Goal: Feedback & Contribution: Contribute content

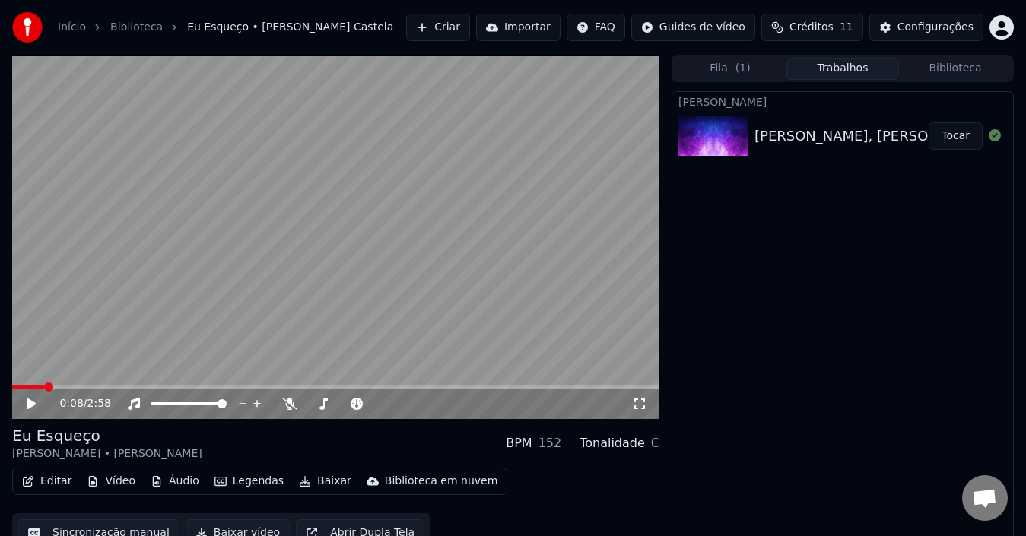
click at [35, 481] on button "Editar" at bounding box center [47, 481] width 62 height 21
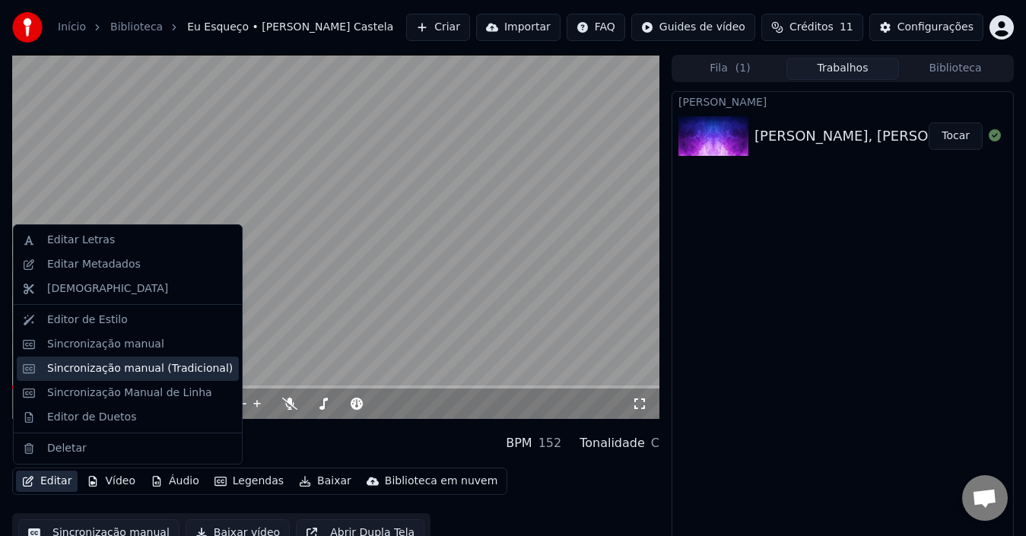
click at [144, 362] on div "Sincronização manual (Tradicional)" at bounding box center [140, 368] width 186 height 15
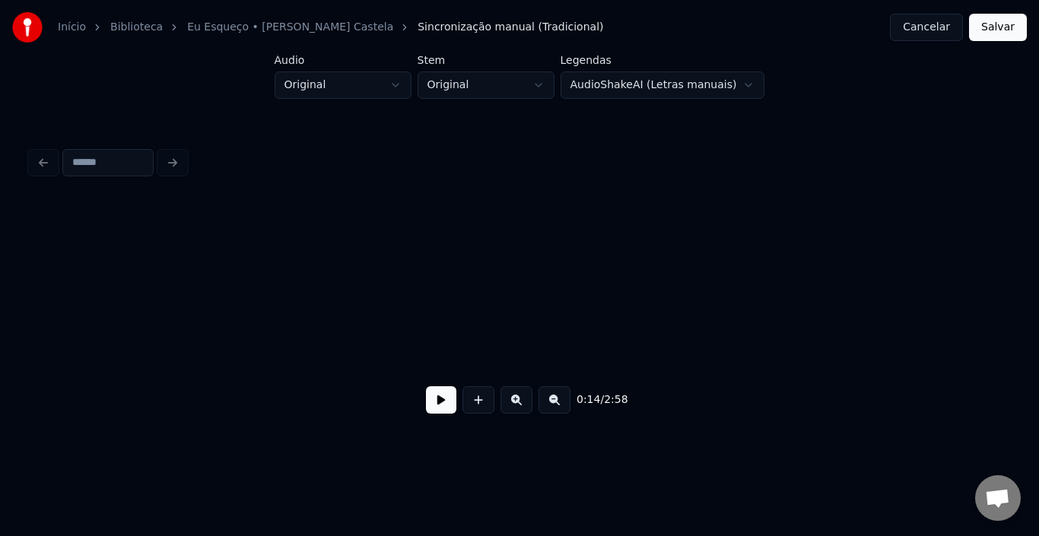
scroll to position [0, 1121]
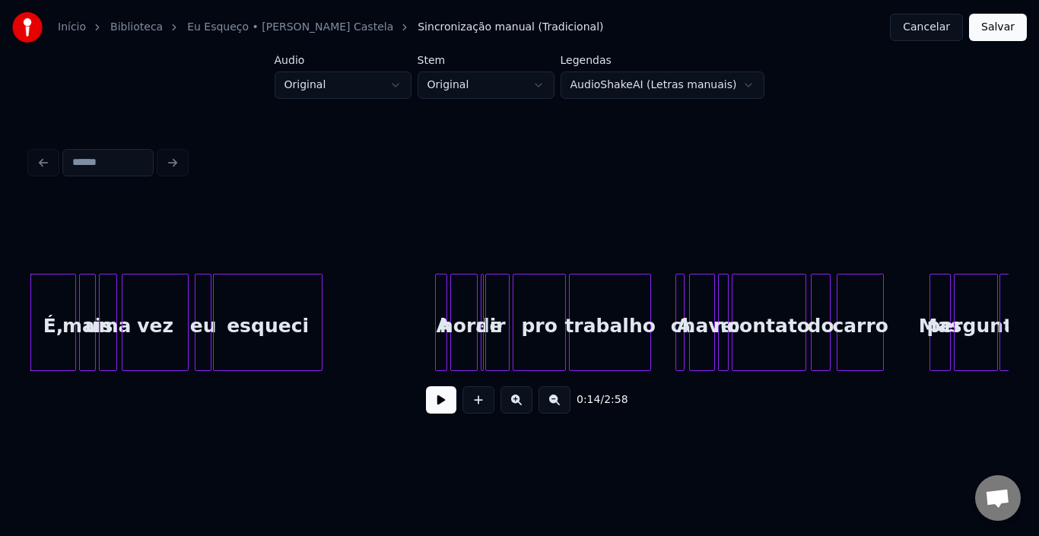
click at [442, 412] on button at bounding box center [441, 399] width 30 height 27
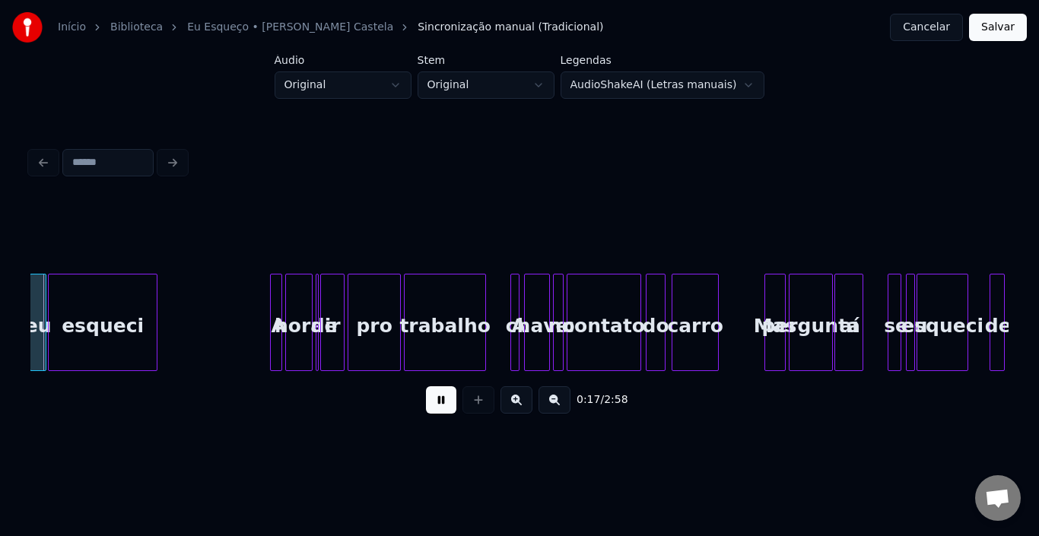
scroll to position [0, 1293]
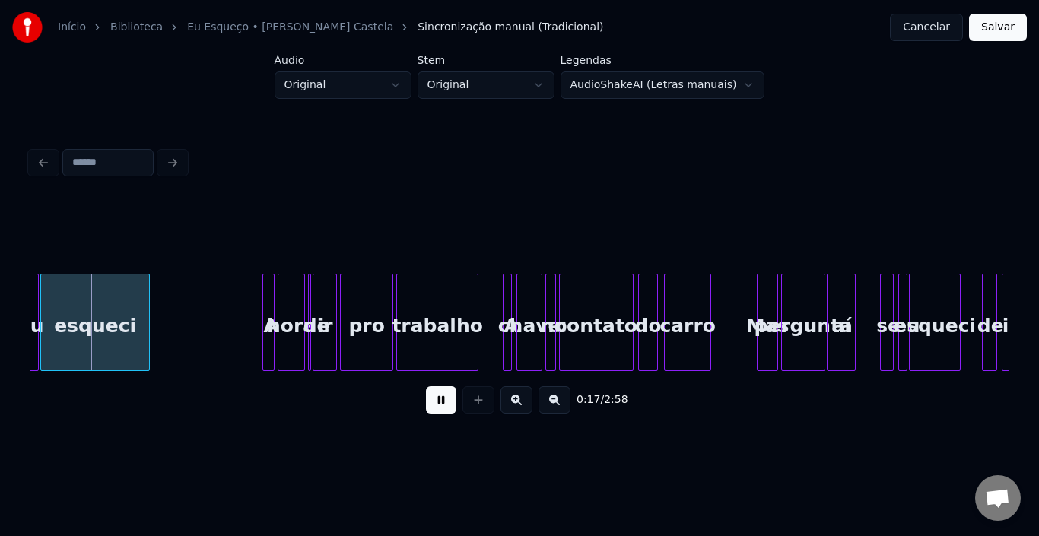
click at [446, 407] on button at bounding box center [441, 399] width 30 height 27
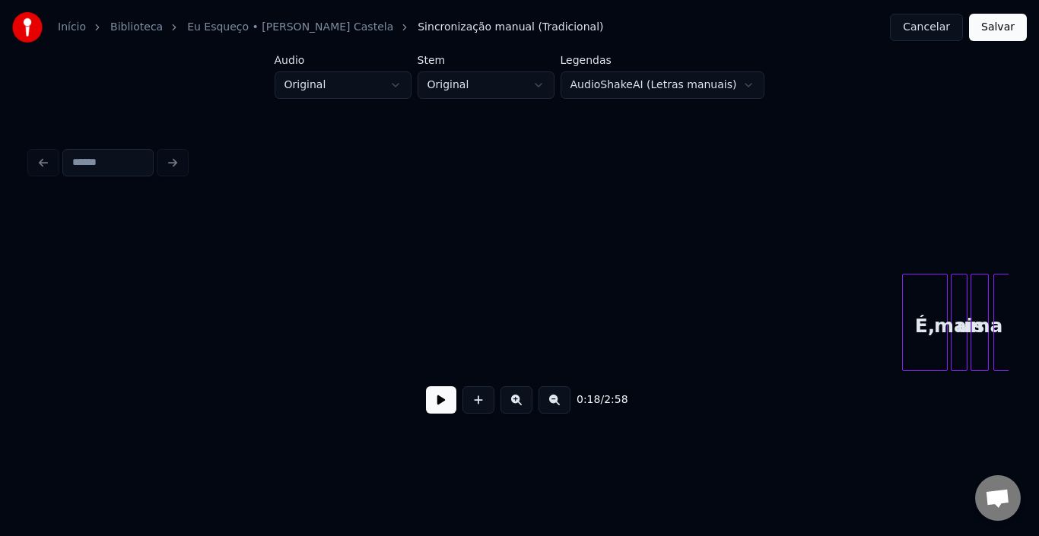
scroll to position [0, 0]
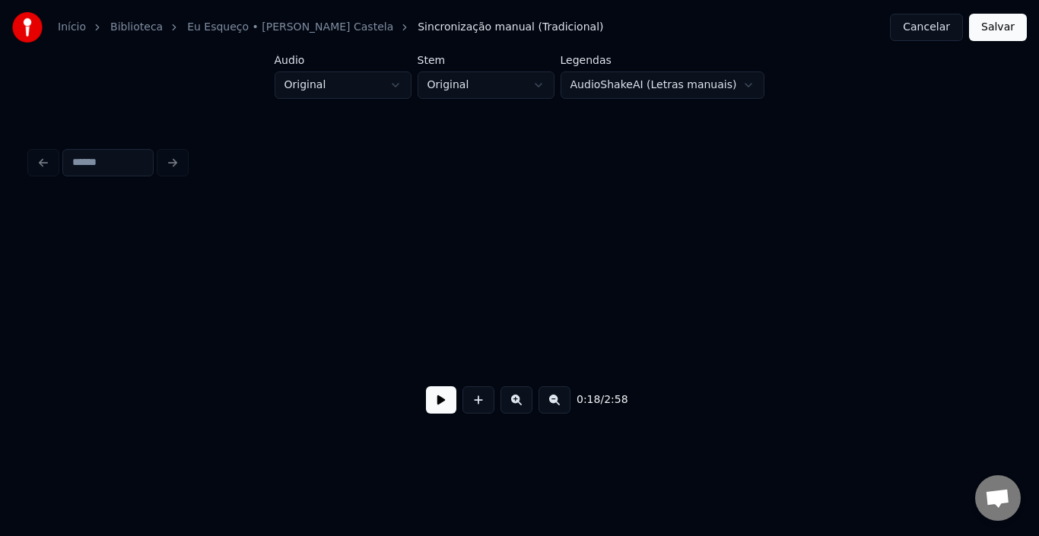
click at [444, 404] on button at bounding box center [441, 399] width 30 height 27
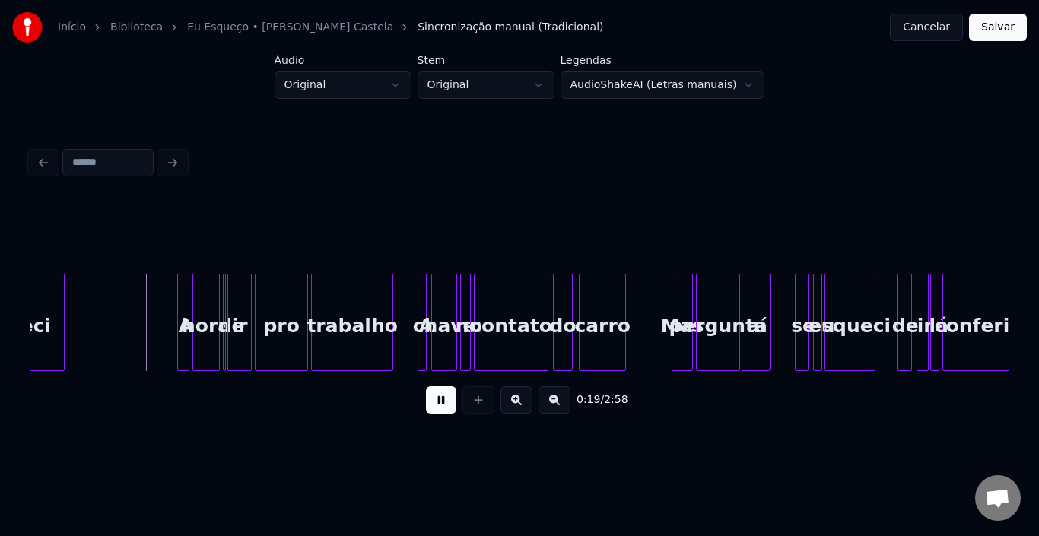
click at [432, 408] on button at bounding box center [441, 399] width 30 height 27
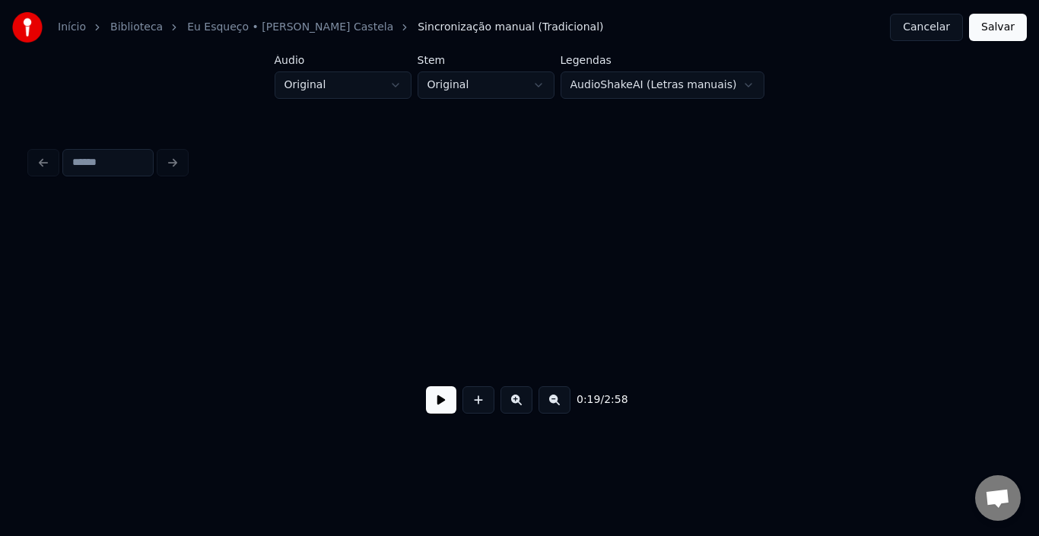
click at [433, 405] on button at bounding box center [441, 399] width 30 height 27
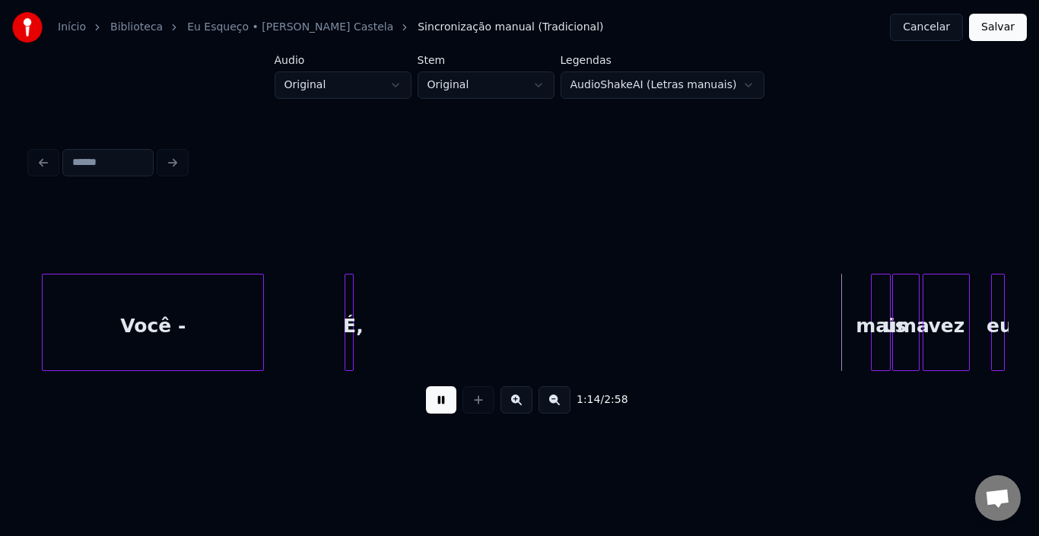
click at [446, 410] on button at bounding box center [441, 399] width 30 height 27
click at [846, 294] on div "É," at bounding box center [842, 325] width 15 height 103
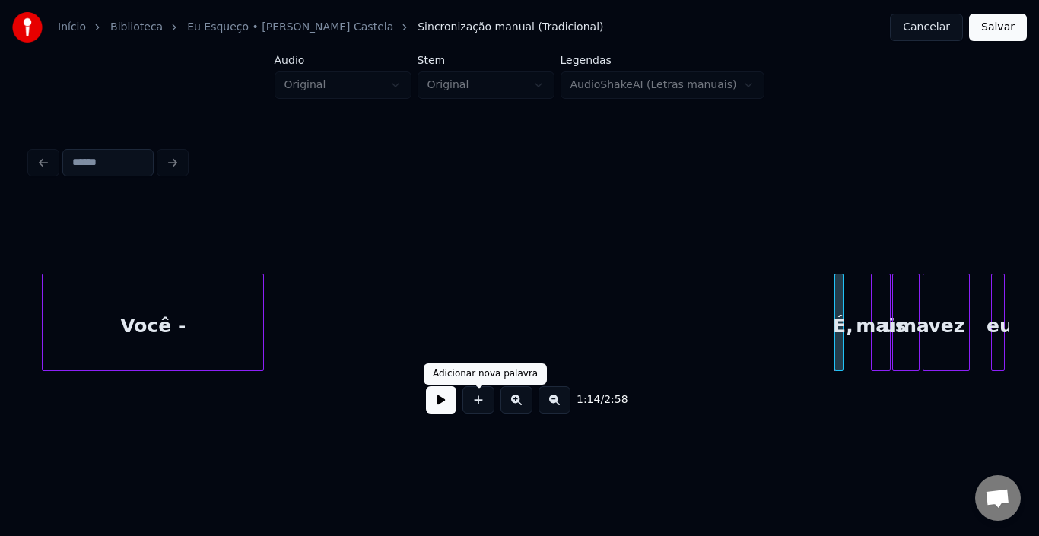
click at [447, 409] on button at bounding box center [441, 399] width 30 height 27
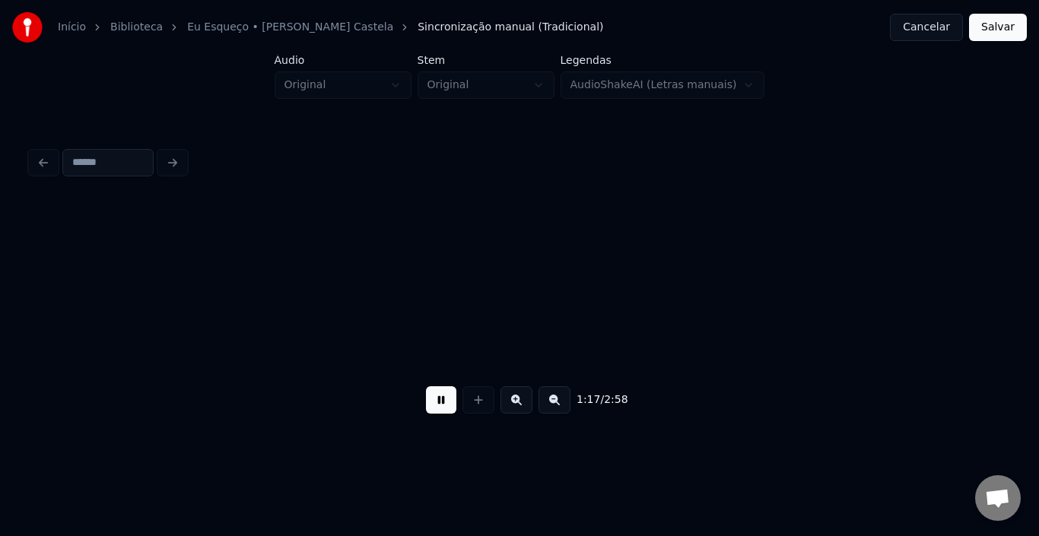
scroll to position [0, 5871]
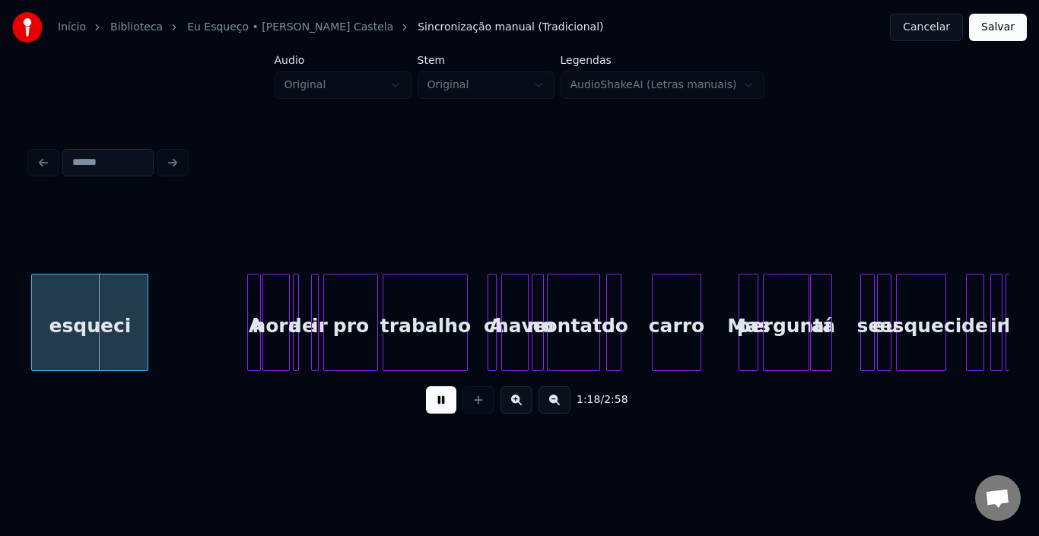
click at [444, 409] on button at bounding box center [441, 399] width 30 height 27
click at [93, 317] on div "esqueci" at bounding box center [90, 325] width 116 height 103
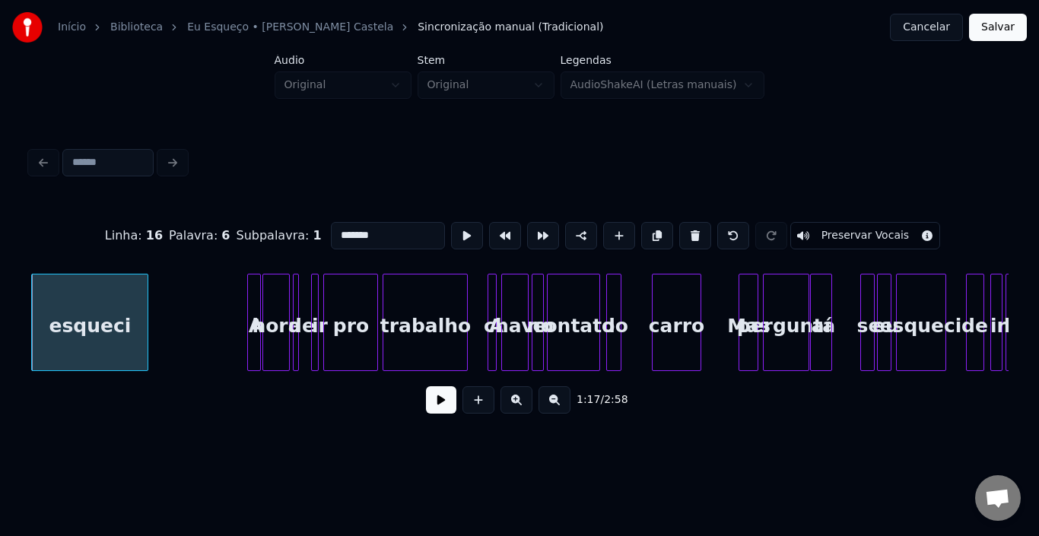
click at [438, 411] on button at bounding box center [441, 399] width 30 height 27
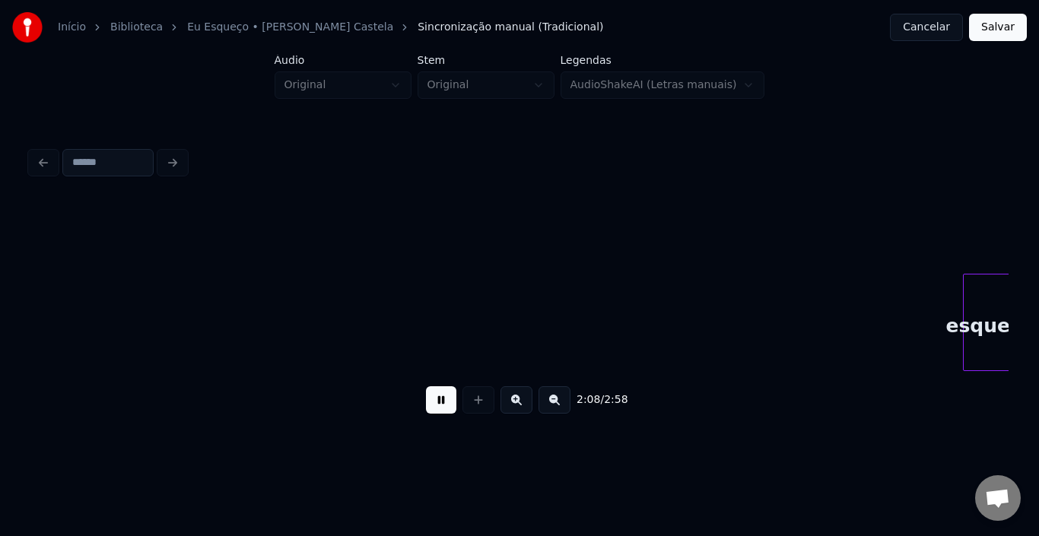
scroll to position [0, 9786]
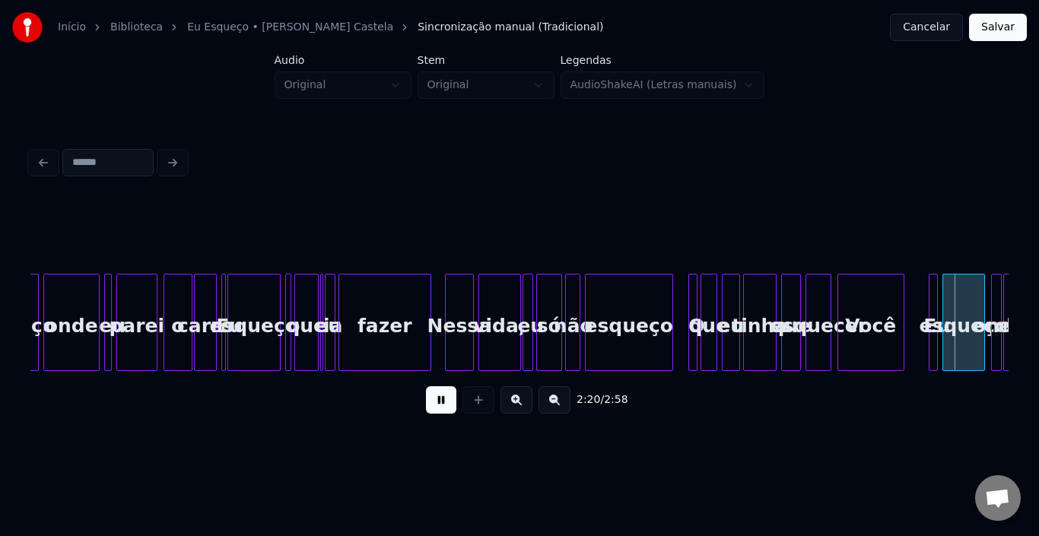
click at [438, 411] on button at bounding box center [441, 399] width 30 height 27
click at [705, 303] on div at bounding box center [703, 322] width 5 height 96
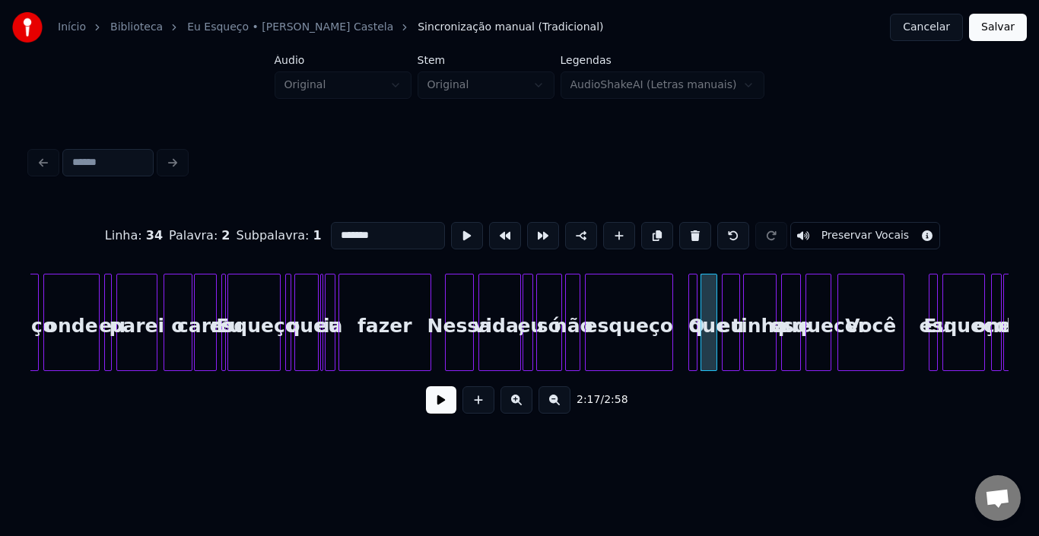
type input "***"
click at [443, 404] on button at bounding box center [441, 399] width 30 height 27
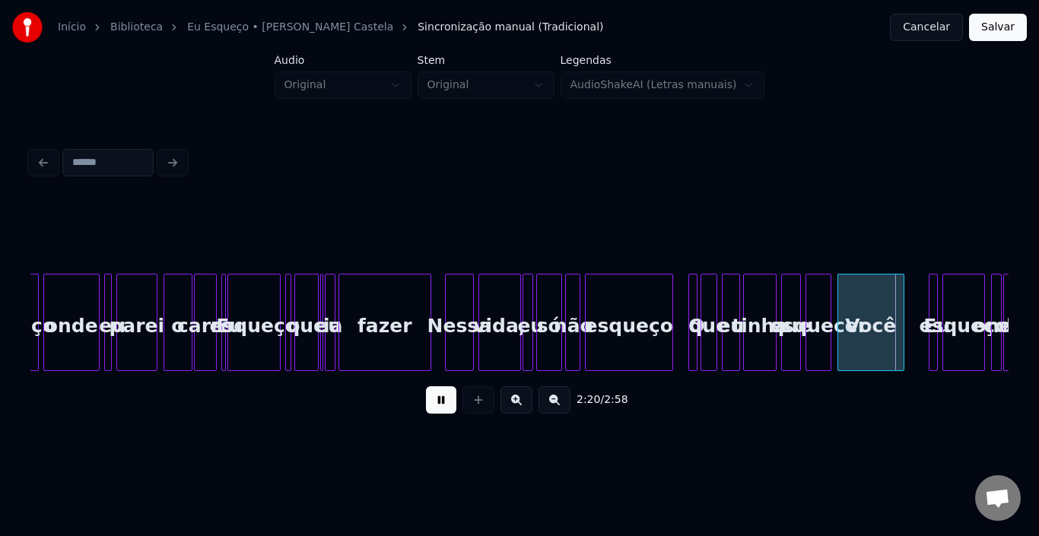
click at [443, 404] on button at bounding box center [441, 399] width 30 height 27
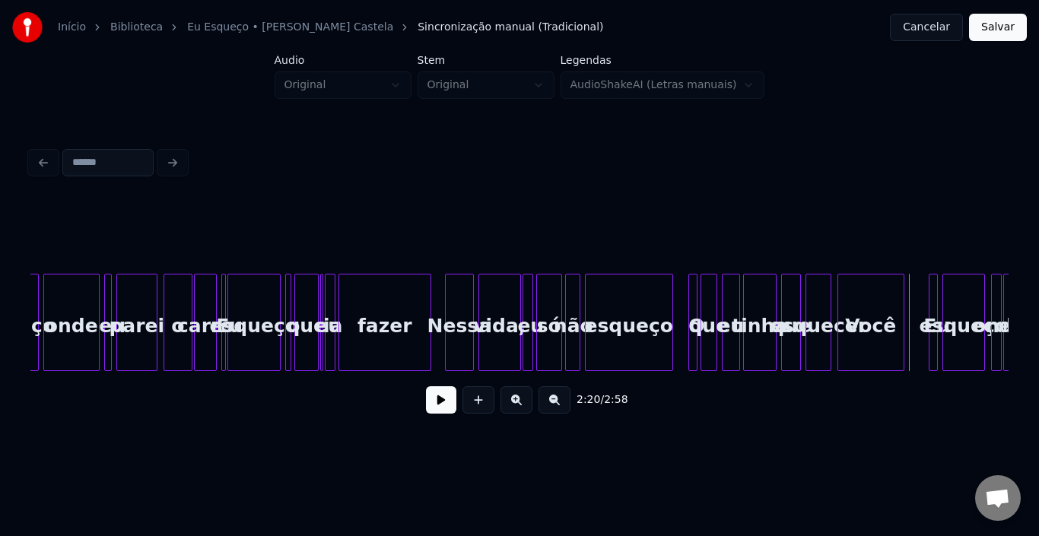
click at [814, 298] on div "esquecer" at bounding box center [818, 325] width 24 height 103
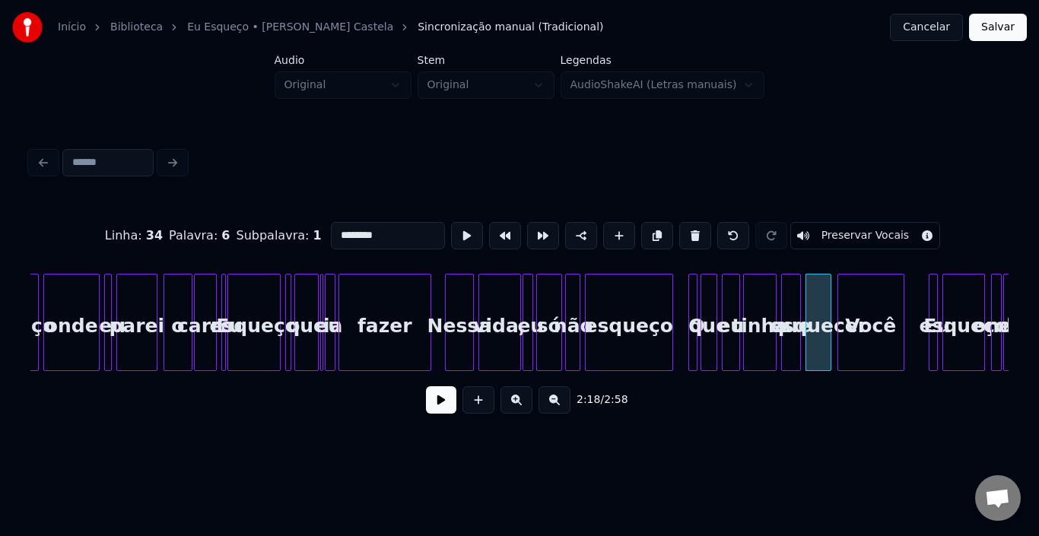
click at [877, 311] on div "Você" at bounding box center [870, 325] width 65 height 103
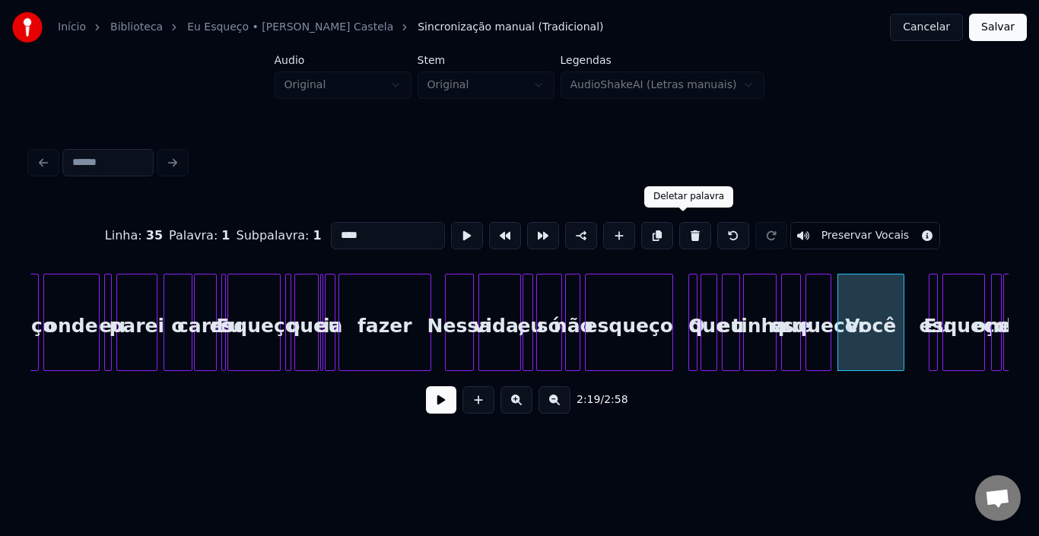
click at [679, 225] on button at bounding box center [695, 235] width 32 height 27
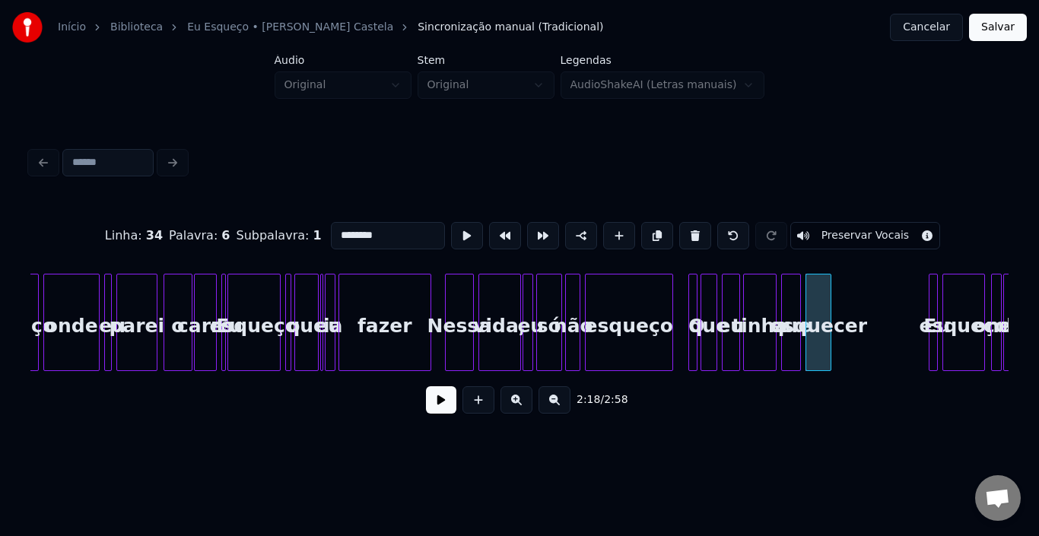
click at [761, 293] on div "tinha" at bounding box center [760, 325] width 32 height 103
type input "*****"
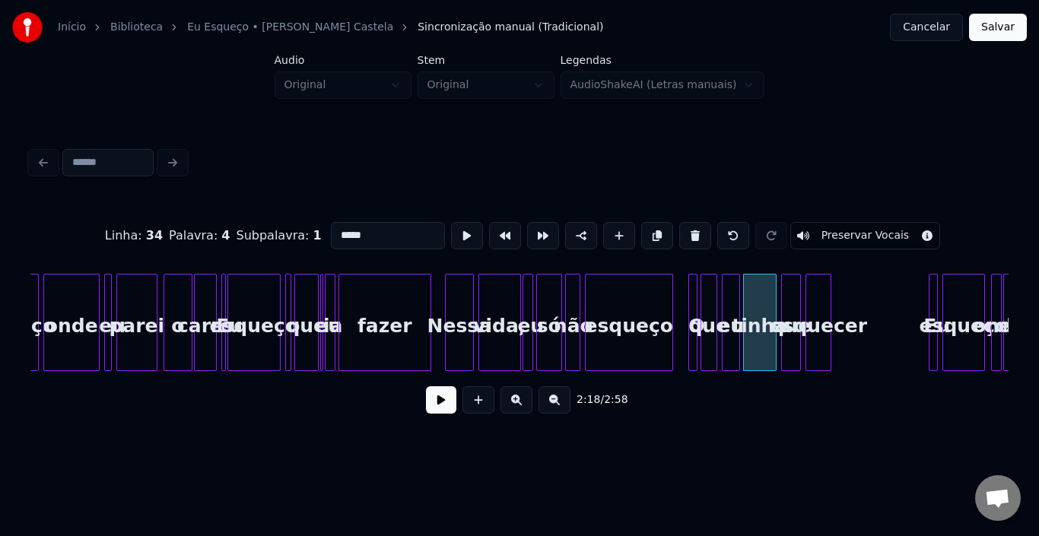
click at [436, 402] on button at bounding box center [441, 399] width 30 height 27
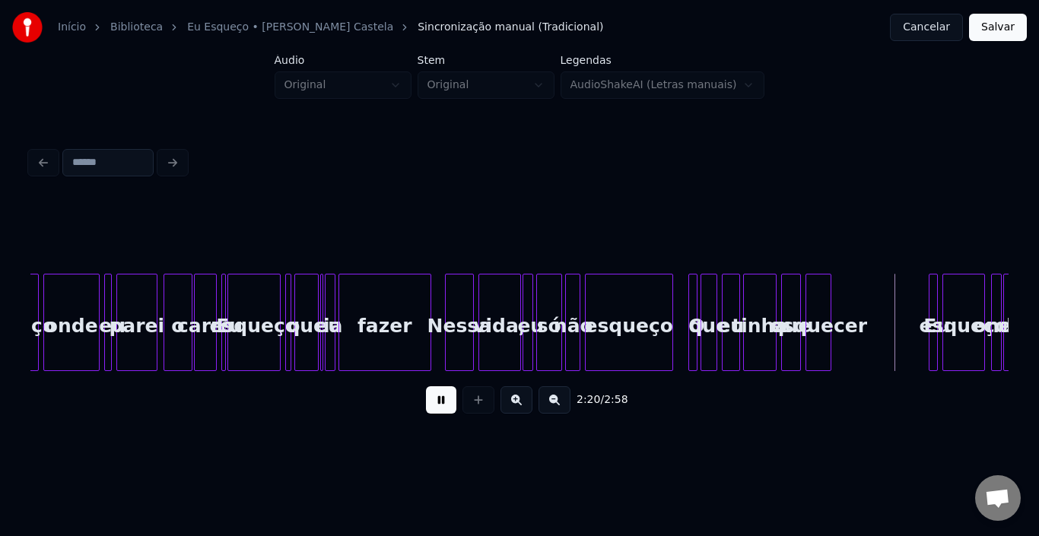
click at [436, 402] on button at bounding box center [441, 399] width 30 height 27
click at [822, 304] on div "esquecer" at bounding box center [818, 325] width 24 height 103
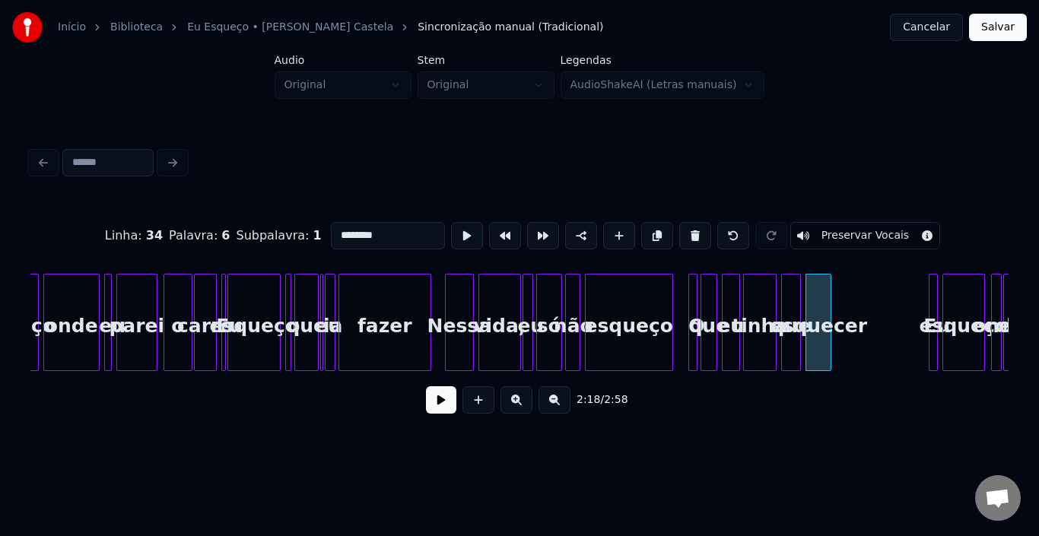
click at [830, 304] on div "esquecer" at bounding box center [818, 322] width 26 height 97
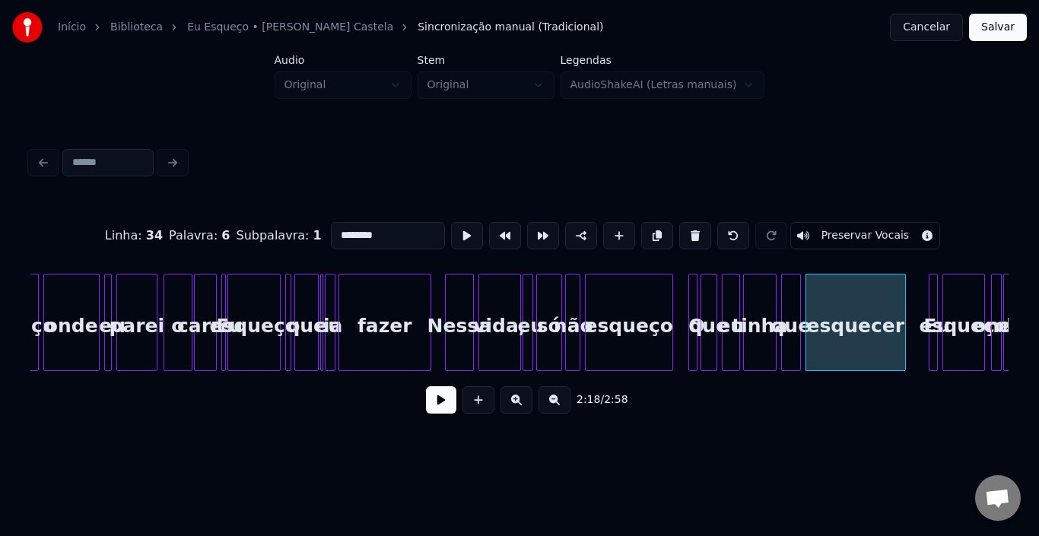
click at [904, 308] on div at bounding box center [902, 322] width 5 height 96
click at [425, 408] on div "2:18 / 2:58" at bounding box center [519, 399] width 953 height 33
click at [451, 405] on button at bounding box center [441, 399] width 30 height 27
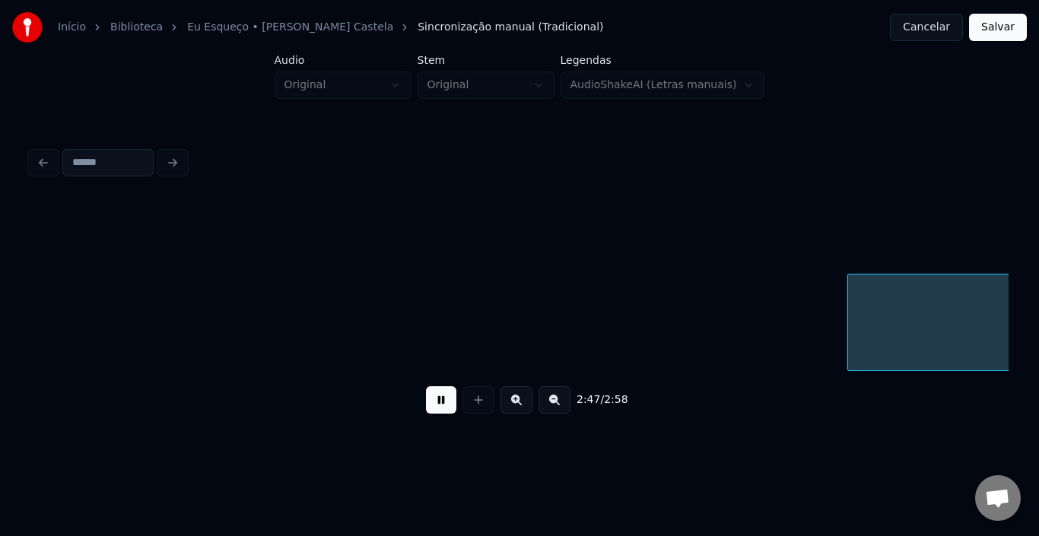
scroll to position [0, 12592]
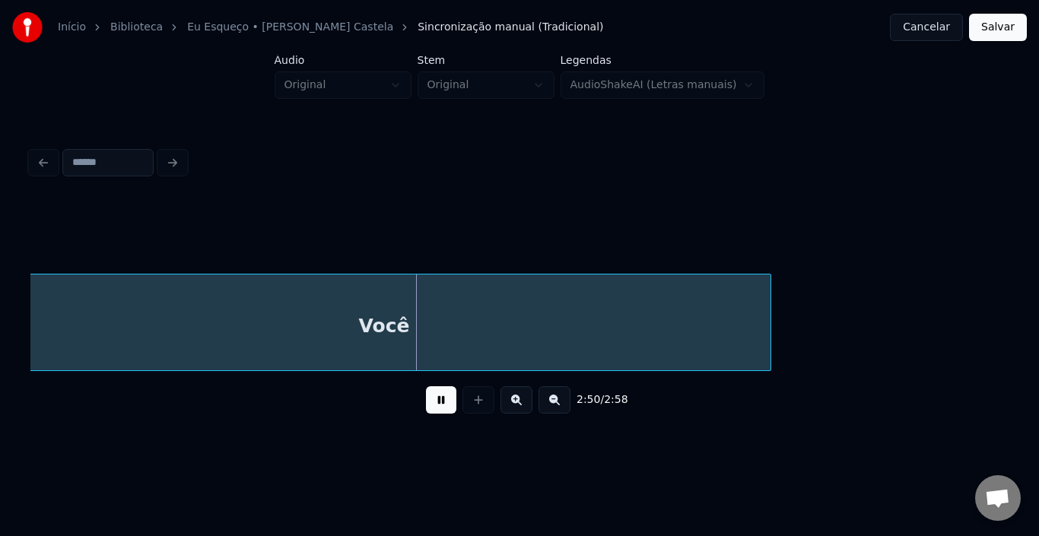
click at [451, 405] on button at bounding box center [441, 399] width 30 height 27
click at [439, 407] on button at bounding box center [441, 399] width 30 height 27
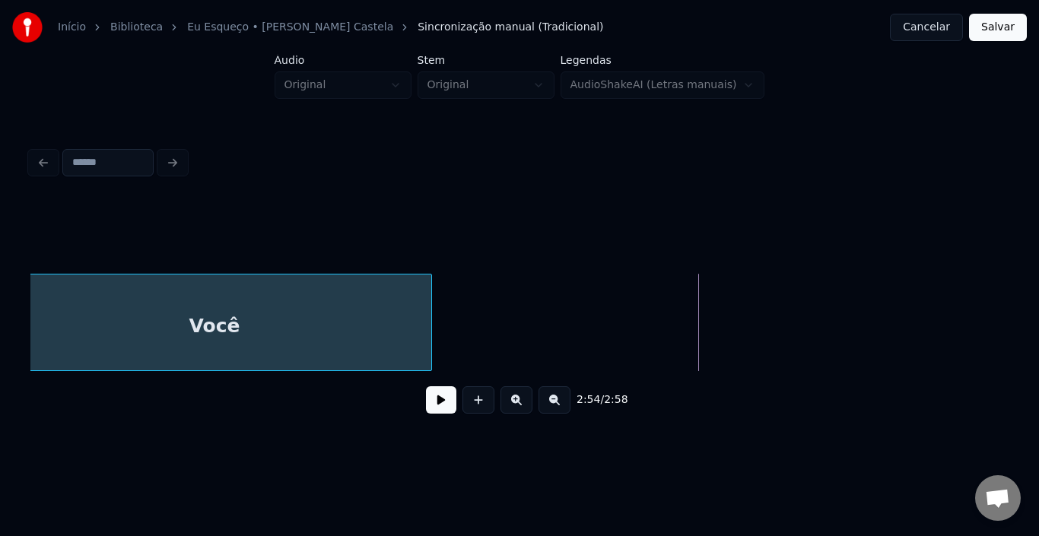
click at [429, 323] on div at bounding box center [429, 322] width 5 height 96
click at [440, 319] on div at bounding box center [438, 322] width 5 height 96
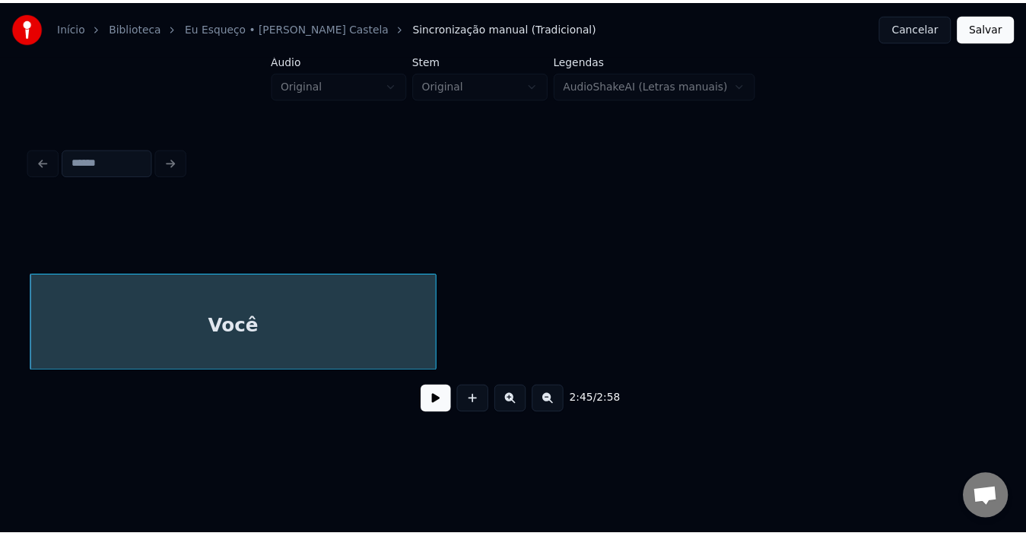
scroll to position [0, 12592]
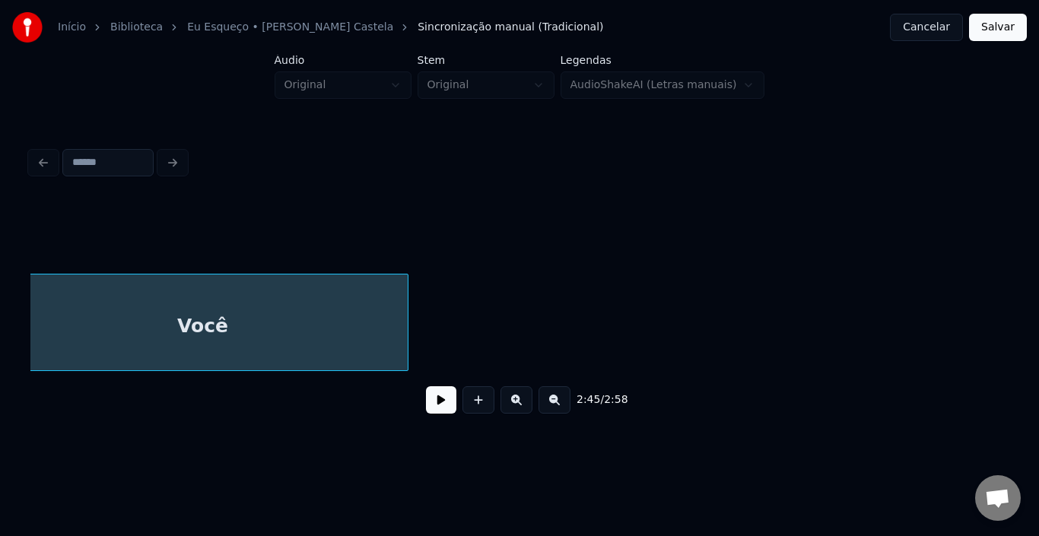
click at [991, 22] on button "Salvar" at bounding box center [998, 27] width 58 height 27
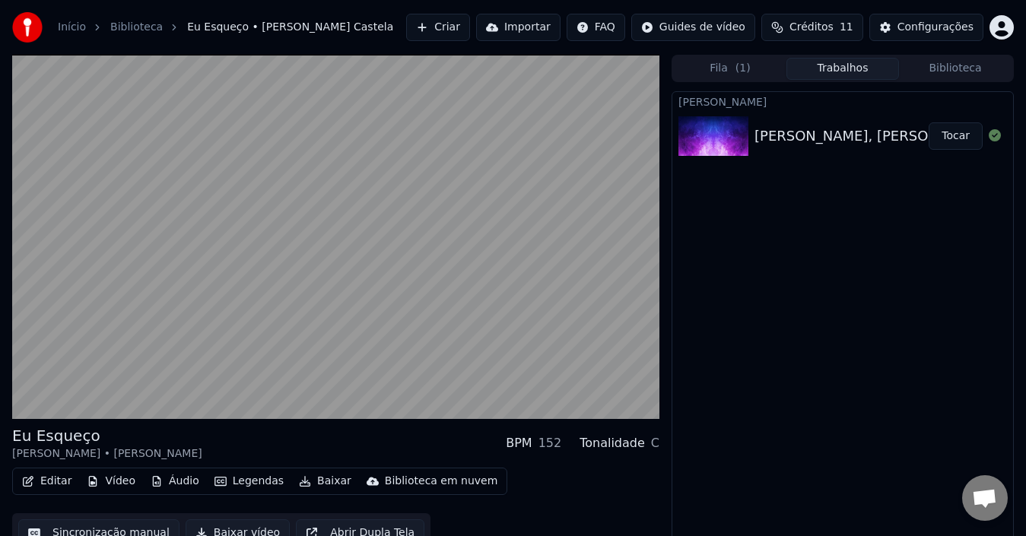
scroll to position [17, 0]
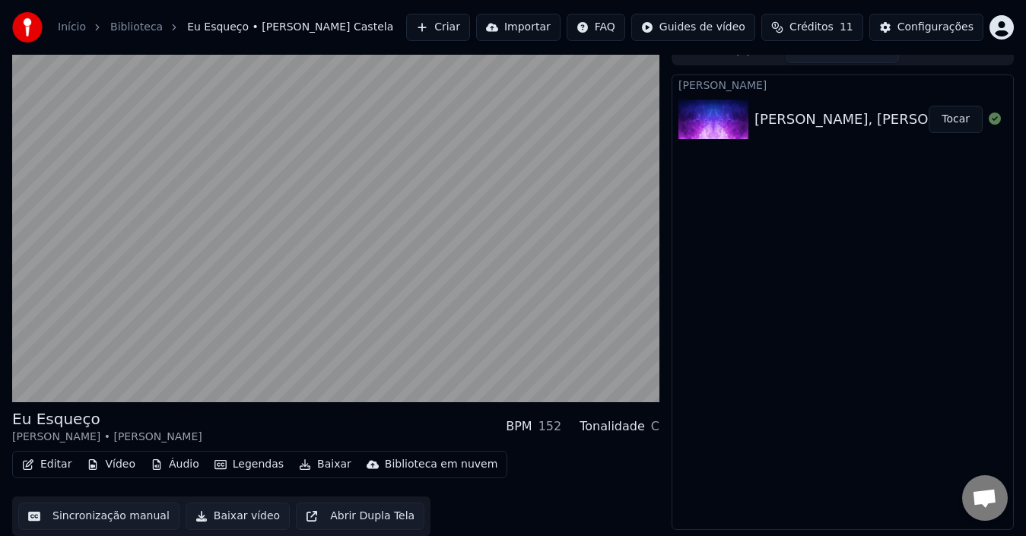
click at [52, 465] on button "Editar" at bounding box center [47, 464] width 62 height 21
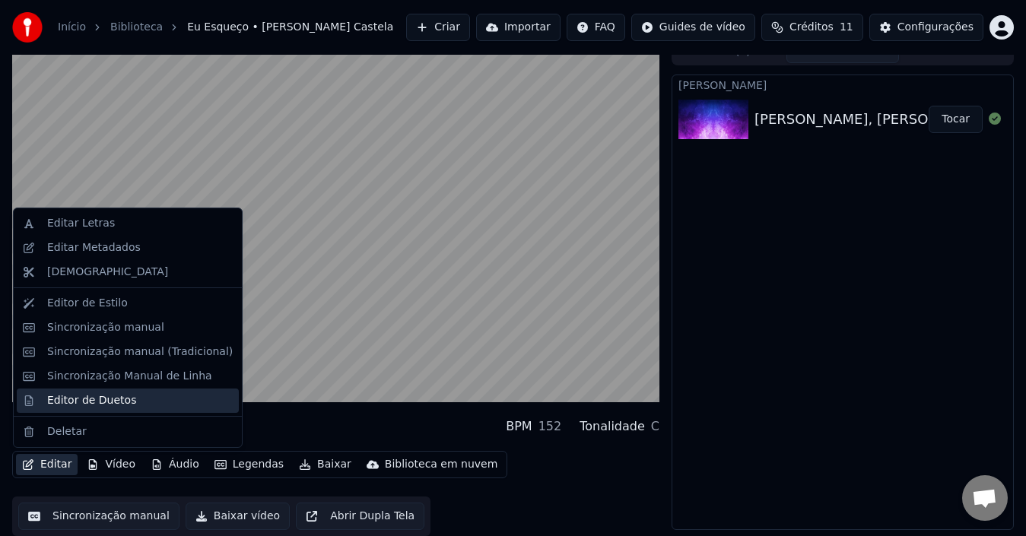
click at [56, 405] on div "Editor de Duetos" at bounding box center [91, 400] width 89 height 15
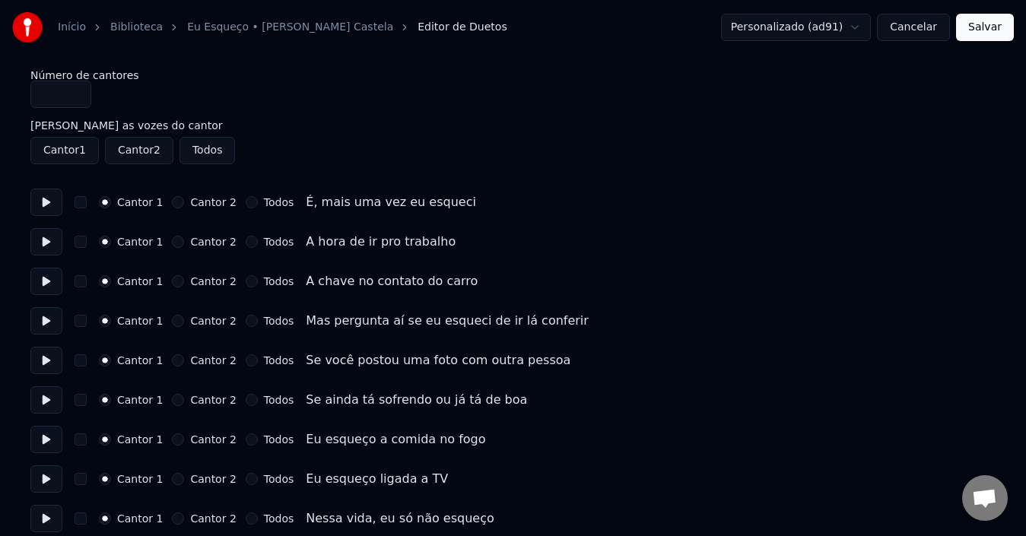
click at [45, 204] on button at bounding box center [46, 202] width 32 height 27
click at [38, 243] on button at bounding box center [46, 241] width 32 height 27
click at [48, 523] on button at bounding box center [46, 518] width 32 height 27
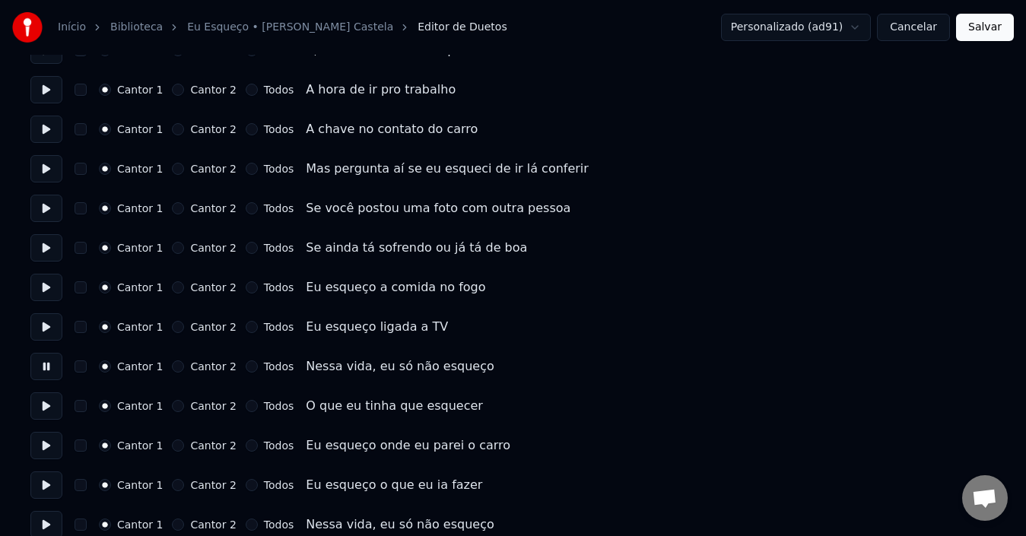
scroll to position [76, 0]
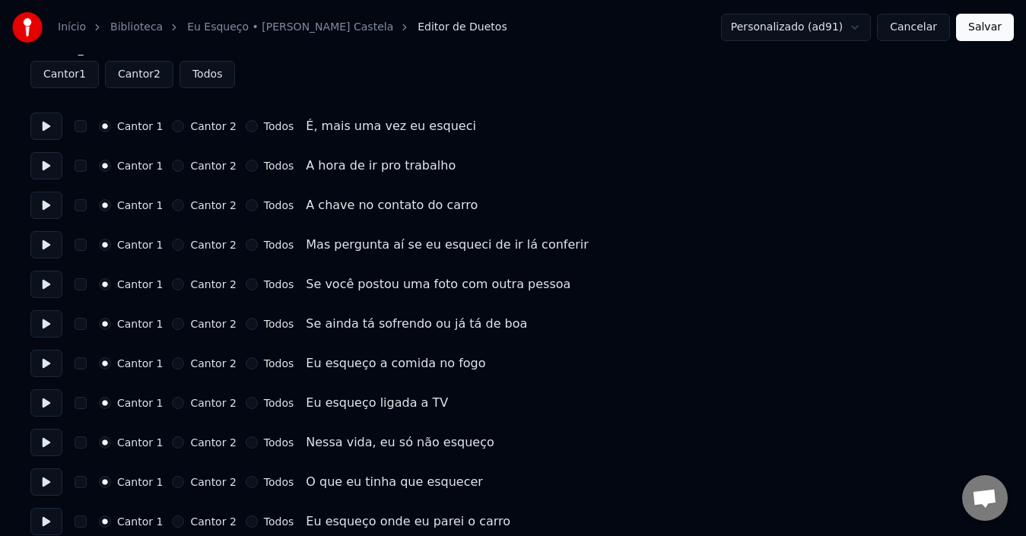
click at [40, 491] on button at bounding box center [46, 481] width 32 height 27
click at [44, 512] on button at bounding box center [46, 521] width 32 height 27
click at [81, 519] on button "button" at bounding box center [81, 522] width 12 height 12
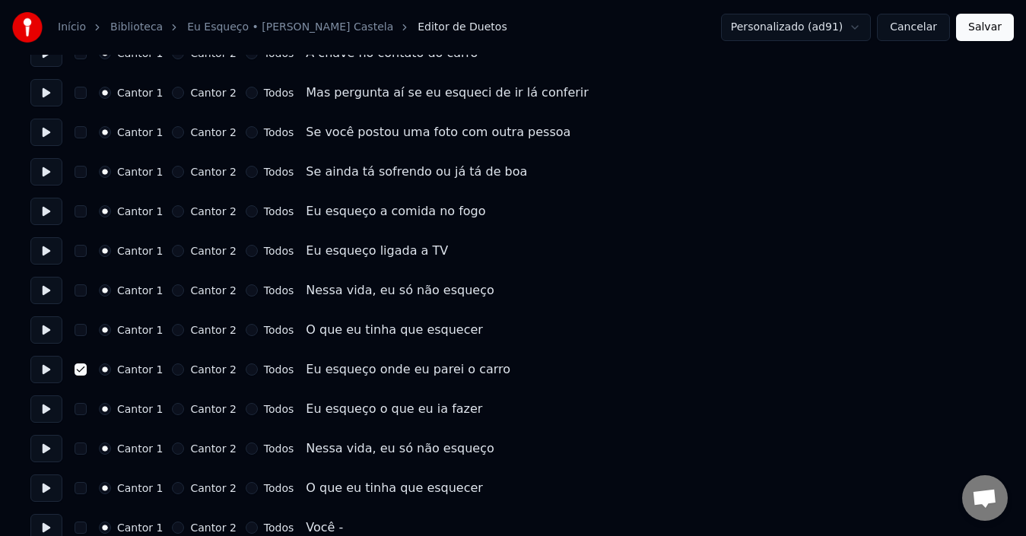
scroll to position [304, 0]
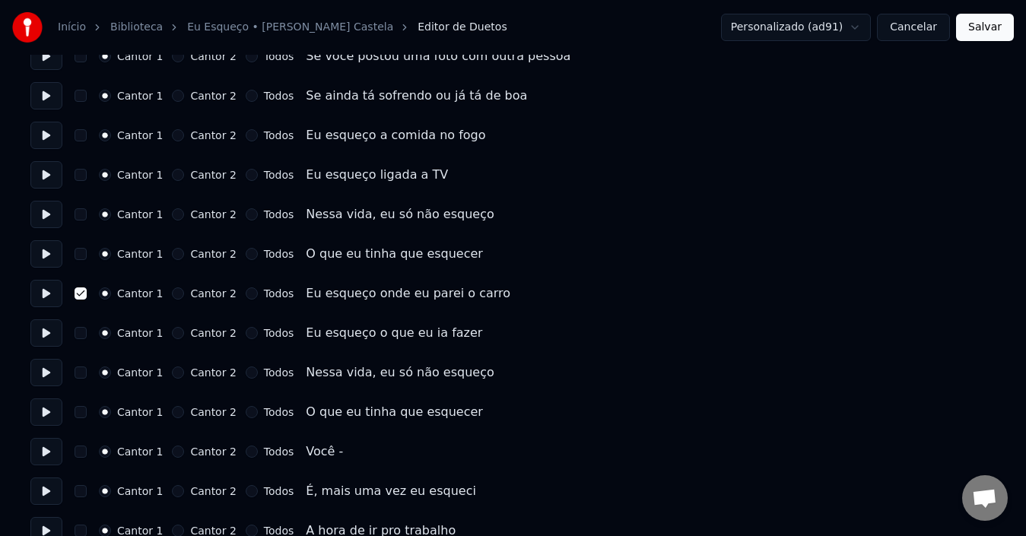
click at [76, 293] on button "button" at bounding box center [81, 293] width 12 height 12
click at [42, 332] on button at bounding box center [46, 332] width 32 height 27
click at [47, 460] on button at bounding box center [46, 451] width 32 height 27
click at [322, 452] on div "Você -" at bounding box center [324, 452] width 37 height 18
click at [306, 449] on div "Você -" at bounding box center [324, 452] width 37 height 18
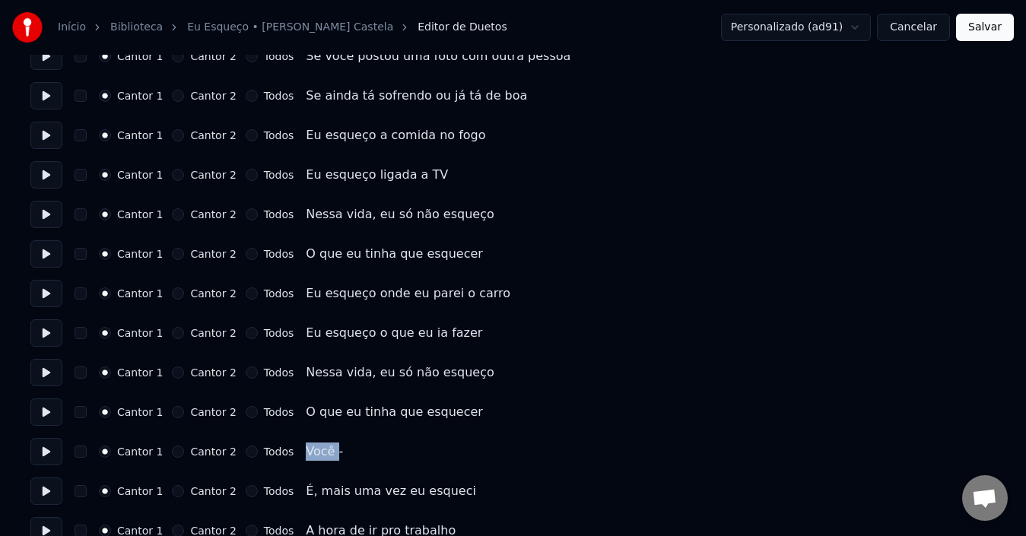
click at [306, 449] on div "Você -" at bounding box center [324, 452] width 37 height 18
click at [312, 453] on div "Você -" at bounding box center [324, 452] width 37 height 18
click at [52, 491] on button at bounding box center [46, 490] width 32 height 27
click at [172, 490] on button "Cantor 2" at bounding box center [178, 491] width 12 height 12
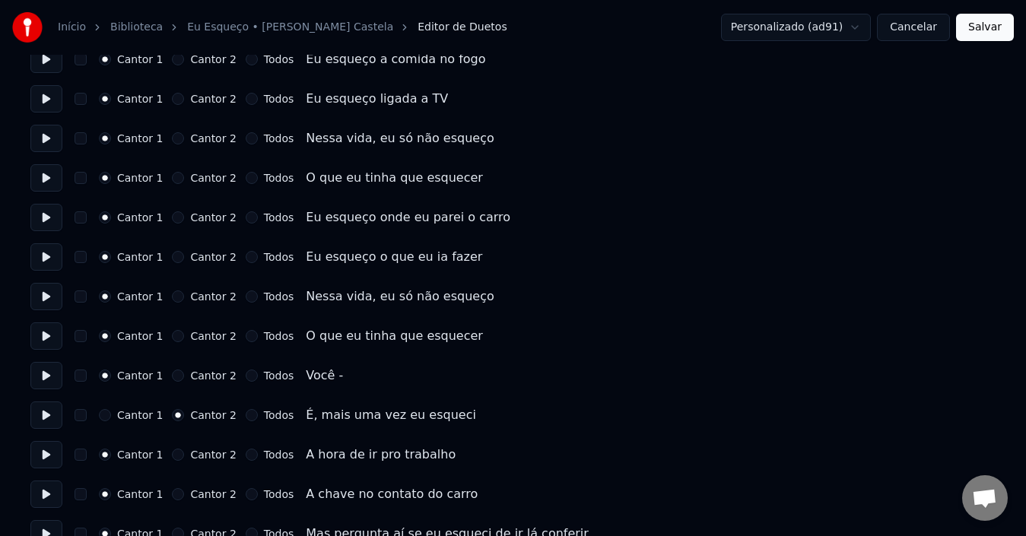
scroll to position [456, 0]
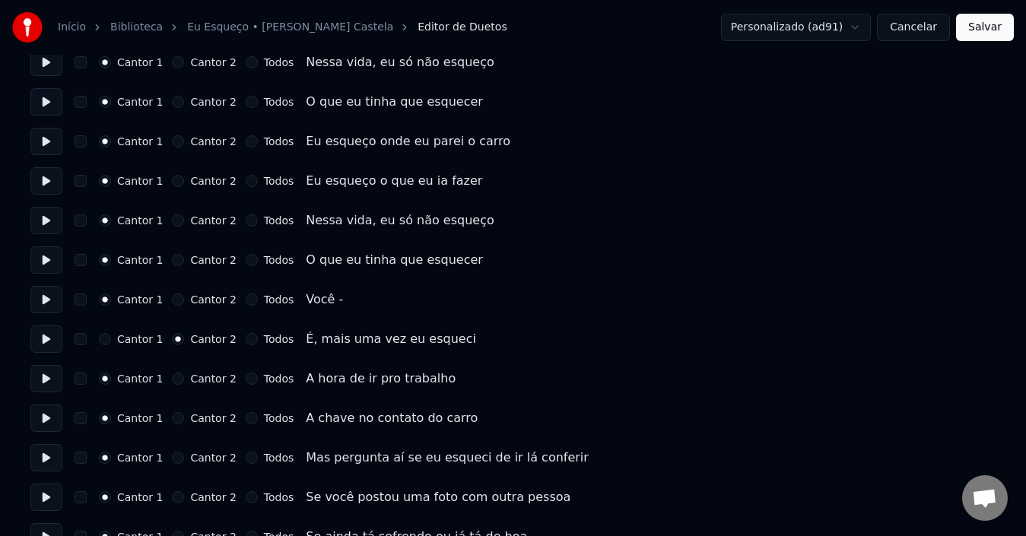
click at [48, 382] on button at bounding box center [46, 378] width 32 height 27
click at [170, 385] on div "Cantor 1 Cantor 2 Todos A hora de ir pro trabalho" at bounding box center [512, 378] width 965 height 27
click at [172, 377] on button "Cantor 2" at bounding box center [178, 379] width 12 height 12
click at [55, 418] on button at bounding box center [46, 418] width 32 height 27
click at [173, 418] on button "Cantor 2" at bounding box center [178, 418] width 12 height 12
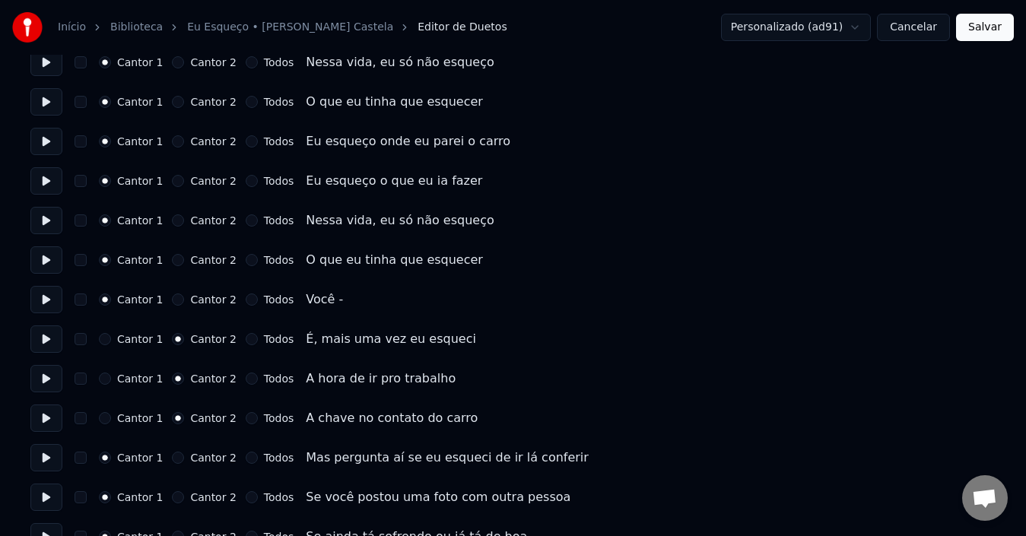
click at [48, 458] on button at bounding box center [46, 457] width 32 height 27
click at [172, 459] on button "Cantor 2" at bounding box center [178, 458] width 12 height 12
click at [42, 503] on button at bounding box center [46, 497] width 32 height 27
click at [172, 499] on button "Cantor 2" at bounding box center [178, 497] width 12 height 12
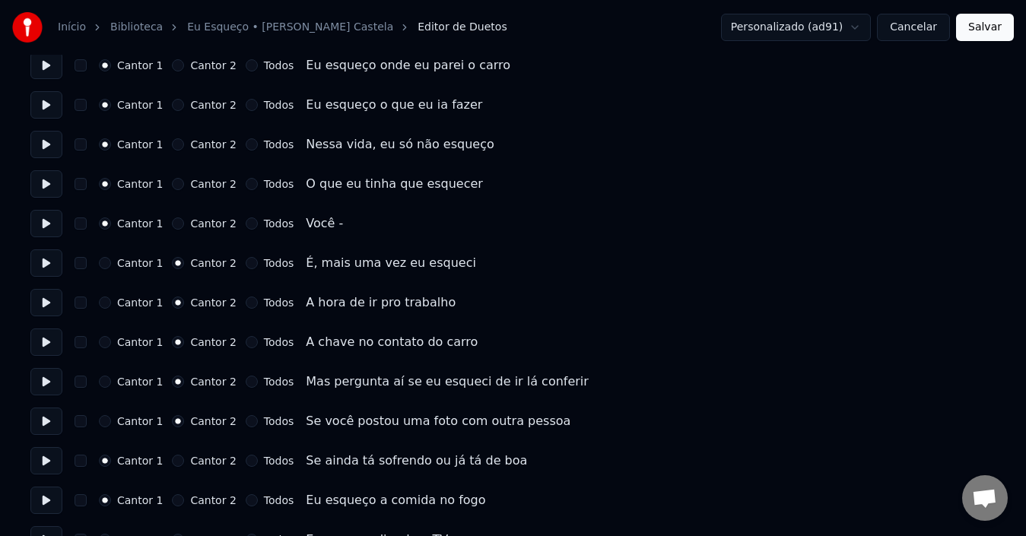
click at [46, 465] on button at bounding box center [46, 460] width 32 height 27
click at [172, 462] on button "Cantor 2" at bounding box center [178, 461] width 12 height 12
click at [47, 502] on button at bounding box center [46, 500] width 32 height 27
click at [172, 501] on button "Cantor 2" at bounding box center [178, 500] width 12 height 12
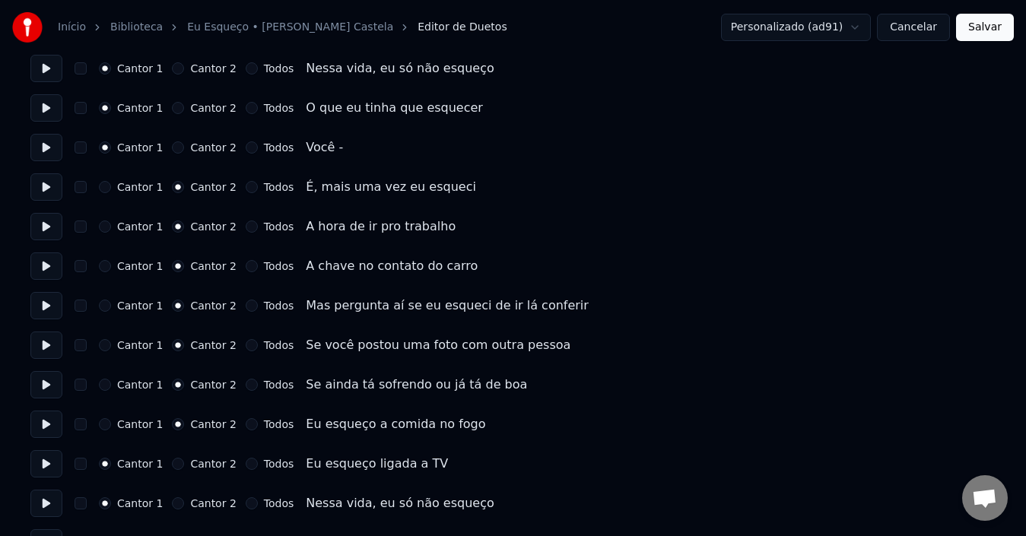
click at [49, 468] on button at bounding box center [46, 463] width 32 height 27
click at [173, 465] on button "Cantor 2" at bounding box center [178, 464] width 12 height 12
click at [48, 509] on button at bounding box center [46, 503] width 32 height 27
click at [173, 503] on button "Cantor 2" at bounding box center [178, 503] width 12 height 12
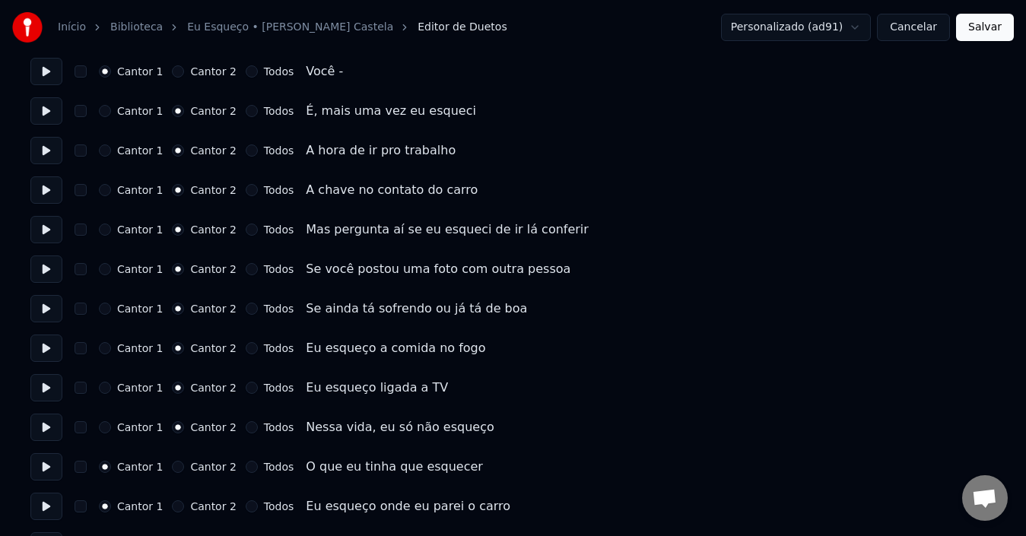
click at [50, 471] on button at bounding box center [46, 466] width 32 height 27
click at [173, 465] on button "Cantor 2" at bounding box center [178, 467] width 12 height 12
click at [48, 512] on button at bounding box center [46, 506] width 32 height 27
click at [172, 506] on button "Cantor 2" at bounding box center [178, 506] width 12 height 12
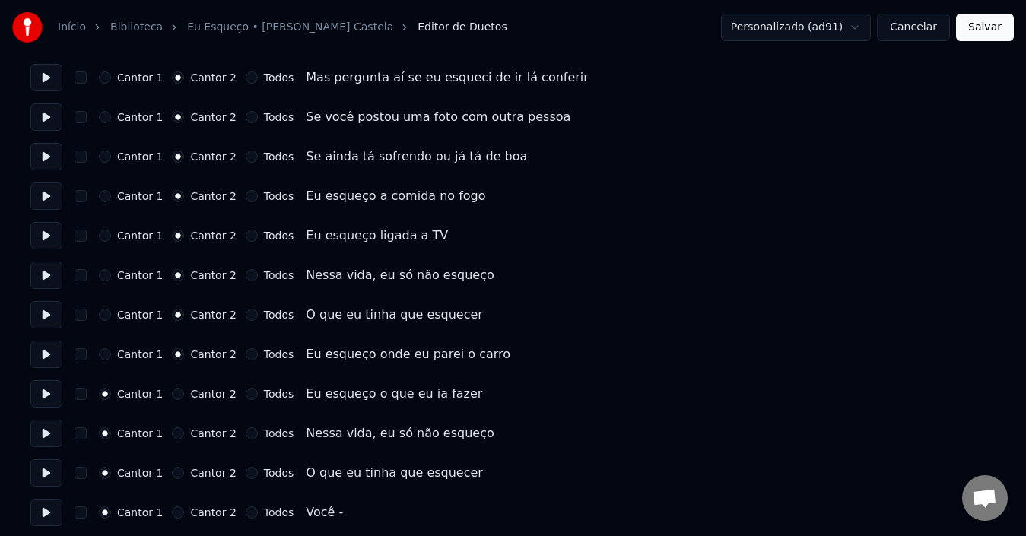
click at [50, 395] on button at bounding box center [46, 393] width 32 height 27
click at [173, 392] on button "Cantor 2" at bounding box center [178, 394] width 12 height 12
click at [32, 436] on button at bounding box center [46, 433] width 32 height 27
click at [174, 434] on button "Cantor 2" at bounding box center [178, 433] width 12 height 12
click at [45, 474] on button at bounding box center [46, 472] width 32 height 27
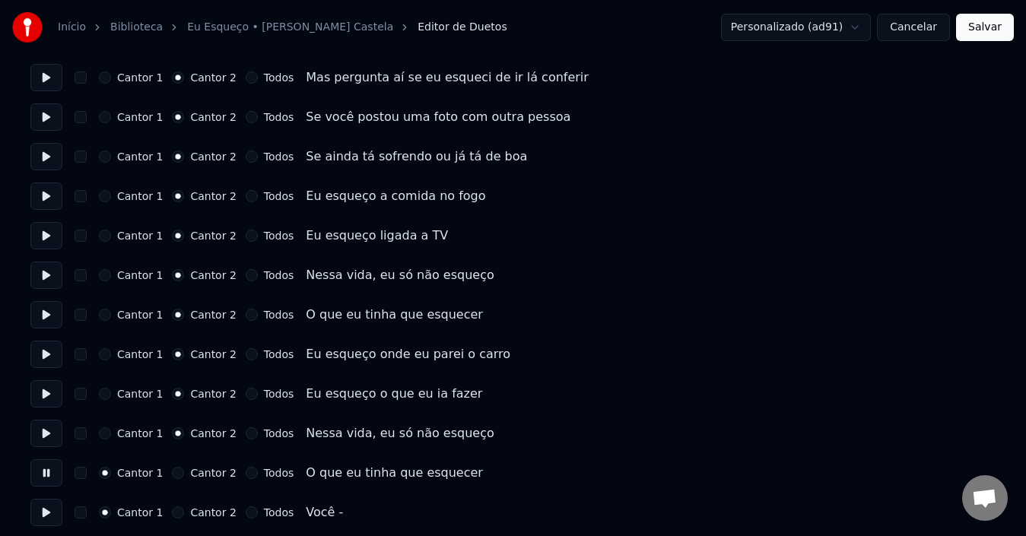
click at [175, 472] on button "Cantor 2" at bounding box center [178, 473] width 12 height 12
click at [173, 512] on button "Cantor 2" at bounding box center [178, 512] width 12 height 12
click at [41, 509] on button at bounding box center [46, 512] width 32 height 27
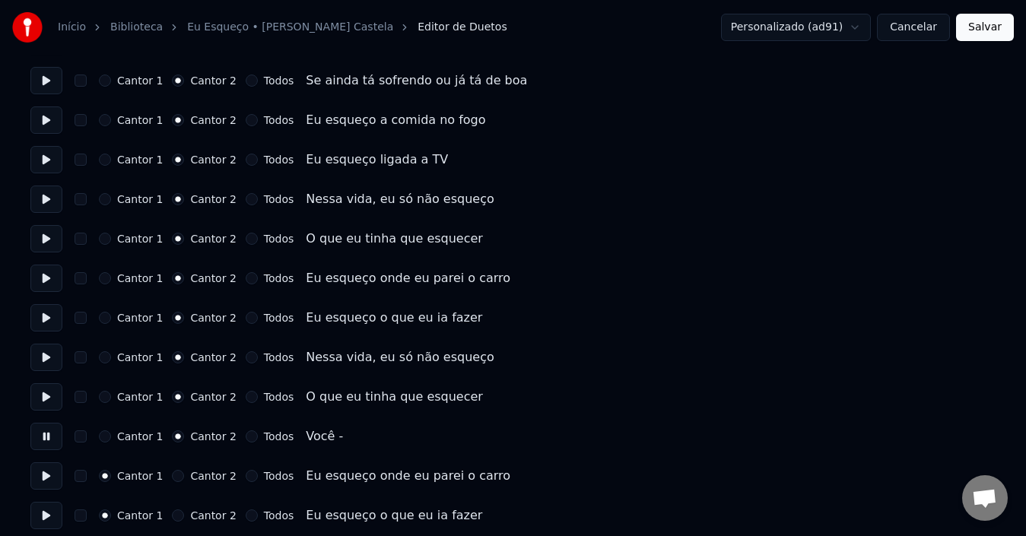
scroll to position [988, 0]
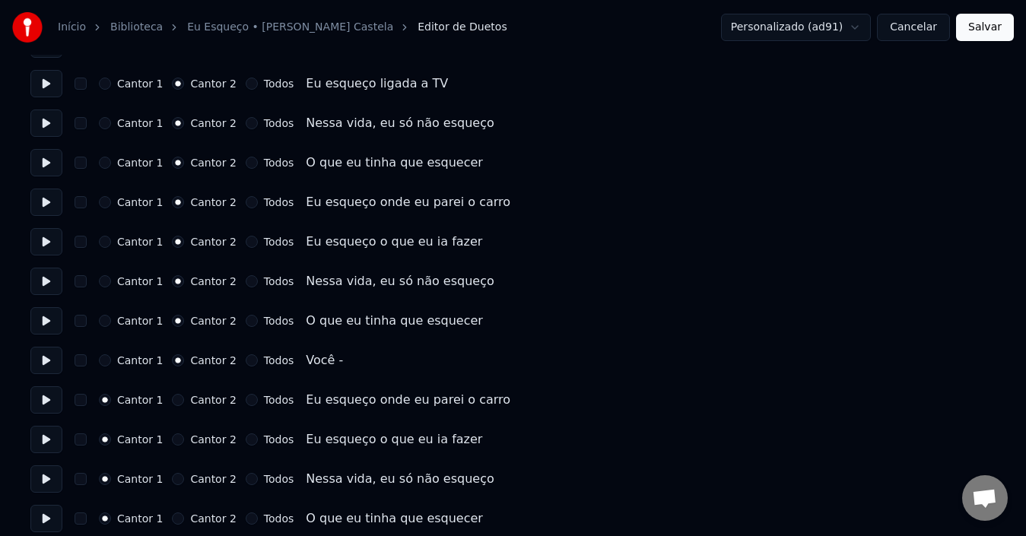
click at [49, 400] on button at bounding box center [46, 399] width 32 height 27
click at [47, 444] on button at bounding box center [46, 439] width 32 height 27
click at [172, 442] on button "Cantor 2" at bounding box center [178, 439] width 12 height 12
click at [50, 477] on button at bounding box center [46, 478] width 32 height 27
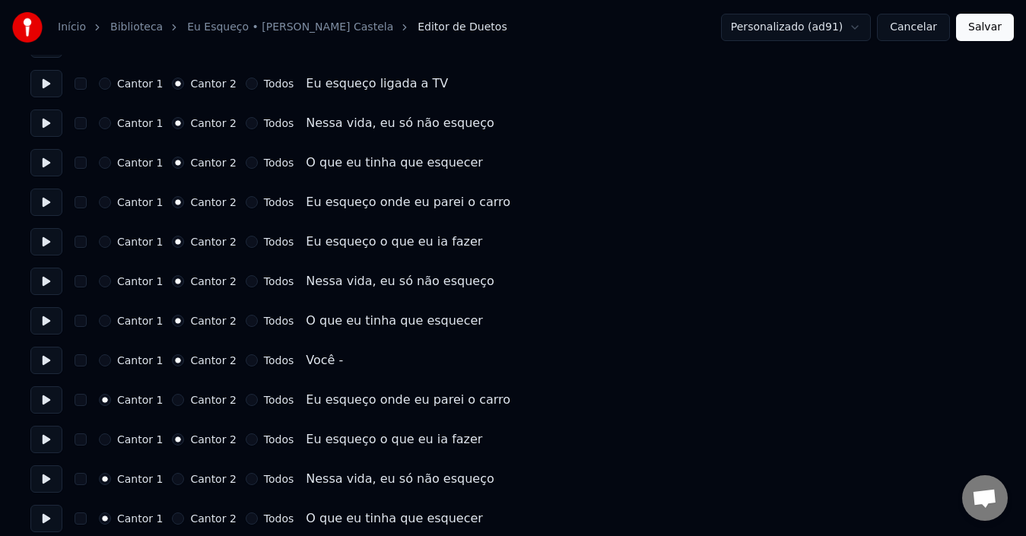
click at [51, 514] on button at bounding box center [46, 518] width 32 height 27
click at [172, 519] on button "Cantor 2" at bounding box center [178, 518] width 12 height 12
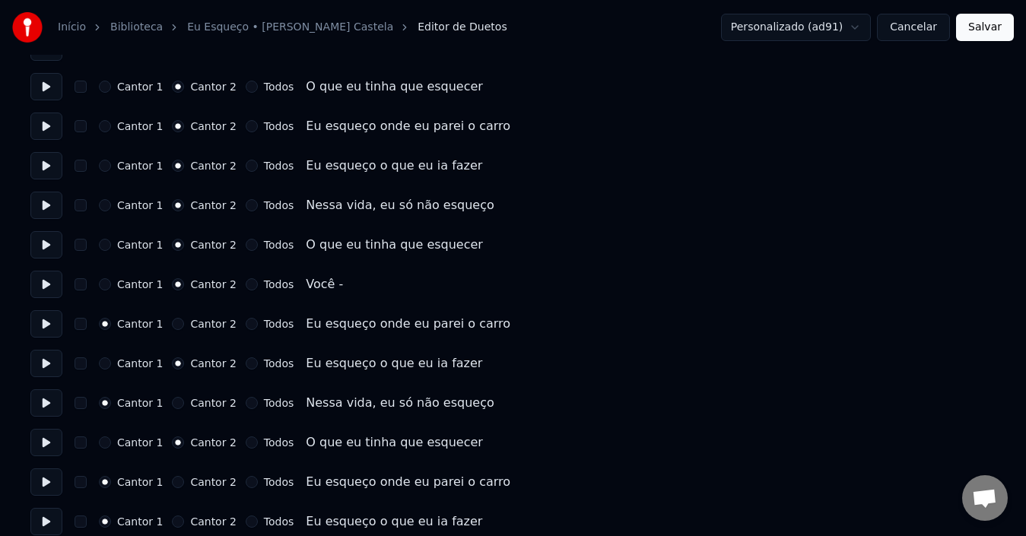
click at [325, 326] on div "Eu esqueço onde eu parei o carro" at bounding box center [408, 324] width 205 height 18
click at [45, 487] on button at bounding box center [46, 481] width 32 height 27
click at [172, 484] on button "Cantor 2" at bounding box center [178, 482] width 12 height 12
click at [41, 524] on button at bounding box center [46, 521] width 32 height 27
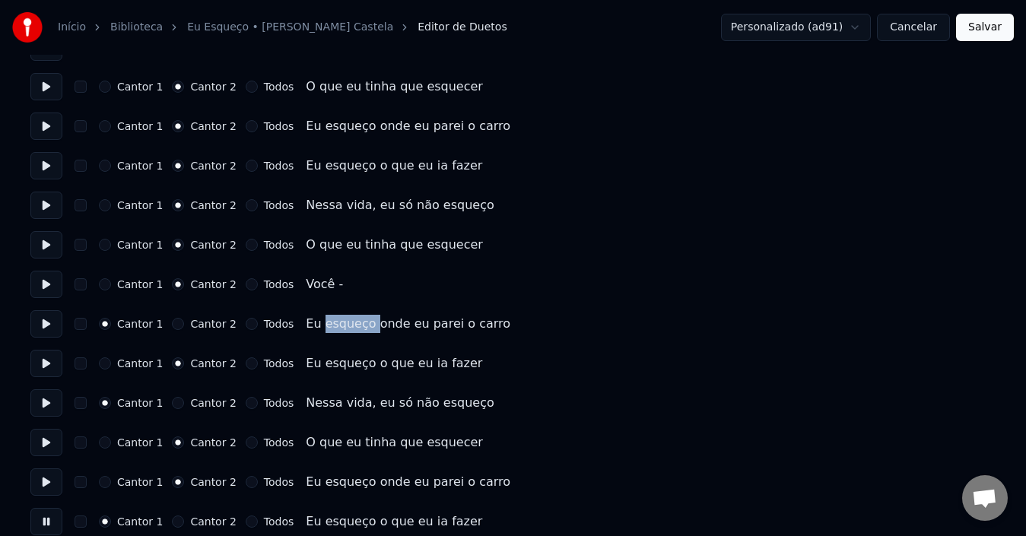
click at [176, 522] on button "Cantor 2" at bounding box center [178, 522] width 12 height 12
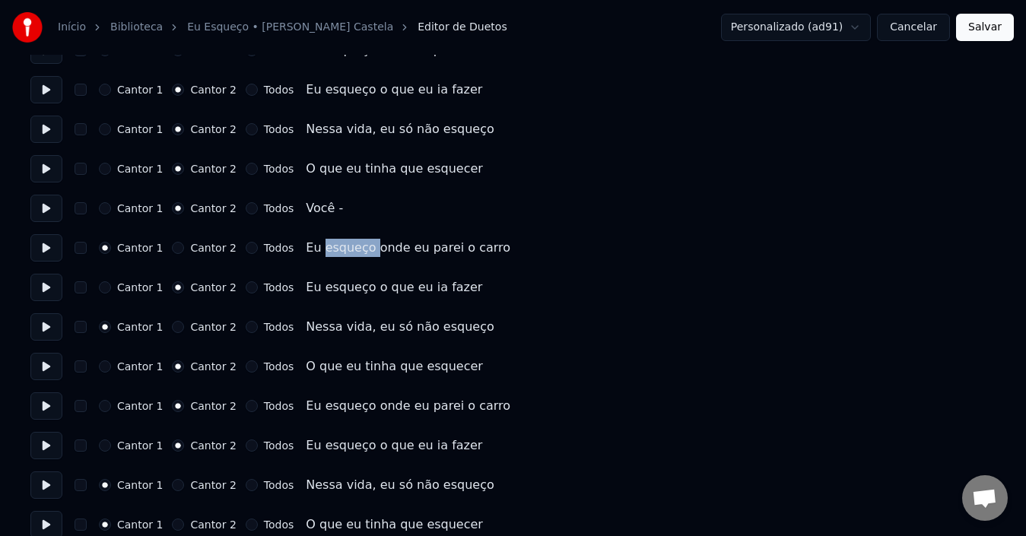
click at [52, 486] on button at bounding box center [46, 484] width 32 height 27
click at [173, 484] on button "Cantor 2" at bounding box center [178, 485] width 12 height 12
click at [51, 408] on button at bounding box center [46, 405] width 32 height 27
click at [50, 445] on button at bounding box center [46, 445] width 32 height 27
click at [50, 487] on button at bounding box center [46, 484] width 32 height 27
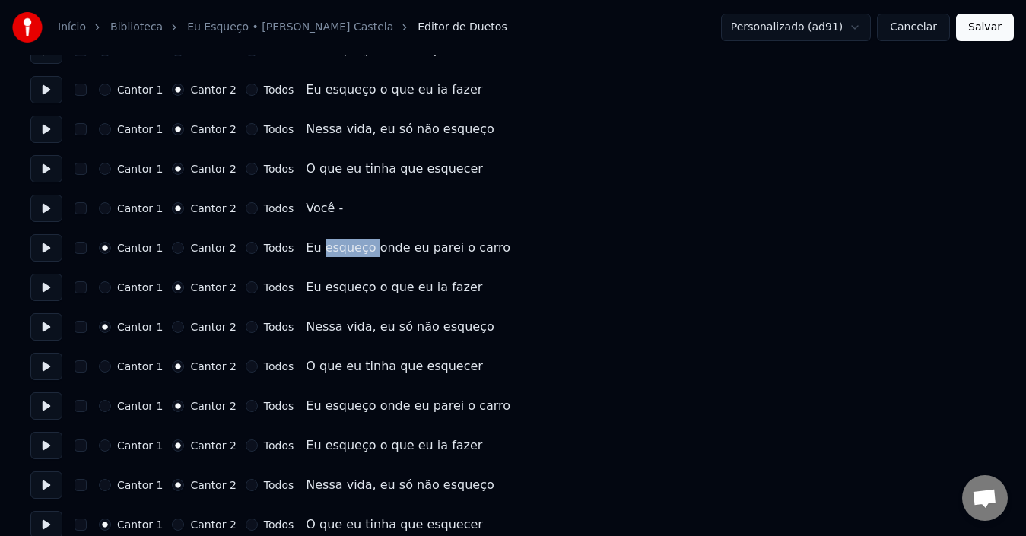
click at [50, 522] on button at bounding box center [46, 524] width 32 height 27
click at [172, 525] on button "Cantor 2" at bounding box center [178, 525] width 12 height 12
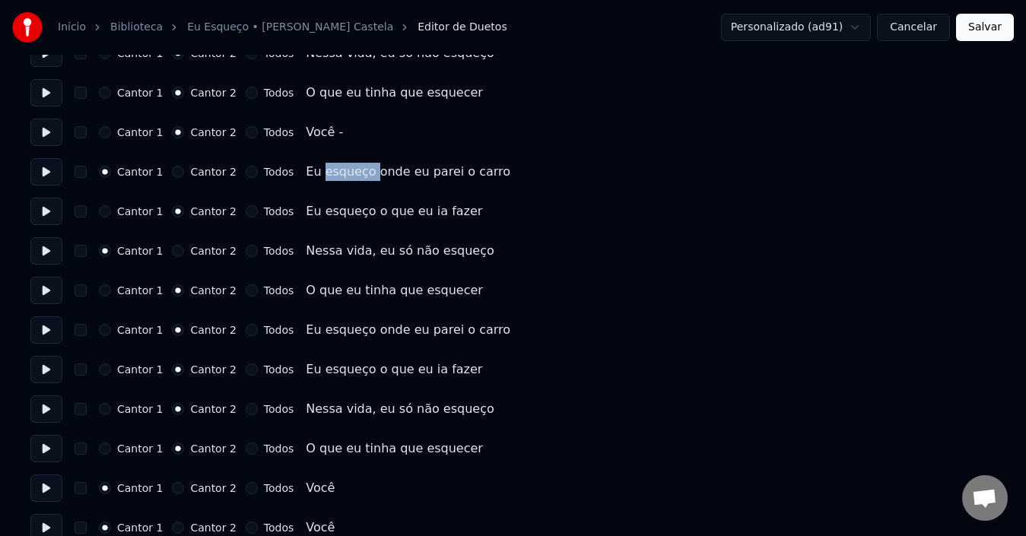
scroll to position [1293, 0]
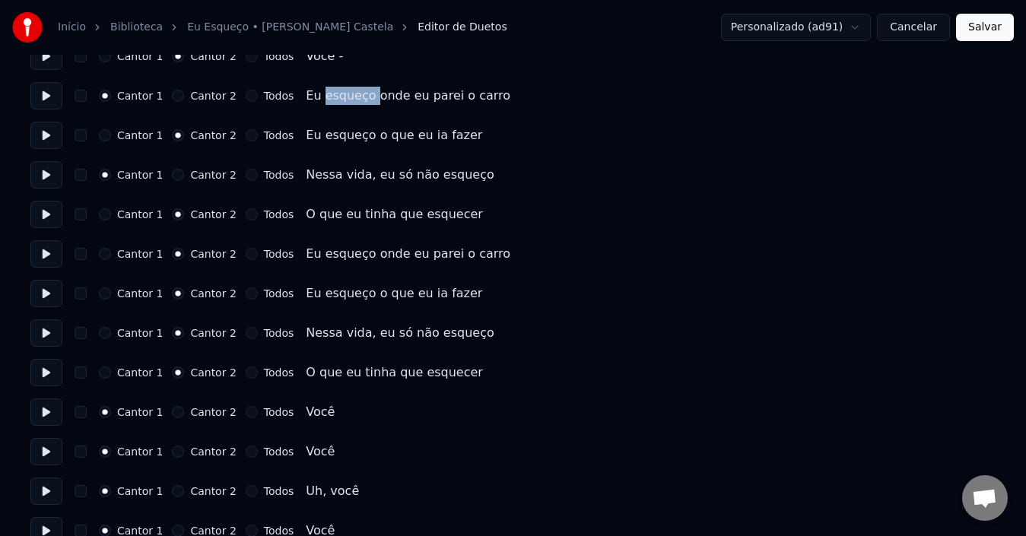
click at [49, 379] on button at bounding box center [46, 372] width 32 height 27
click at [49, 414] on button at bounding box center [46, 411] width 32 height 27
click at [172, 409] on button "Cantor 2" at bounding box center [178, 412] width 12 height 12
click at [46, 455] on button at bounding box center [46, 451] width 32 height 27
click at [45, 490] on button at bounding box center [46, 490] width 32 height 27
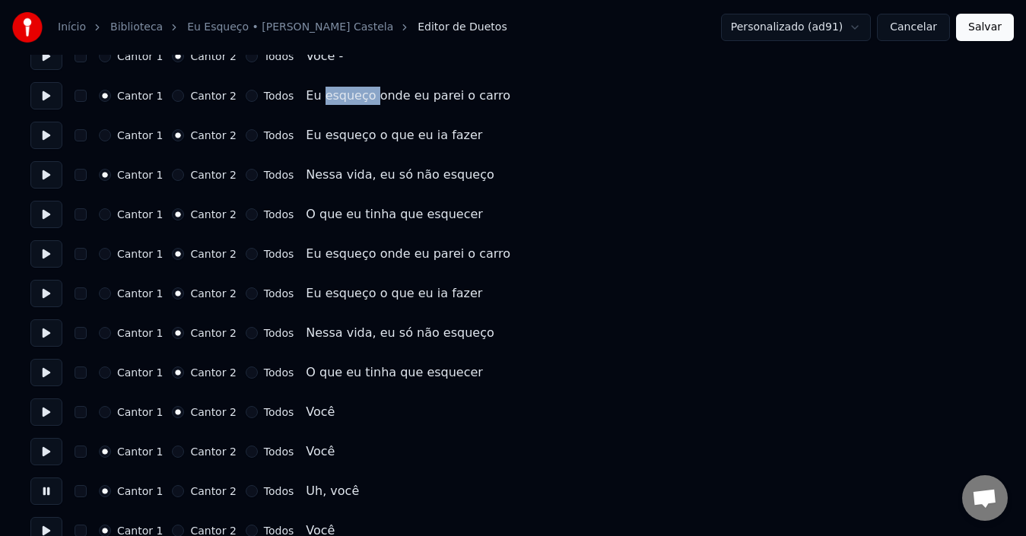
click at [172, 491] on button "Cantor 2" at bounding box center [178, 491] width 12 height 12
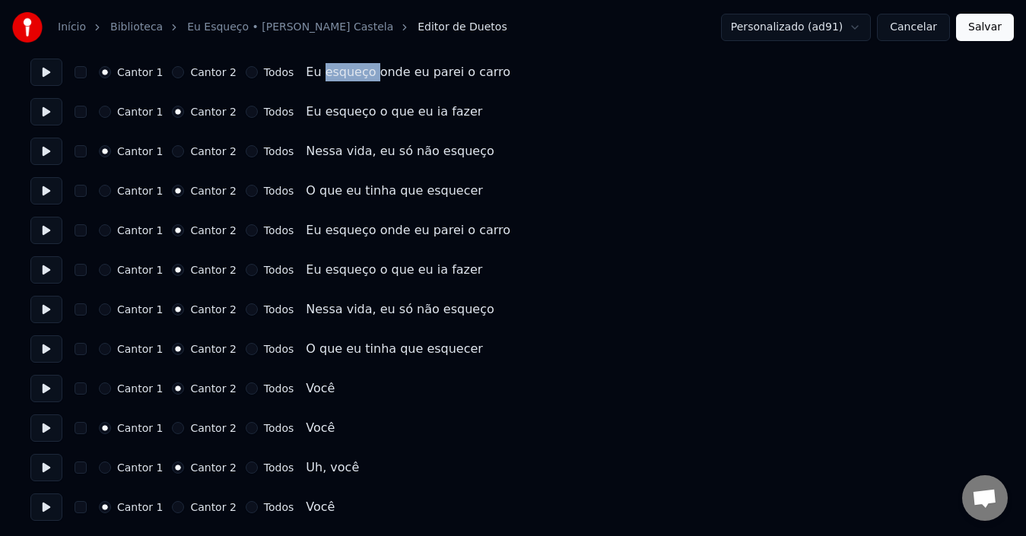
click at [42, 509] on button at bounding box center [46, 506] width 32 height 27
click at [246, 510] on button "Todos" at bounding box center [252, 507] width 12 height 12
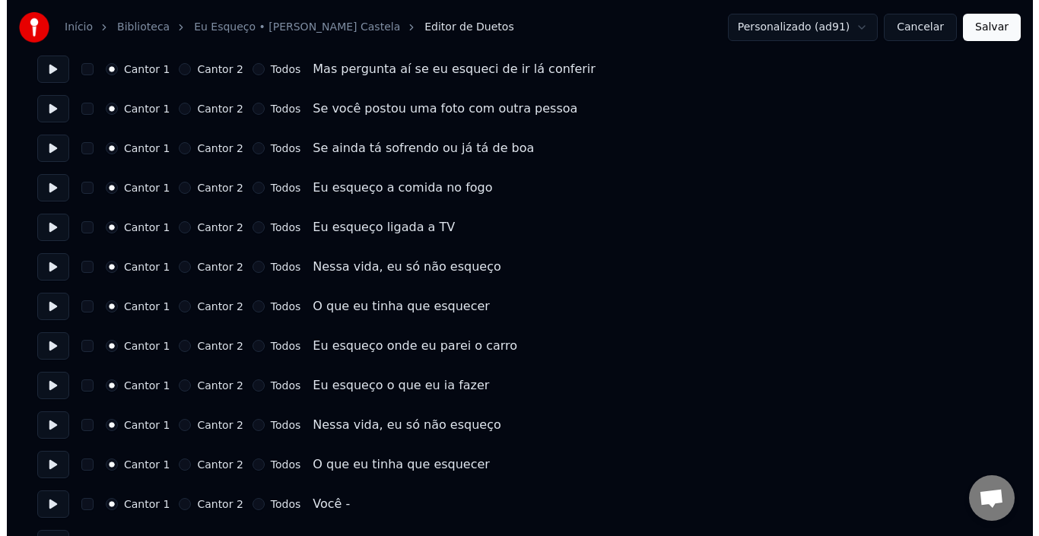
scroll to position [0, 0]
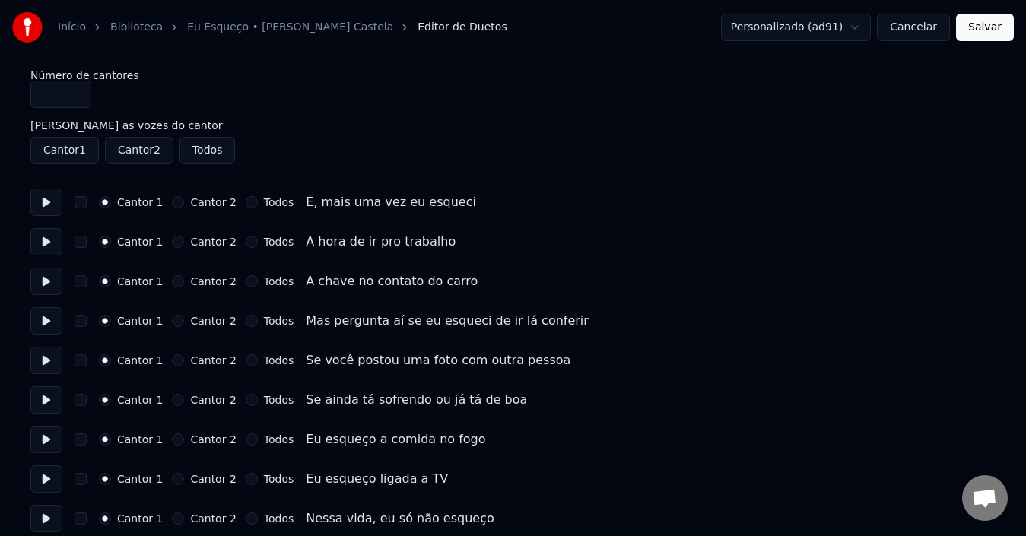
click at [986, 28] on button "Salvar" at bounding box center [985, 27] width 58 height 27
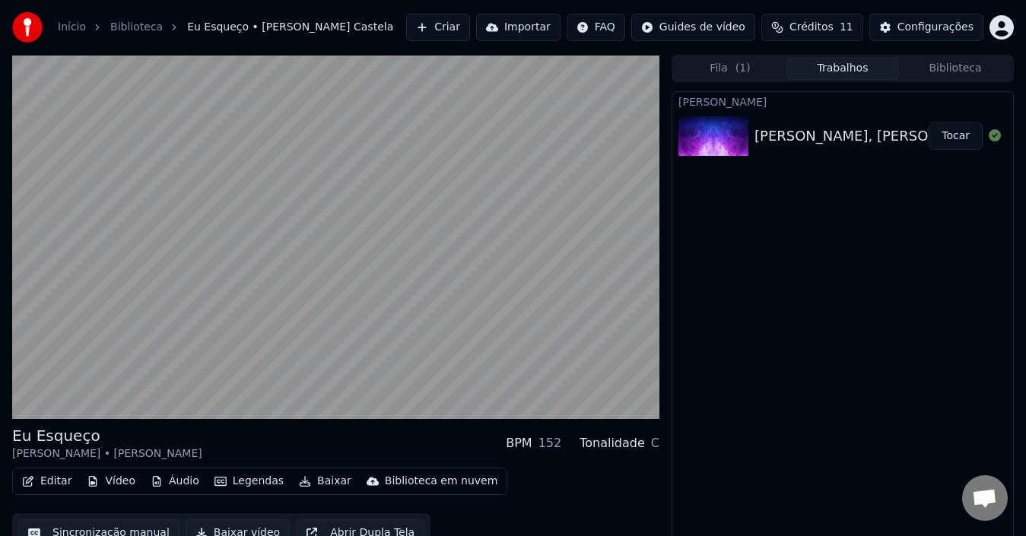
click at [246, 481] on button "Legendas" at bounding box center [248, 481] width 81 height 21
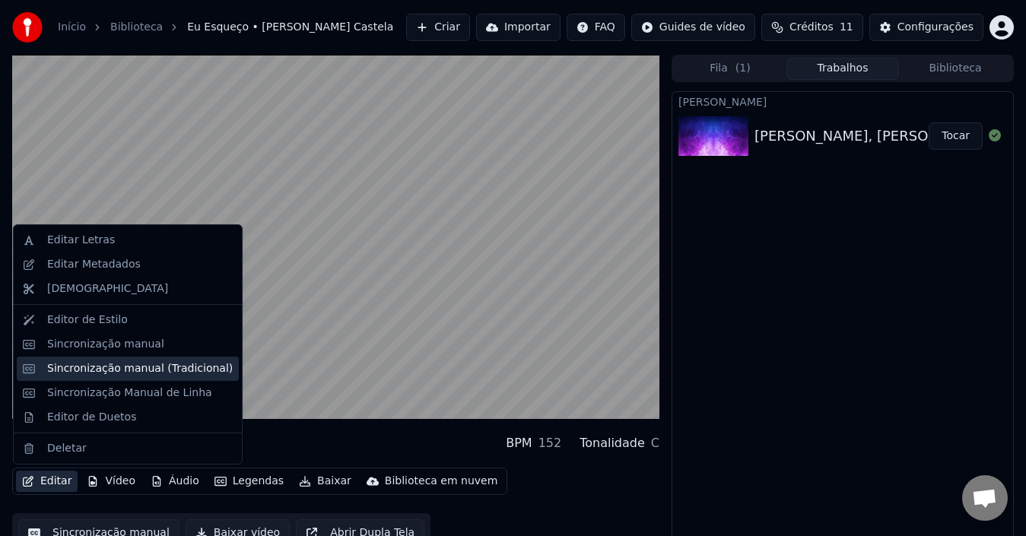
click at [114, 367] on div "Sincronização manual (Tradicional)" at bounding box center [140, 368] width 186 height 15
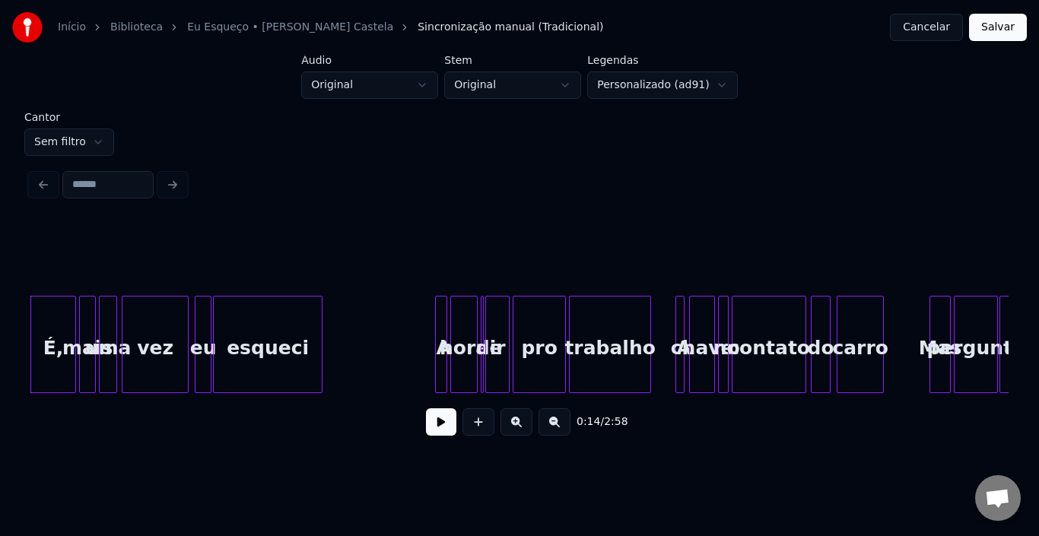
scroll to position [0, 1976]
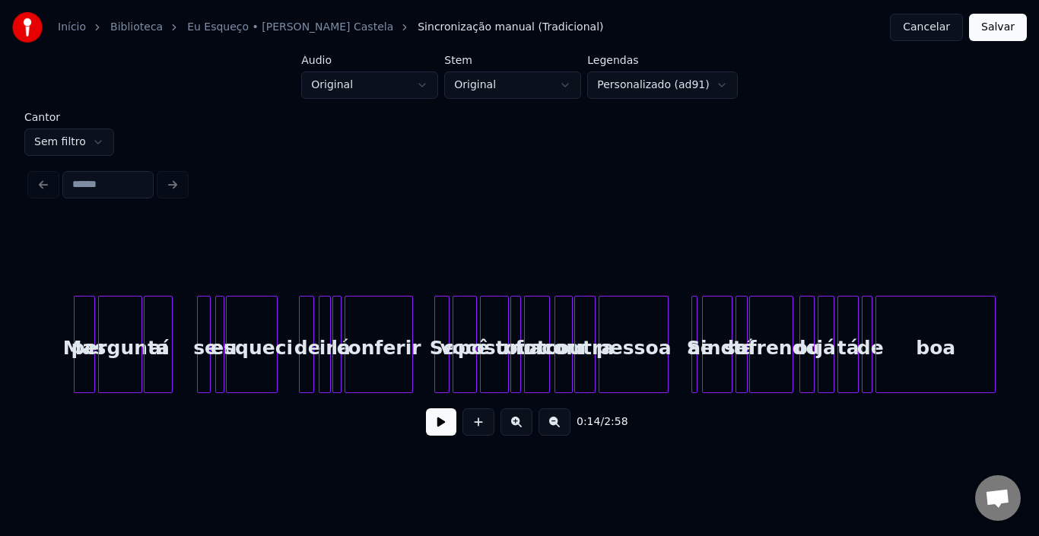
click at [634, 399] on div "0:14 / 2:58" at bounding box center [519, 422] width 978 height 58
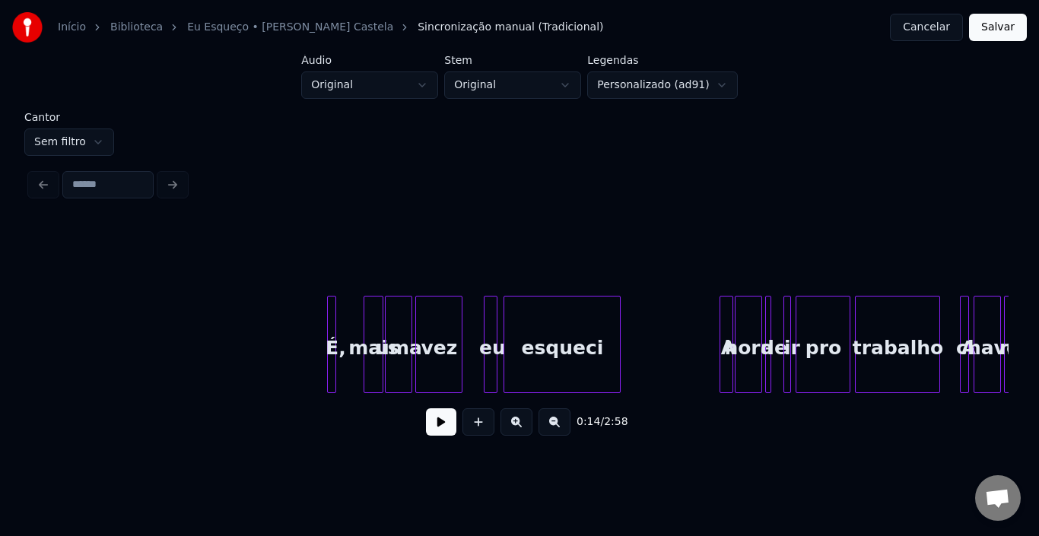
scroll to position [0, 6255]
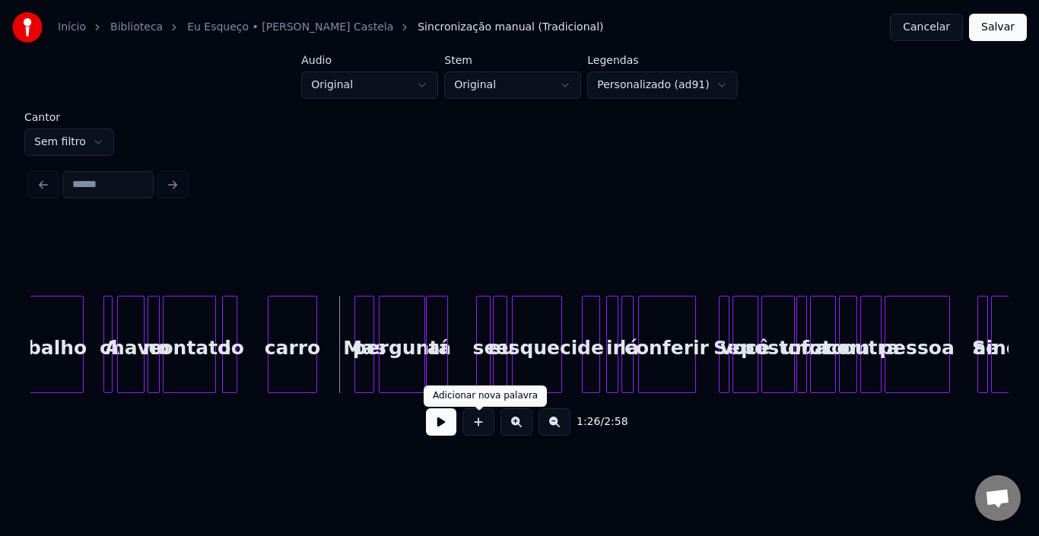
click at [449, 424] on button at bounding box center [441, 421] width 30 height 27
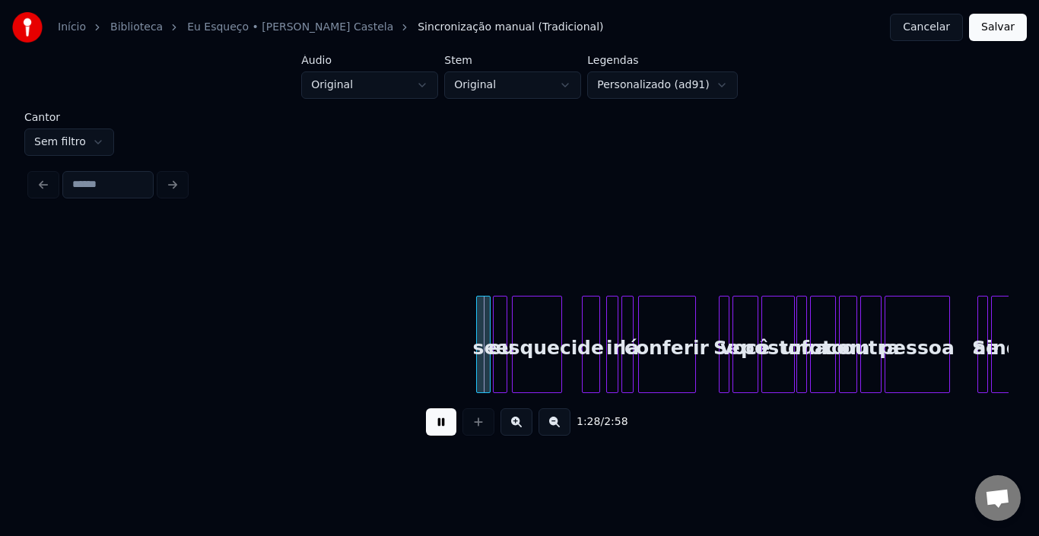
scroll to position [0, 6702]
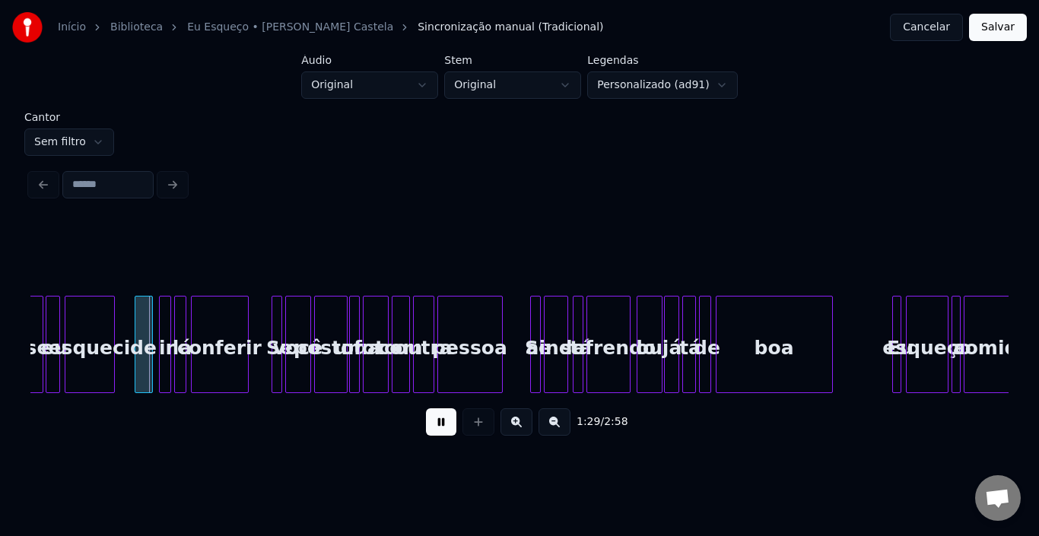
click at [440, 426] on button at bounding box center [441, 421] width 30 height 27
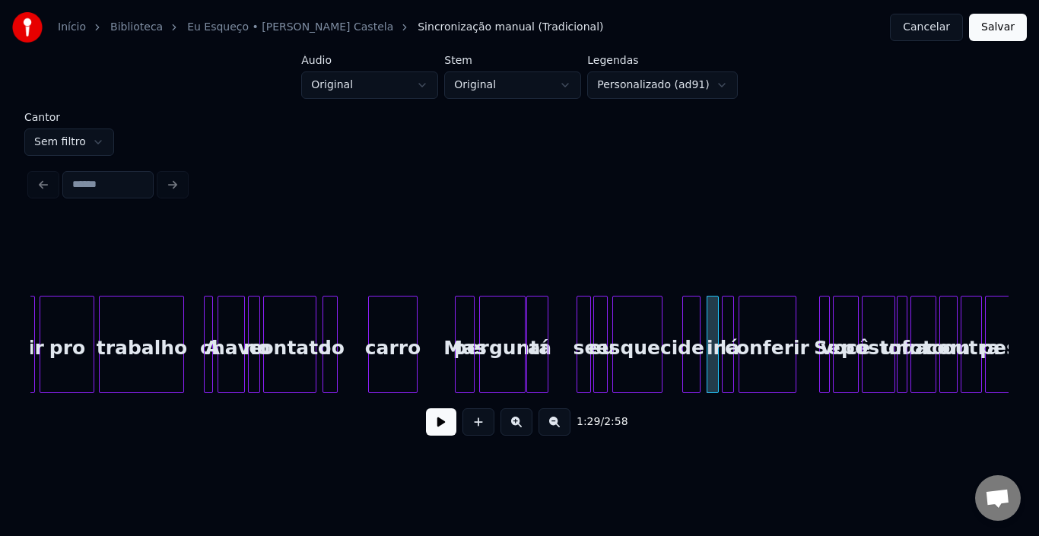
scroll to position [0, 6002]
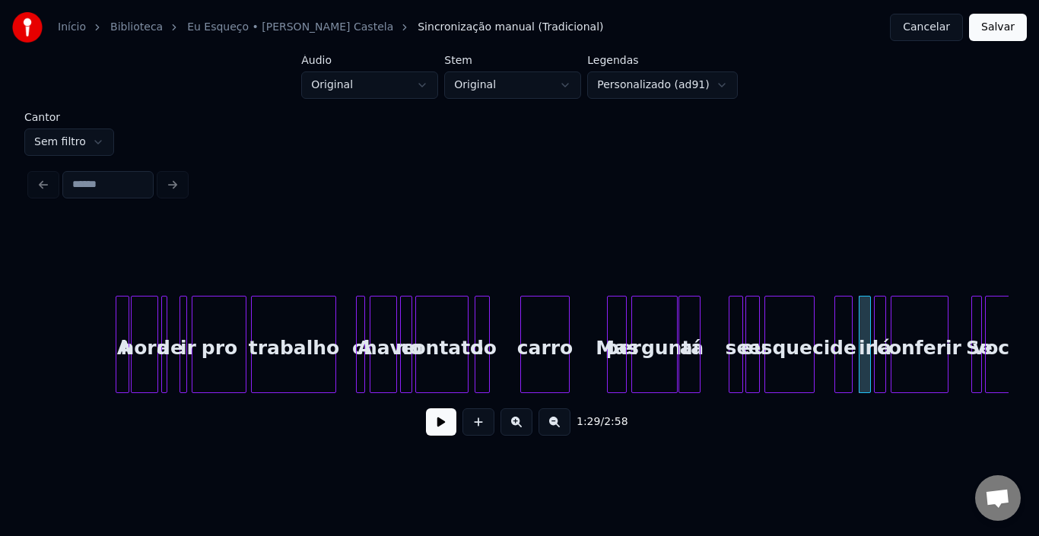
click at [94, 345] on div "se eu esqueci de ir lá conferir Se você pergunta aí Mas carro do contato chave …" at bounding box center [813, 344] width 13570 height 97
click at [430, 427] on button at bounding box center [441, 421] width 30 height 27
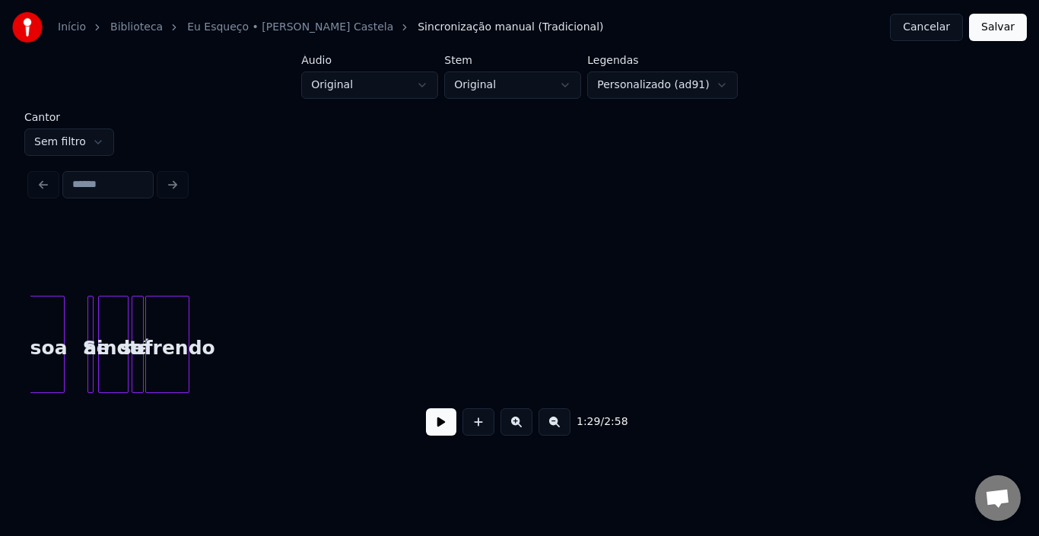
scroll to position [0, 1724]
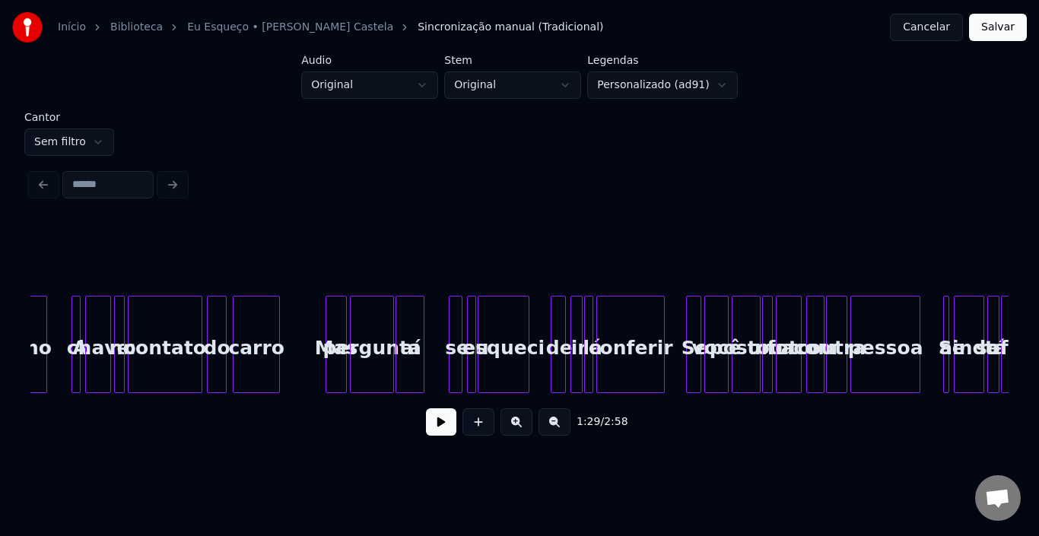
click at [443, 435] on button at bounding box center [441, 421] width 30 height 27
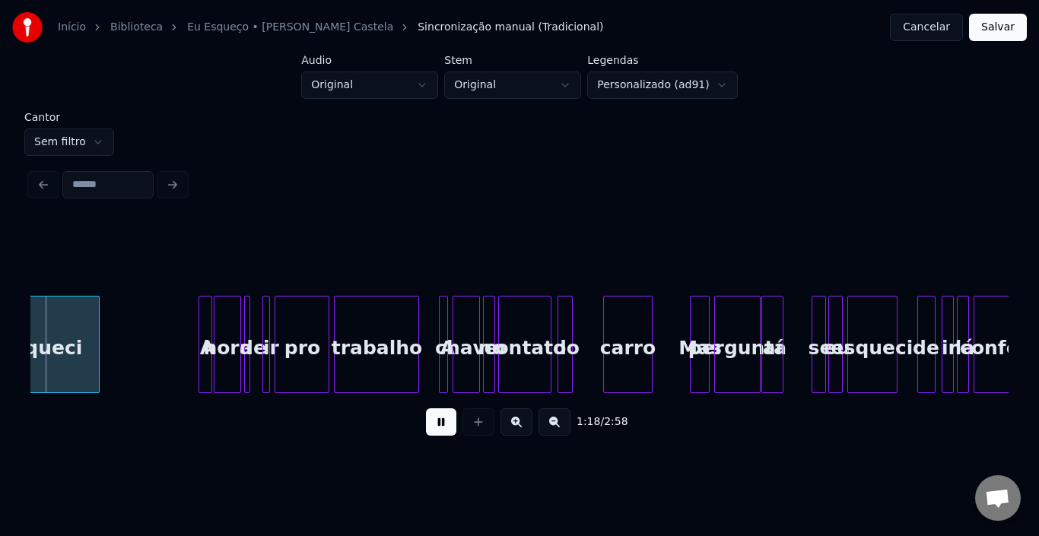
scroll to position [0, 5889]
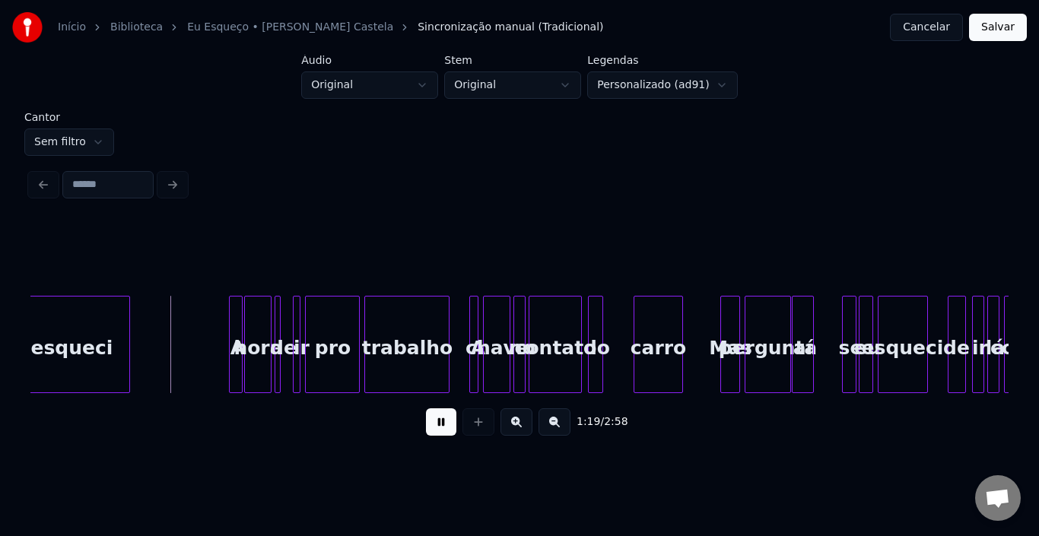
drag, startPoint x: 447, startPoint y: 431, endPoint x: 72, endPoint y: 415, distance: 375.2
click at [446, 431] on button at bounding box center [441, 421] width 30 height 27
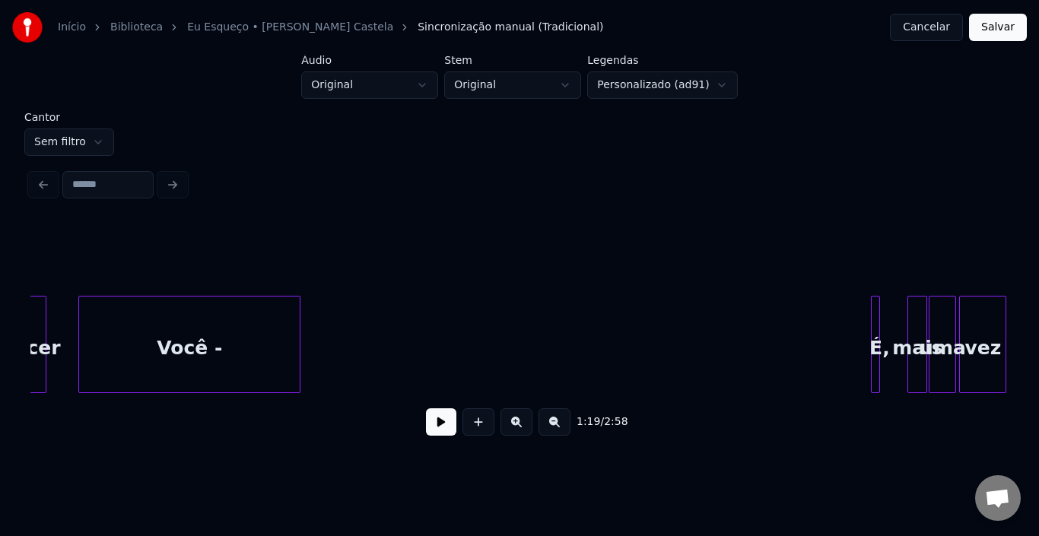
scroll to position [0, 4824]
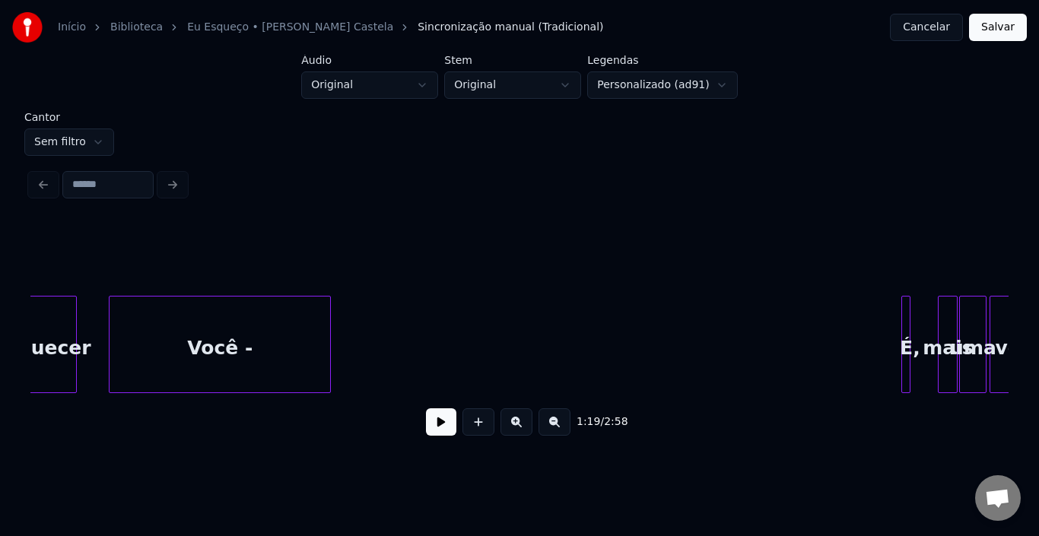
click at [249, 350] on div "Você -" at bounding box center [219, 348] width 220 height 103
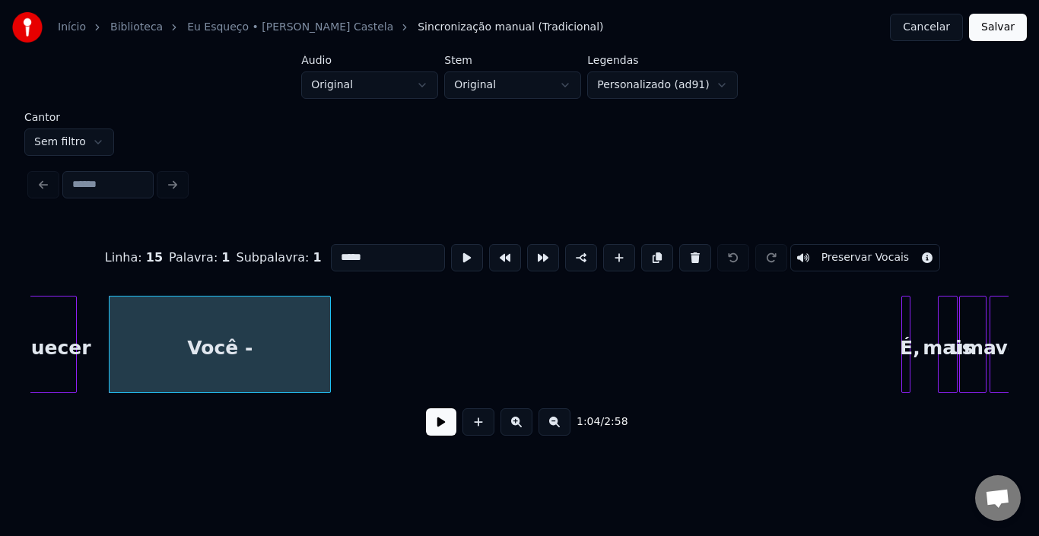
click at [385, 249] on input "*****" at bounding box center [388, 257] width 114 height 27
click at [914, 332] on div "É," at bounding box center [909, 348] width 15 height 103
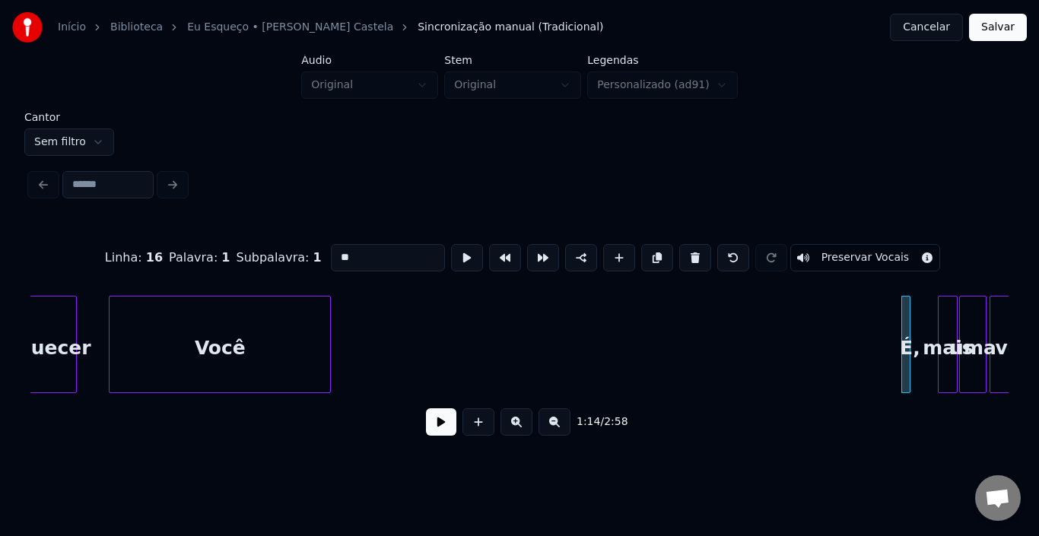
type input "**"
click at [436, 432] on button at bounding box center [441, 421] width 30 height 27
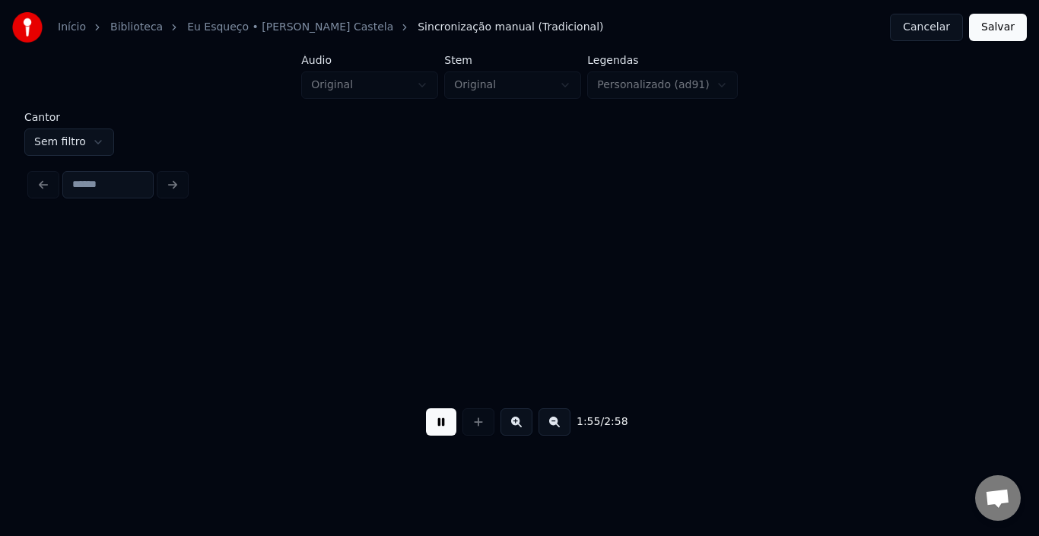
scroll to position [0, 8739]
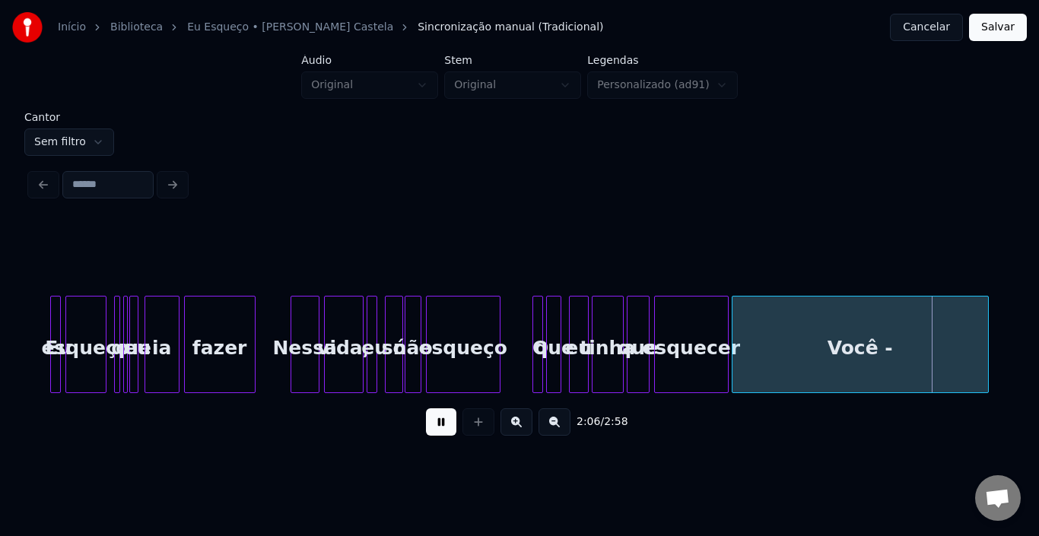
click at [434, 432] on button at bounding box center [441, 421] width 30 height 27
click at [856, 338] on div "Você -" at bounding box center [859, 348] width 255 height 103
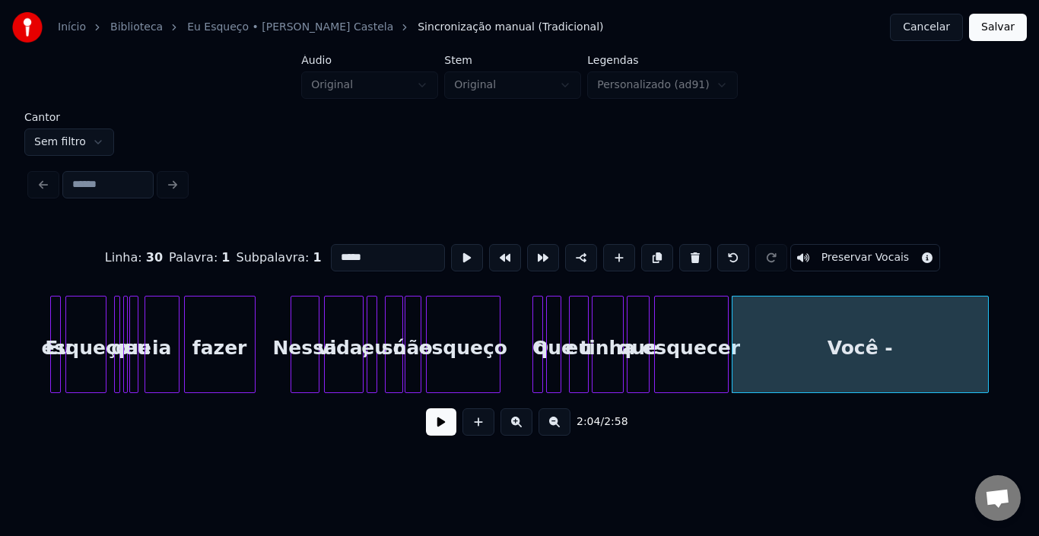
click at [386, 253] on input "*****" at bounding box center [388, 257] width 114 height 27
type input "****"
click at [434, 429] on button at bounding box center [441, 421] width 30 height 27
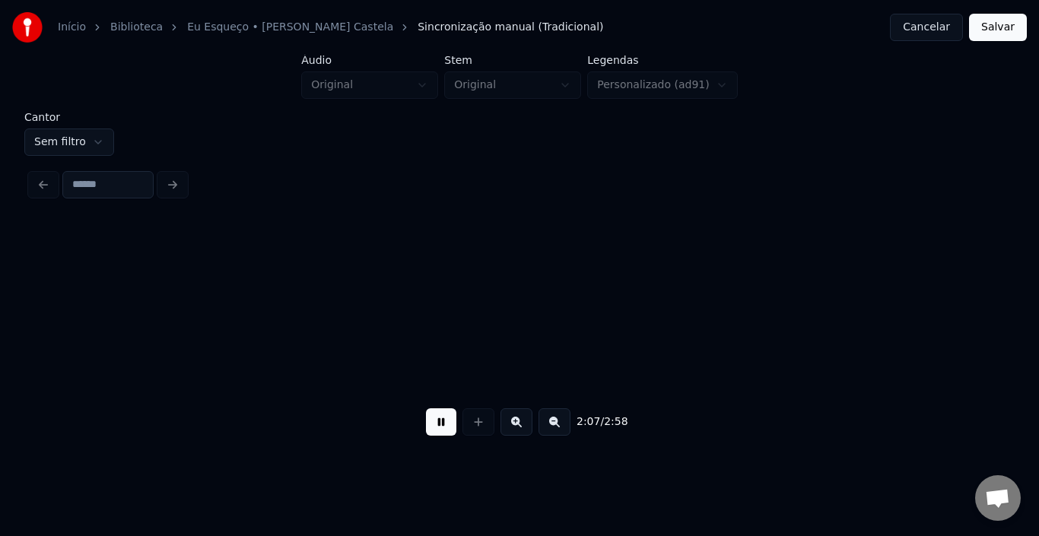
scroll to position [0, 9716]
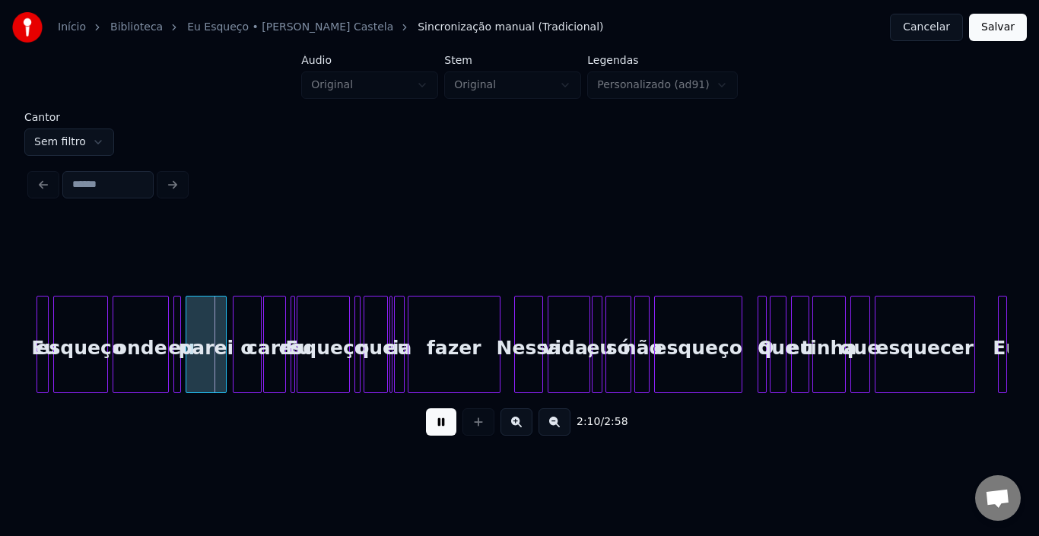
click at [434, 429] on button at bounding box center [441, 421] width 30 height 27
click at [132, 351] on div "onde" at bounding box center [140, 348] width 55 height 103
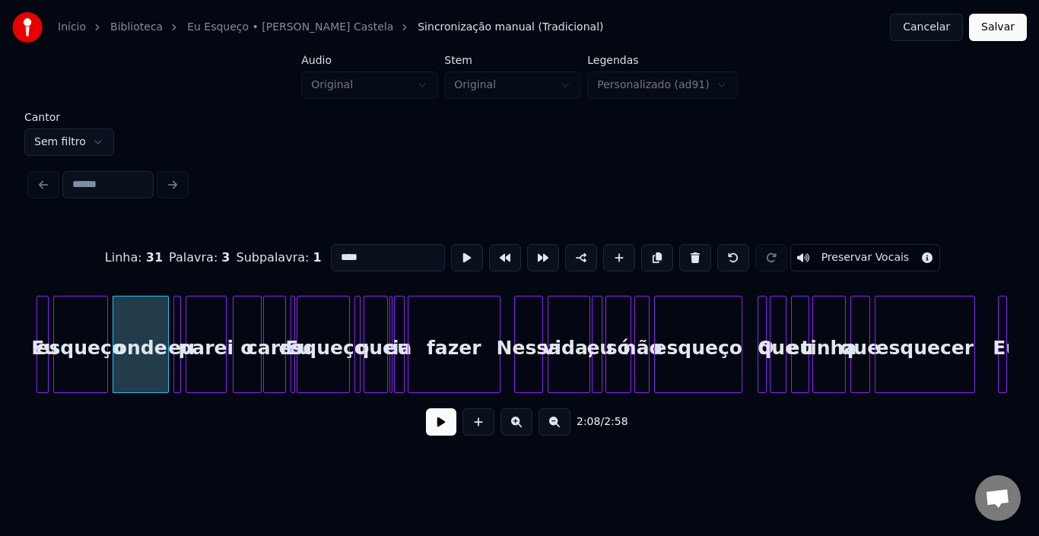
drag, startPoint x: 356, startPoint y: 250, endPoint x: 250, endPoint y: 250, distance: 105.7
click at [250, 250] on div "Linha : 31 Palavra : 3 Subpalavra : 1 **** Preservar Vocais" at bounding box center [519, 258] width 978 height 76
click at [47, 336] on div at bounding box center [45, 345] width 5 height 96
type input "**"
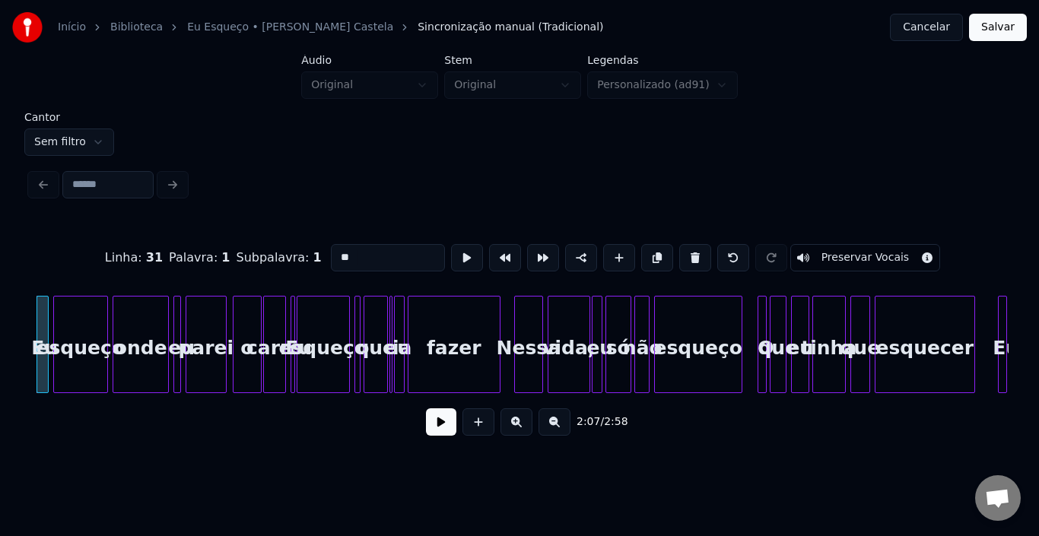
click at [442, 433] on button at bounding box center [441, 421] width 30 height 27
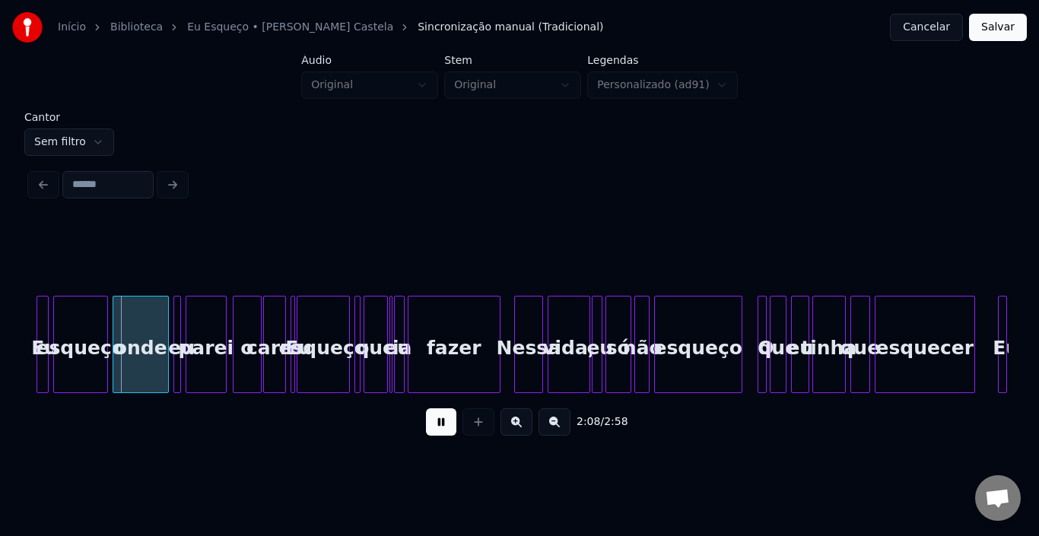
click at [442, 433] on button at bounding box center [441, 421] width 30 height 27
click at [148, 361] on div "onde" at bounding box center [140, 348] width 55 height 103
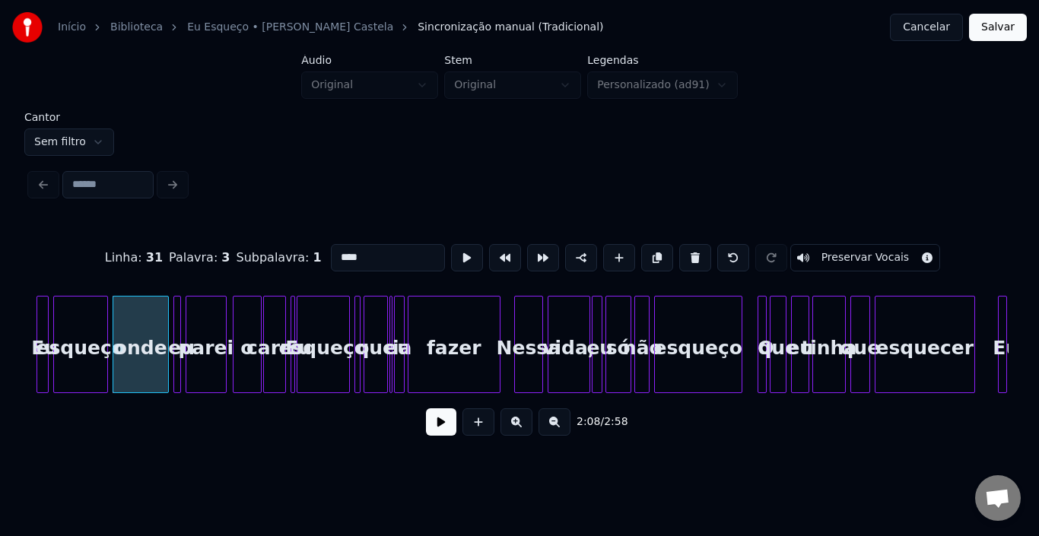
drag, startPoint x: 354, startPoint y: 255, endPoint x: 198, endPoint y: 256, distance: 155.9
click at [198, 256] on div "Linha : 31 Palavra : 3 Subpalavra : 1 **** Preservar Vocais" at bounding box center [519, 258] width 978 height 76
click at [122, 339] on div at bounding box center [124, 345] width 5 height 96
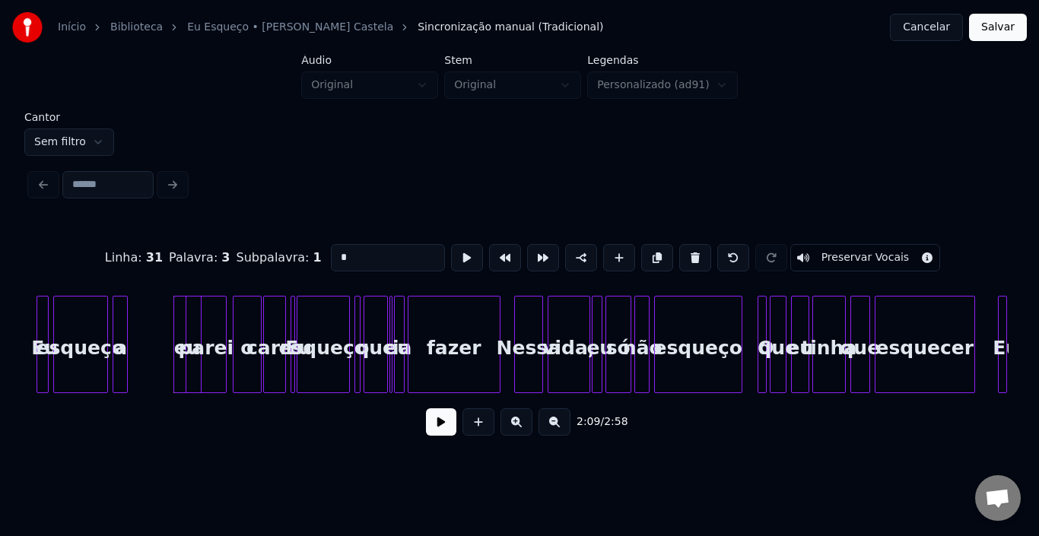
click at [154, 330] on div at bounding box center [156, 345] width 5 height 96
click at [144, 325] on div "eu" at bounding box center [154, 348] width 47 height 103
click at [120, 349] on div "a" at bounding box center [120, 348] width 15 height 103
click at [150, 343] on div "eu" at bounding box center [154, 348] width 47 height 103
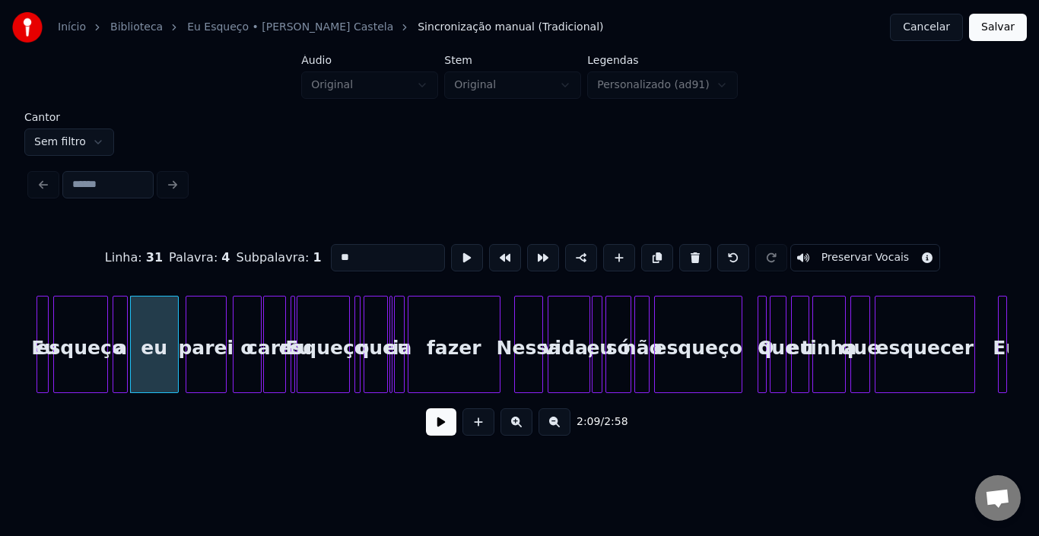
drag, startPoint x: 369, startPoint y: 258, endPoint x: 260, endPoint y: 262, distance: 108.8
click at [271, 258] on div "Linha : 31 Palavra : 4 Subpalavra : 1 ** Preservar Vocais" at bounding box center [519, 258] width 978 height 76
click at [190, 328] on div at bounding box center [188, 345] width 5 height 96
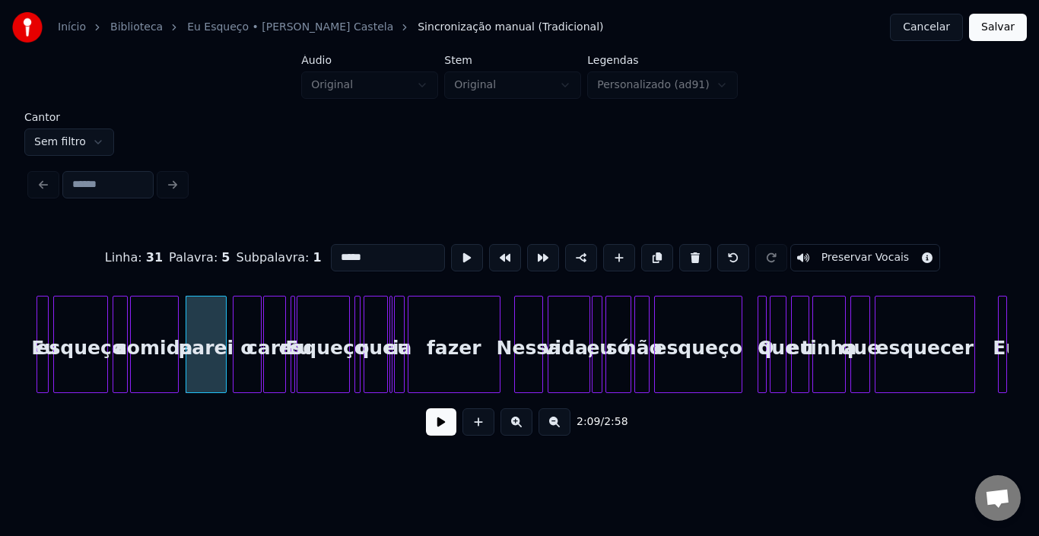
drag, startPoint x: 373, startPoint y: 253, endPoint x: 234, endPoint y: 253, distance: 138.4
click at [234, 253] on div "Linha : 31 Palavra : 5 Subpalavra : 1 ***** Preservar Vocais" at bounding box center [519, 258] width 978 height 76
click at [194, 333] on div at bounding box center [195, 345] width 5 height 96
click at [243, 326] on div "o" at bounding box center [246, 348] width 27 height 103
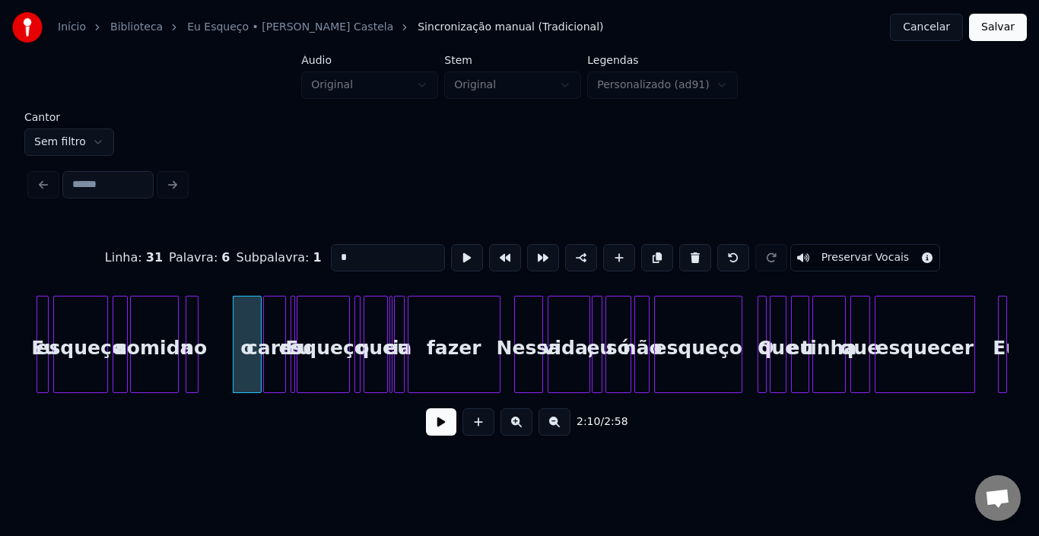
drag, startPoint x: 357, startPoint y: 252, endPoint x: 228, endPoint y: 252, distance: 129.3
click at [229, 252] on div "Linha : 31 Palavra : 6 Subpalavra : 1 * Preservar Vocais" at bounding box center [519, 258] width 978 height 76
click at [209, 330] on div at bounding box center [207, 345] width 5 height 96
click at [78, 333] on div "esqueço" at bounding box center [80, 348] width 53 height 103
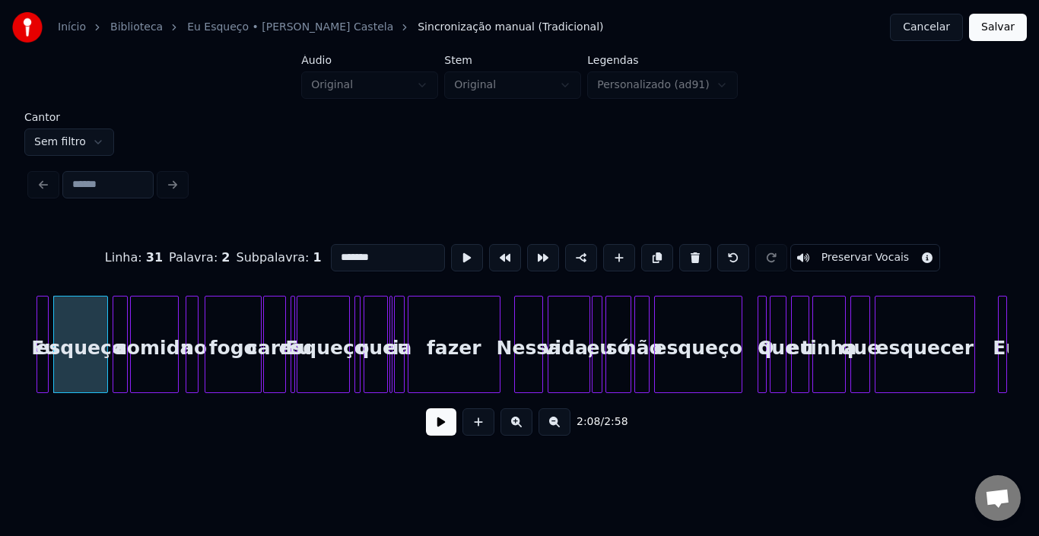
type input "*******"
click at [444, 429] on button at bounding box center [441, 421] width 30 height 27
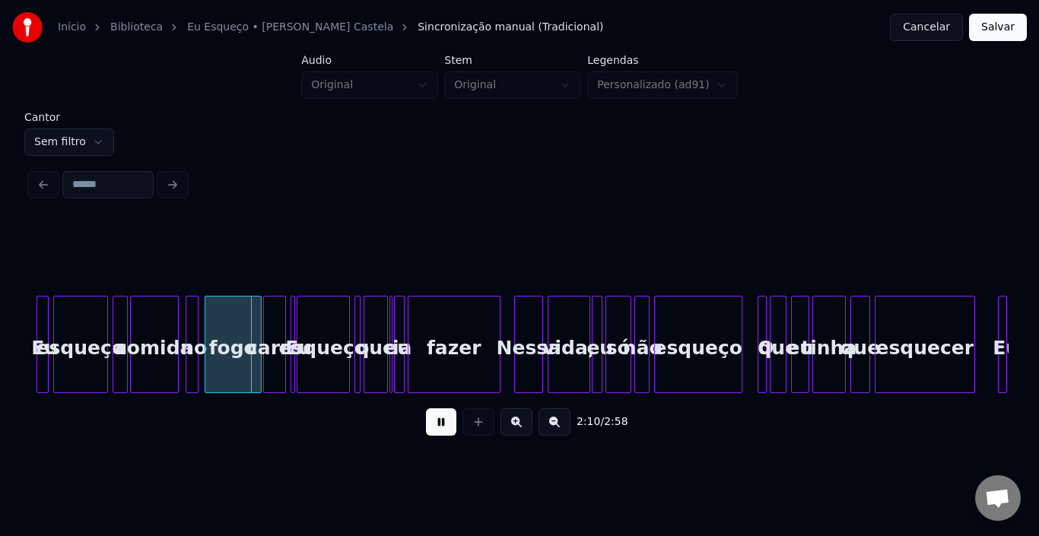
click at [444, 429] on button at bounding box center [441, 421] width 30 height 27
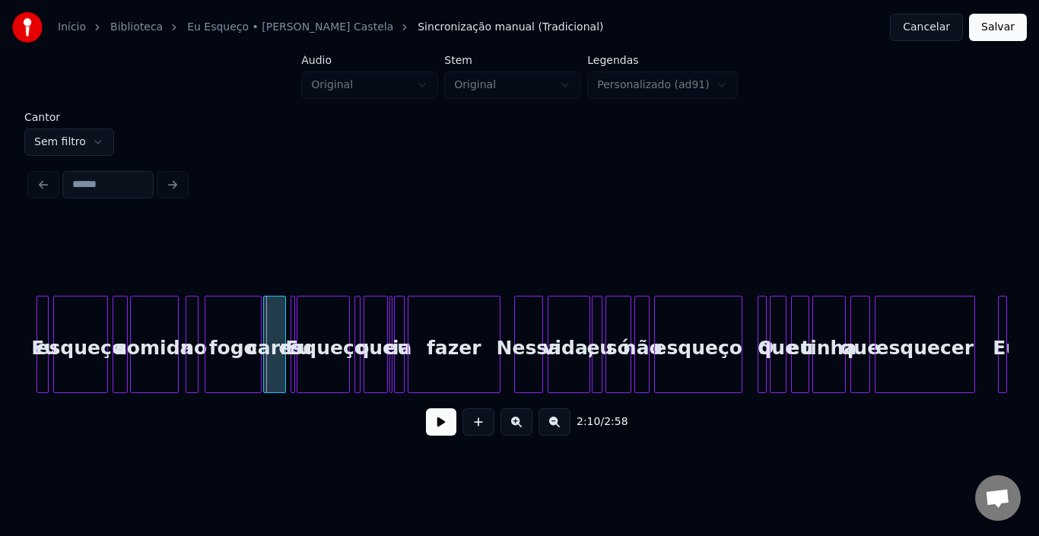
click at [444, 429] on button at bounding box center [441, 421] width 30 height 27
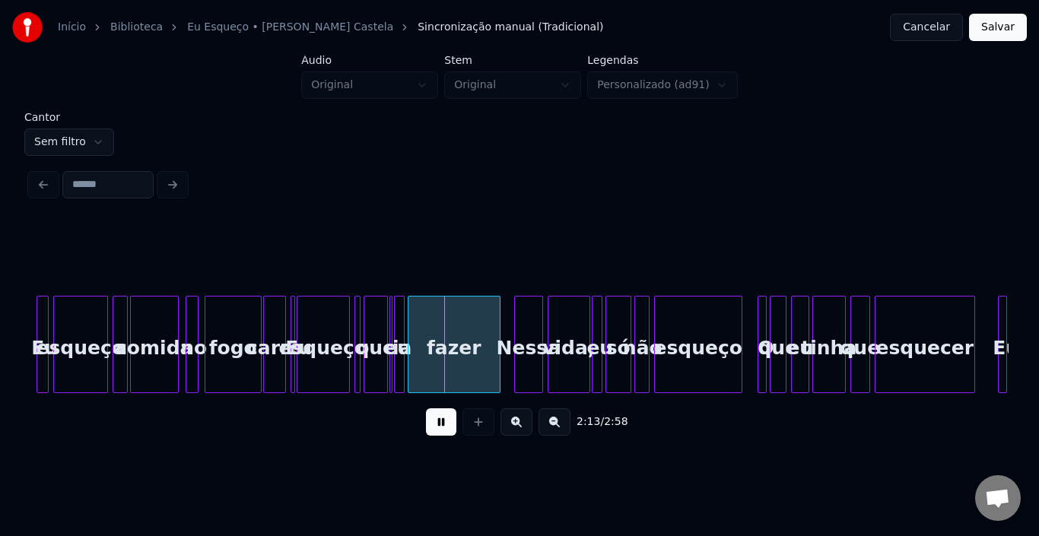
click at [444, 429] on button at bounding box center [441, 421] width 30 height 27
click at [512, 426] on button at bounding box center [516, 421] width 32 height 27
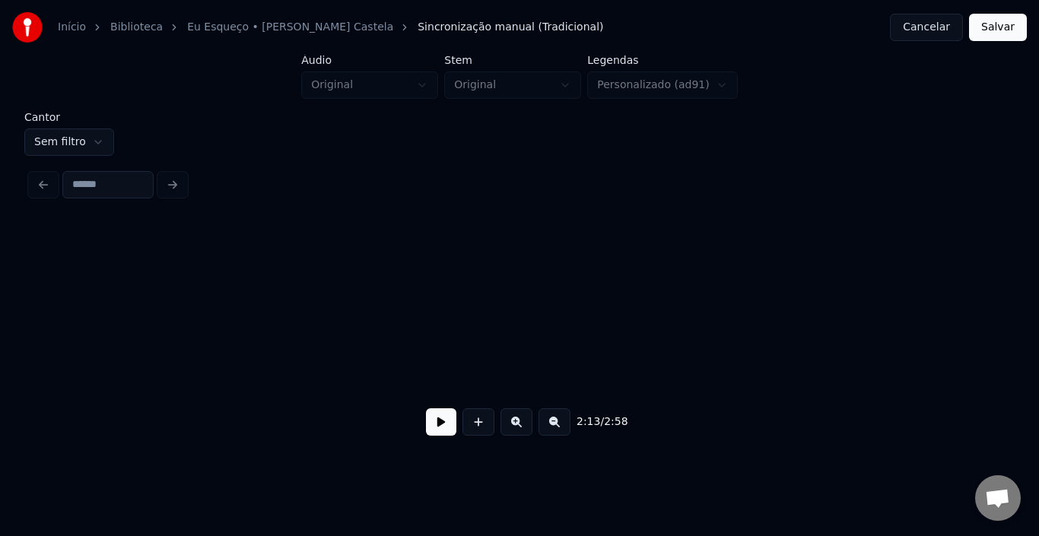
scroll to position [0, 14786]
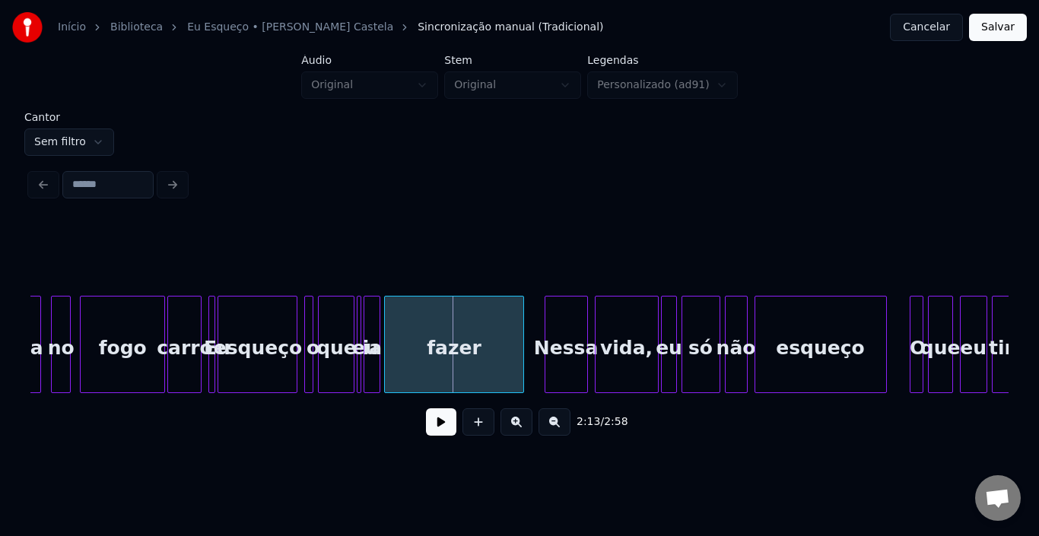
click at [34, 335] on div "comida" at bounding box center [4, 348] width 71 height 103
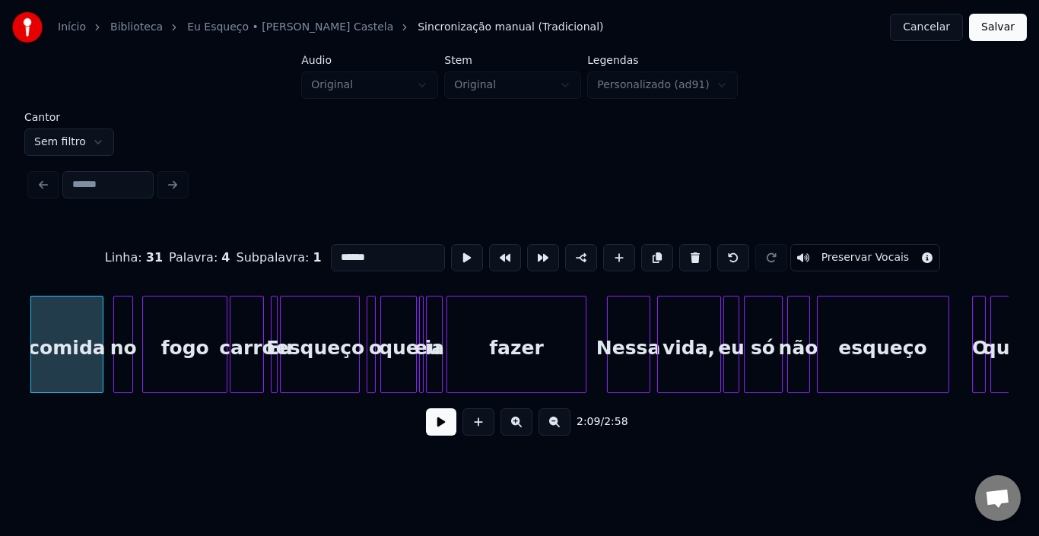
click at [446, 427] on button at bounding box center [441, 421] width 30 height 27
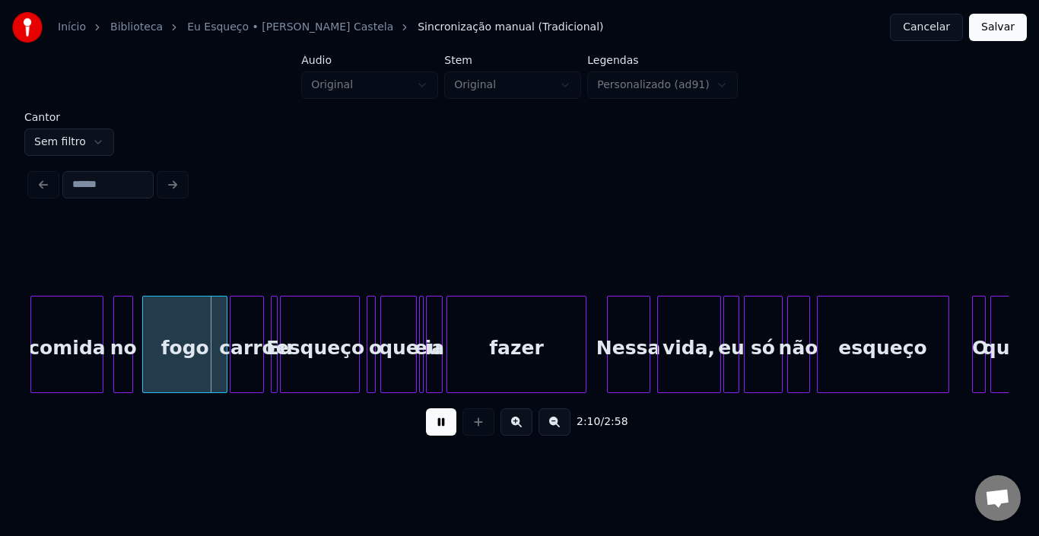
click at [446, 427] on button at bounding box center [441, 421] width 30 height 27
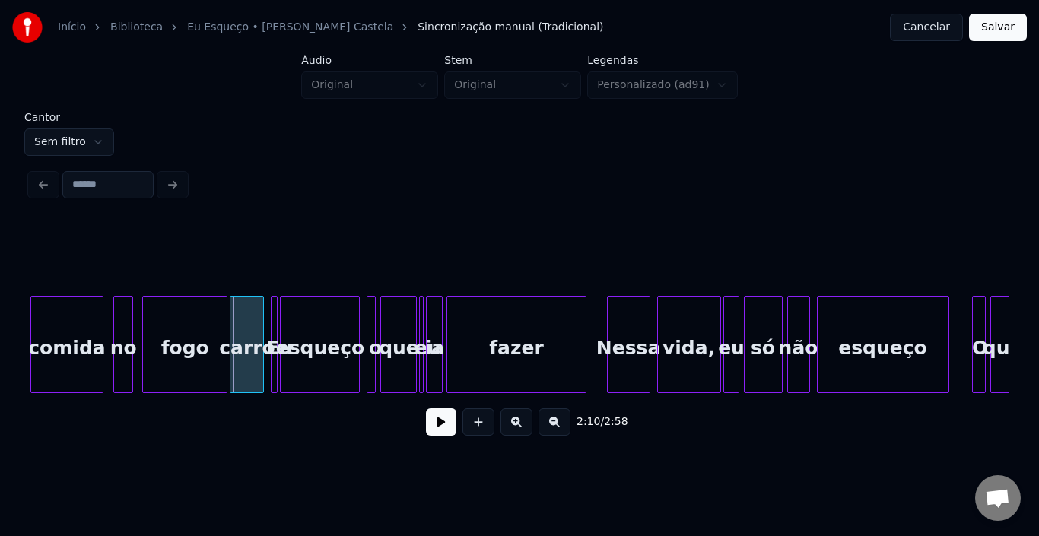
click at [244, 335] on div "carro" at bounding box center [246, 348] width 33 height 103
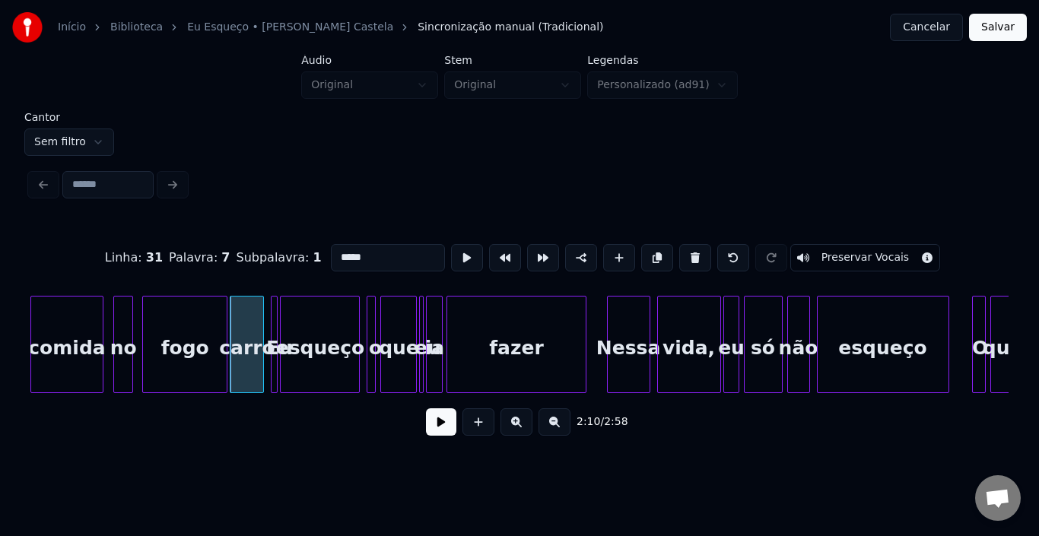
drag, startPoint x: 366, startPoint y: 256, endPoint x: 268, endPoint y: 259, distance: 98.1
click at [244, 256] on div "Linha : 31 Palavra : 7 Subpalavra : 1 ***** Preservar Vocais" at bounding box center [519, 258] width 978 height 76
click at [257, 366] on div at bounding box center [246, 348] width 33 height 103
click at [679, 252] on button at bounding box center [695, 257] width 32 height 27
type input "****"
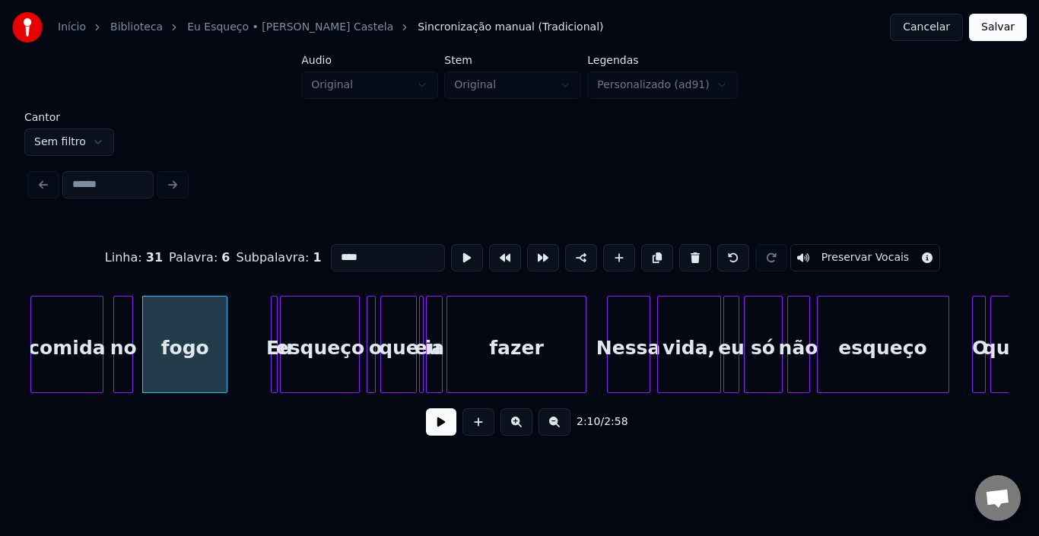
click at [192, 331] on div "fogo" at bounding box center [185, 348] width 84 height 103
click at [435, 427] on button at bounding box center [441, 421] width 30 height 27
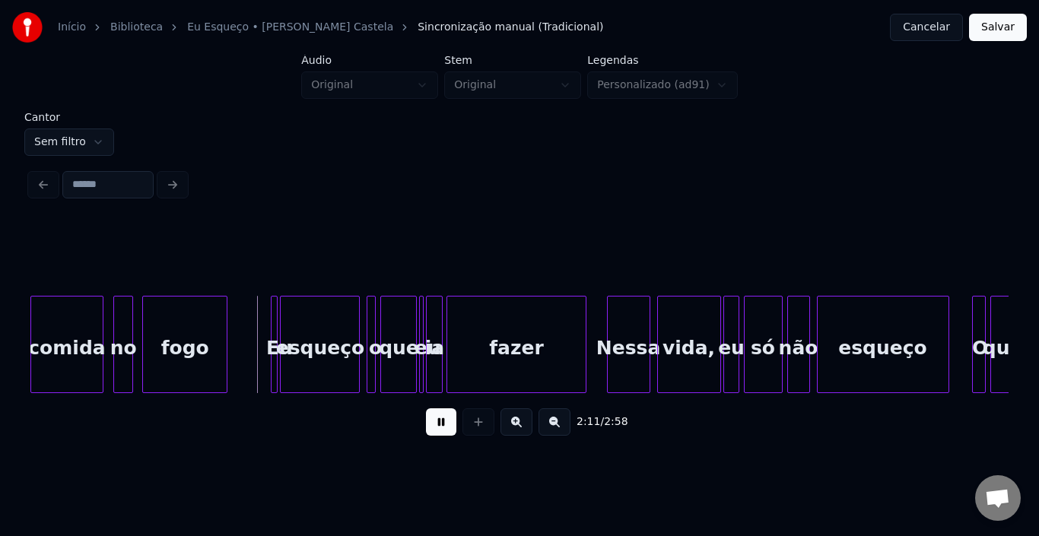
click at [435, 427] on button at bounding box center [441, 421] width 30 height 27
click at [253, 325] on div at bounding box center [255, 345] width 5 height 96
click at [375, 338] on div at bounding box center [372, 345] width 5 height 96
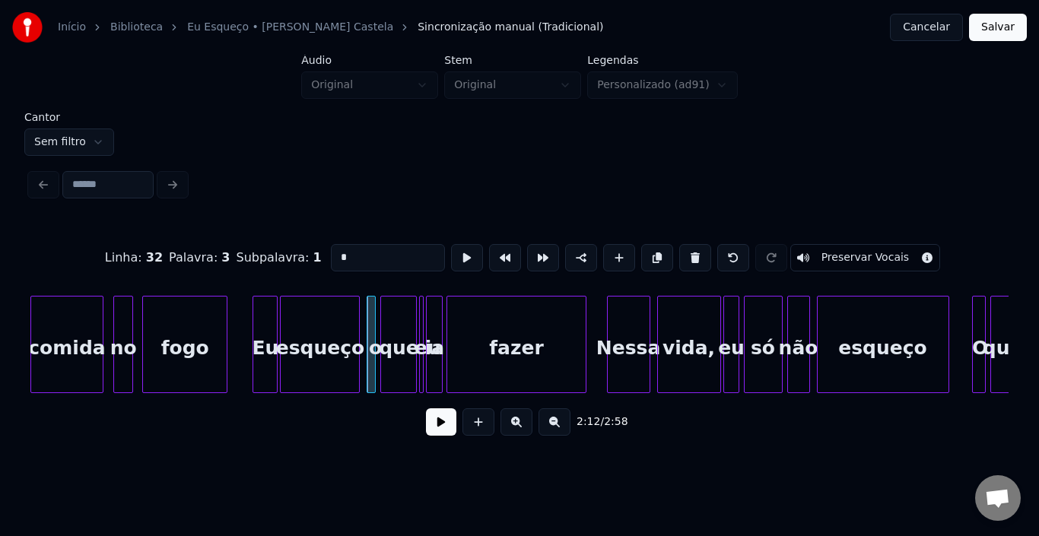
click at [383, 255] on input "*" at bounding box center [388, 257] width 114 height 27
click at [268, 337] on div "Eu" at bounding box center [265, 348] width 24 height 103
type input "**"
click at [431, 429] on button at bounding box center [441, 421] width 30 height 27
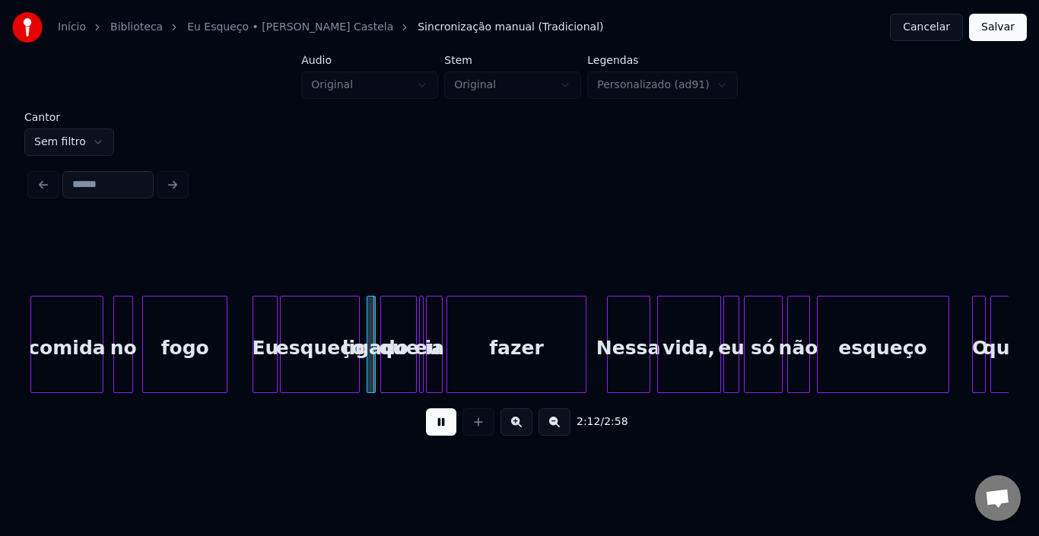
click at [431, 429] on button at bounding box center [441, 421] width 30 height 27
click at [392, 334] on div "que" at bounding box center [398, 348] width 35 height 103
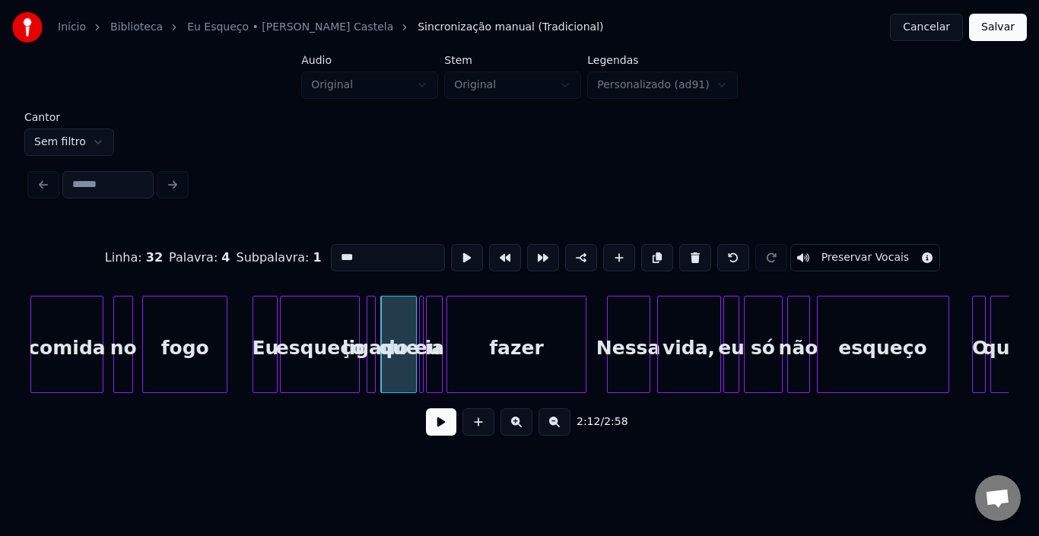
drag, startPoint x: 384, startPoint y: 257, endPoint x: 198, endPoint y: 257, distance: 185.5
click at [198, 257] on div "Linha : 32 Palavra : 4 Subpalavra : 1 *** Preservar Vocais" at bounding box center [519, 258] width 978 height 76
click at [413, 325] on div "a" at bounding box center [413, 344] width 8 height 97
click at [367, 331] on div "ligado" at bounding box center [374, 348] width 15 height 103
click at [401, 329] on div at bounding box center [400, 345] width 5 height 96
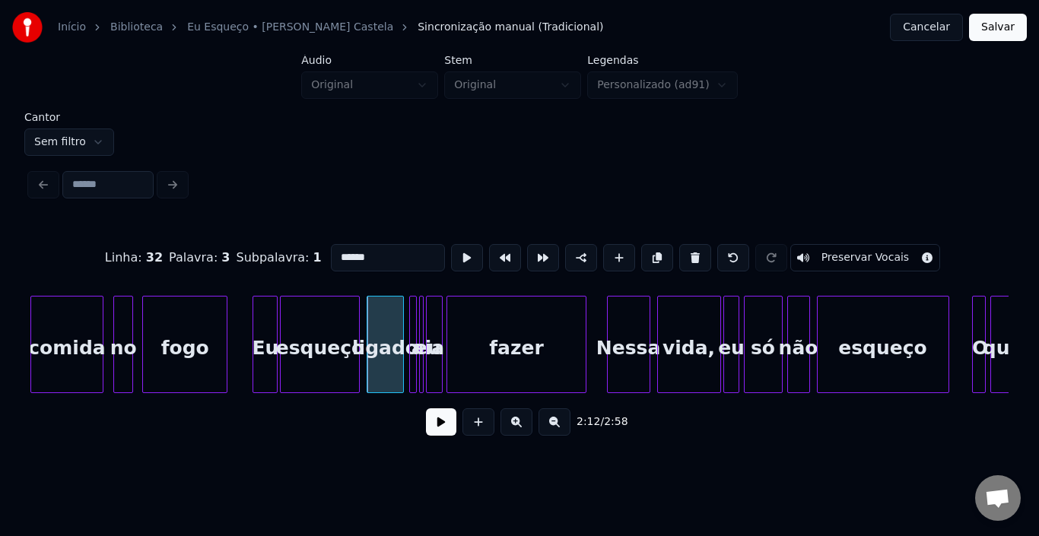
click at [257, 341] on div at bounding box center [255, 345] width 5 height 96
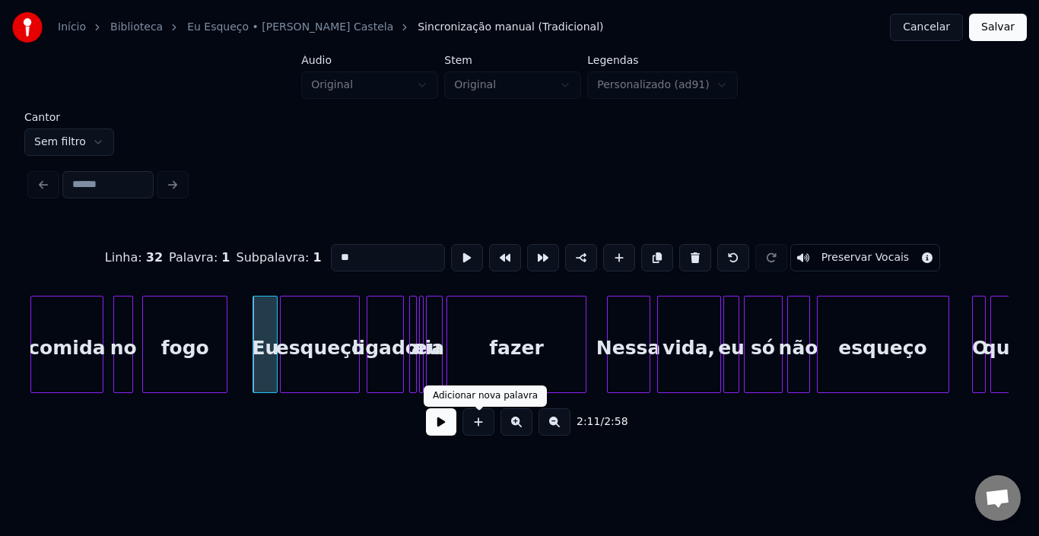
type input "**"
click at [442, 427] on button at bounding box center [441, 421] width 30 height 27
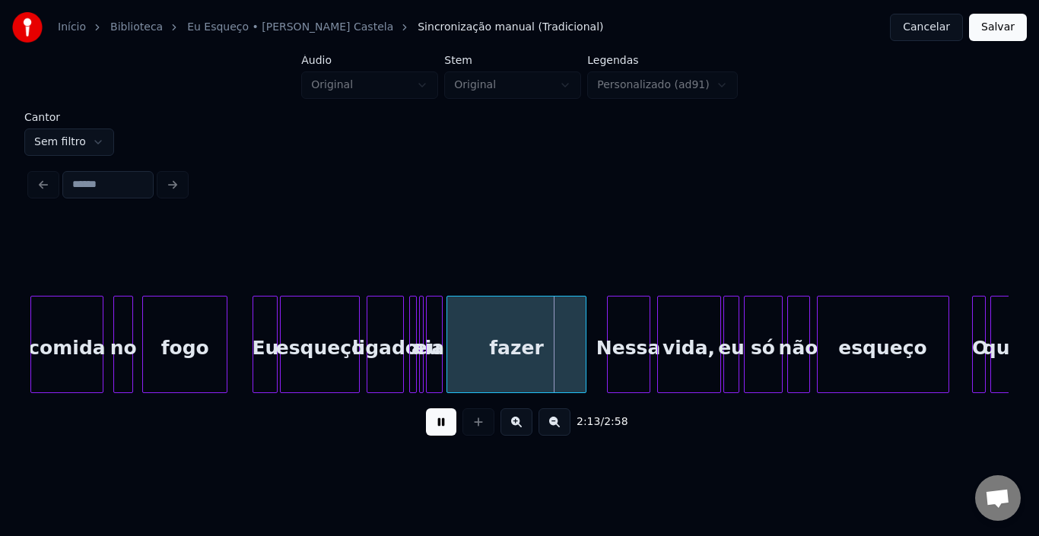
click at [442, 427] on button at bounding box center [441, 421] width 30 height 27
click at [414, 319] on div at bounding box center [413, 345] width 5 height 96
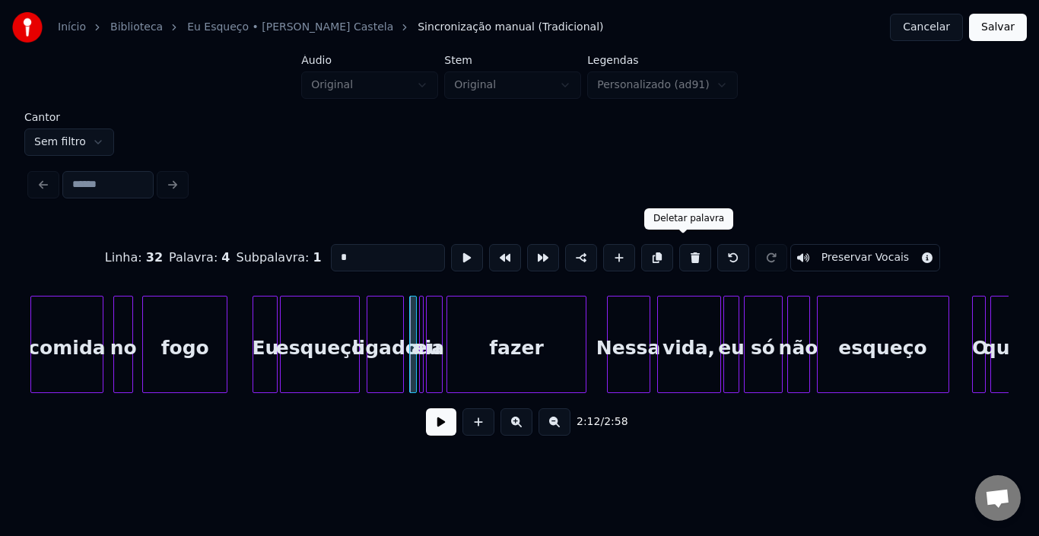
click at [684, 249] on button at bounding box center [695, 257] width 32 height 27
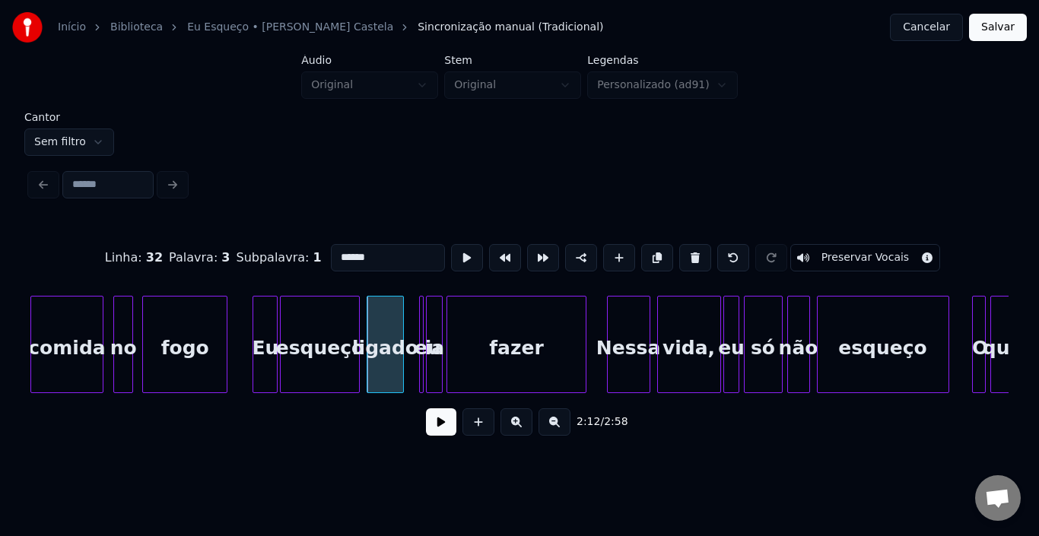
click at [424, 327] on div at bounding box center [422, 345] width 5 height 96
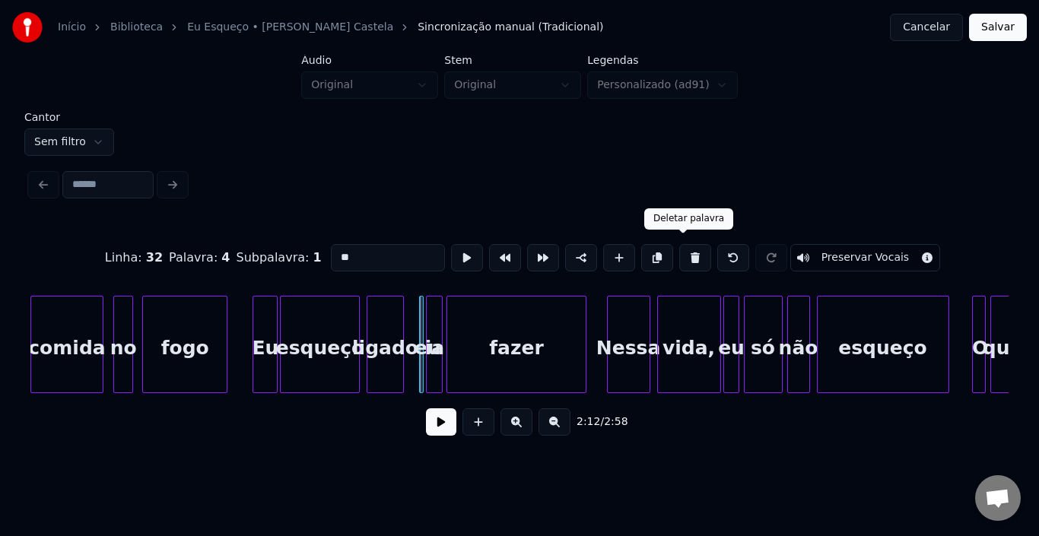
click at [690, 249] on button at bounding box center [695, 257] width 32 height 27
click at [419, 333] on div at bounding box center [417, 345] width 5 height 96
click at [343, 252] on input "**" at bounding box center [388, 257] width 114 height 27
click at [430, 324] on div "a" at bounding box center [426, 348] width 26 height 103
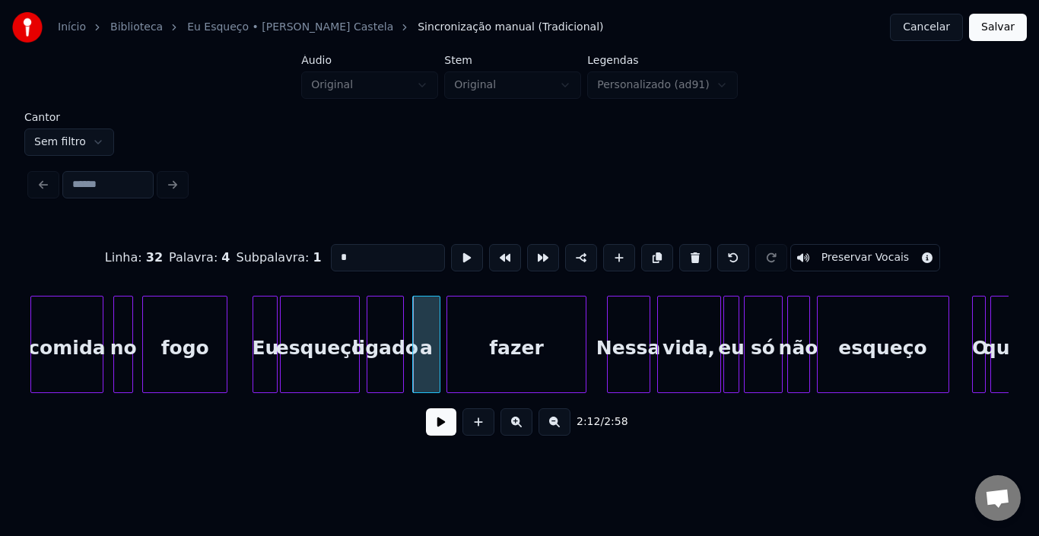
click at [467, 332] on div "fazer" at bounding box center [516, 348] width 138 height 103
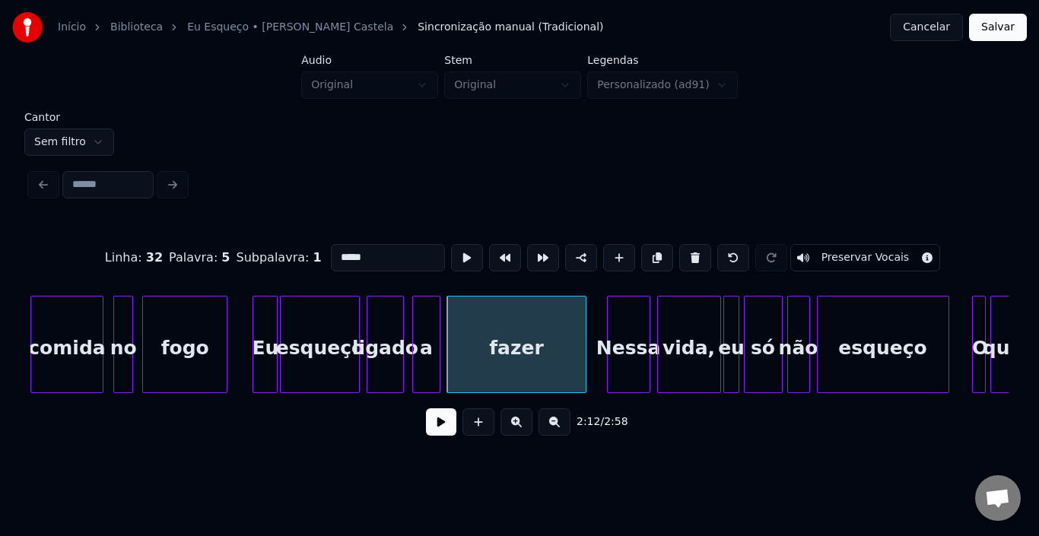
drag, startPoint x: 393, startPoint y: 260, endPoint x: 265, endPoint y: 259, distance: 128.5
click at [265, 259] on div "Linha : 32 [GEOGRAPHIC_DATA] : 5 Subpalavra : 1 ***** Preservar Vocais" at bounding box center [519, 258] width 978 height 76
click at [354, 439] on div "2:12 / 2:58" at bounding box center [519, 421] width 953 height 33
click at [156, 345] on div "fogo" at bounding box center [185, 348] width 84 height 103
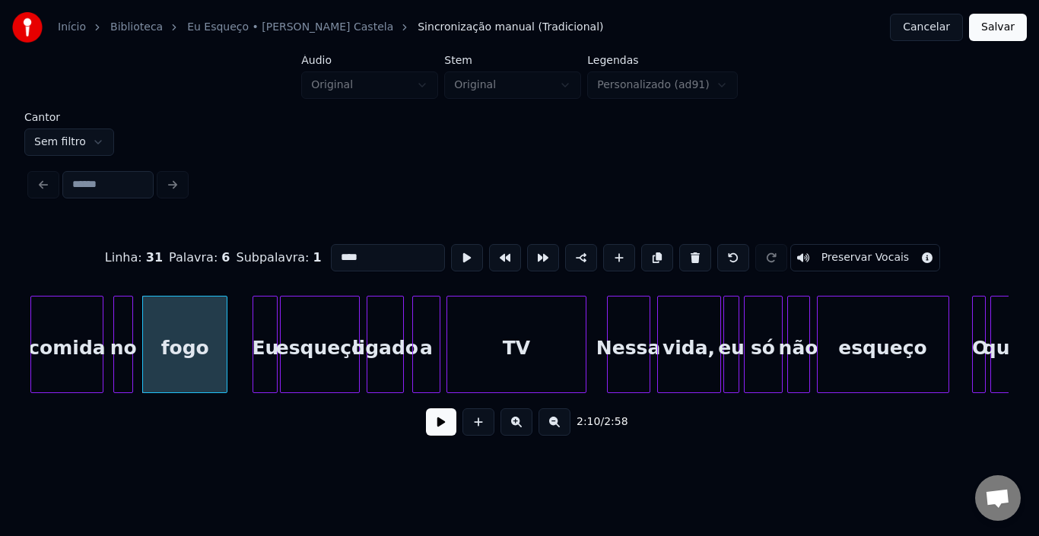
click at [78, 346] on div "comida" at bounding box center [66, 348] width 71 height 103
type input "******"
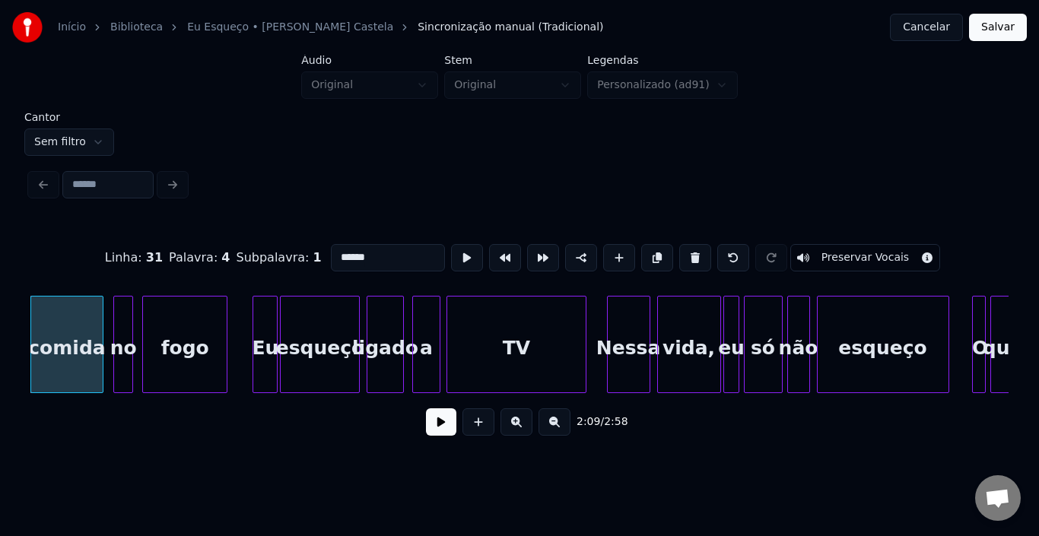
click at [438, 423] on button at bounding box center [441, 421] width 30 height 27
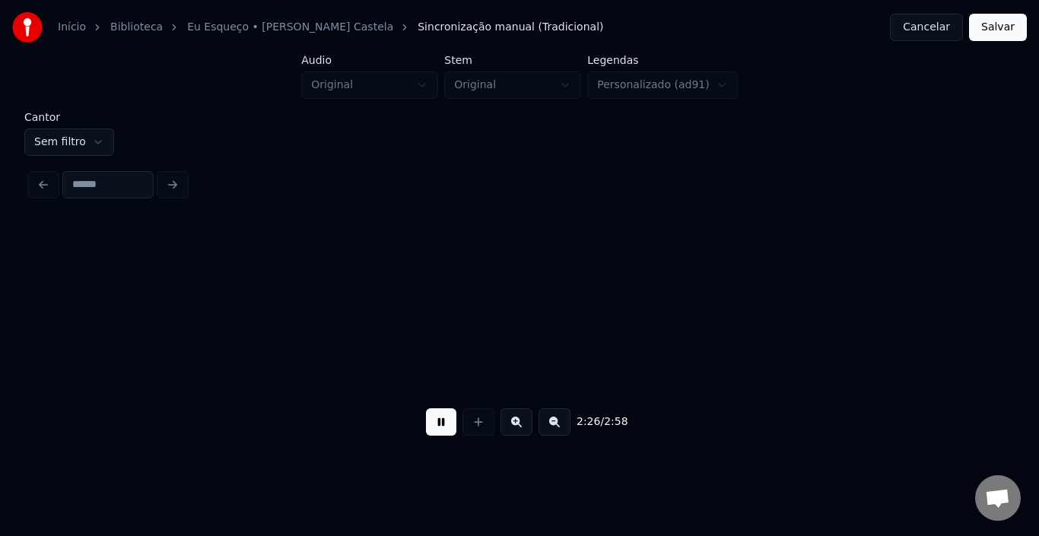
scroll to position [0, 16681]
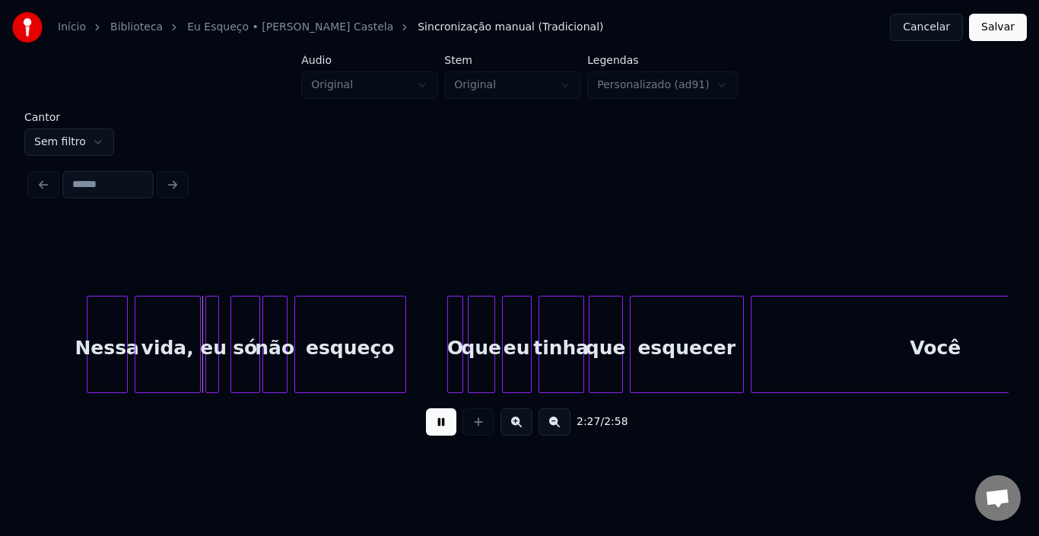
click at [438, 423] on button at bounding box center [441, 421] width 30 height 27
drag, startPoint x: 1013, startPoint y: 30, endPoint x: 909, endPoint y: 74, distance: 112.8
click at [1012, 30] on button "Salvar" at bounding box center [998, 27] width 58 height 27
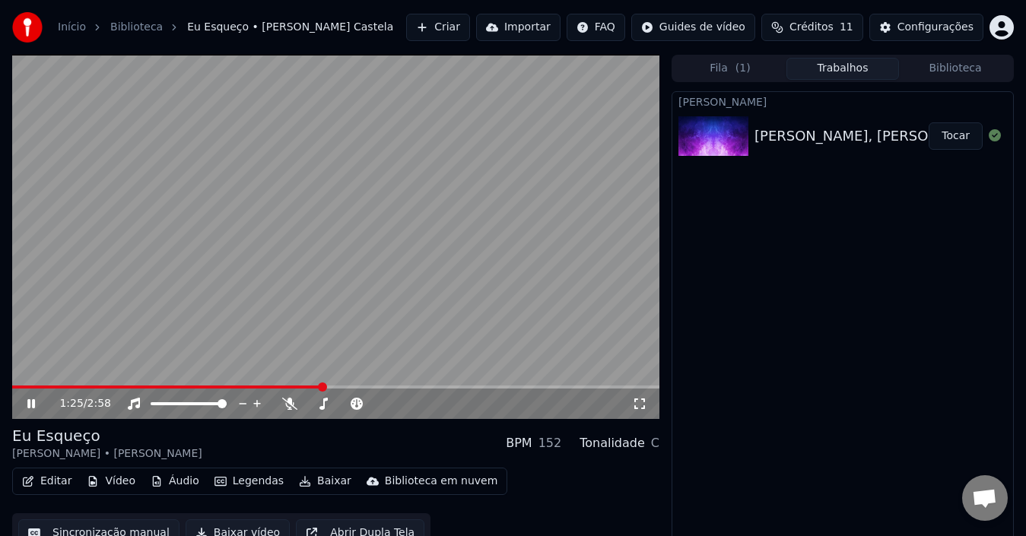
click at [261, 326] on video at bounding box center [335, 237] width 647 height 364
click at [243, 482] on button "Legendas" at bounding box center [248, 481] width 81 height 21
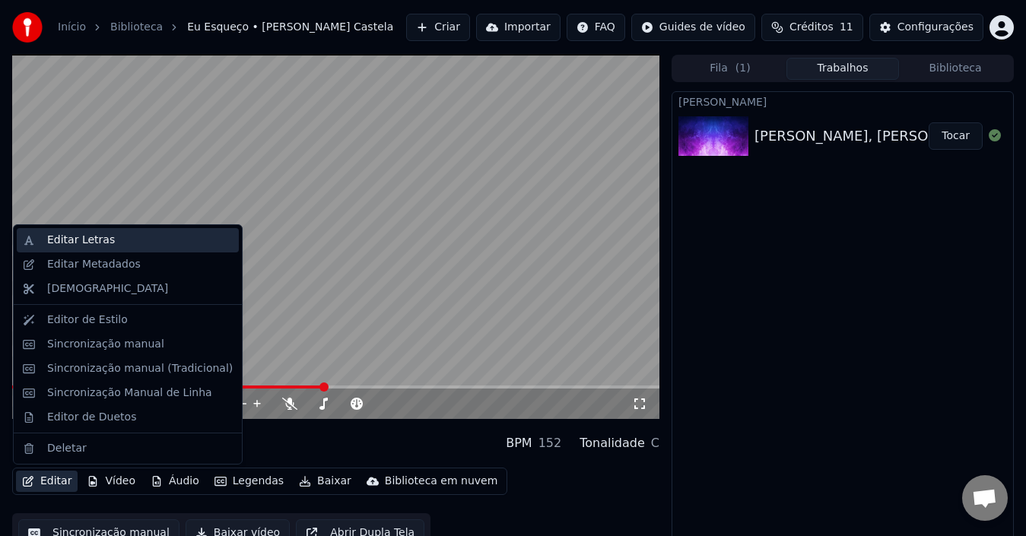
click at [59, 233] on div "Editar Letras" at bounding box center [81, 240] width 68 height 15
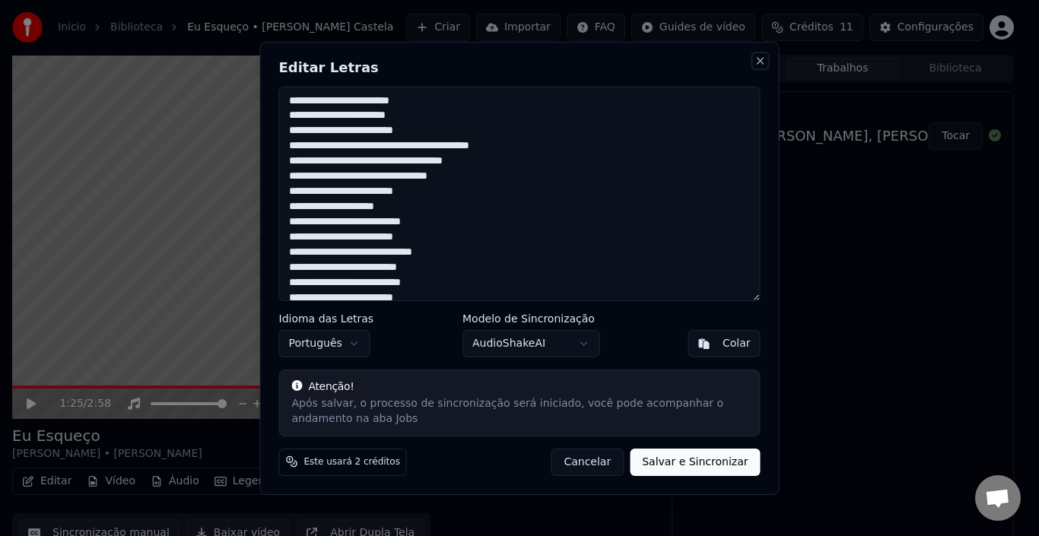
click at [760, 61] on button "Close" at bounding box center [760, 61] width 12 height 12
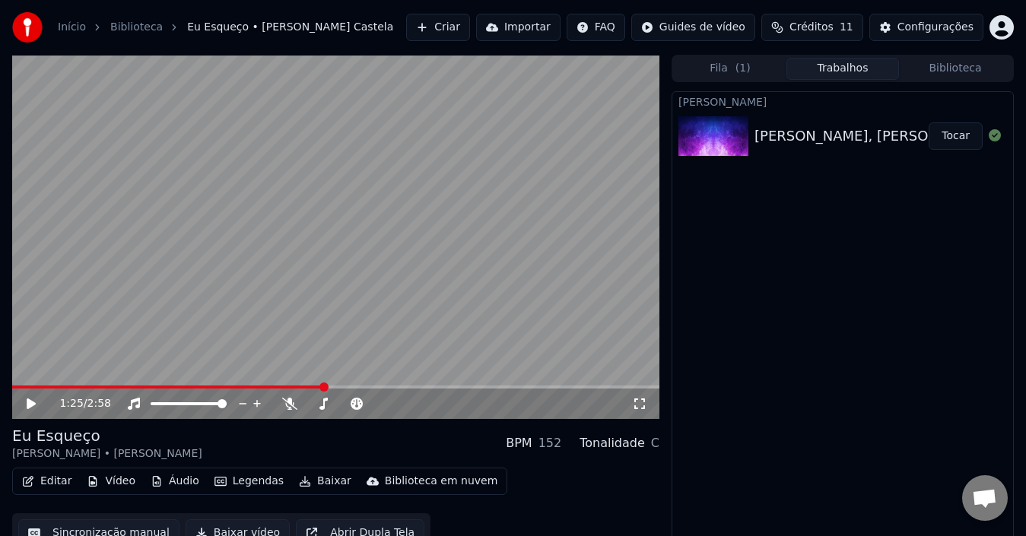
click at [49, 478] on button "Editar" at bounding box center [47, 481] width 62 height 21
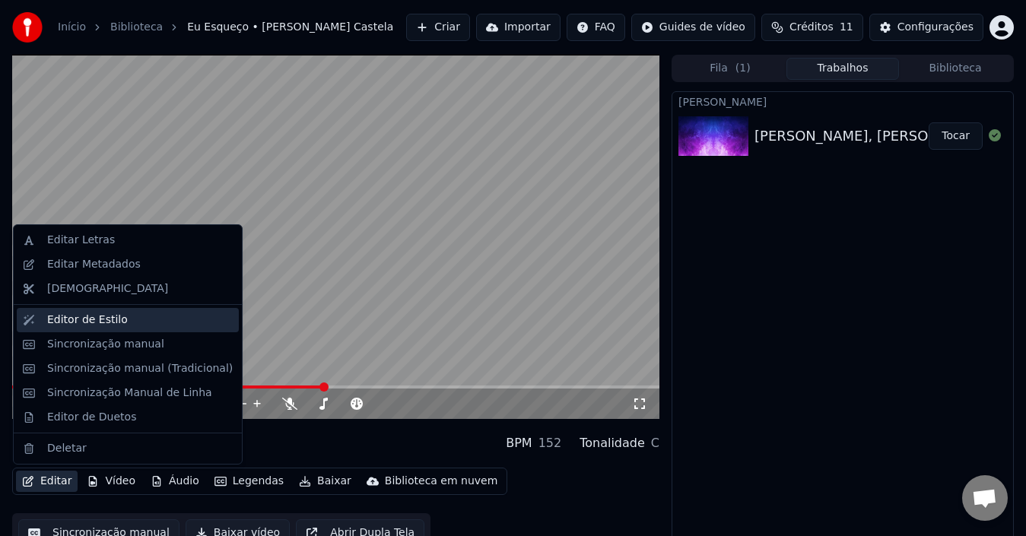
click at [99, 322] on div "Editor de Estilo" at bounding box center [87, 319] width 81 height 15
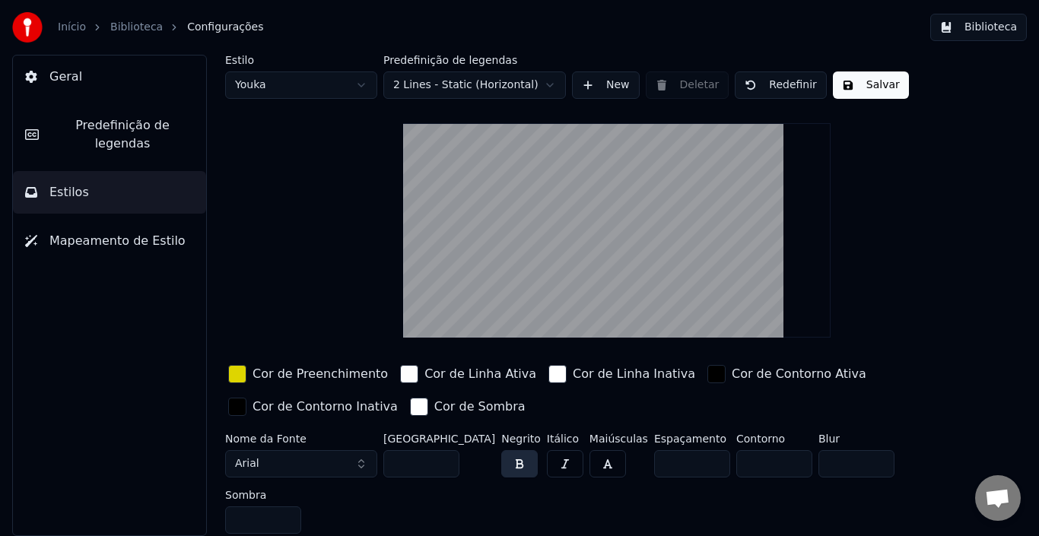
click at [81, 127] on span "Predefinição de legendas" at bounding box center [122, 134] width 143 height 36
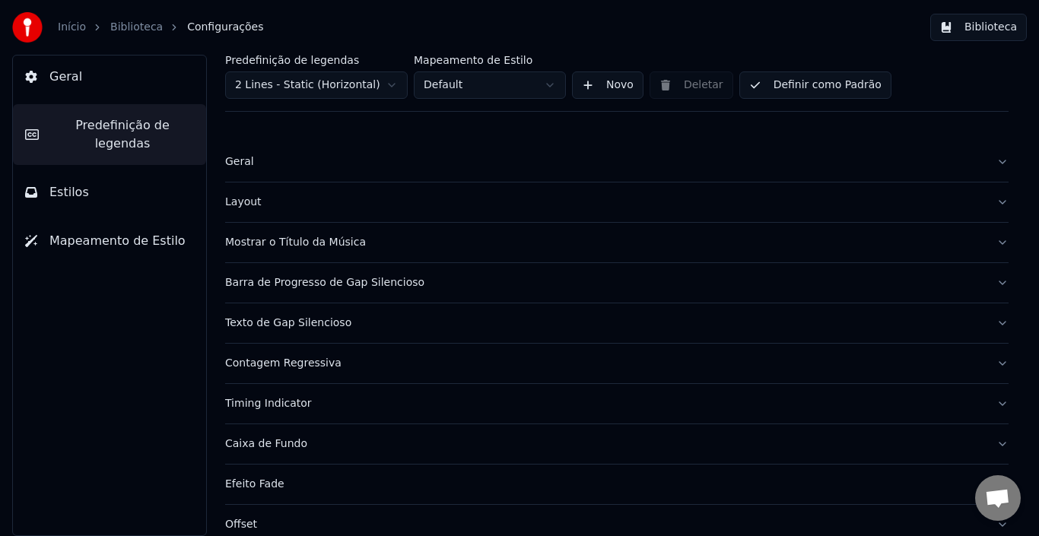
click at [250, 204] on div "Layout" at bounding box center [604, 202] width 759 height 15
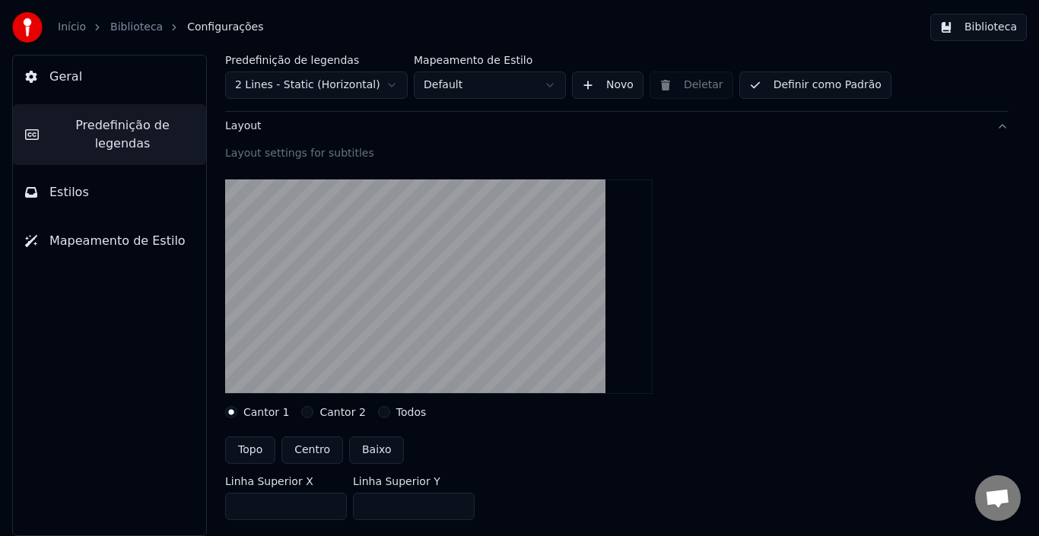
scroll to position [228, 0]
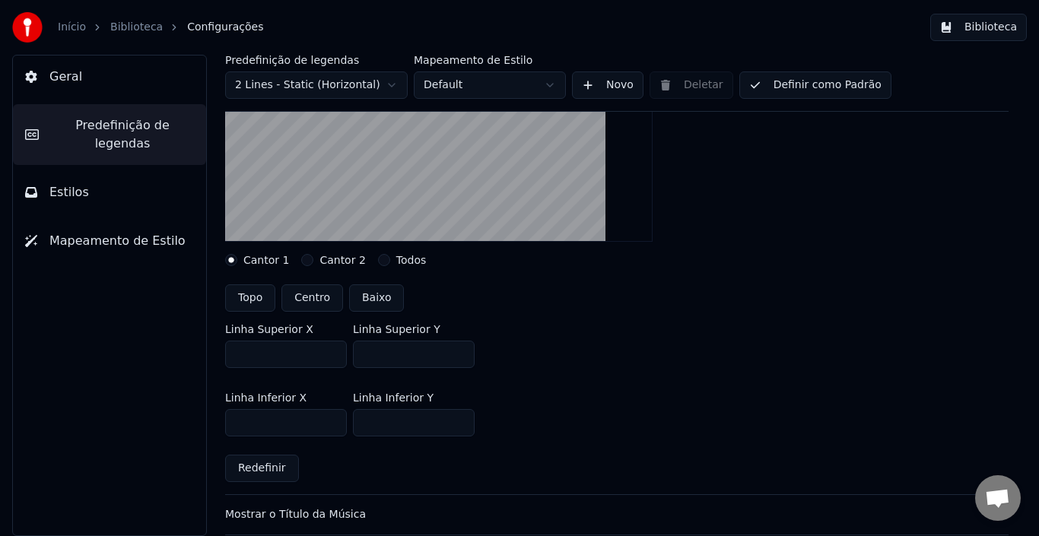
click at [309, 260] on div "Cantor 2" at bounding box center [333, 260] width 64 height 12
click at [301, 258] on button "Cantor 2" at bounding box center [307, 260] width 12 height 12
click at [238, 259] on div "Cantor 1" at bounding box center [257, 260] width 64 height 12
click at [233, 259] on button "Cantor 1" at bounding box center [231, 260] width 12 height 12
drag, startPoint x: 284, startPoint y: 357, endPoint x: 213, endPoint y: 357, distance: 70.7
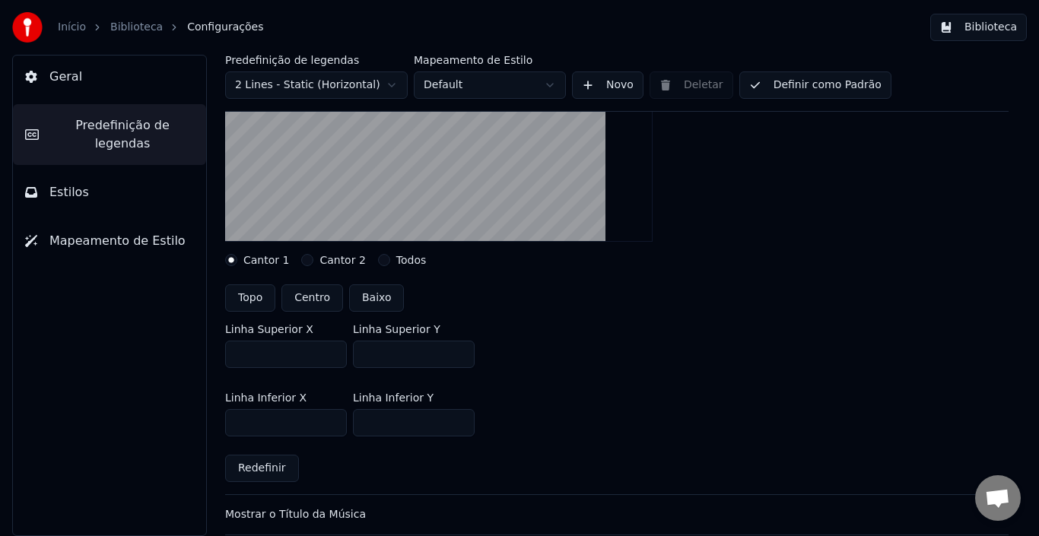
click at [213, 357] on div "Predefinição de legendas 2 Lines - Static (Horizontal) Mapeamento de Estilo Def…" at bounding box center [617, 295] width 844 height 481
click at [309, 256] on div "Cantor 2" at bounding box center [333, 260] width 64 height 12
click at [301, 260] on button "Cantor 2" at bounding box center [307, 260] width 12 height 12
click at [242, 260] on div "Cantor 1" at bounding box center [257, 260] width 64 height 12
click at [234, 260] on button "Cantor 1" at bounding box center [231, 260] width 12 height 12
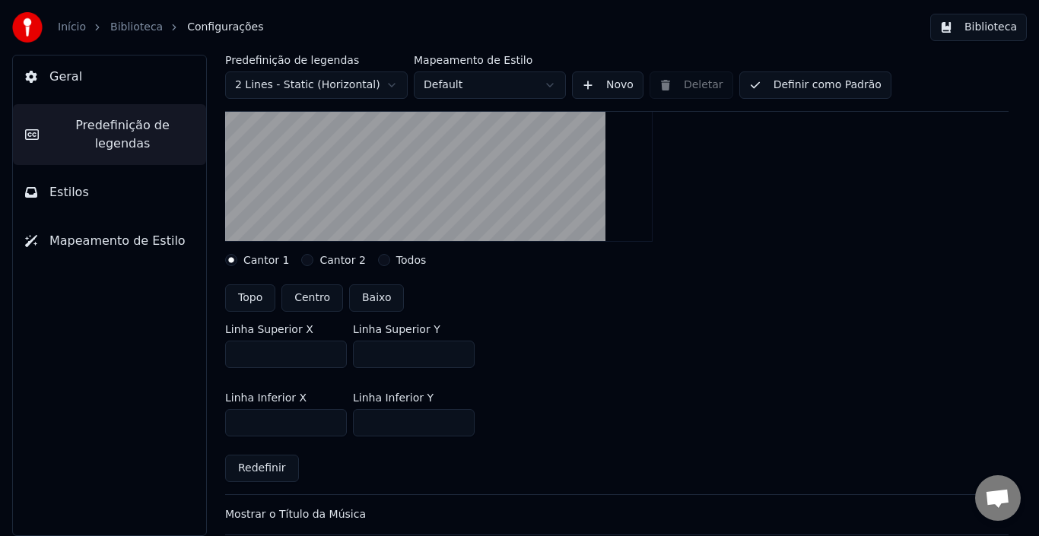
drag, startPoint x: 271, startPoint y: 361, endPoint x: 182, endPoint y: 354, distance: 89.3
click at [183, 356] on div "Geral Predefinição de legendas Estilos Mapeamento de Estilo Predefinição de leg…" at bounding box center [519, 295] width 1039 height 481
click at [303, 260] on button "Cantor 2" at bounding box center [307, 260] width 12 height 12
drag, startPoint x: 299, startPoint y: 364, endPoint x: 146, endPoint y: 364, distance: 152.8
click at [148, 364] on div "Geral Predefinição de legendas Estilos Mapeamento de Estilo Predefinição de leg…" at bounding box center [519, 295] width 1039 height 481
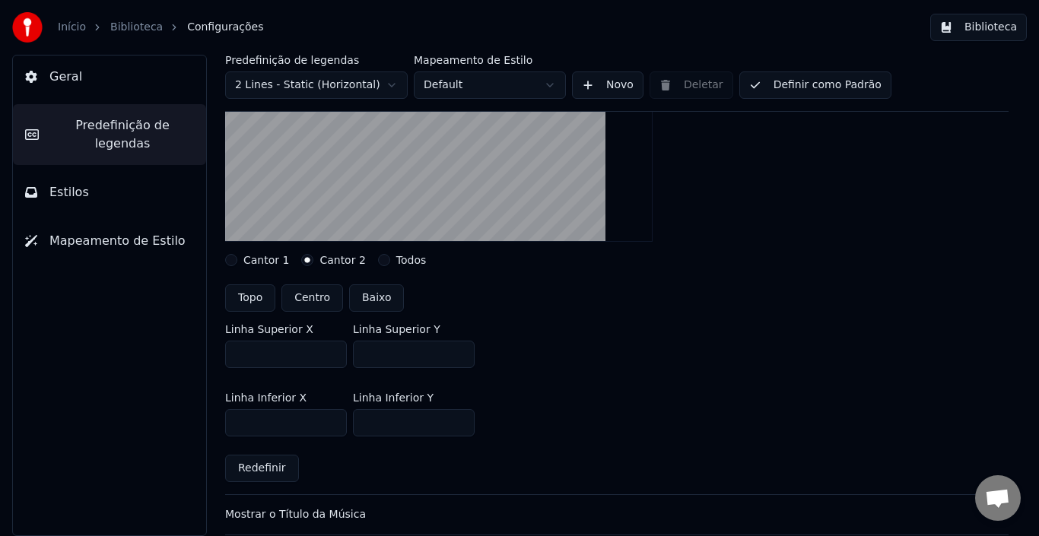
click at [233, 261] on button "Cantor 1" at bounding box center [231, 260] width 12 height 12
drag, startPoint x: 408, startPoint y: 361, endPoint x: 244, endPoint y: 348, distance: 164.0
click at [201, 351] on div "Predefinição de legendas 2 Lines - Static (Horizontal) Mapeamento de Estilo Def…" at bounding box center [617, 295] width 844 height 481
click at [301, 257] on button "Cantor 2" at bounding box center [307, 260] width 12 height 12
drag, startPoint x: 402, startPoint y: 360, endPoint x: 188, endPoint y: 357, distance: 214.4
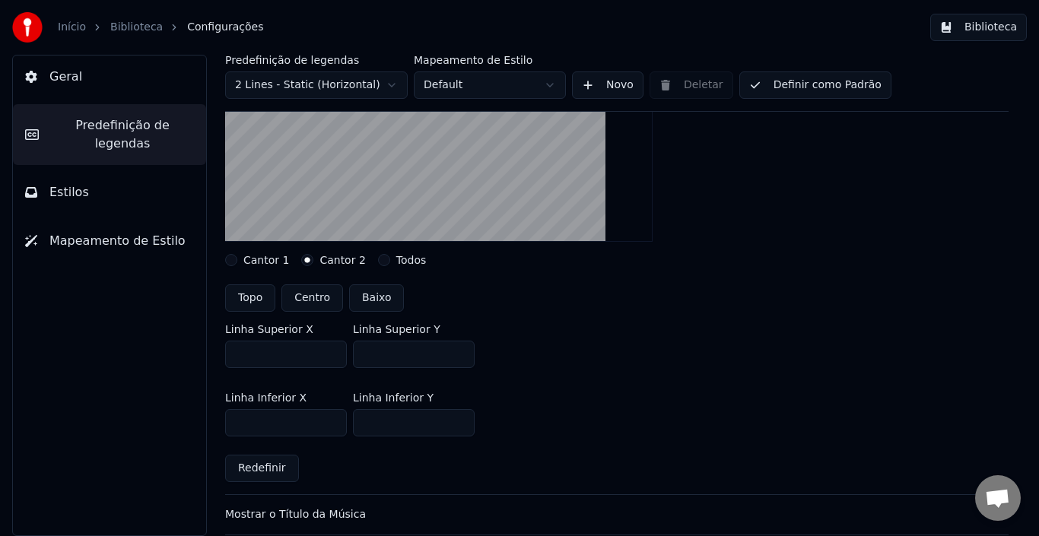
click at [190, 357] on div "Geral Predefinição de legendas Estilos Mapeamento de Estilo Predefinição de leg…" at bounding box center [519, 295] width 1039 height 481
paste input "number"
type input "***"
click at [235, 259] on button "Cantor 1" at bounding box center [231, 260] width 12 height 12
drag, startPoint x: 265, startPoint y: 427, endPoint x: 108, endPoint y: 408, distance: 157.7
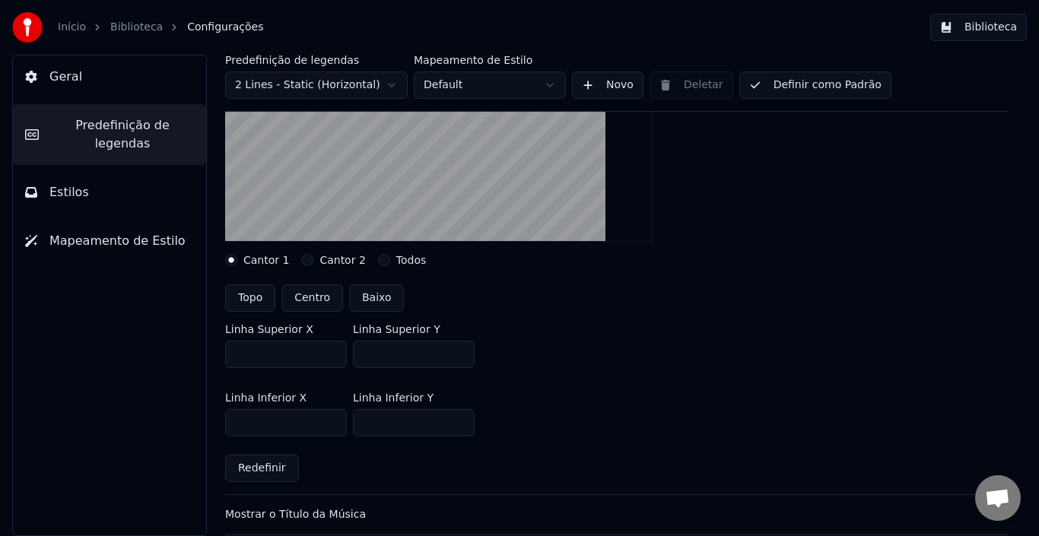
click at [108, 408] on div "Geral Predefinição de legendas Estilos Mapeamento de Estilo Predefinição de leg…" at bounding box center [519, 295] width 1039 height 481
drag, startPoint x: 402, startPoint y: 432, endPoint x: 283, endPoint y: 430, distance: 119.4
click at [239, 427] on div "Linha Inferior X *** Linha Inferior Y ***" at bounding box center [616, 414] width 783 height 68
click at [306, 261] on button "Cantor 2" at bounding box center [307, 260] width 12 height 12
drag, startPoint x: 403, startPoint y: 423, endPoint x: 209, endPoint y: 424, distance: 193.9
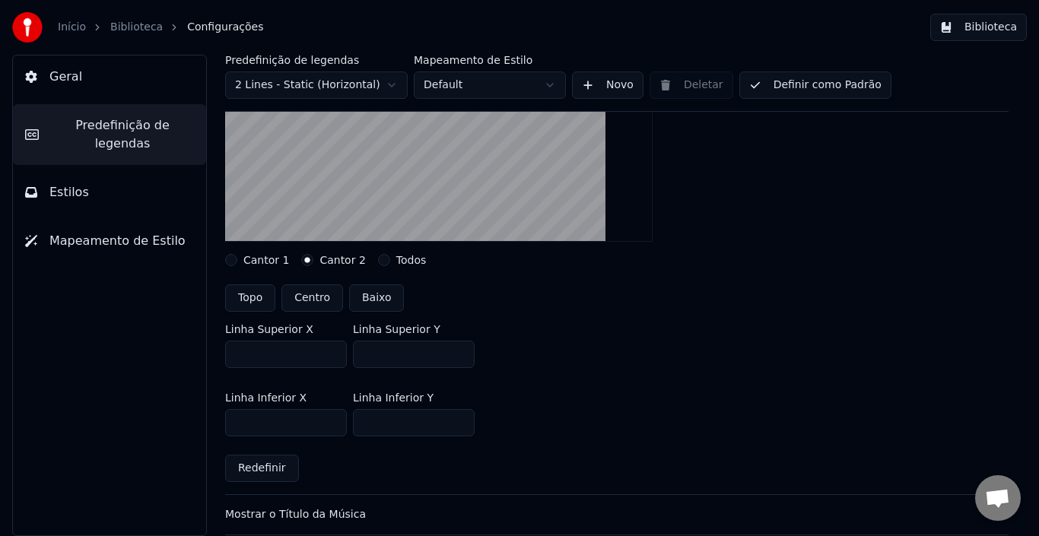
click at [211, 424] on div "Predefinição de legendas 2 Lines - Static (Horizontal) Mapeamento de Estilo Def…" at bounding box center [617, 295] width 844 height 481
paste input "number"
type input "***"
click at [243, 256] on div "Cantor 1" at bounding box center [257, 260] width 64 height 12
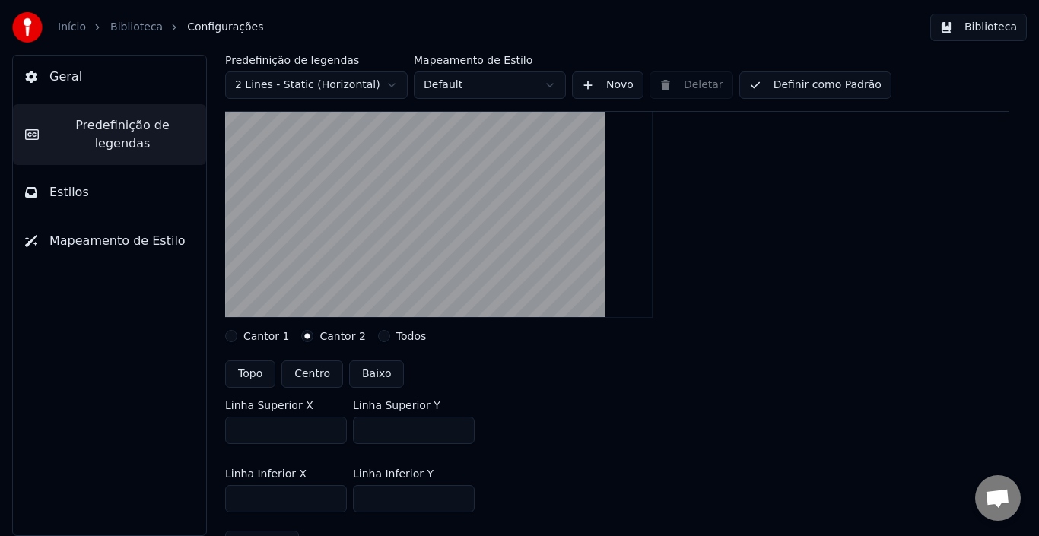
click at [238, 334] on div "Cantor 1" at bounding box center [257, 336] width 64 height 12
click at [233, 336] on button "Cantor 1" at bounding box center [231, 336] width 12 height 12
click at [306, 335] on button "Cantor 2" at bounding box center [307, 336] width 12 height 12
click at [378, 338] on button "Todos" at bounding box center [384, 336] width 12 height 12
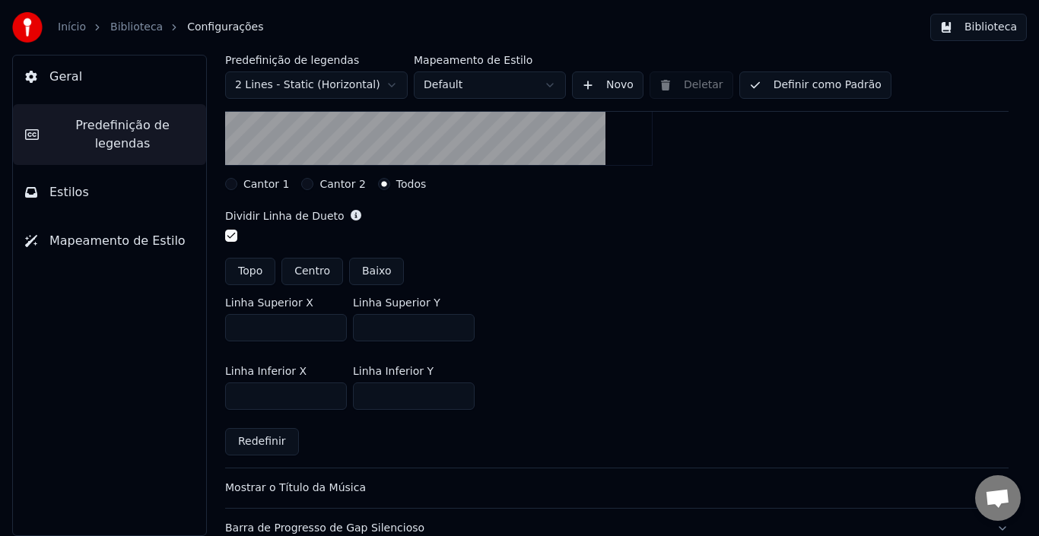
scroll to position [228, 0]
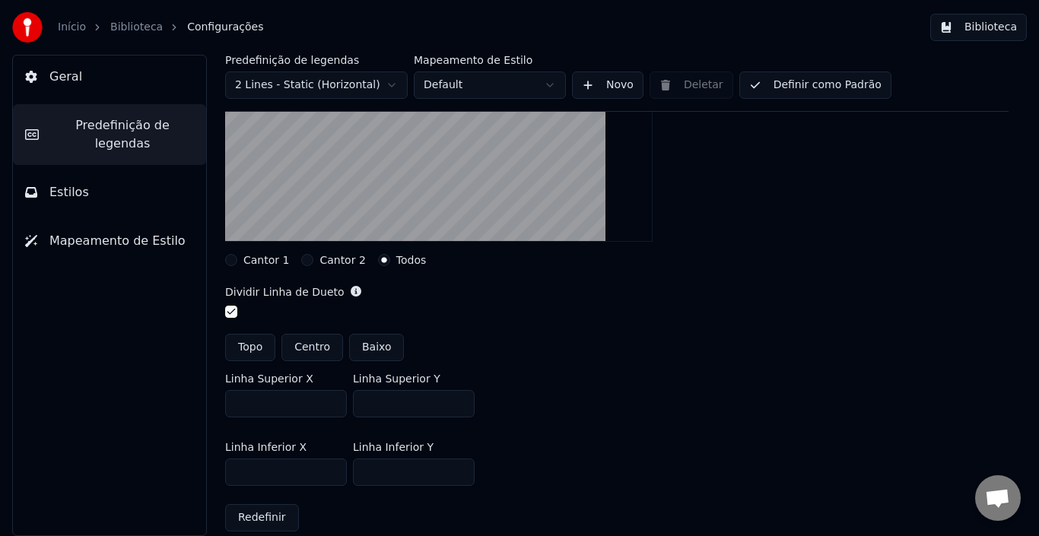
click at [302, 258] on button "Cantor 2" at bounding box center [307, 260] width 12 height 12
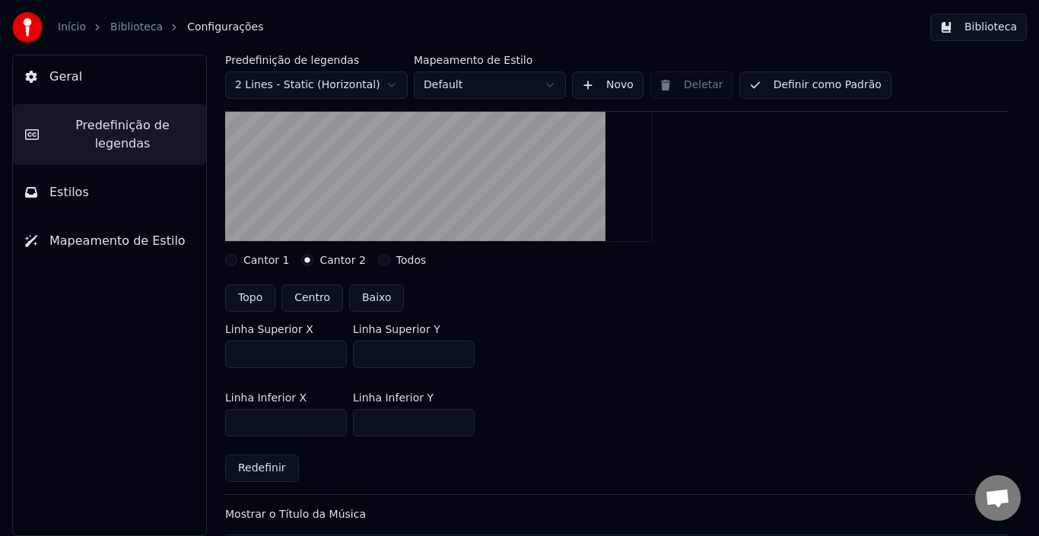
click at [236, 262] on button "Cantor 1" at bounding box center [231, 260] width 12 height 12
click at [365, 298] on button "Baixo" at bounding box center [377, 297] width 56 height 27
click at [305, 258] on button "Cantor 2" at bounding box center [307, 260] width 12 height 12
click at [374, 297] on button "Baixo" at bounding box center [377, 297] width 56 height 27
click at [378, 262] on button "Todos" at bounding box center [384, 260] width 12 height 12
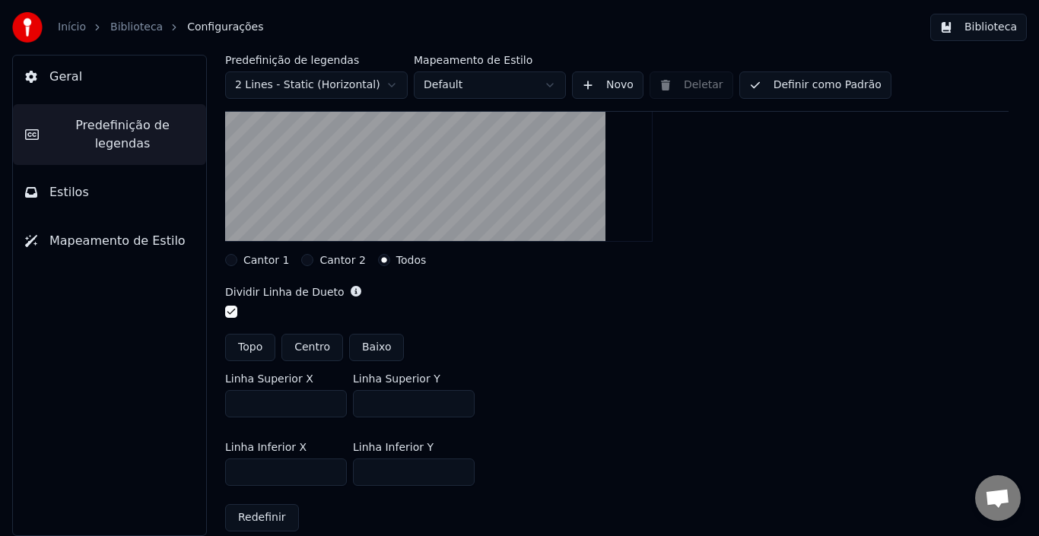
click at [369, 347] on button "Baixo" at bounding box center [377, 347] width 56 height 27
type input "***"
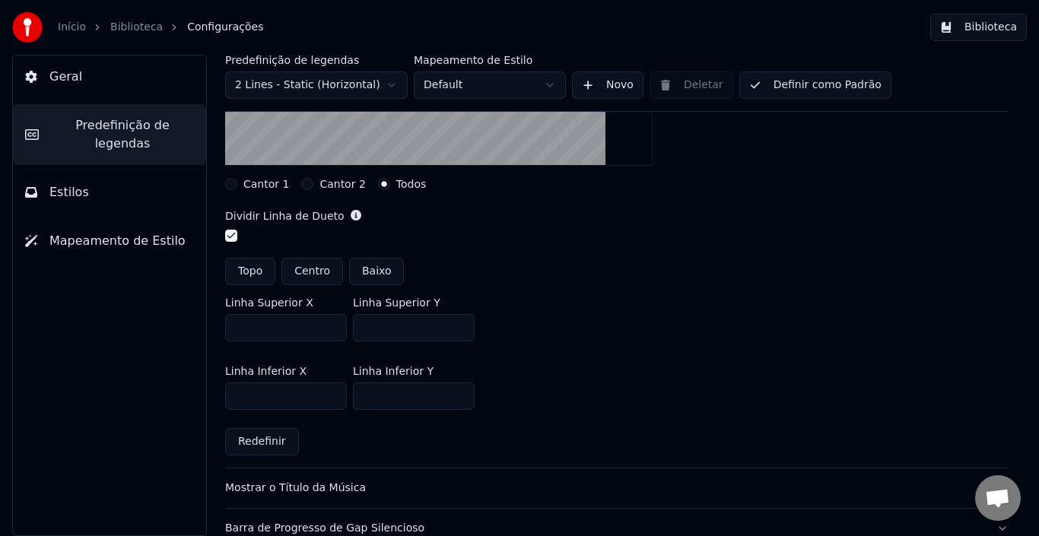
scroll to position [0, 0]
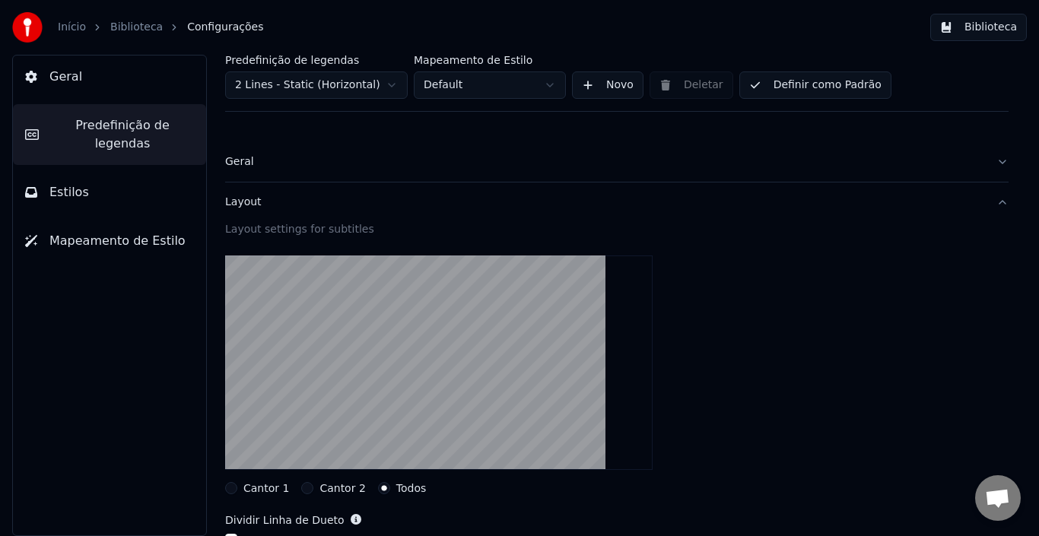
click at [807, 84] on button "Definir como Padrão" at bounding box center [815, 84] width 152 height 27
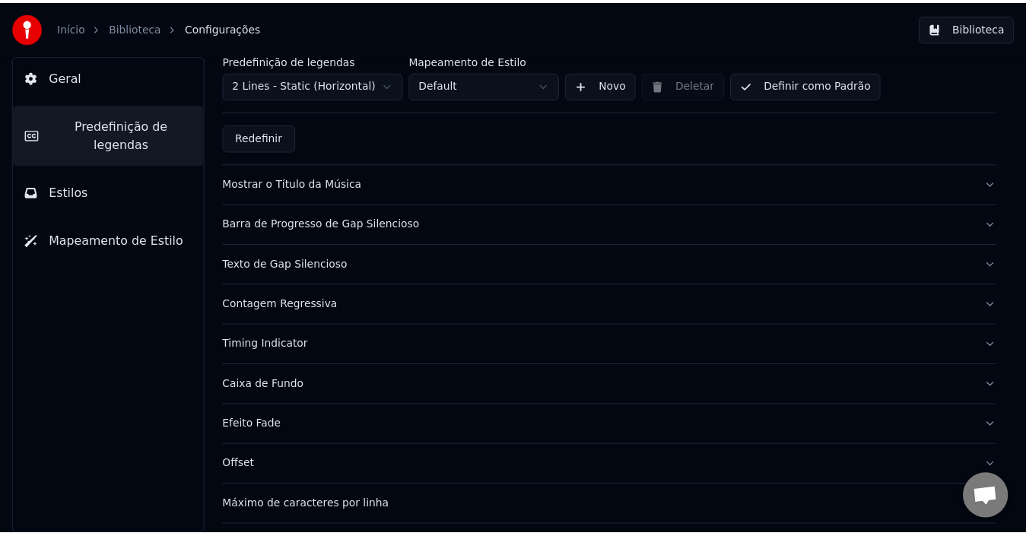
scroll to position [690, 0]
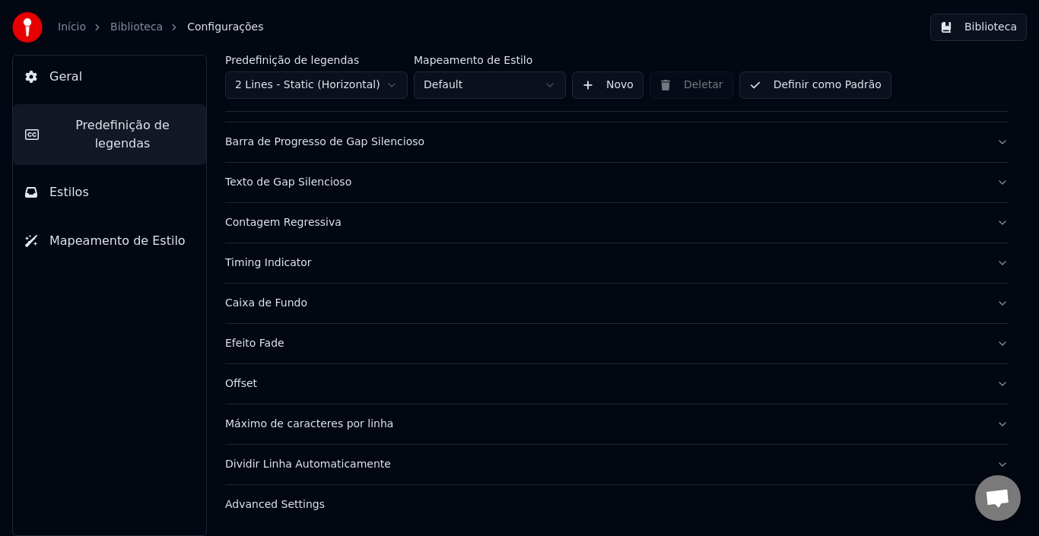
click at [128, 33] on link "Biblioteca" at bounding box center [136, 27] width 52 height 15
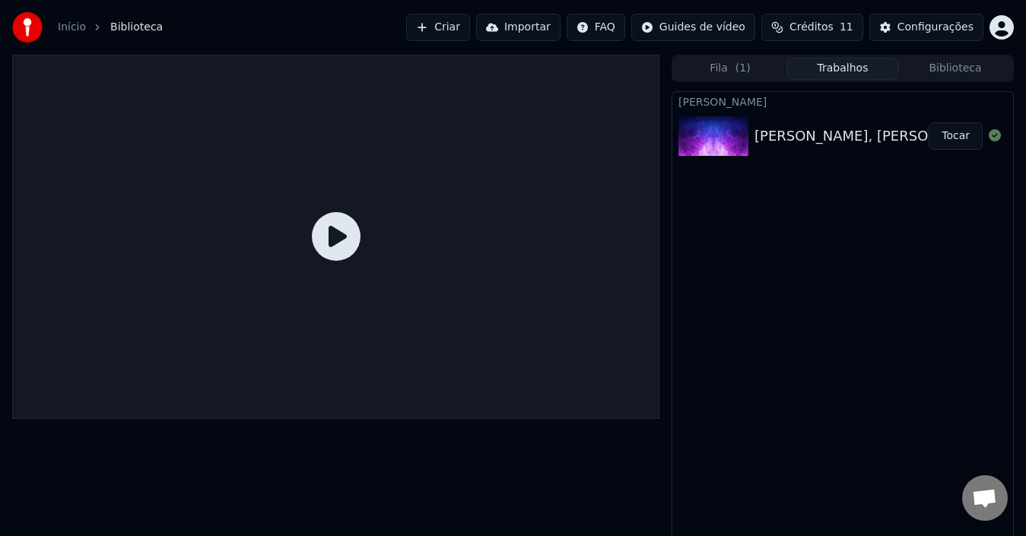
click at [958, 136] on button "Tocar" at bounding box center [955, 135] width 54 height 27
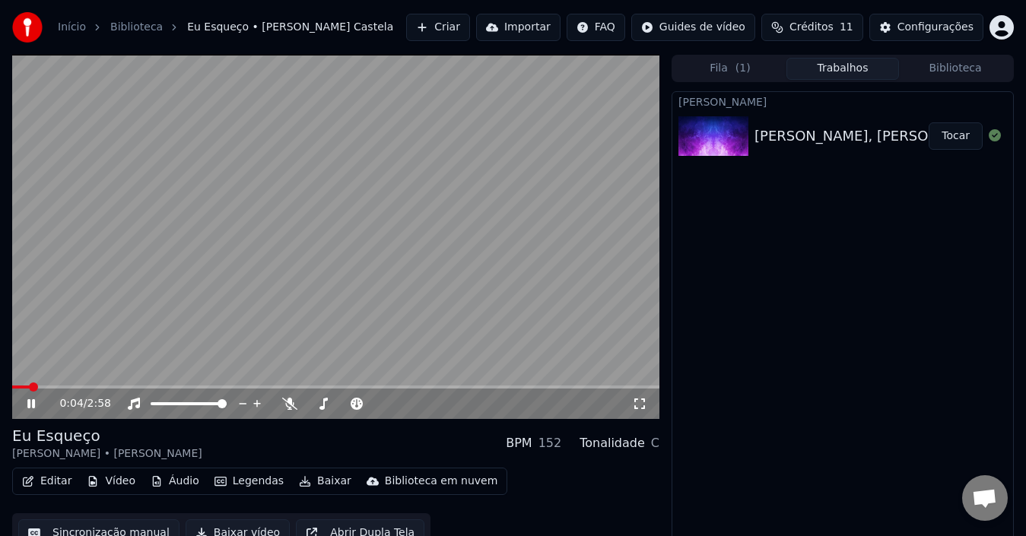
scroll to position [17, 0]
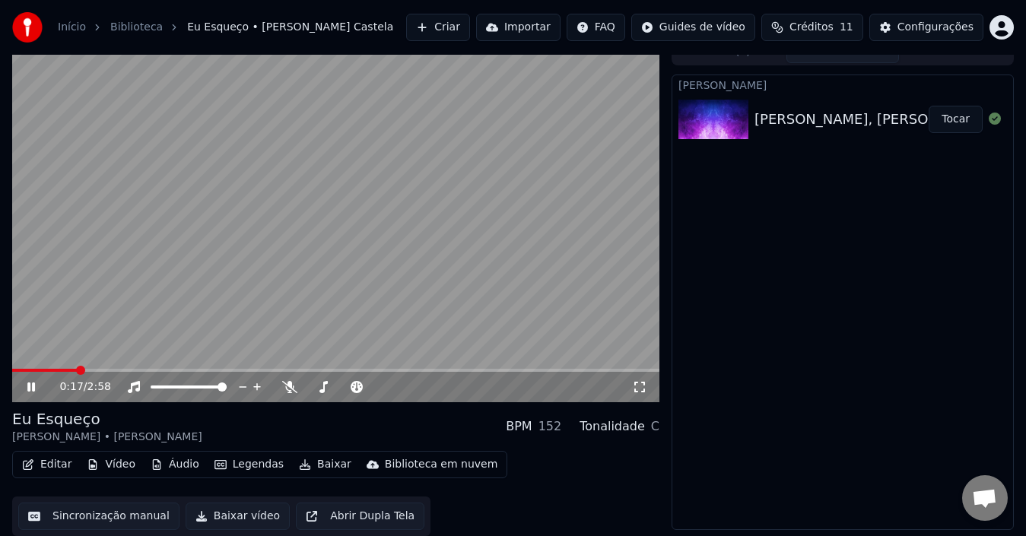
click at [255, 371] on span at bounding box center [335, 370] width 647 height 3
click at [177, 292] on video at bounding box center [335, 220] width 647 height 364
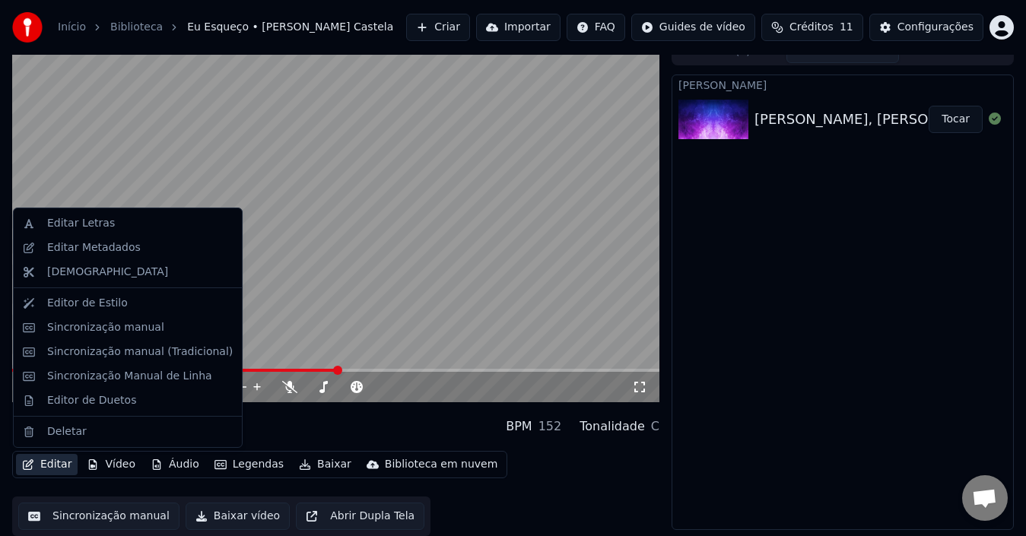
click at [56, 468] on button "Editar" at bounding box center [47, 464] width 62 height 21
click at [96, 404] on div "Editor de Duetos" at bounding box center [91, 400] width 89 height 15
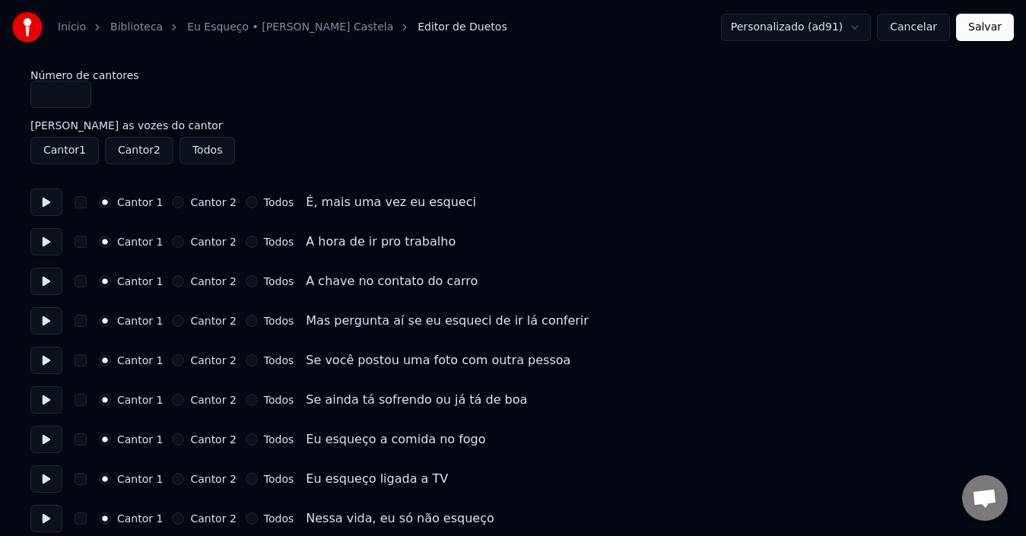
click at [76, 200] on button "button" at bounding box center [81, 202] width 12 height 12
click at [81, 205] on button "button" at bounding box center [81, 202] width 12 height 12
click at [265, 29] on link "Eu Esqueço • [PERSON_NAME] Castela" at bounding box center [290, 27] width 206 height 15
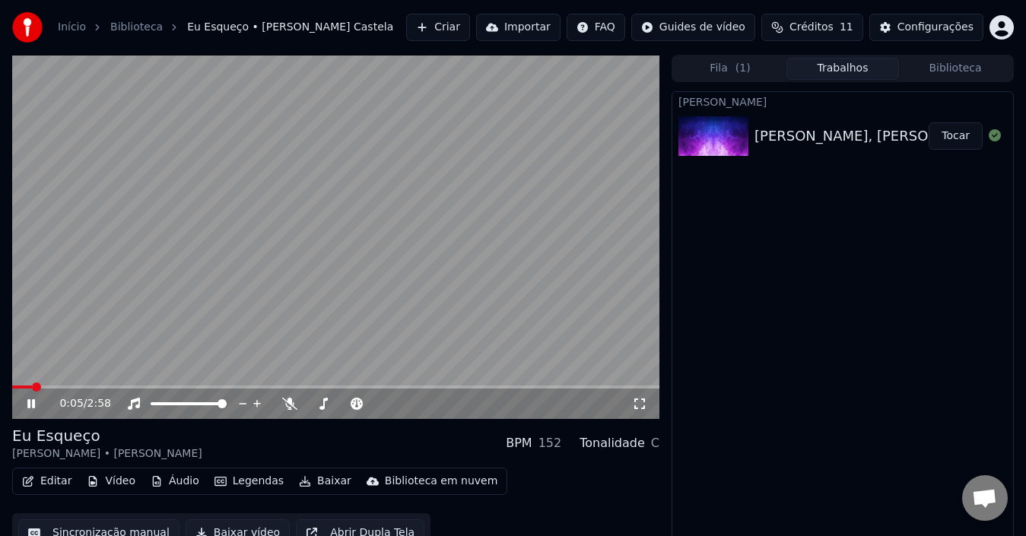
click at [237, 483] on button "Legendas" at bounding box center [248, 481] width 81 height 21
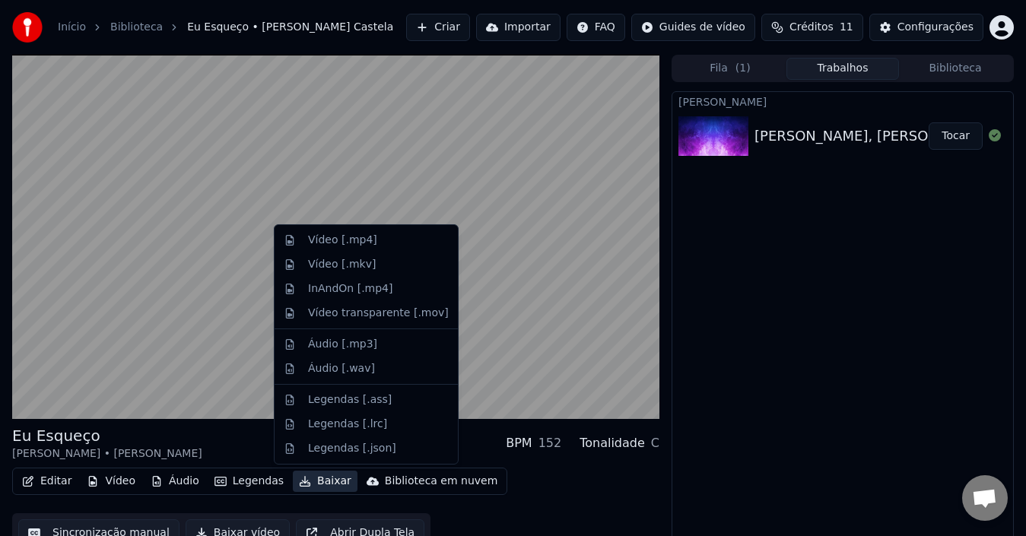
click at [527, 483] on div "Editar Vídeo Áudio Legendas Baixar Biblioteca em nuvem Sincronização manual Bai…" at bounding box center [335, 510] width 647 height 85
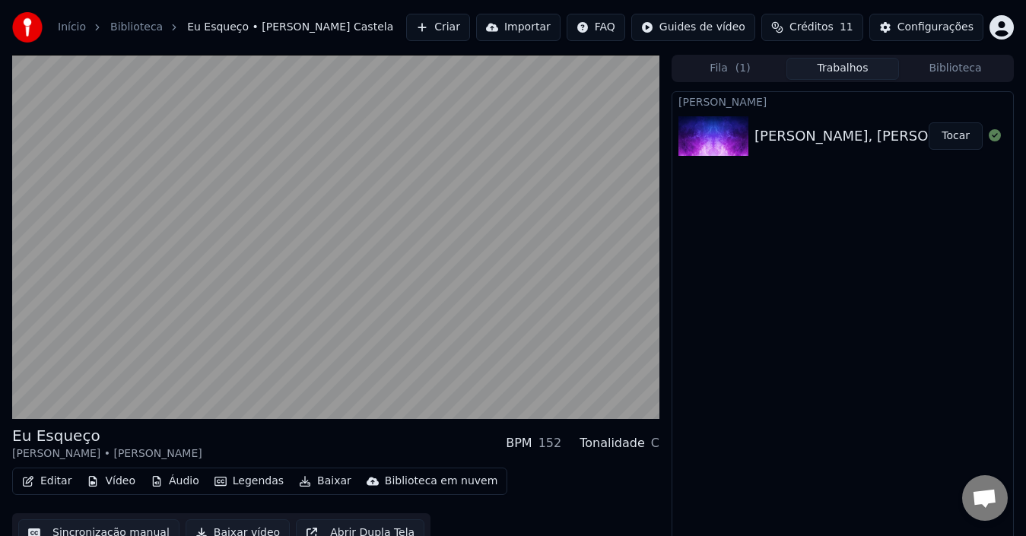
click at [163, 482] on button "Áudio" at bounding box center [174, 481] width 61 height 21
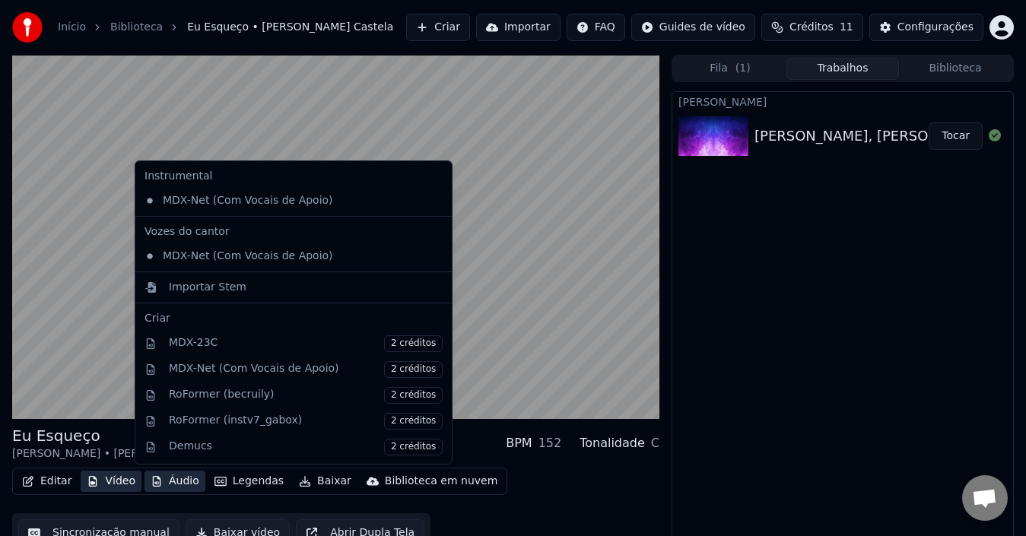
click at [116, 482] on button "Vídeo" at bounding box center [111, 481] width 61 height 21
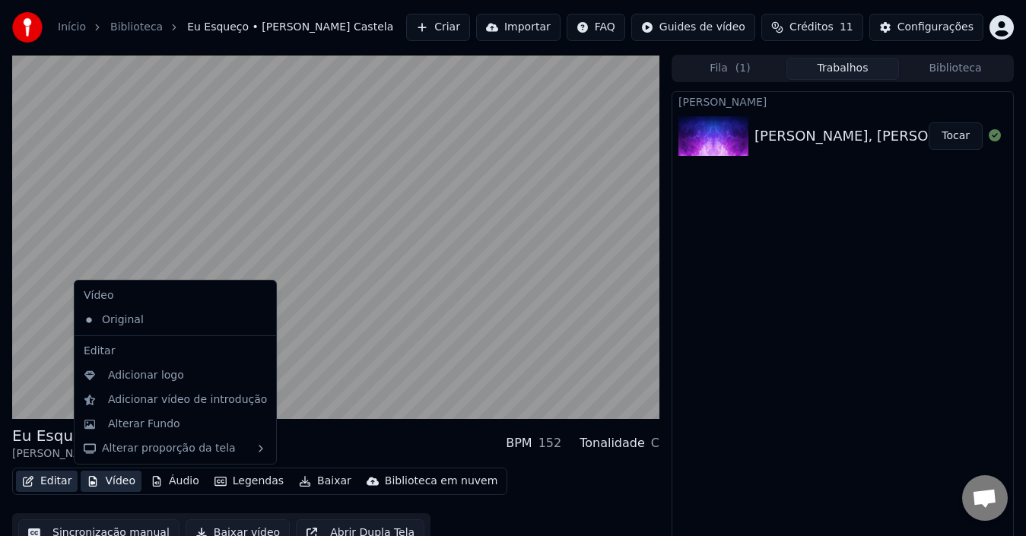
click at [52, 482] on button "Editar" at bounding box center [47, 481] width 62 height 21
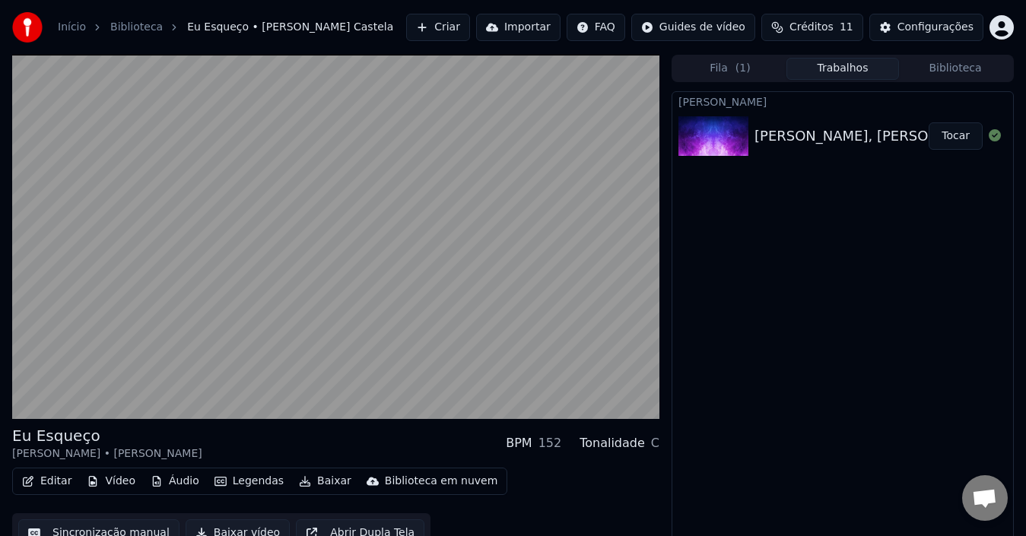
click at [52, 482] on button "Editar" at bounding box center [47, 481] width 62 height 21
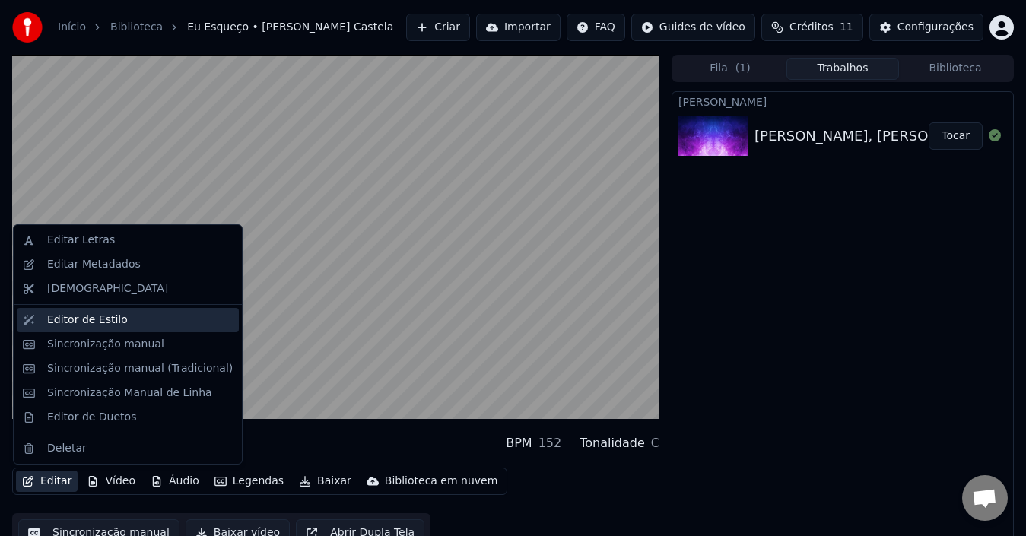
click at [122, 324] on div "Editor de Estilo" at bounding box center [140, 319] width 186 height 15
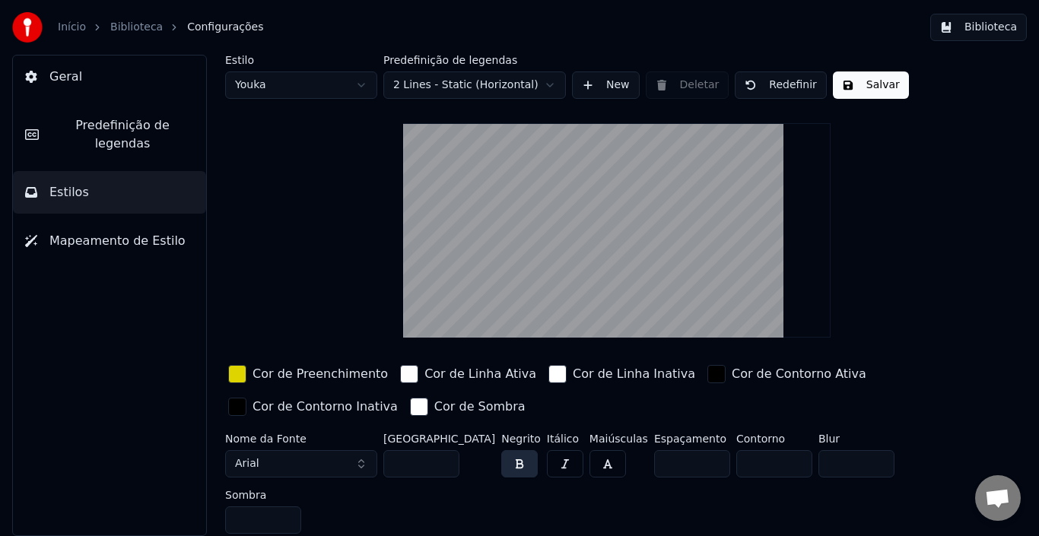
click at [85, 232] on span "Mapeamento de Estilo" at bounding box center [117, 241] width 136 height 18
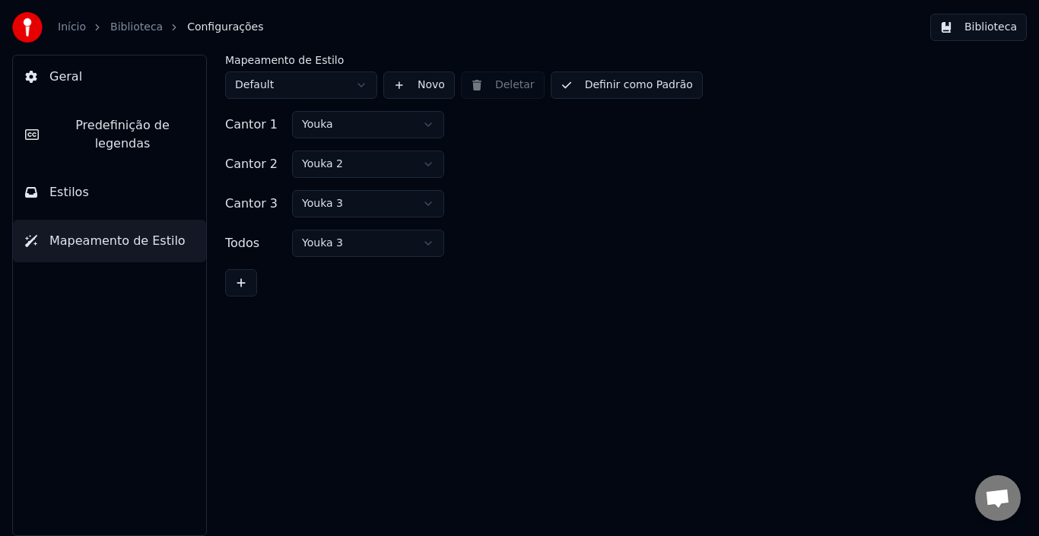
click at [118, 178] on button "Estilos" at bounding box center [109, 192] width 193 height 43
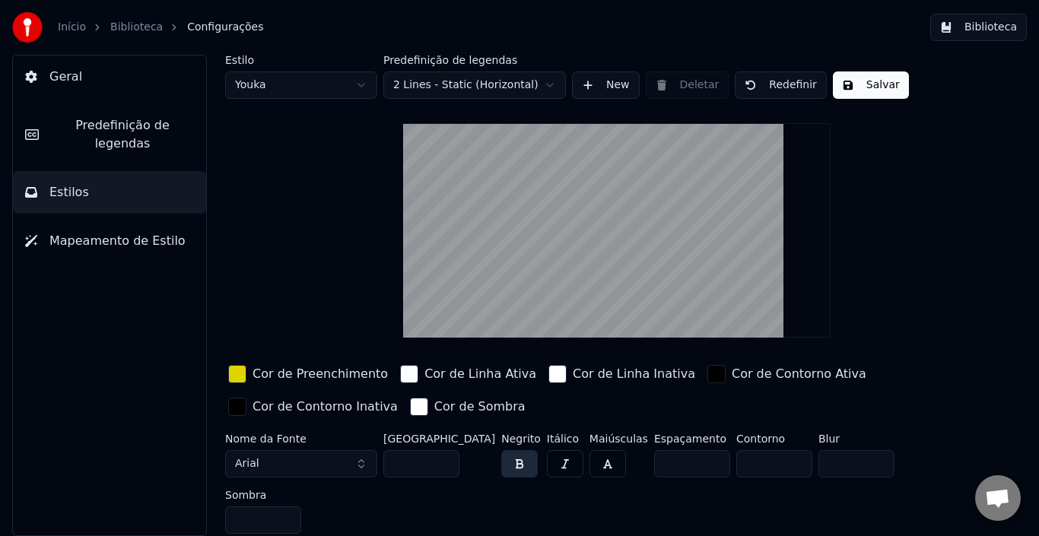
click at [266, 83] on html "Início Biblioteca Configurações Biblioteca Geral Predefinição de legendas Estil…" at bounding box center [519, 268] width 1039 height 536
type input "**"
click at [449, 378] on div "Cor de Linha Ativa" at bounding box center [480, 374] width 112 height 18
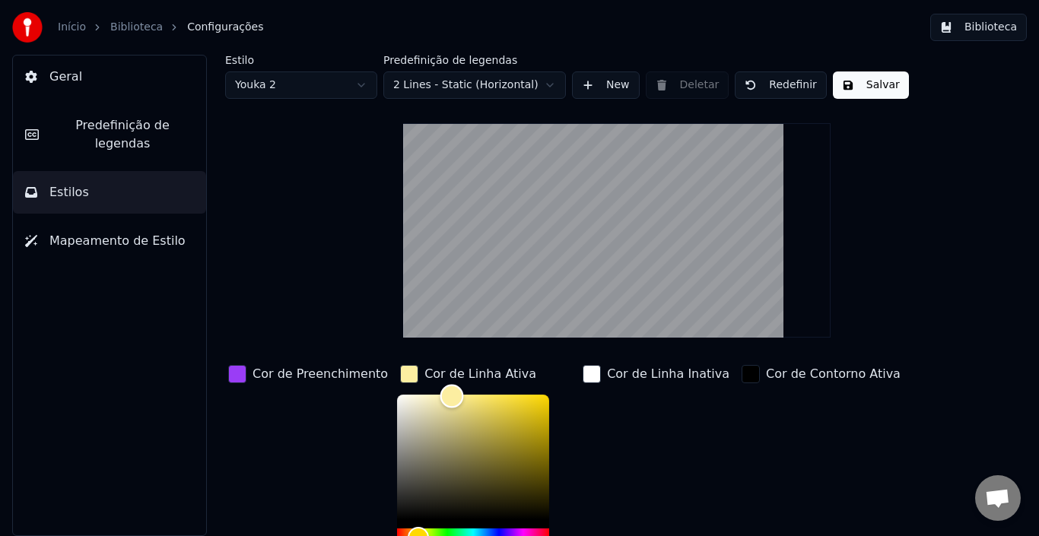
type input "*******"
drag, startPoint x: 434, startPoint y: 395, endPoint x: 321, endPoint y: 387, distance: 113.6
click at [321, 387] on div "Cor de Preenchimento Cor de Linha Ativa ******* Cor de Linha Inativa Cor de Con…" at bounding box center [588, 493] width 727 height 263
click at [328, 269] on div "Estilo Youka 2 Predefinição de legendas 2 Lines - Static (Horizontal) New Delet…" at bounding box center [616, 399] width 783 height 689
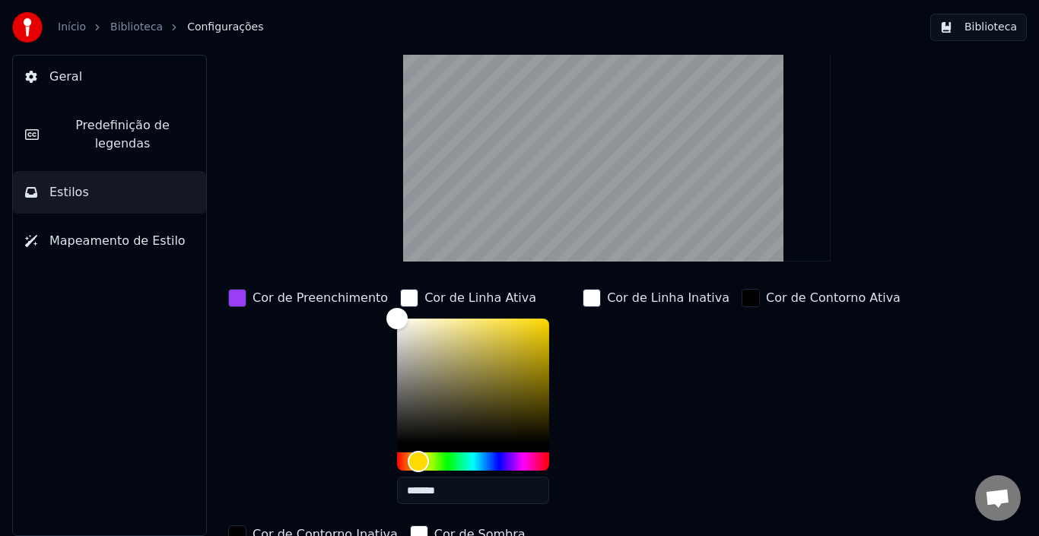
scroll to position [150, 0]
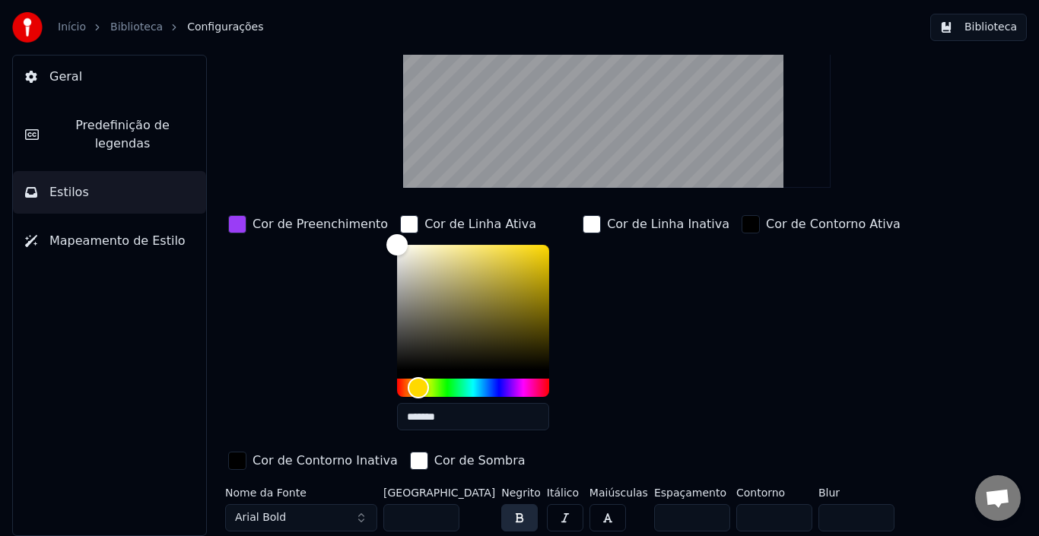
click at [273, 345] on div "Cor de Preenchimento" at bounding box center [308, 327] width 166 height 230
click at [432, 233] on div "Cor de Linha Ativa" at bounding box center [480, 224] width 112 height 18
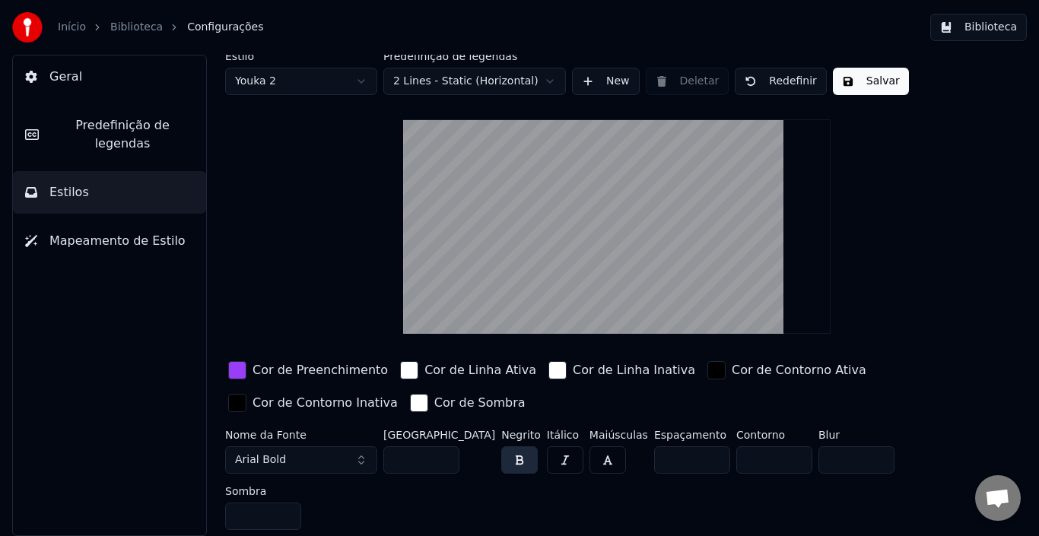
scroll to position [0, 0]
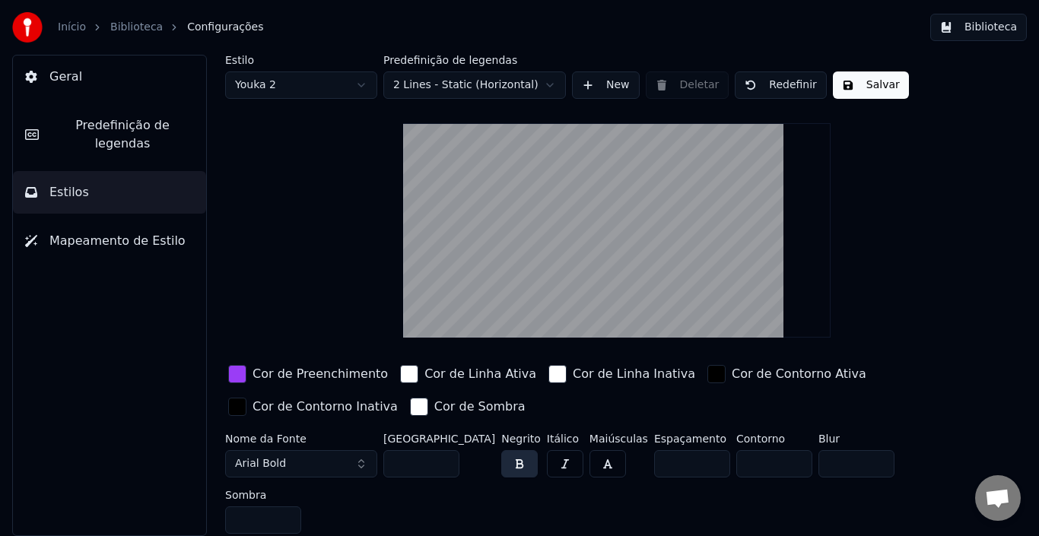
click at [284, 378] on div "Cor de Preenchimento" at bounding box center [319, 374] width 135 height 18
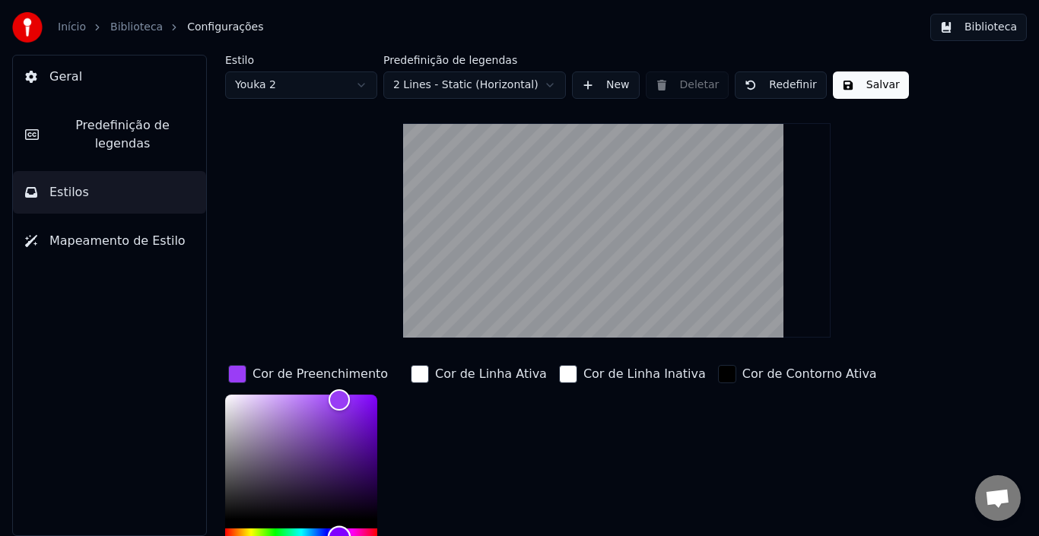
scroll to position [10, 0]
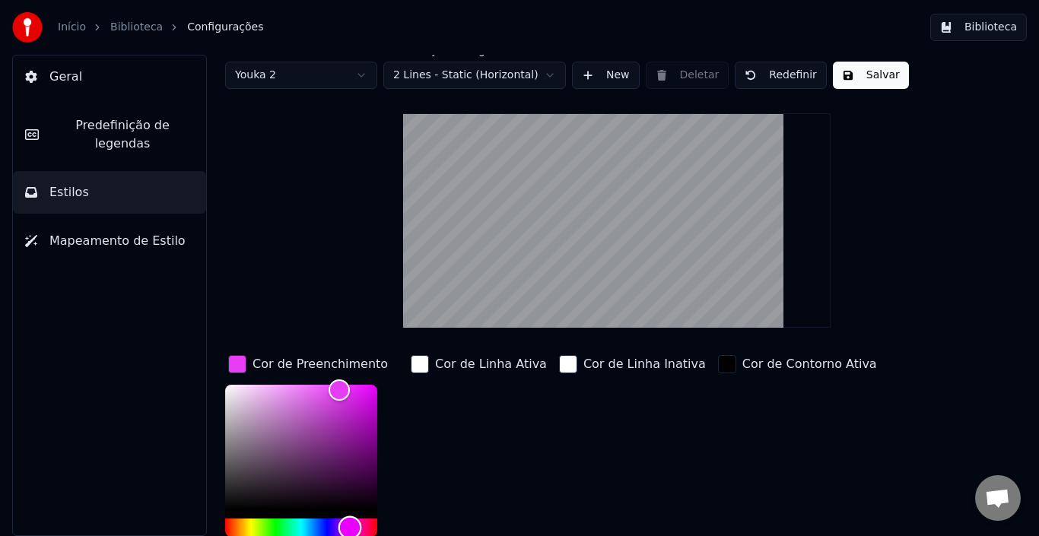
drag, startPoint x: 341, startPoint y: 527, endPoint x: 350, endPoint y: 527, distance: 8.4
click at [350, 527] on div "Hue" at bounding box center [350, 528] width 24 height 24
type input "*******"
drag, startPoint x: 335, startPoint y: 386, endPoint x: 379, endPoint y: 382, distance: 44.3
click at [379, 382] on div "Color" at bounding box center [378, 385] width 24 height 24
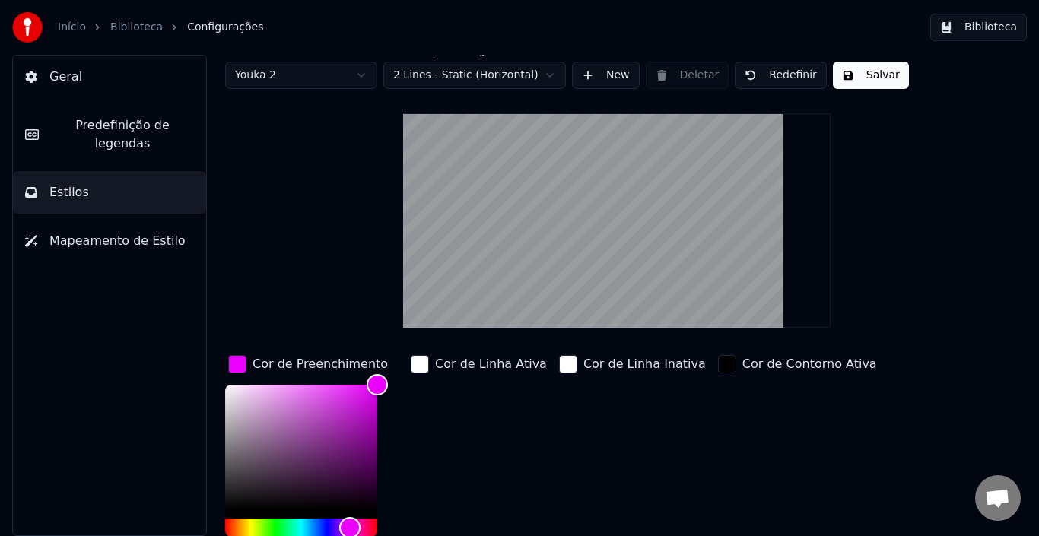
click at [467, 444] on div "Cor de Linha Ativa" at bounding box center [479, 467] width 142 height 230
click at [844, 74] on button "Salvar" at bounding box center [871, 75] width 76 height 27
click at [87, 232] on span "Mapeamento de Estilo" at bounding box center [117, 241] width 136 height 18
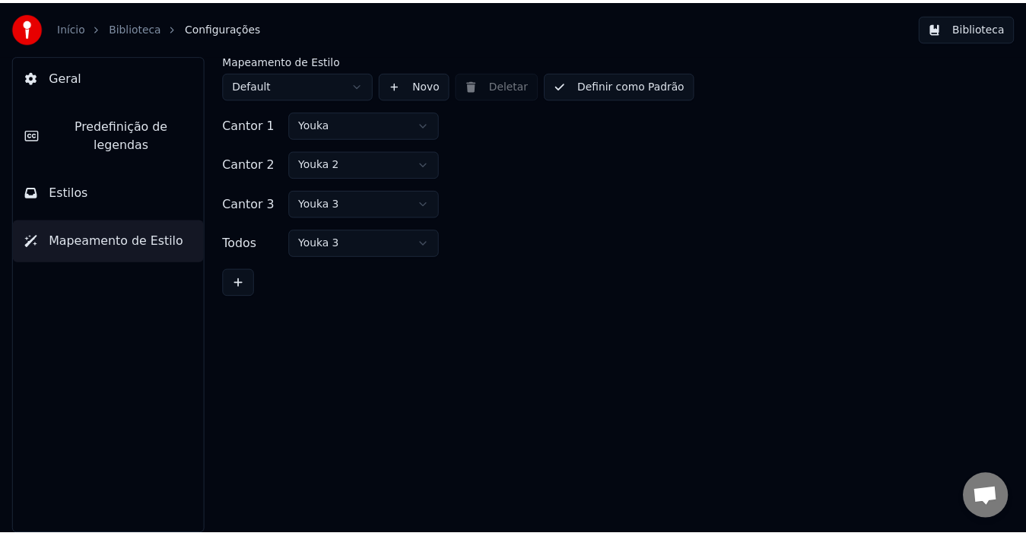
scroll to position [0, 0]
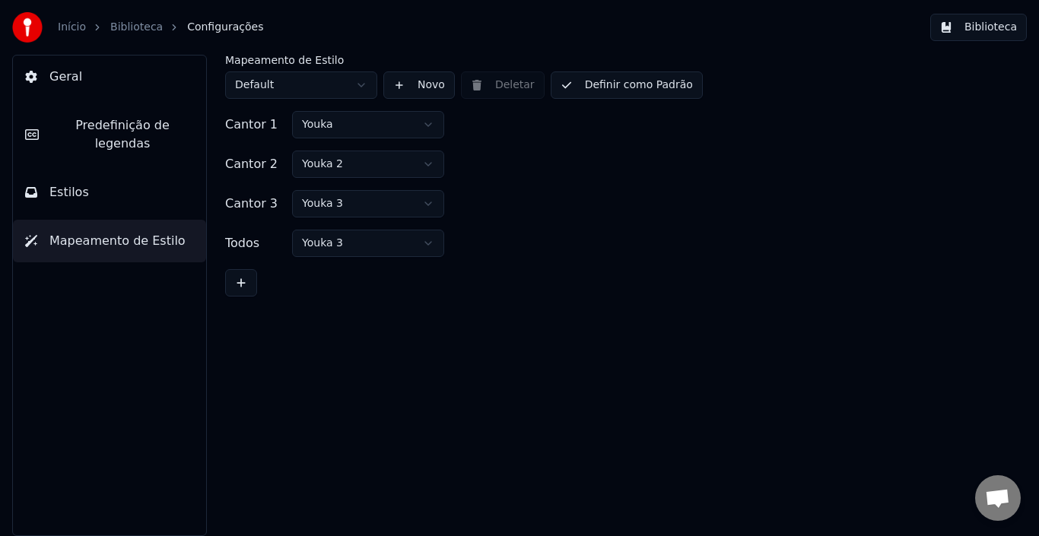
click at [363, 126] on html "Início Biblioteca Configurações Biblioteca Geral Predefinição de legendas Estil…" at bounding box center [519, 268] width 1039 height 536
click at [363, 167] on html "Início Biblioteca Configurações Biblioteca Geral Predefinição de legendas Estil…" at bounding box center [519, 268] width 1039 height 536
click at [82, 183] on span "Estilos" at bounding box center [69, 192] width 40 height 18
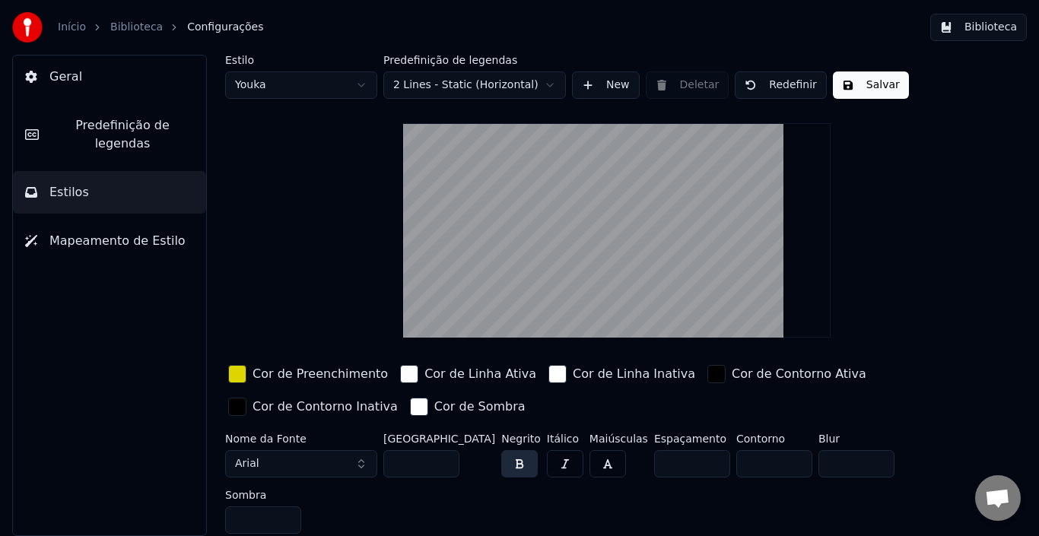
click at [329, 92] on html "Início Biblioteca Configurações Biblioteca Geral Predefinição de legendas Estil…" at bounding box center [519, 268] width 1039 height 536
type input "**"
click at [845, 78] on button "Salvar" at bounding box center [871, 84] width 76 height 27
click at [135, 27] on link "Biblioteca" at bounding box center [136, 27] width 52 height 15
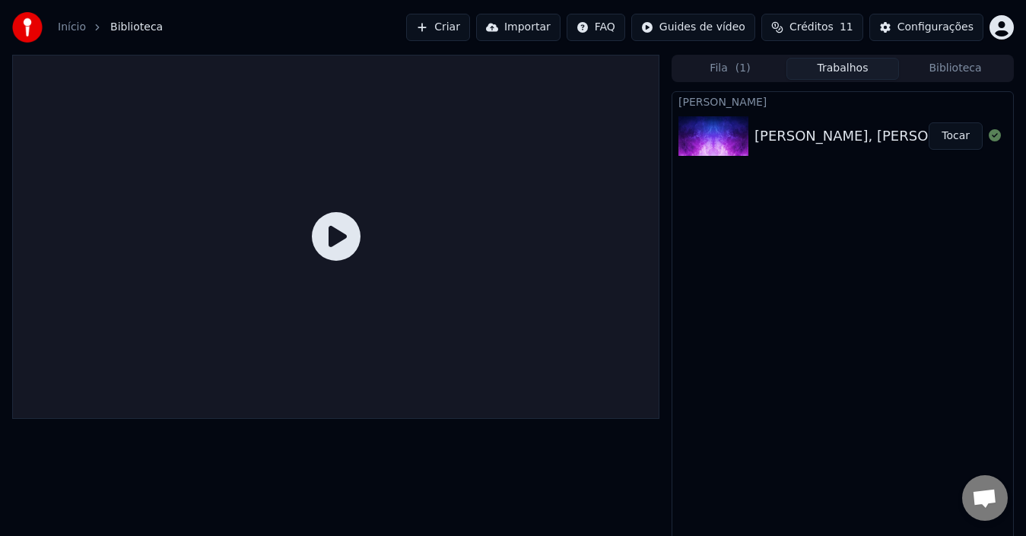
click at [959, 144] on button "Tocar" at bounding box center [955, 135] width 54 height 27
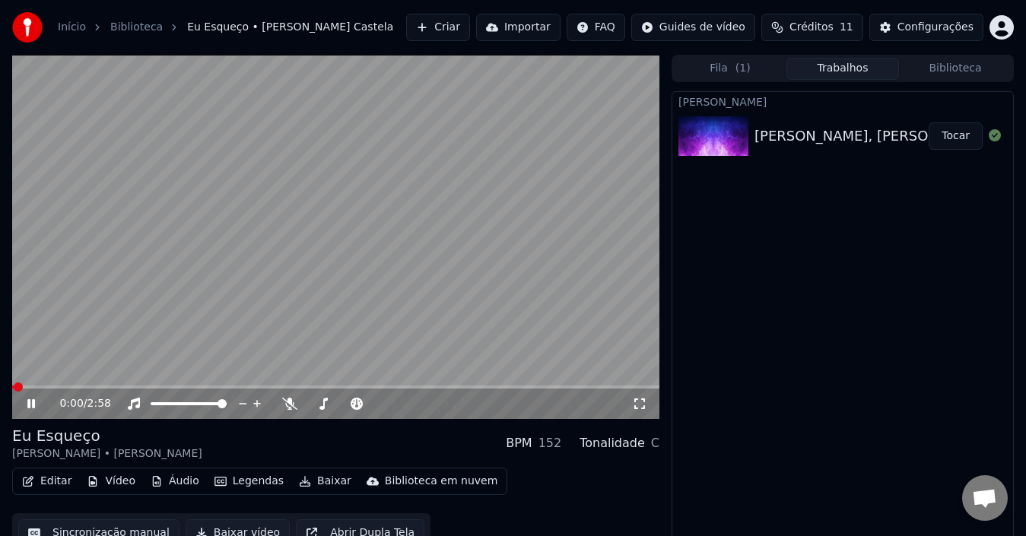
click at [81, 387] on span at bounding box center [335, 386] width 647 height 3
click at [268, 382] on video at bounding box center [335, 237] width 647 height 364
click at [268, 386] on span at bounding box center [335, 386] width 647 height 3
click at [81, 312] on video at bounding box center [335, 237] width 647 height 364
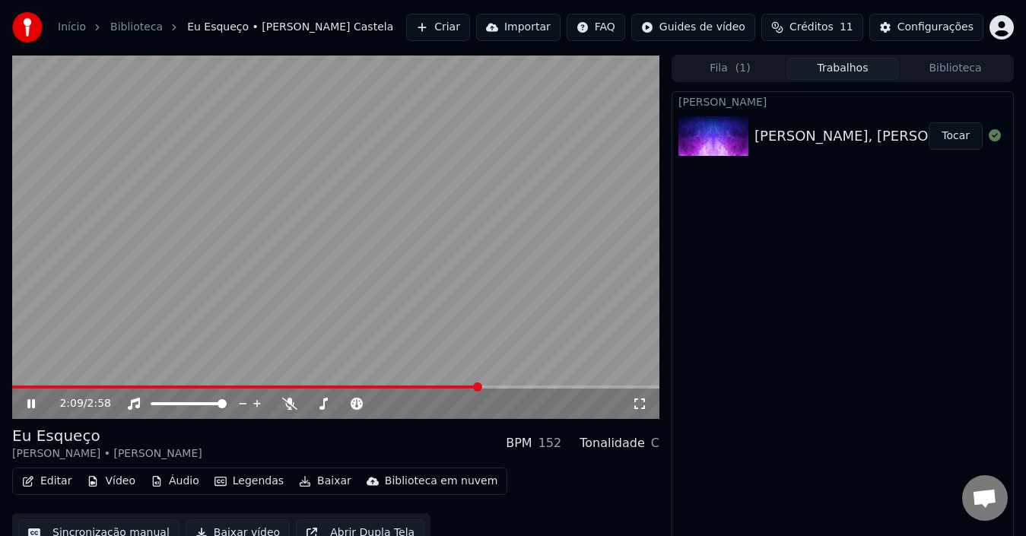
click at [481, 385] on span at bounding box center [335, 386] width 647 height 3
click at [59, 484] on button "Editar" at bounding box center [47, 481] width 62 height 21
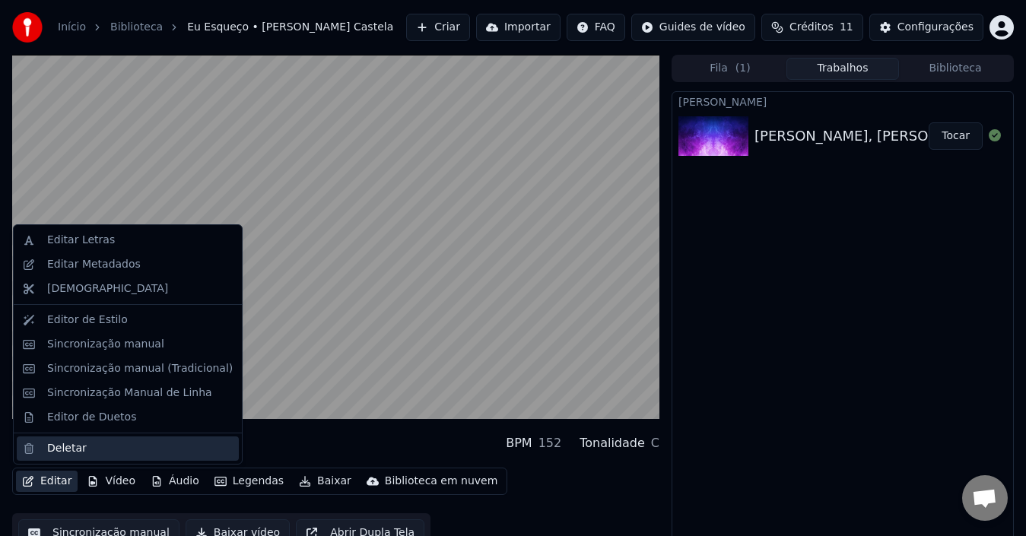
click at [75, 445] on div "Deletar" at bounding box center [67, 448] width 40 height 15
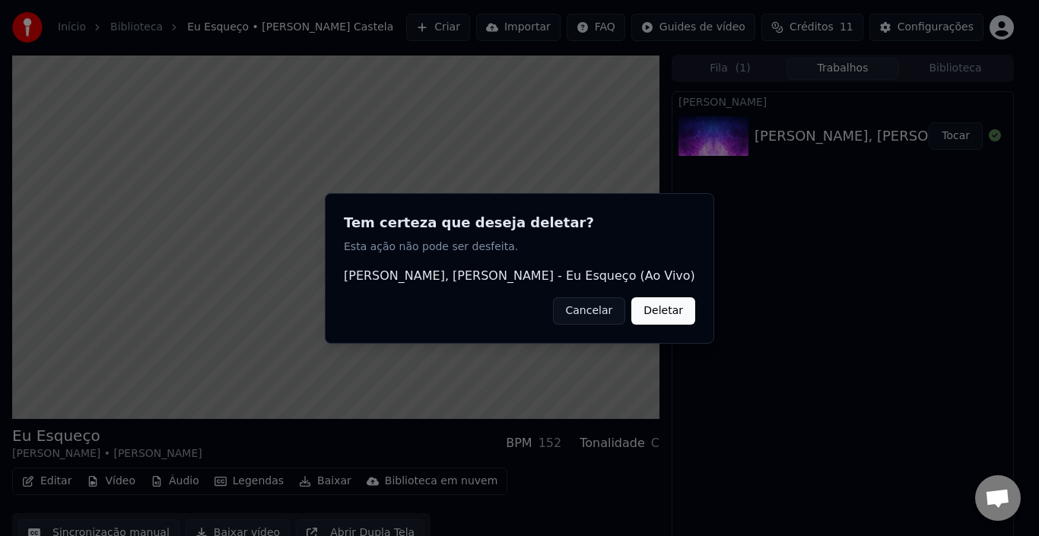
click at [596, 309] on button "Cancelar" at bounding box center [589, 310] width 73 height 27
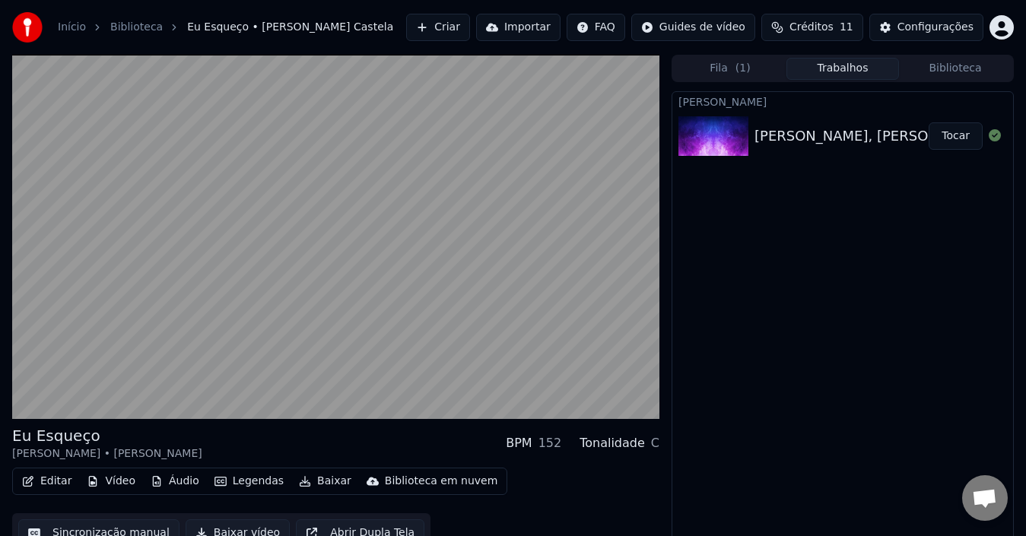
click at [51, 481] on button "Editar" at bounding box center [47, 481] width 62 height 21
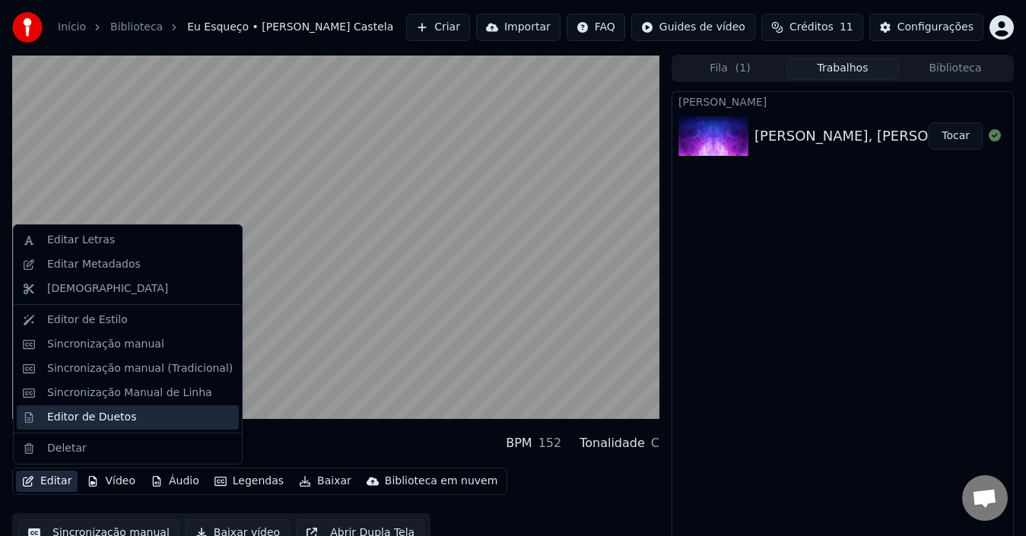
click at [86, 413] on div "Editor de Duetos" at bounding box center [91, 417] width 89 height 15
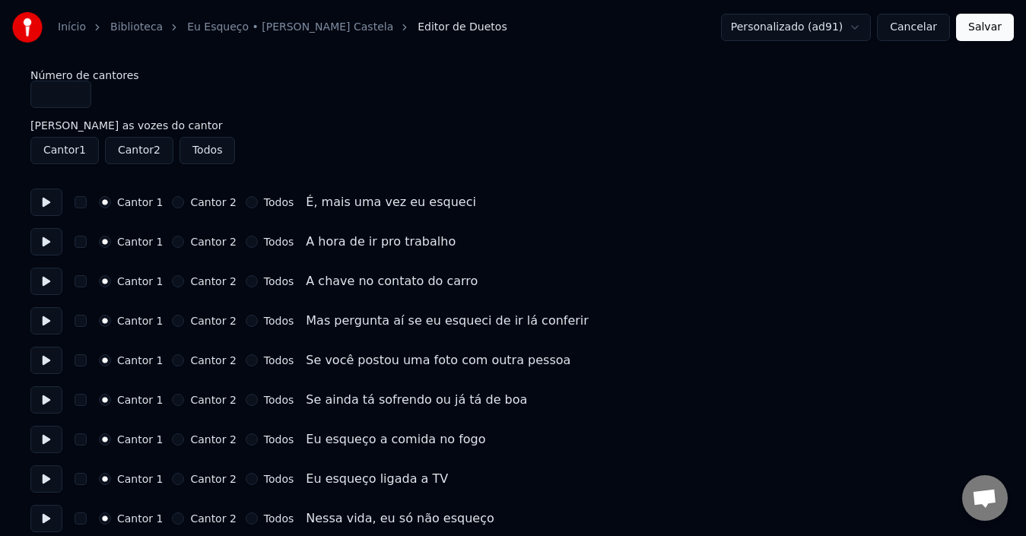
click at [985, 23] on button "Salvar" at bounding box center [985, 27] width 58 height 27
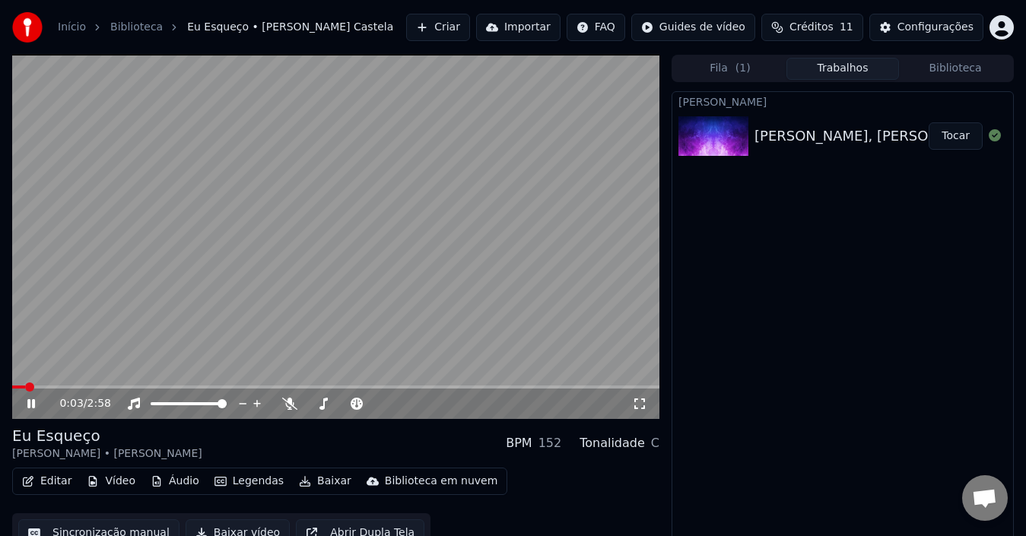
click at [389, 387] on span at bounding box center [335, 386] width 647 height 3
click at [479, 389] on div "1:45 / 2:58" at bounding box center [335, 404] width 647 height 30
click at [496, 387] on span at bounding box center [335, 386] width 647 height 3
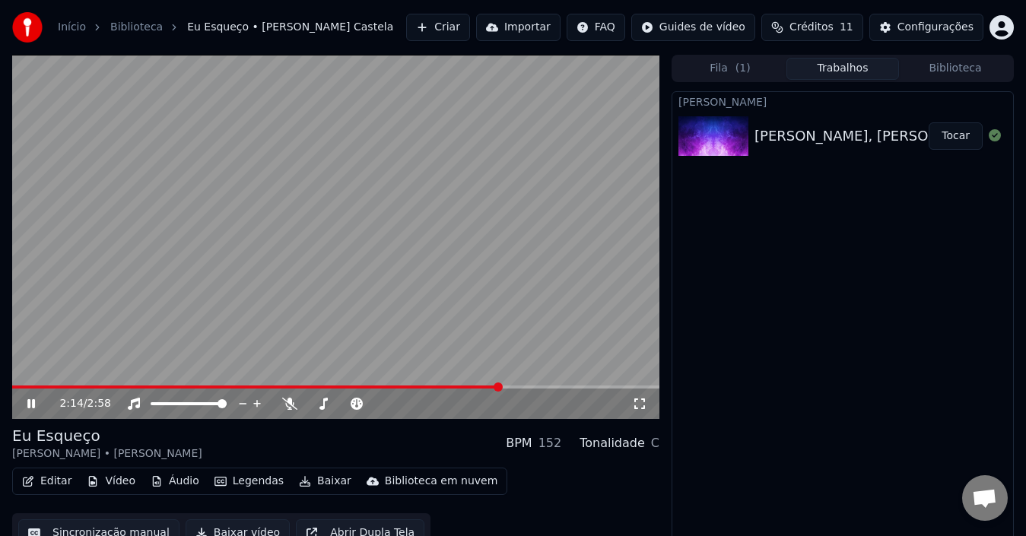
click at [240, 332] on video at bounding box center [335, 237] width 647 height 364
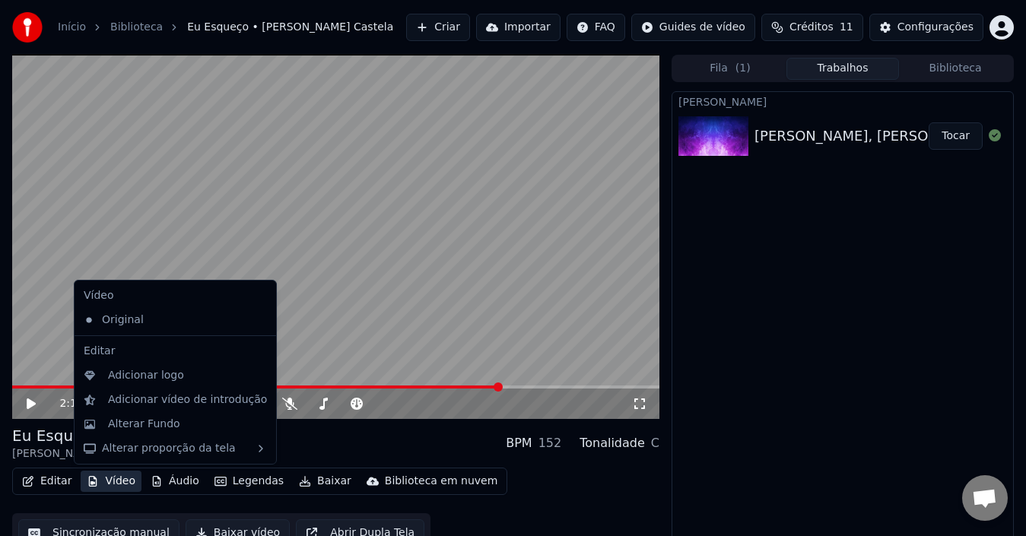
click at [114, 484] on button "Vídeo" at bounding box center [111, 481] width 61 height 21
click at [145, 379] on div "Adicionar logo" at bounding box center [146, 375] width 76 height 15
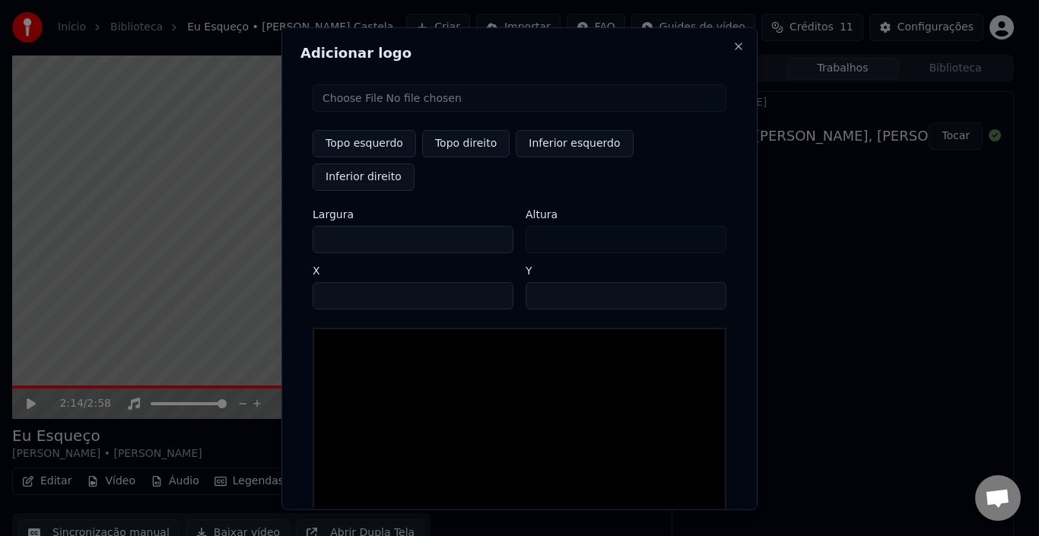
click at [462, 144] on button "Topo direito" at bounding box center [465, 142] width 87 height 27
type input "****"
drag, startPoint x: 360, startPoint y: 202, endPoint x: 223, endPoint y: 211, distance: 137.9
click at [257, 205] on body "Início Biblioteca Eu Esqueço • [PERSON_NAME] • Ana Castela Criar Importar FAQ G…" at bounding box center [513, 268] width 1026 height 536
type input "*"
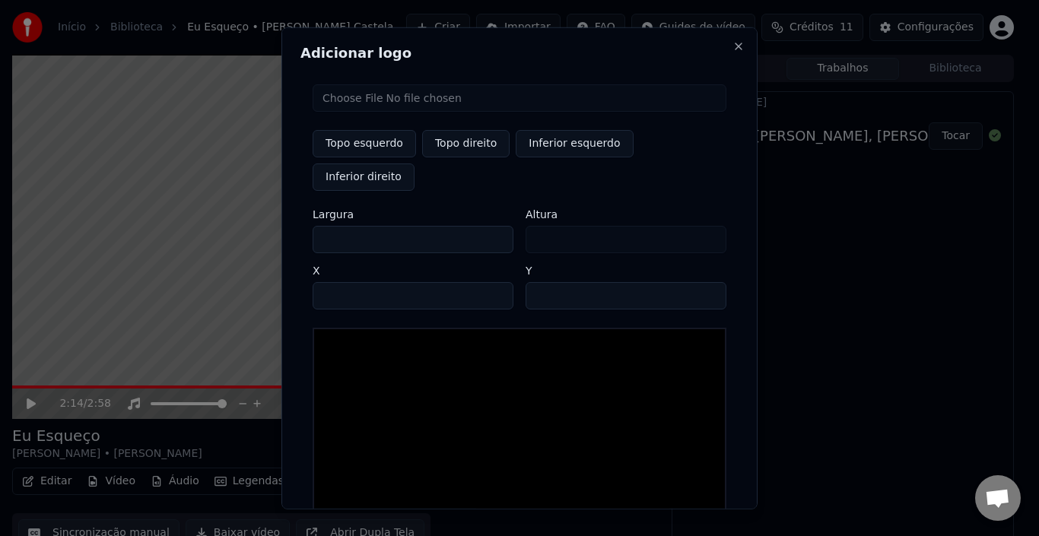
type input "*"
type input "**"
type input "***"
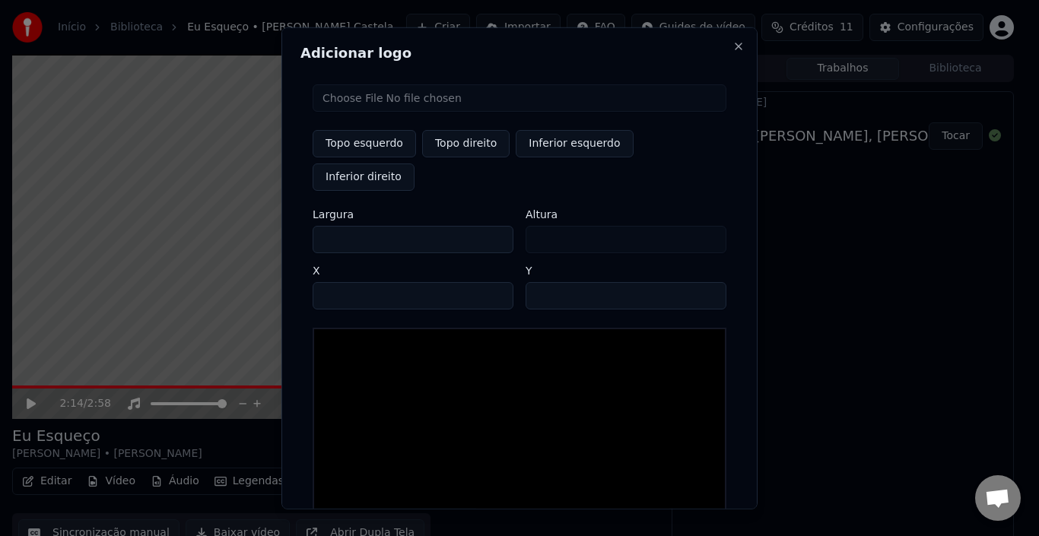
type input "***"
click at [485, 102] on input "file" at bounding box center [519, 97] width 414 height 27
type input "**********"
type input "***"
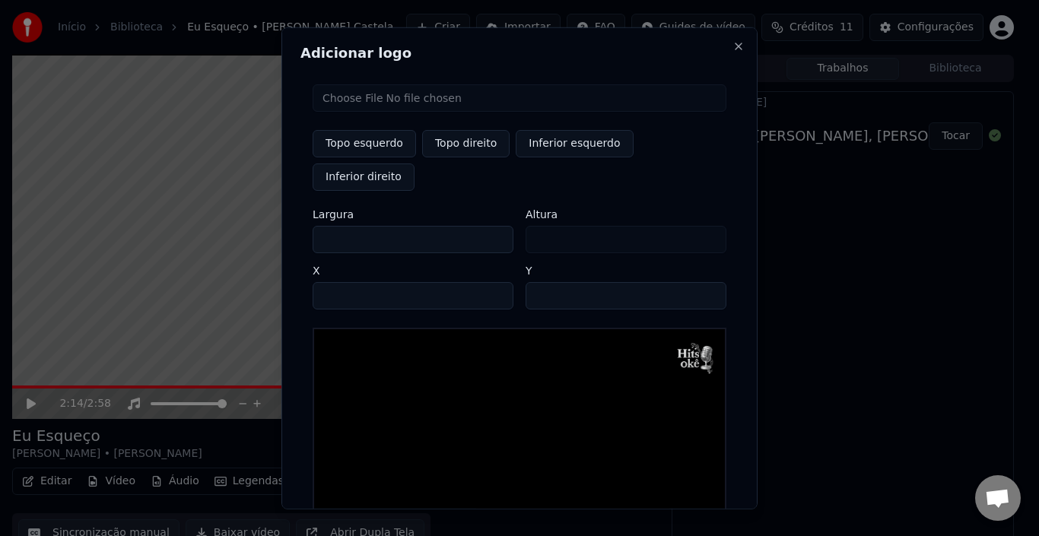
drag, startPoint x: 341, startPoint y: 259, endPoint x: 332, endPoint y: 262, distance: 9.2
click at [332, 281] on input "****" at bounding box center [412, 294] width 201 height 27
type input "****"
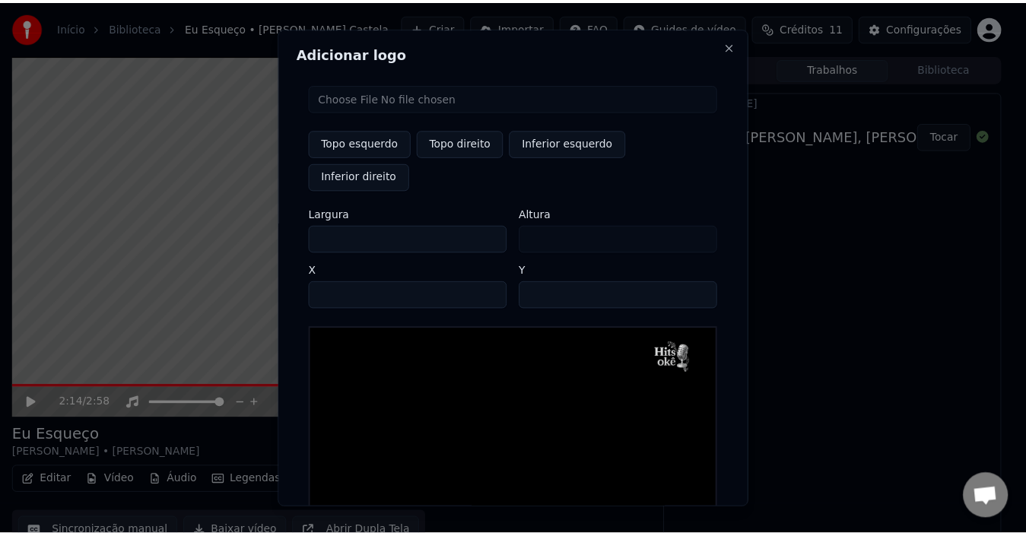
scroll to position [92, 0]
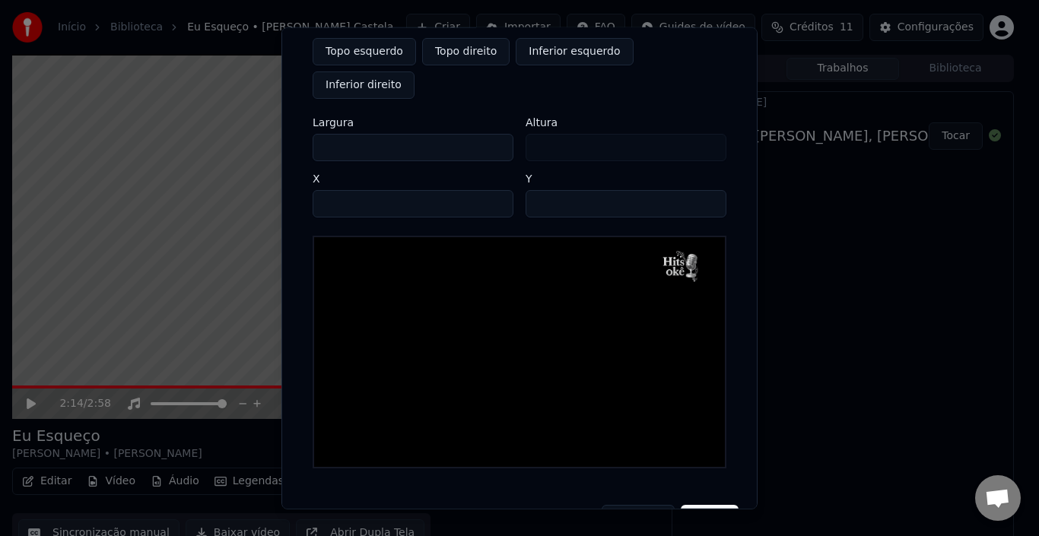
click at [694, 504] on button "Salvar" at bounding box center [710, 517] width 58 height 27
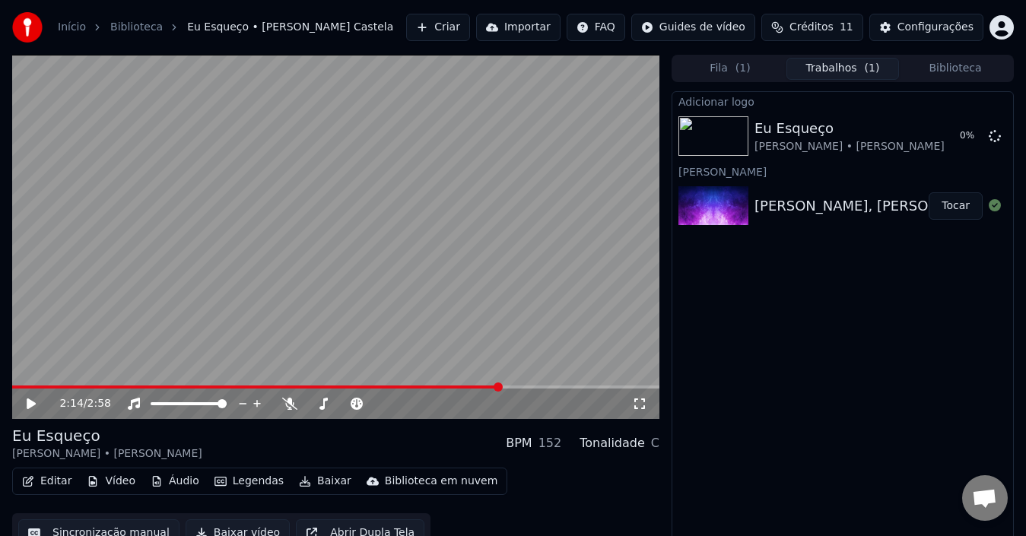
scroll to position [17, 0]
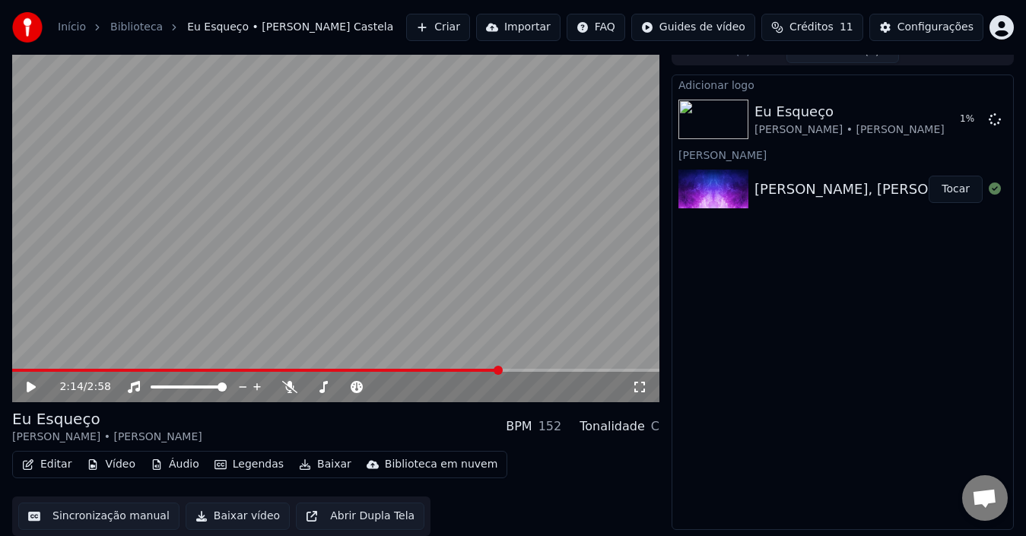
click at [358, 520] on button "Abrir Dupla Tela" at bounding box center [360, 516] width 128 height 27
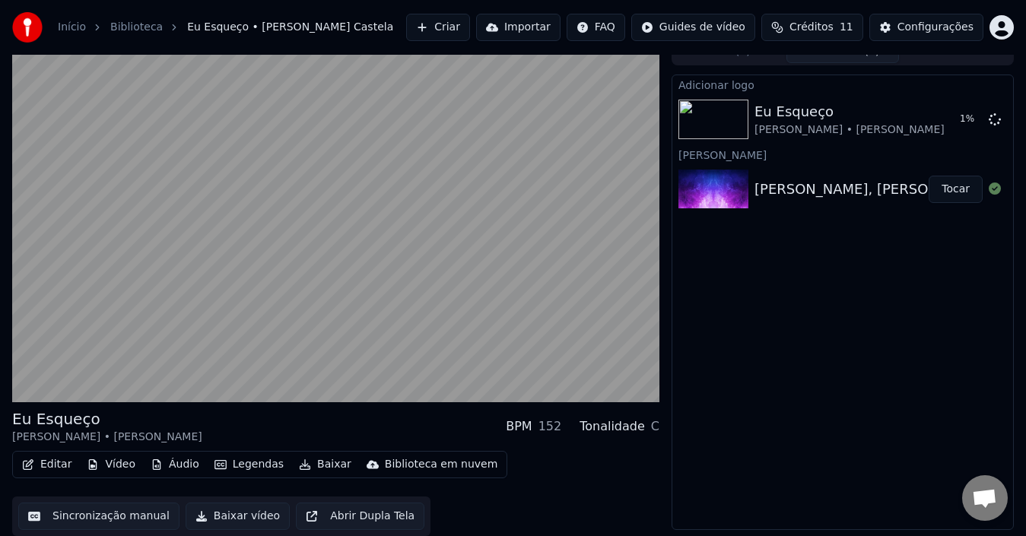
click at [48, 465] on button "Editar" at bounding box center [47, 464] width 62 height 21
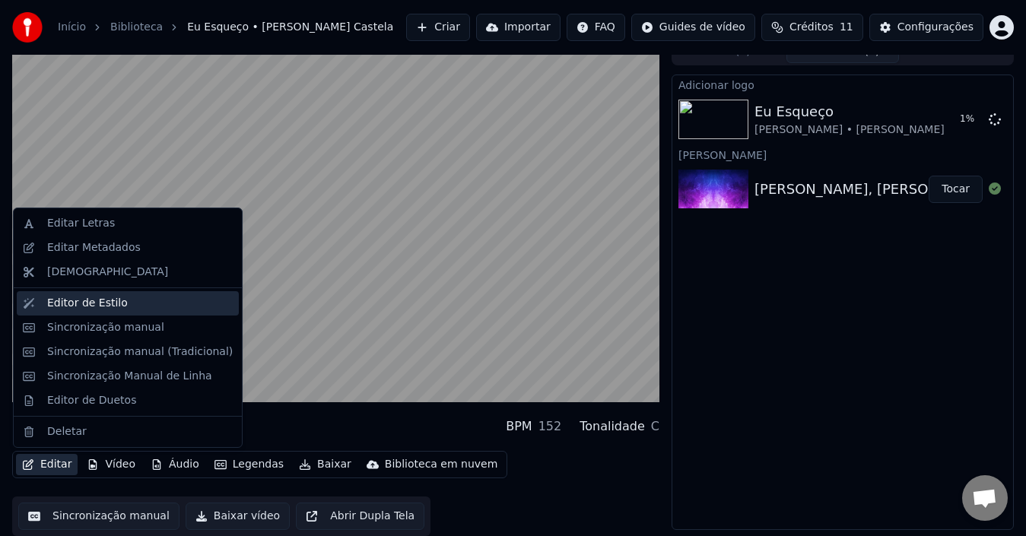
click at [84, 310] on div "Editor de Estilo" at bounding box center [87, 303] width 81 height 15
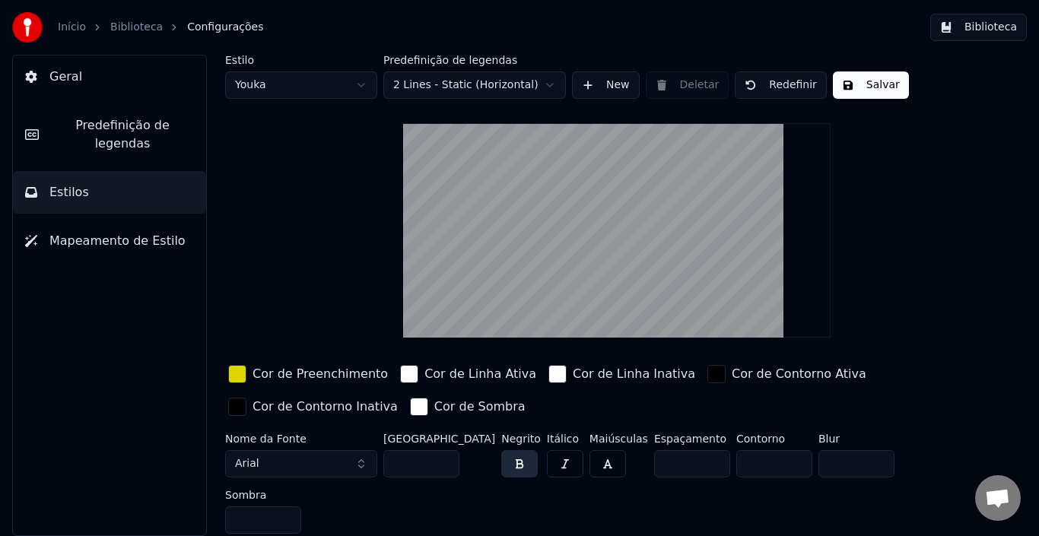
click at [328, 81] on html "Início Biblioteca Configurações Biblioteca Geral Predefinição de legendas Estil…" at bounding box center [519, 268] width 1039 height 536
type input "**"
click at [87, 232] on span "Mapeamento de Estilo" at bounding box center [117, 241] width 136 height 18
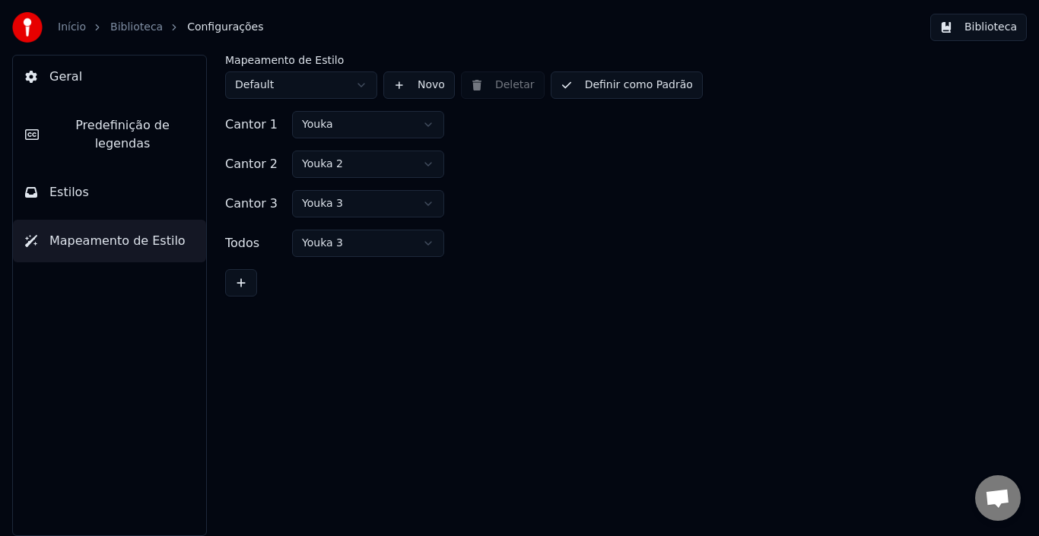
click at [607, 87] on button "Definir como Padrão" at bounding box center [626, 84] width 152 height 27
click at [357, 85] on html "Início Biblioteca Configurações Biblioteca Geral Predefinição de legendas Estil…" at bounding box center [519, 268] width 1039 height 536
click at [90, 181] on button "Estilos" at bounding box center [109, 192] width 193 height 43
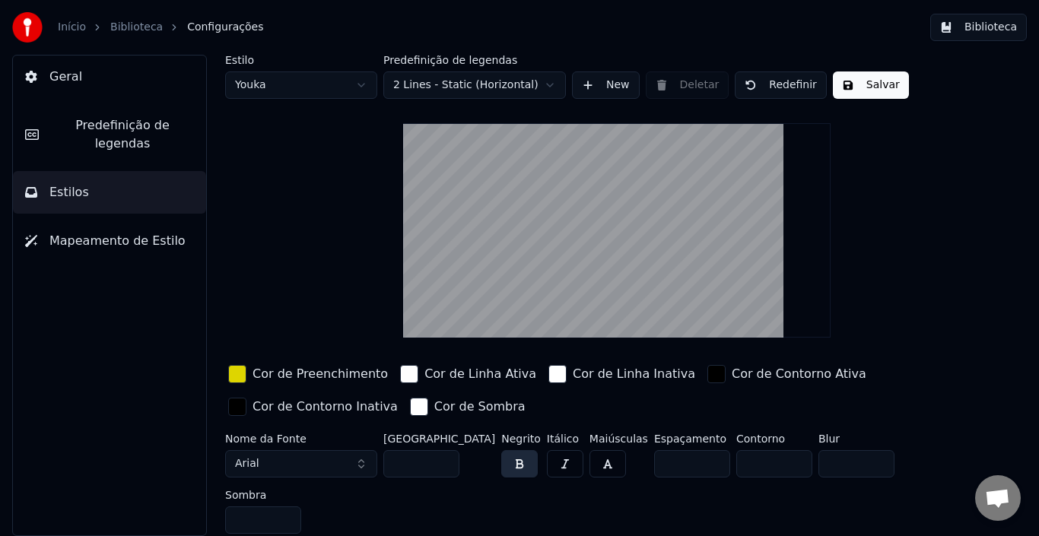
click at [340, 80] on html "Início Biblioteca Configurações Biblioteca Geral Predefinição de legendas Estil…" at bounding box center [519, 268] width 1039 height 536
type input "**"
click at [131, 128] on span "Predefinição de legendas" at bounding box center [122, 134] width 143 height 36
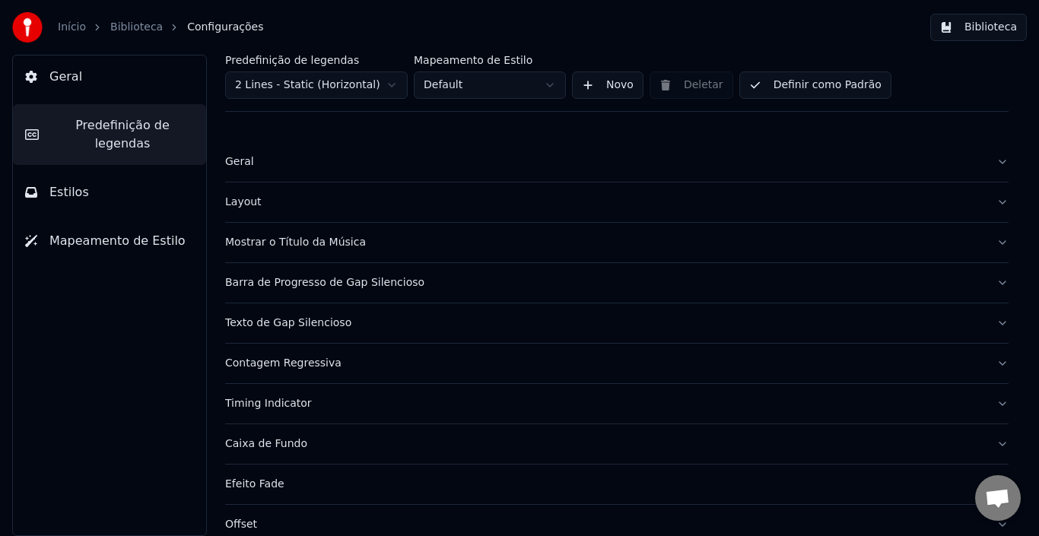
click at [364, 174] on button "Geral" at bounding box center [616, 162] width 783 height 40
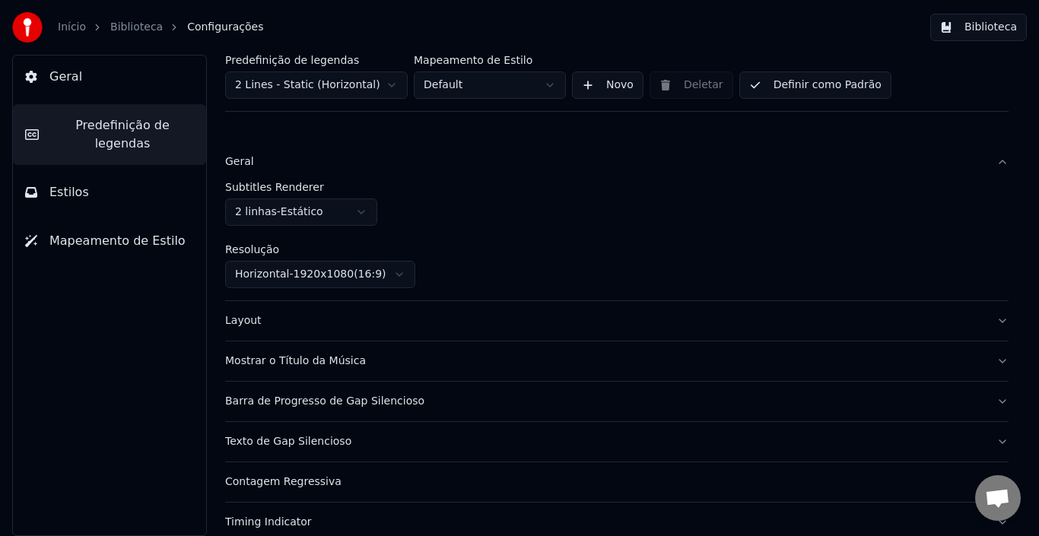
click at [373, 172] on button "Geral" at bounding box center [616, 162] width 783 height 40
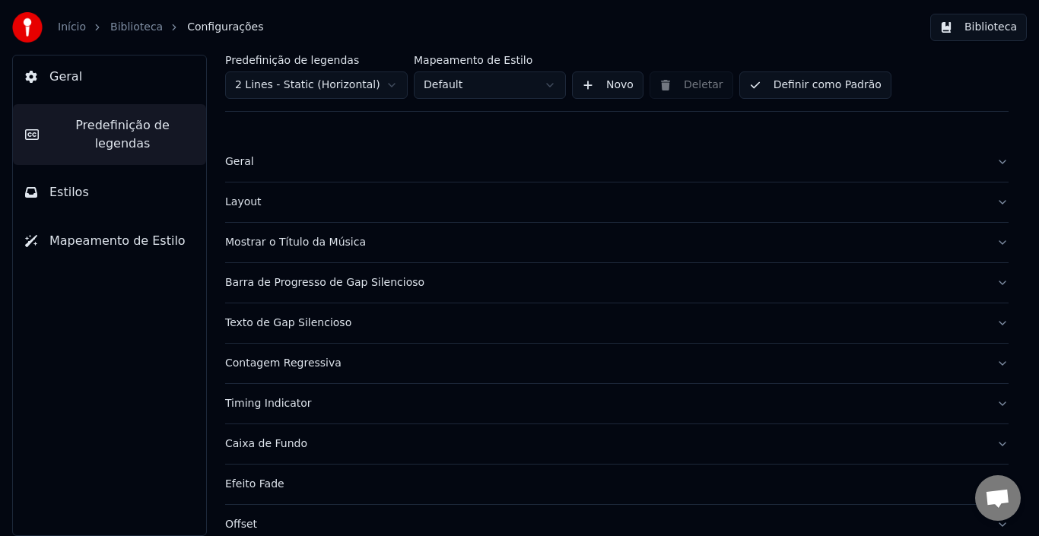
click at [364, 205] on div "Layout" at bounding box center [604, 202] width 759 height 15
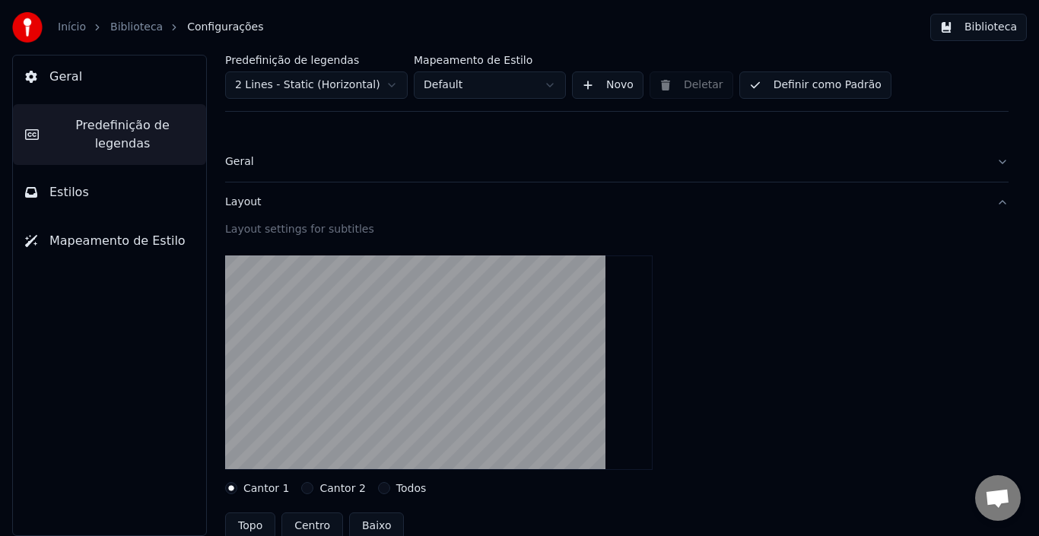
scroll to position [76, 0]
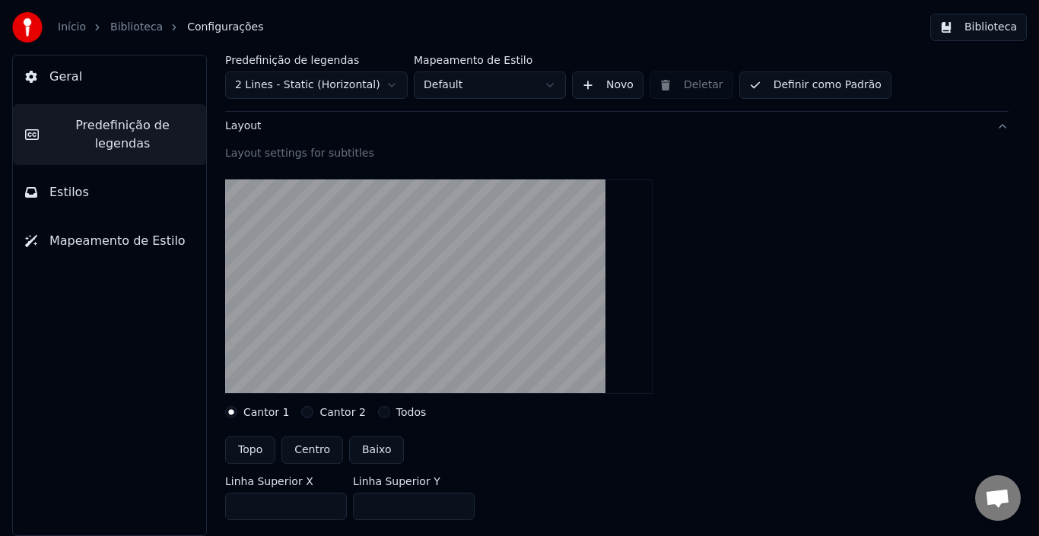
click at [303, 414] on button "Cantor 2" at bounding box center [307, 412] width 12 height 12
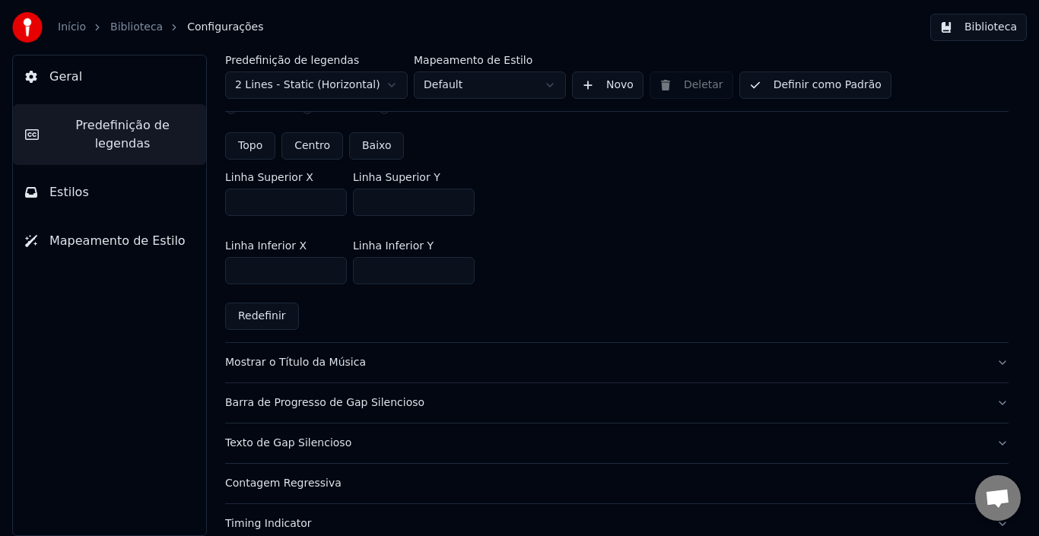
click at [417, 375] on button "Mostrar o Título da Música" at bounding box center [616, 363] width 783 height 40
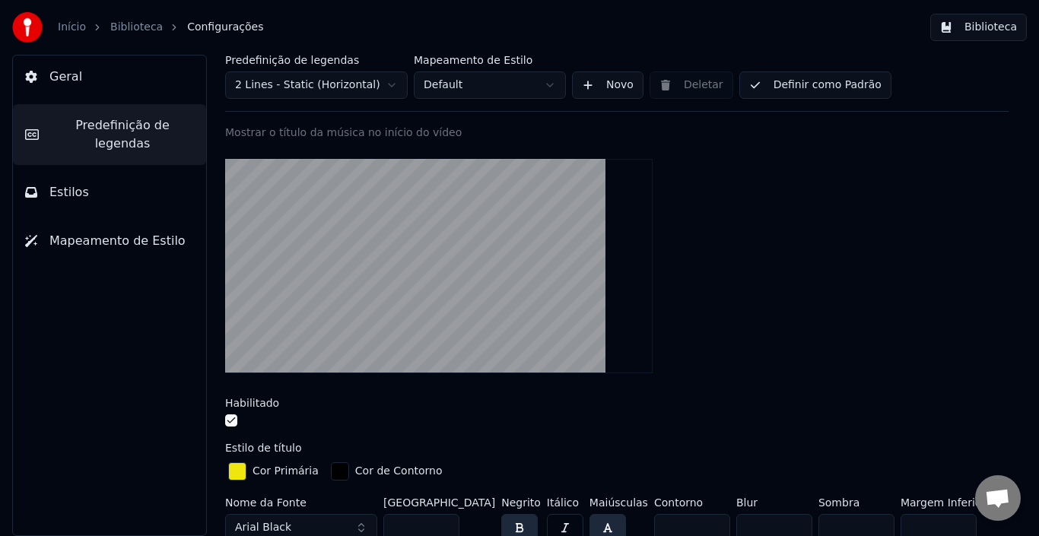
scroll to position [0, 0]
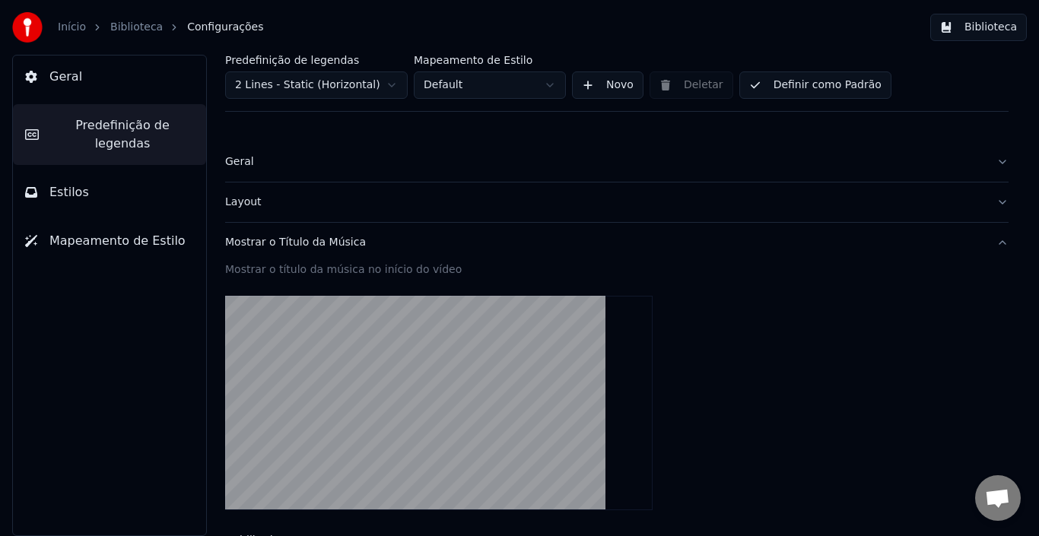
click at [71, 82] on span "Geral" at bounding box center [65, 77] width 33 height 18
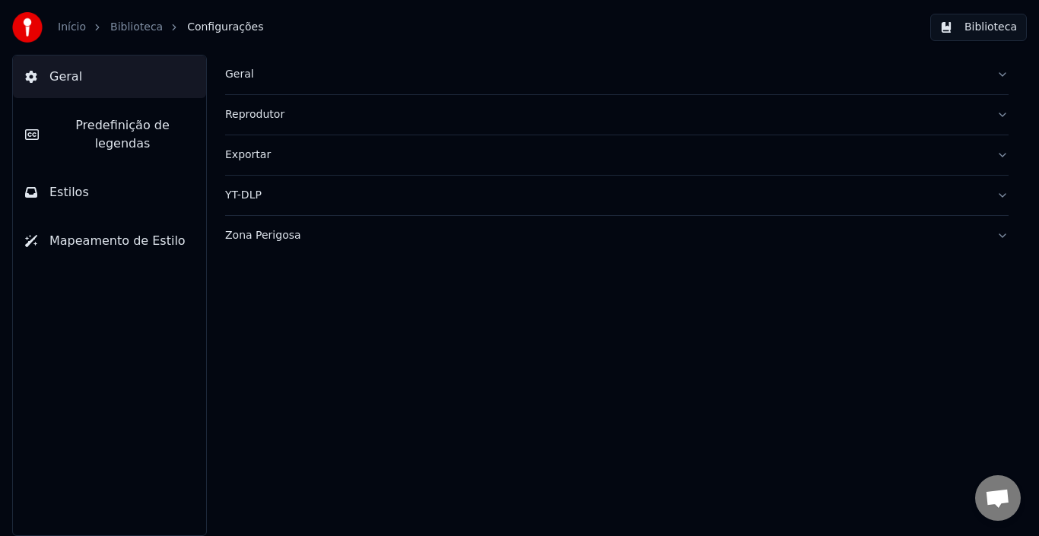
click at [312, 76] on div "Geral" at bounding box center [604, 74] width 759 height 15
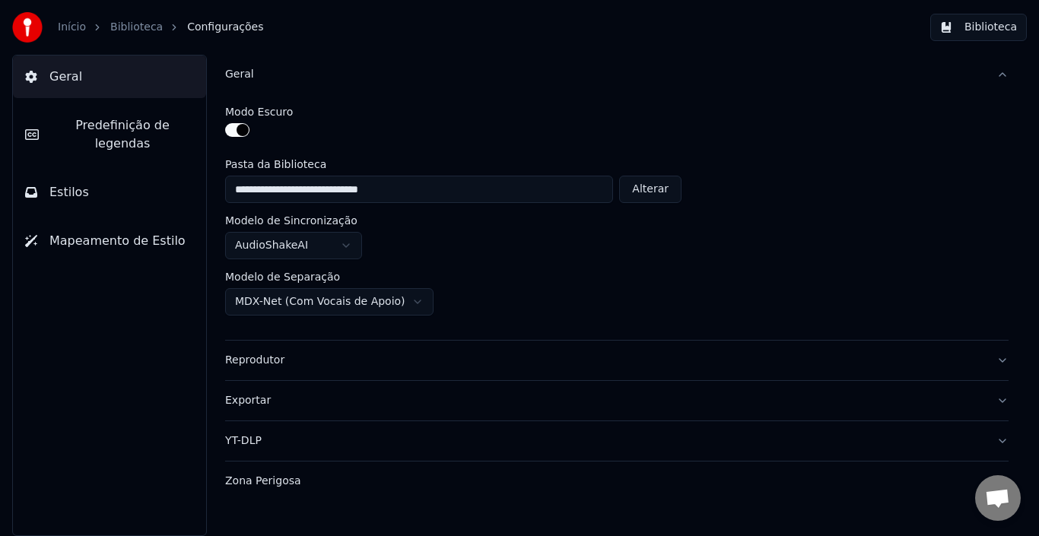
click at [303, 88] on button "Geral" at bounding box center [616, 75] width 783 height 40
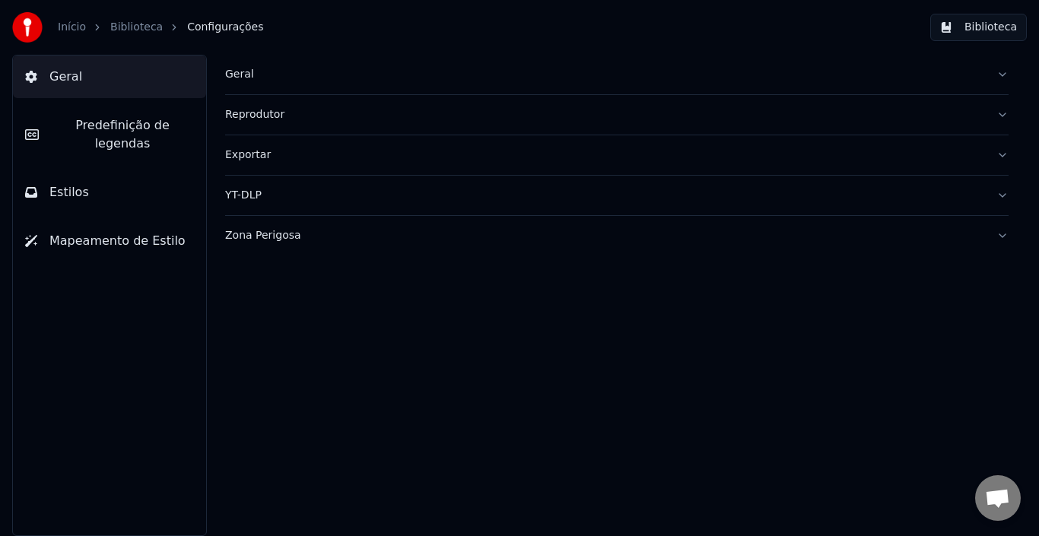
click at [298, 120] on div "Reprodutor" at bounding box center [604, 114] width 759 height 15
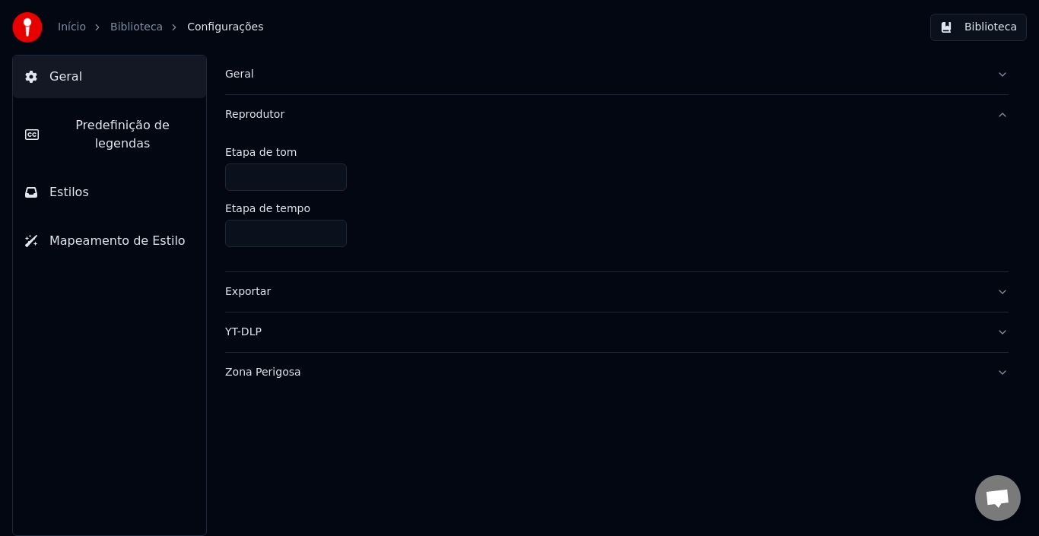
click at [298, 120] on div "Reprodutor" at bounding box center [604, 114] width 759 height 15
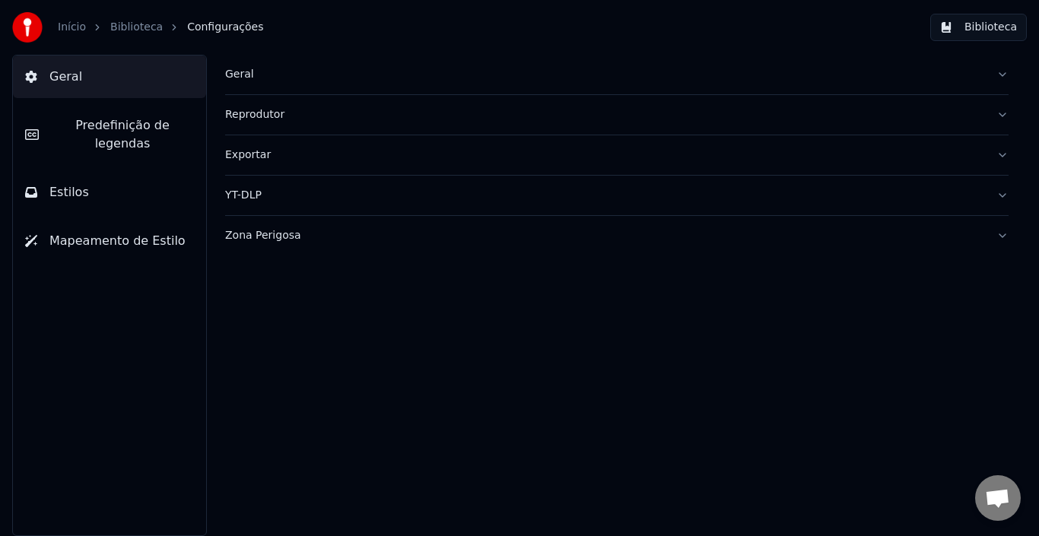
click at [99, 125] on span "Predefinição de legendas" at bounding box center [122, 134] width 143 height 36
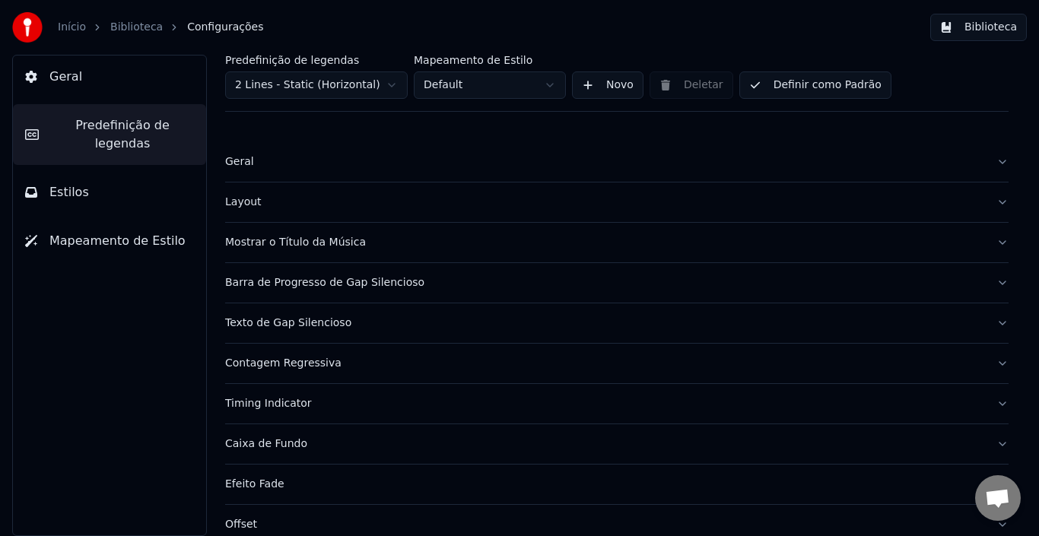
click at [40, 182] on button "Estilos" at bounding box center [109, 192] width 193 height 43
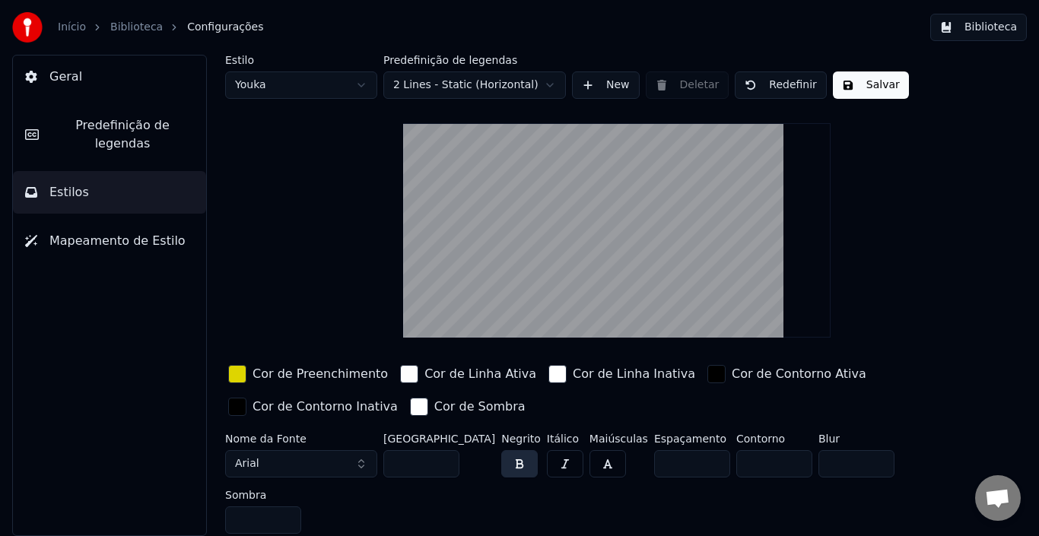
click at [865, 100] on div "Estilo Youka Predefinição de legendas 2 Lines - Static (Horizontal) New Deletar…" at bounding box center [616, 297] width 783 height 485
click at [843, 81] on button "Salvar" at bounding box center [871, 84] width 76 height 27
click at [135, 27] on link "Biblioteca" at bounding box center [136, 27] width 52 height 15
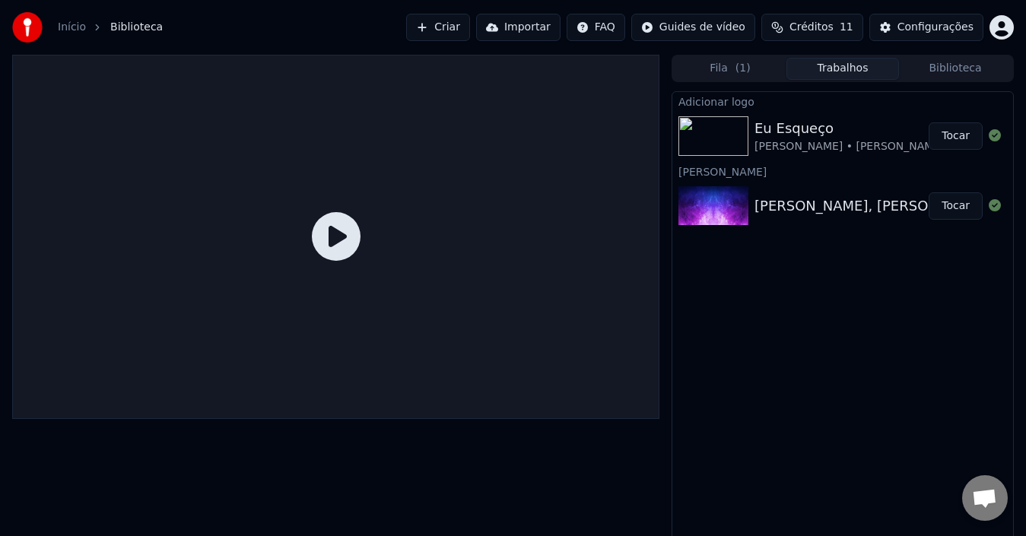
click at [374, 442] on div at bounding box center [335, 301] width 647 height 492
click at [966, 136] on button "Tocar" at bounding box center [955, 135] width 54 height 27
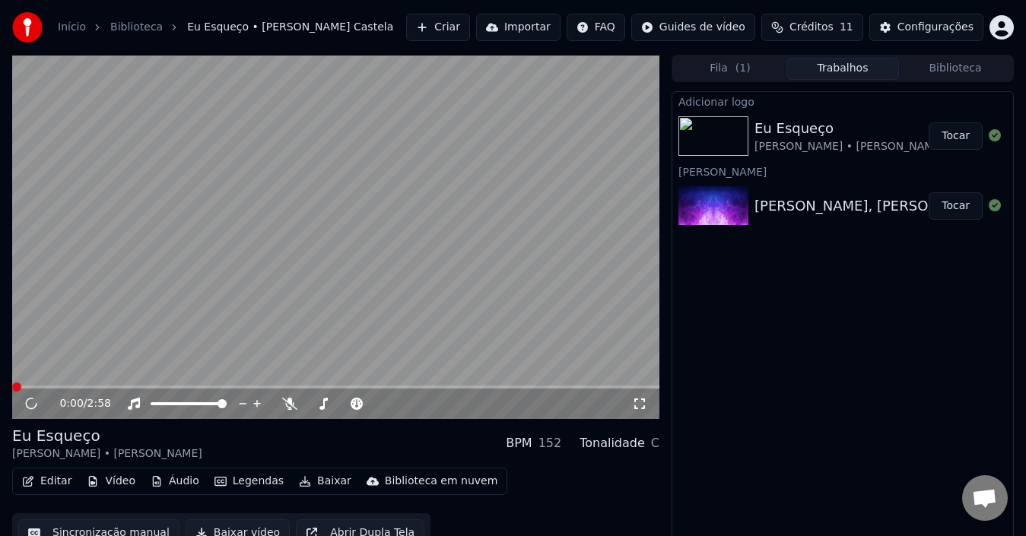
click at [237, 531] on button "Baixar vídeo" at bounding box center [238, 532] width 104 height 27
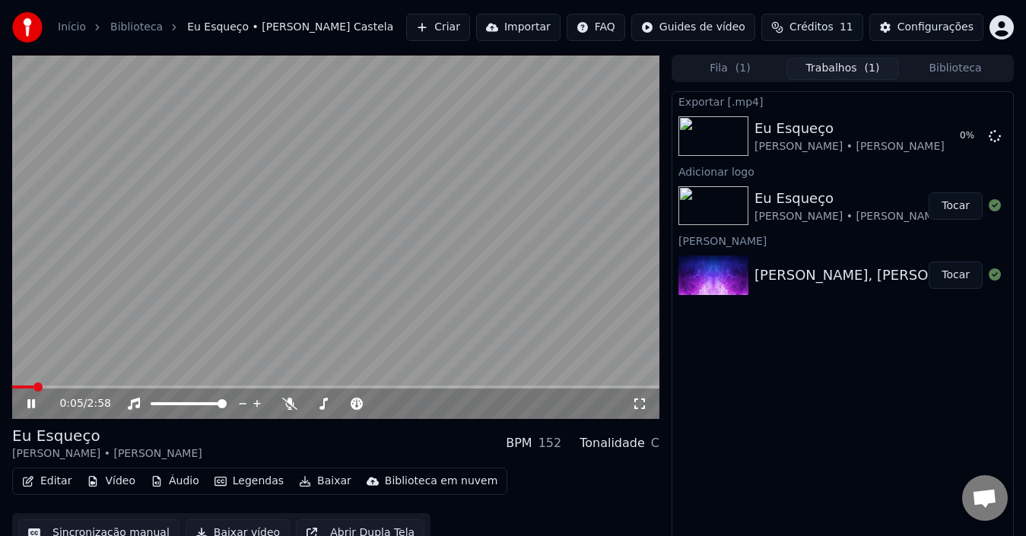
click at [32, 405] on icon at bounding box center [41, 404] width 35 height 12
click at [176, 475] on button "Áudio" at bounding box center [174, 481] width 61 height 21
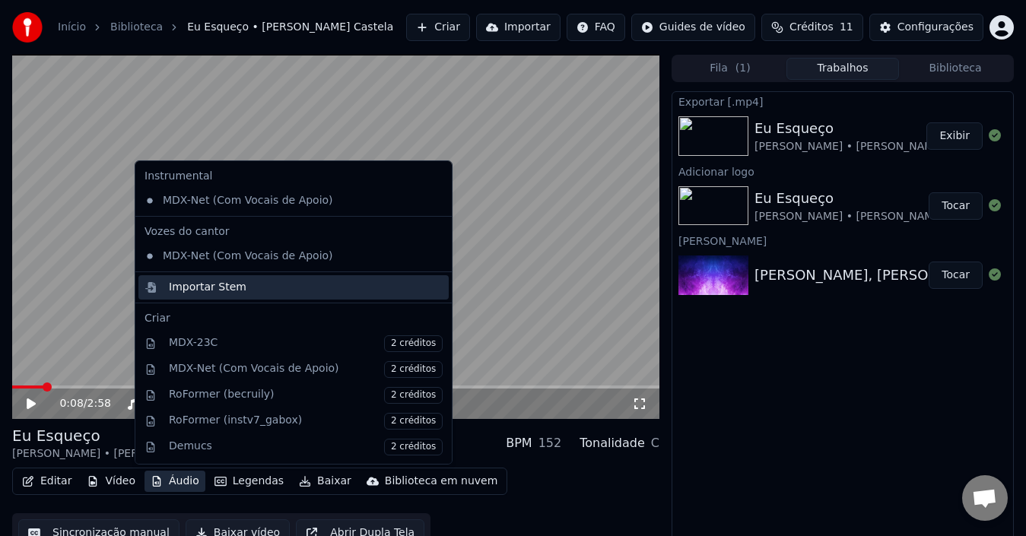
click at [206, 291] on div "Importar Stem" at bounding box center [208, 287] width 78 height 15
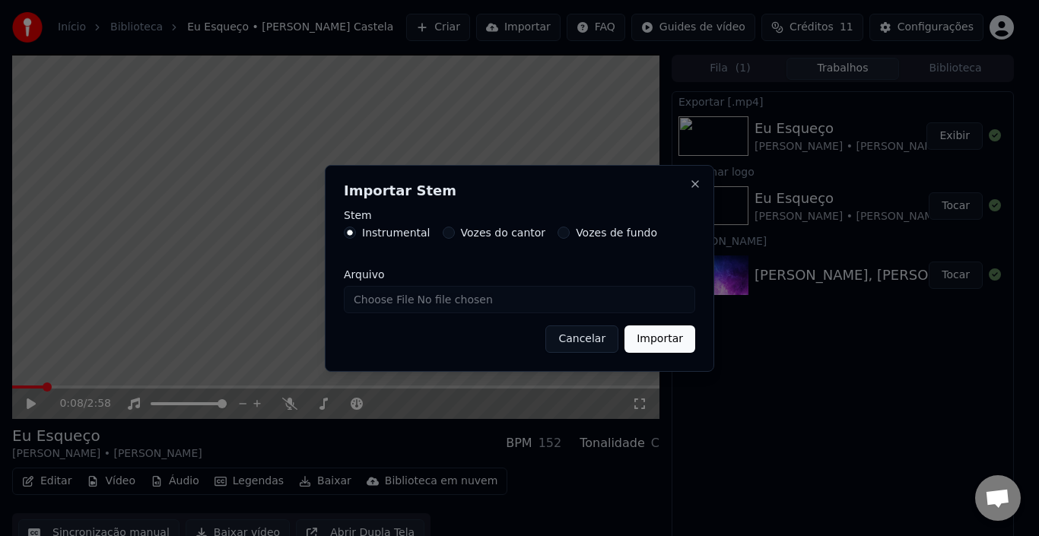
click at [481, 299] on input "Arquivo" at bounding box center [519, 299] width 351 height 27
type input "**********"
click at [649, 337] on button "Importar" at bounding box center [659, 338] width 71 height 27
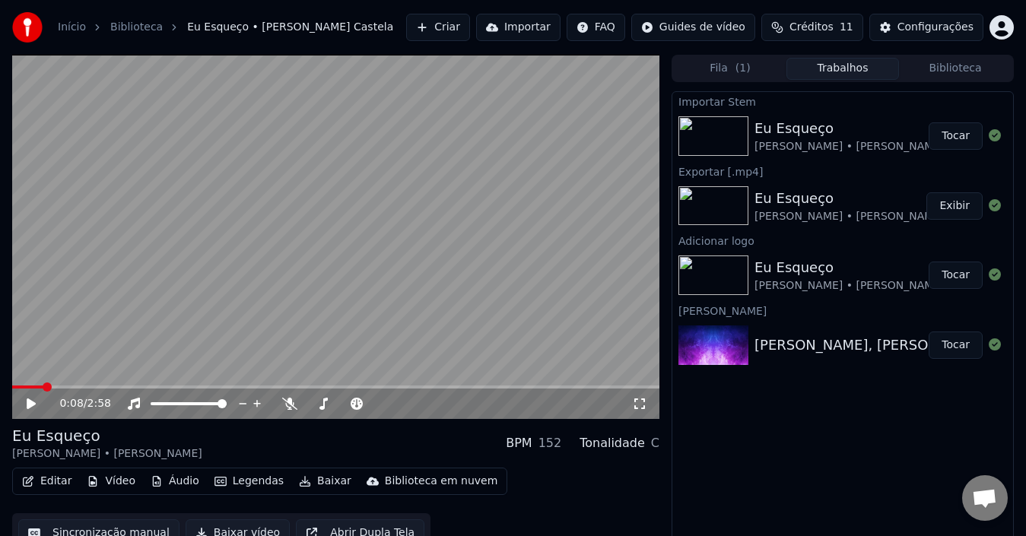
click at [952, 132] on button "Tocar" at bounding box center [955, 135] width 54 height 27
click at [167, 309] on video at bounding box center [335, 237] width 647 height 364
click at [169, 483] on button "Áudio" at bounding box center [174, 481] width 61 height 21
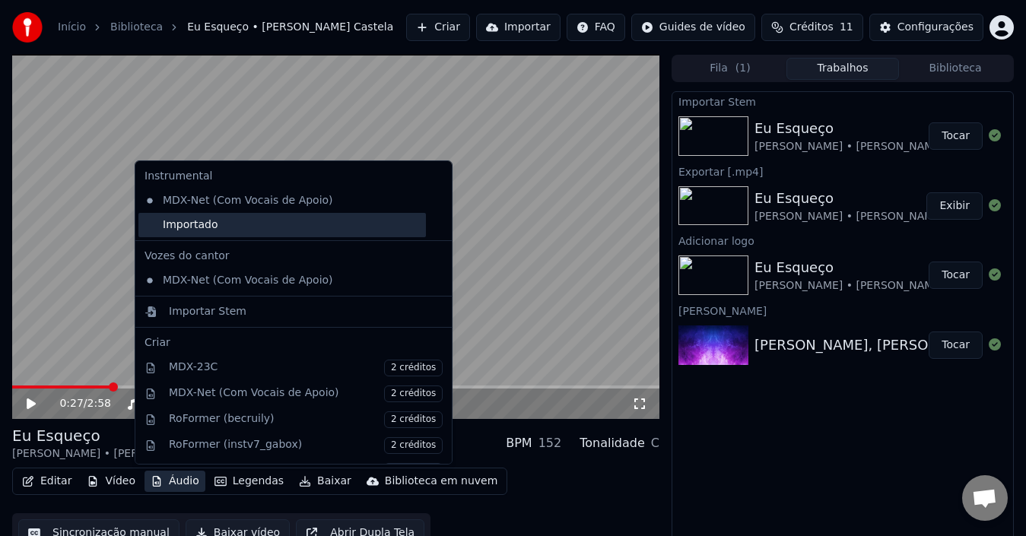
click at [198, 220] on div "Importado" at bounding box center [281, 225] width 287 height 24
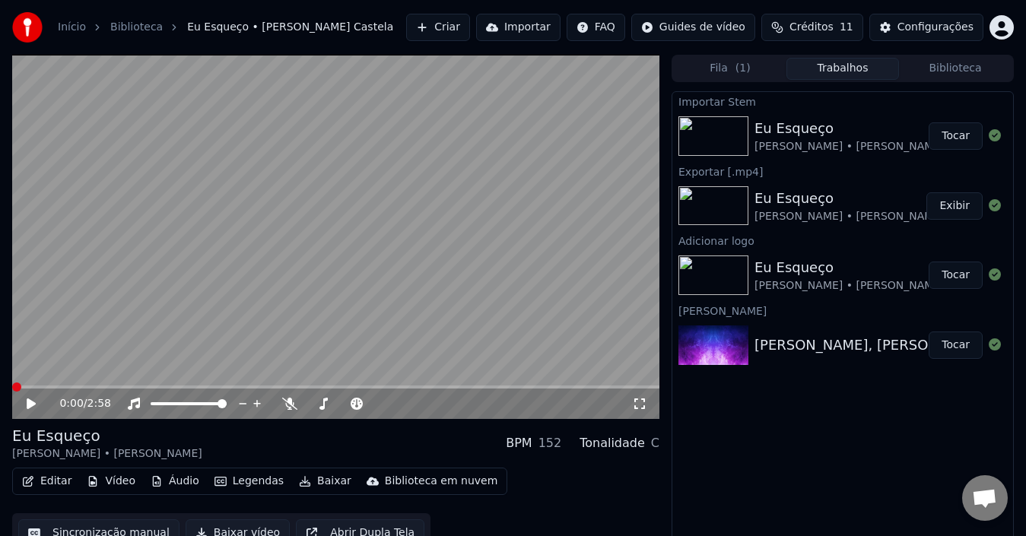
click at [33, 407] on icon at bounding box center [41, 404] width 35 height 12
click at [21, 385] on span at bounding box center [66, 386] width 109 height 3
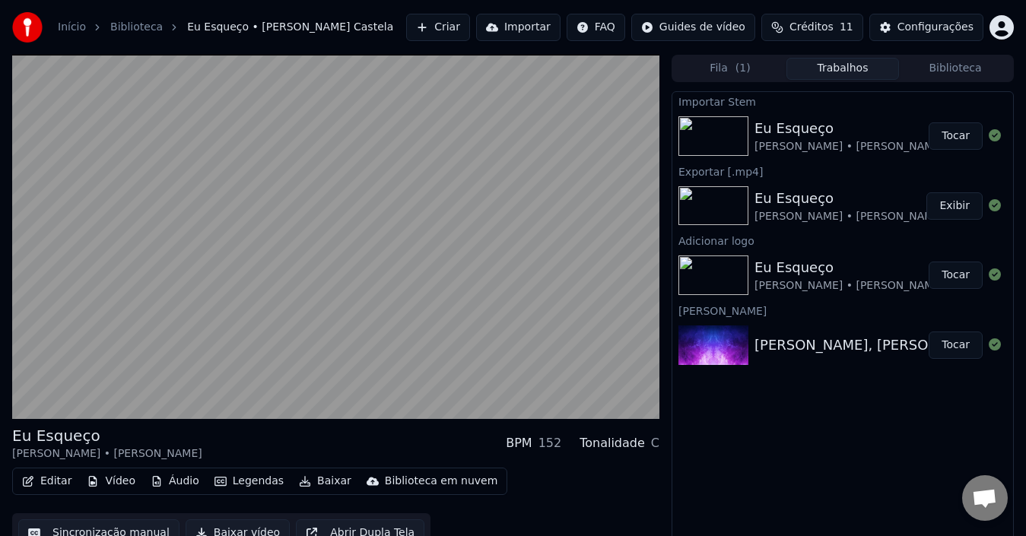
click at [177, 482] on button "Áudio" at bounding box center [174, 481] width 61 height 21
click at [550, 471] on div "Editar Vídeo Áudio Legendas Baixar Biblioteca em nuvem Sincronização manual Bai…" at bounding box center [335, 510] width 647 height 85
click at [233, 481] on button "Legendas" at bounding box center [248, 481] width 81 height 21
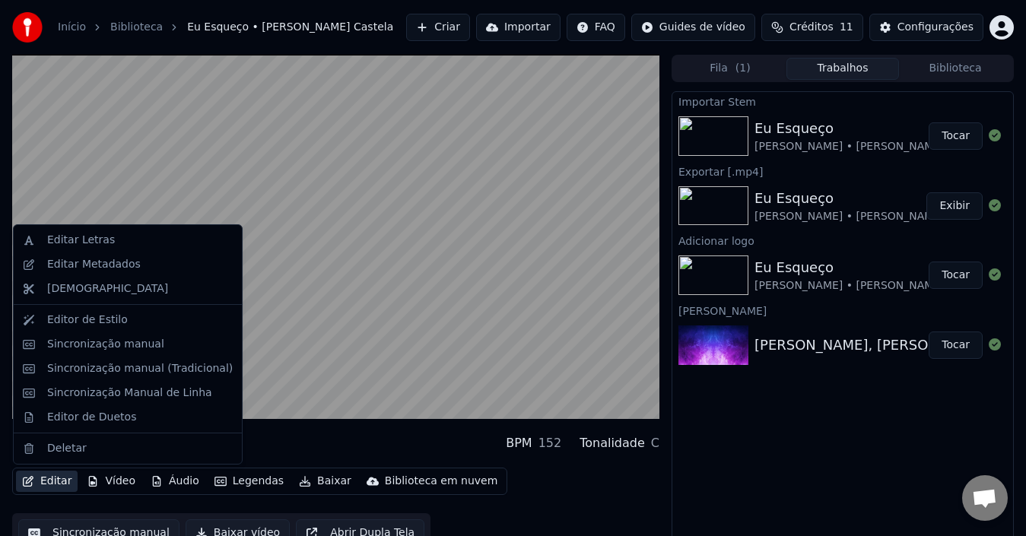
click at [43, 477] on button "Editar" at bounding box center [47, 481] width 62 height 21
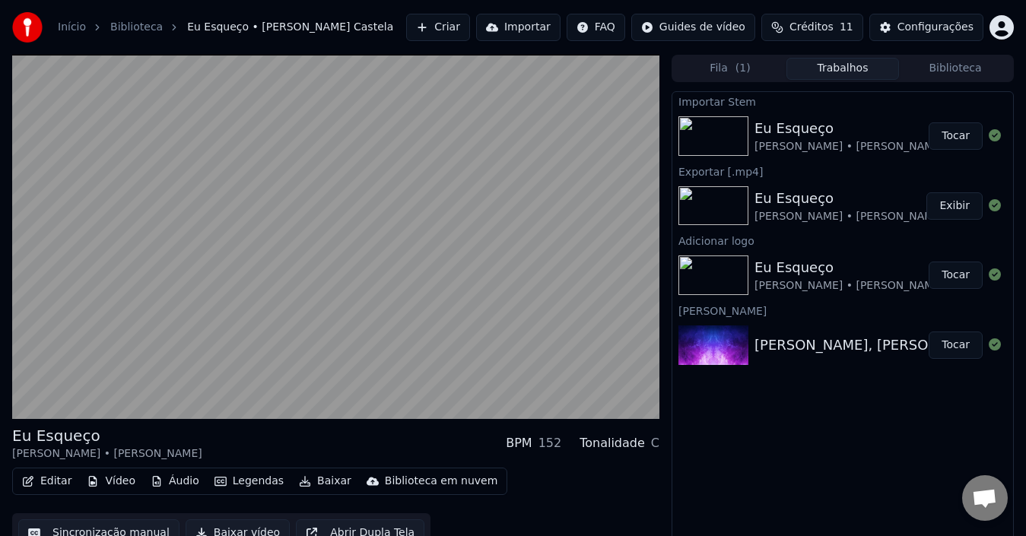
click at [50, 482] on button "Editar" at bounding box center [47, 481] width 62 height 21
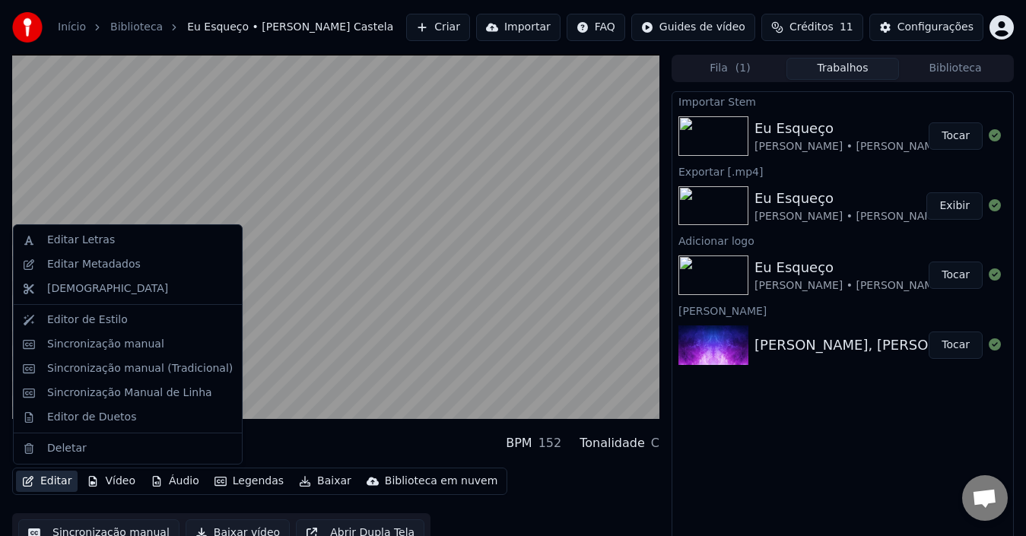
click at [341, 313] on video at bounding box center [335, 237] width 647 height 364
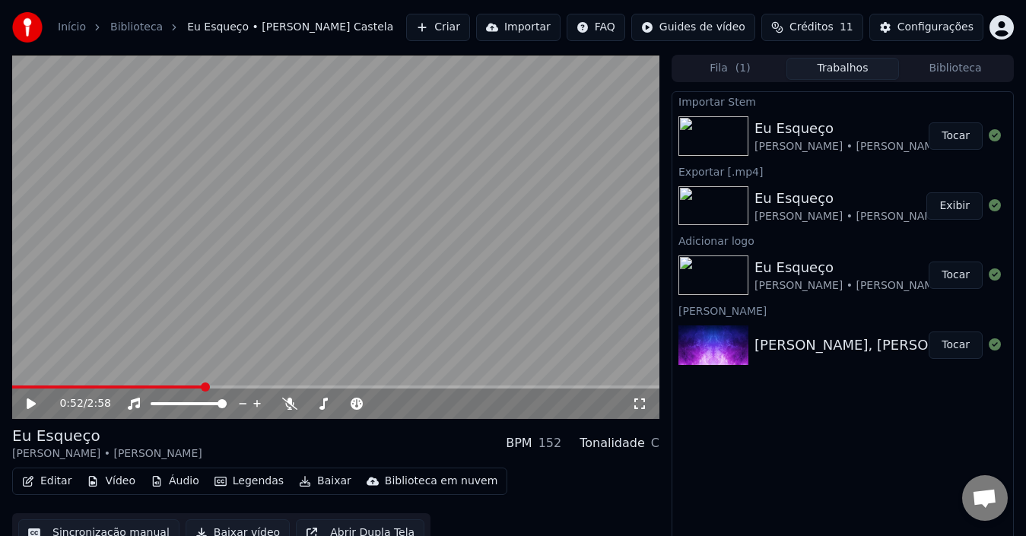
click at [53, 477] on button "Editar" at bounding box center [47, 481] width 62 height 21
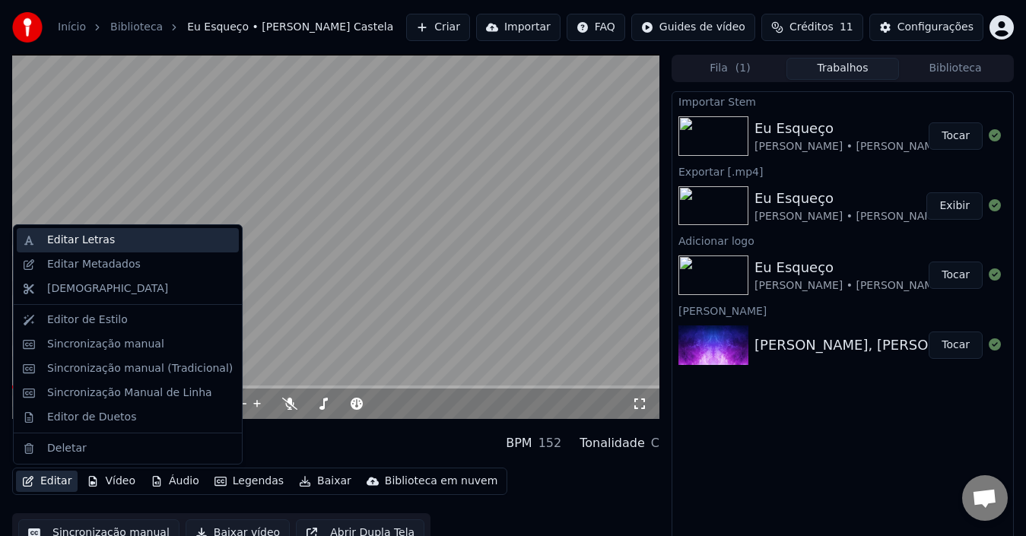
click at [84, 245] on div "Editar Letras" at bounding box center [81, 240] width 68 height 15
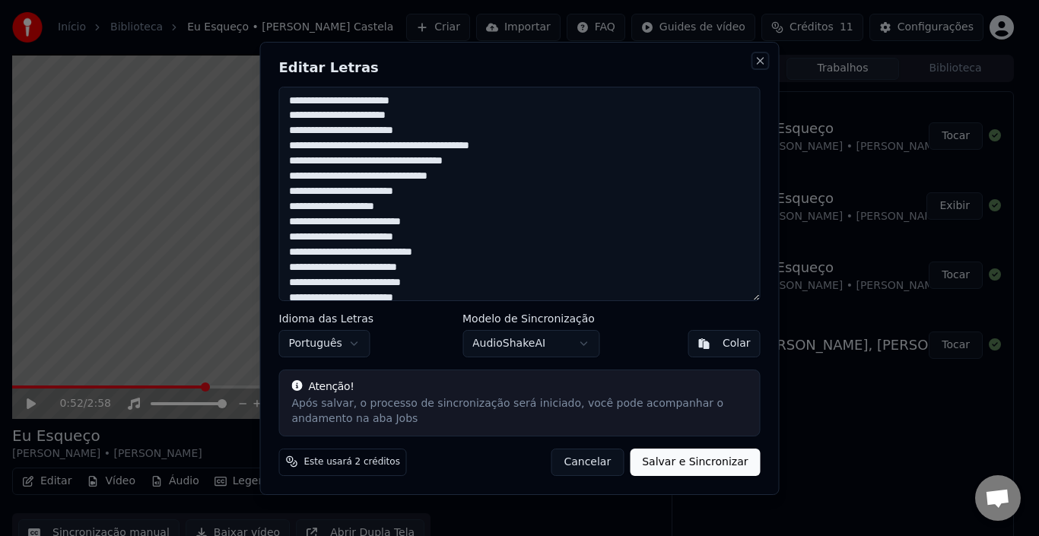
click at [762, 61] on button "Close" at bounding box center [760, 61] width 12 height 12
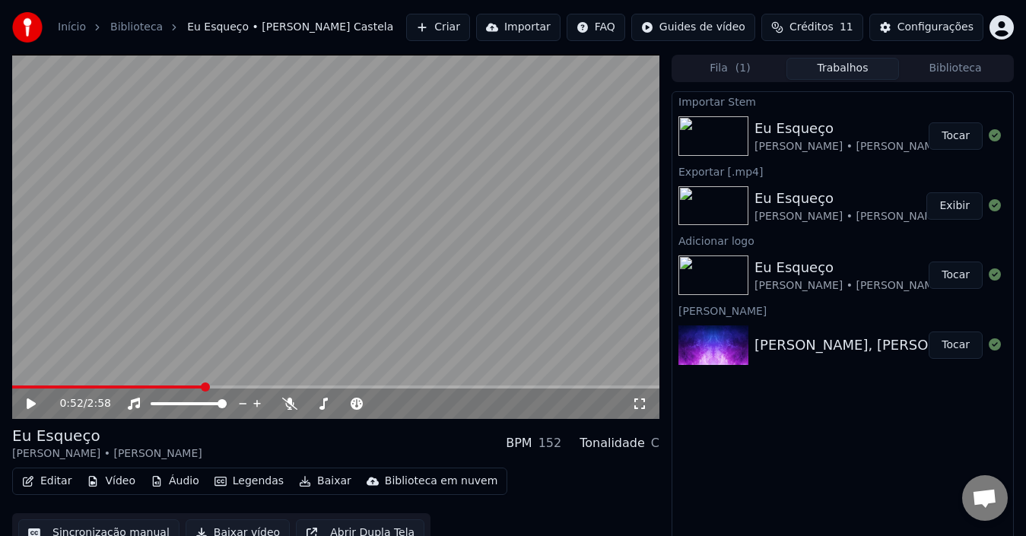
click at [747, 67] on span "( 1 )" at bounding box center [742, 68] width 15 height 15
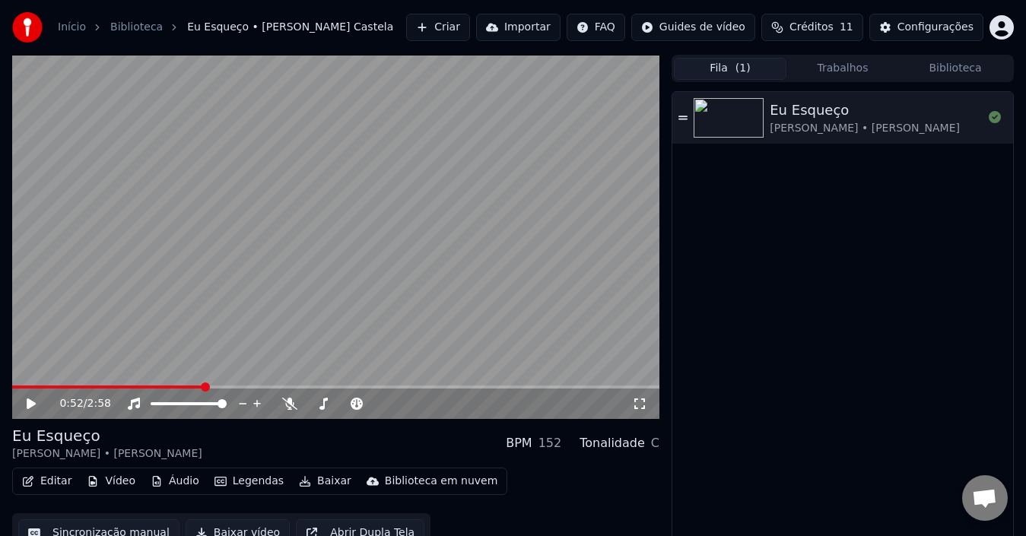
click at [951, 64] on button "Biblioteca" at bounding box center [955, 69] width 113 height 22
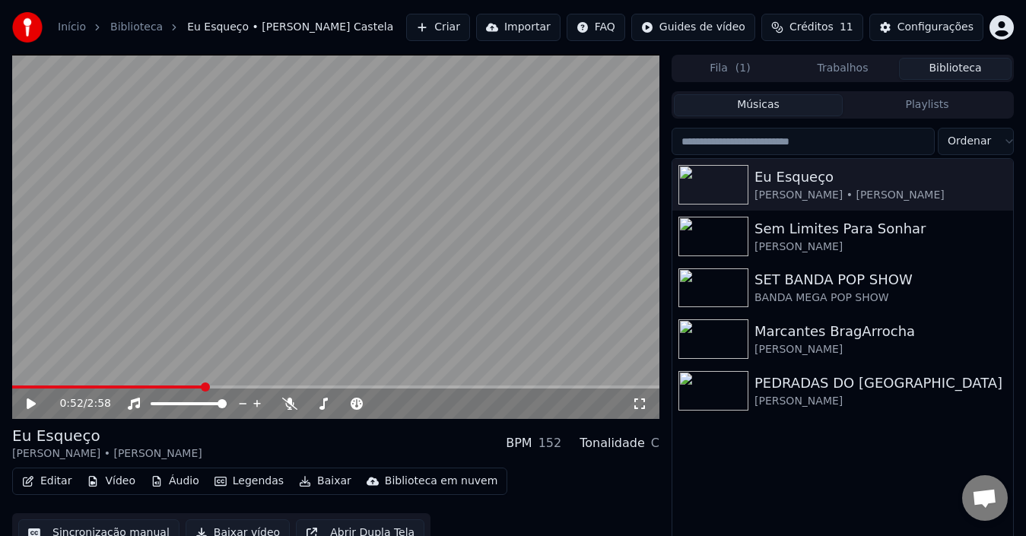
click at [734, 65] on button "Fila ( 1 )" at bounding box center [730, 69] width 113 height 22
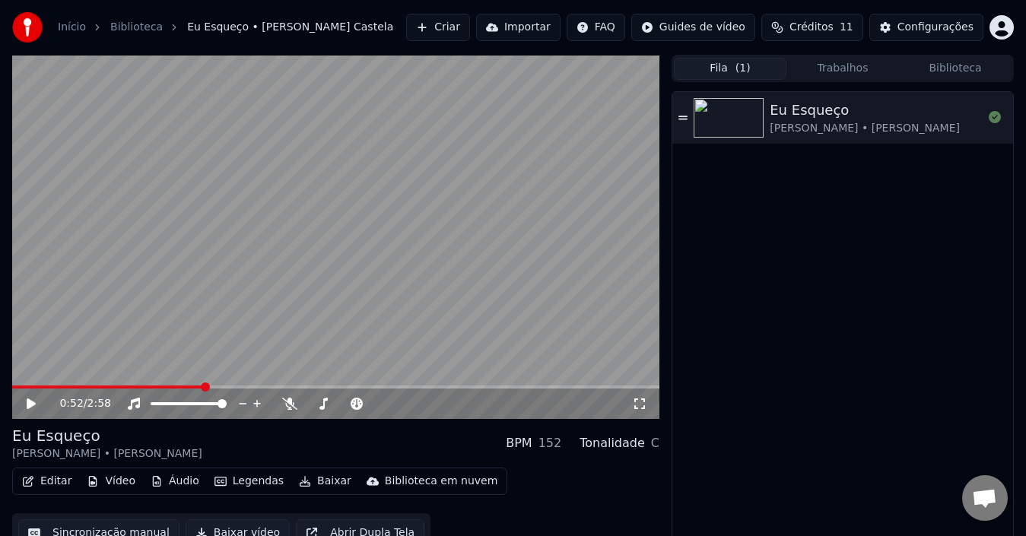
click at [463, 21] on button "Criar" at bounding box center [438, 27] width 64 height 27
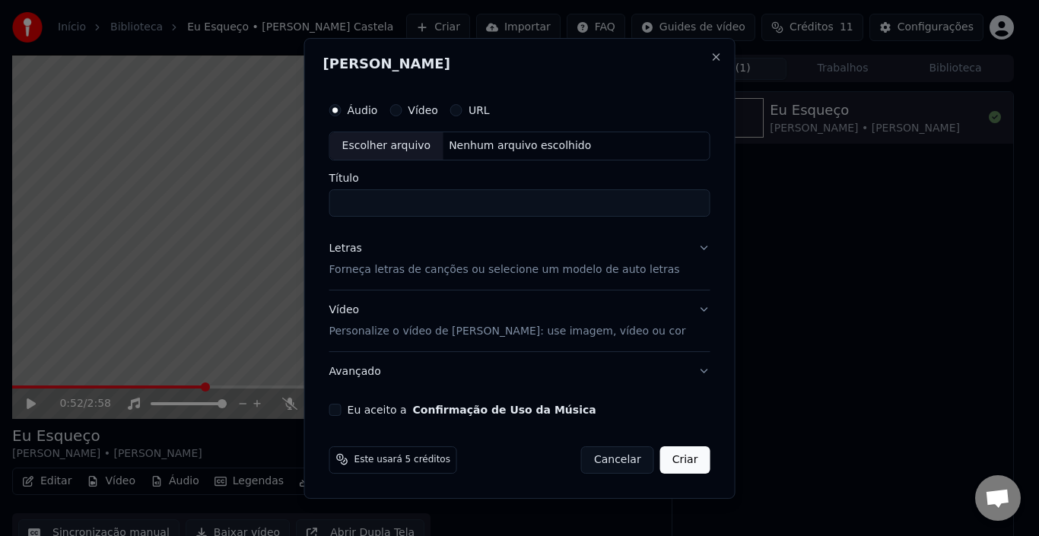
click at [491, 141] on div "Nenhum arquivo escolhido" at bounding box center [520, 145] width 154 height 15
type input "**********"
click at [696, 251] on button "Letras Forneça letras de canções ou selecione um modelo de auto letras" at bounding box center [519, 259] width 381 height 61
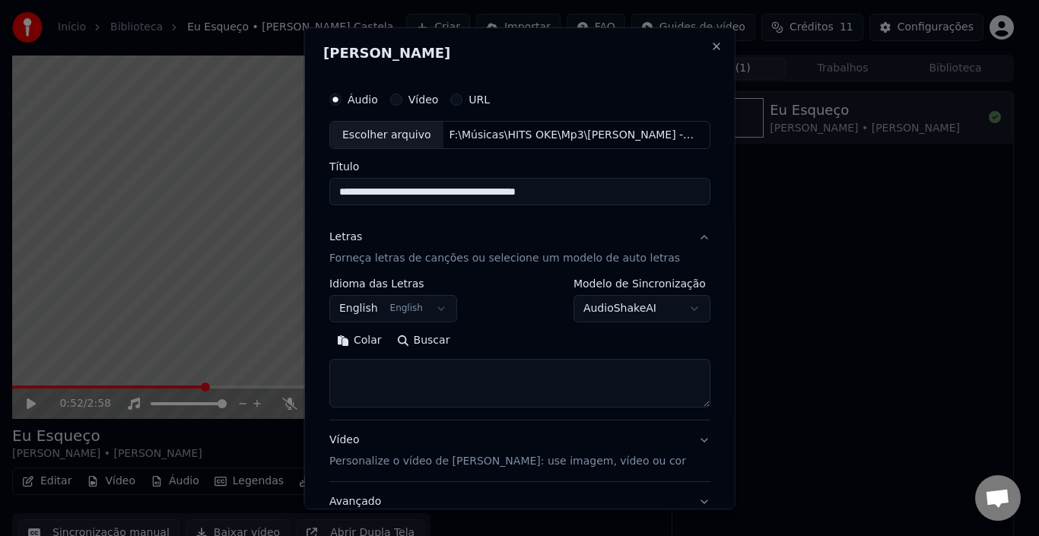
click at [409, 312] on button "English English" at bounding box center [393, 308] width 128 height 27
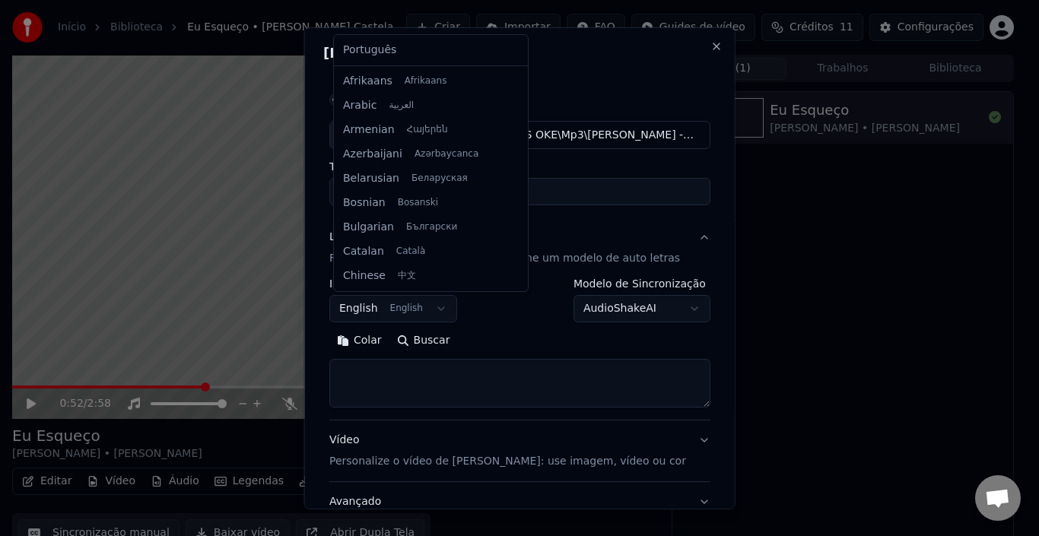
scroll to position [122, 0]
select select "**"
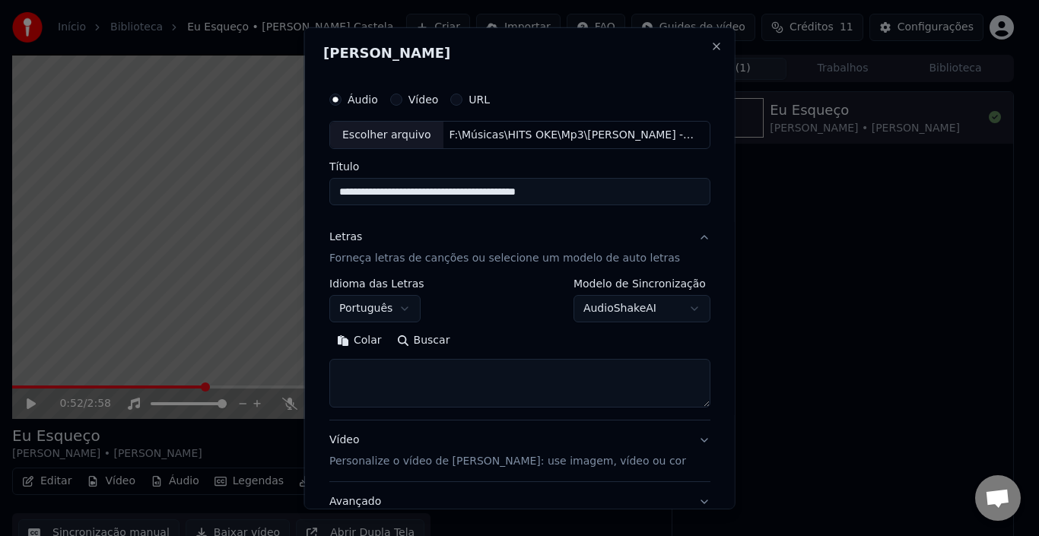
click at [369, 362] on textarea at bounding box center [519, 383] width 381 height 49
click at [370, 340] on button "Colar" at bounding box center [359, 340] width 60 height 24
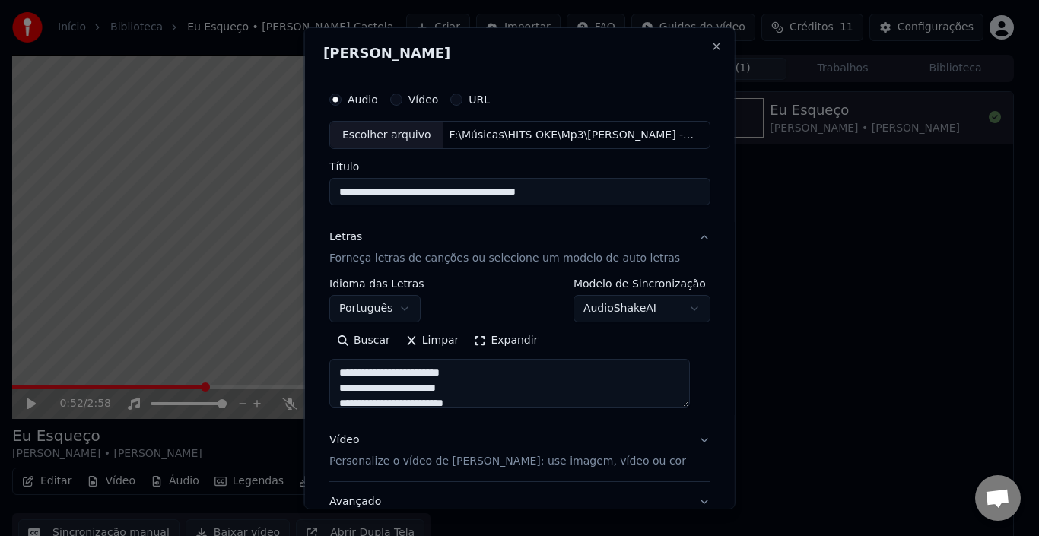
scroll to position [119, 0]
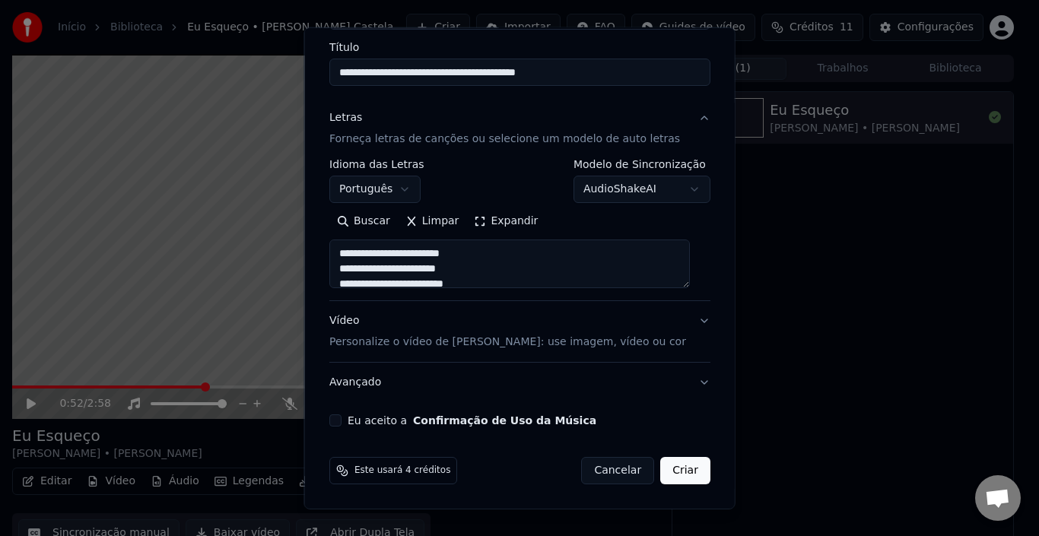
click at [389, 420] on label "Eu aceito a Confirmação de Uso da Música" at bounding box center [471, 420] width 249 height 11
click at [341, 420] on button "Eu aceito a Confirmação de Uso da Música" at bounding box center [335, 420] width 12 height 12
click at [665, 471] on button "Criar" at bounding box center [685, 470] width 50 height 27
type textarea "**********"
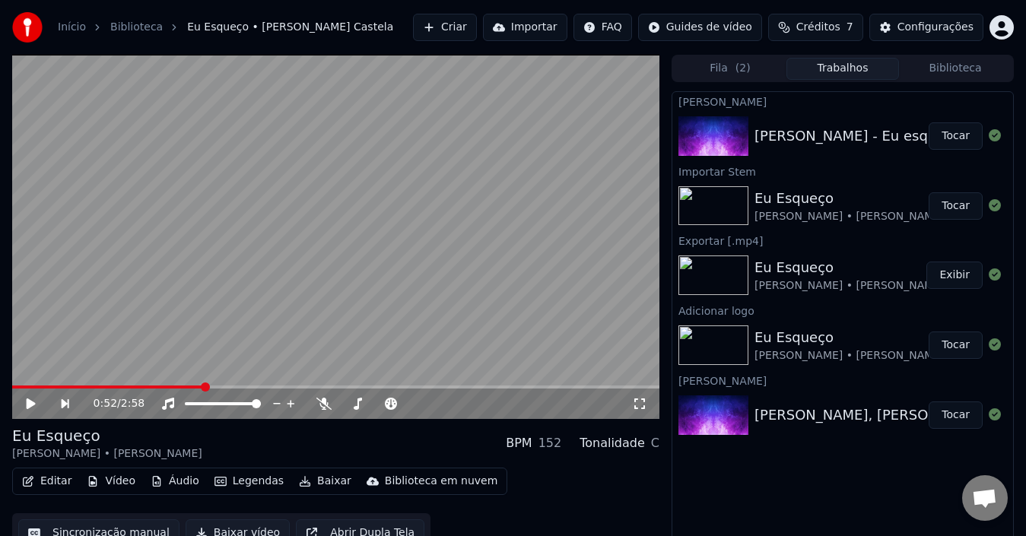
click at [963, 132] on button "Tocar" at bounding box center [955, 135] width 54 height 27
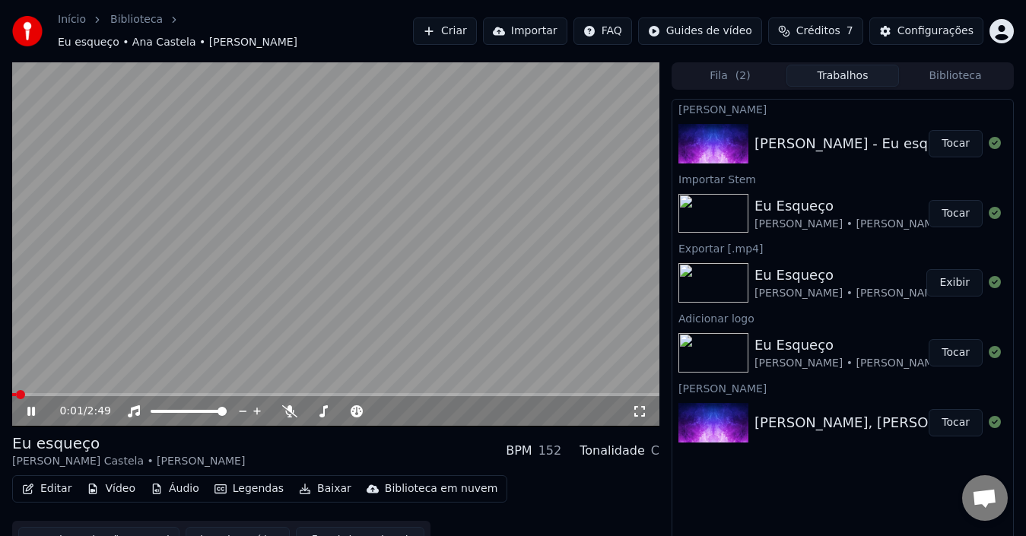
click at [29, 407] on icon at bounding box center [31, 411] width 8 height 9
click at [281, 233] on video at bounding box center [335, 244] width 647 height 364
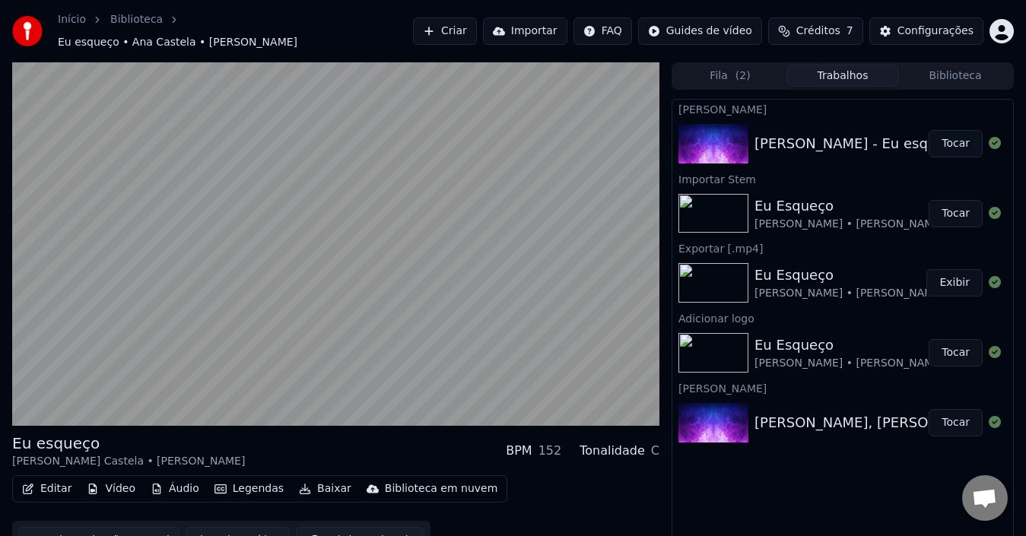
click at [52, 487] on button "Editar" at bounding box center [47, 488] width 62 height 21
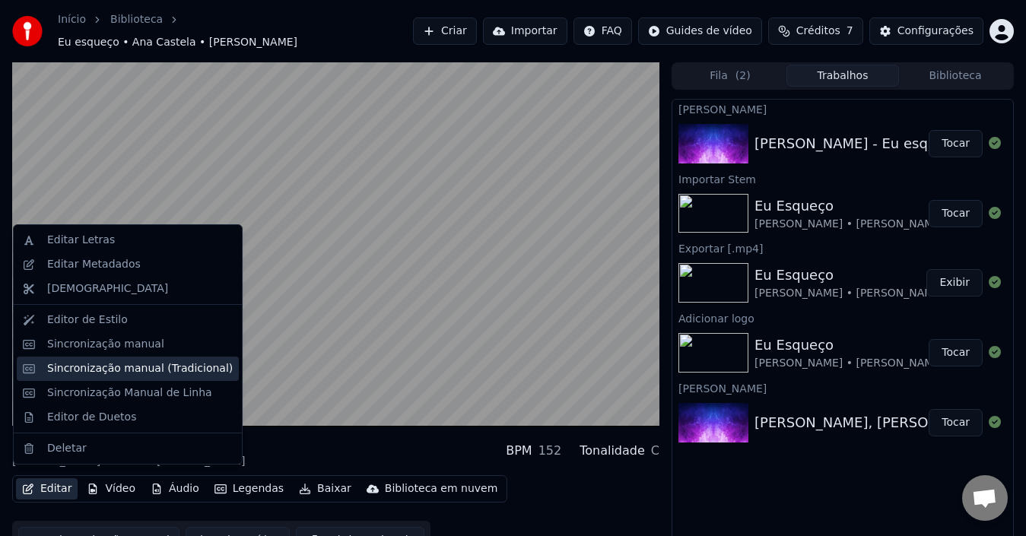
click at [161, 368] on div "Sincronização manual (Tradicional)" at bounding box center [140, 368] width 186 height 15
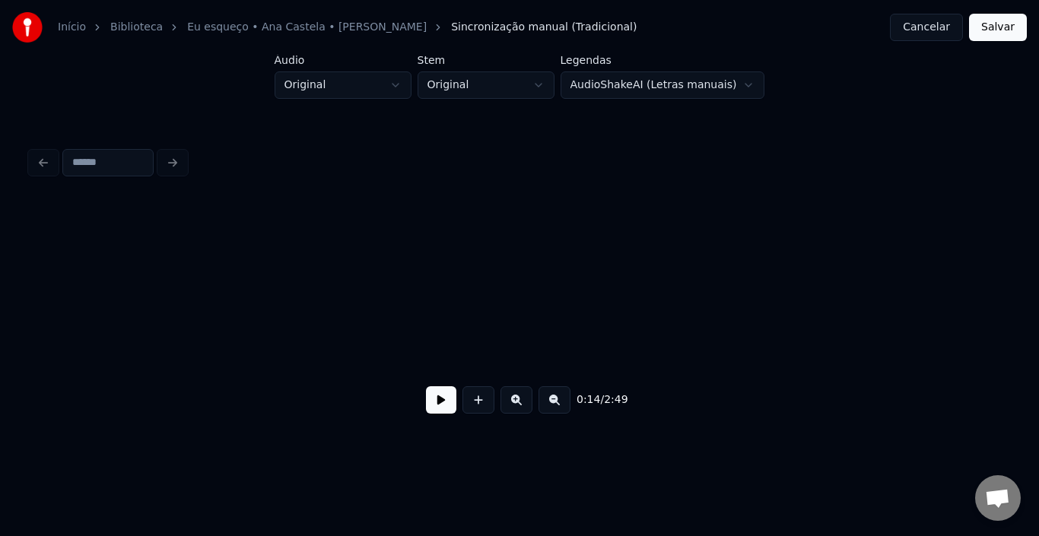
scroll to position [0, 1697]
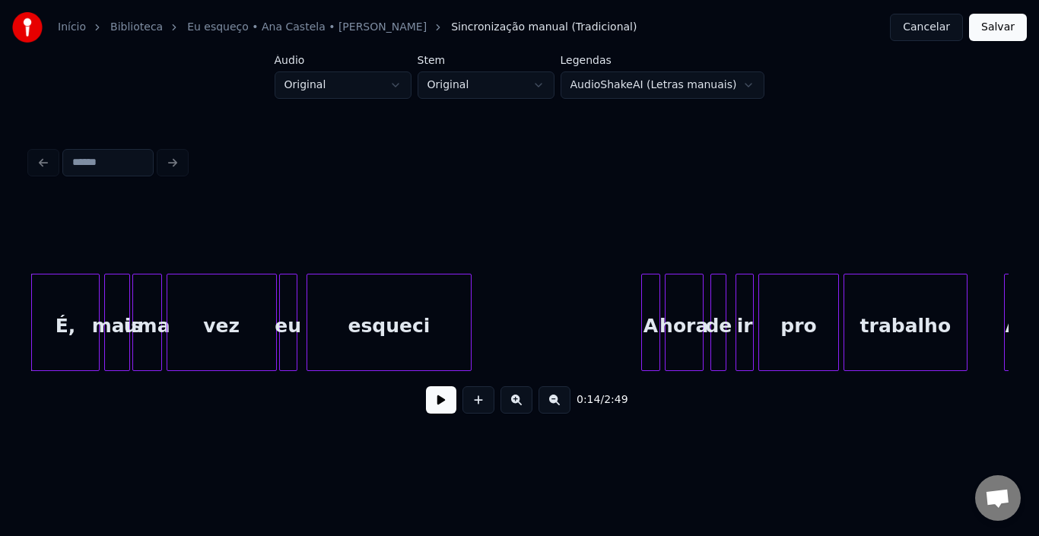
click at [444, 414] on button at bounding box center [441, 399] width 30 height 27
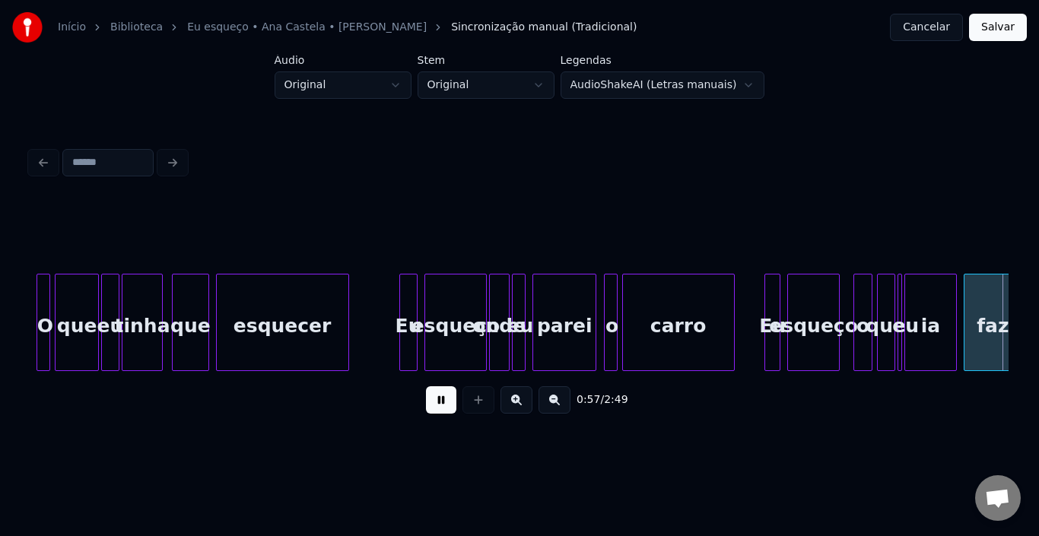
scroll to position [0, 6590]
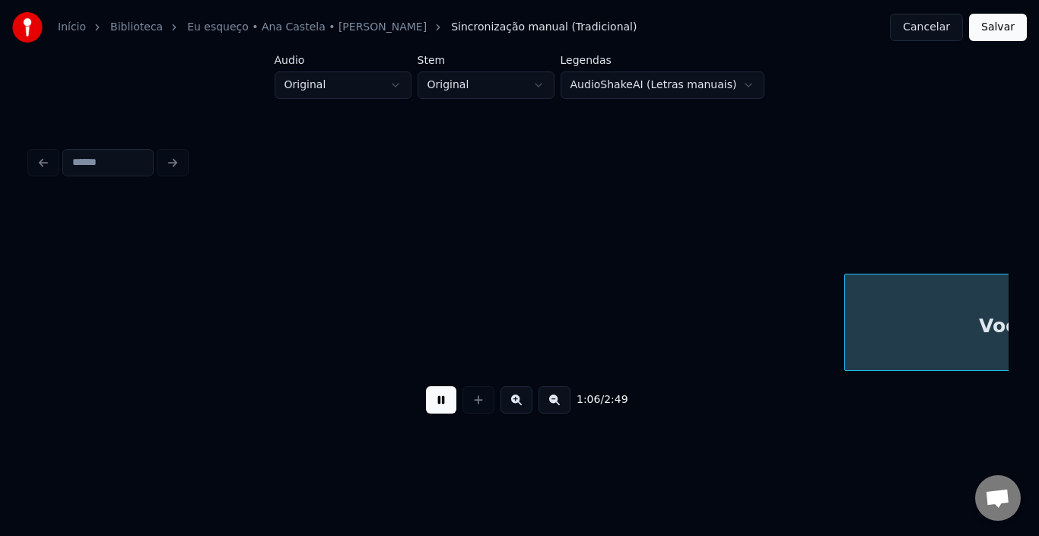
click at [430, 404] on button at bounding box center [441, 399] width 30 height 27
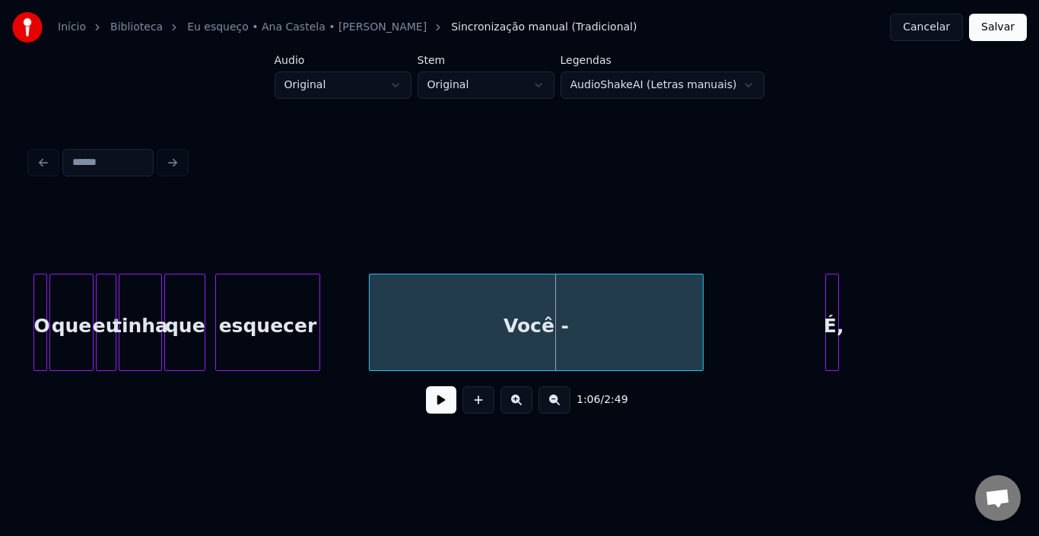
scroll to position [0, 6988]
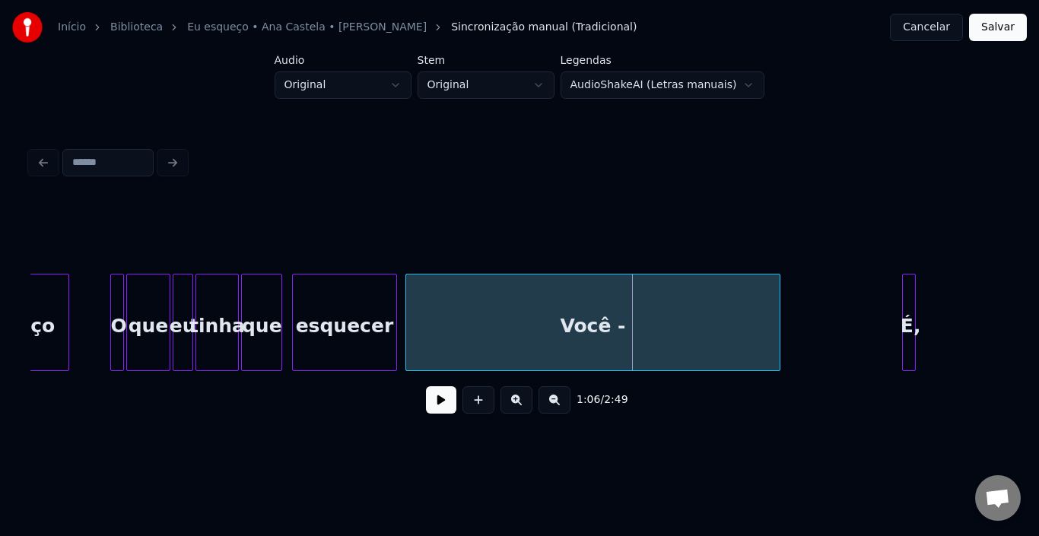
click at [406, 315] on div at bounding box center [408, 322] width 5 height 96
click at [426, 326] on div "Você -" at bounding box center [593, 325] width 374 height 103
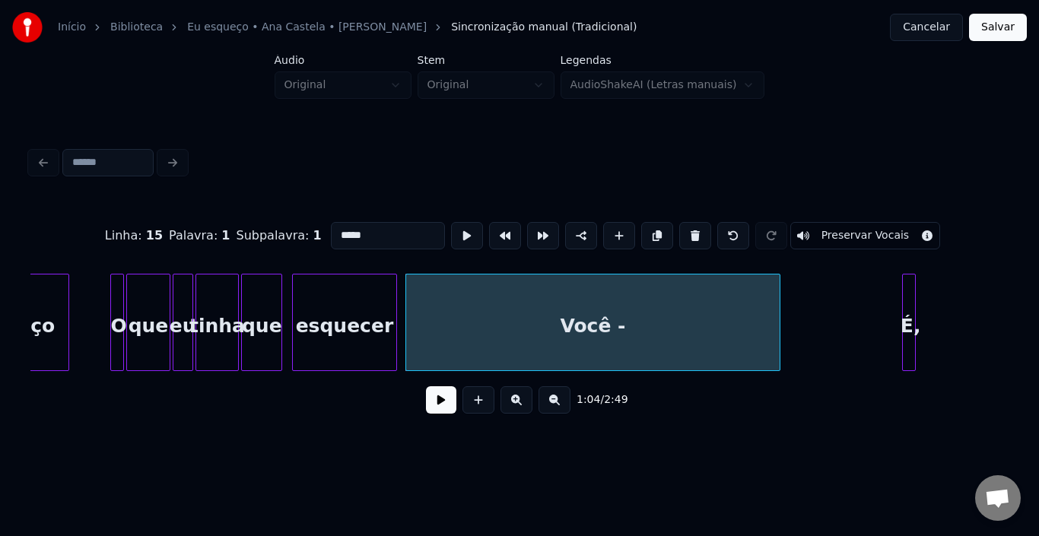
click at [440, 398] on button at bounding box center [441, 399] width 30 height 27
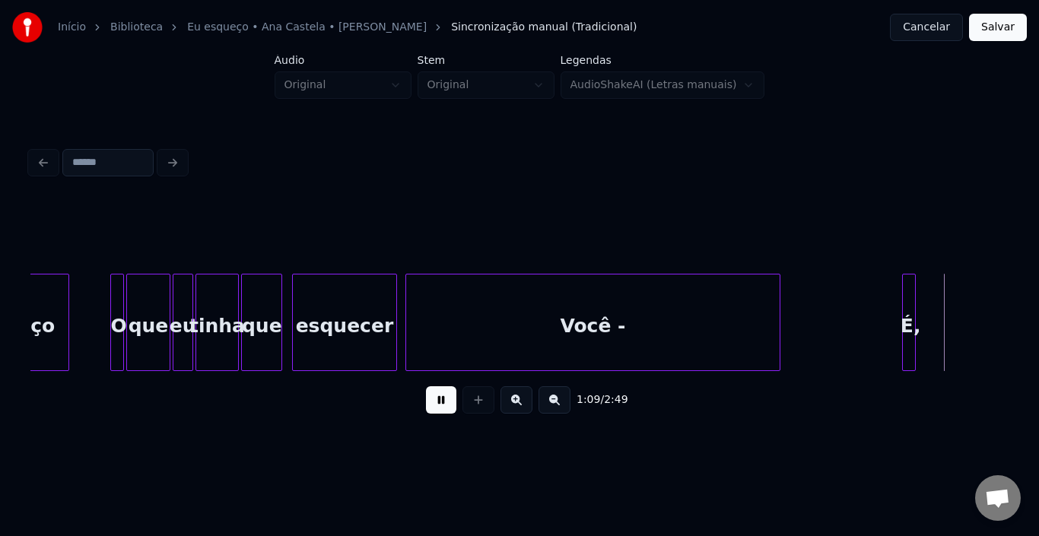
click at [440, 398] on button at bounding box center [441, 399] width 30 height 27
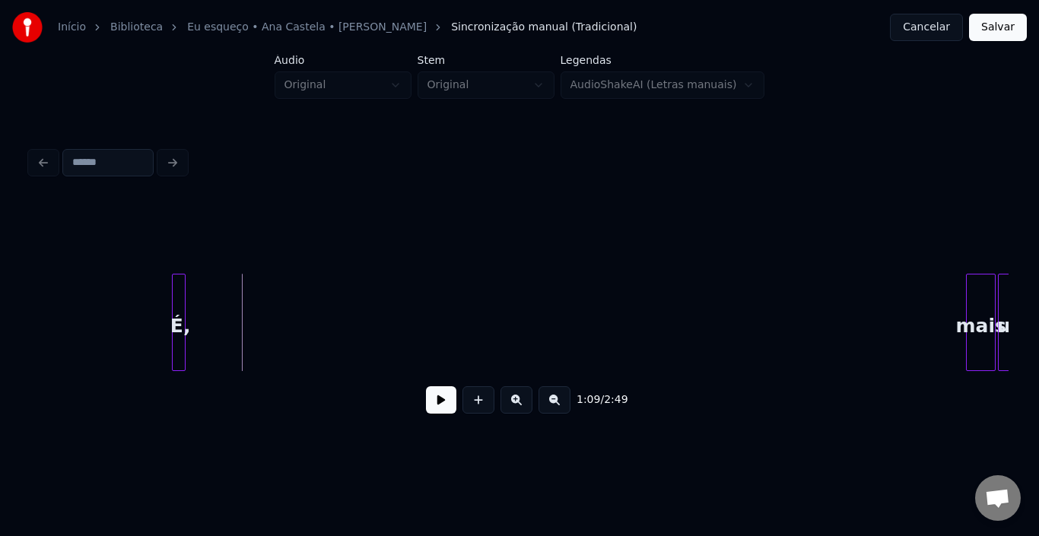
scroll to position [0, 7749]
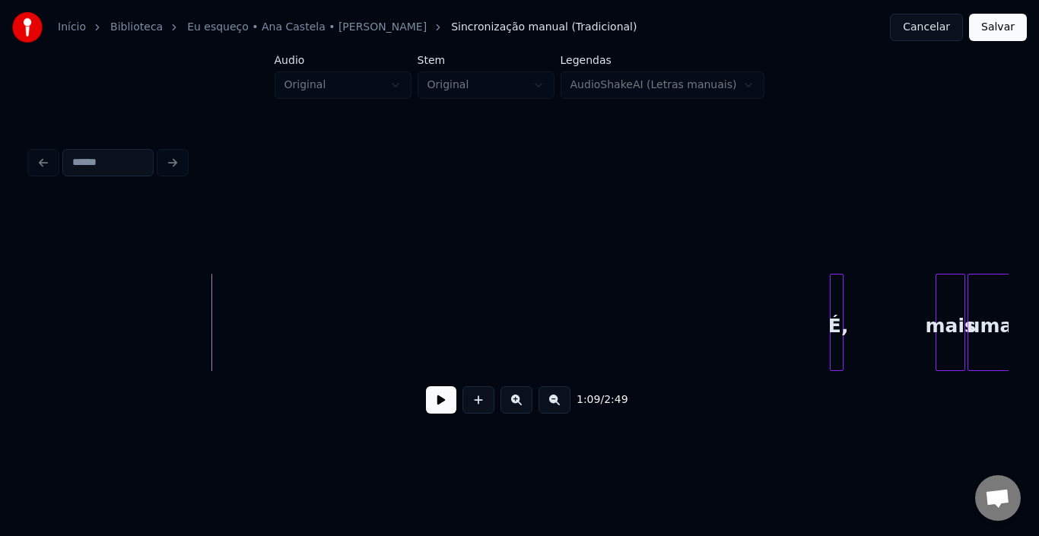
click at [836, 288] on div "É," at bounding box center [837, 325] width 15 height 103
click at [436, 404] on button at bounding box center [441, 399] width 30 height 27
click at [864, 305] on div "mais" at bounding box center [862, 325] width 28 height 103
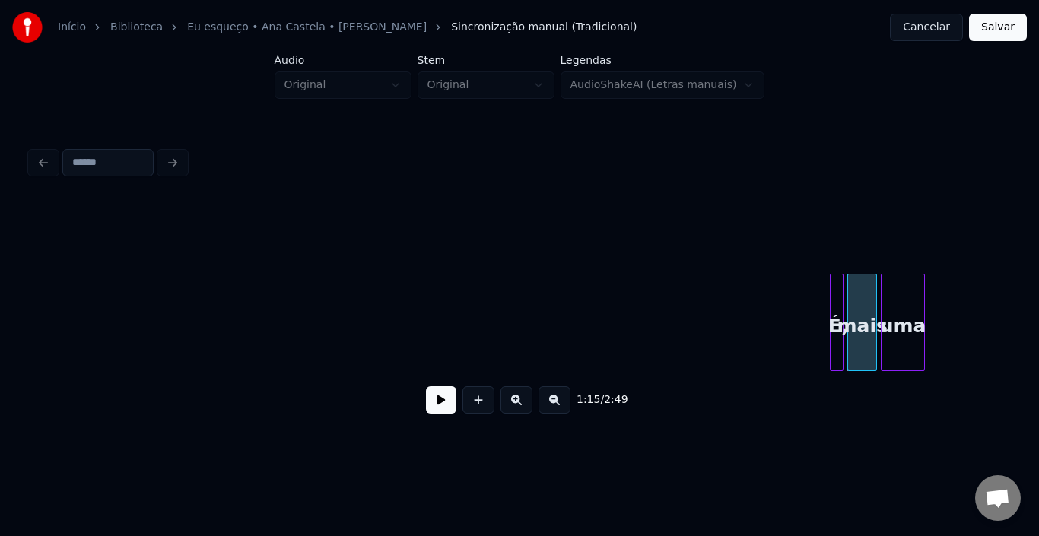
click at [899, 293] on div "uma" at bounding box center [902, 325] width 42 height 103
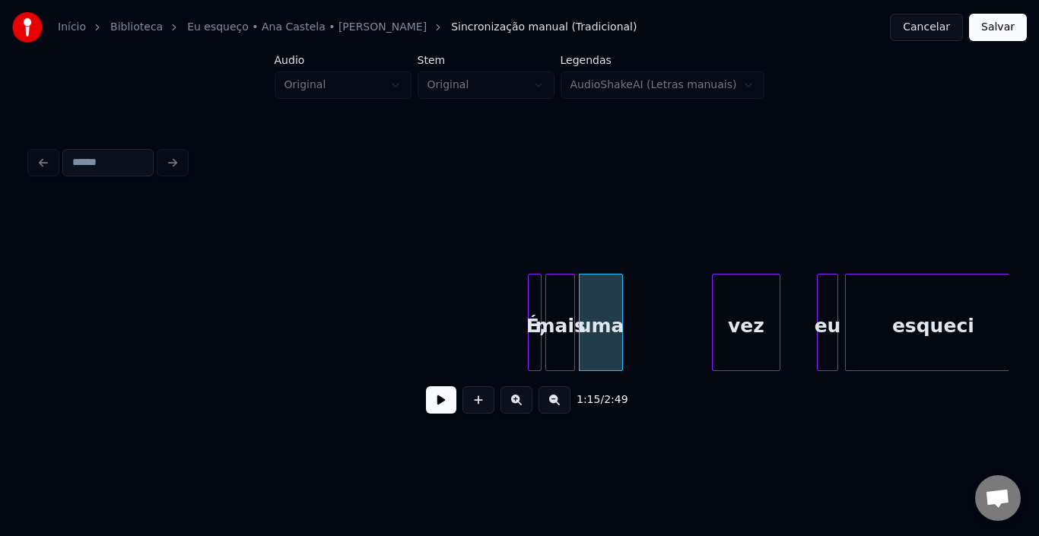
scroll to position [0, 8250]
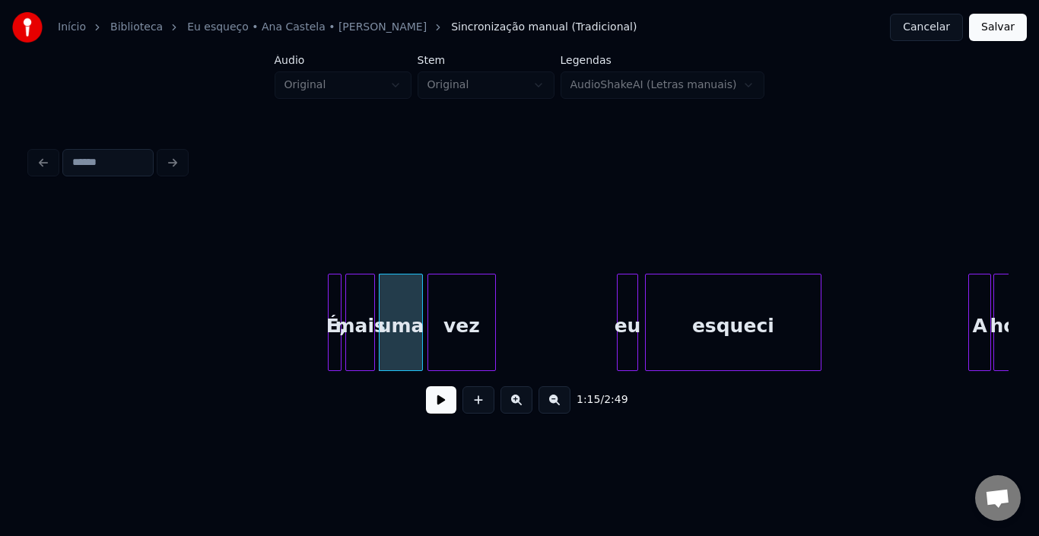
click at [444, 299] on div "vez" at bounding box center [462, 325] width 68 height 103
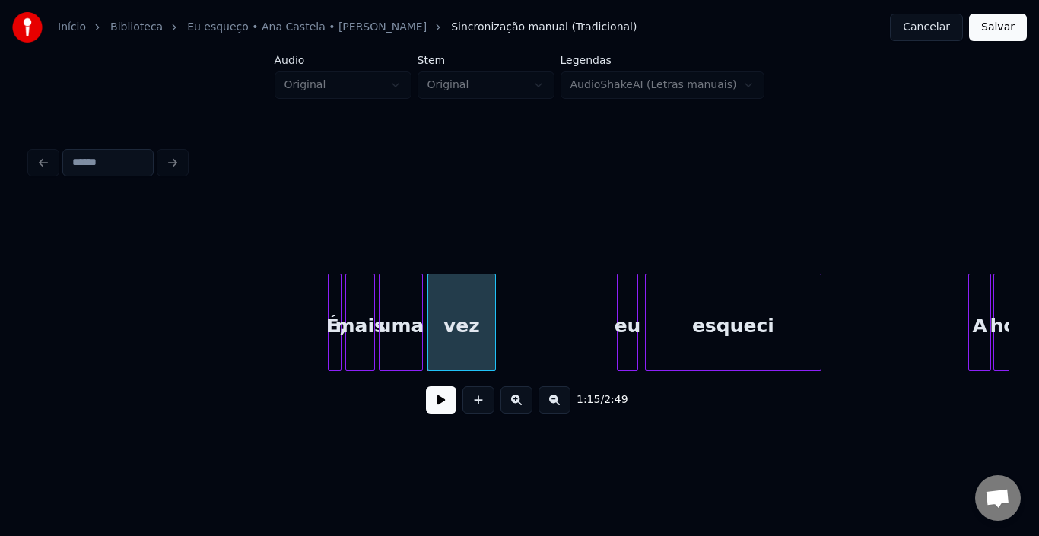
click at [331, 298] on div at bounding box center [330, 322] width 5 height 96
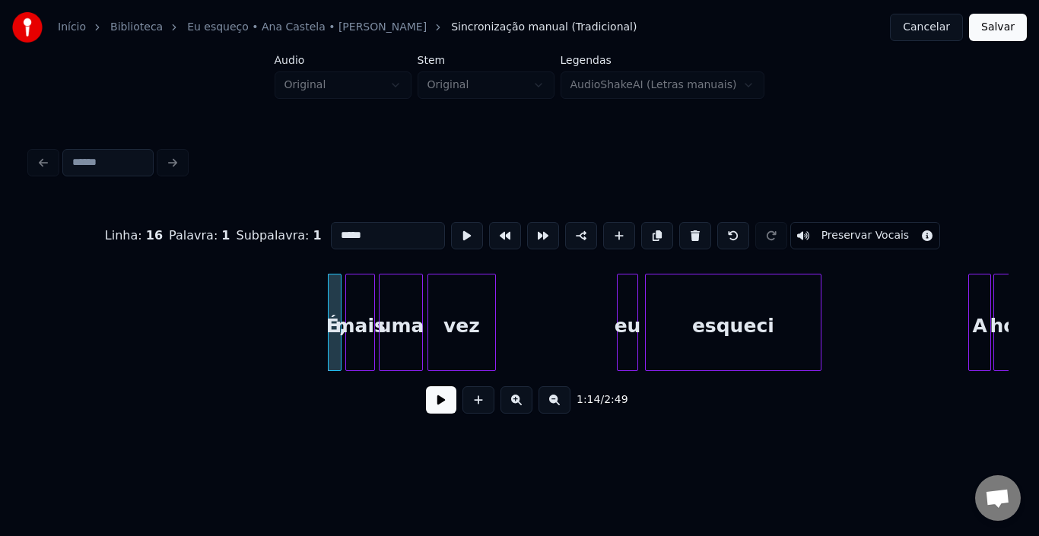
type input "**"
click at [433, 409] on button at bounding box center [441, 399] width 30 height 27
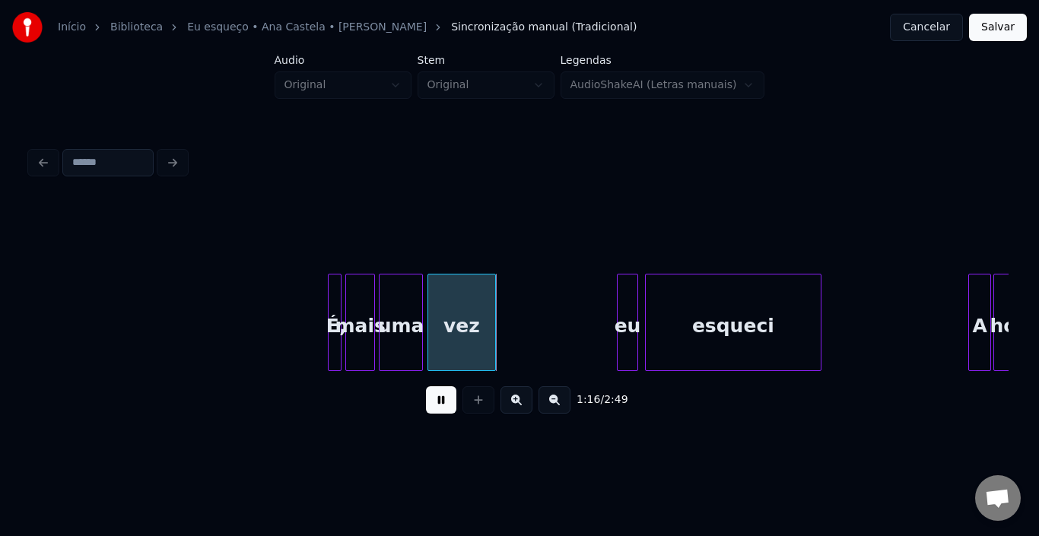
click at [434, 409] on button at bounding box center [441, 399] width 30 height 27
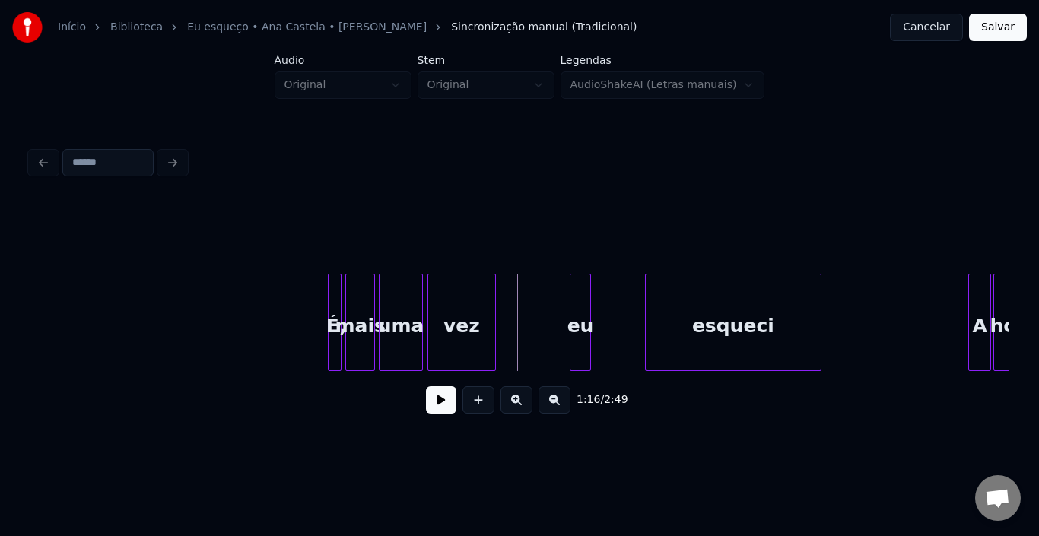
click at [579, 297] on div "eu" at bounding box center [579, 325] width 19 height 103
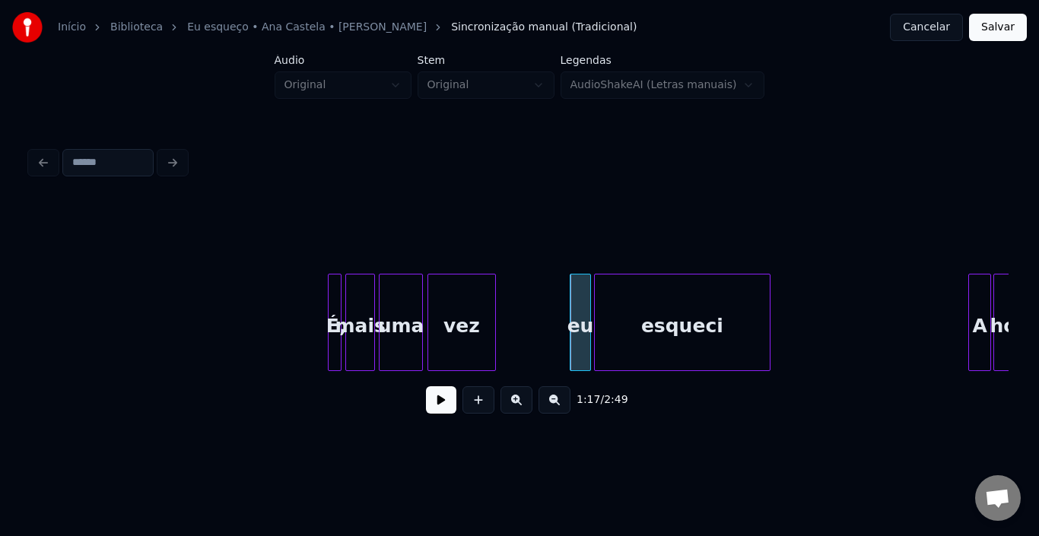
click at [655, 297] on div "esqueci" at bounding box center [682, 325] width 175 height 103
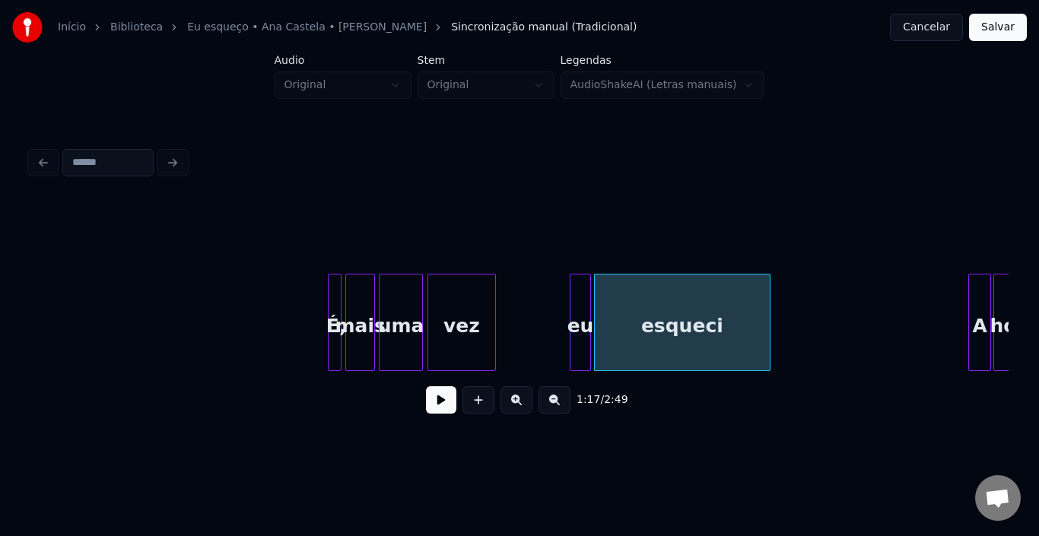
click at [477, 300] on div "vez" at bounding box center [462, 325] width 68 height 103
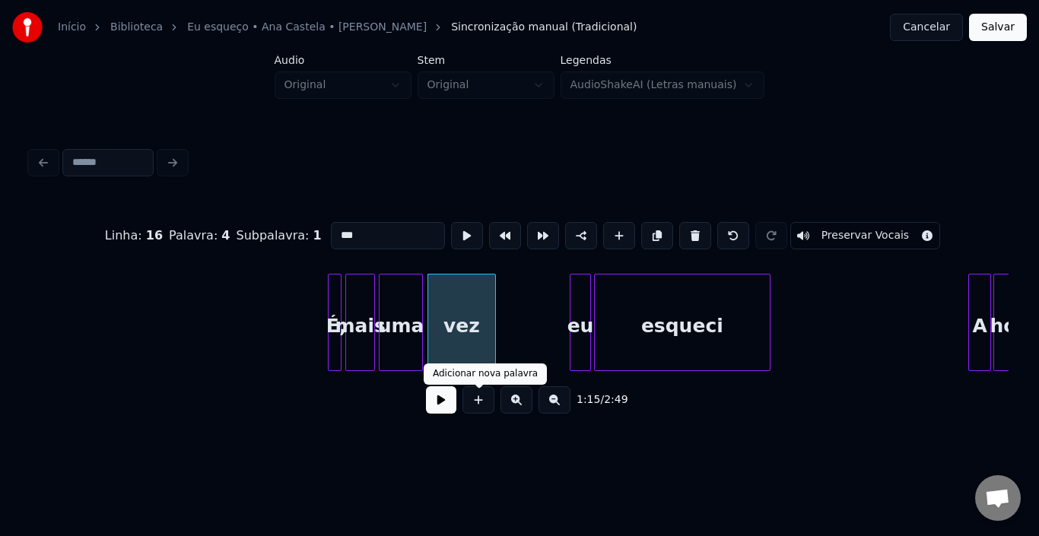
click at [448, 405] on button at bounding box center [441, 399] width 30 height 27
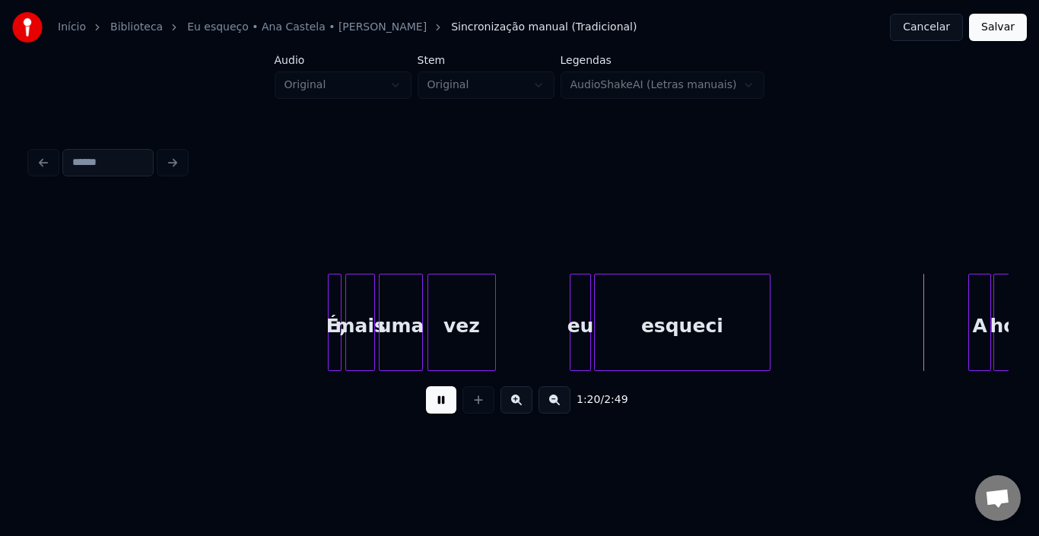
click at [448, 405] on button at bounding box center [441, 399] width 30 height 27
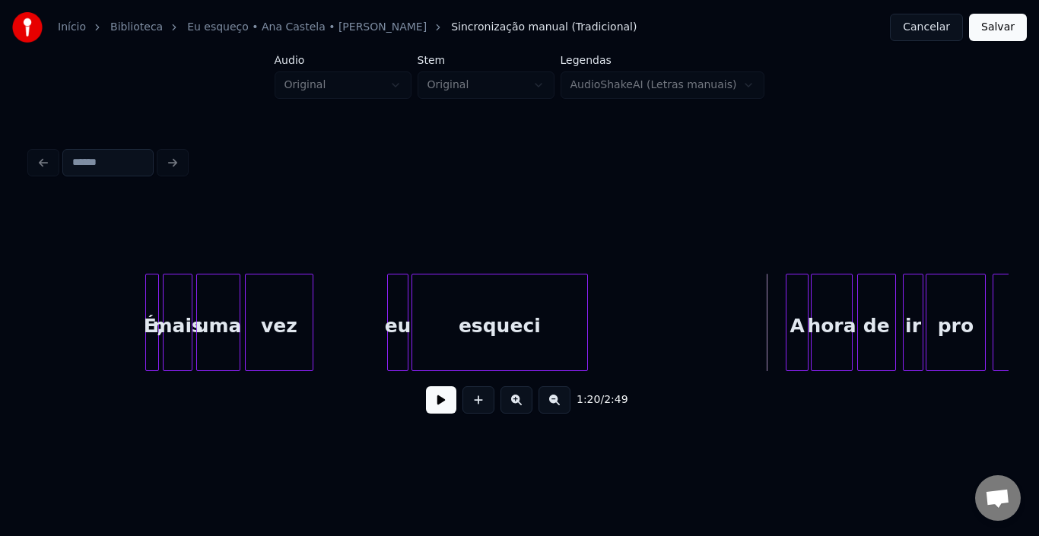
scroll to position [0, 8585]
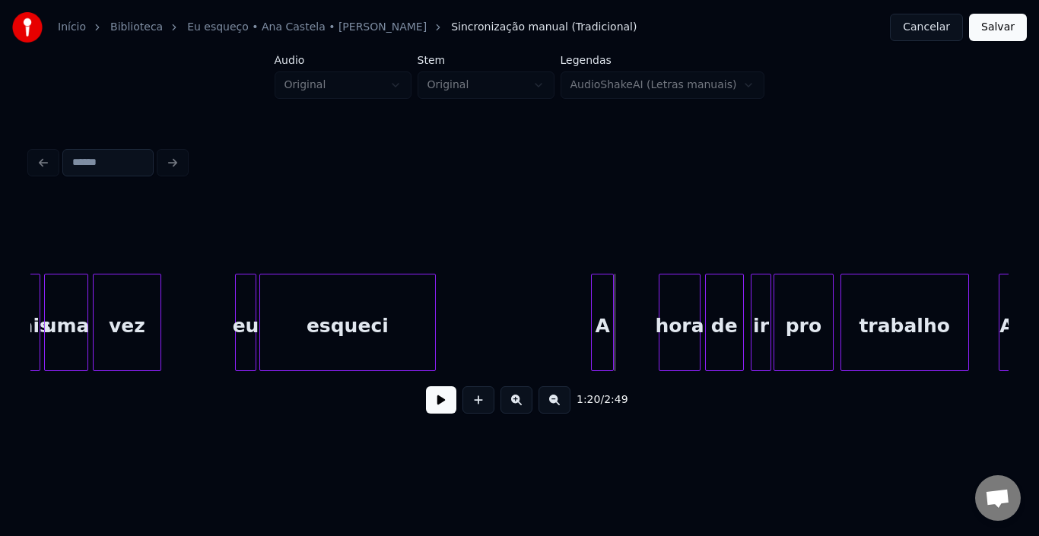
click at [602, 292] on div "A" at bounding box center [602, 325] width 21 height 103
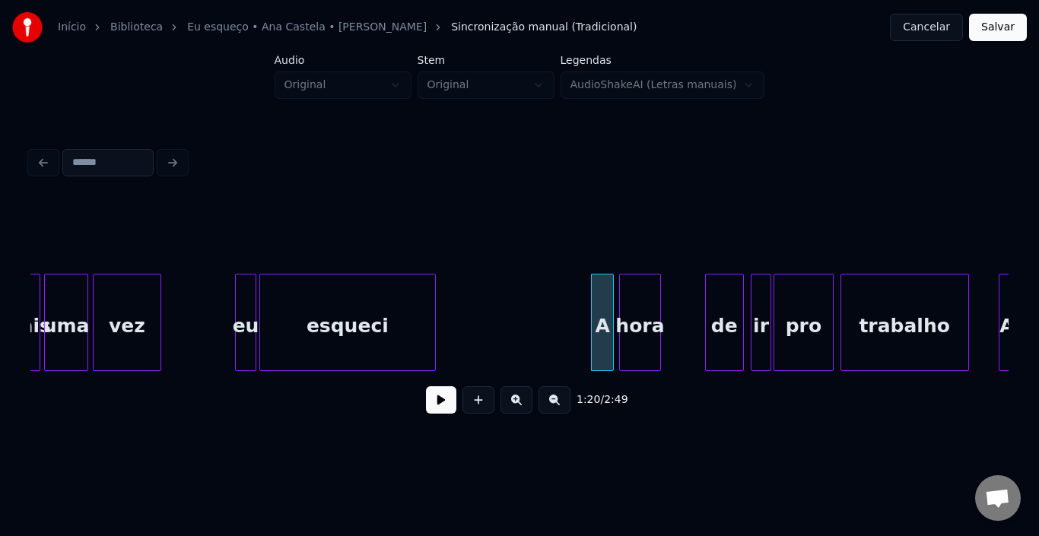
click at [632, 293] on div "hora" at bounding box center [640, 325] width 40 height 103
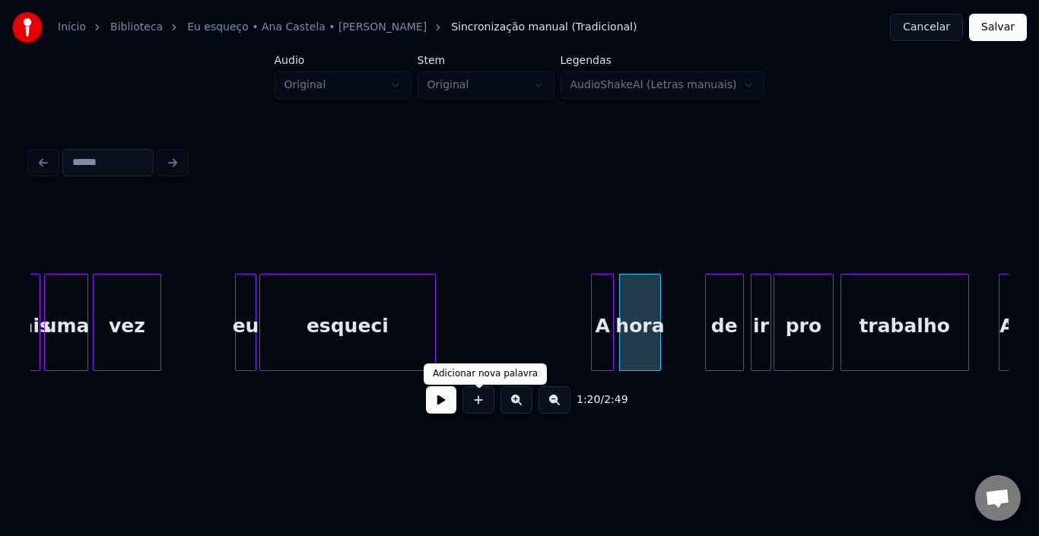
click at [450, 404] on button at bounding box center [441, 399] width 30 height 27
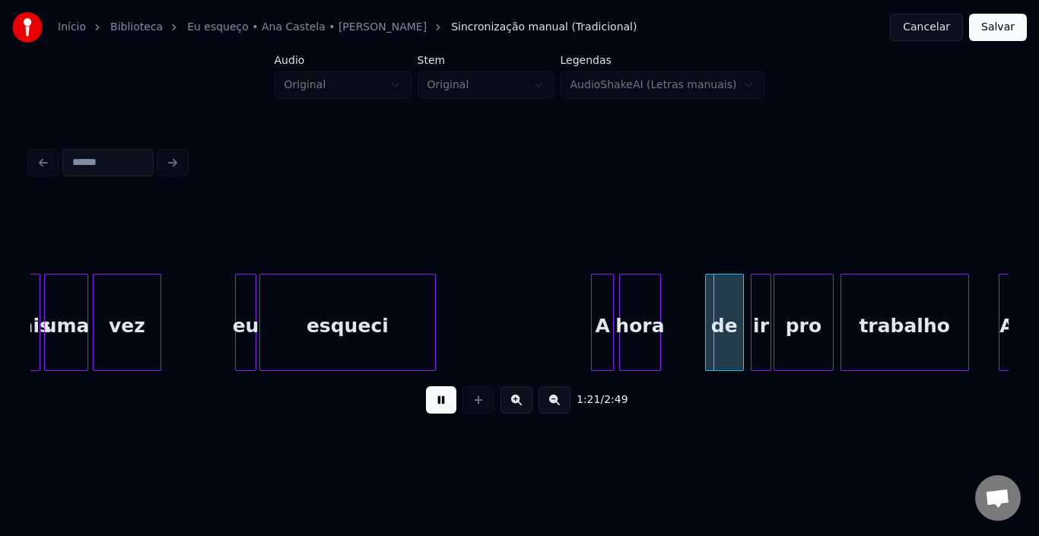
click at [450, 404] on button at bounding box center [441, 399] width 30 height 27
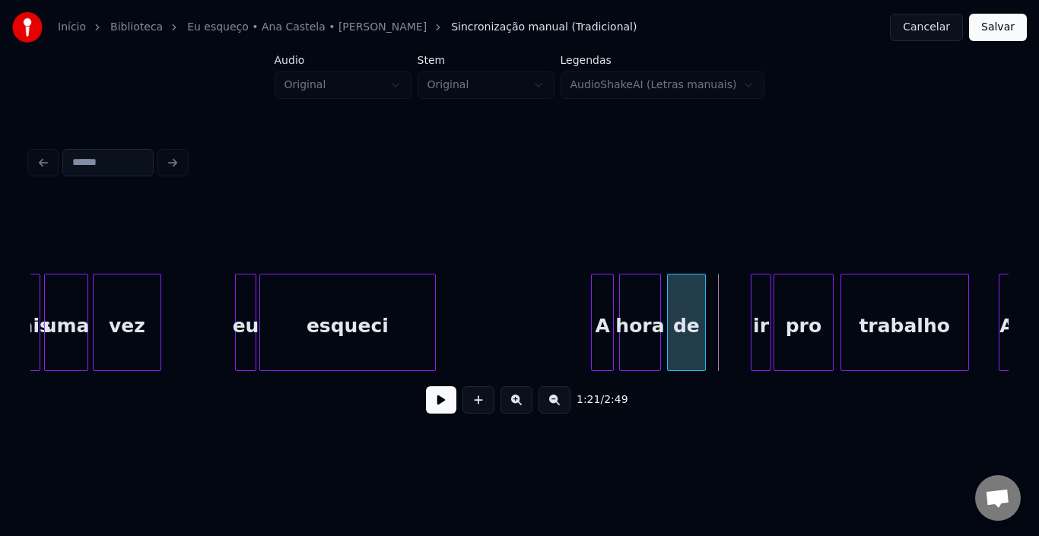
click at [683, 301] on div "de" at bounding box center [686, 325] width 37 height 103
click at [720, 293] on div "ir" at bounding box center [722, 325] width 19 height 103
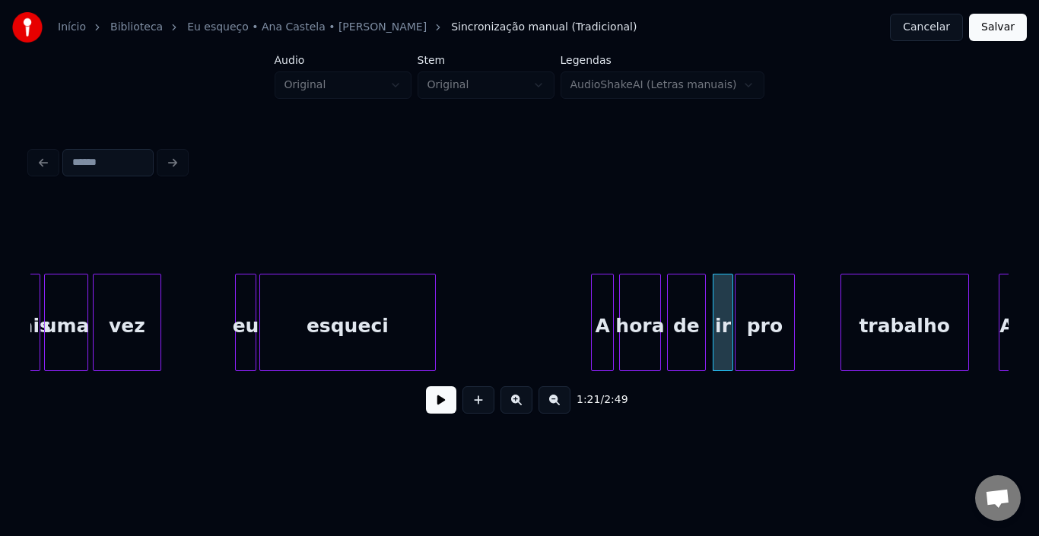
click at [755, 297] on div "pro" at bounding box center [764, 325] width 58 height 103
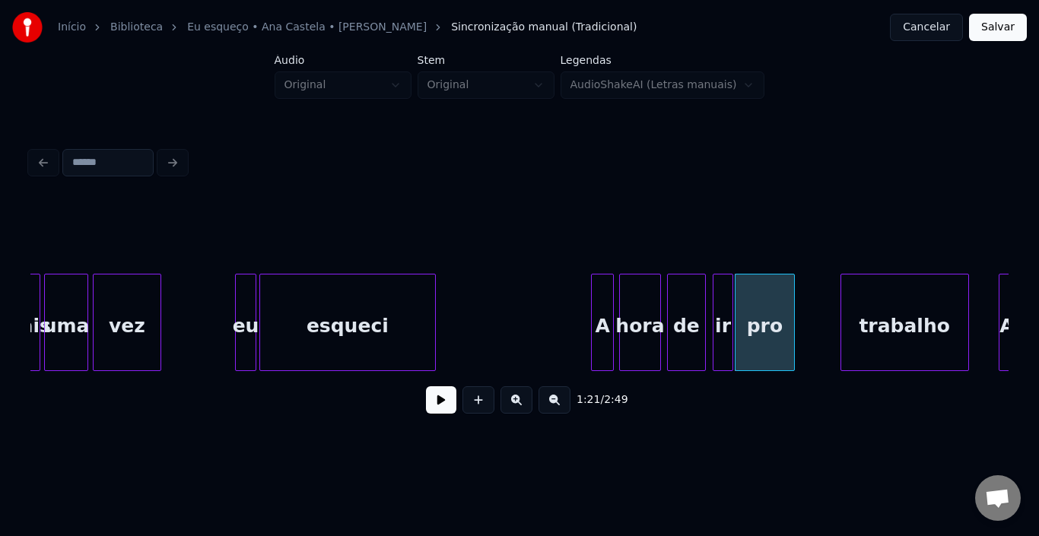
click at [596, 300] on div at bounding box center [594, 322] width 5 height 96
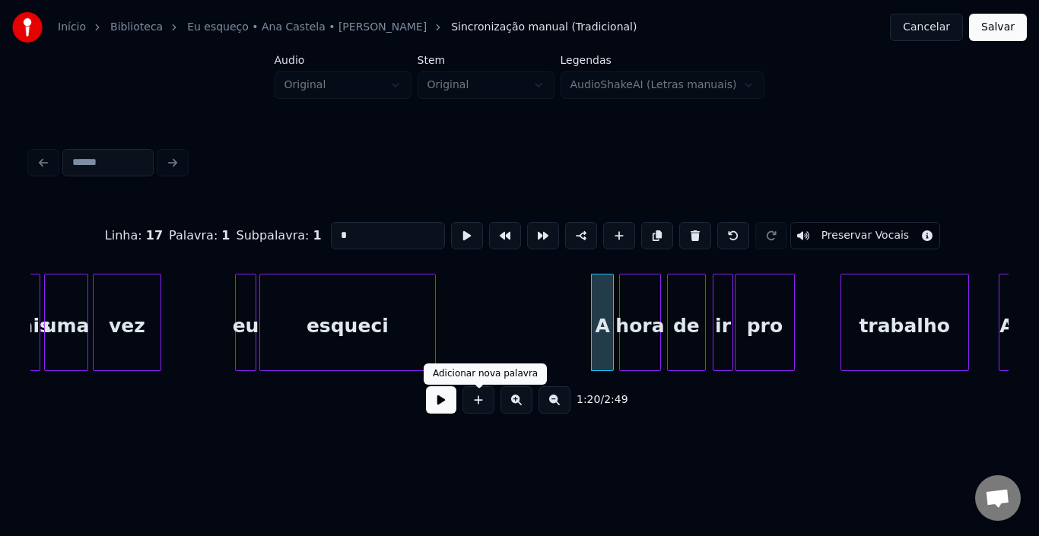
click at [447, 402] on button at bounding box center [441, 399] width 30 height 27
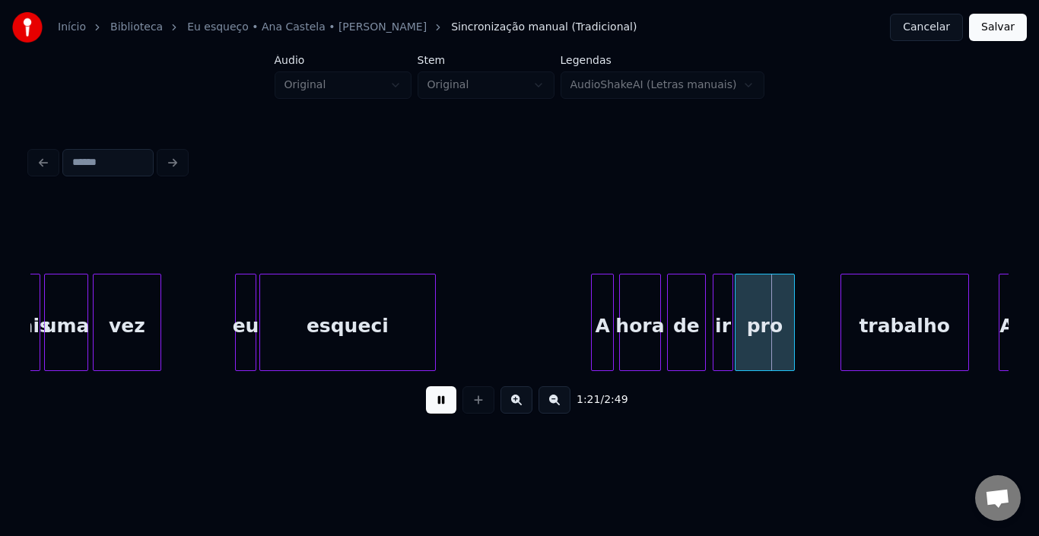
click at [447, 402] on button at bounding box center [441, 399] width 30 height 27
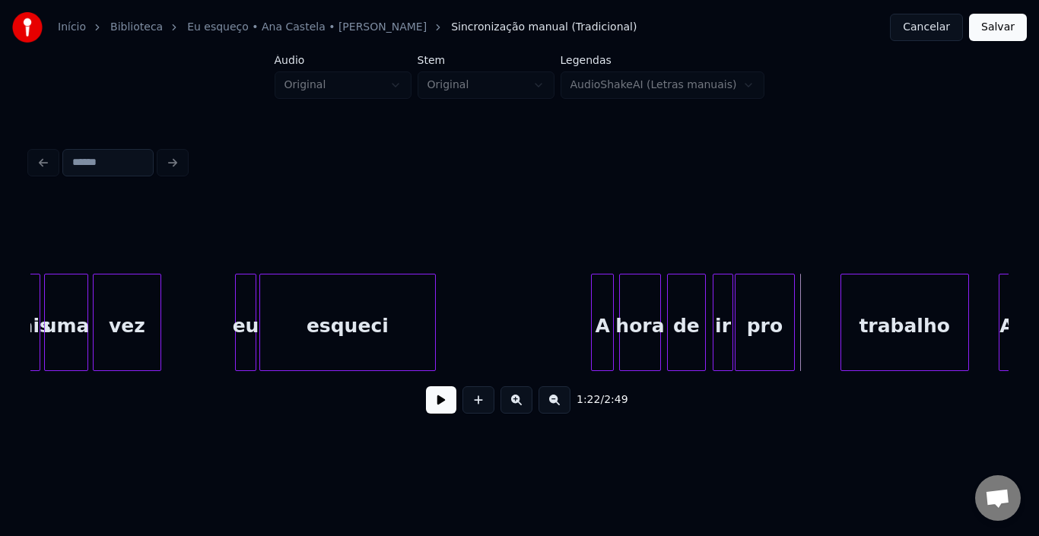
click at [455, 401] on button at bounding box center [441, 399] width 30 height 27
click at [679, 312] on div at bounding box center [677, 322] width 5 height 96
click at [698, 300] on div "ir" at bounding box center [702, 325] width 19 height 103
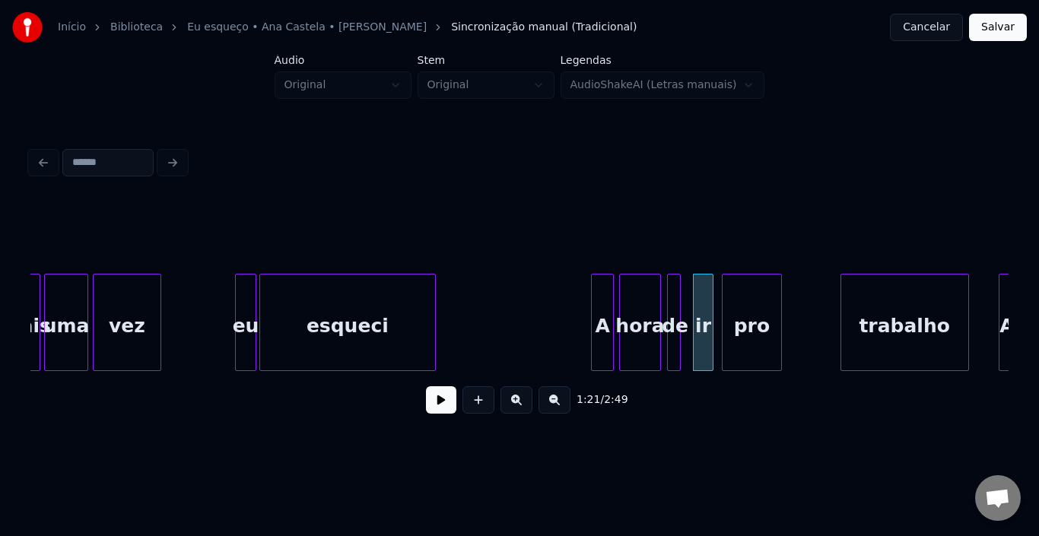
click at [748, 301] on div "pro" at bounding box center [751, 325] width 58 height 103
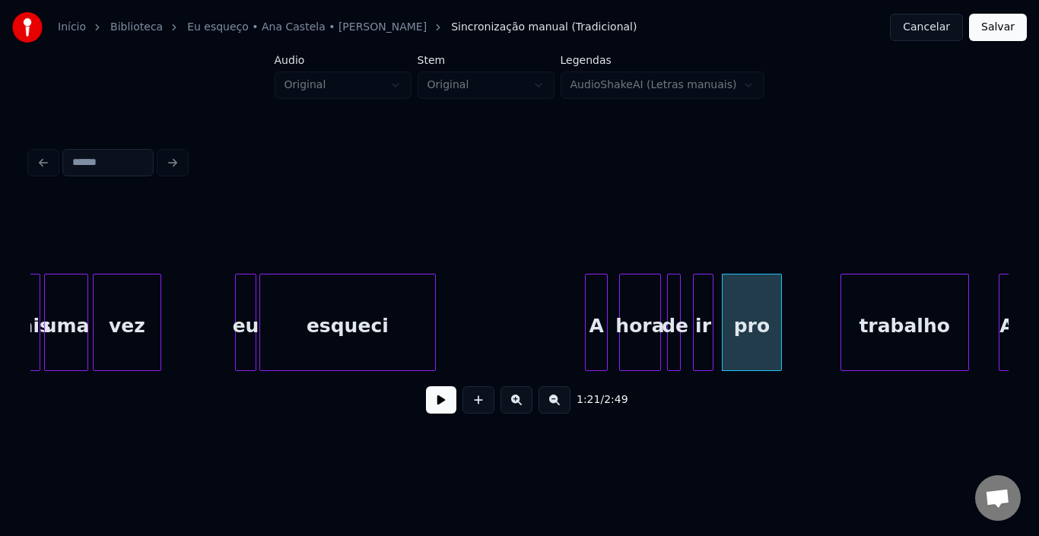
click at [596, 303] on div "A" at bounding box center [595, 325] width 21 height 103
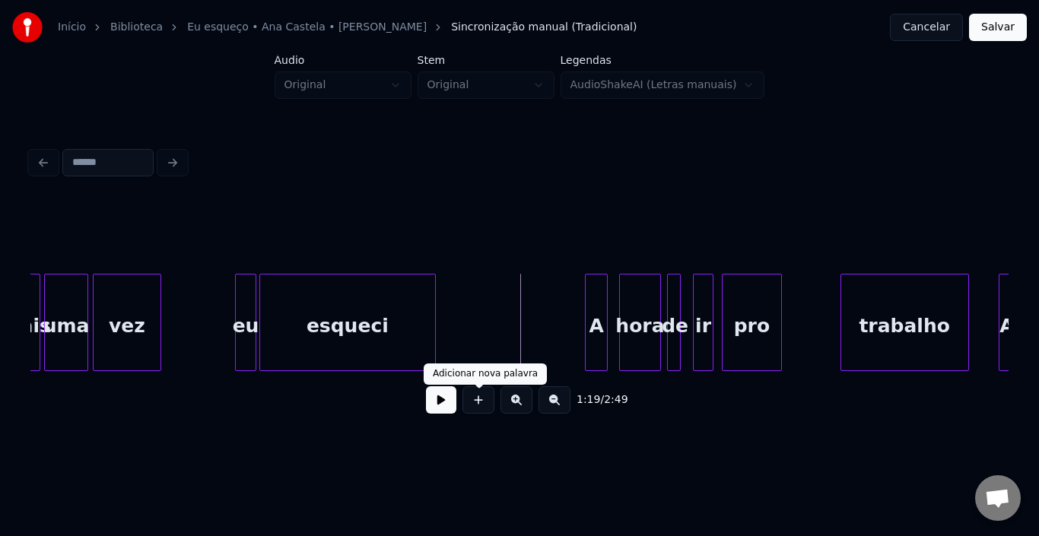
click at [433, 402] on button at bounding box center [441, 399] width 30 height 27
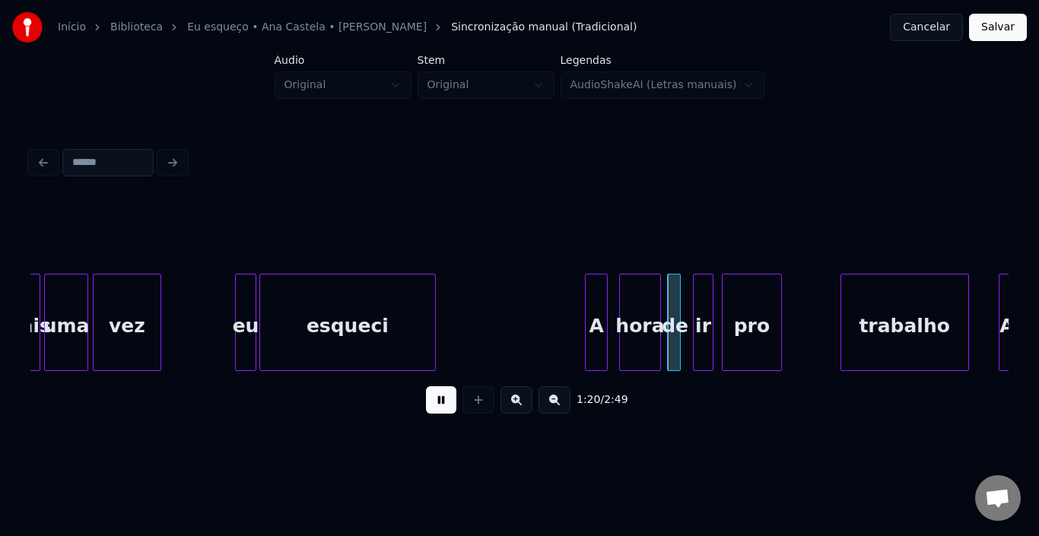
click at [433, 402] on button at bounding box center [441, 399] width 30 height 27
click at [642, 303] on div at bounding box center [642, 322] width 5 height 96
click at [625, 303] on div "hora" at bounding box center [623, 325] width 24 height 103
click at [655, 302] on div "de" at bounding box center [656, 325] width 15 height 103
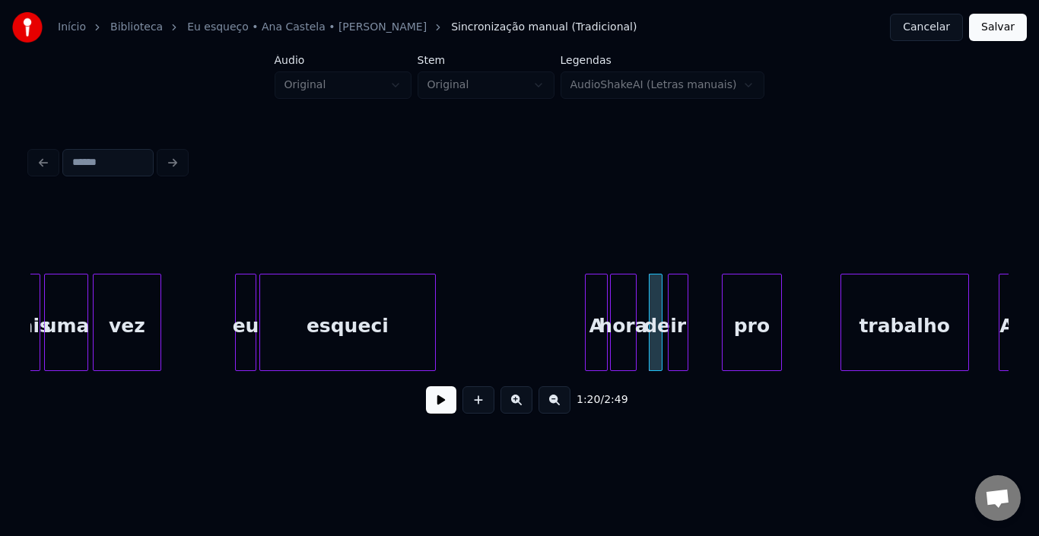
click at [678, 297] on div "ir" at bounding box center [677, 325] width 19 height 103
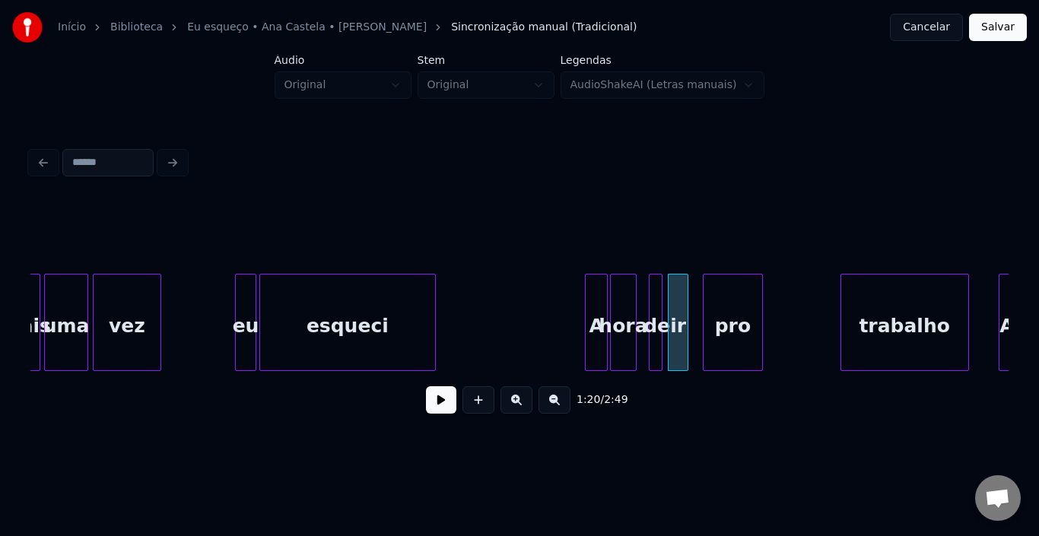
click at [719, 302] on div "pro" at bounding box center [732, 325] width 58 height 103
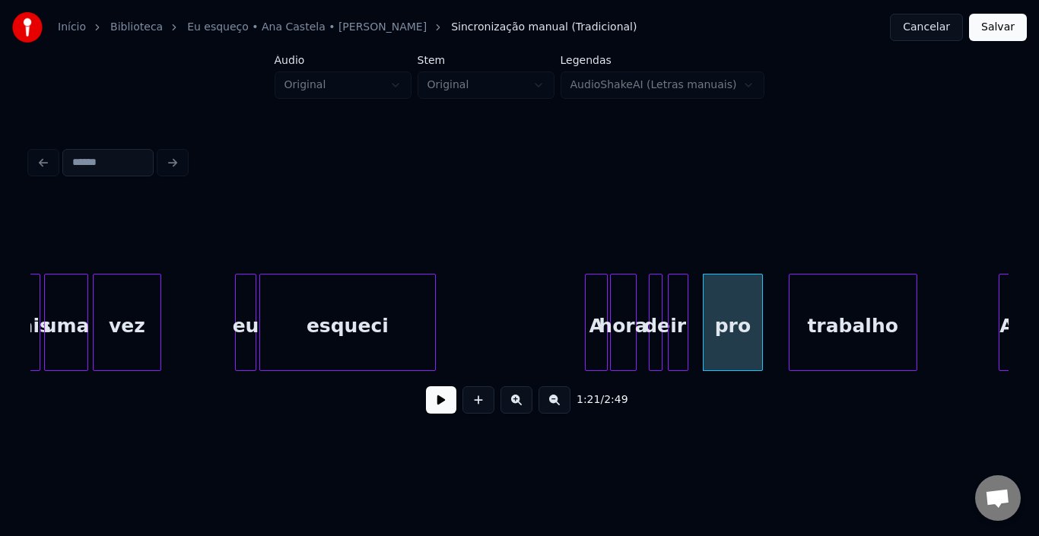
click at [818, 309] on div "trabalho" at bounding box center [852, 325] width 127 height 103
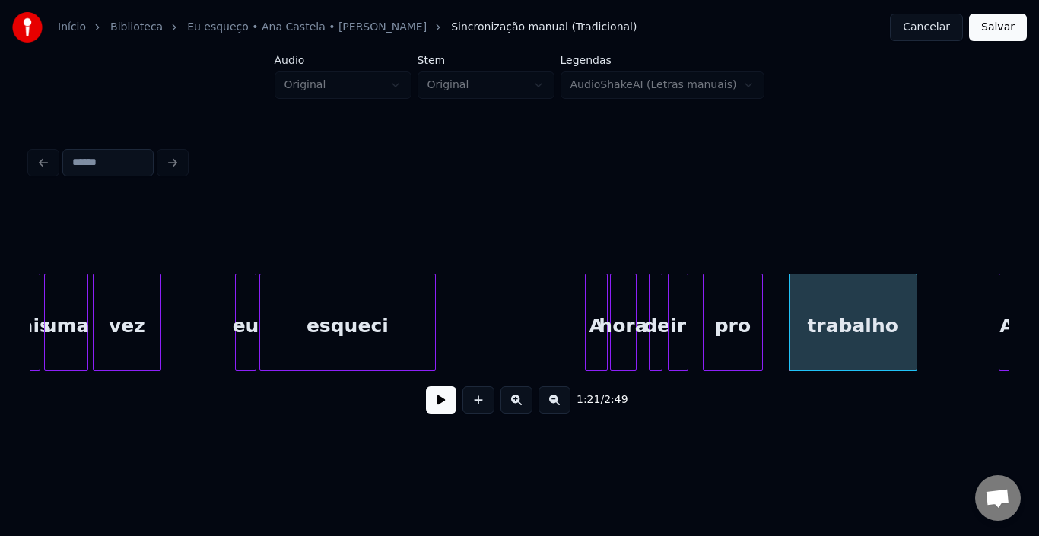
click at [592, 300] on div "A" at bounding box center [595, 325] width 21 height 103
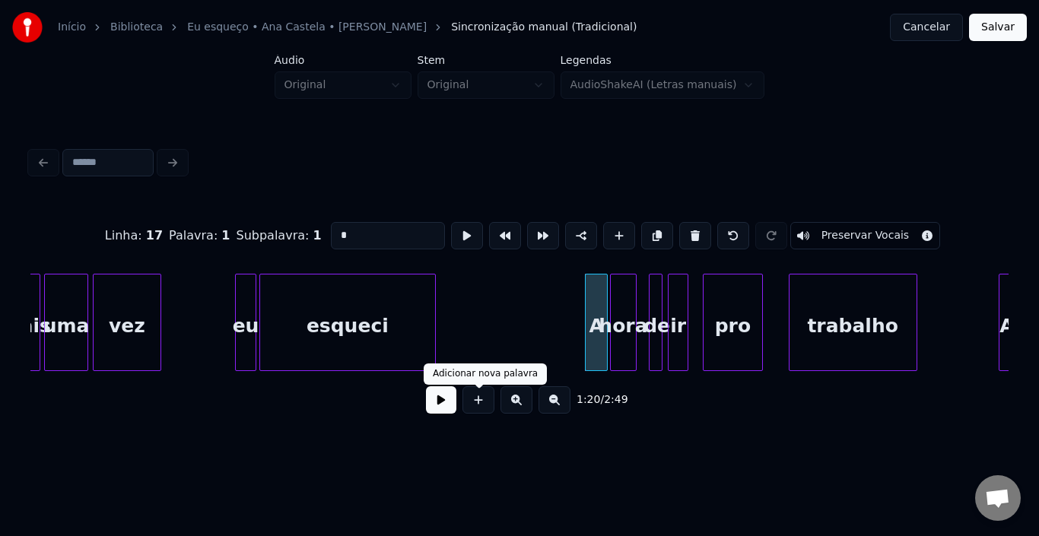
click at [439, 403] on button at bounding box center [441, 399] width 30 height 27
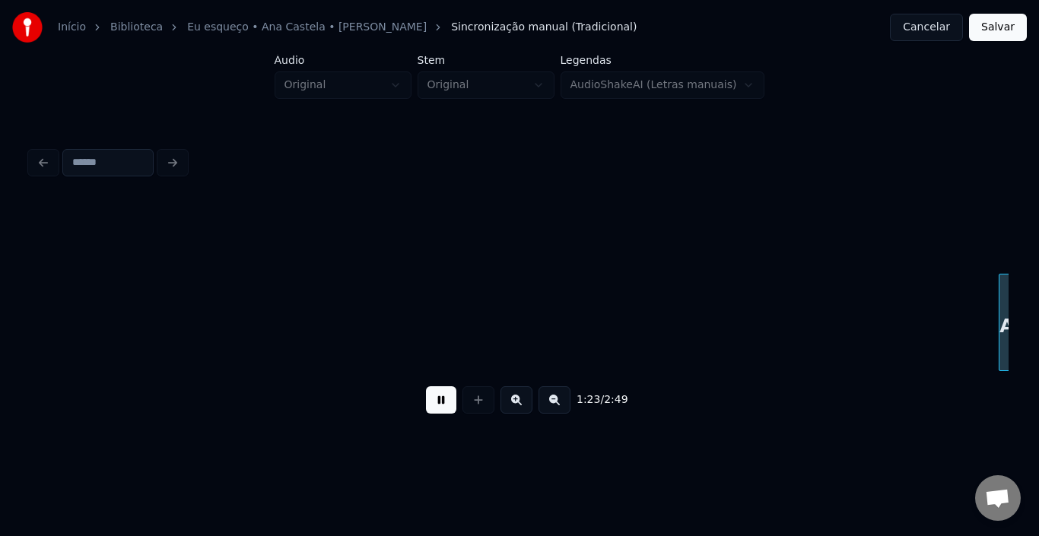
scroll to position [0, 9565]
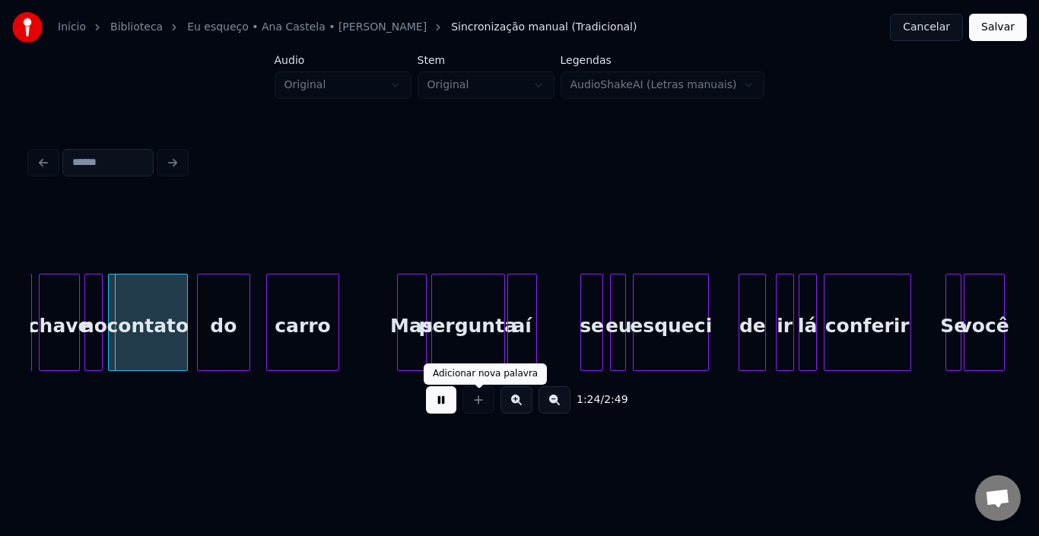
click at [433, 411] on button at bounding box center [441, 399] width 30 height 27
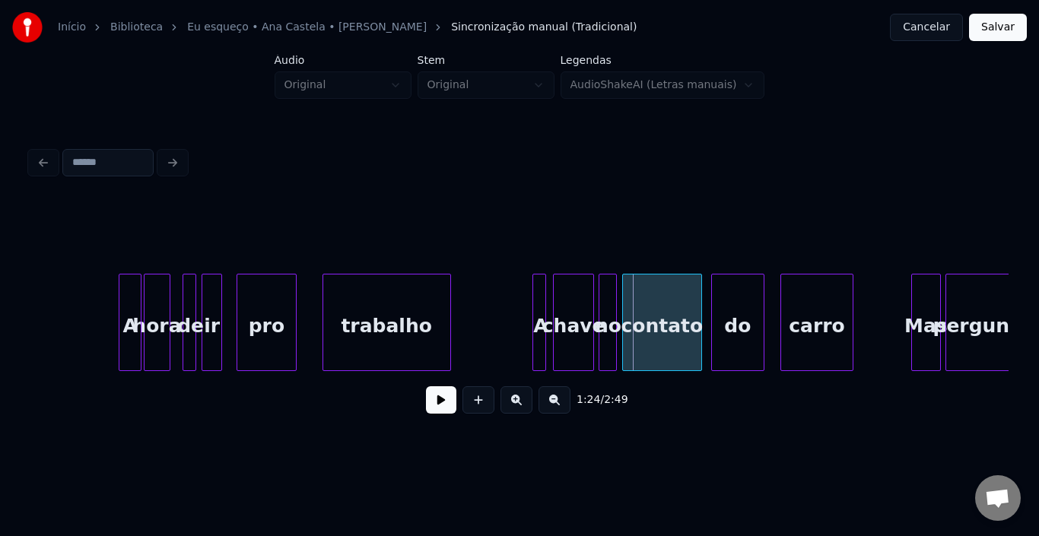
scroll to position [0, 8943]
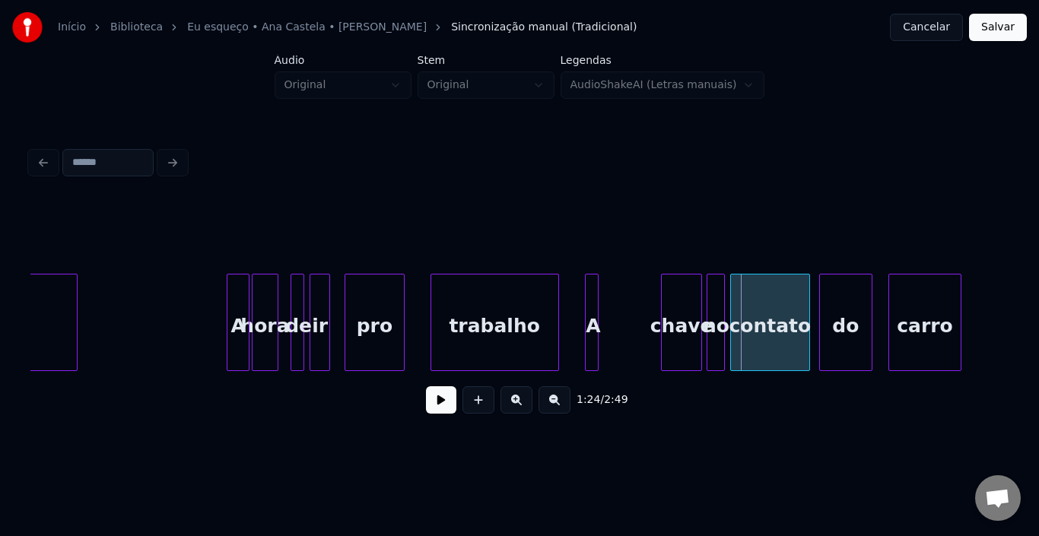
click at [592, 296] on div "A" at bounding box center [592, 325] width 15 height 103
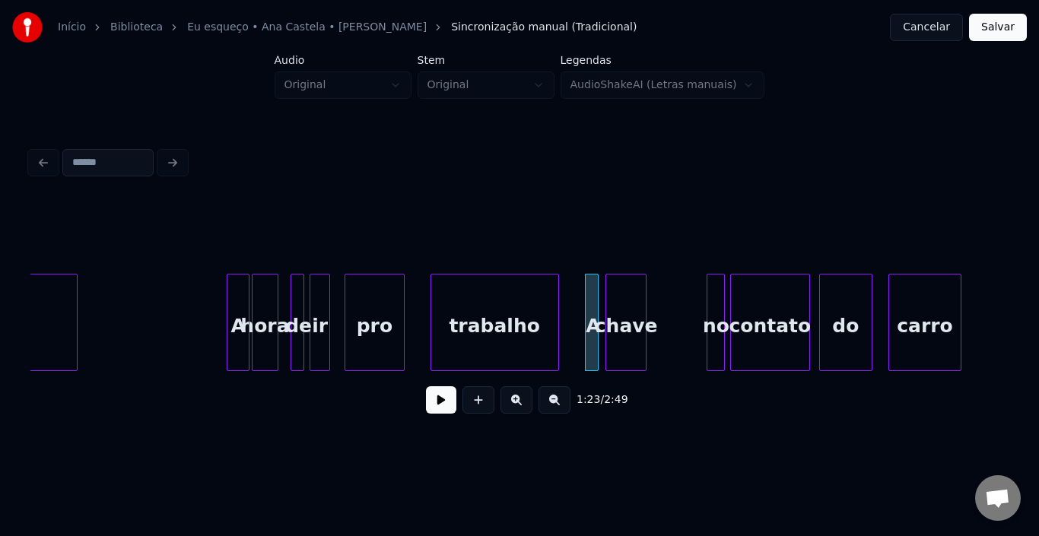
click at [611, 290] on div "chave" at bounding box center [626, 325] width 40 height 103
click at [532, 300] on div "trabalho" at bounding box center [494, 325] width 127 height 103
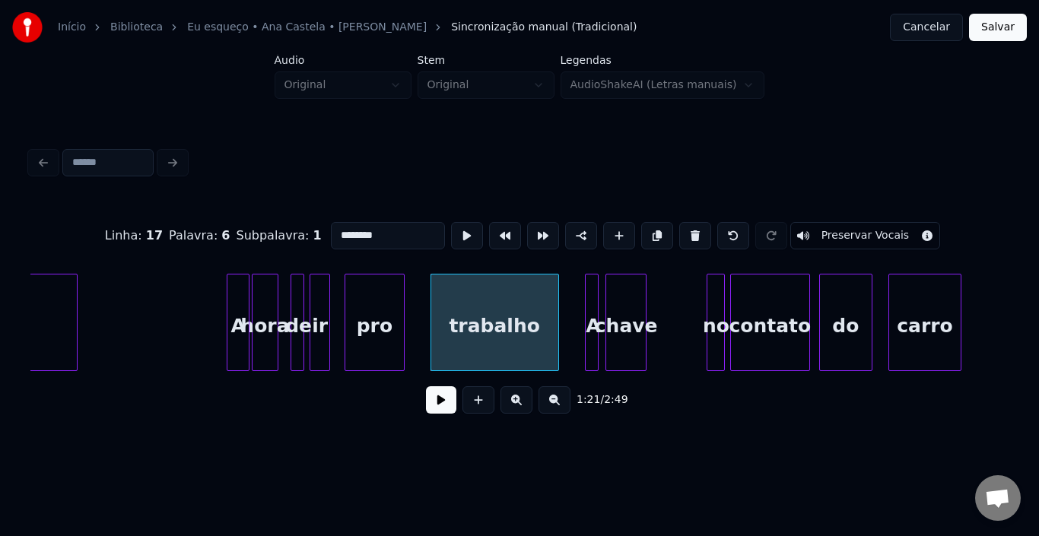
click at [432, 404] on button at bounding box center [441, 399] width 30 height 27
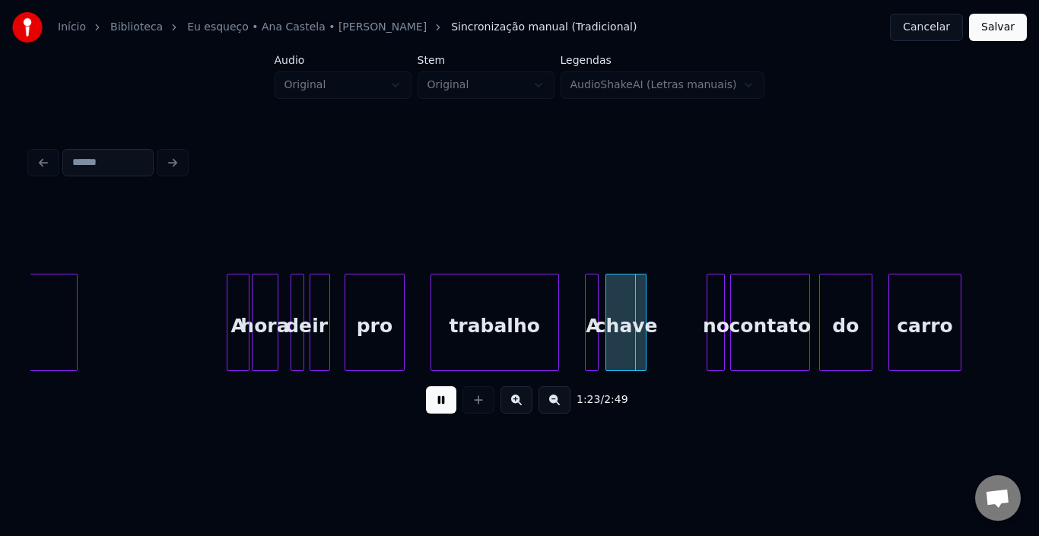
click at [432, 404] on button at bounding box center [441, 399] width 30 height 27
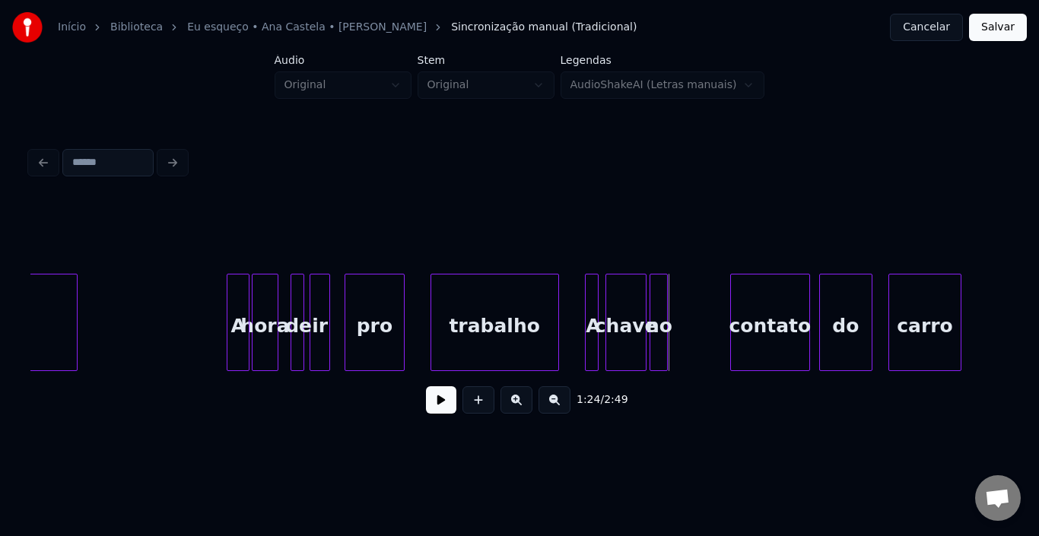
click at [655, 285] on div "no" at bounding box center [658, 325] width 17 height 103
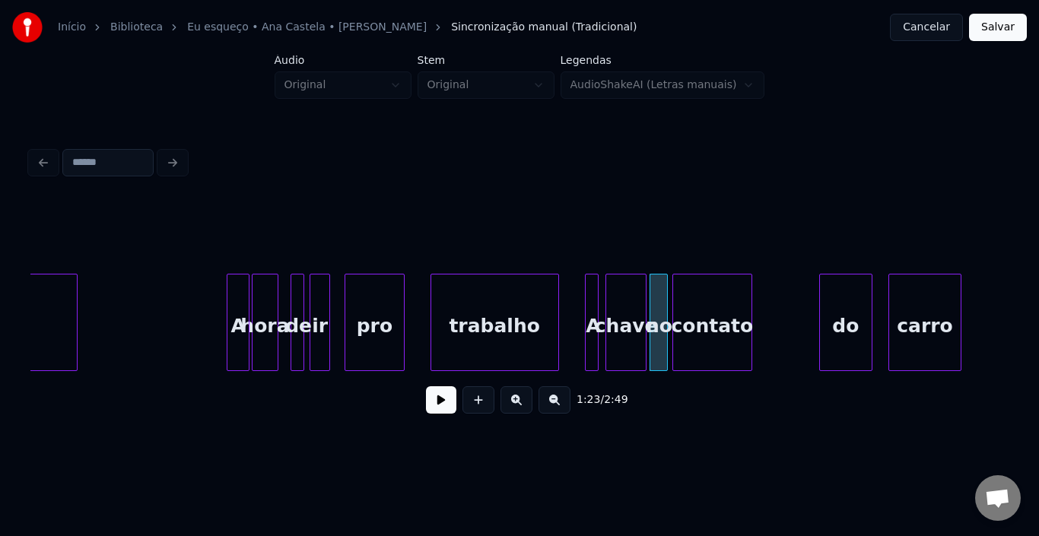
click at [703, 303] on div "contato" at bounding box center [712, 325] width 79 height 103
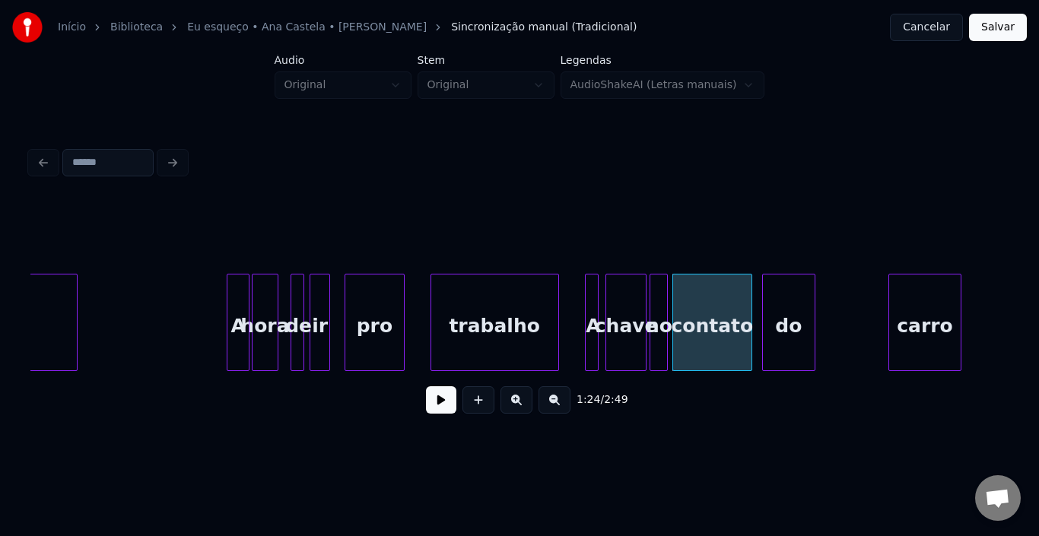
click at [776, 303] on div "do" at bounding box center [788, 325] width 51 height 103
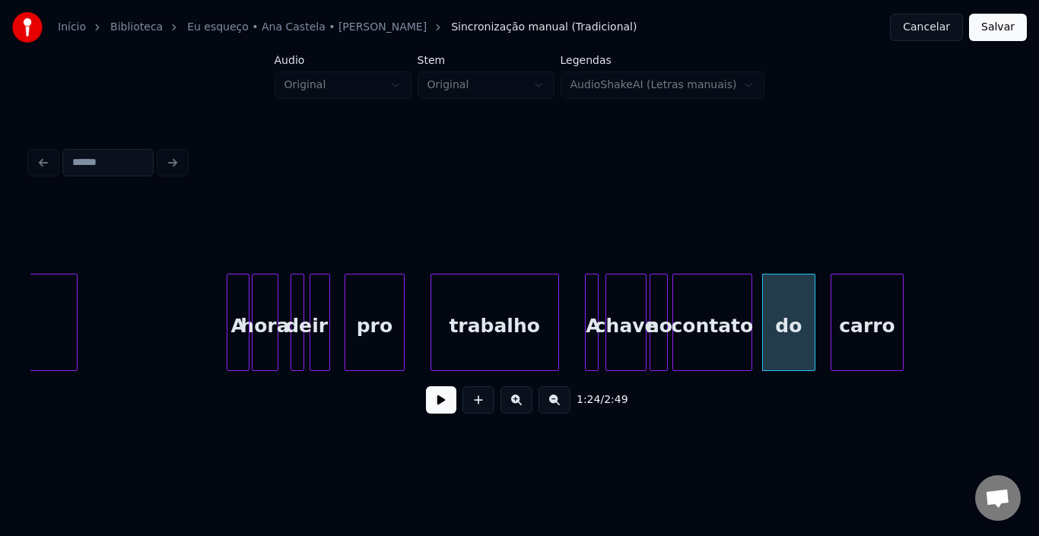
click at [851, 308] on div "carro" at bounding box center [867, 325] width 72 height 103
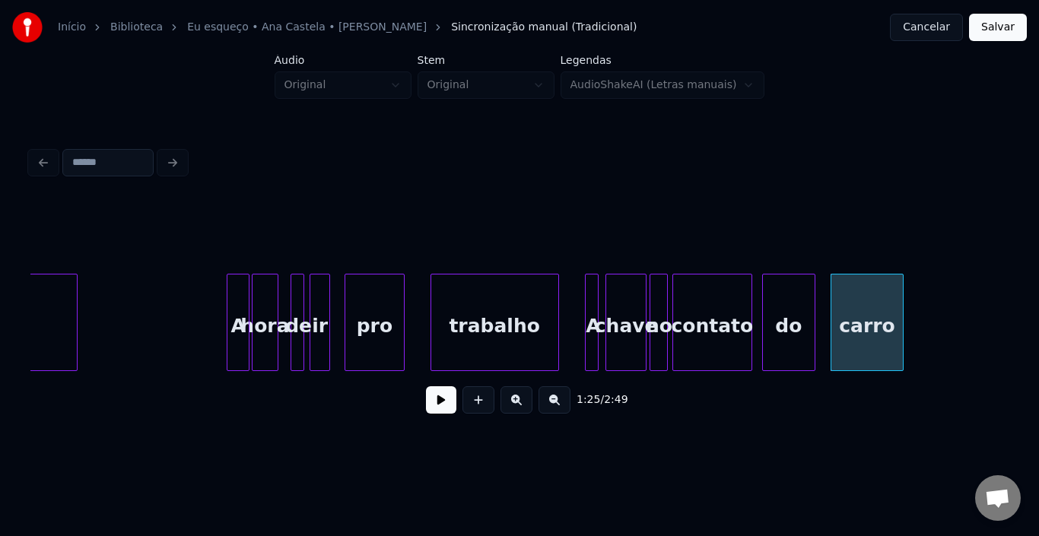
click at [573, 306] on div "A chave no contato do carro trabalho pro ir de hora A esqueci" at bounding box center [727, 322] width 19280 height 97
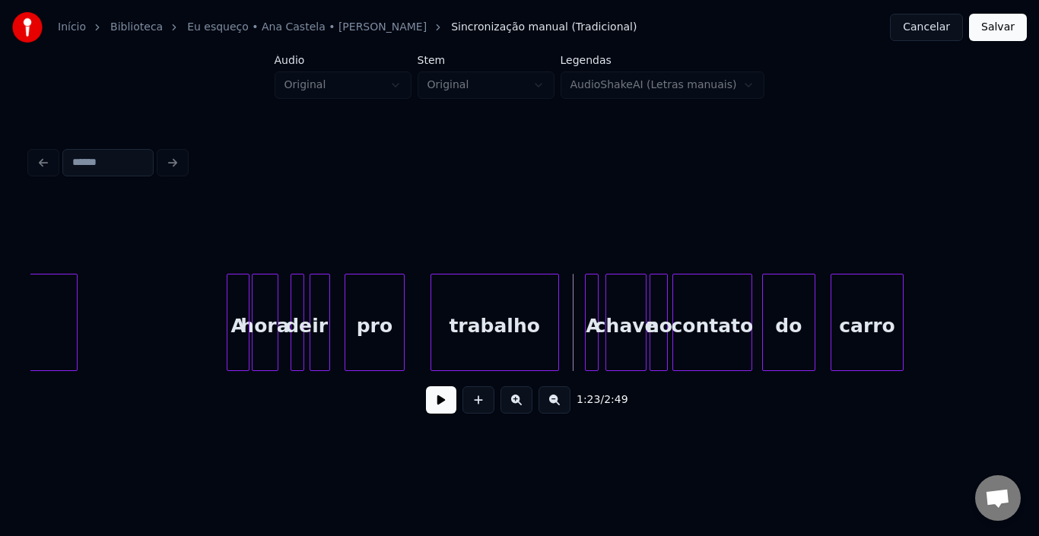
click at [449, 398] on button at bounding box center [441, 399] width 30 height 27
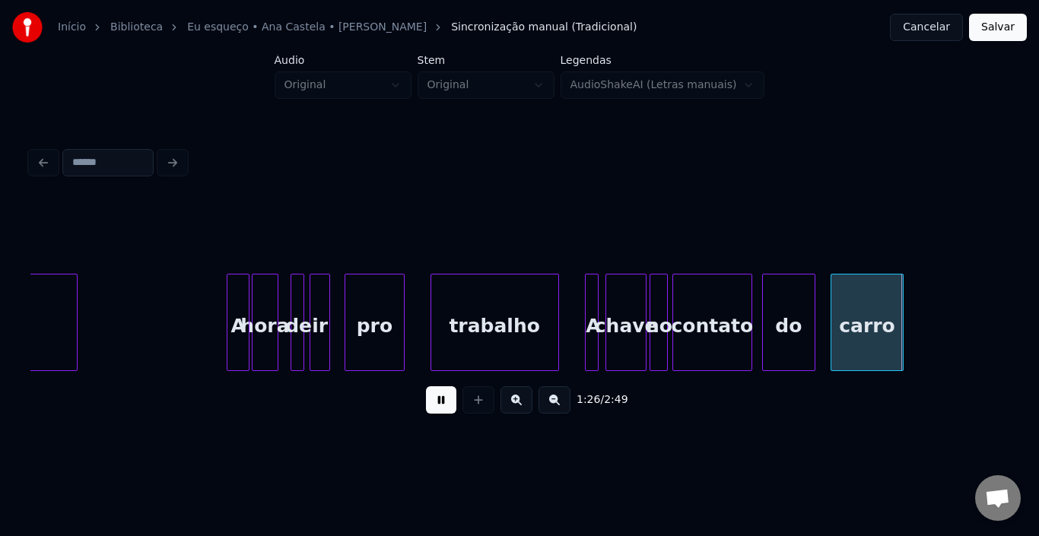
click at [449, 398] on button at bounding box center [441, 399] width 30 height 27
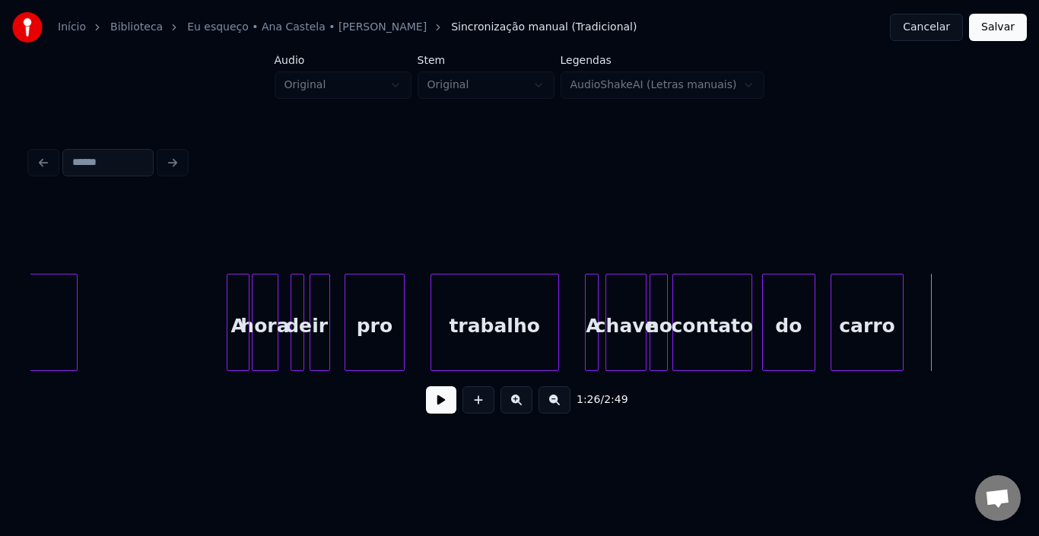
click at [449, 398] on button at bounding box center [441, 399] width 30 height 27
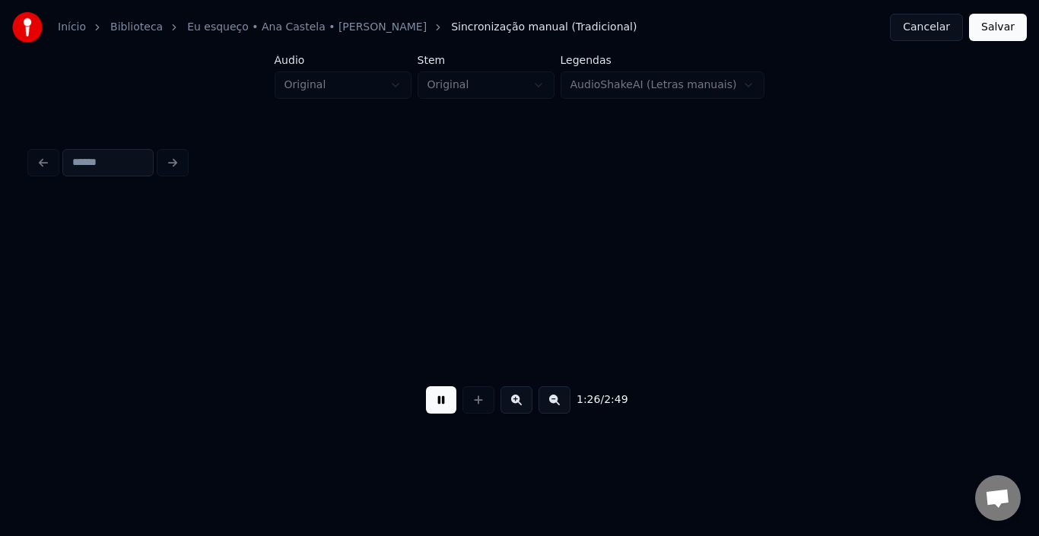
scroll to position [0, 9921]
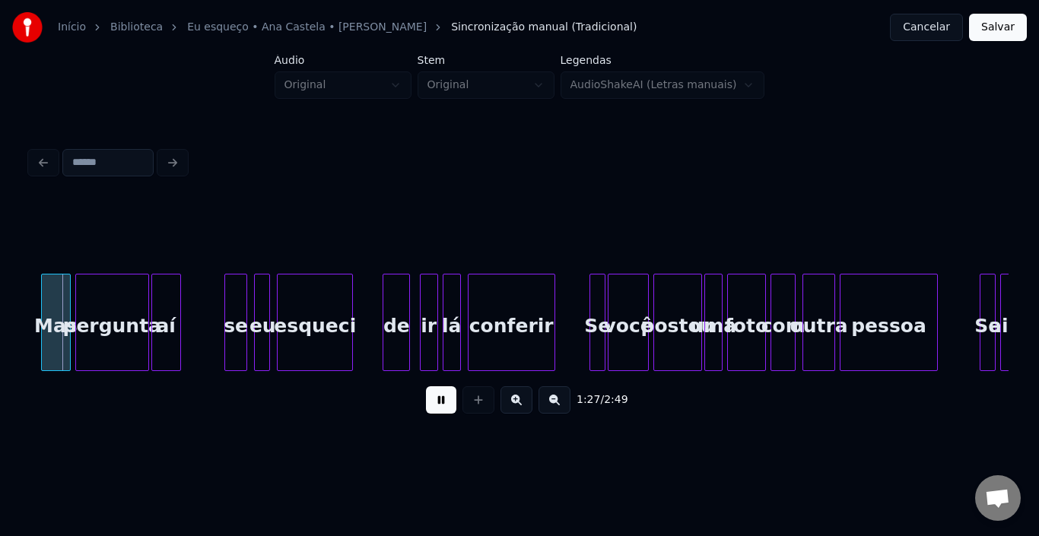
click at [449, 398] on button at bounding box center [441, 399] width 30 height 27
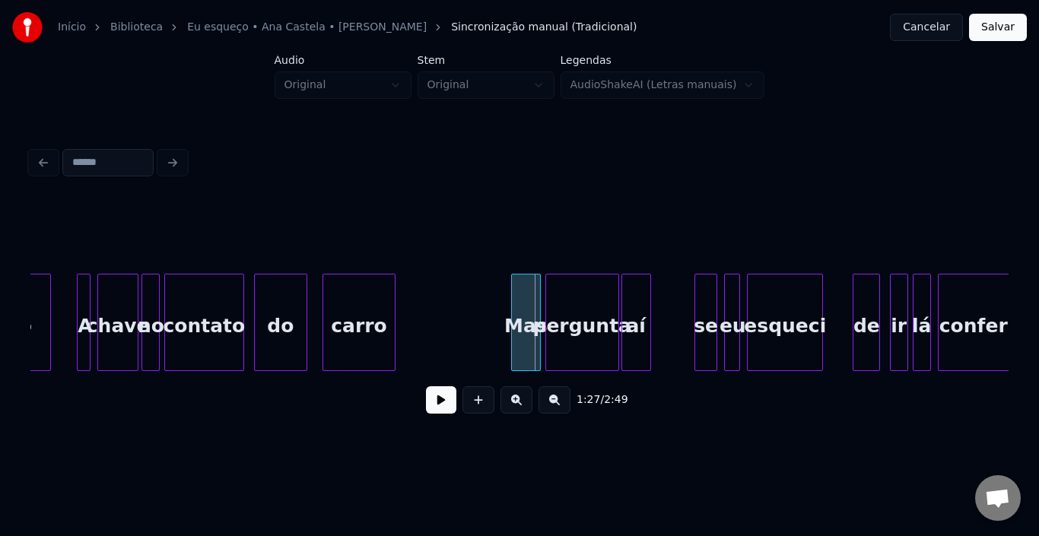
scroll to position [0, 9389]
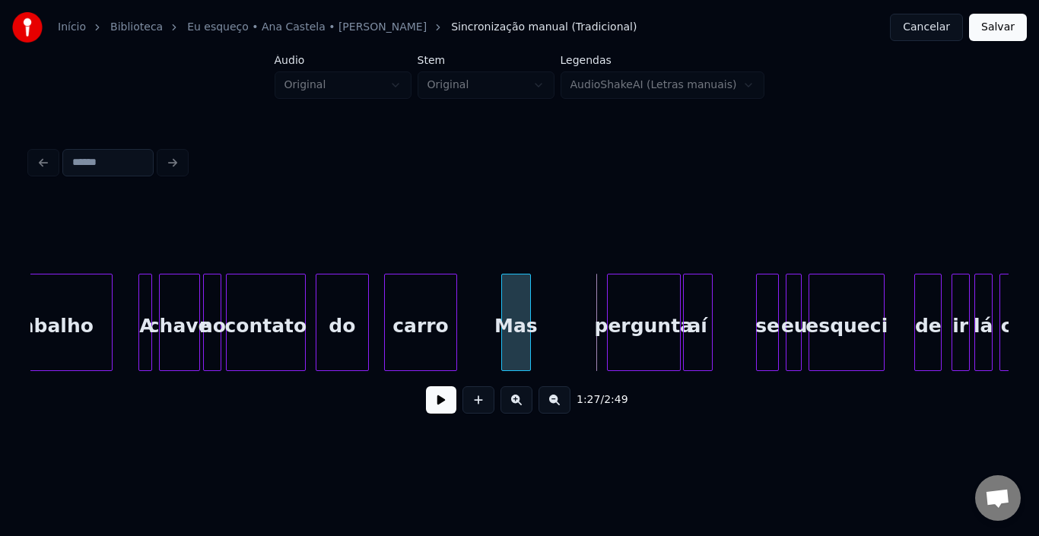
click at [511, 290] on div "Mas" at bounding box center [516, 325] width 28 height 103
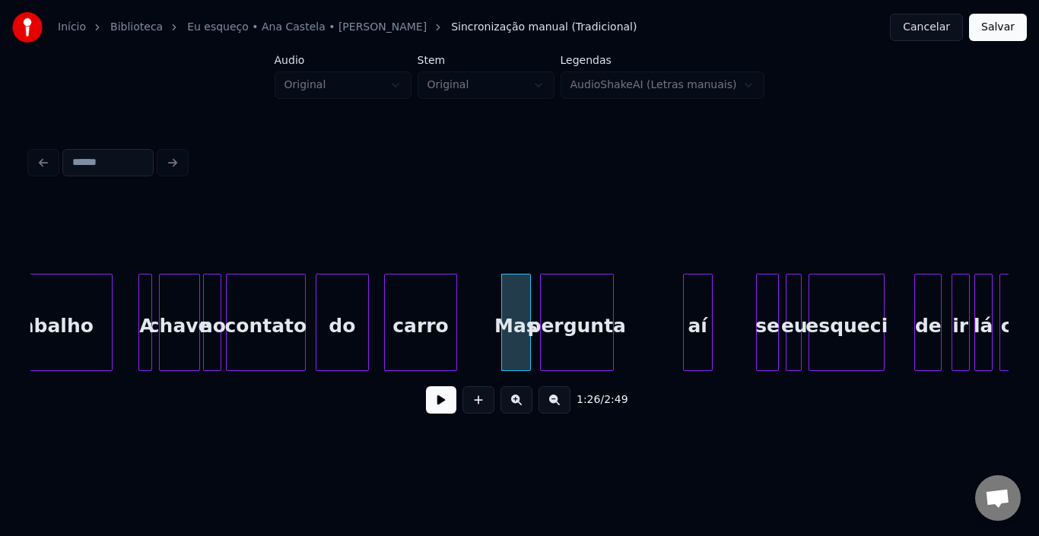
click at [565, 293] on div "pergunta" at bounding box center [577, 325] width 72 height 103
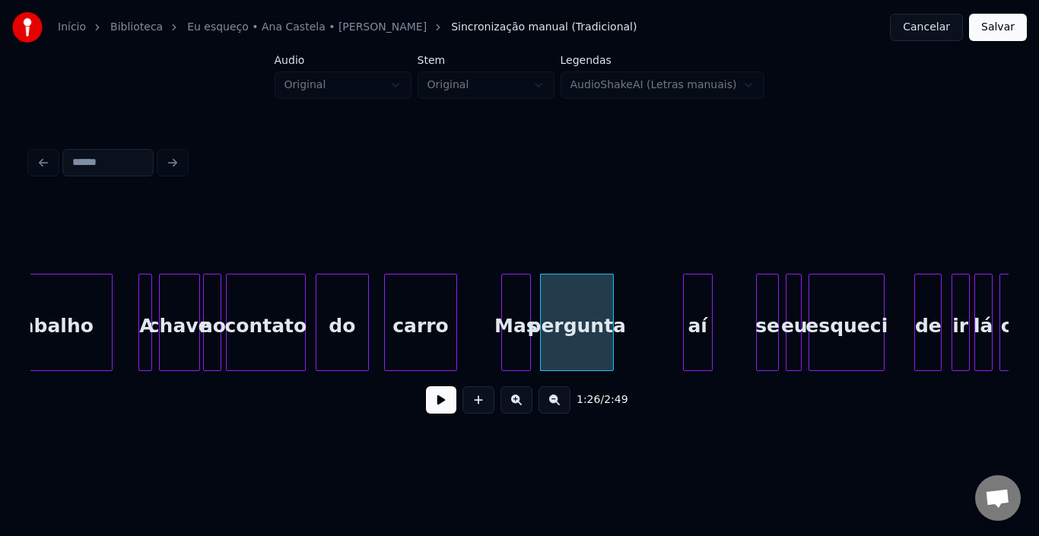
click at [470, 308] on div "Mas pergunta aí se eu esqueci de ir lá conferir carro do contato no chave A tra…" at bounding box center [281, 322] width 19280 height 97
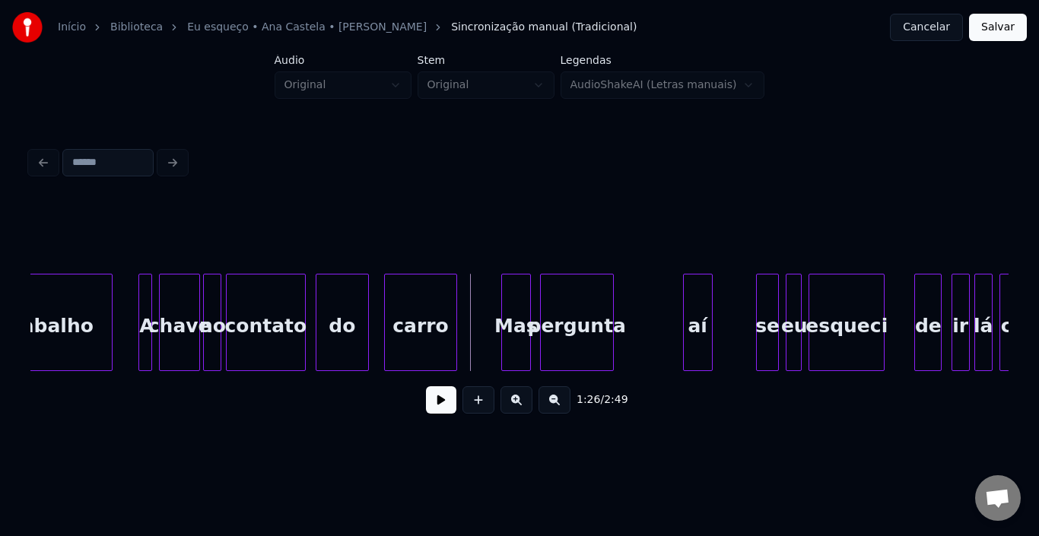
click at [448, 396] on button at bounding box center [441, 399] width 30 height 27
click at [628, 291] on div "aí" at bounding box center [634, 325] width 28 height 103
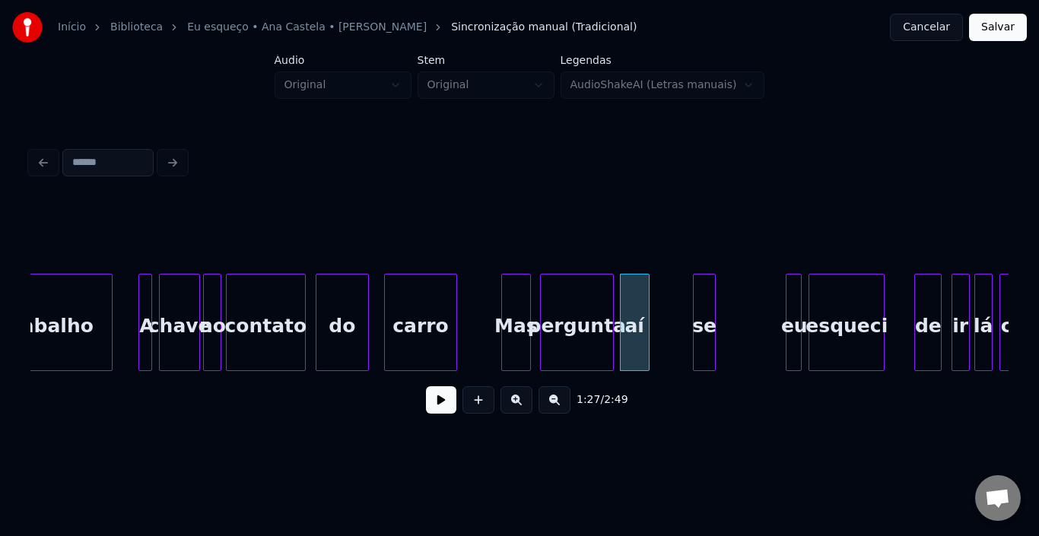
click at [705, 298] on div "se" at bounding box center [703, 325] width 21 height 103
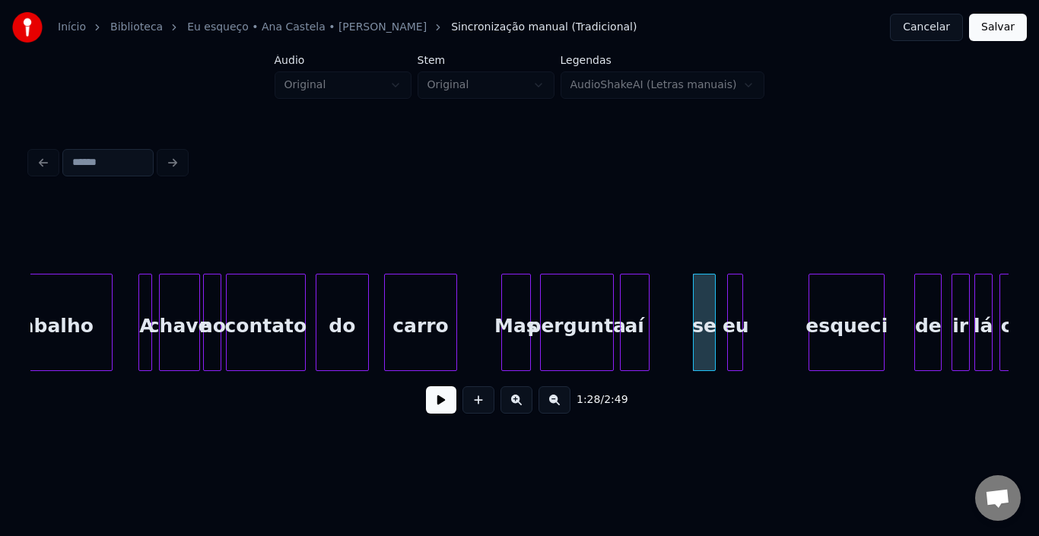
click at [734, 339] on div "eu" at bounding box center [735, 325] width 15 height 103
click at [512, 300] on div "Mas" at bounding box center [516, 325] width 28 height 103
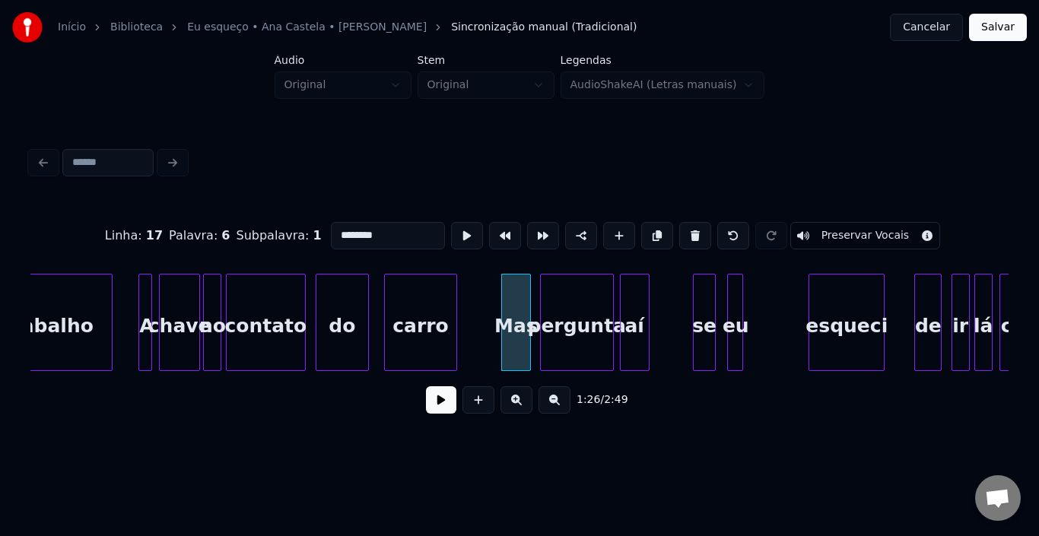
type input "***"
click at [437, 407] on button at bounding box center [441, 399] width 30 height 27
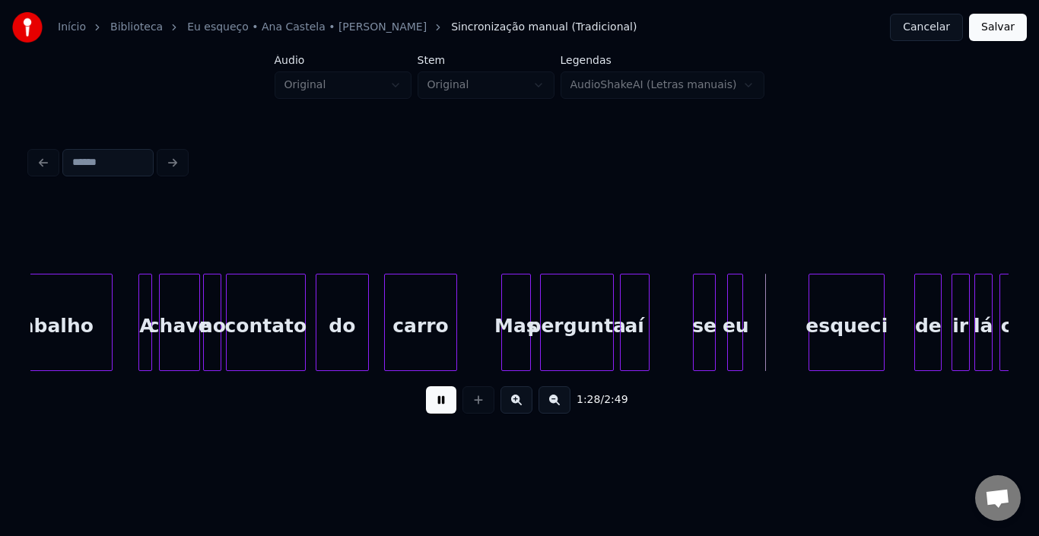
click at [437, 407] on button at bounding box center [441, 399] width 30 height 27
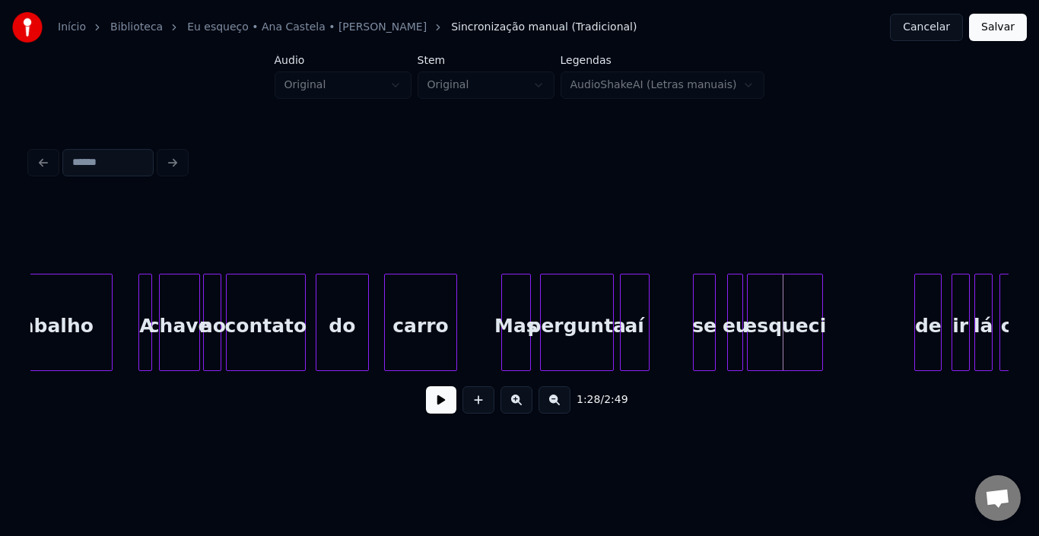
click at [771, 291] on div "esqueci" at bounding box center [784, 325] width 75 height 103
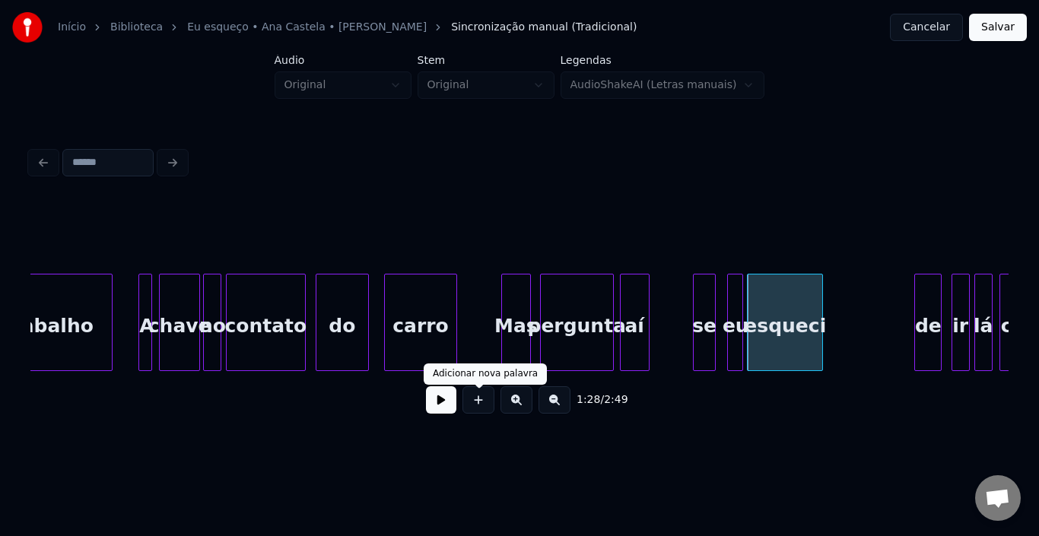
click at [451, 410] on button at bounding box center [441, 399] width 30 height 27
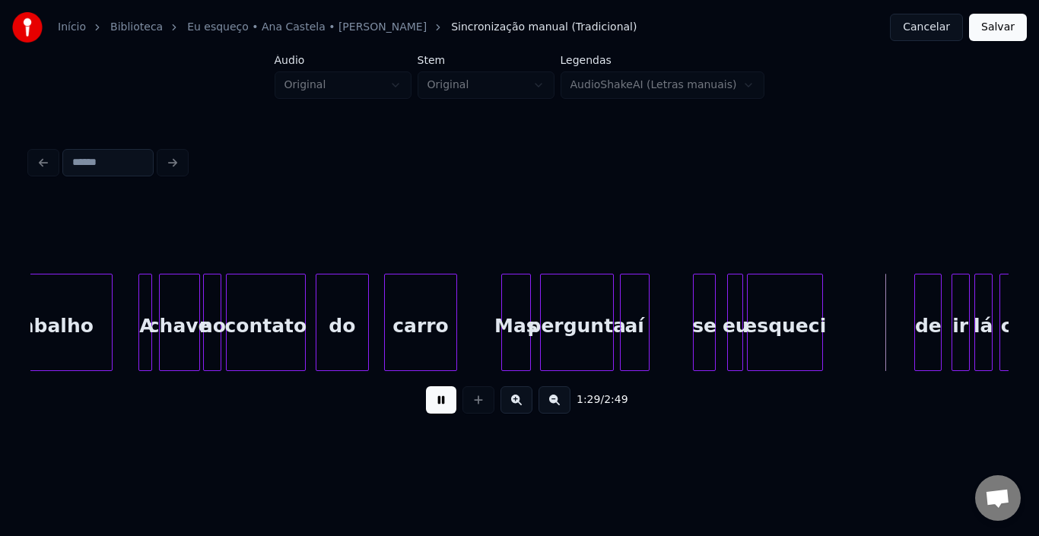
click at [451, 410] on button at bounding box center [441, 399] width 30 height 27
click at [868, 304] on div "de" at bounding box center [871, 325] width 26 height 103
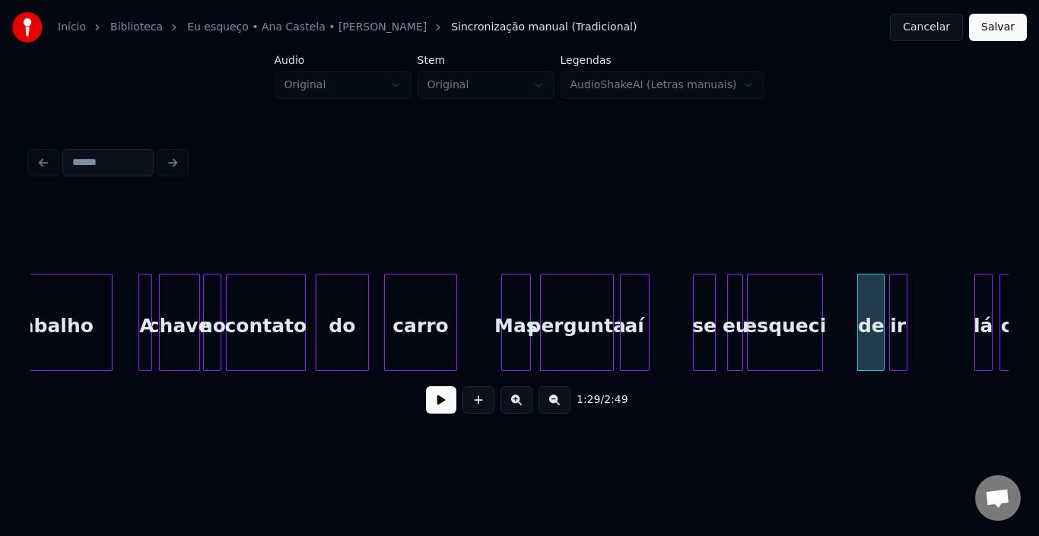
click at [899, 304] on div "ir" at bounding box center [898, 325] width 17 height 103
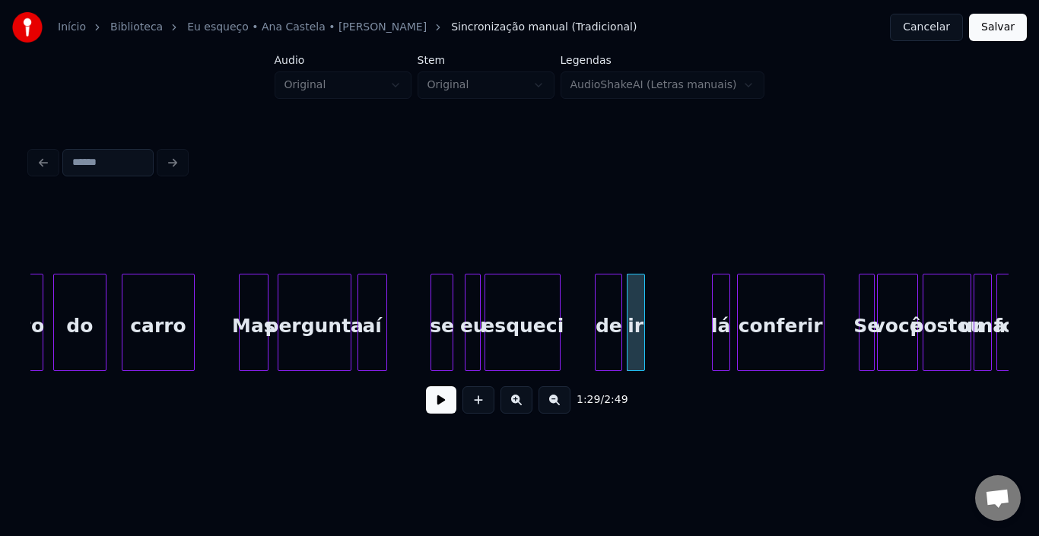
scroll to position [0, 9682]
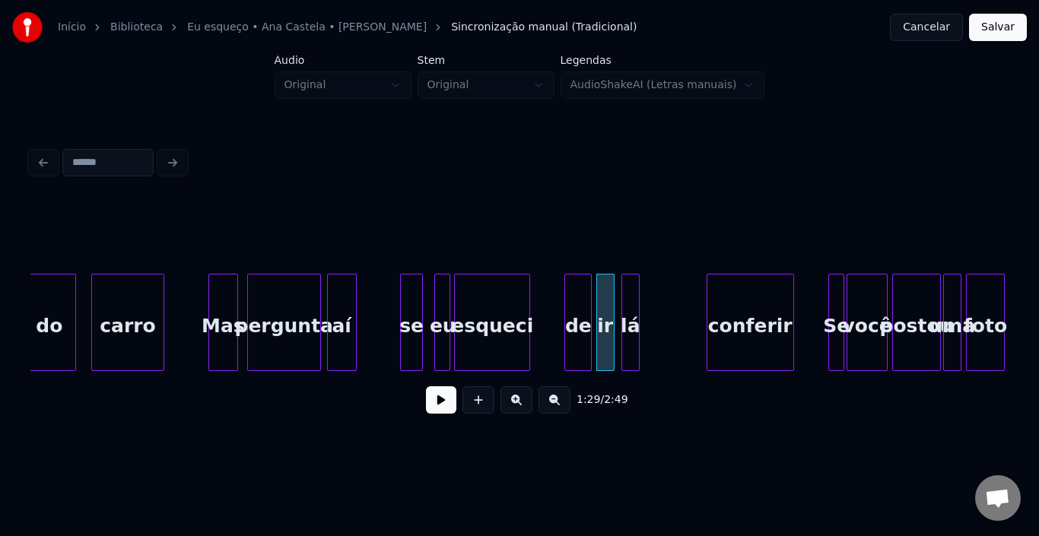
click at [628, 281] on div "lá" at bounding box center [630, 325] width 17 height 103
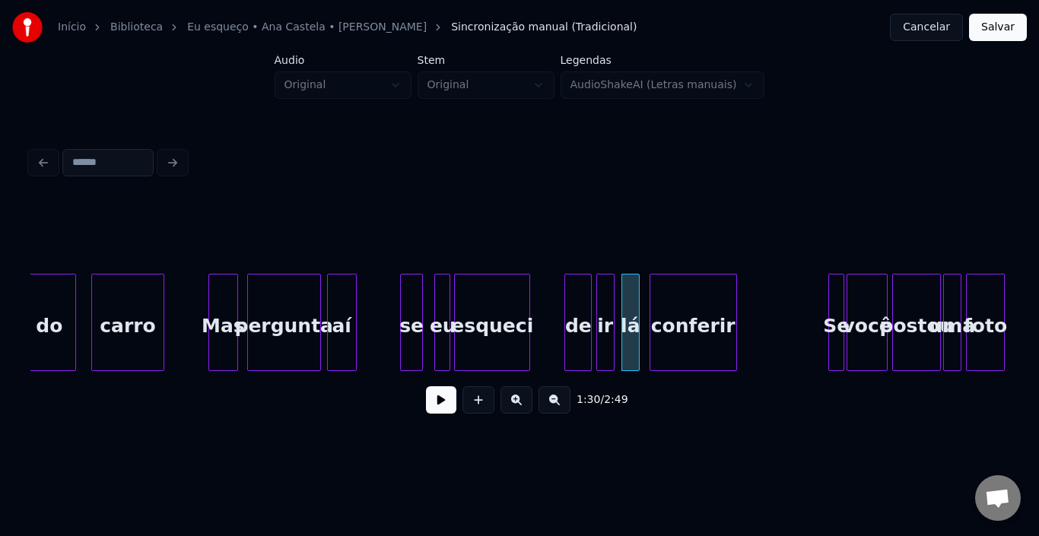
click at [665, 298] on div "conferir" at bounding box center [693, 325] width 86 height 103
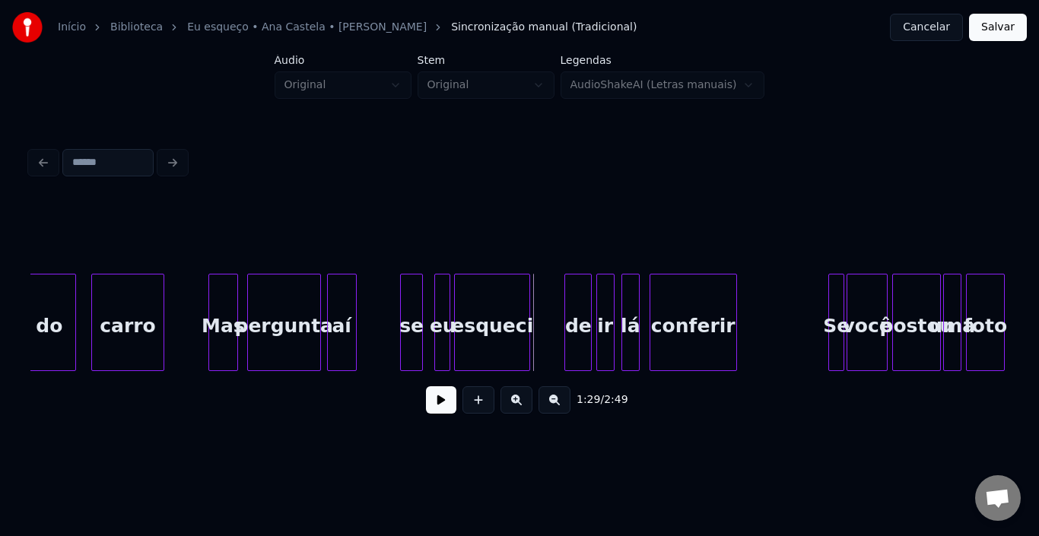
click at [447, 405] on button at bounding box center [441, 399] width 30 height 27
click at [776, 297] on div "Se" at bounding box center [776, 325] width 15 height 103
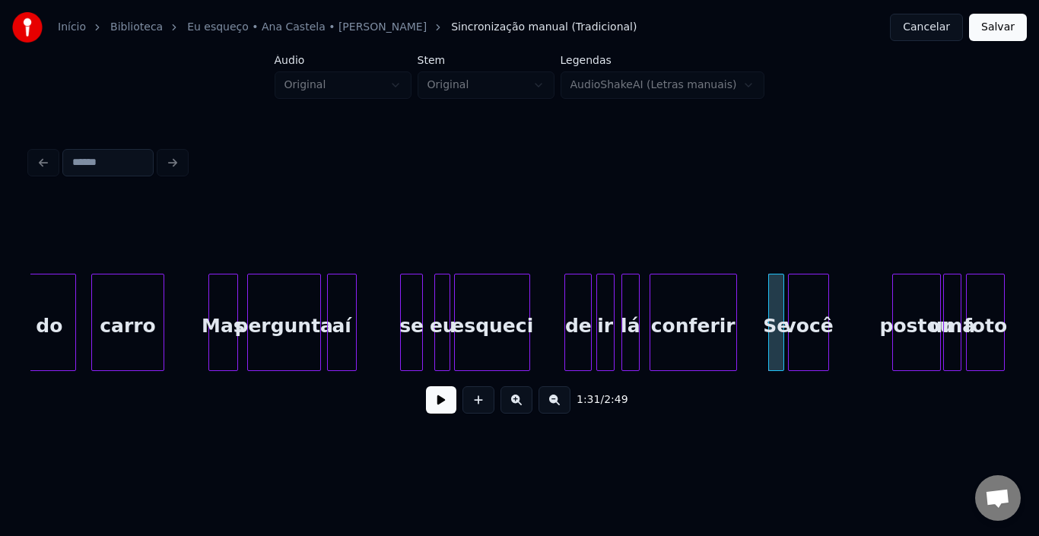
click at [797, 292] on div "você" at bounding box center [808, 325] width 40 height 103
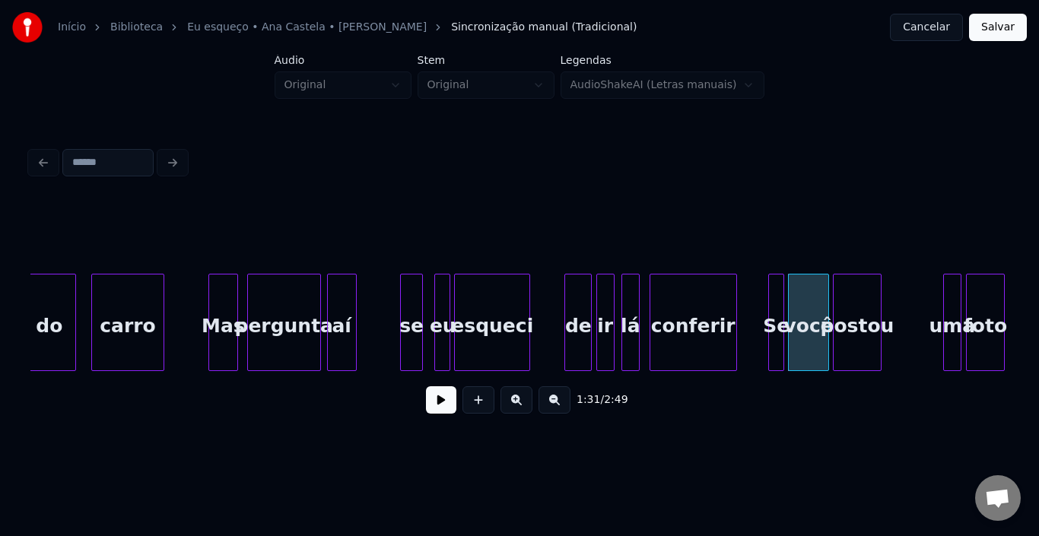
click at [854, 300] on div "postou" at bounding box center [856, 325] width 46 height 103
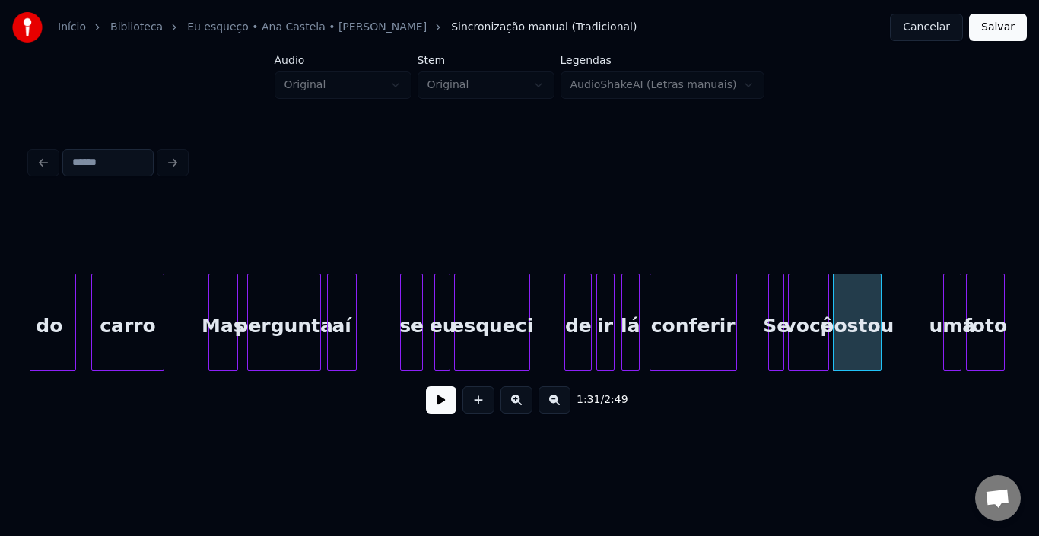
click at [665, 312] on div "conferir" at bounding box center [693, 325] width 86 height 103
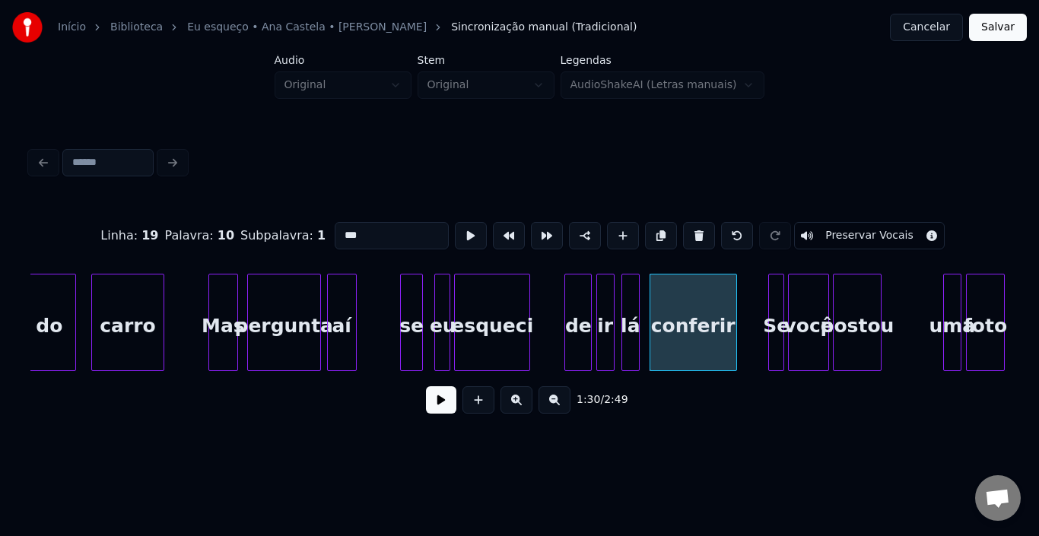
type input "********"
click at [457, 412] on div "1:30 / 2:49" at bounding box center [519, 399] width 953 height 33
click at [429, 398] on button at bounding box center [441, 399] width 30 height 27
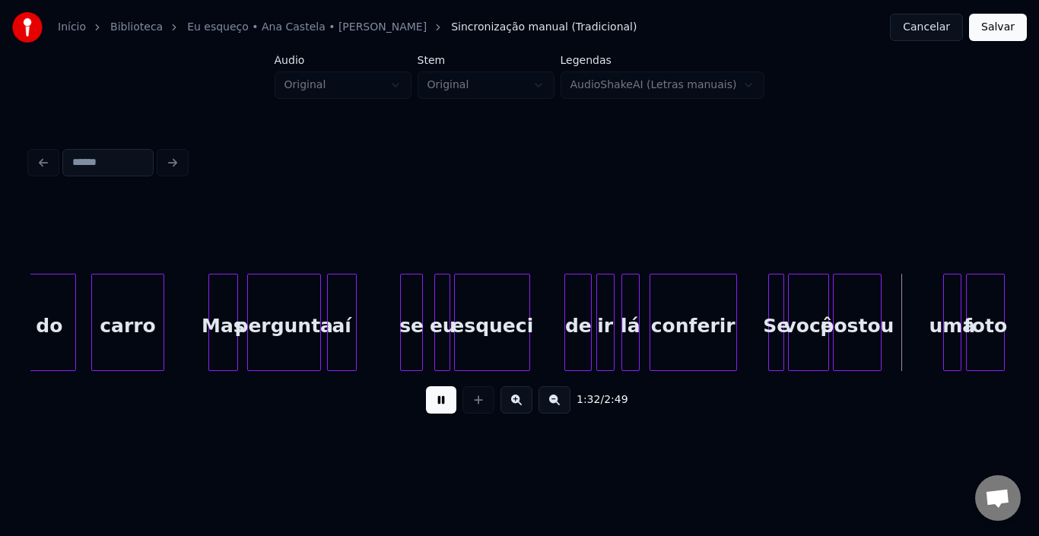
click at [429, 398] on button at bounding box center [441, 399] width 30 height 27
click at [892, 290] on div "uma" at bounding box center [892, 325] width 17 height 103
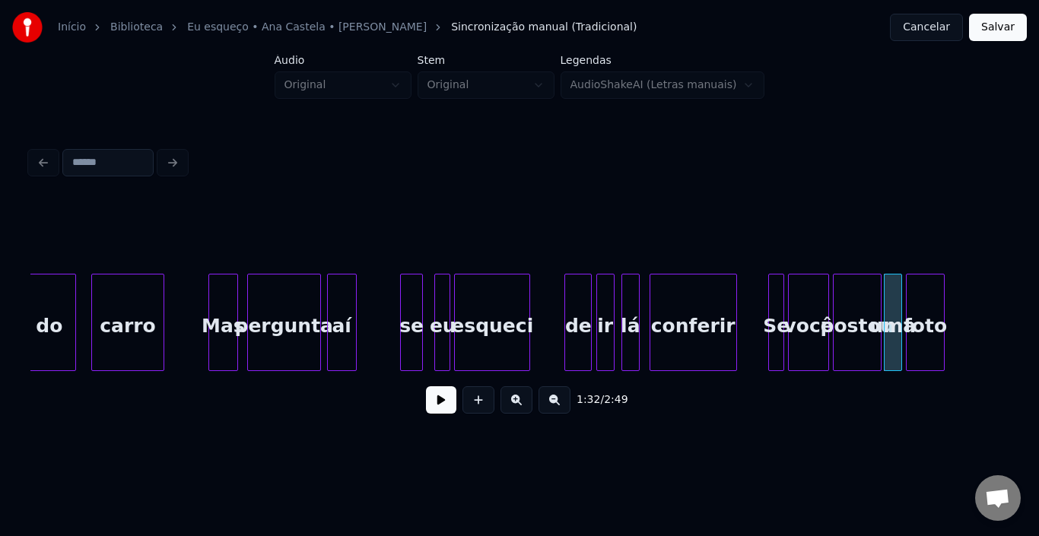
click at [928, 299] on div "foto" at bounding box center [924, 325] width 37 height 103
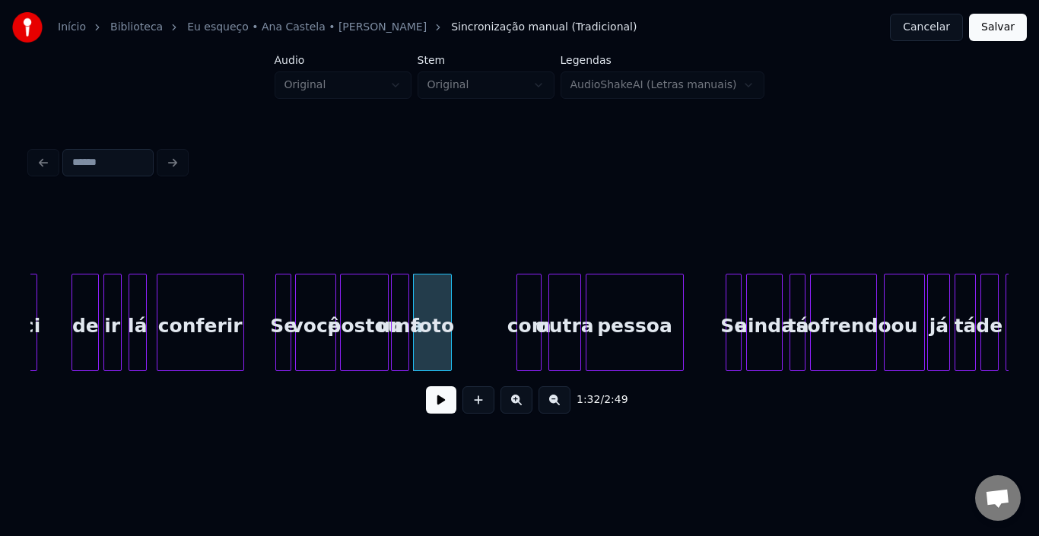
scroll to position [0, 10221]
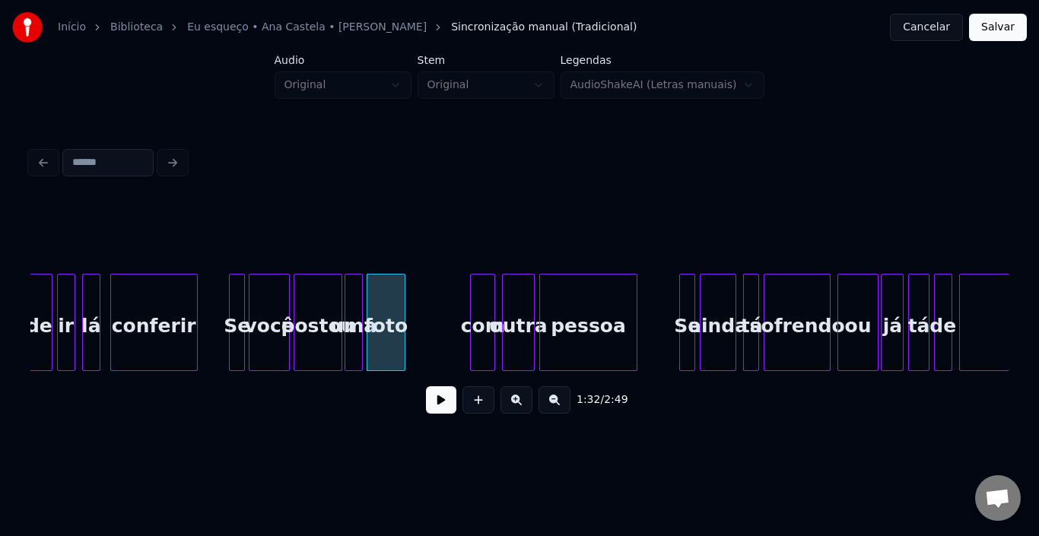
click at [268, 307] on div "você" at bounding box center [269, 325] width 40 height 103
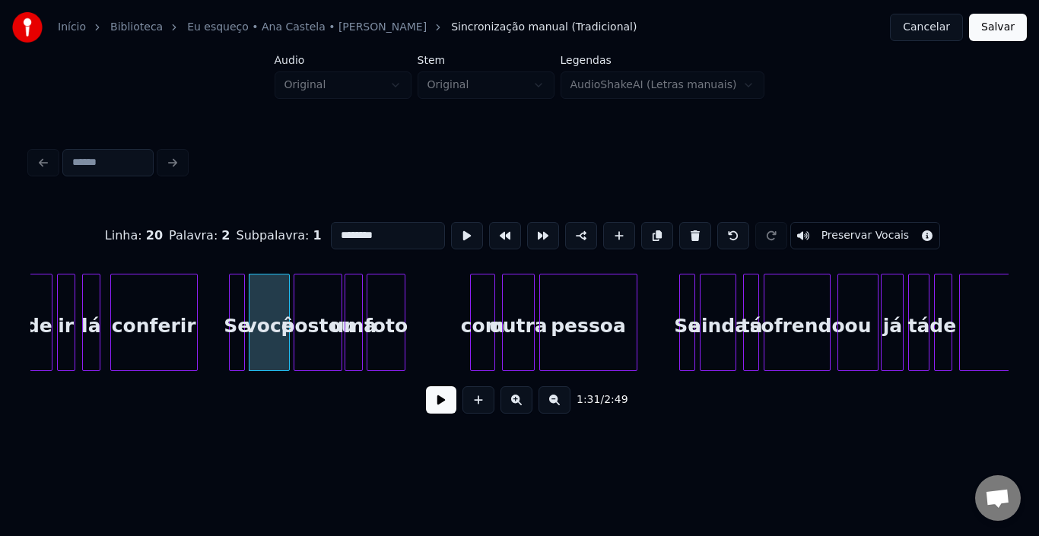
type input "****"
click at [450, 406] on button at bounding box center [441, 399] width 30 height 27
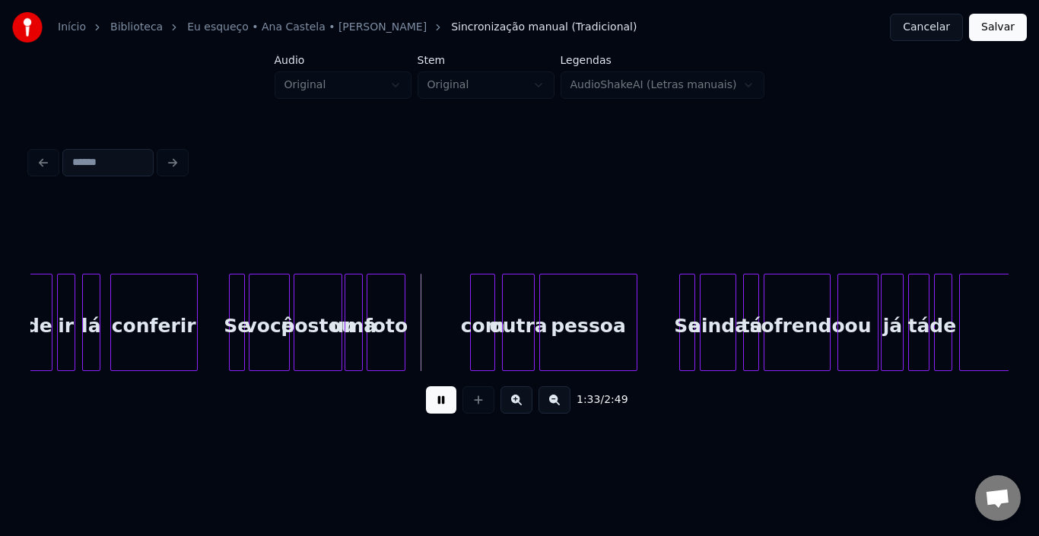
click at [450, 406] on button at bounding box center [441, 399] width 30 height 27
click at [446, 410] on button at bounding box center [441, 399] width 30 height 27
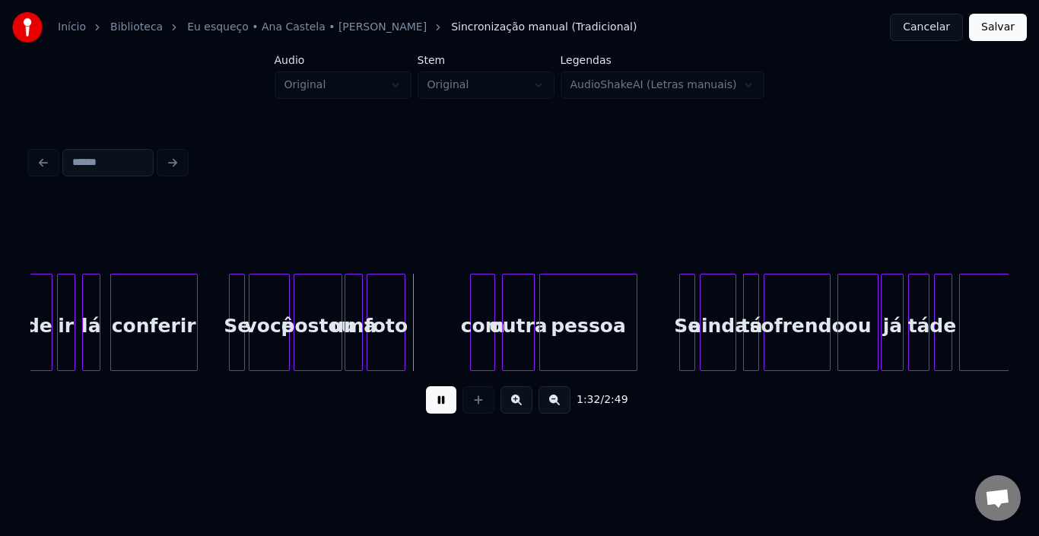
click at [446, 410] on button at bounding box center [441, 399] width 30 height 27
click at [421, 295] on div "com" at bounding box center [425, 325] width 24 height 103
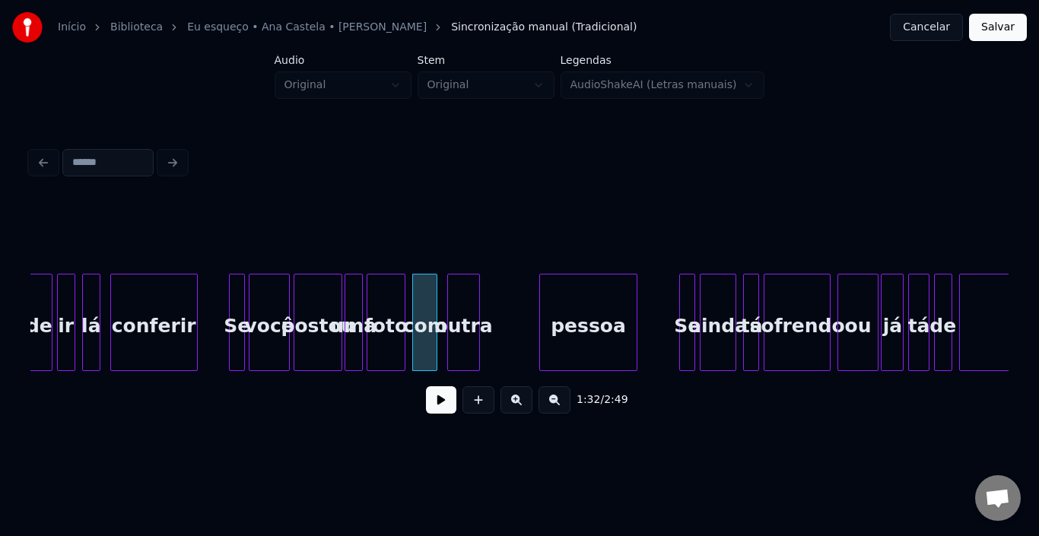
click at [465, 306] on div "outra" at bounding box center [463, 325] width 30 height 103
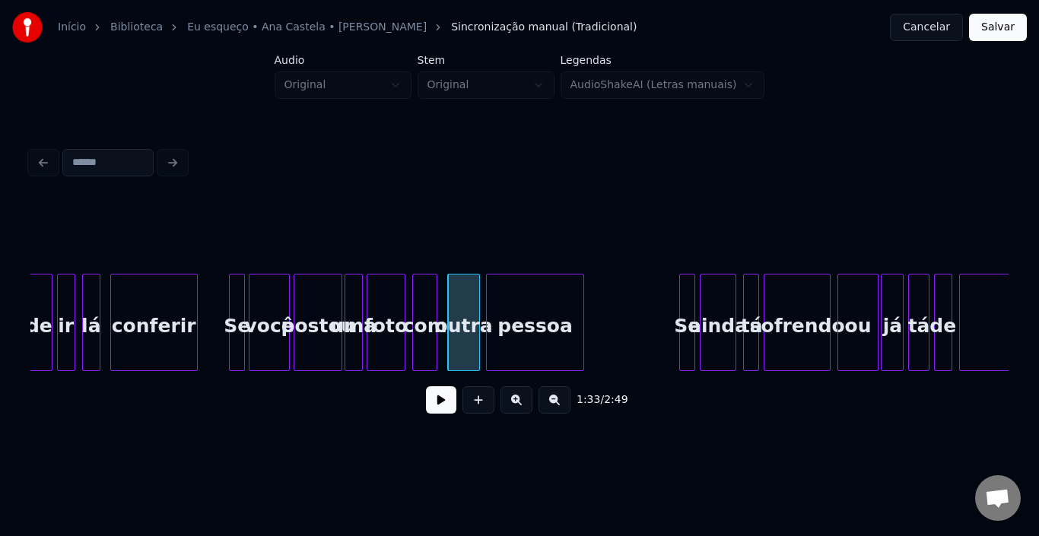
click at [516, 309] on div "pessoa" at bounding box center [535, 325] width 97 height 103
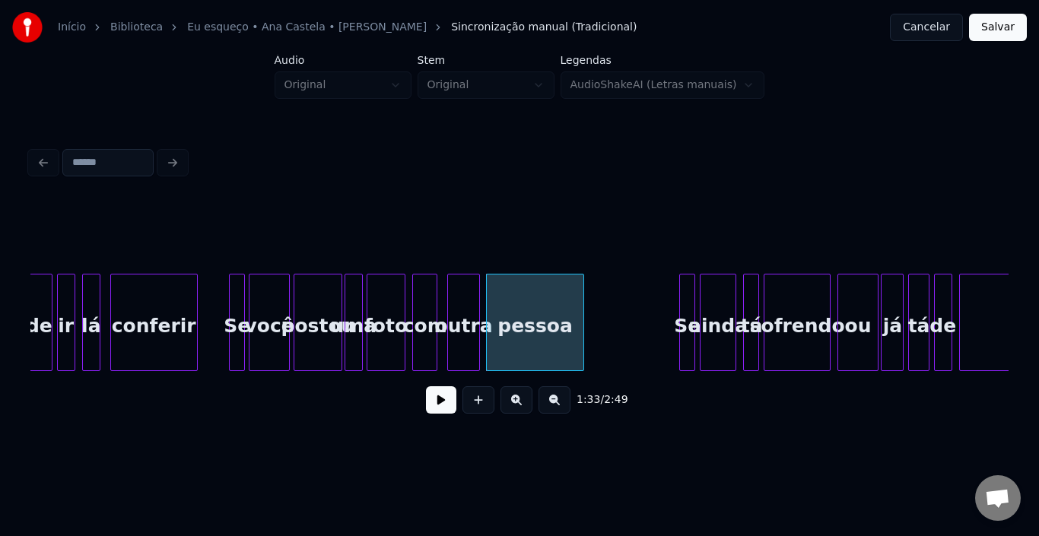
click at [418, 306] on div "com" at bounding box center [425, 325] width 24 height 103
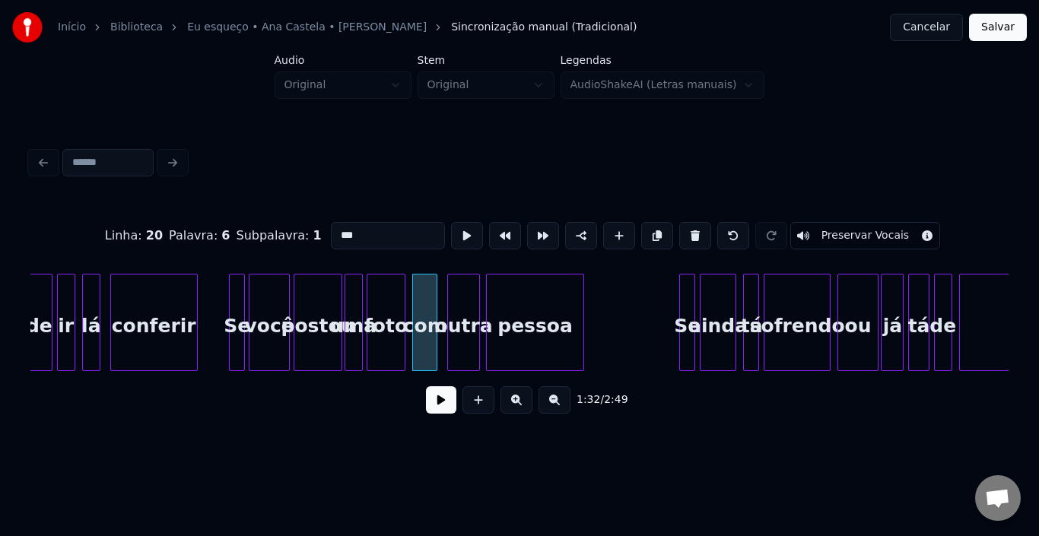
click at [441, 414] on button at bounding box center [441, 399] width 30 height 27
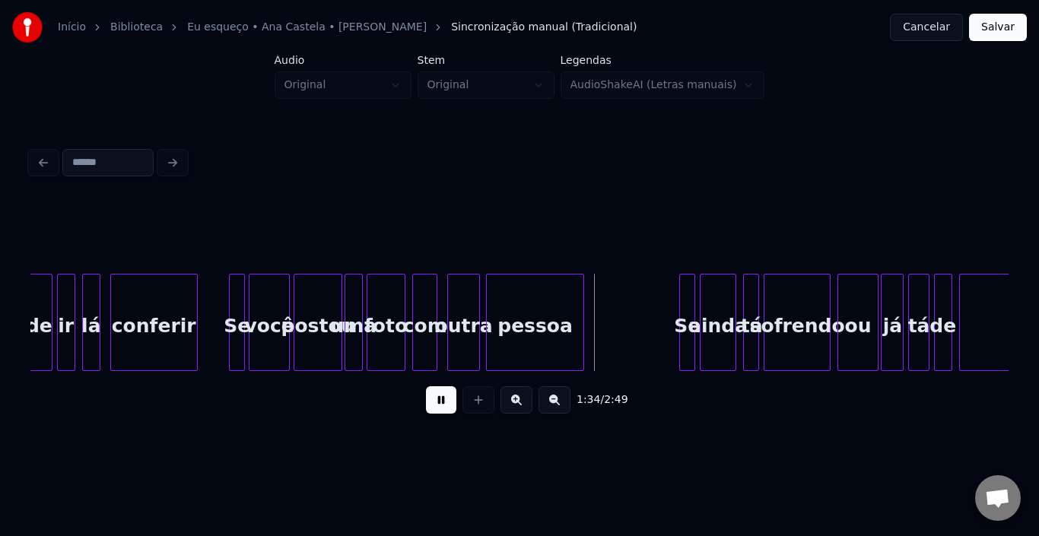
click at [441, 414] on button at bounding box center [441, 399] width 30 height 27
click at [684, 290] on div at bounding box center [682, 322] width 5 height 96
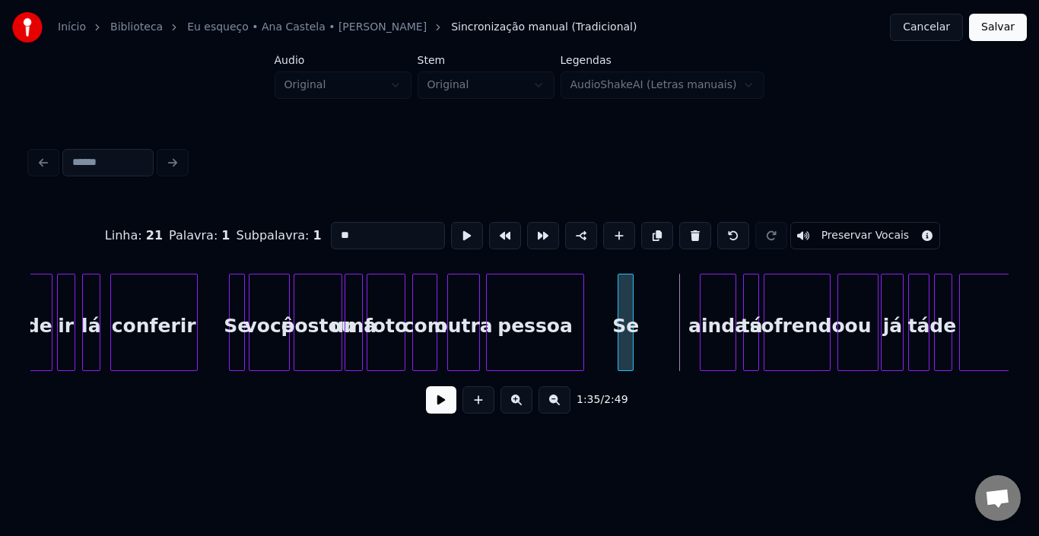
click at [627, 293] on div "Se" at bounding box center [625, 325] width 15 height 103
click at [650, 290] on div "ainda" at bounding box center [654, 325] width 35 height 103
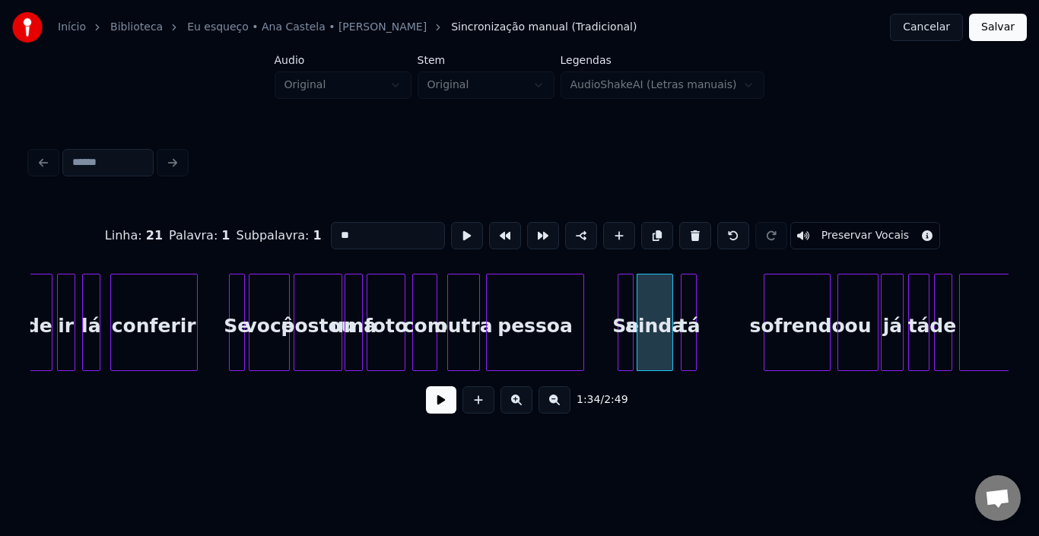
click at [689, 297] on div "tá" at bounding box center [688, 325] width 15 height 103
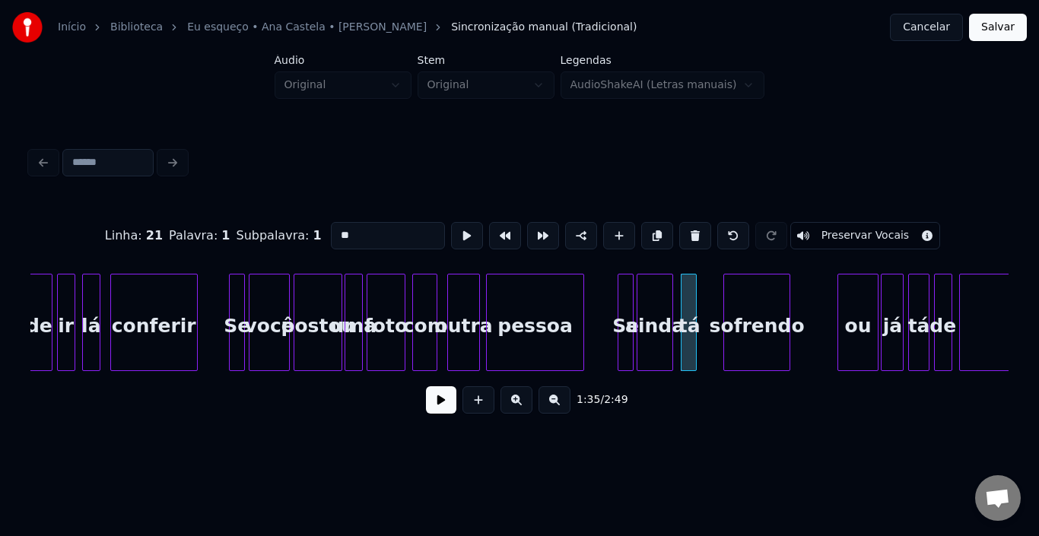
click at [757, 293] on div "sofrendo" at bounding box center [756, 325] width 65 height 103
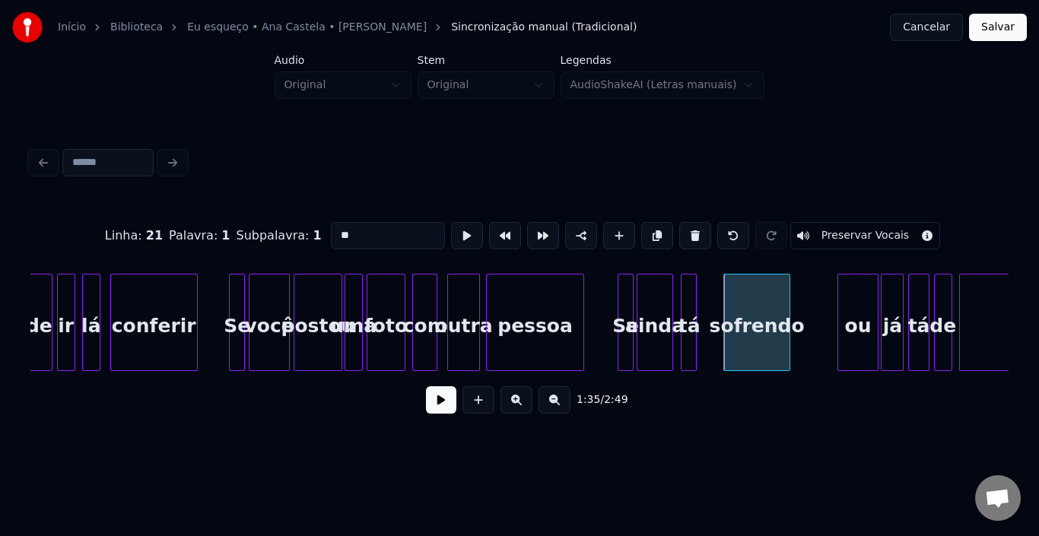
click at [541, 309] on div "pessoa" at bounding box center [535, 325] width 97 height 103
type input "******"
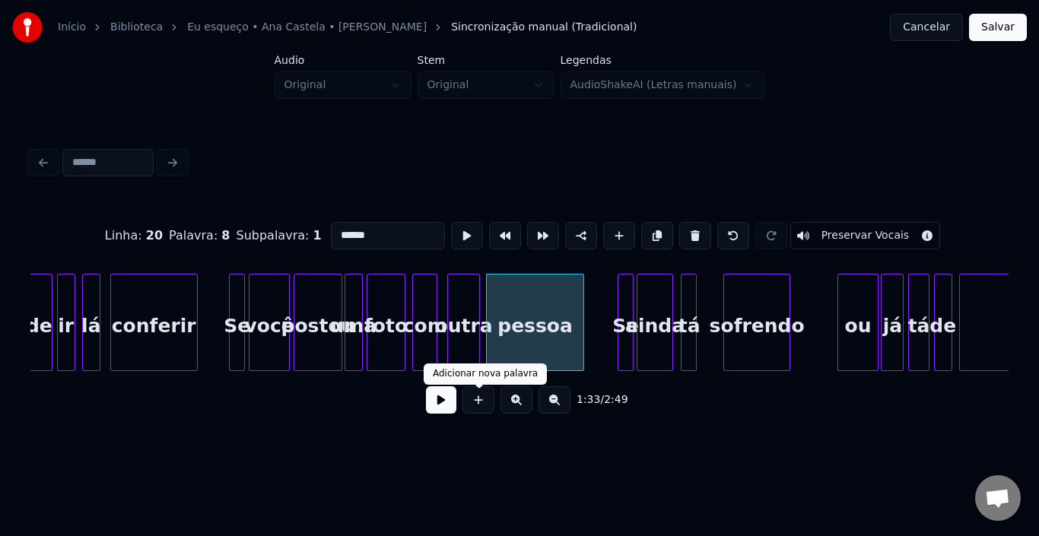
click at [435, 405] on button at bounding box center [441, 399] width 30 height 27
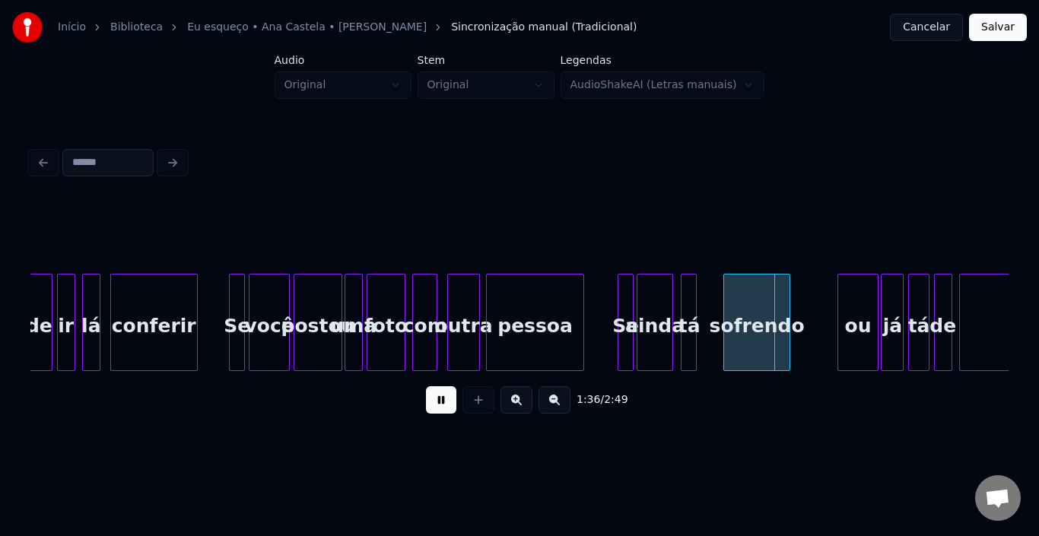
click at [435, 405] on button at bounding box center [441, 399] width 30 height 27
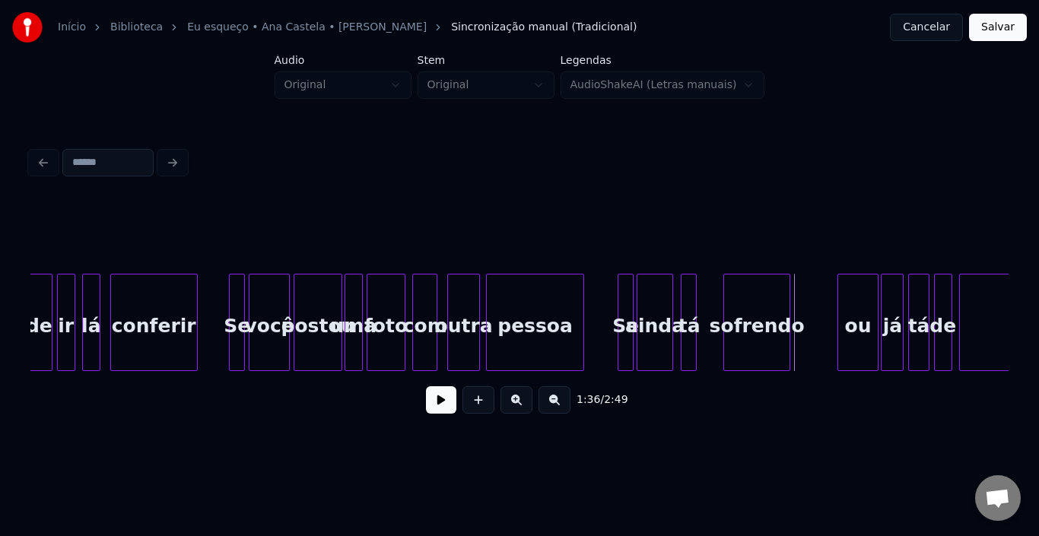
click at [727, 309] on div "sofrendo" at bounding box center [756, 325] width 65 height 103
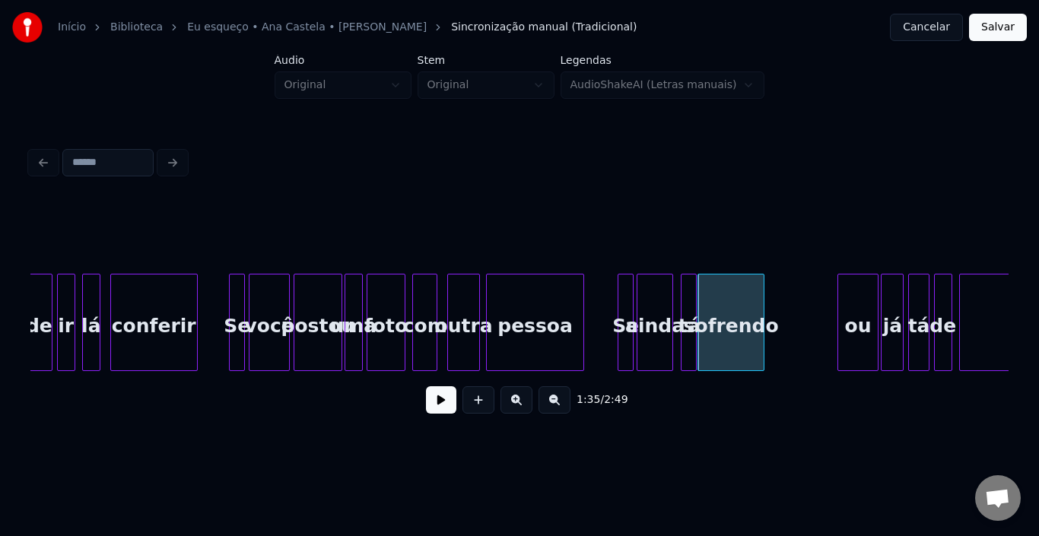
click at [749, 309] on div "sofrendo" at bounding box center [730, 325] width 65 height 103
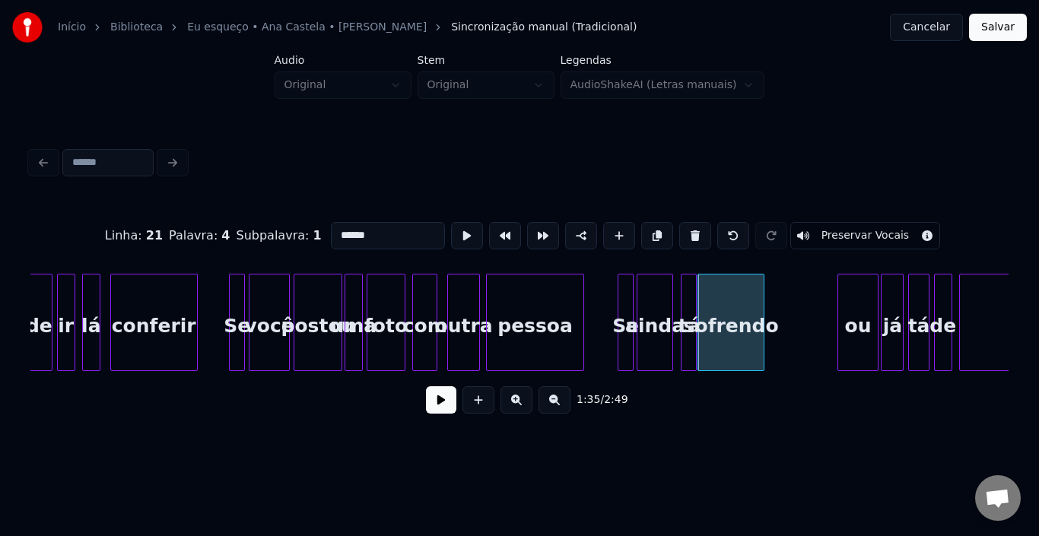
type input "********"
click at [792, 302] on div "ou" at bounding box center [790, 325] width 40 height 103
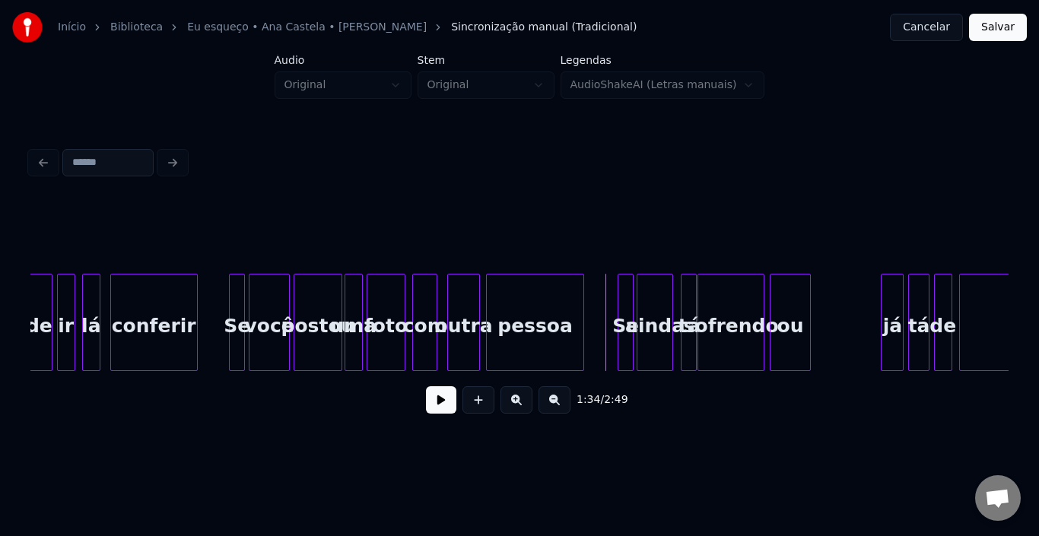
click at [451, 401] on button at bounding box center [441, 399] width 30 height 27
click at [824, 308] on div "já" at bounding box center [827, 325] width 21 height 103
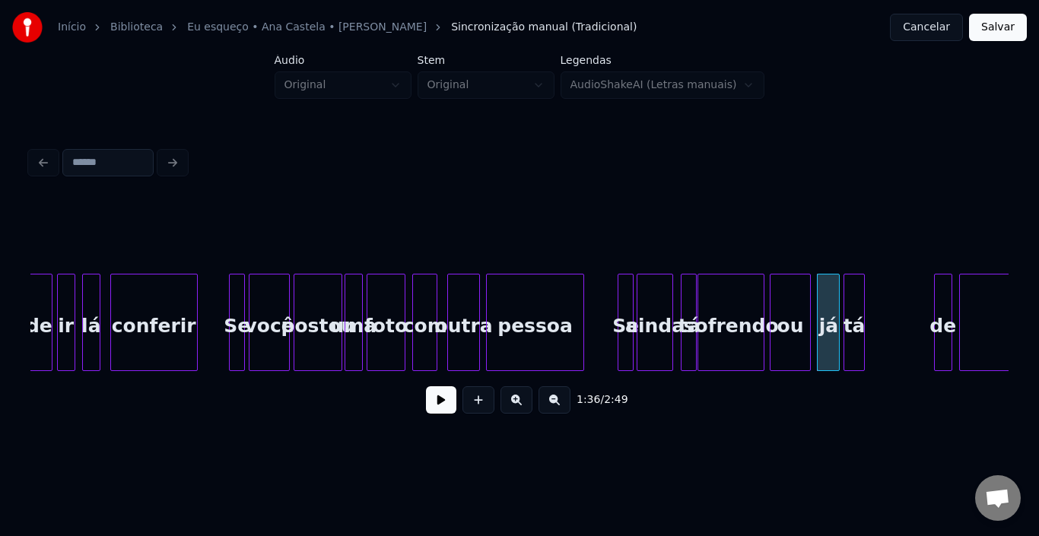
click at [852, 313] on div "tá" at bounding box center [853, 325] width 19 height 103
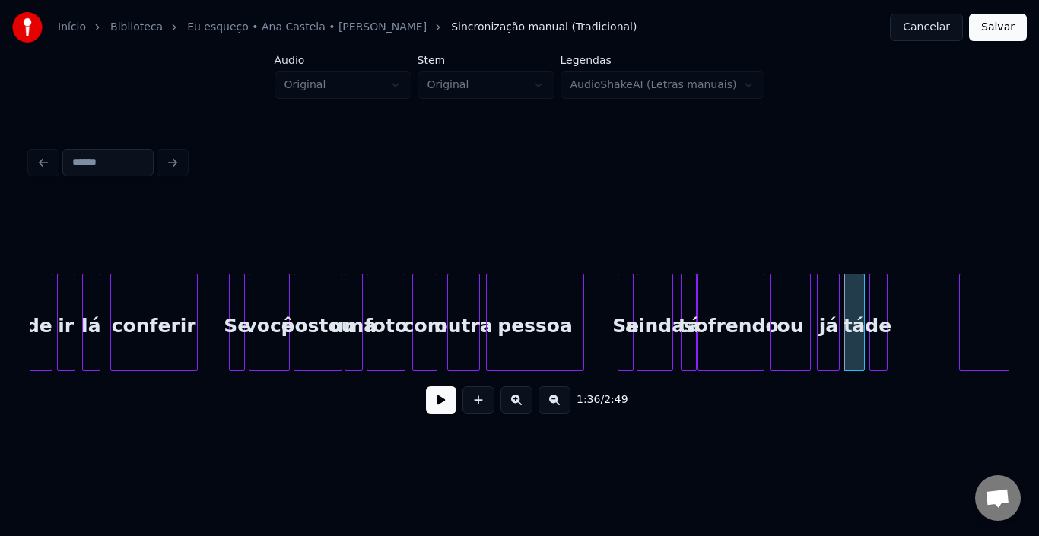
click at [879, 300] on div "de" at bounding box center [878, 325] width 17 height 103
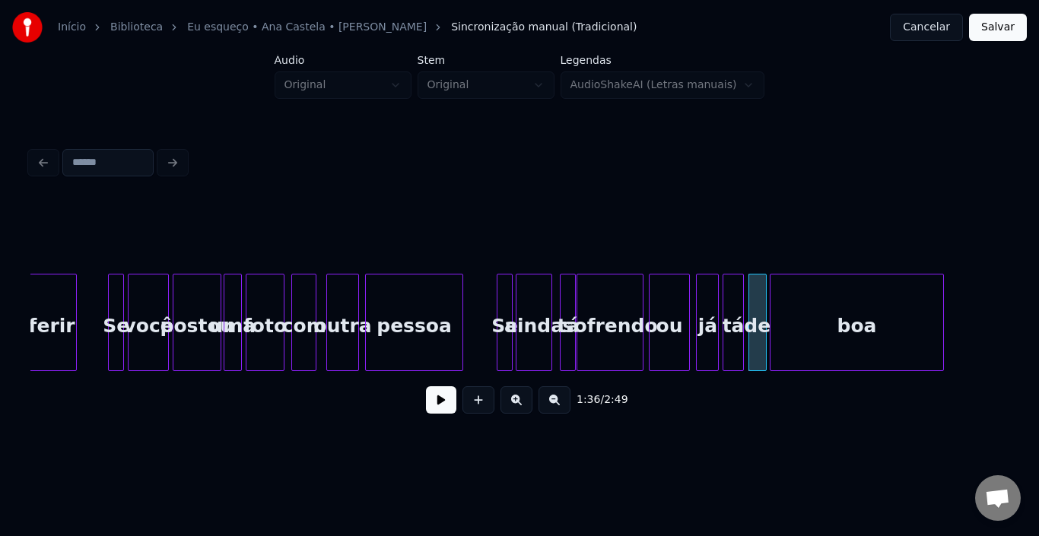
click at [903, 306] on div "boa" at bounding box center [856, 325] width 173 height 103
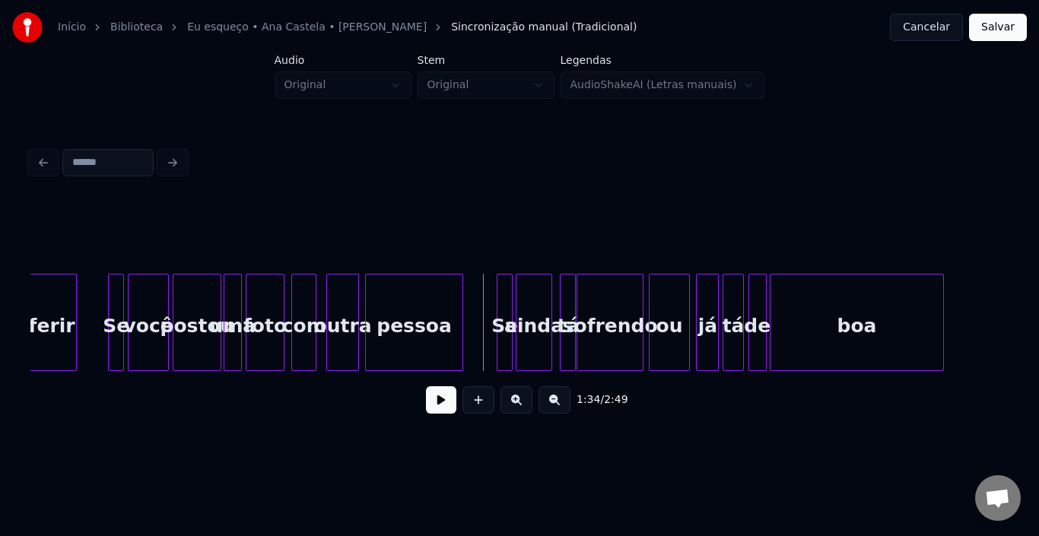
click at [443, 408] on button at bounding box center [441, 399] width 30 height 27
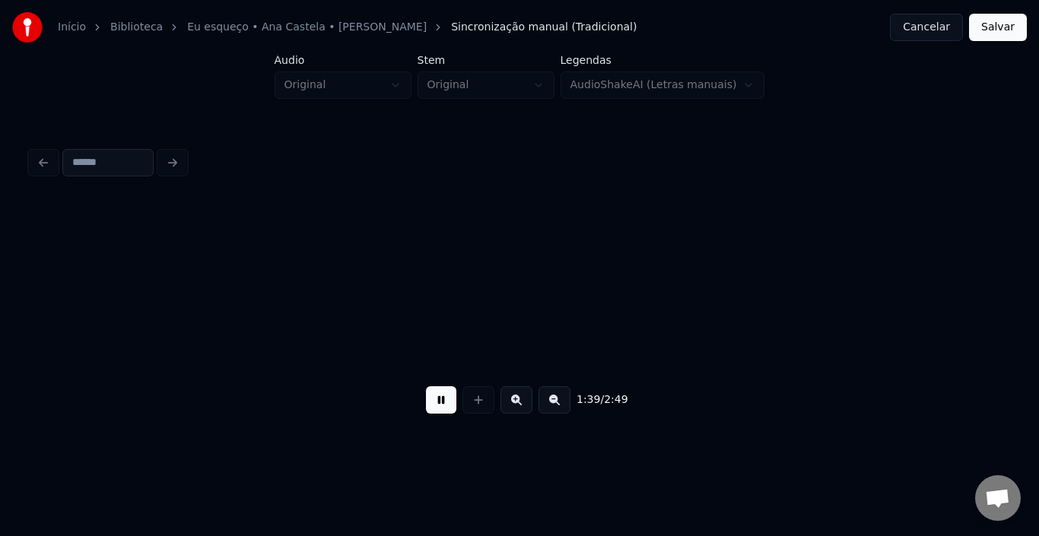
scroll to position [0, 11321]
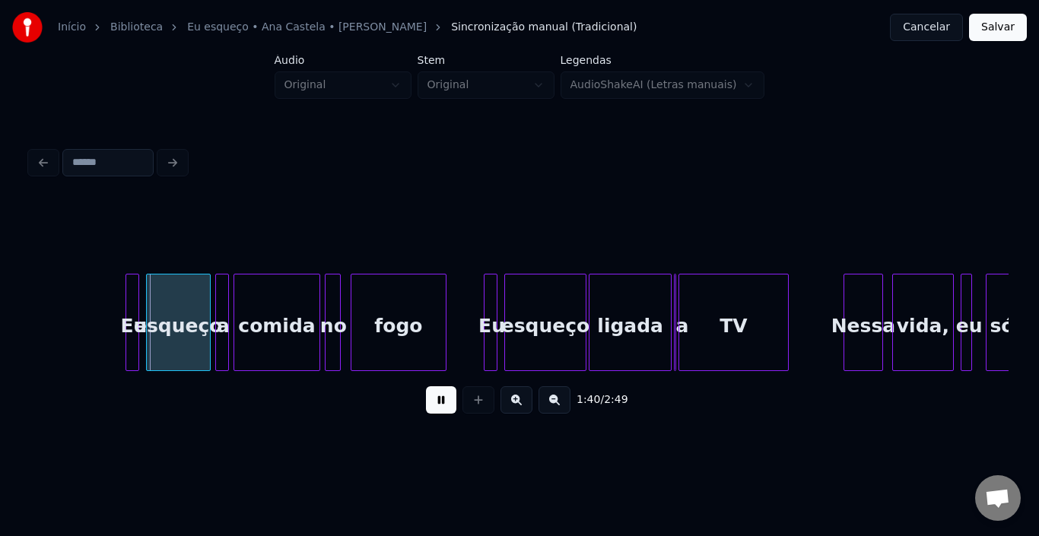
click at [443, 408] on button at bounding box center [441, 399] width 30 height 27
click at [62, 292] on div "Eu" at bounding box center [65, 325] width 15 height 103
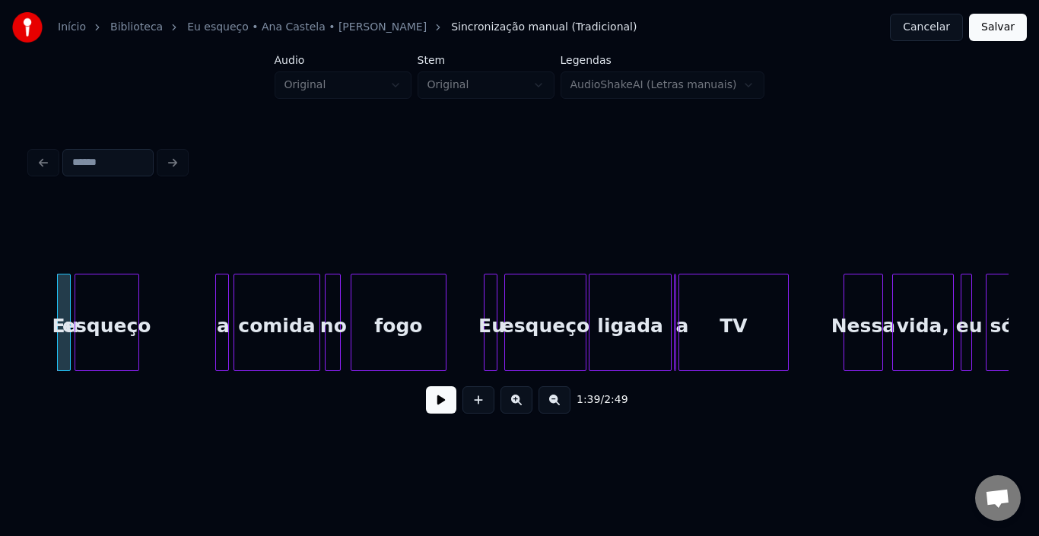
click at [101, 290] on div "esqueço" at bounding box center [106, 325] width 63 height 103
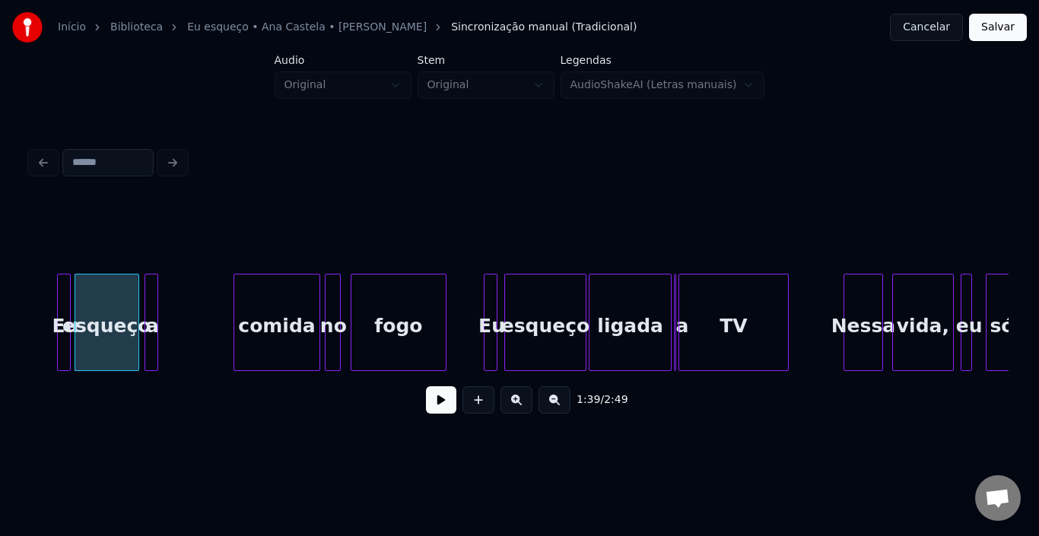
click at [151, 294] on div "a" at bounding box center [152, 325] width 15 height 103
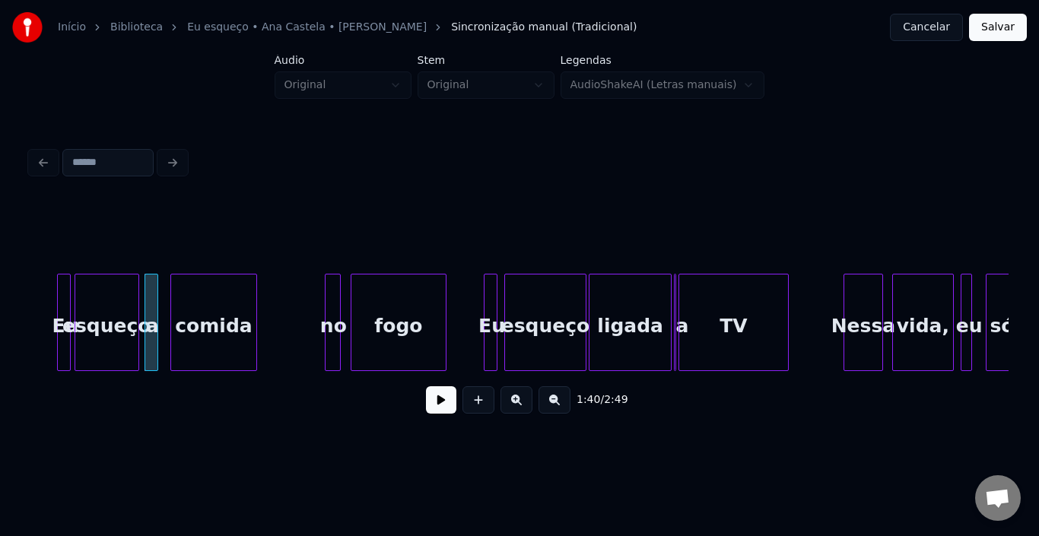
click at [200, 299] on div "comida" at bounding box center [214, 325] width 86 height 103
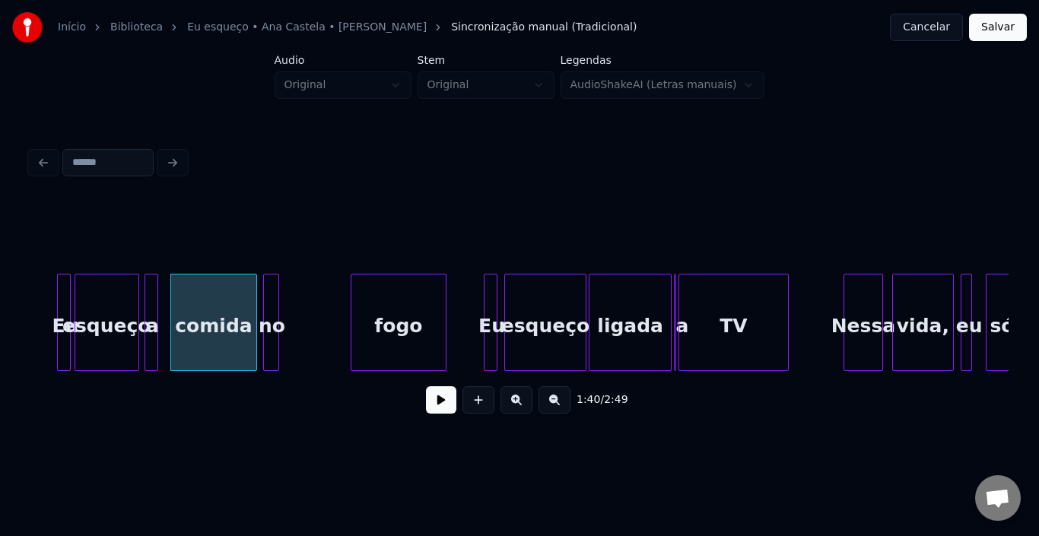
click at [273, 299] on div "no" at bounding box center [271, 325] width 15 height 103
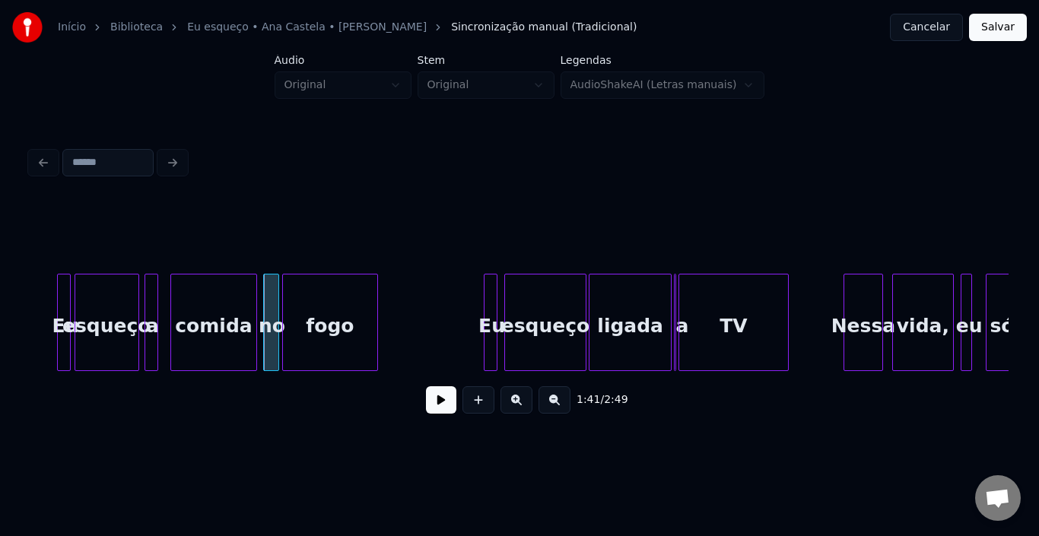
click at [326, 304] on div "fogo" at bounding box center [330, 325] width 95 height 103
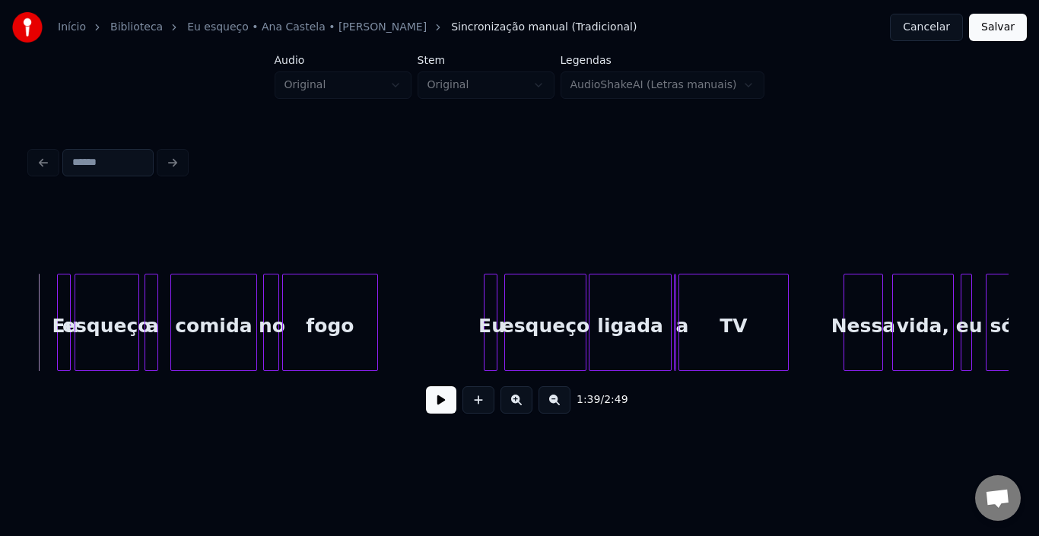
click at [444, 406] on button at bounding box center [441, 399] width 30 height 27
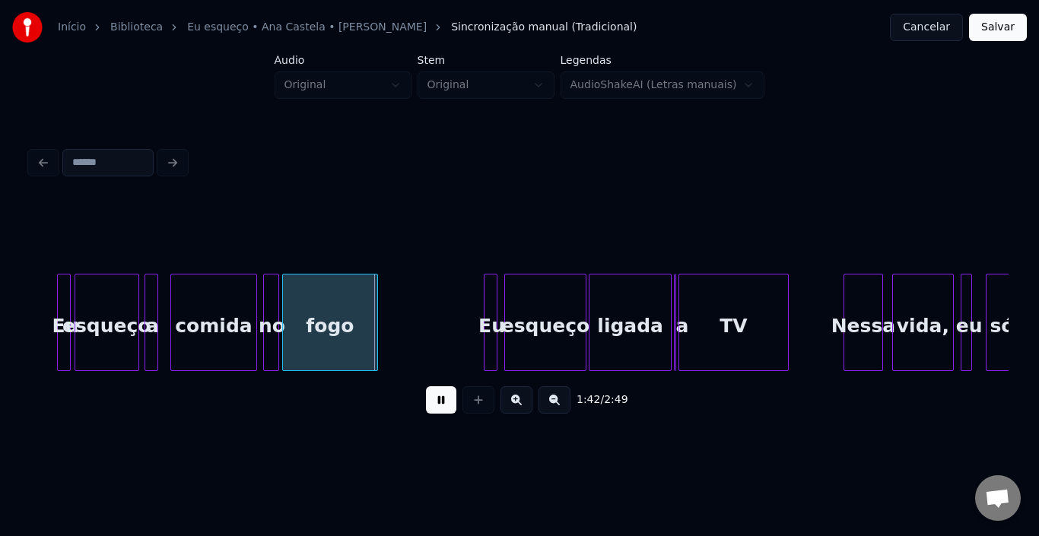
click at [444, 406] on button at bounding box center [441, 399] width 30 height 27
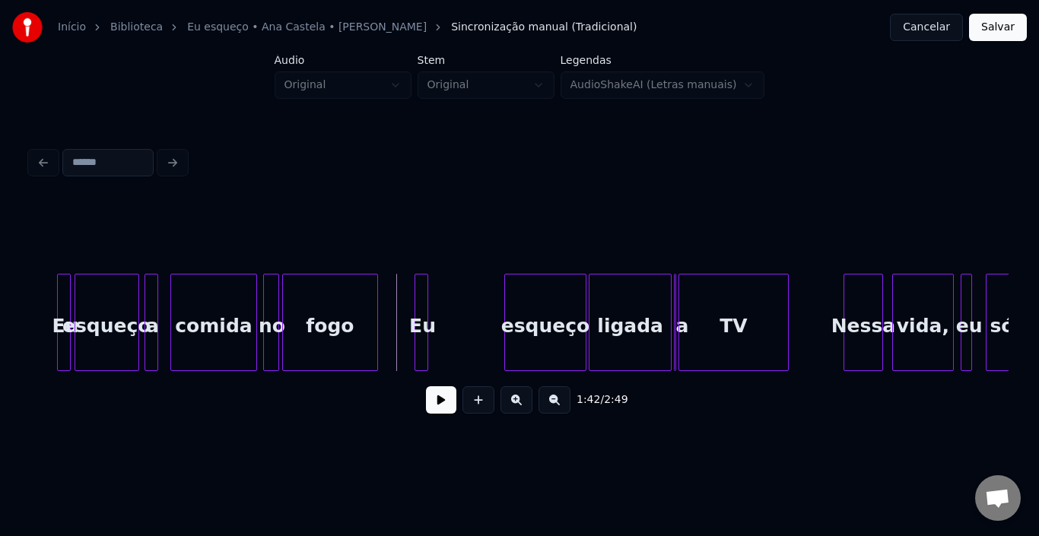
click at [420, 320] on div "Eu" at bounding box center [422, 325] width 15 height 103
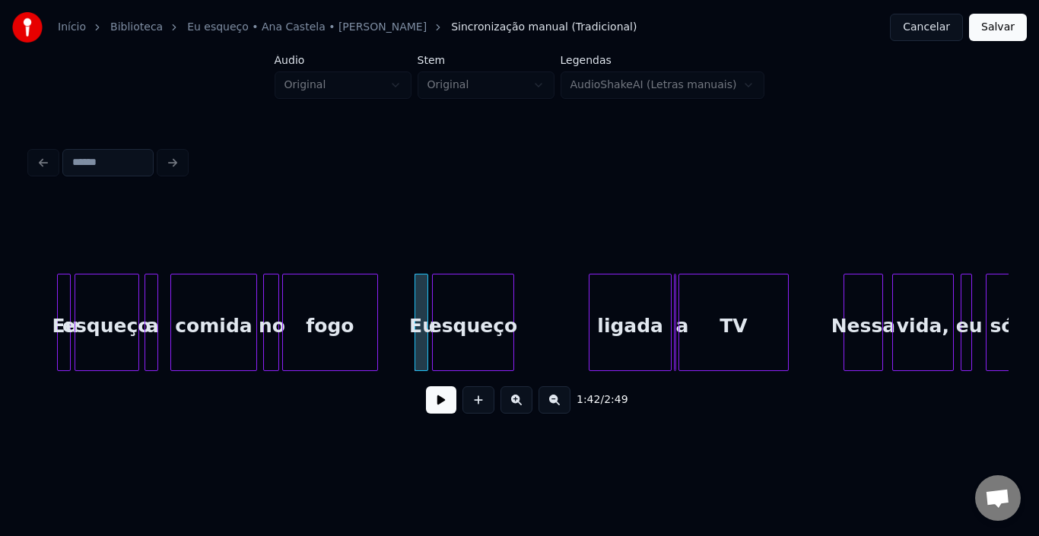
click at [471, 293] on div "esqueço" at bounding box center [473, 325] width 81 height 103
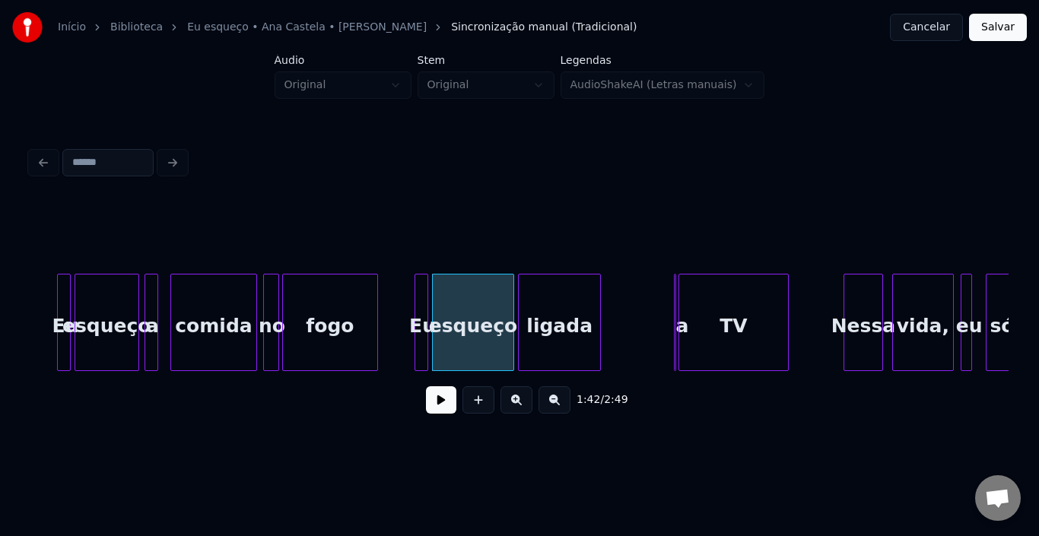
click at [554, 295] on div "ligada" at bounding box center [559, 325] width 81 height 103
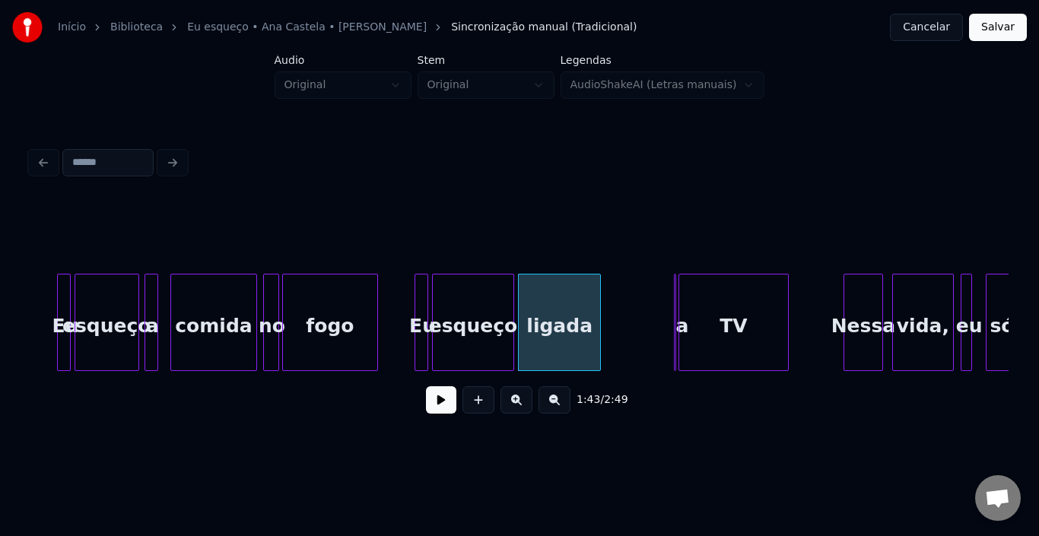
click at [674, 302] on div at bounding box center [673, 322] width 5 height 96
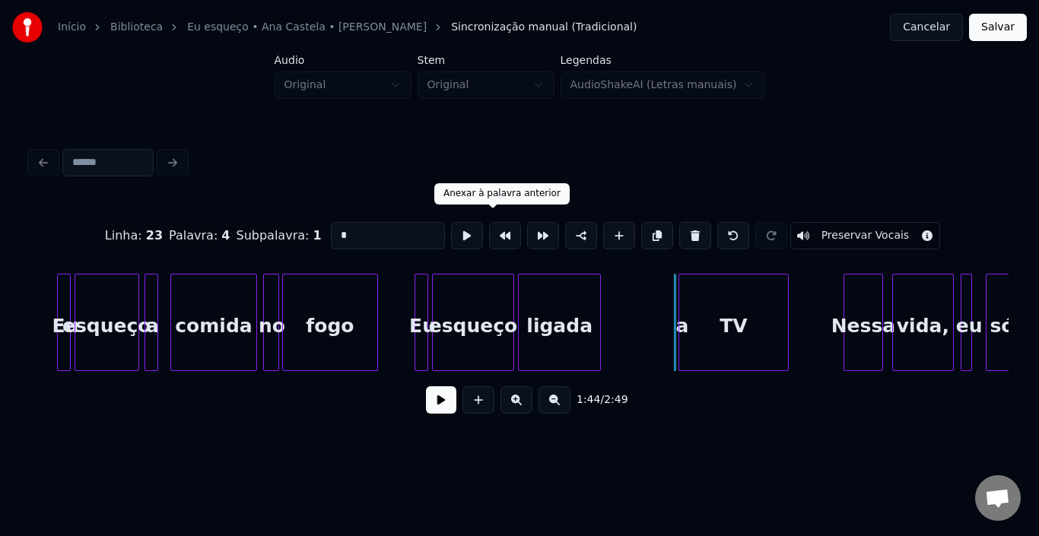
click at [490, 232] on button at bounding box center [505, 235] width 32 height 27
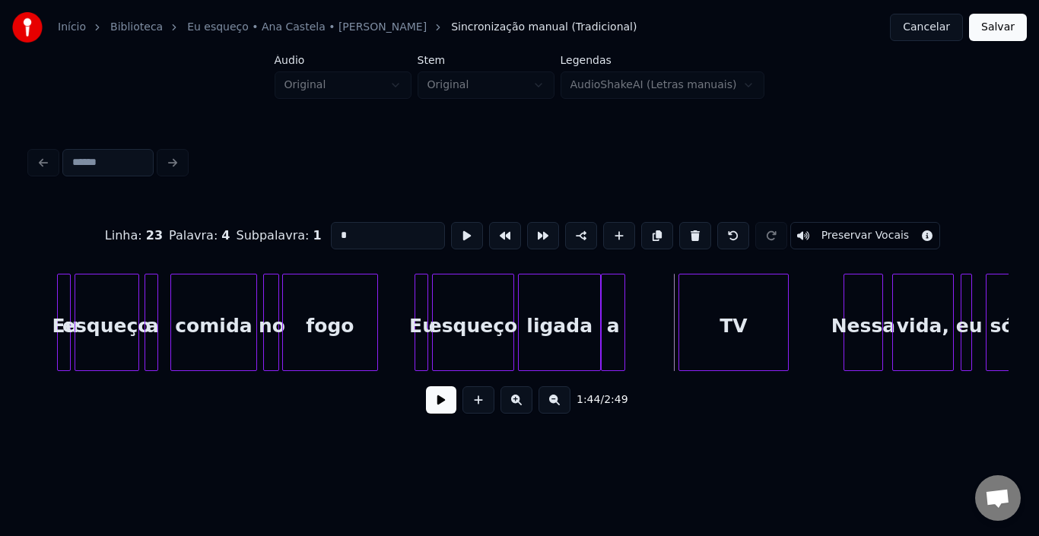
click at [621, 314] on div at bounding box center [622, 322] width 5 height 96
click at [660, 305] on div "TV" at bounding box center [684, 325] width 109 height 103
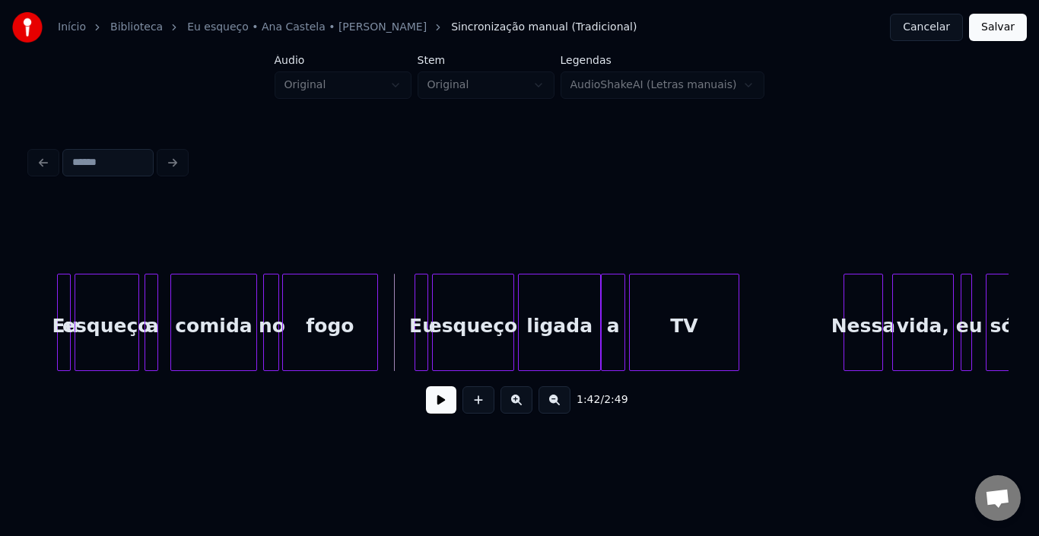
click at [444, 402] on button at bounding box center [441, 399] width 30 height 27
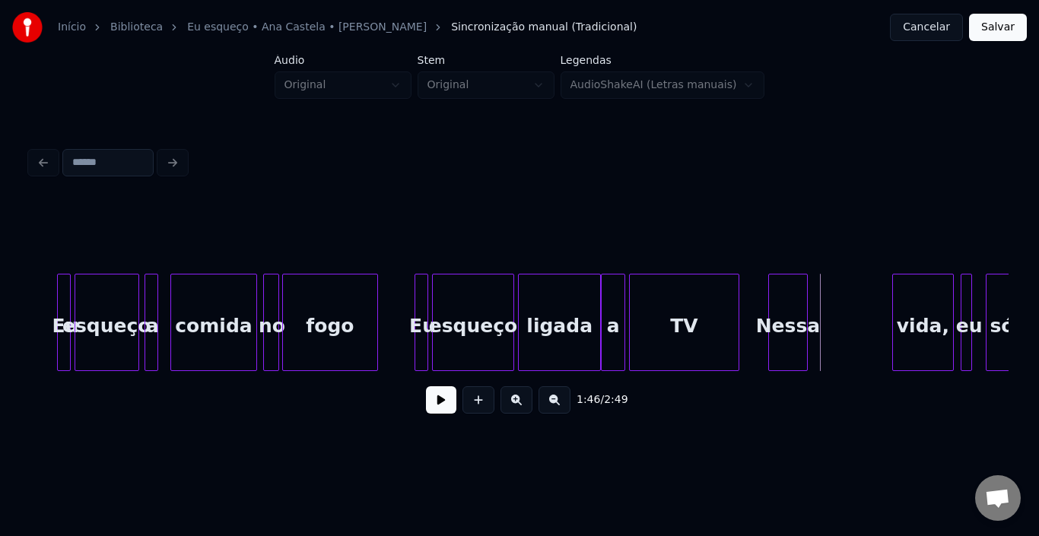
click at [785, 309] on div "Nessa" at bounding box center [787, 325] width 37 height 103
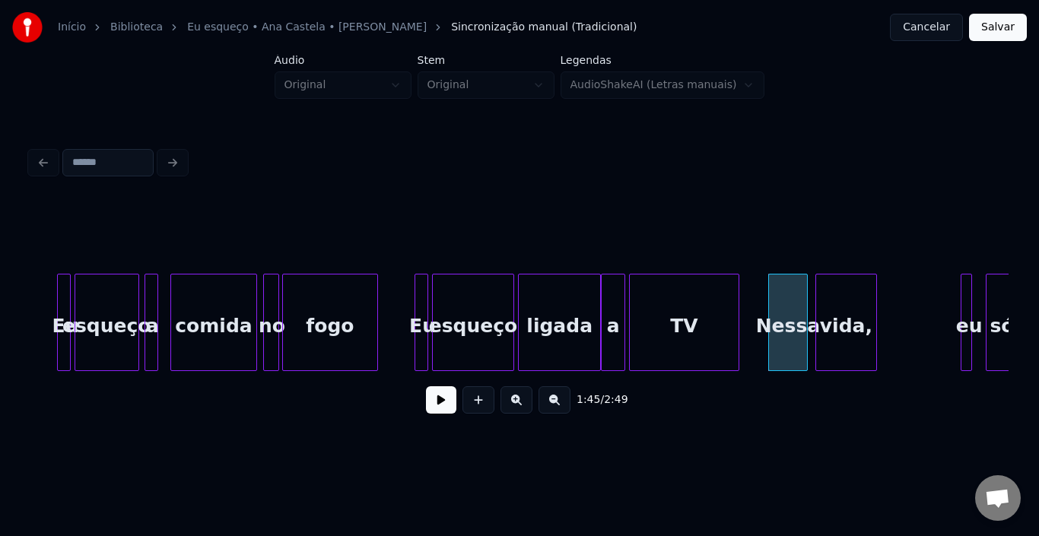
click at [837, 310] on div "vida," at bounding box center [846, 325] width 60 height 103
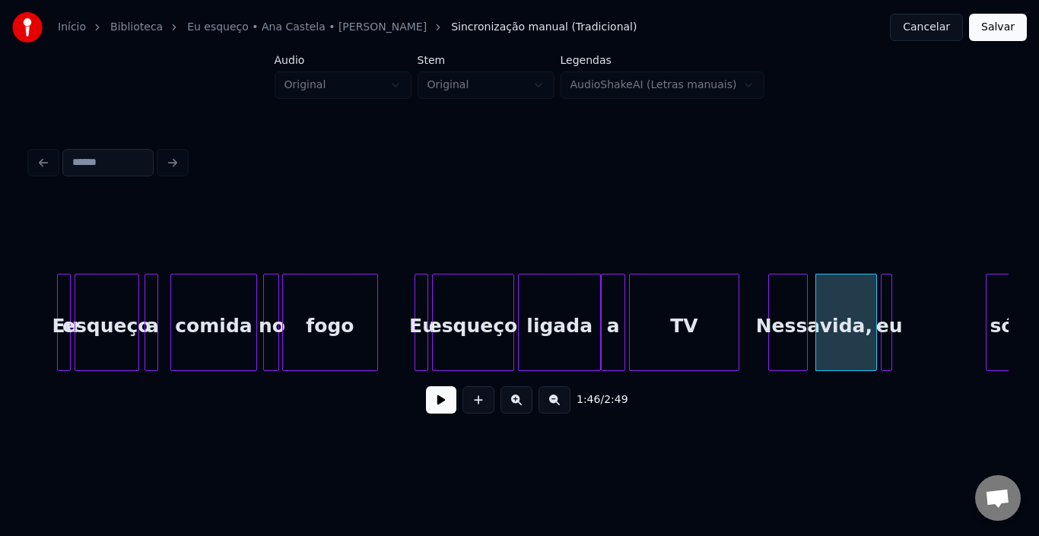
click at [880, 309] on div "eu" at bounding box center [885, 322] width 11 height 97
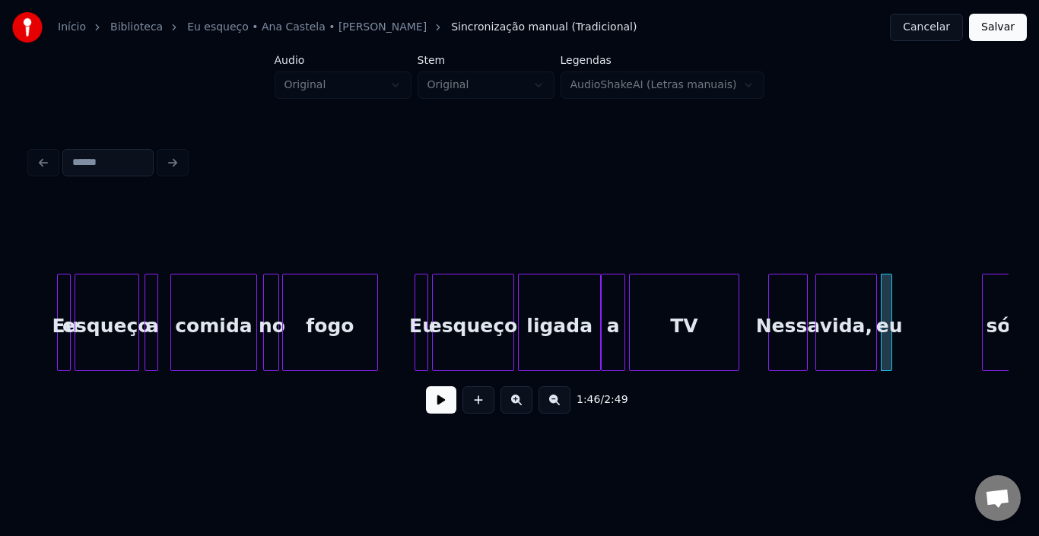
scroll to position [0, 11326]
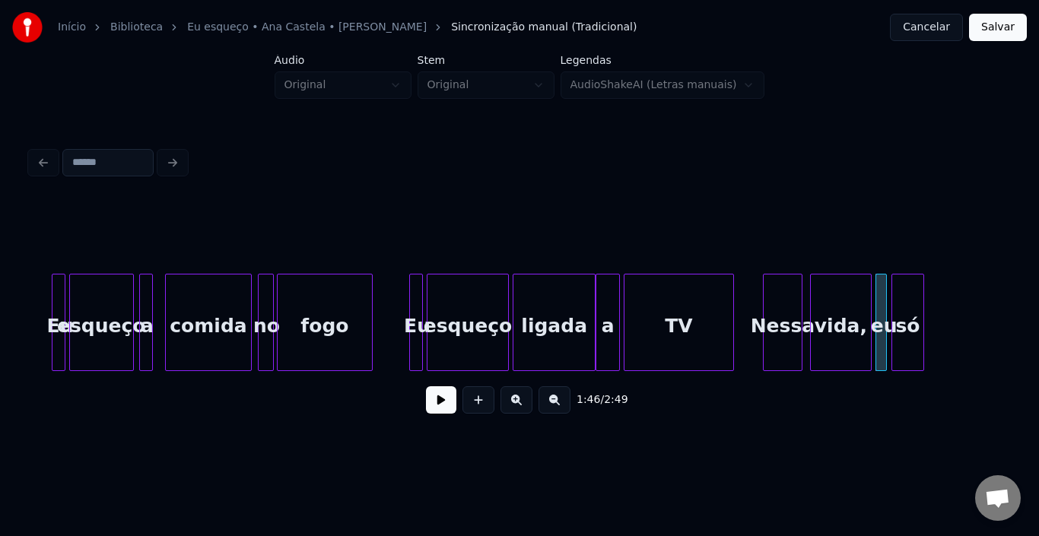
click at [913, 302] on div "só" at bounding box center [907, 325] width 30 height 103
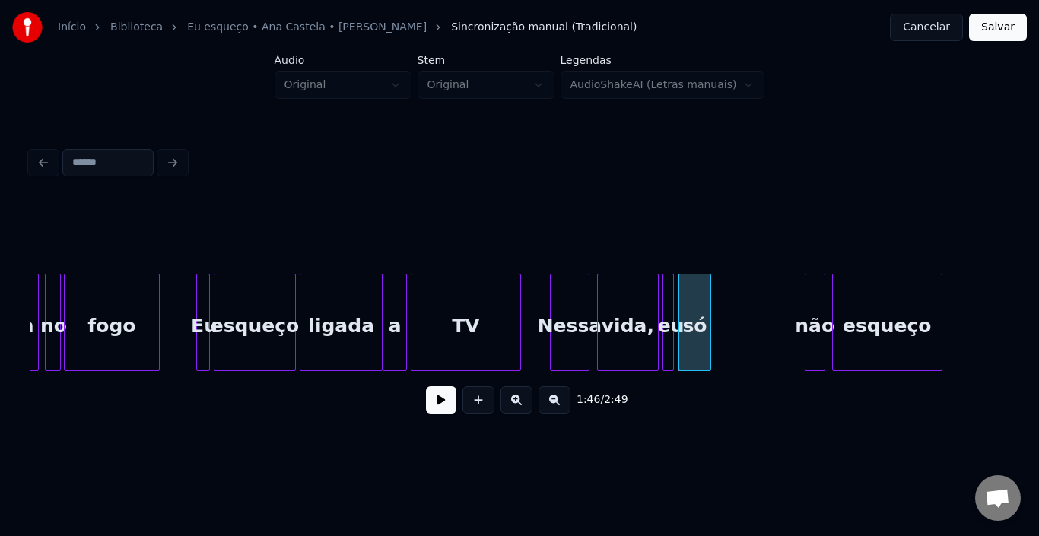
scroll to position [0, 11630]
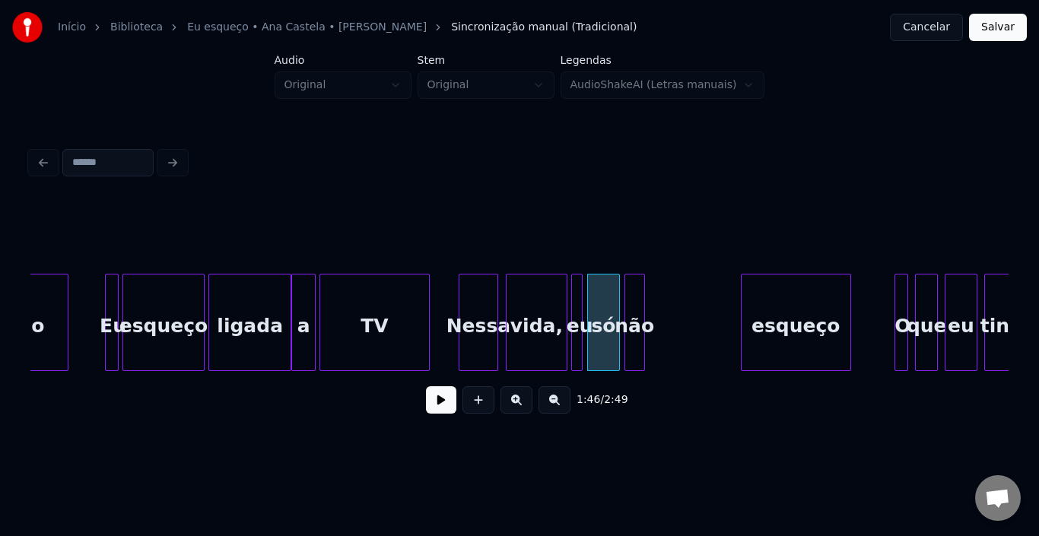
click at [631, 288] on div "não" at bounding box center [634, 325] width 19 height 103
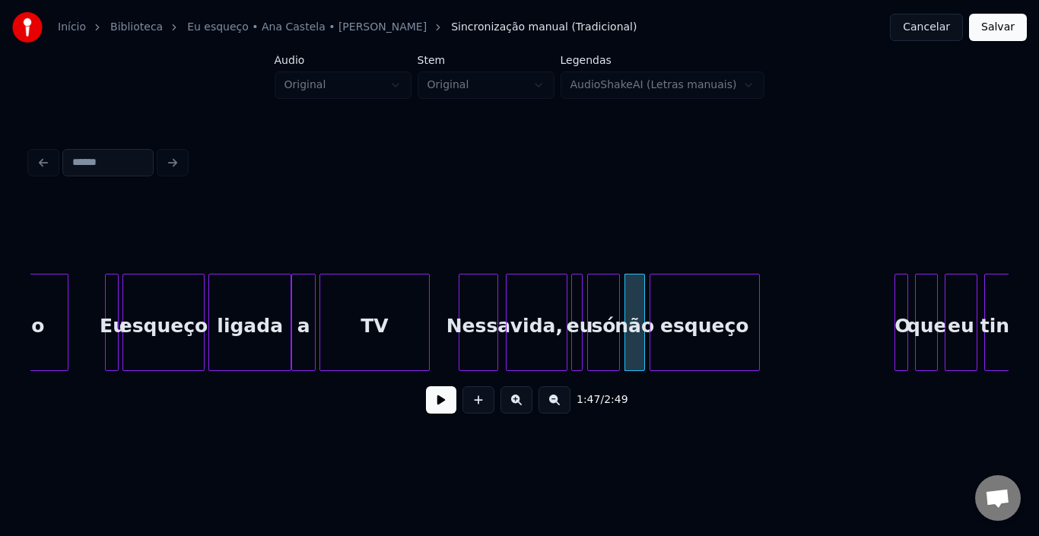
click at [697, 299] on div "esqueço" at bounding box center [704, 325] width 109 height 103
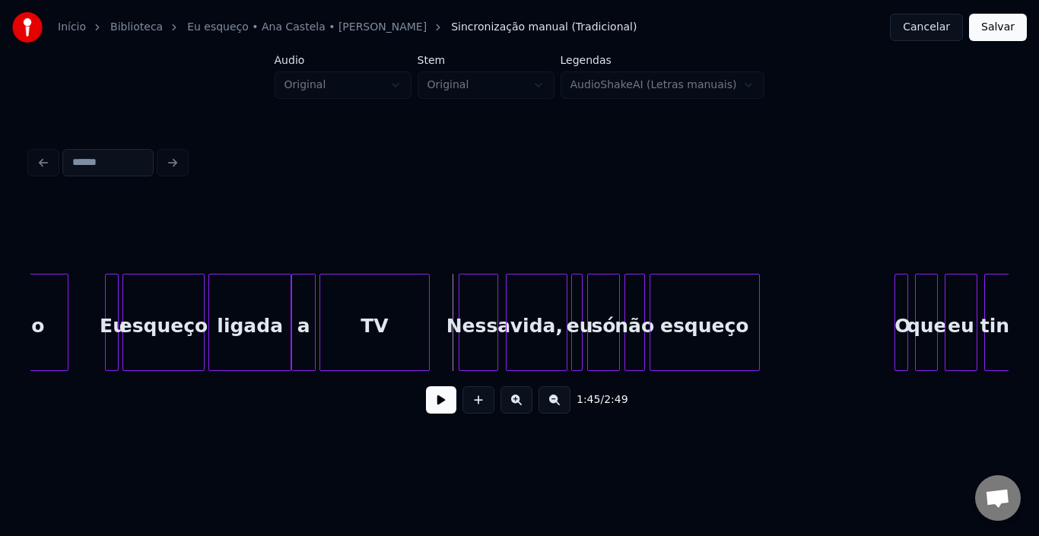
click at [447, 401] on button at bounding box center [441, 399] width 30 height 27
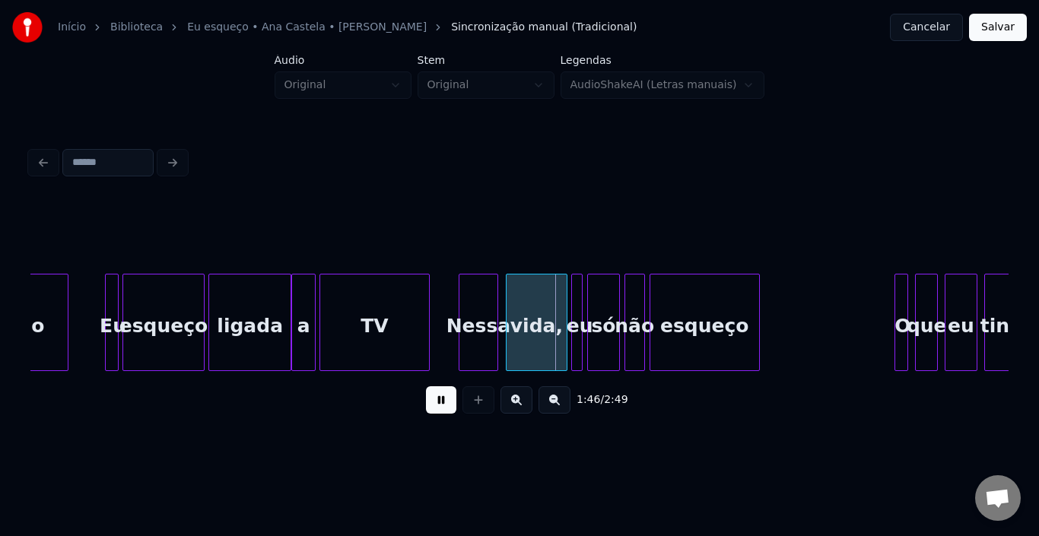
click at [446, 401] on button at bounding box center [441, 399] width 30 height 27
click at [490, 311] on div "Nessa" at bounding box center [477, 325] width 37 height 103
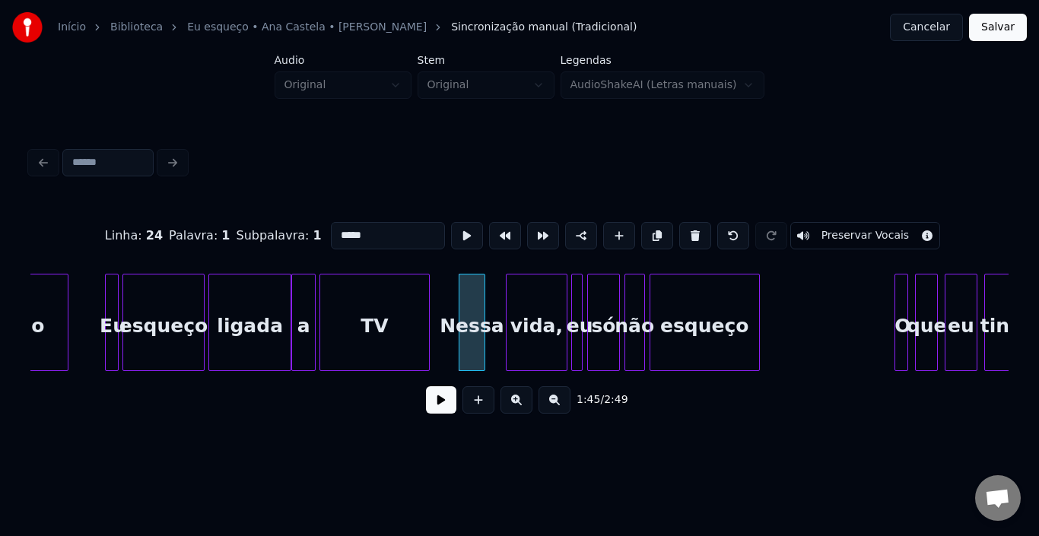
click at [481, 308] on div at bounding box center [482, 322] width 5 height 96
click at [511, 302] on div "vida," at bounding box center [519, 325] width 60 height 103
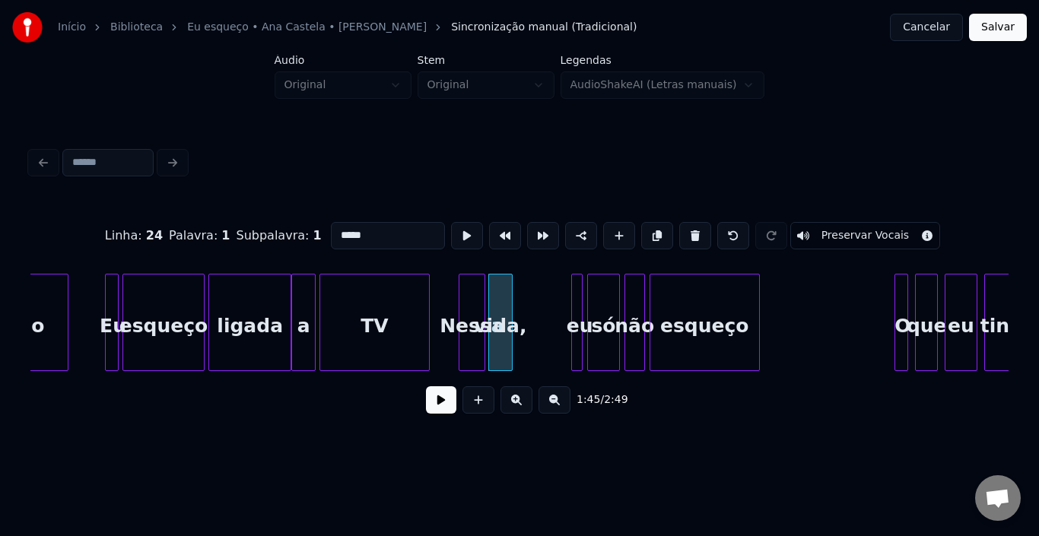
click at [511, 309] on div at bounding box center [509, 322] width 5 height 96
click at [429, 319] on div "TV" at bounding box center [374, 322] width 110 height 97
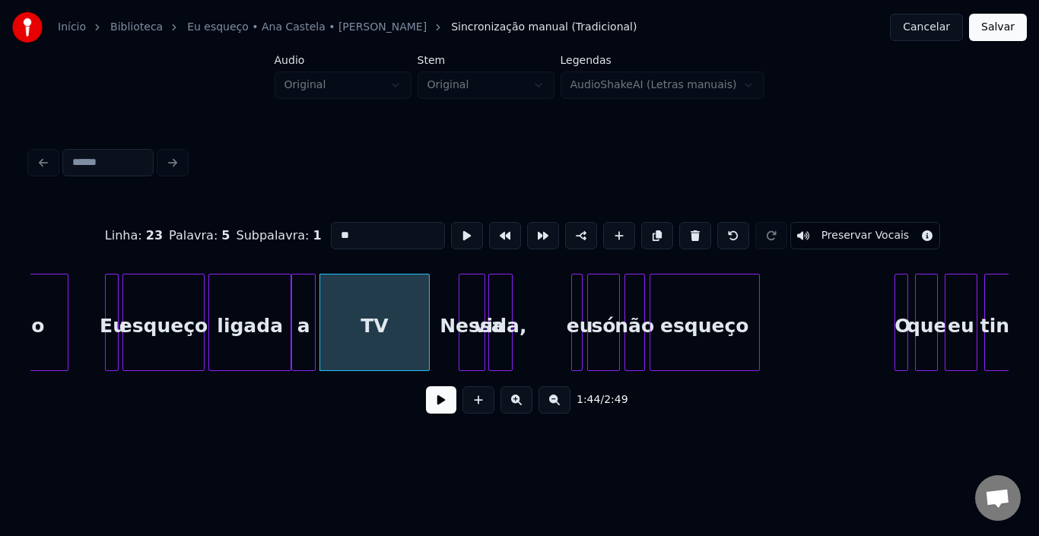
click at [459, 325] on div "Nessa" at bounding box center [471, 325] width 24 height 103
type input "*****"
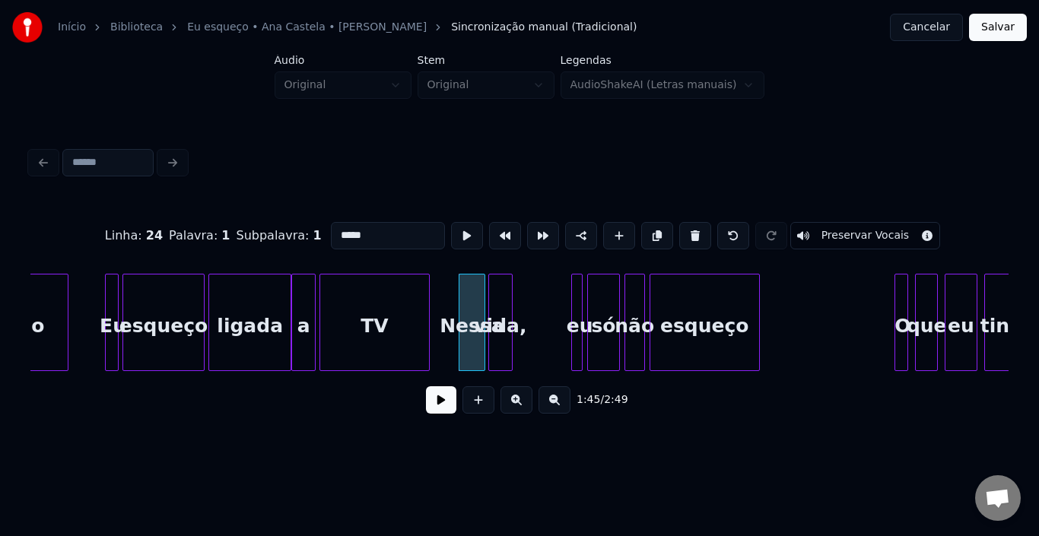
click at [446, 411] on button at bounding box center [441, 399] width 30 height 27
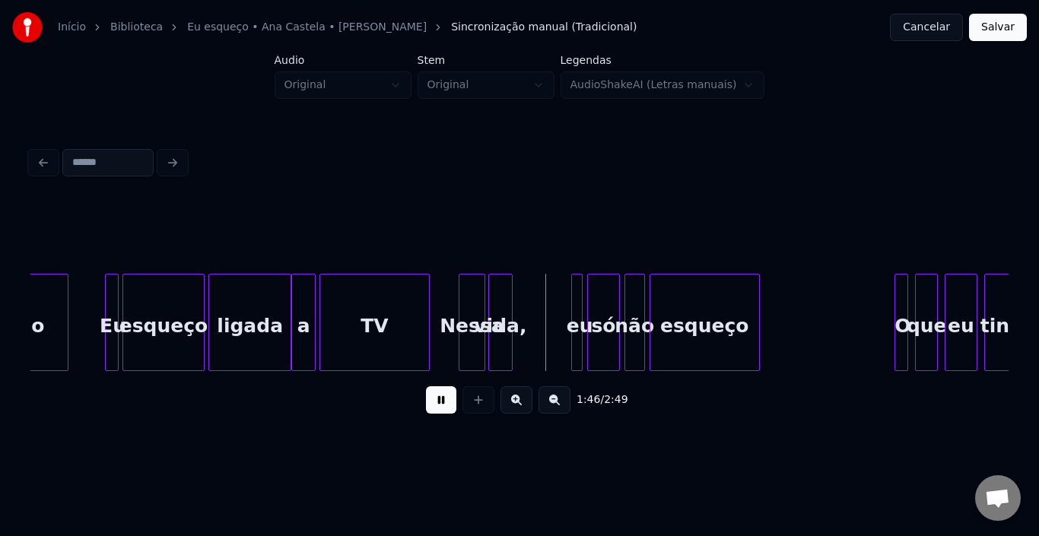
click at [446, 411] on button at bounding box center [441, 399] width 30 height 27
click at [546, 305] on div at bounding box center [544, 322] width 5 height 96
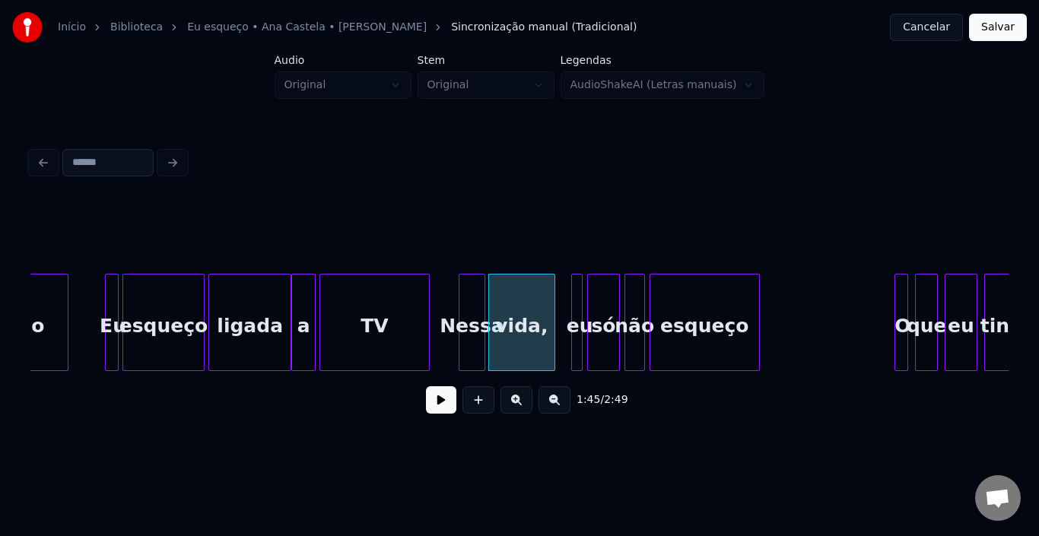
click at [553, 306] on div at bounding box center [552, 322] width 5 height 96
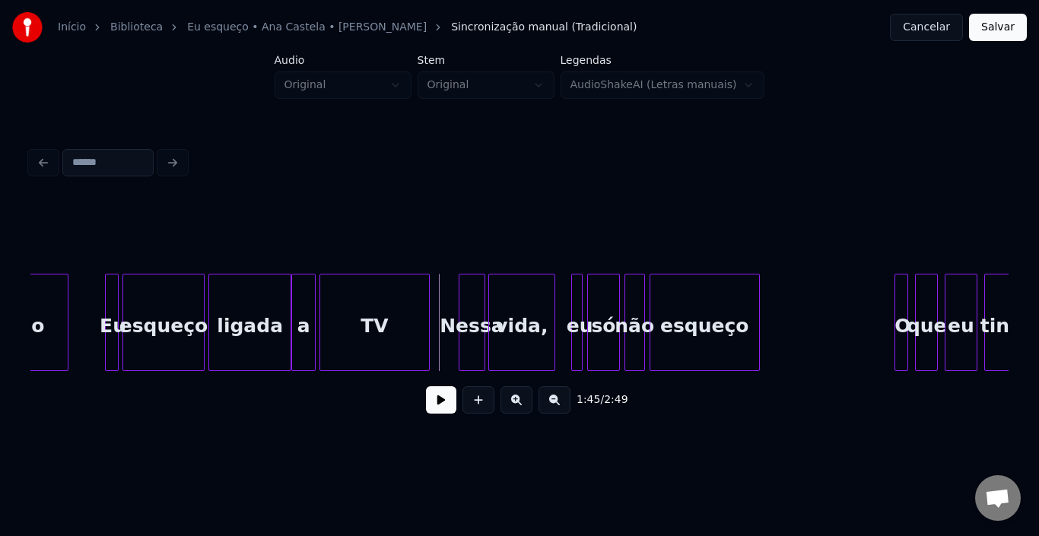
click at [441, 405] on button at bounding box center [441, 399] width 30 height 27
click at [851, 294] on div "O" at bounding box center [851, 325] width 15 height 103
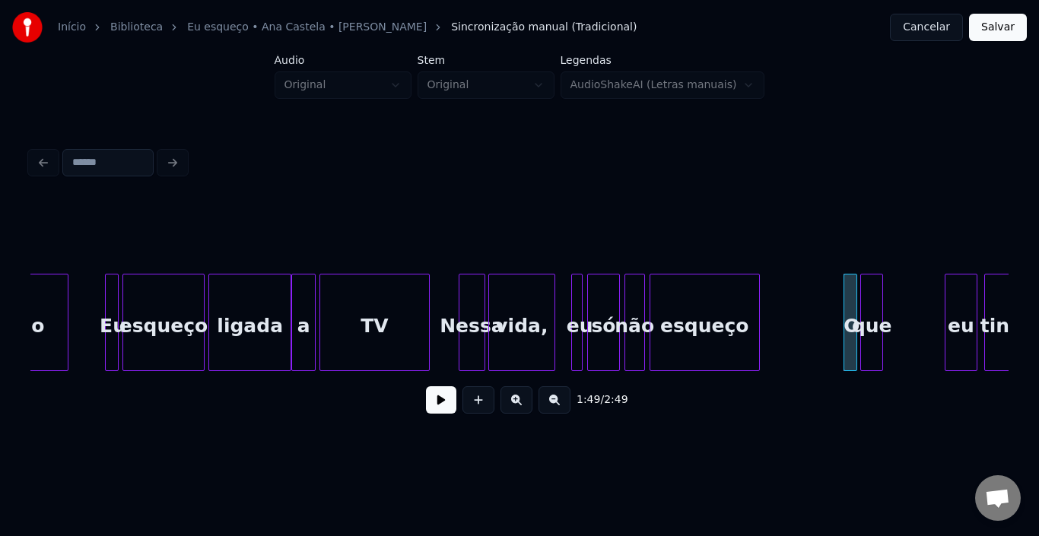
click at [871, 292] on div "que" at bounding box center [871, 325] width 21 height 103
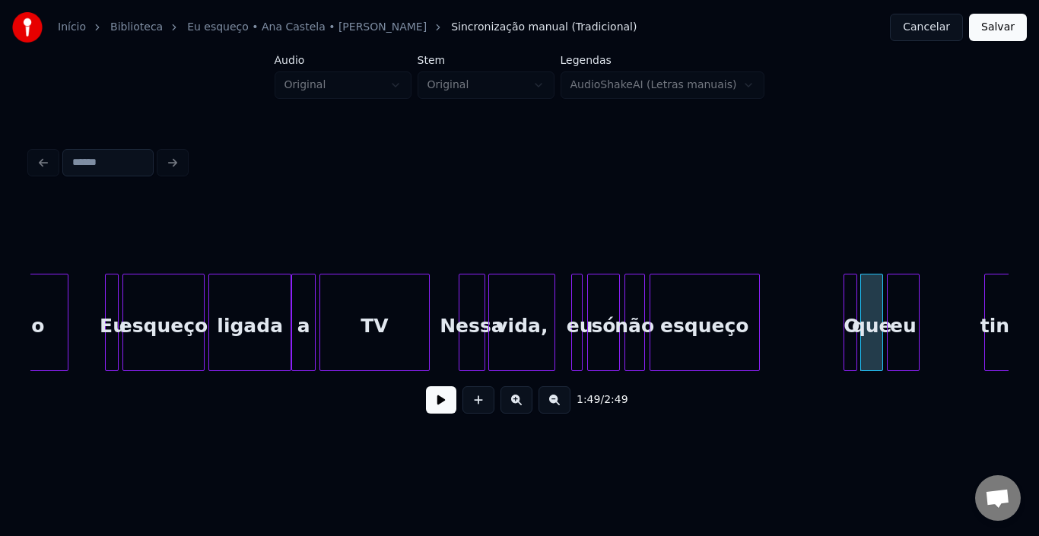
click at [894, 296] on div "eu" at bounding box center [902, 325] width 30 height 103
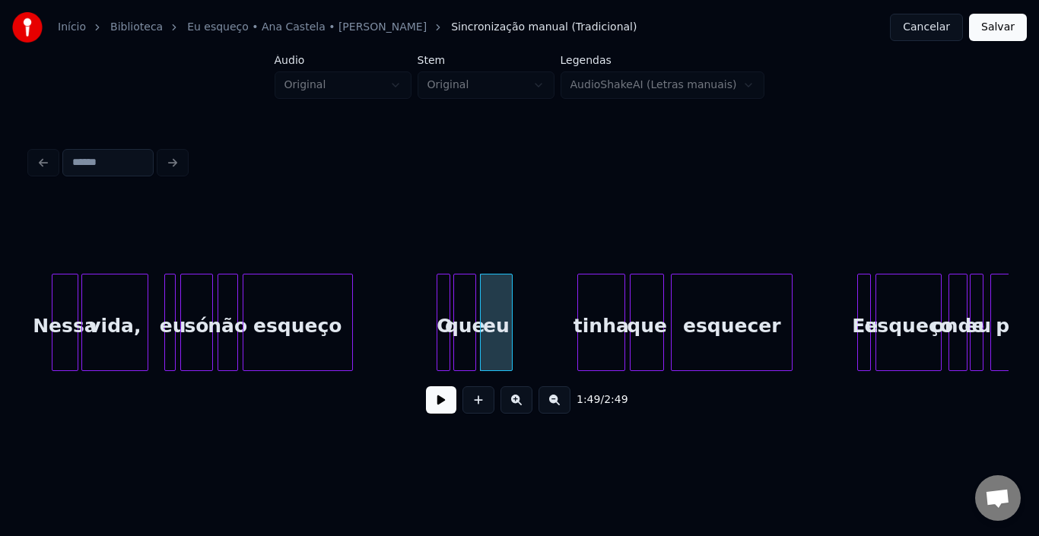
scroll to position [0, 12053]
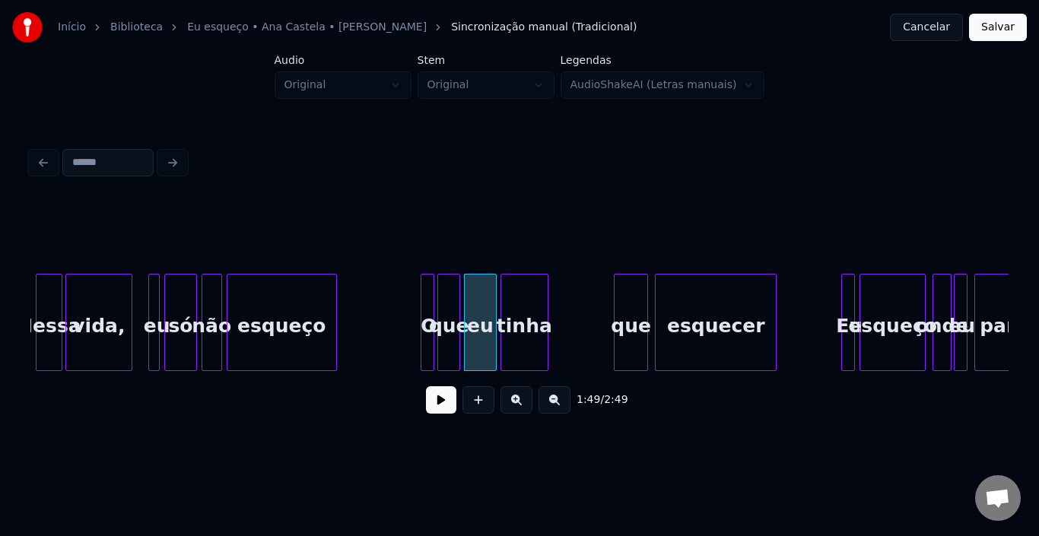
click at [526, 297] on div "tinha" at bounding box center [524, 325] width 46 height 103
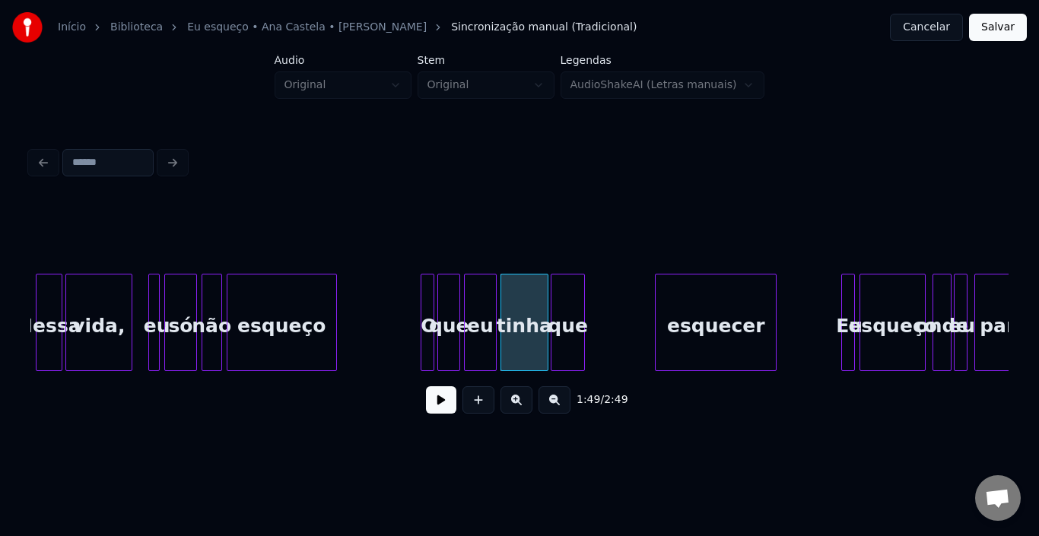
click at [564, 307] on div "que" at bounding box center [567, 325] width 33 height 103
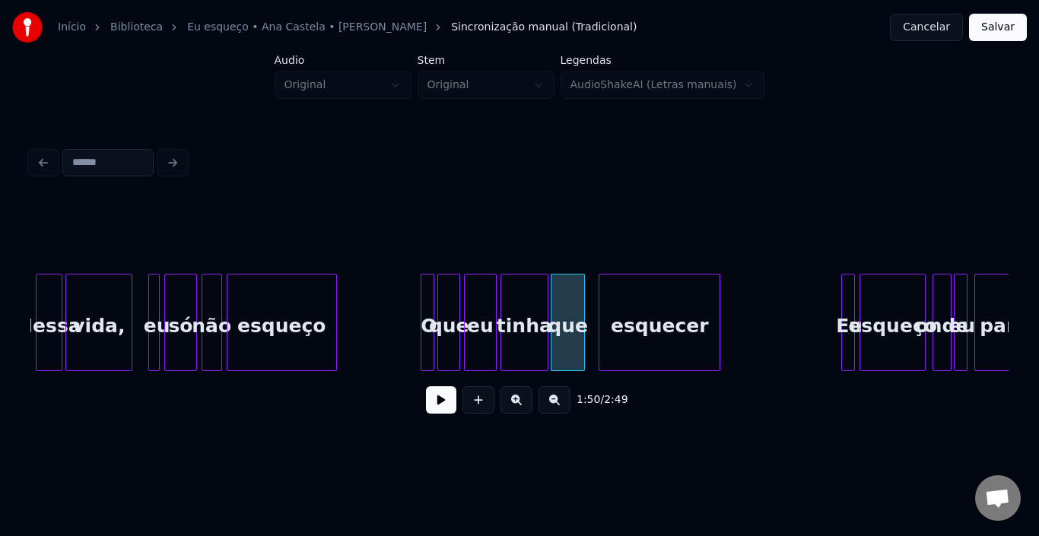
click at [614, 296] on div "esquecer" at bounding box center [659, 325] width 120 height 103
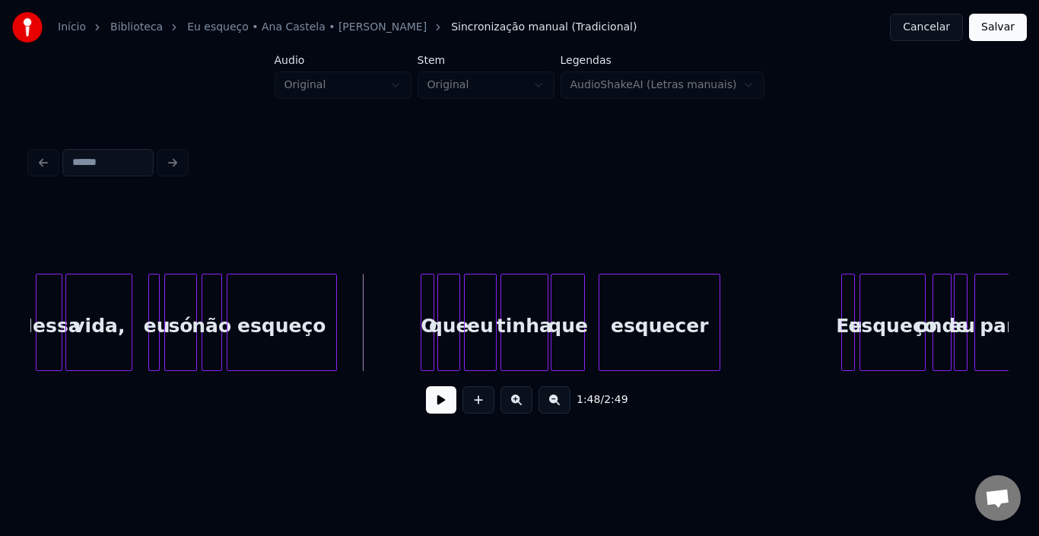
click at [436, 401] on button at bounding box center [441, 399] width 30 height 27
click at [775, 297] on div "Eu" at bounding box center [776, 325] width 15 height 103
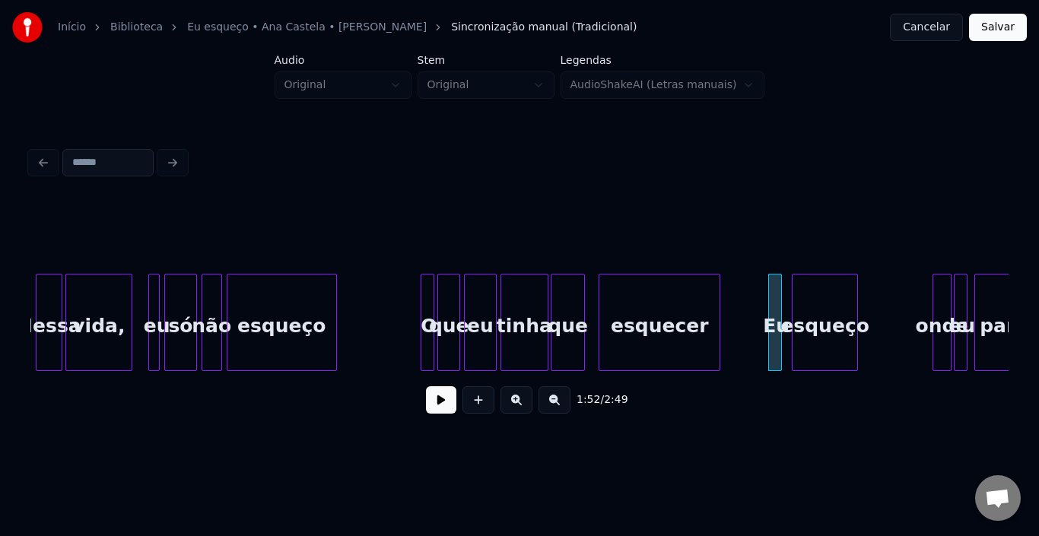
click at [814, 306] on div "esqueço" at bounding box center [824, 325] width 65 height 103
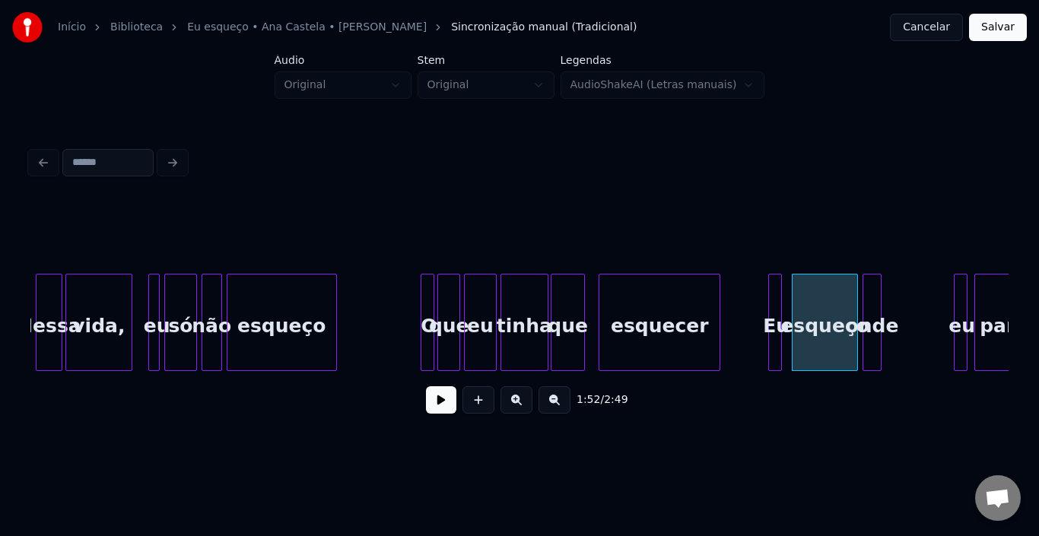
click at [868, 311] on div "onde" at bounding box center [871, 325] width 17 height 103
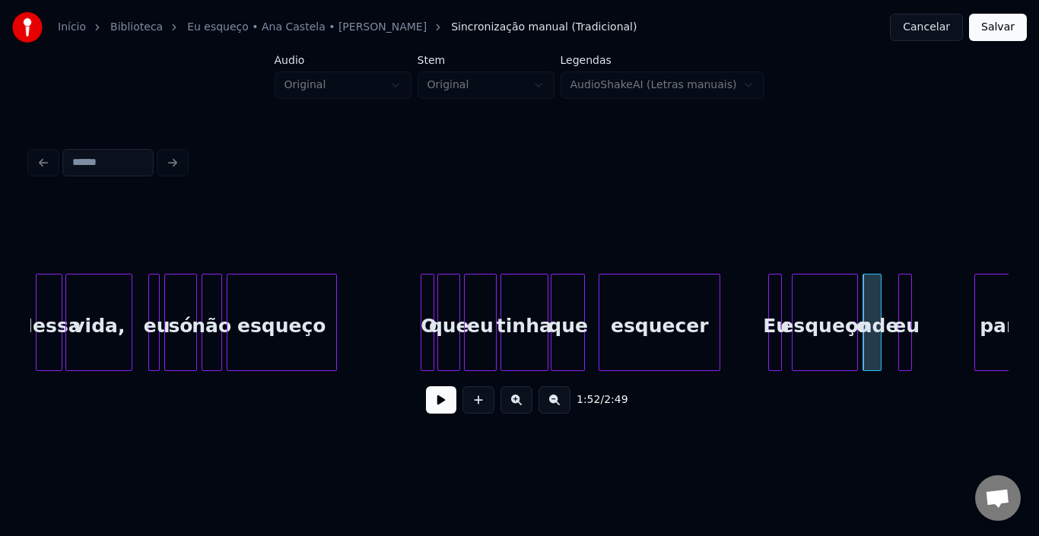
click at [904, 303] on div "eu" at bounding box center [906, 325] width 15 height 103
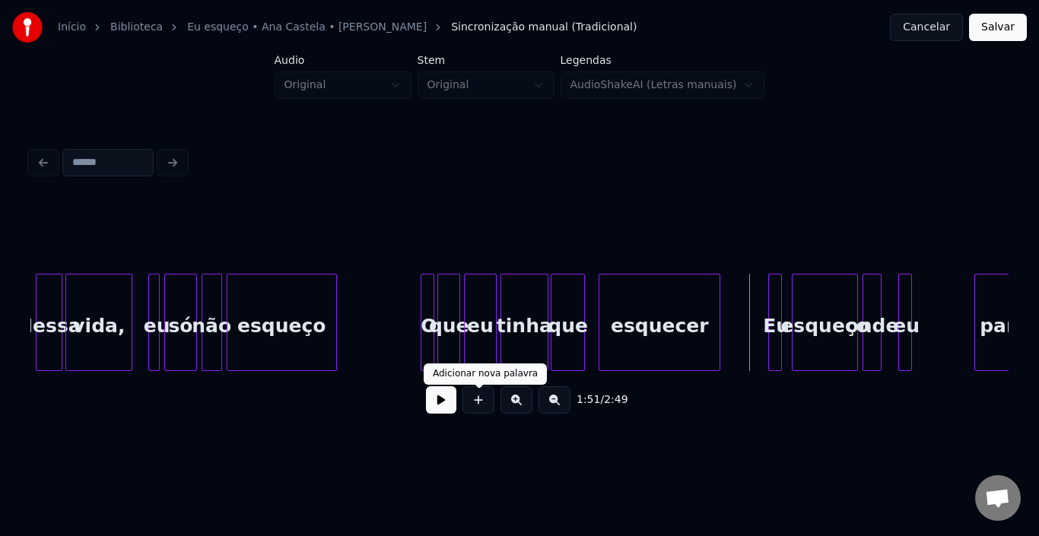
click at [451, 407] on button at bounding box center [441, 399] width 30 height 27
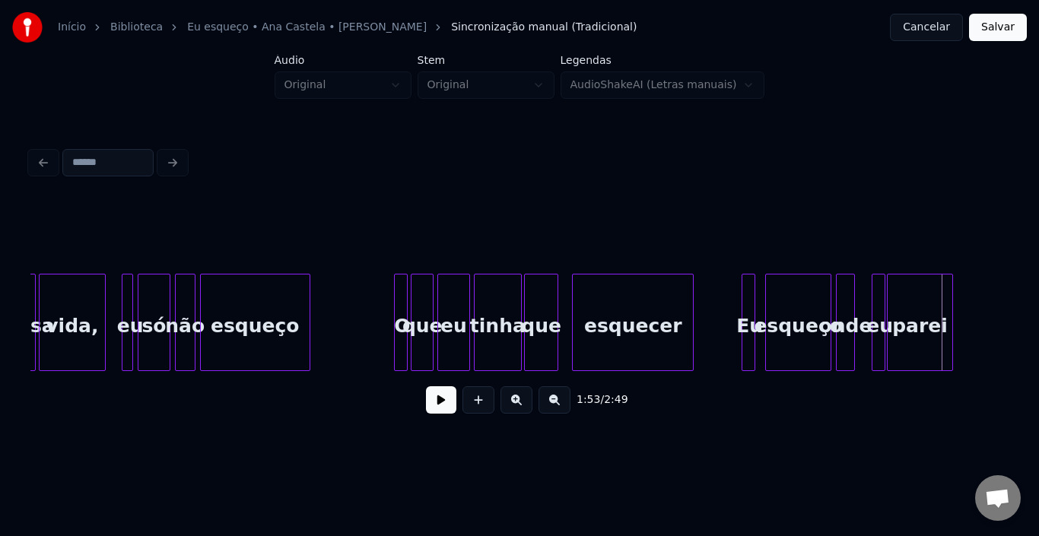
click at [935, 324] on div "parei" at bounding box center [919, 325] width 65 height 103
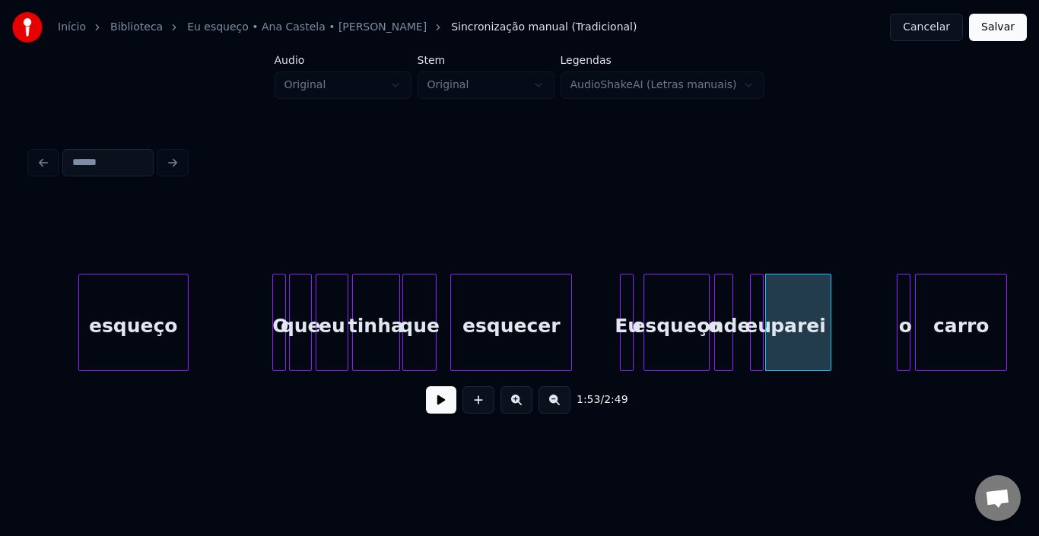
scroll to position [0, 12292]
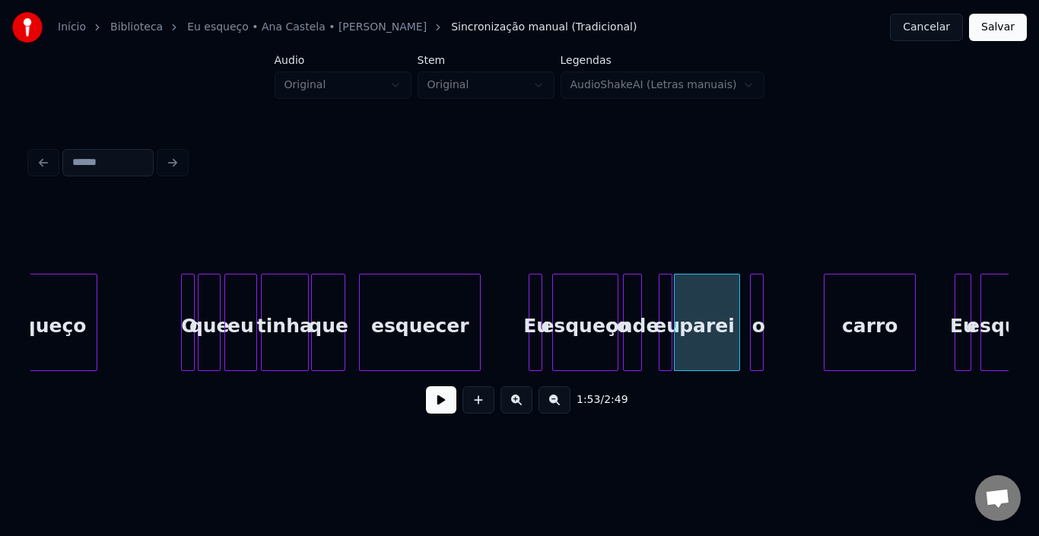
click at [756, 303] on div "o" at bounding box center [757, 325] width 15 height 103
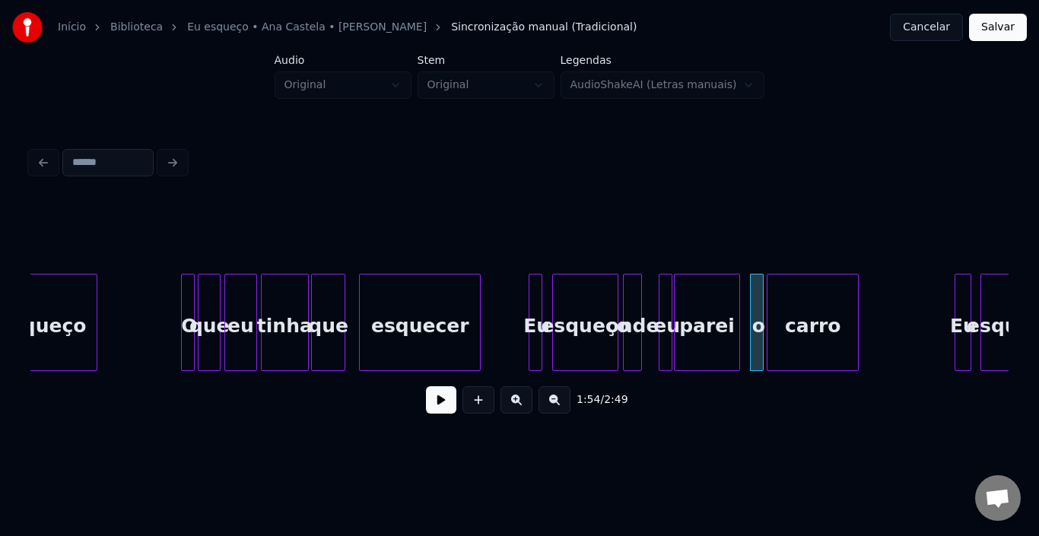
click at [800, 298] on div "carro" at bounding box center [812, 325] width 90 height 103
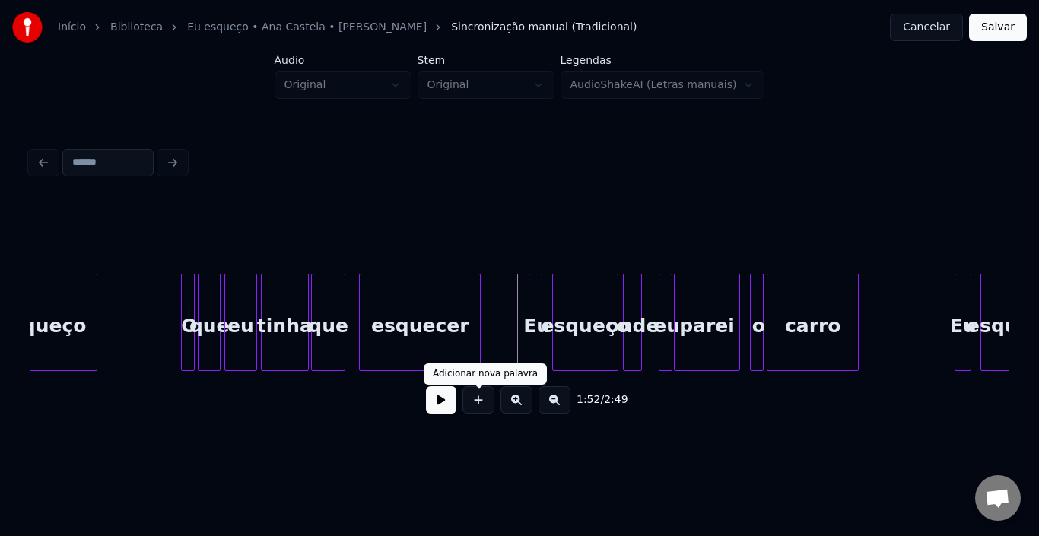
click at [437, 409] on button at bounding box center [441, 399] width 30 height 27
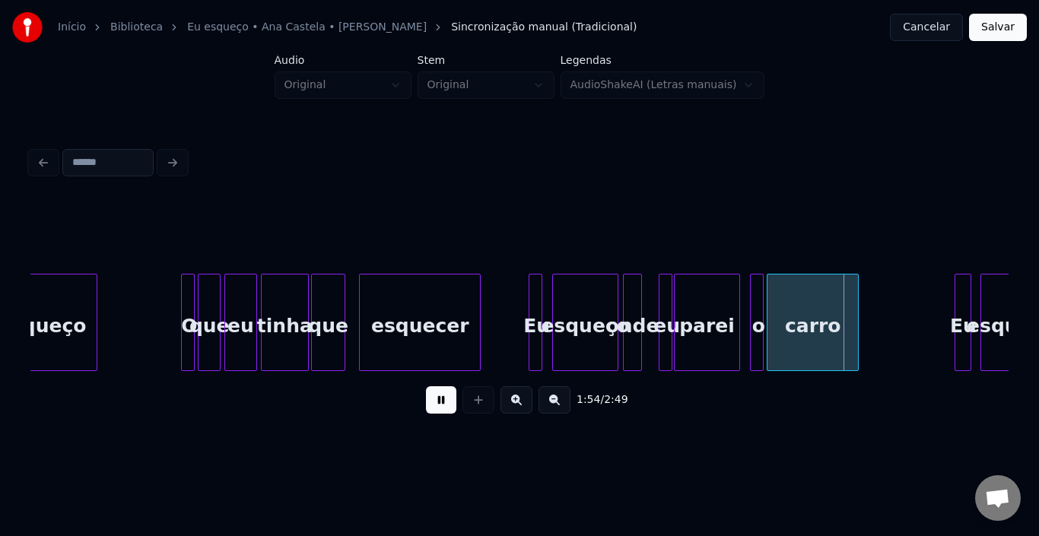
click at [437, 409] on button at bounding box center [441, 399] width 30 height 27
click at [753, 303] on div "o" at bounding box center [754, 325] width 15 height 103
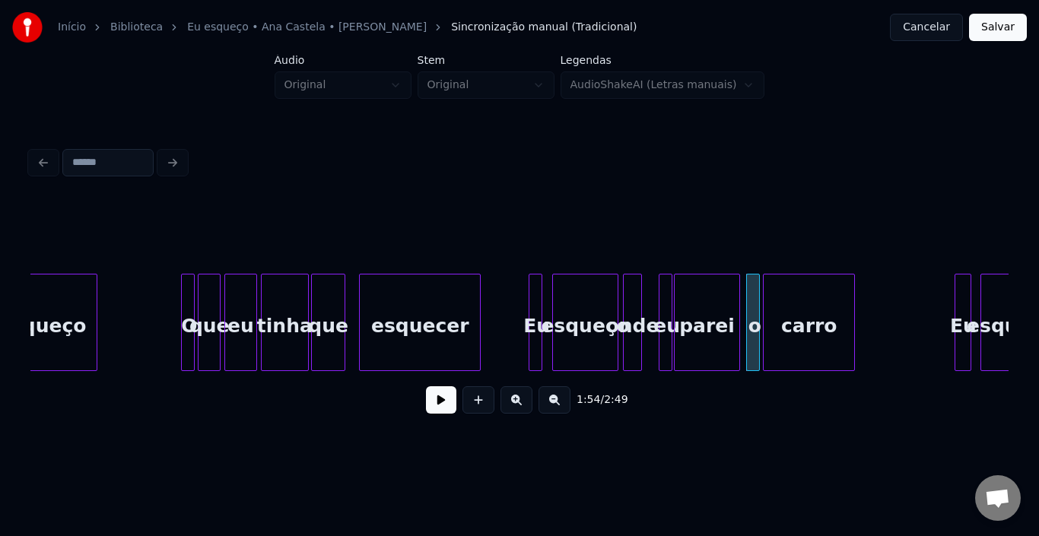
click at [801, 305] on div "carro" at bounding box center [808, 325] width 90 height 103
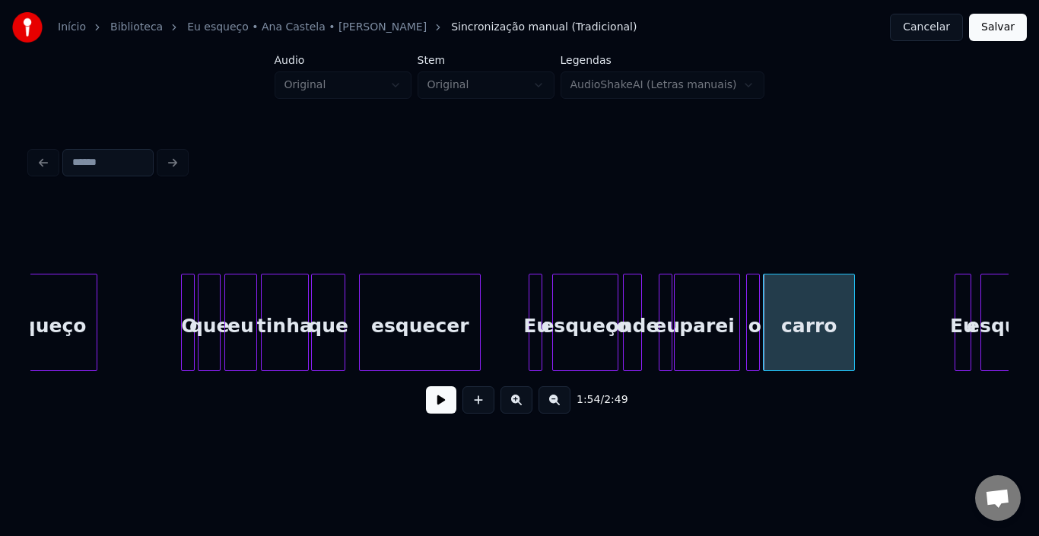
click at [442, 410] on button at bounding box center [441, 399] width 30 height 27
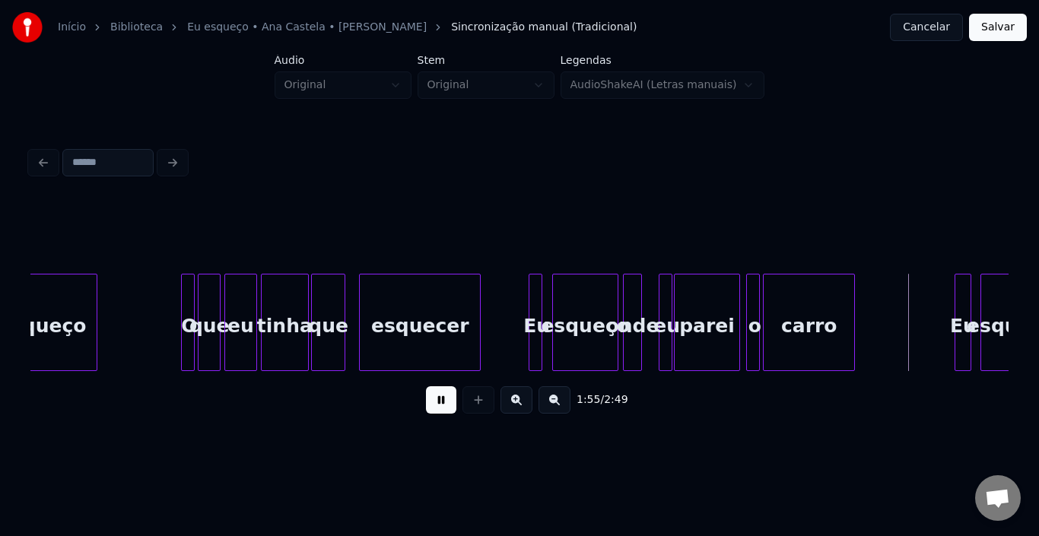
click at [453, 414] on button at bounding box center [441, 399] width 30 height 27
click at [893, 309] on div "Eu" at bounding box center [891, 325] width 15 height 103
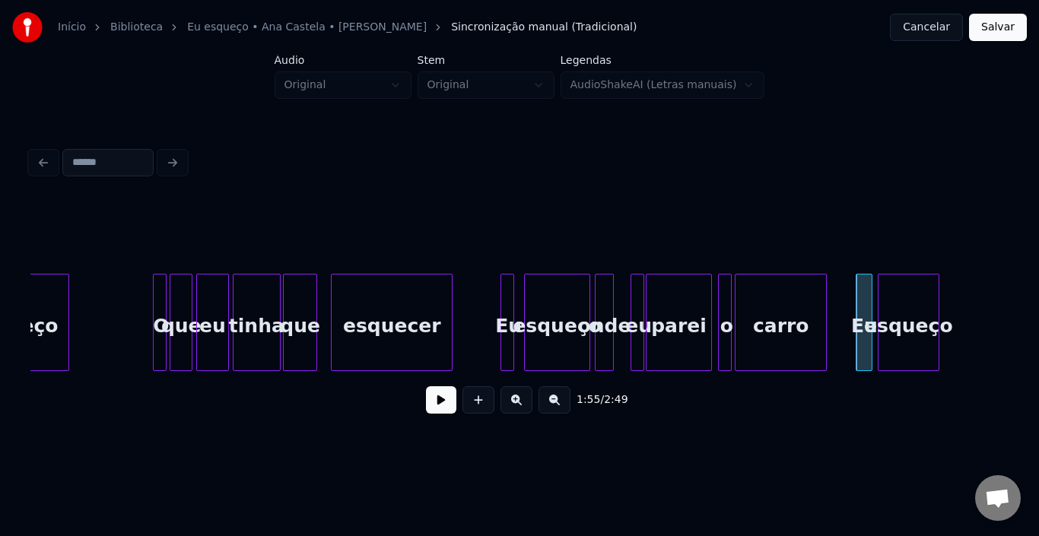
click at [917, 312] on div "esqueço" at bounding box center [908, 325] width 60 height 103
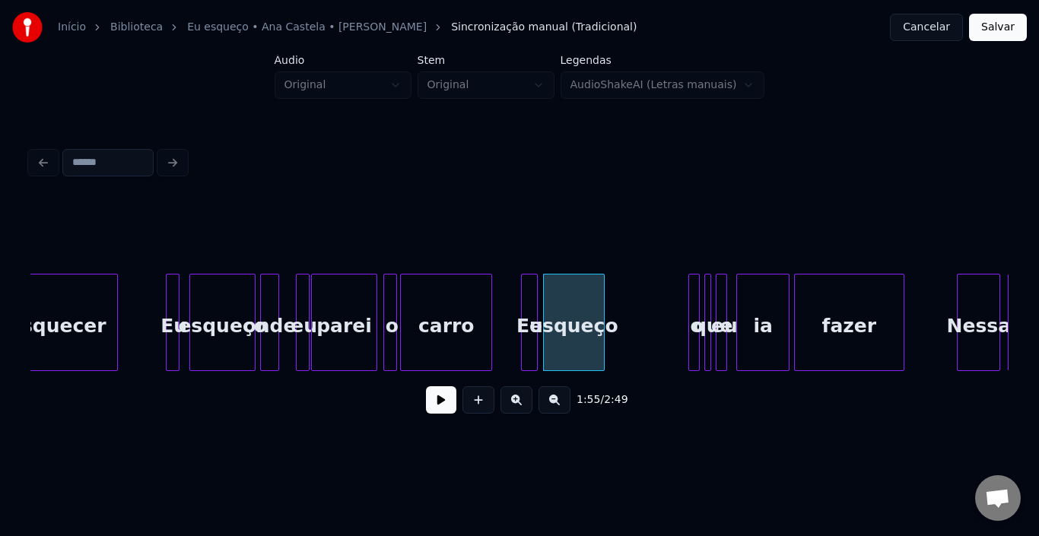
scroll to position [0, 12716]
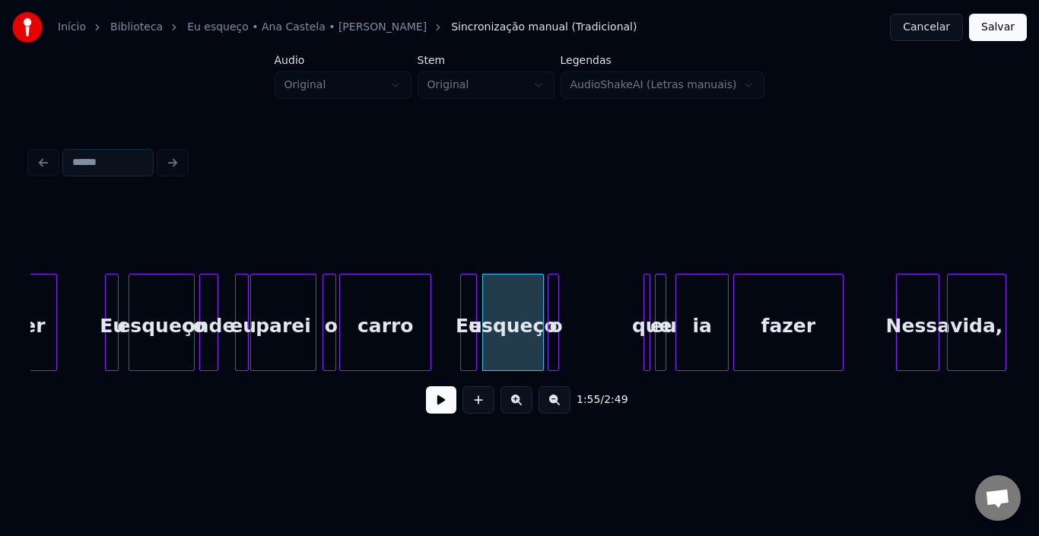
click at [547, 286] on div "o" at bounding box center [552, 322] width 11 height 97
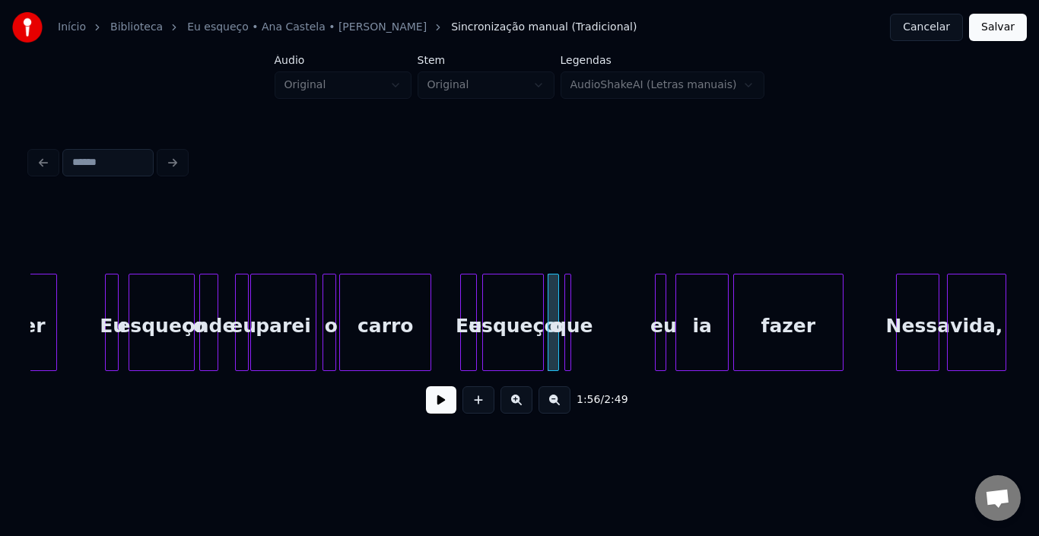
click at [571, 300] on div "que" at bounding box center [572, 325] width 15 height 103
click at [585, 295] on div "eu" at bounding box center [582, 325] width 15 height 103
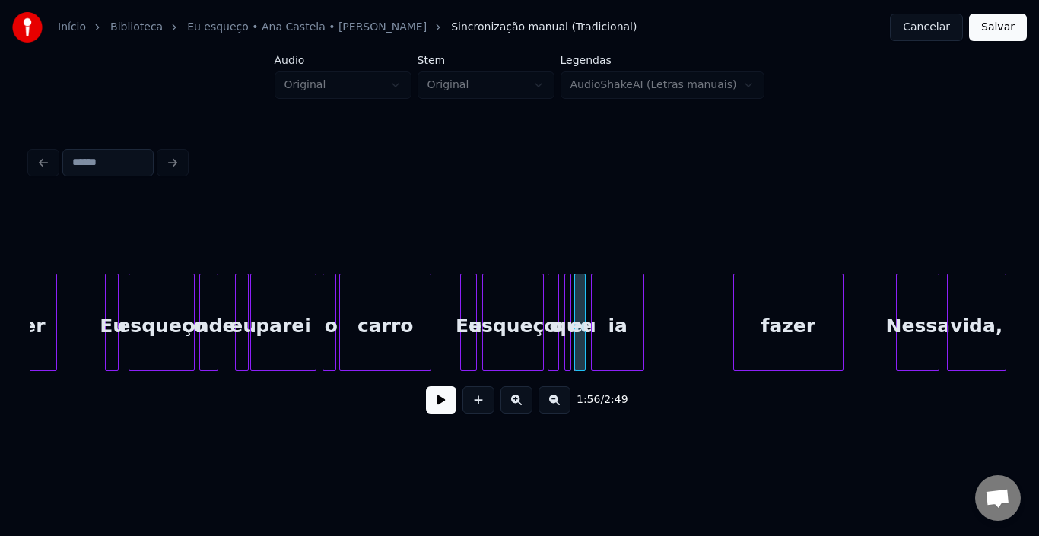
click at [611, 302] on div "ia" at bounding box center [617, 325] width 51 height 103
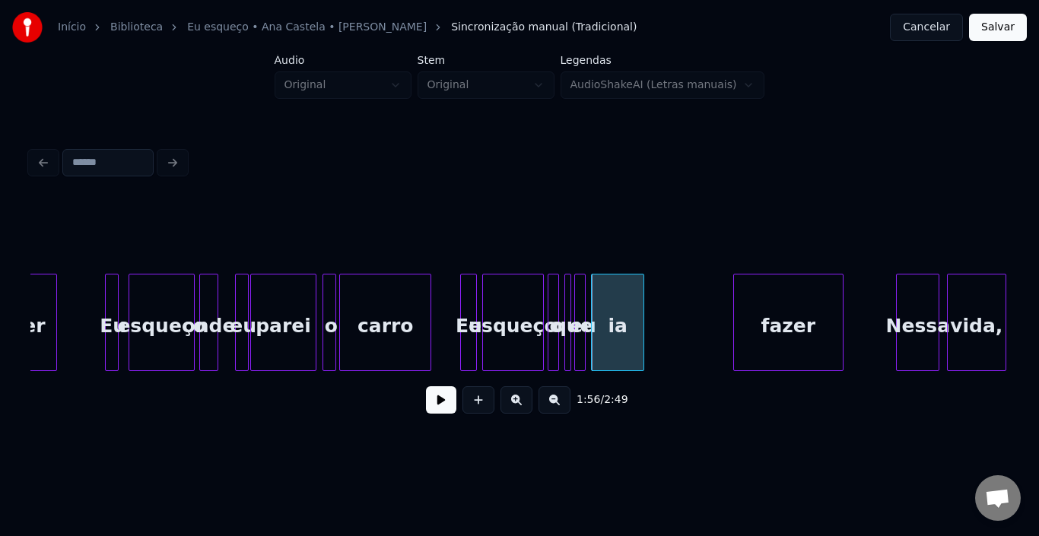
click at [449, 401] on button at bounding box center [441, 399] width 30 height 27
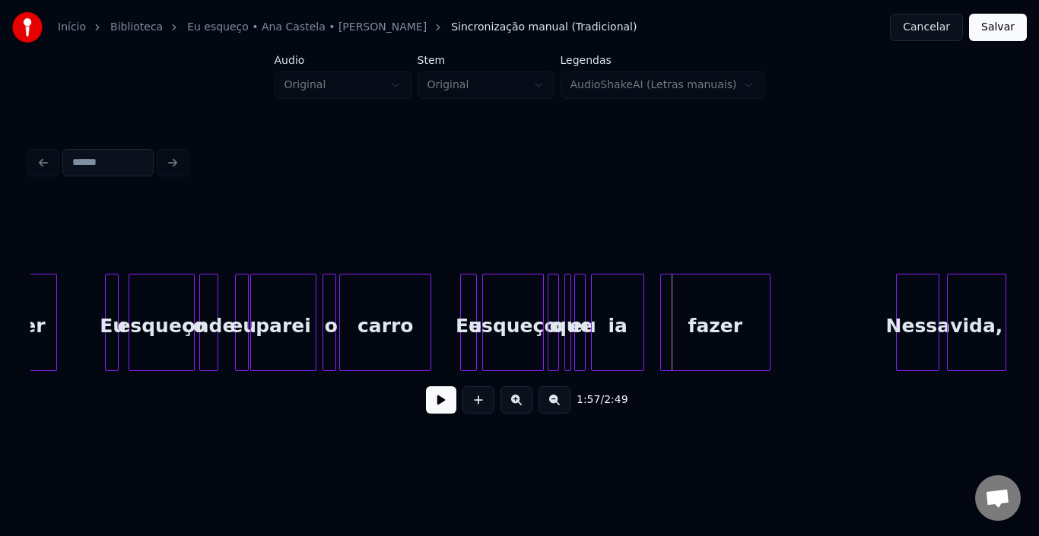
click at [717, 309] on div "fazer" at bounding box center [715, 325] width 109 height 103
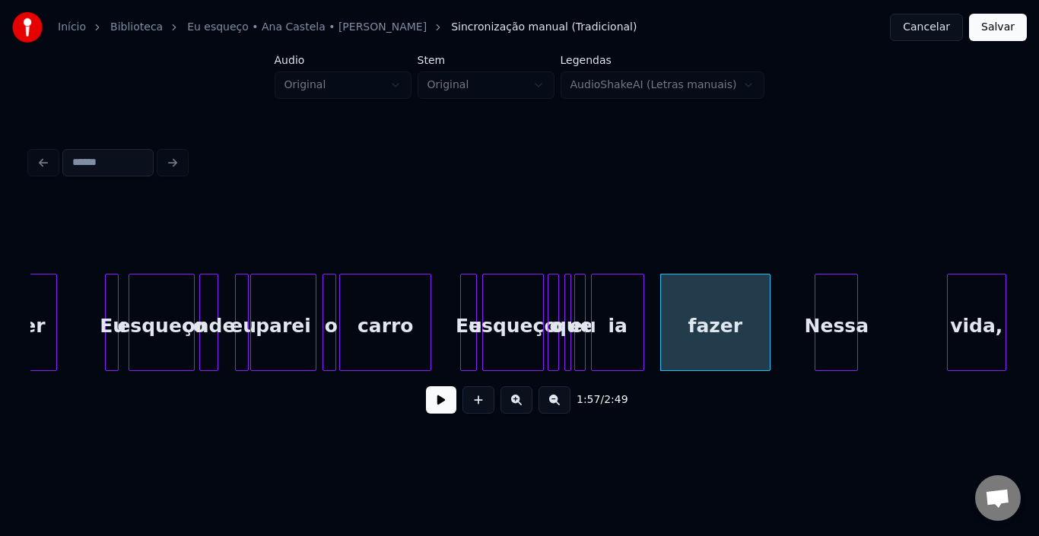
click at [825, 315] on div "Nessa" at bounding box center [836, 325] width 42 height 103
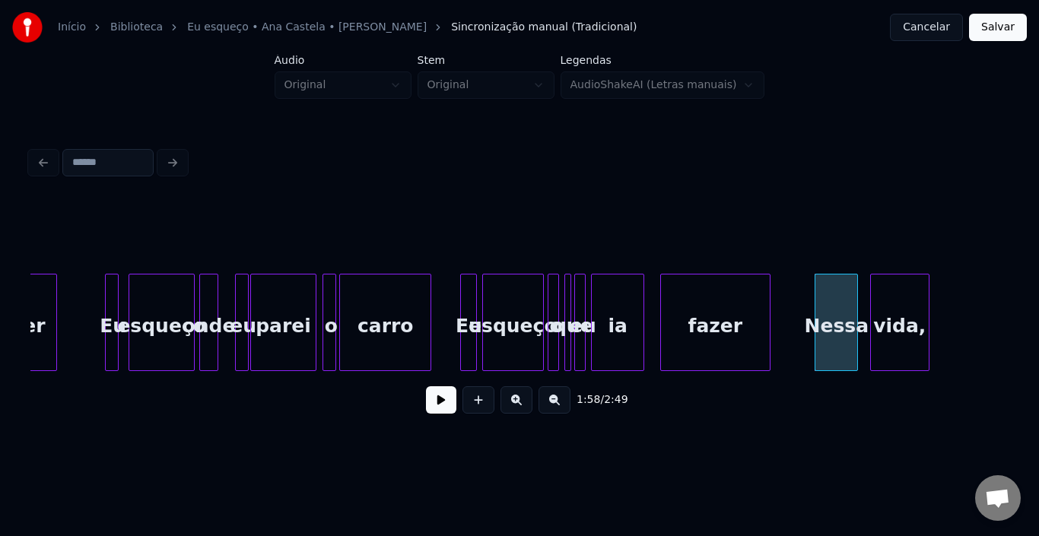
click at [900, 308] on div "vida," at bounding box center [900, 325] width 58 height 103
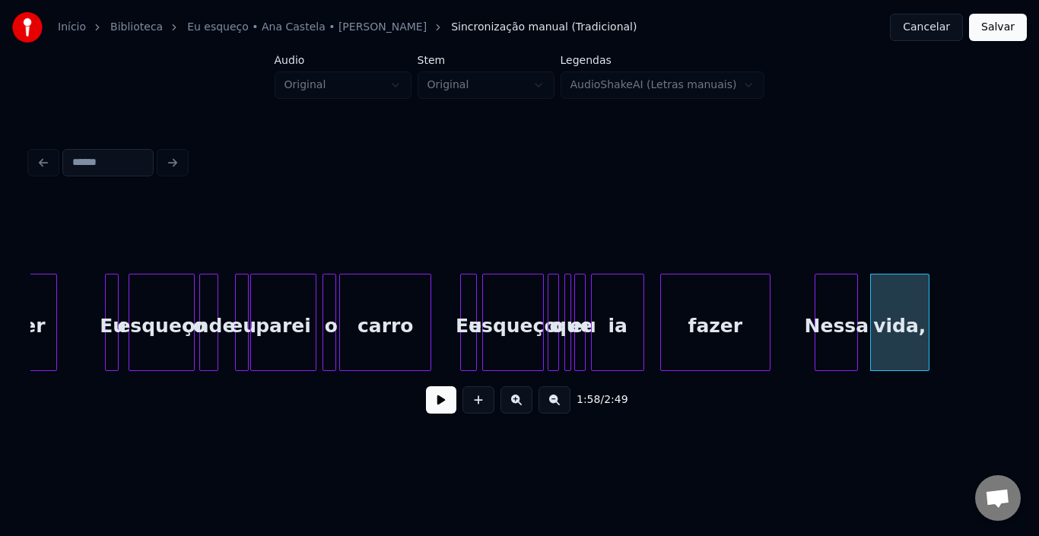
click at [671, 310] on div "fazer" at bounding box center [715, 325] width 109 height 103
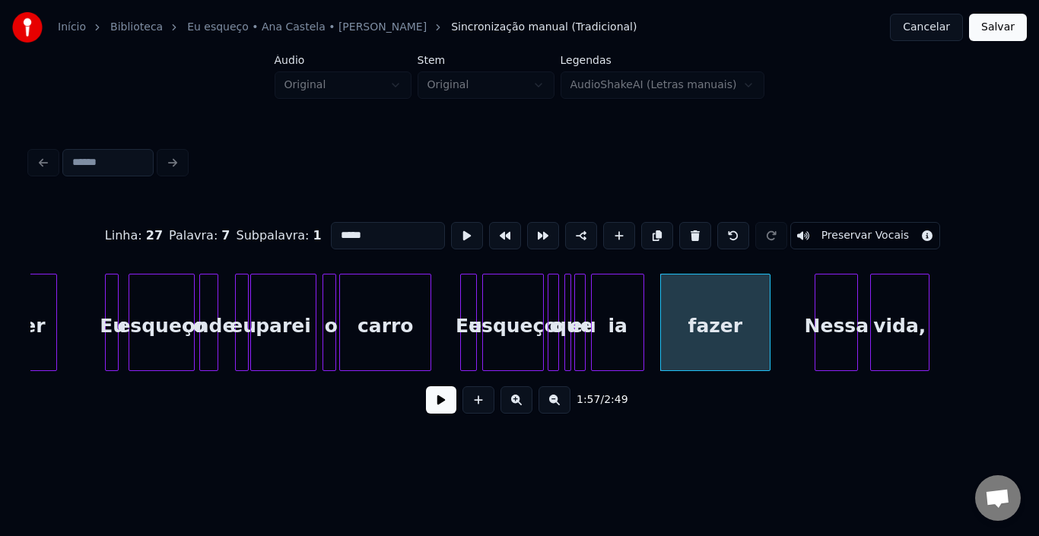
click at [446, 401] on button at bounding box center [441, 399] width 30 height 27
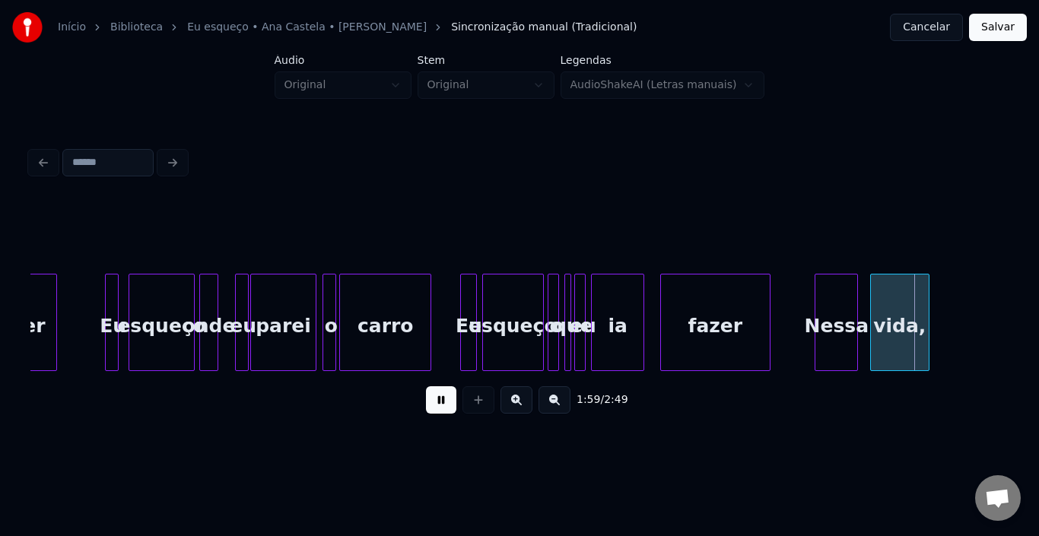
click at [446, 401] on button at bounding box center [441, 399] width 30 height 27
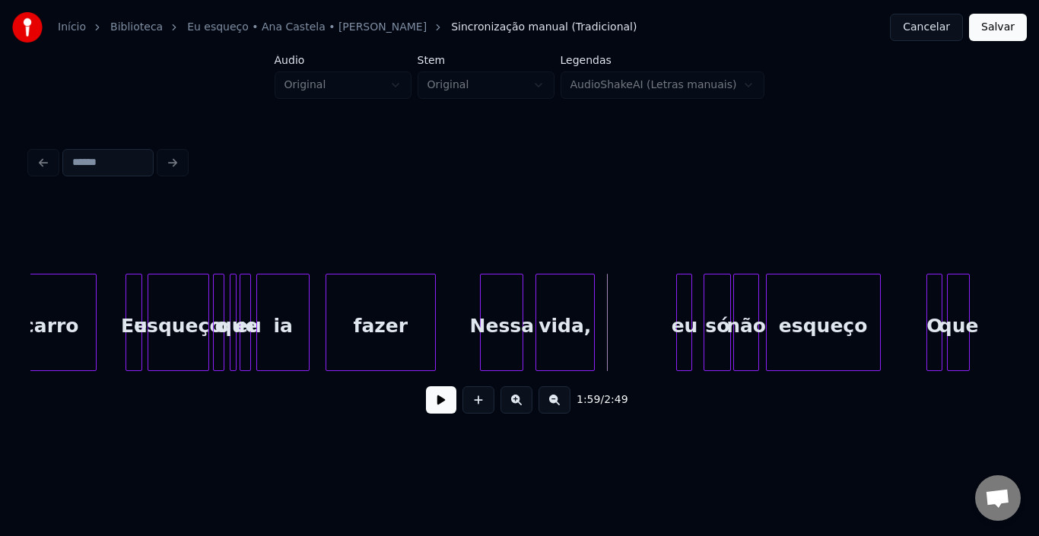
scroll to position [0, 13111]
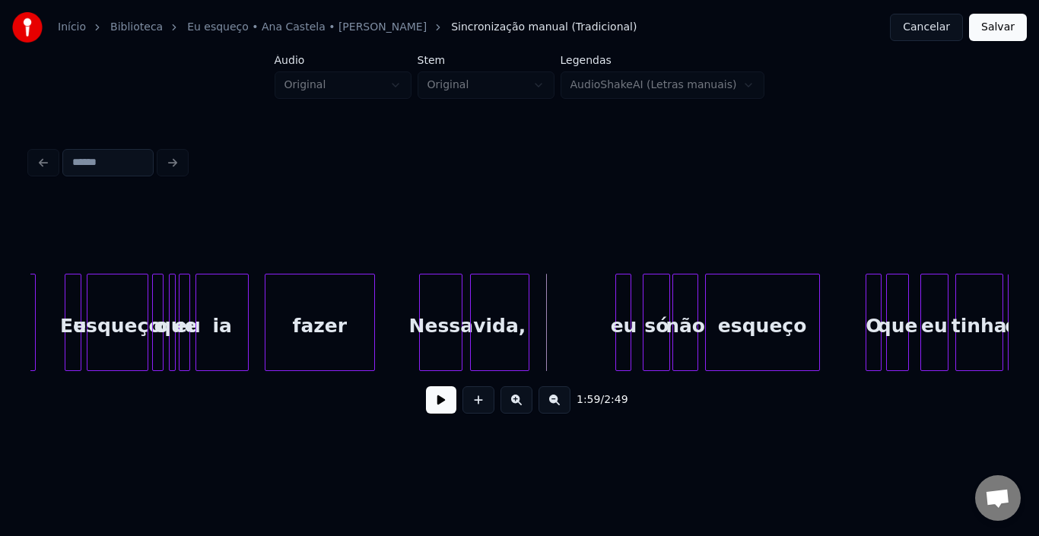
click at [506, 322] on div "vida," at bounding box center [500, 325] width 58 height 103
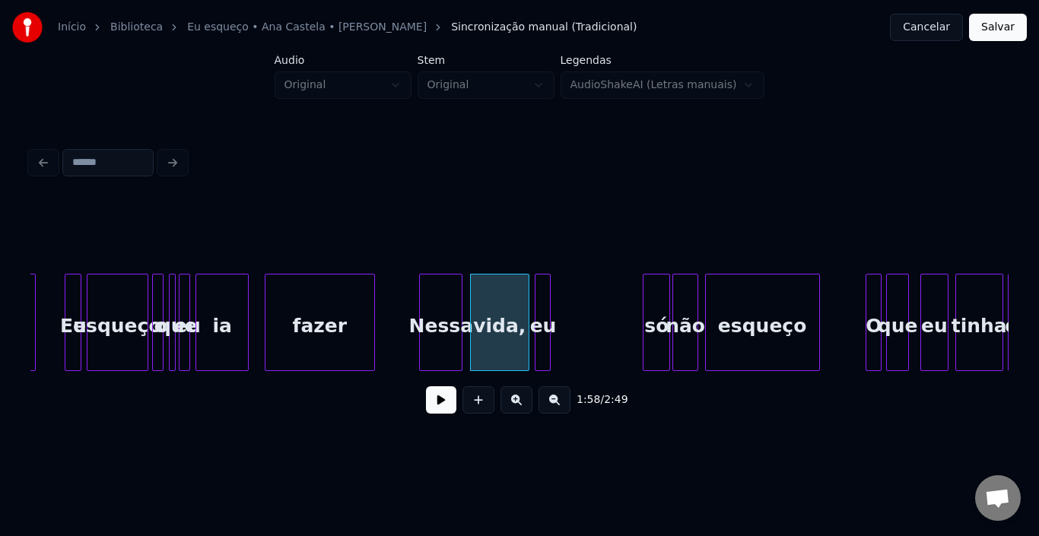
click at [542, 306] on div "eu" at bounding box center [542, 325] width 15 height 103
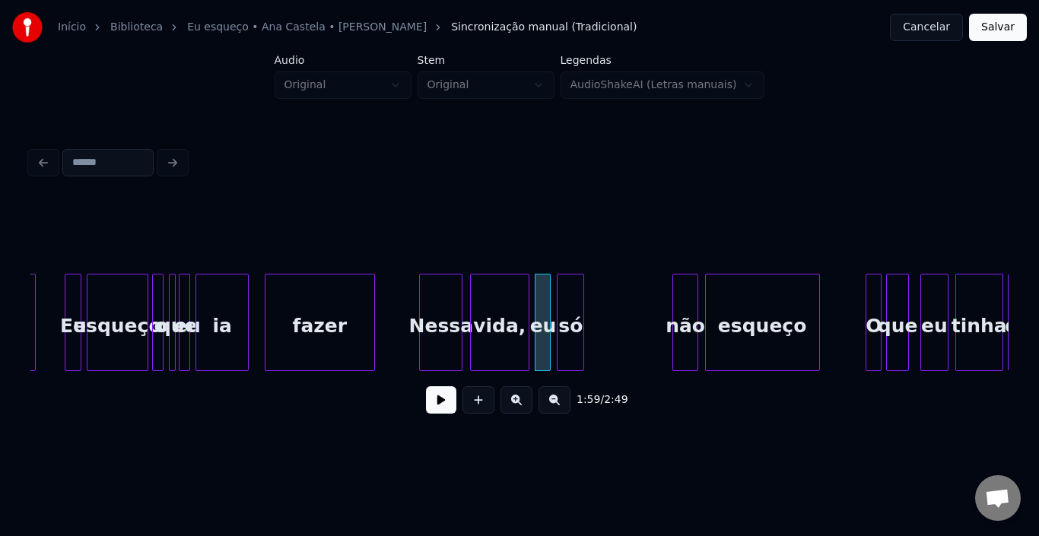
click at [574, 307] on div "só" at bounding box center [570, 325] width 26 height 103
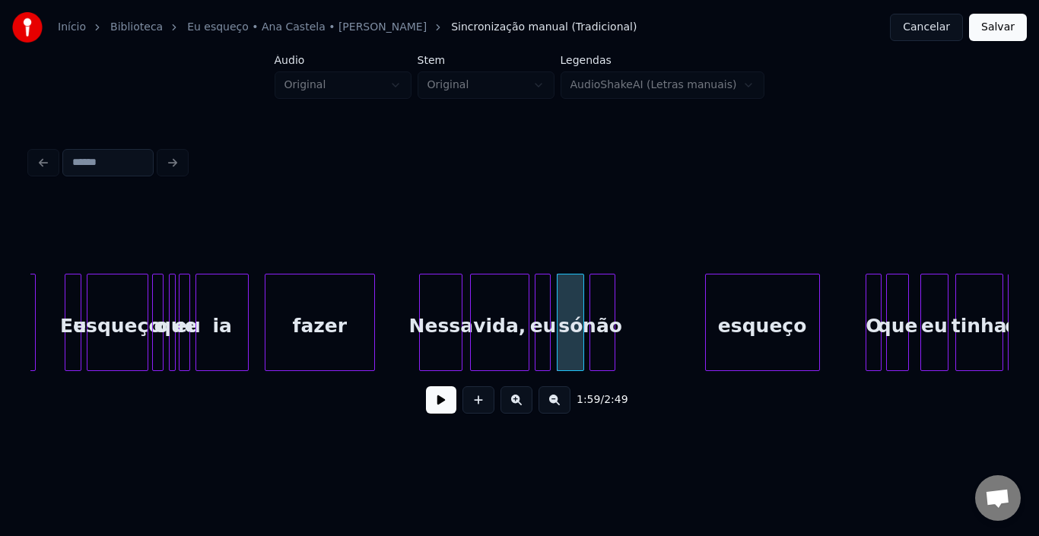
click at [603, 296] on div "não" at bounding box center [602, 325] width 24 height 103
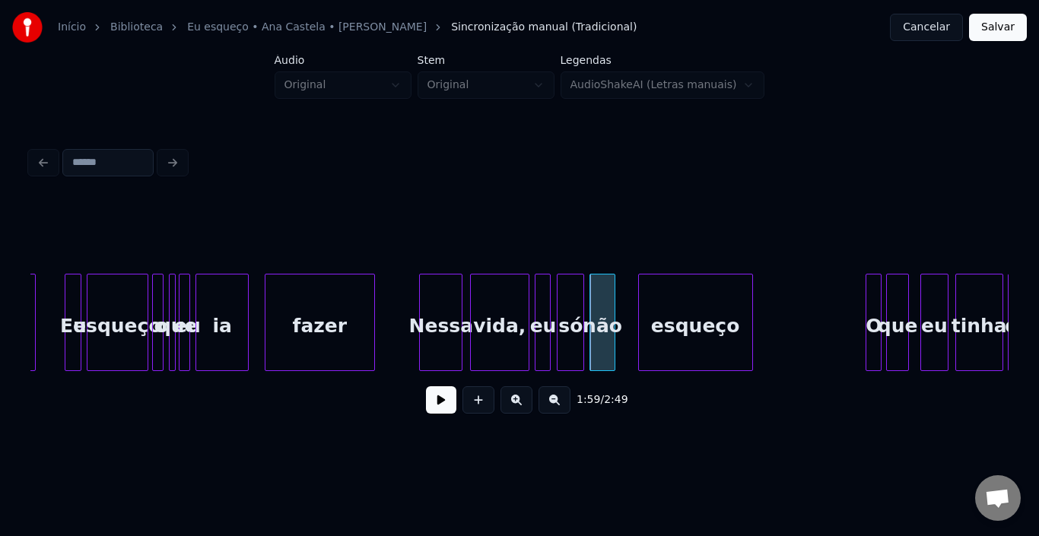
click at [677, 305] on div "esqueço" at bounding box center [695, 325] width 113 height 103
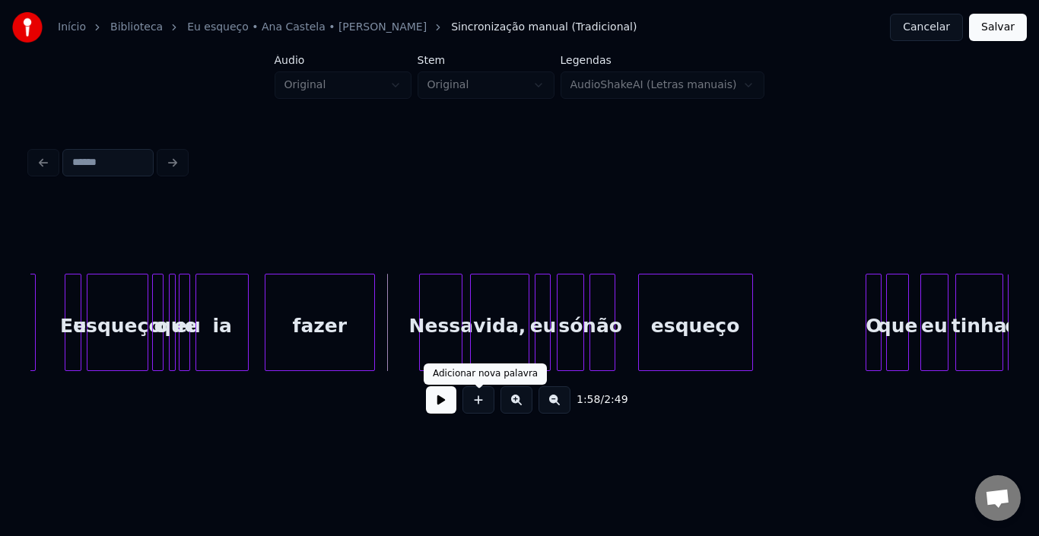
click at [437, 405] on button at bounding box center [441, 399] width 30 height 27
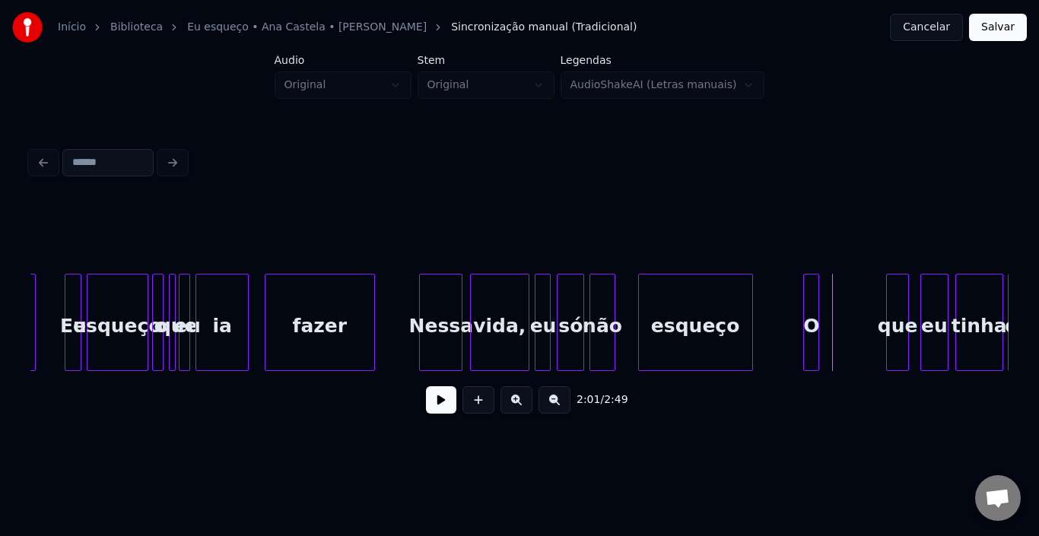
click at [809, 306] on div "O" at bounding box center [811, 325] width 15 height 103
click at [830, 291] on div "que" at bounding box center [833, 325] width 21 height 103
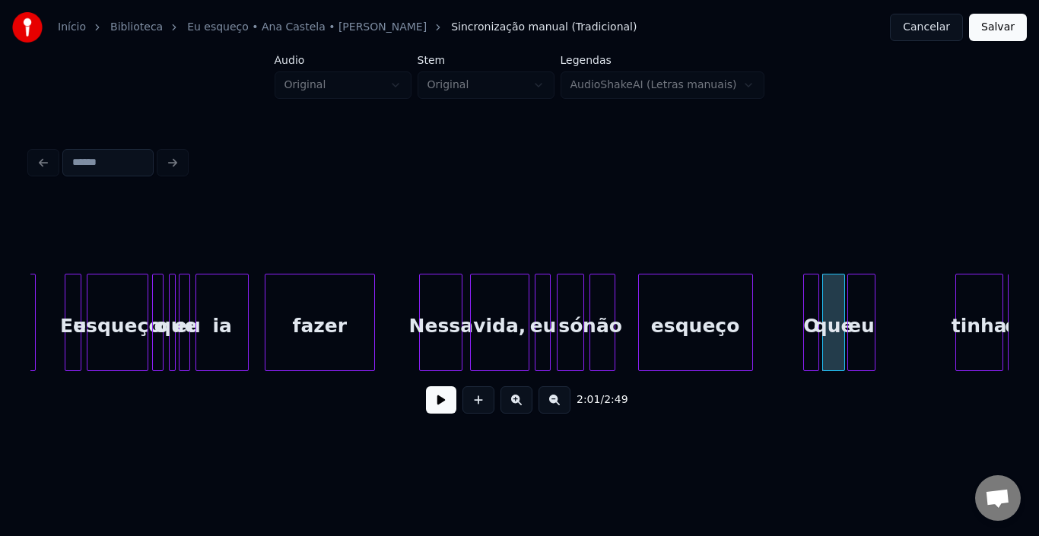
click at [858, 301] on div "eu" at bounding box center [861, 325] width 26 height 103
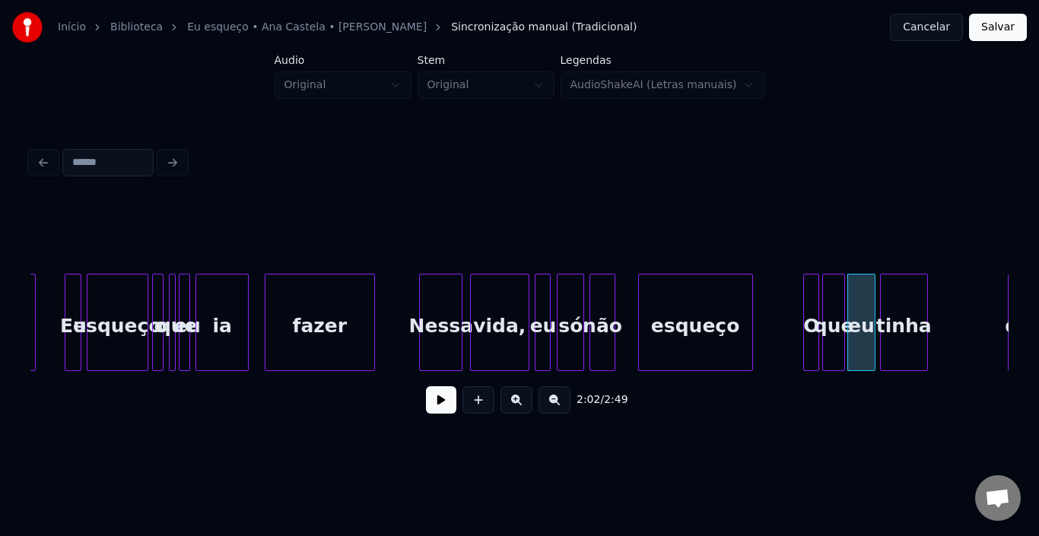
click at [908, 306] on div "tinha" at bounding box center [903, 325] width 46 height 103
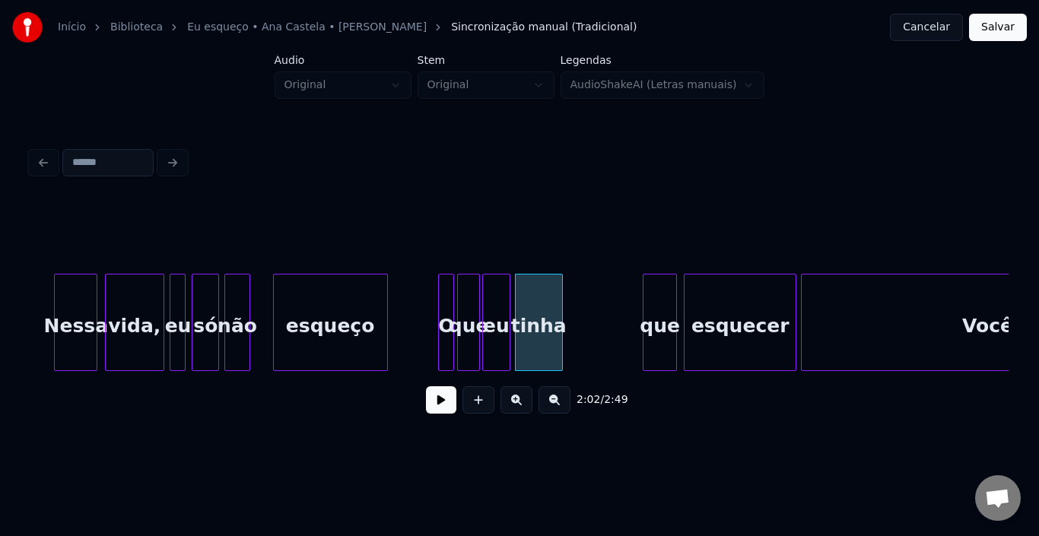
scroll to position [0, 13537]
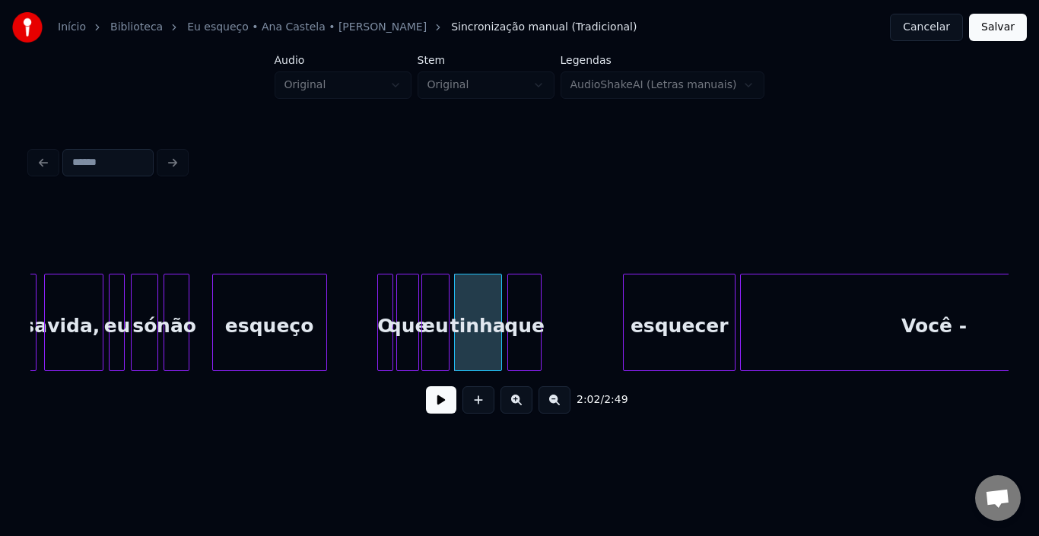
click at [515, 301] on div "que" at bounding box center [524, 325] width 33 height 103
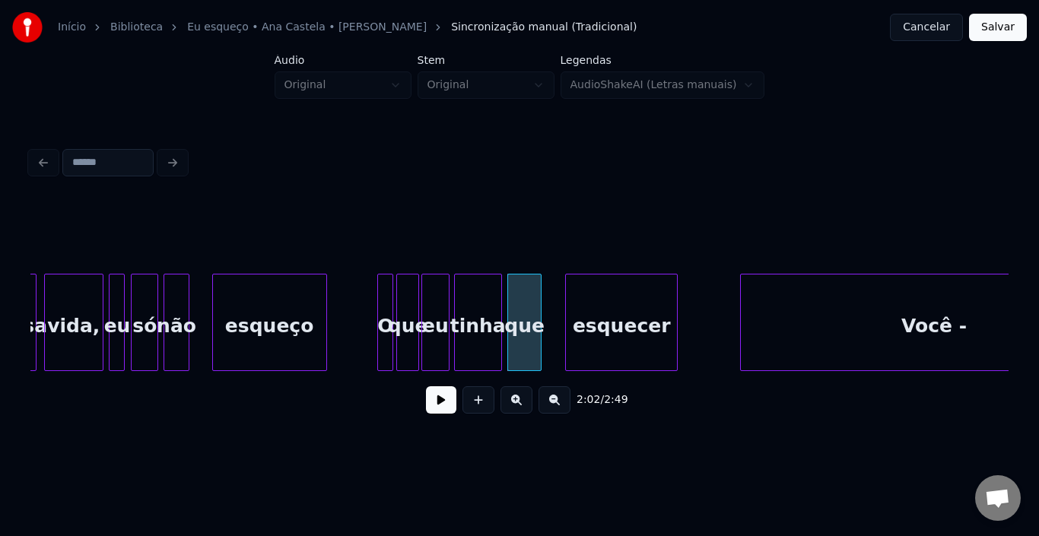
click at [589, 319] on div "esquecer" at bounding box center [621, 325] width 111 height 103
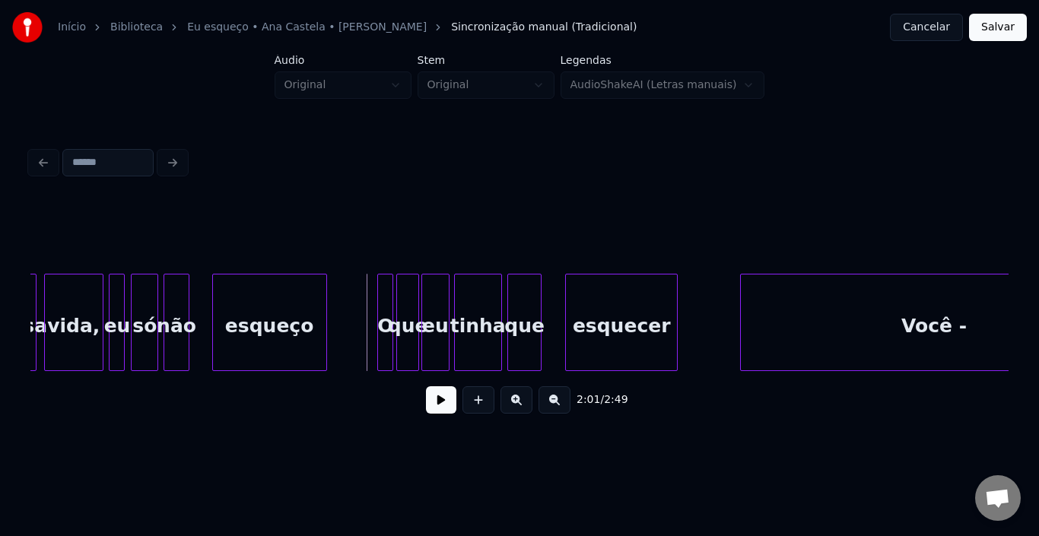
click at [436, 405] on button at bounding box center [441, 399] width 30 height 27
click at [452, 414] on button at bounding box center [441, 399] width 30 height 27
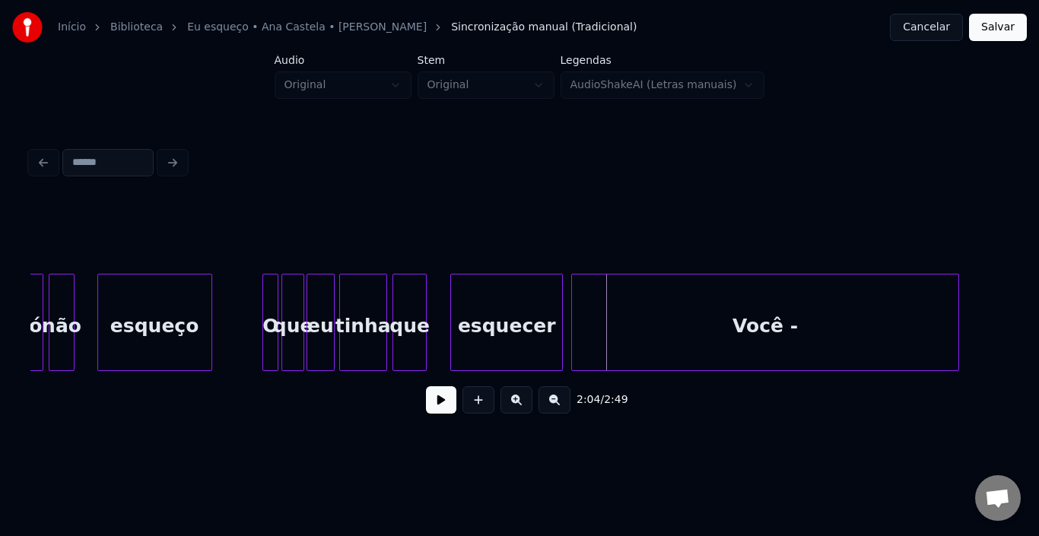
click at [765, 306] on div "Você -" at bounding box center [765, 325] width 386 height 103
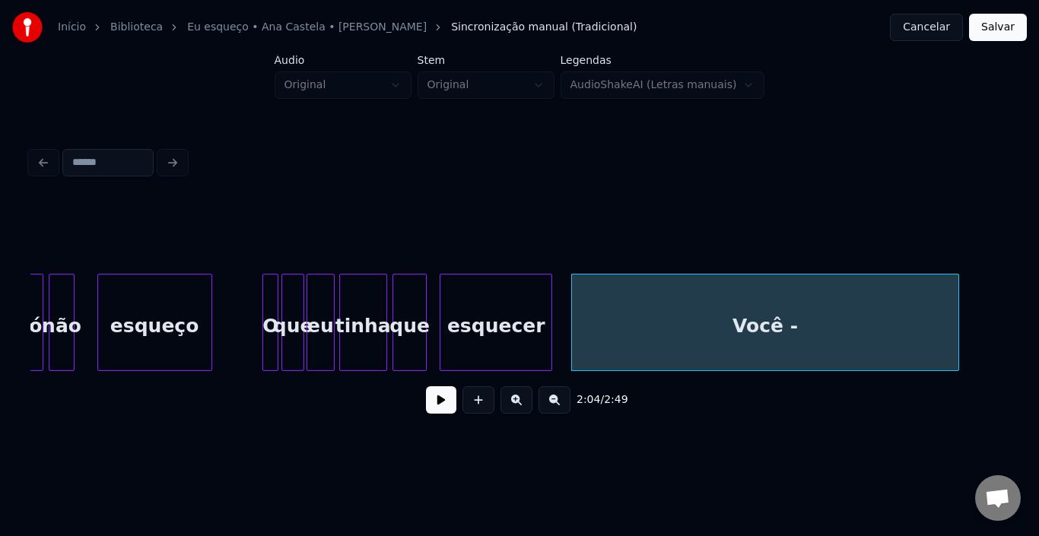
click at [527, 324] on div "esquecer" at bounding box center [495, 325] width 111 height 103
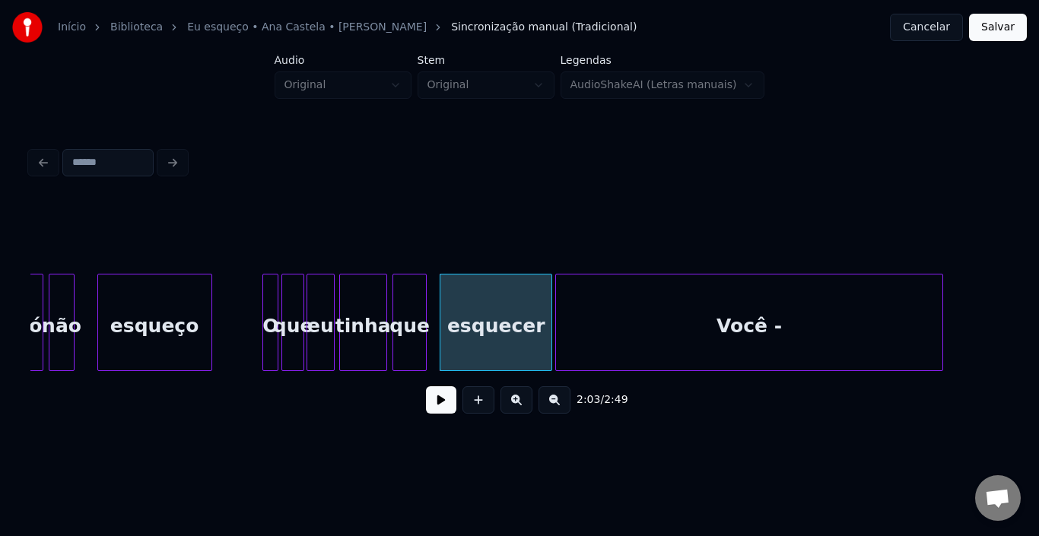
click at [601, 322] on div "Você -" at bounding box center [749, 325] width 386 height 103
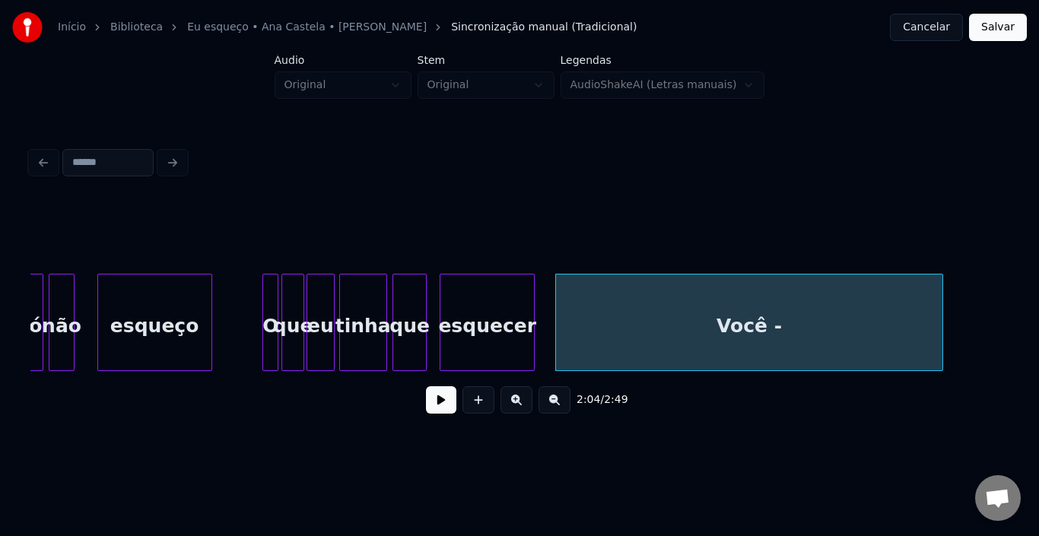
click at [529, 323] on div at bounding box center [531, 322] width 5 height 96
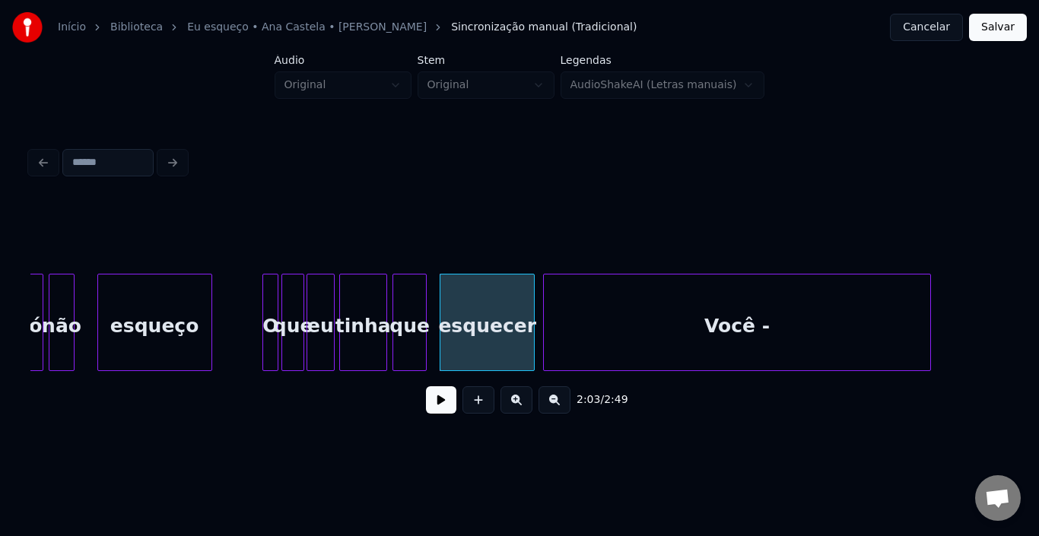
click at [601, 330] on div "Você -" at bounding box center [737, 325] width 386 height 103
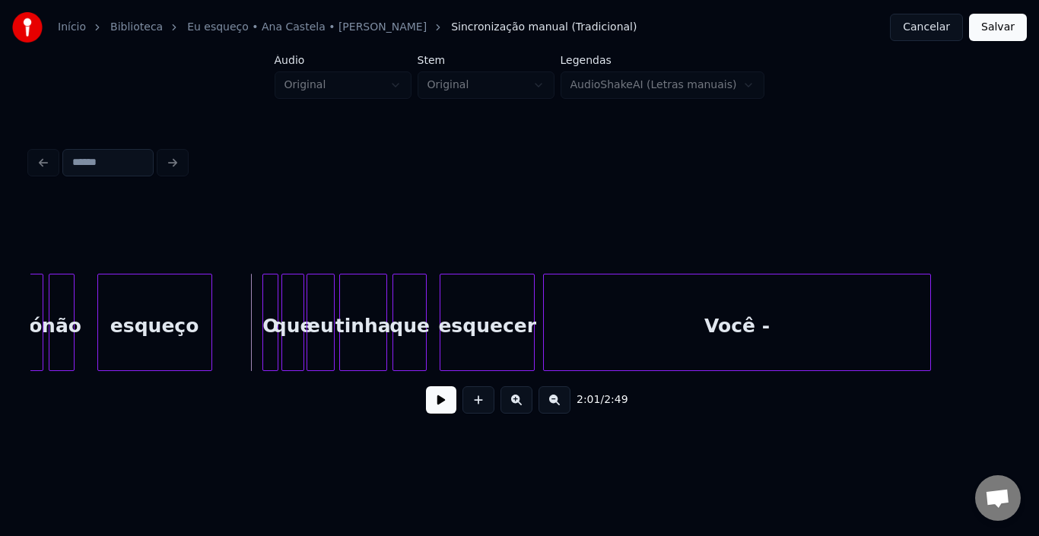
click at [442, 405] on button at bounding box center [441, 399] width 30 height 27
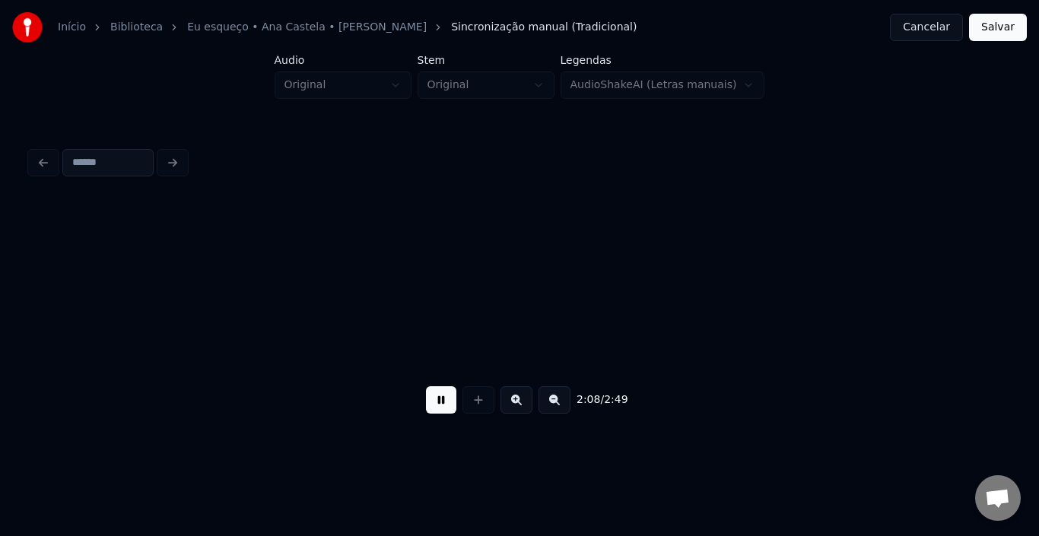
scroll to position [0, 14632]
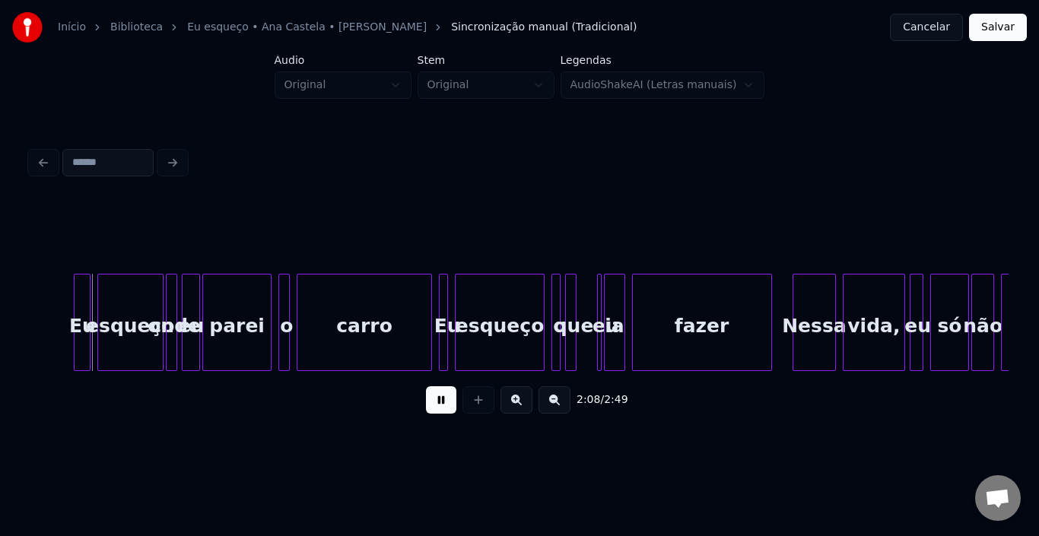
click at [442, 405] on button at bounding box center [441, 399] width 30 height 27
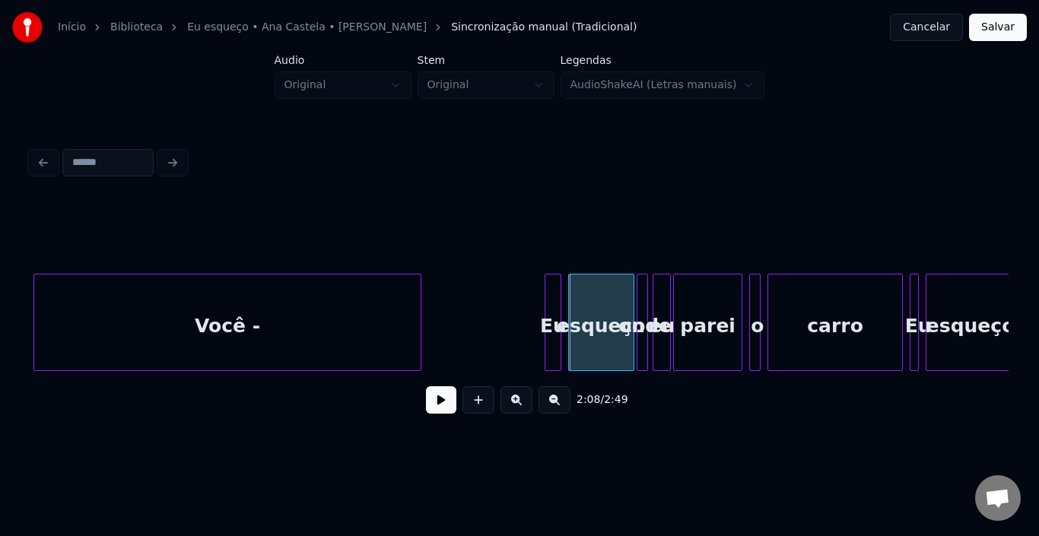
scroll to position [0, 14116]
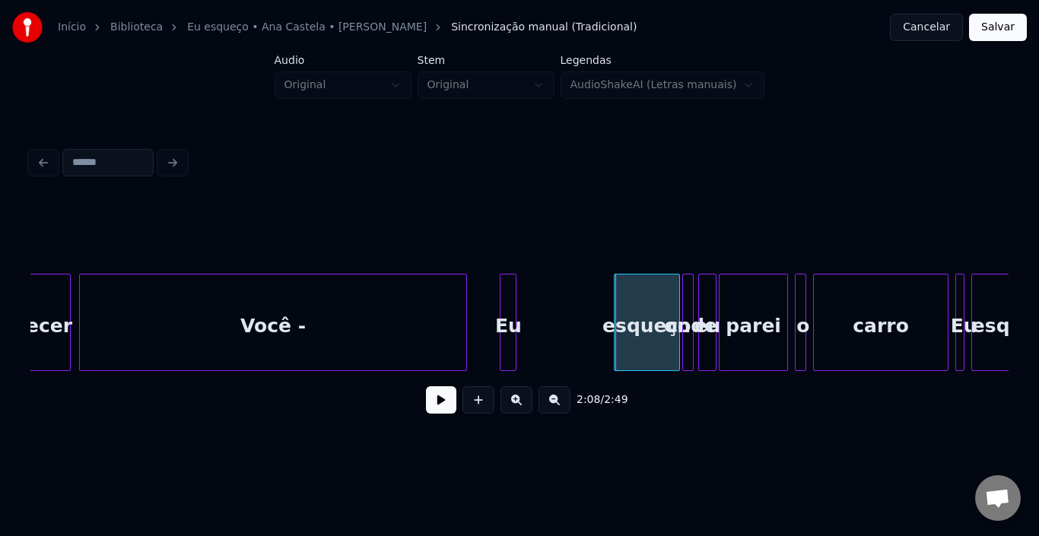
click at [506, 297] on div "Eu" at bounding box center [507, 325] width 15 height 103
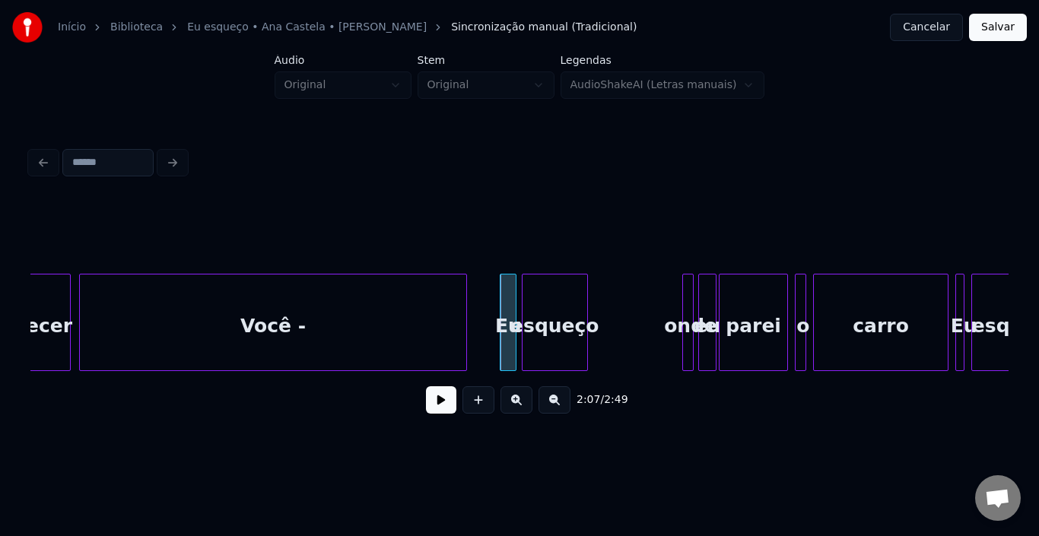
click at [553, 295] on div "esqueço" at bounding box center [554, 325] width 65 height 103
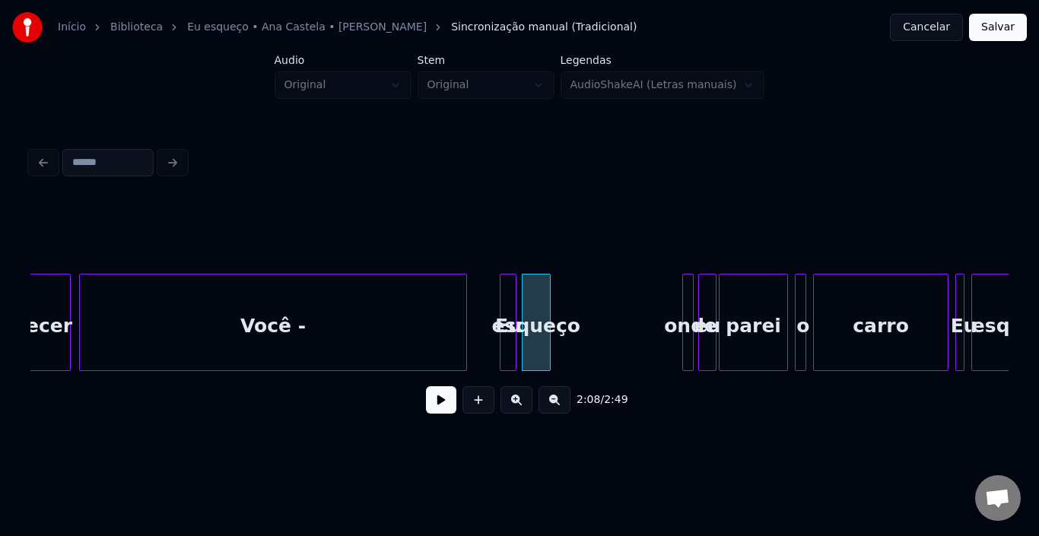
click at [547, 305] on div at bounding box center [547, 322] width 5 height 96
click at [558, 302] on div "onde" at bounding box center [563, 322] width 11 height 97
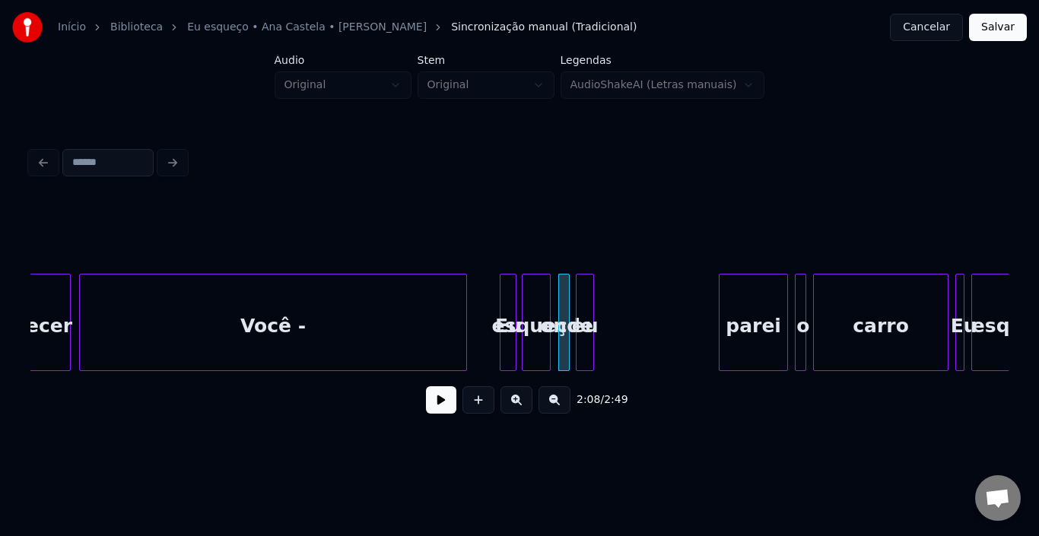
click at [585, 300] on div "eu" at bounding box center [584, 325] width 17 height 103
click at [443, 412] on button at bounding box center [441, 399] width 30 height 27
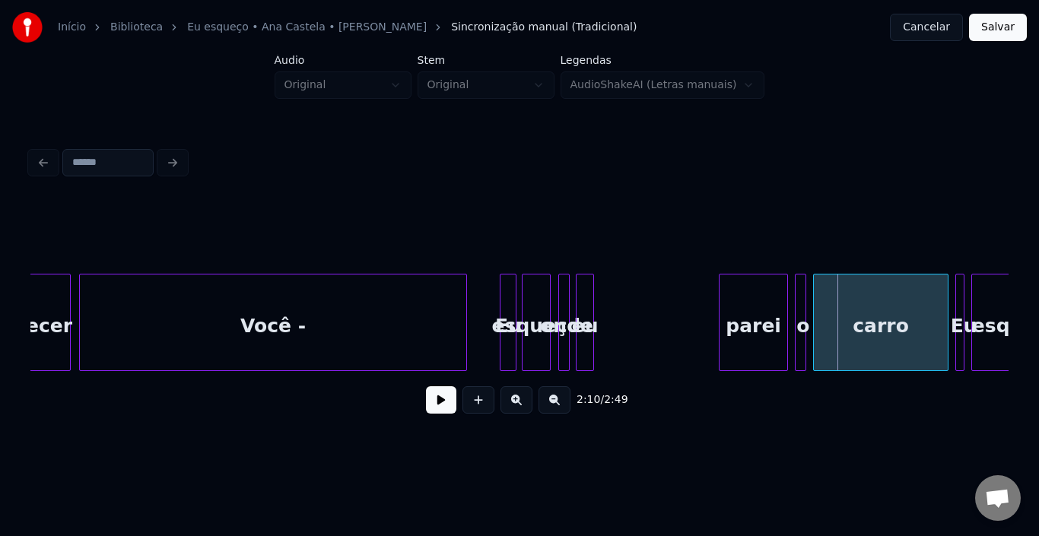
click at [533, 317] on div "esqueço" at bounding box center [536, 325] width 28 height 103
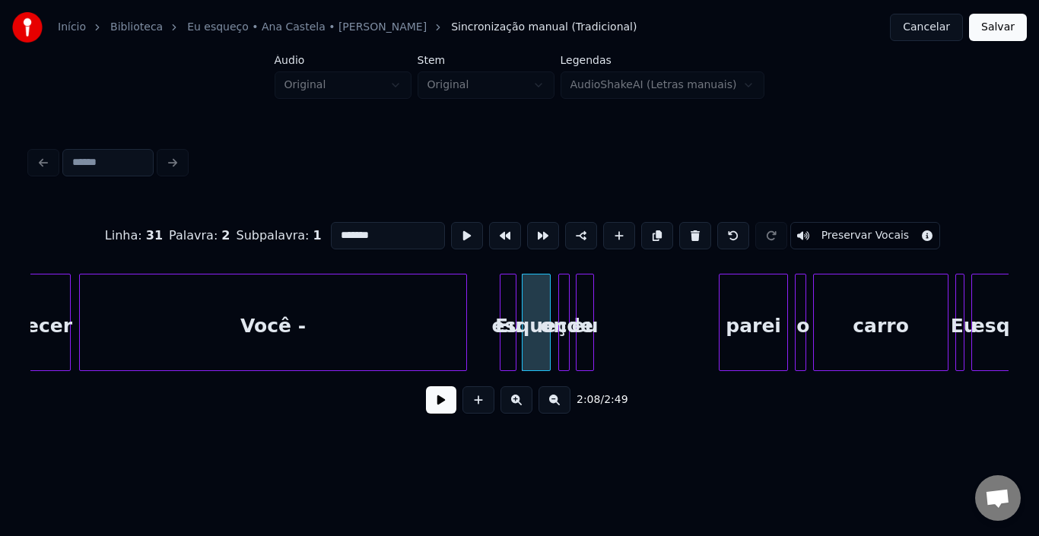
click at [564, 309] on div at bounding box center [566, 322] width 5 height 96
drag, startPoint x: 377, startPoint y: 235, endPoint x: 144, endPoint y: 236, distance: 233.4
click at [162, 236] on div "Linha : 31 Palavra : 3 Subpalavra : 1 **** Preservar Vocais" at bounding box center [519, 236] width 978 height 76
click at [585, 296] on div "eu" at bounding box center [584, 325] width 17 height 103
drag, startPoint x: 374, startPoint y: 236, endPoint x: 182, endPoint y: 238, distance: 192.4
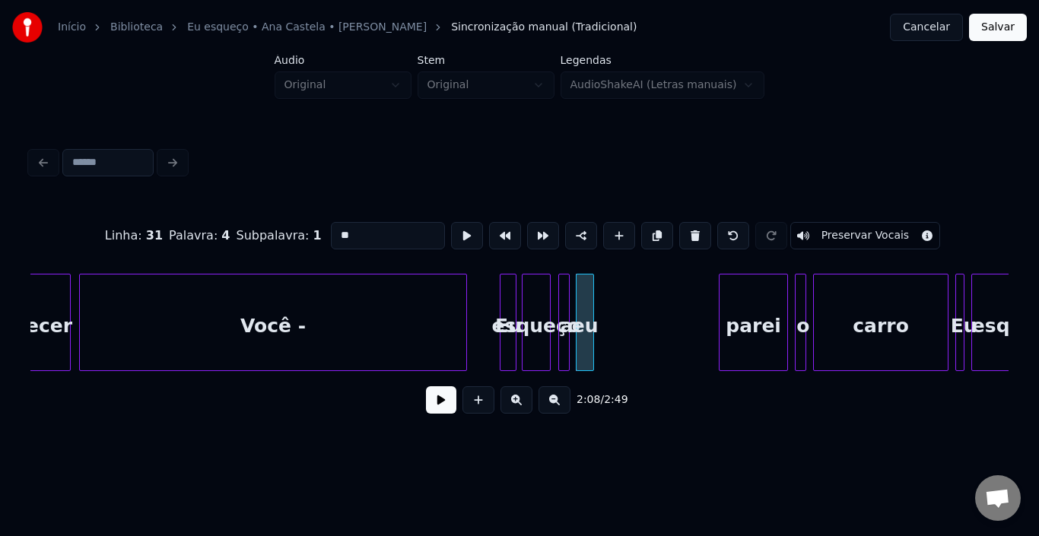
click at [182, 238] on div "Linha : 31 Palavra : 4 Subpalavra : 1 ** Preservar Vocais" at bounding box center [519, 236] width 978 height 76
click at [750, 328] on div "parei" at bounding box center [753, 325] width 68 height 103
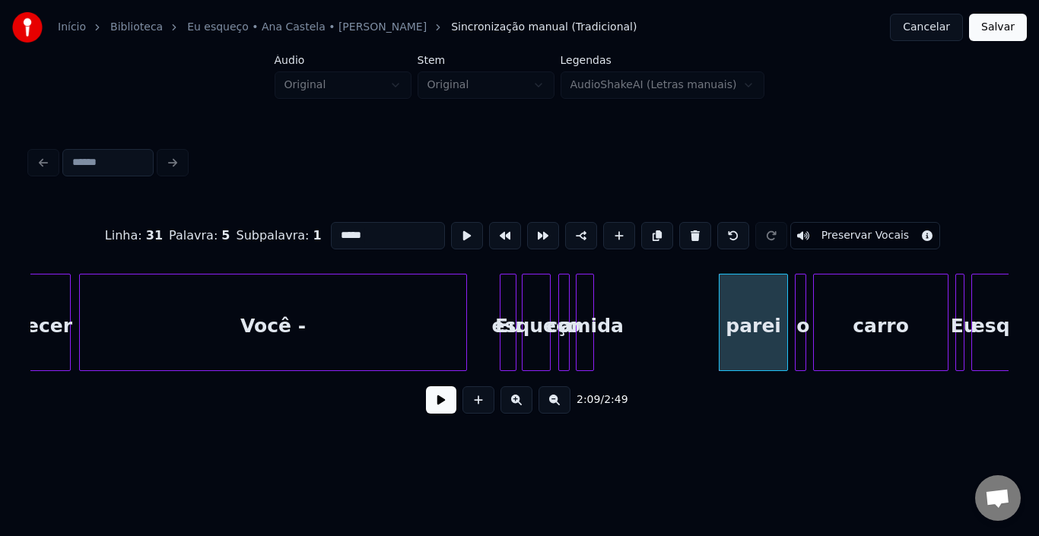
drag, startPoint x: 373, startPoint y: 229, endPoint x: 152, endPoint y: 232, distance: 220.5
click at [152, 232] on div "Linha : 31 Palavra : 5 Subpalavra : 1 ***** Preservar Vocais" at bounding box center [519, 236] width 978 height 76
click at [801, 301] on div at bounding box center [803, 322] width 5 height 96
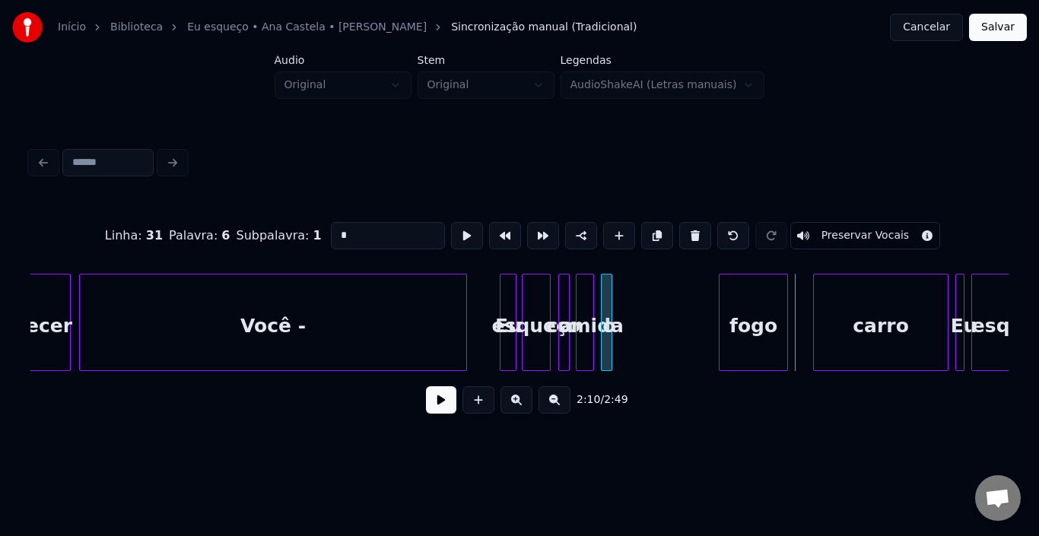
click at [611, 306] on div "o" at bounding box center [608, 325] width 15 height 103
drag, startPoint x: 354, startPoint y: 233, endPoint x: 205, endPoint y: 233, distance: 149.0
click at [205, 233] on div "Linha : 31 Palavra : 6 Subpalavra : 1 * Preservar Vocais" at bounding box center [519, 236] width 978 height 76
drag, startPoint x: 377, startPoint y: 236, endPoint x: 208, endPoint y: 236, distance: 169.6
click at [214, 236] on div "Linha : 31 Palavra : 6 Subpalavra : 1 * Preservar Vocais" at bounding box center [519, 236] width 978 height 76
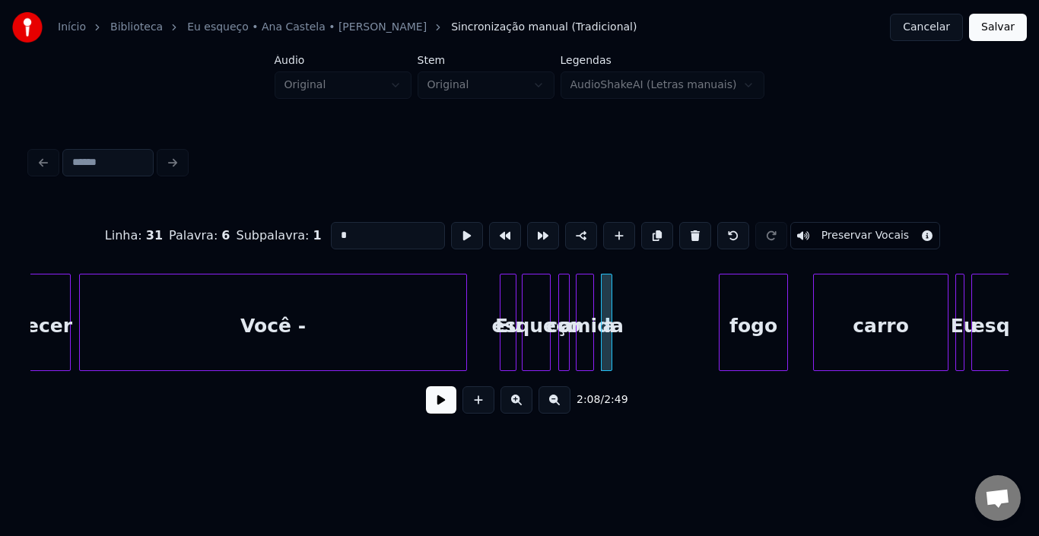
drag, startPoint x: 333, startPoint y: 232, endPoint x: 226, endPoint y: 232, distance: 107.2
click at [226, 232] on div "Linha : 31 Palavra : 6 Subpalavra : 1 * Preservar Vocais" at bounding box center [519, 236] width 978 height 76
click at [370, 234] on input "*" at bounding box center [388, 235] width 114 height 27
drag, startPoint x: 385, startPoint y: 235, endPoint x: 164, endPoint y: 235, distance: 221.3
click at [166, 235] on div "Linha : 31 Palavra : 6 Subpalavra : 1 * Preservar Vocais" at bounding box center [519, 236] width 978 height 76
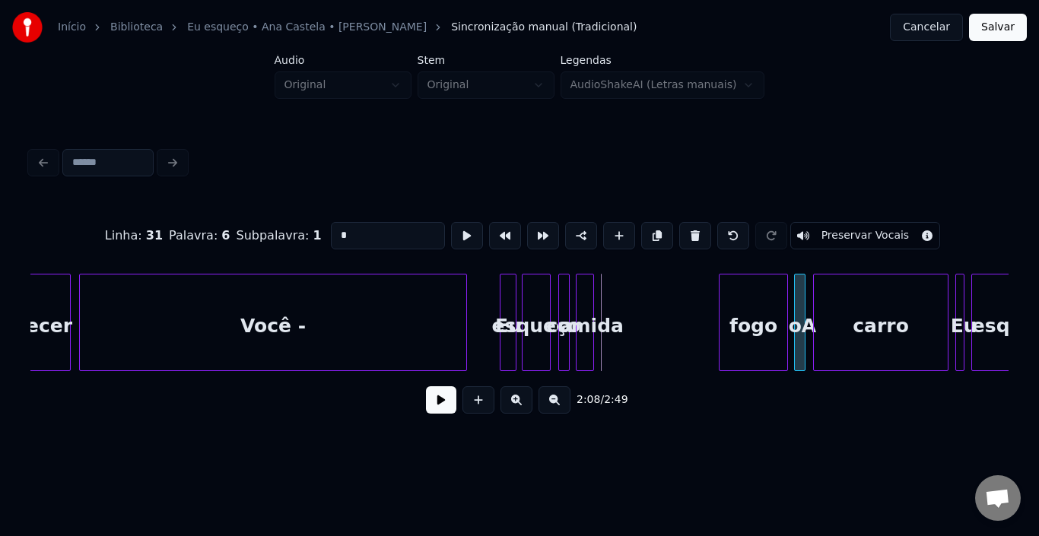
click at [807, 301] on div "oA" at bounding box center [802, 325] width 15 height 103
click at [356, 234] on input "*" at bounding box center [388, 235] width 114 height 27
type input "*"
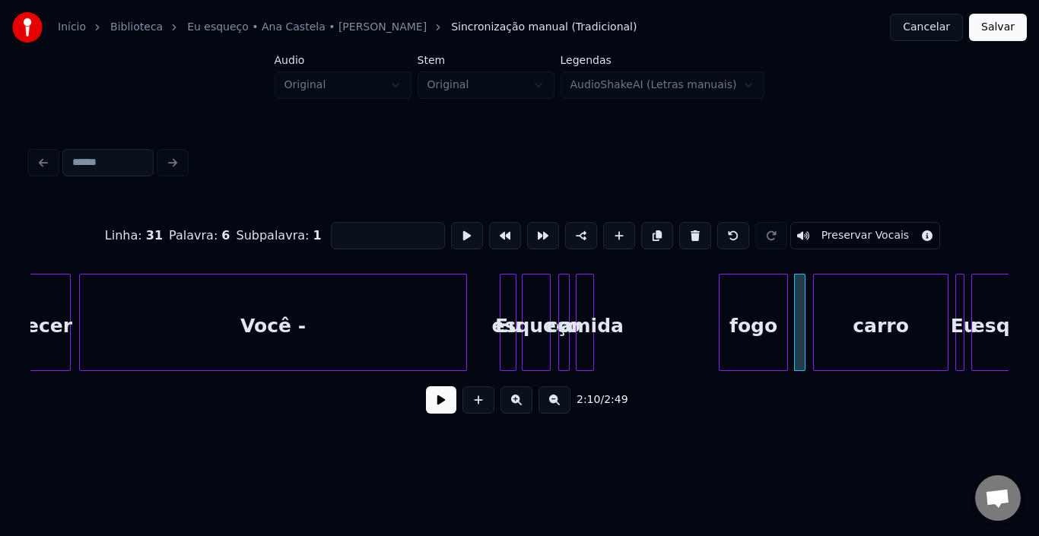
type input "*"
click at [611, 297] on div "a" at bounding box center [608, 325] width 15 height 103
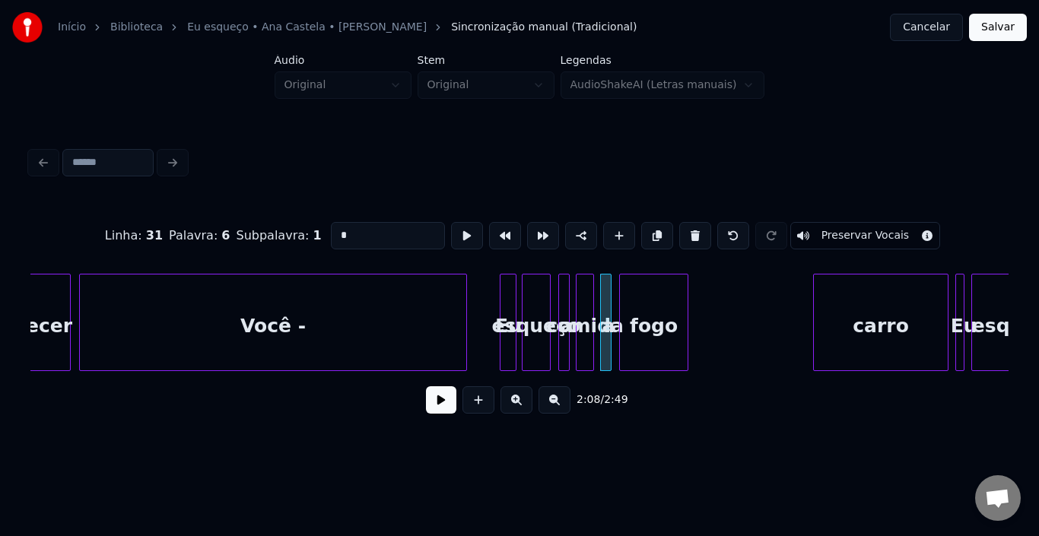
click at [632, 300] on div "fogo" at bounding box center [654, 325] width 68 height 103
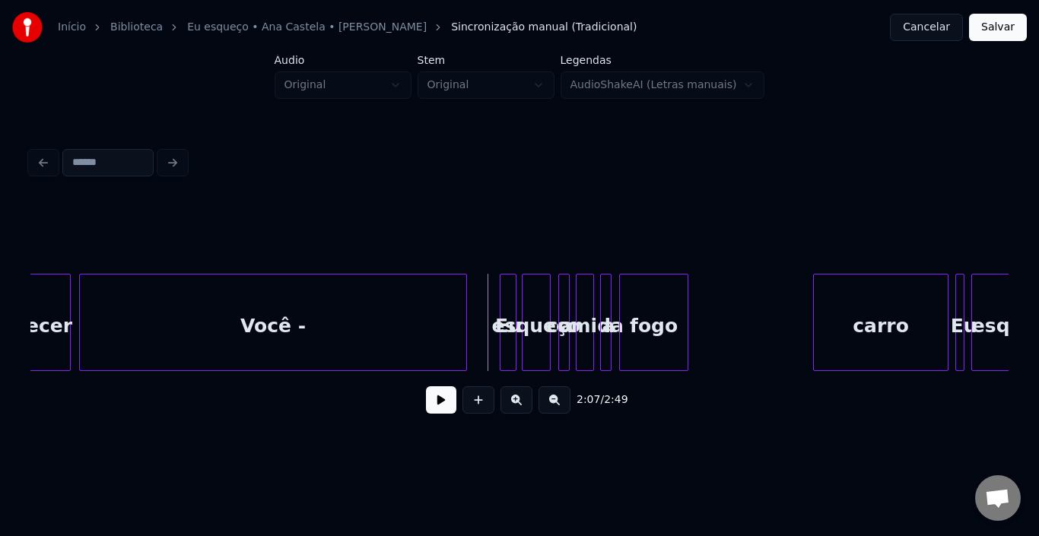
click at [443, 408] on button at bounding box center [441, 399] width 30 height 27
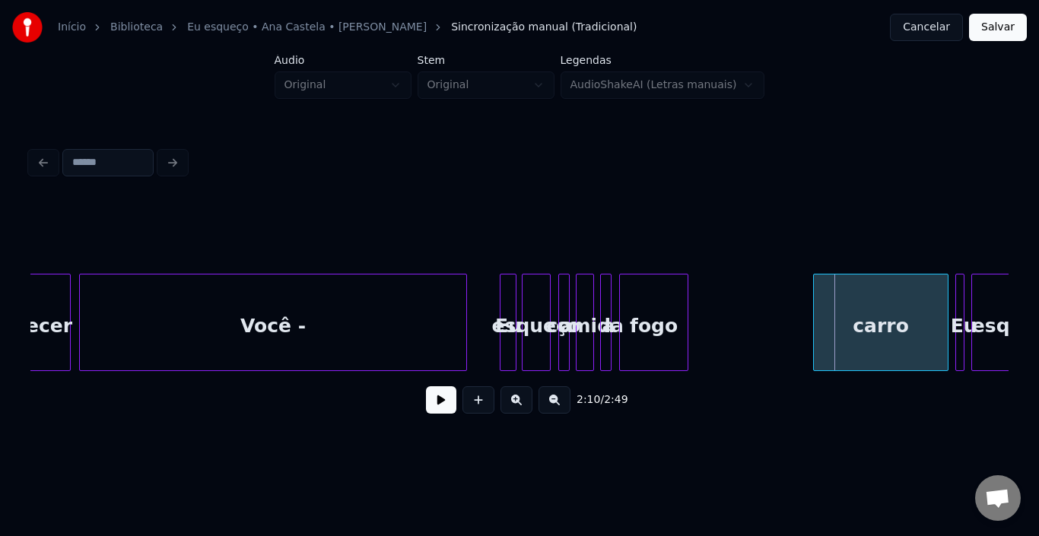
click at [614, 332] on div "a" at bounding box center [608, 325] width 15 height 103
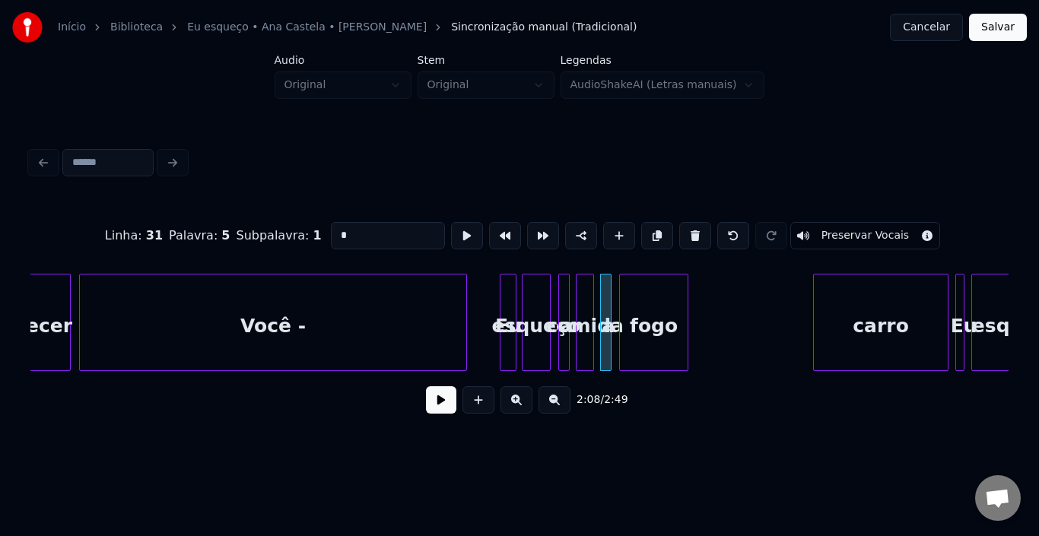
drag, startPoint x: 368, startPoint y: 230, endPoint x: 321, endPoint y: 230, distance: 47.1
click at [331, 230] on input "*" at bounding box center [388, 235] width 114 height 27
type input "**"
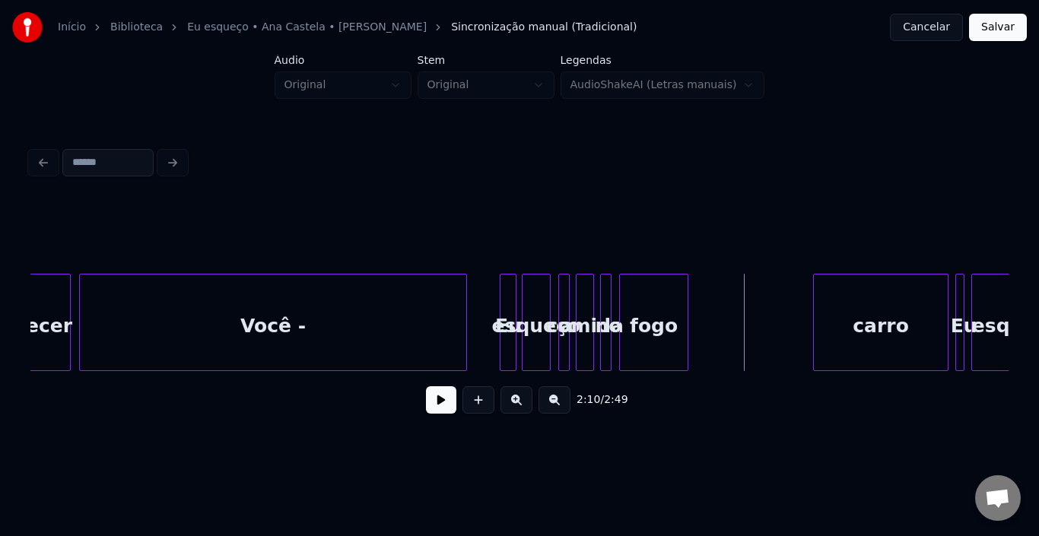
click at [446, 414] on button at bounding box center [441, 399] width 30 height 27
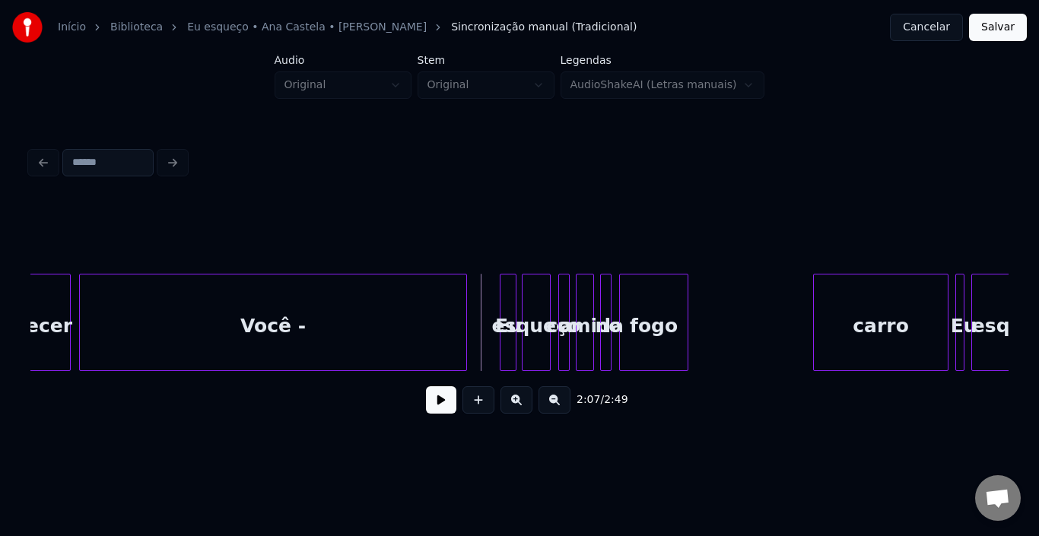
click at [443, 414] on button at bounding box center [441, 399] width 30 height 27
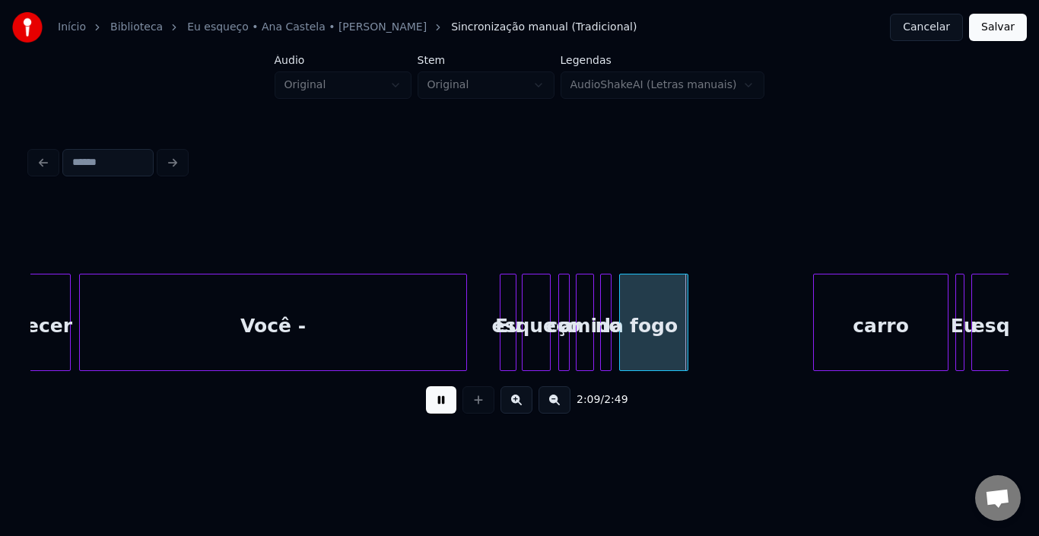
click at [443, 414] on button at bounding box center [441, 399] width 30 height 27
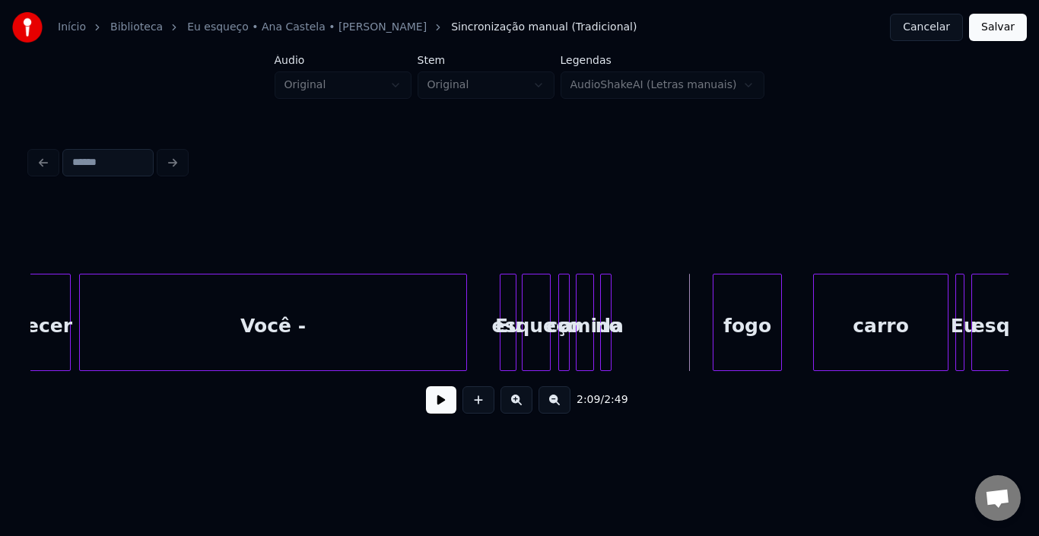
click at [757, 308] on div "fogo" at bounding box center [747, 325] width 68 height 103
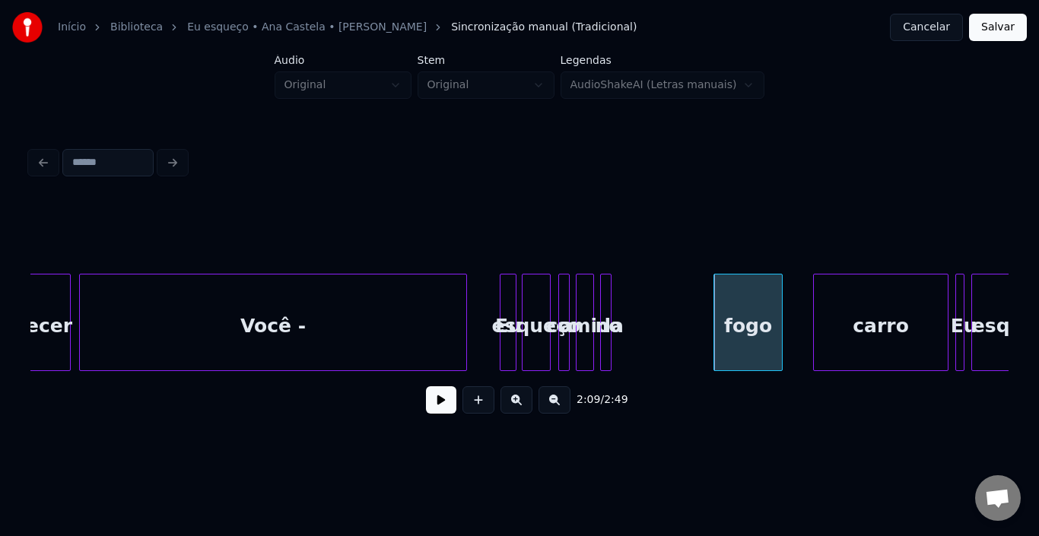
click at [604, 302] on div at bounding box center [603, 322] width 5 height 96
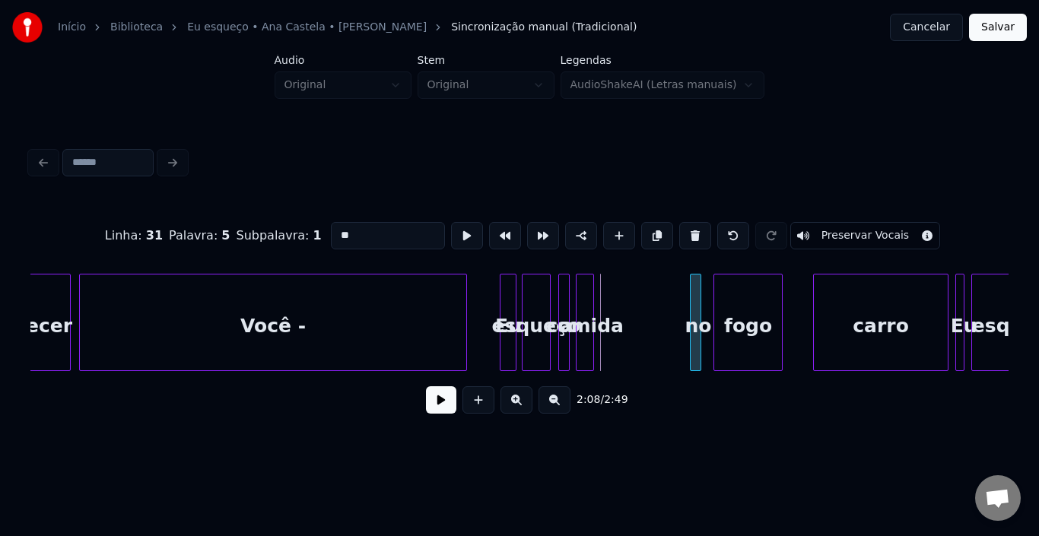
click at [703, 297] on div "no" at bounding box center [697, 325] width 15 height 103
click at [585, 304] on div "comida" at bounding box center [584, 325] width 17 height 103
type input "******"
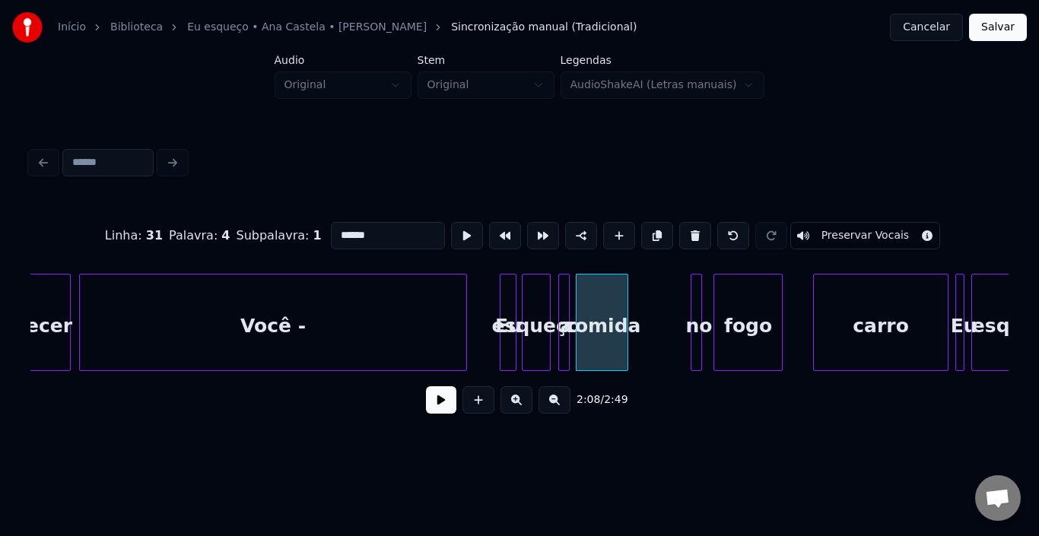
click at [627, 303] on div at bounding box center [625, 322] width 5 height 96
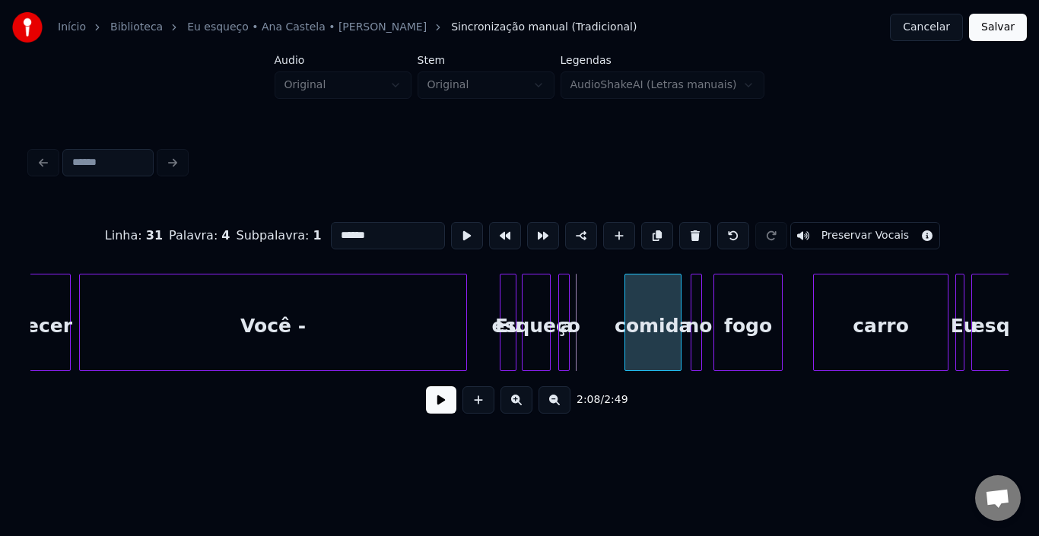
click at [638, 310] on div "comida" at bounding box center [653, 325] width 56 height 103
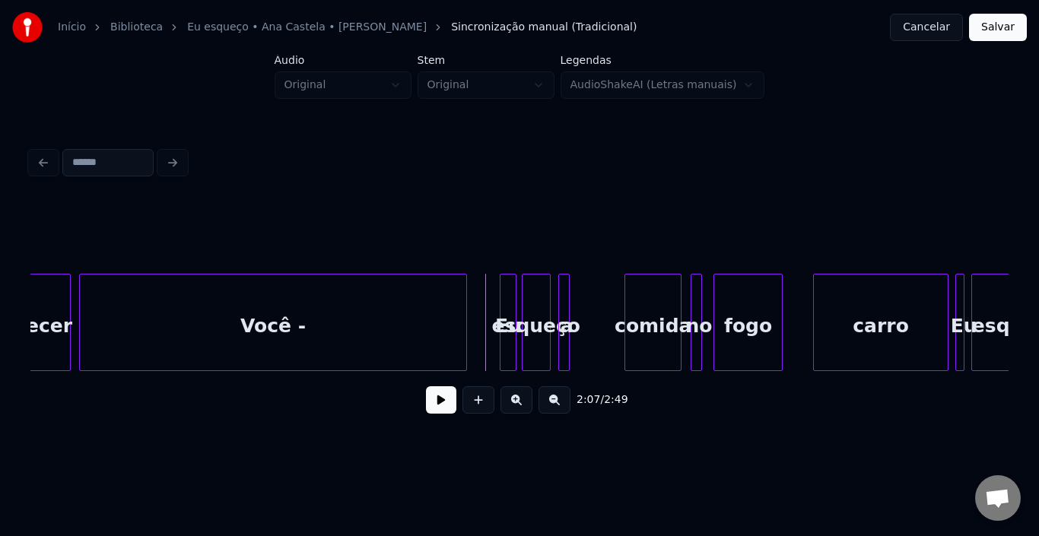
click at [443, 414] on button at bounding box center [441, 399] width 30 height 27
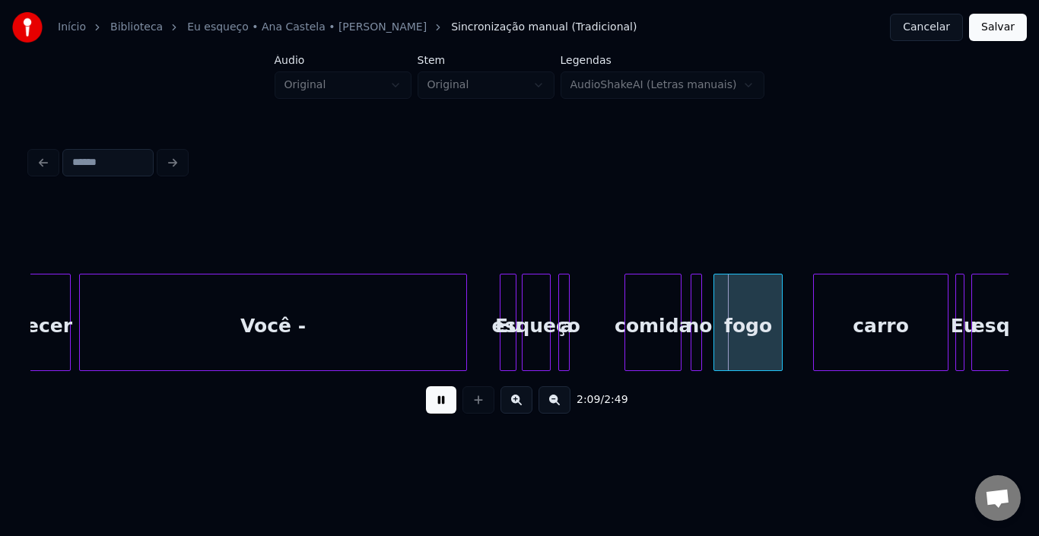
click at [443, 414] on button at bounding box center [441, 399] width 30 height 27
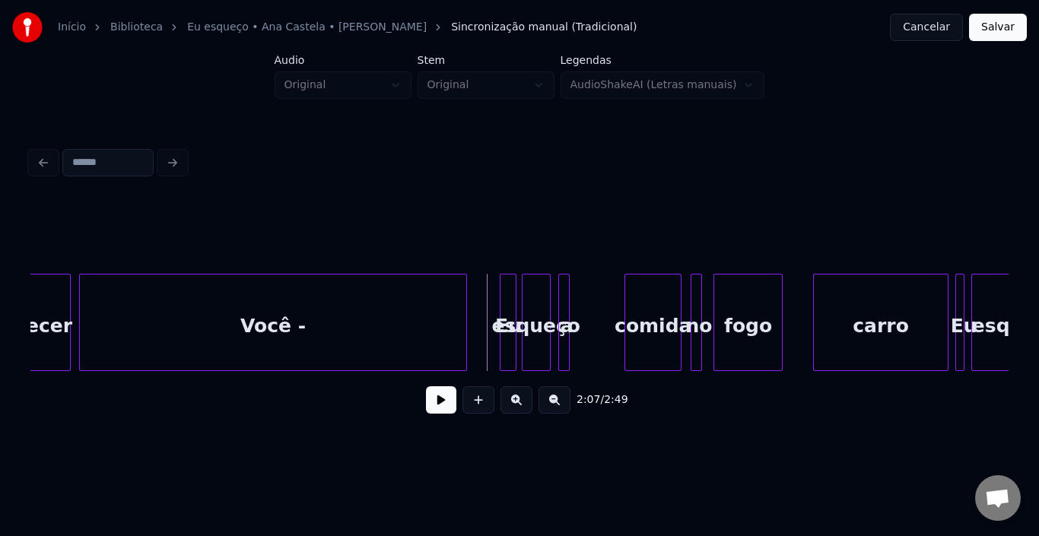
click at [446, 405] on button at bounding box center [441, 399] width 30 height 27
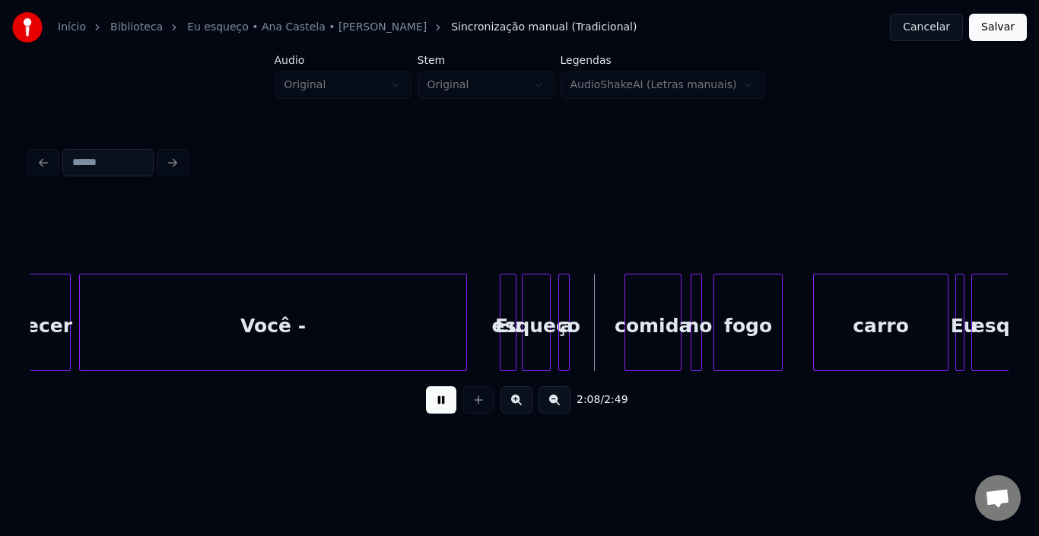
click at [444, 405] on button at bounding box center [441, 399] width 30 height 27
click at [561, 317] on div at bounding box center [561, 322] width 5 height 96
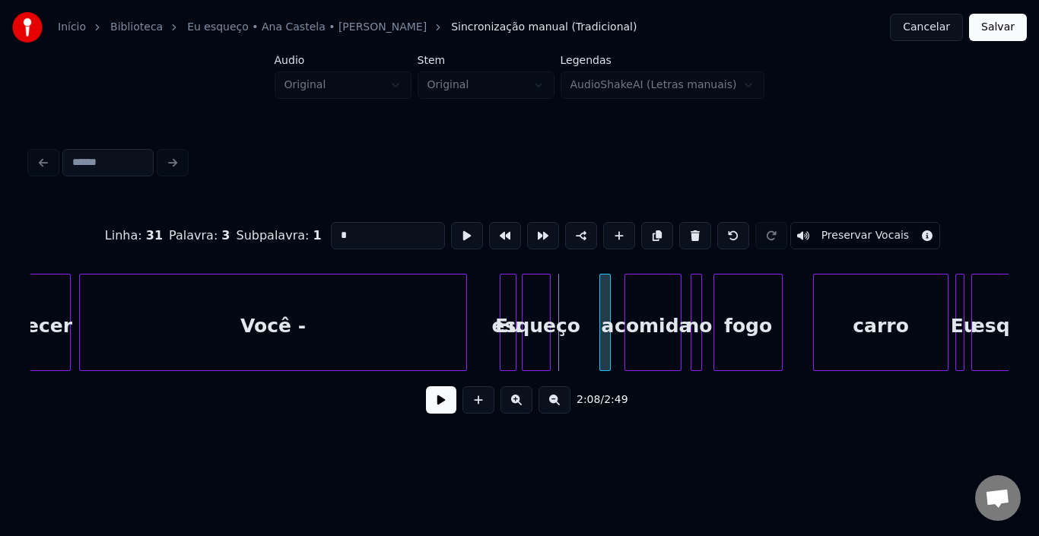
click at [613, 283] on div "a" at bounding box center [607, 325] width 15 height 103
click at [550, 299] on div "esqueço" at bounding box center [551, 325] width 28 height 103
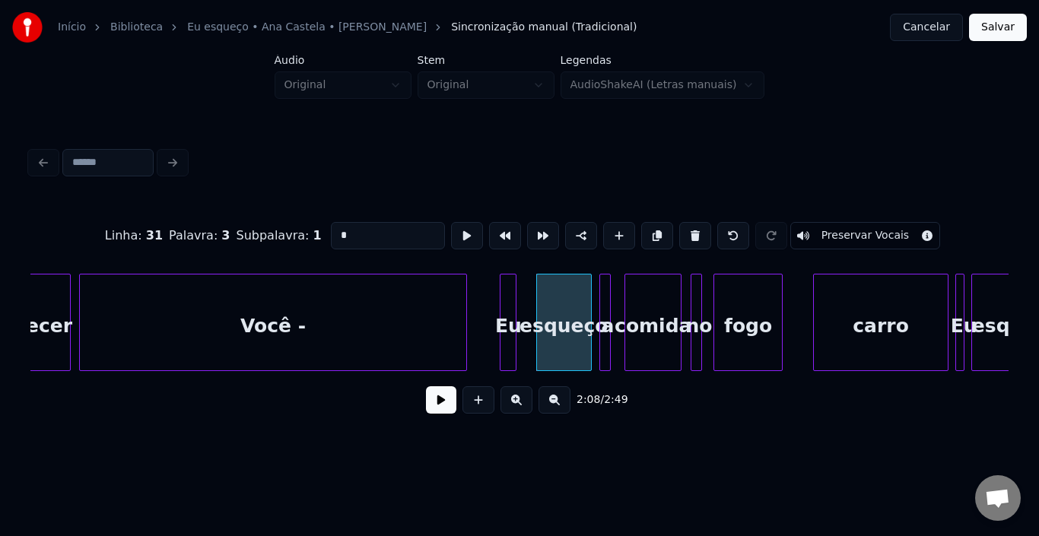
click at [588, 303] on div at bounding box center [588, 322] width 5 height 96
click at [554, 308] on div "esqueço" at bounding box center [568, 325] width 55 height 103
click at [523, 308] on div at bounding box center [521, 322] width 5 height 96
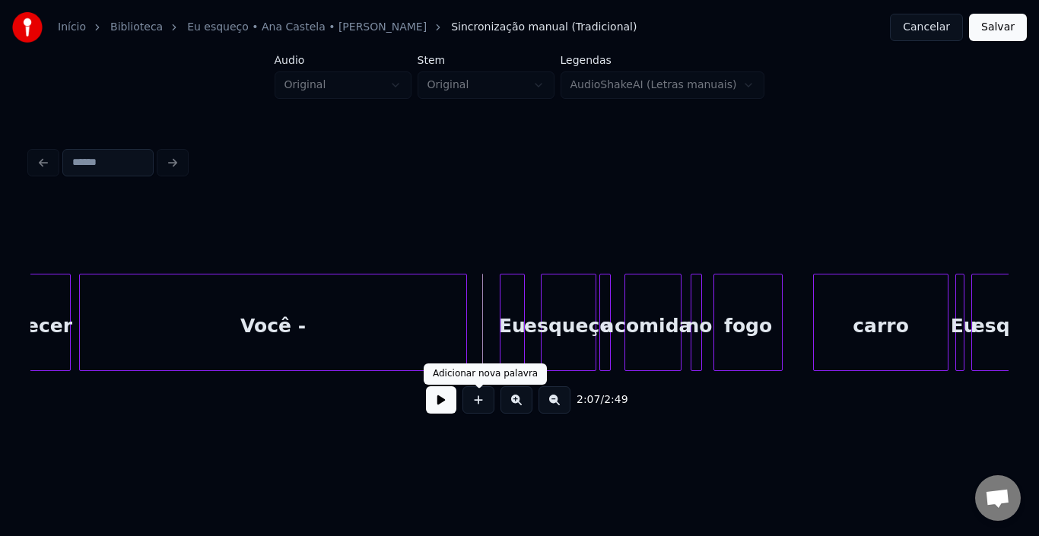
click at [452, 400] on button at bounding box center [441, 399] width 30 height 27
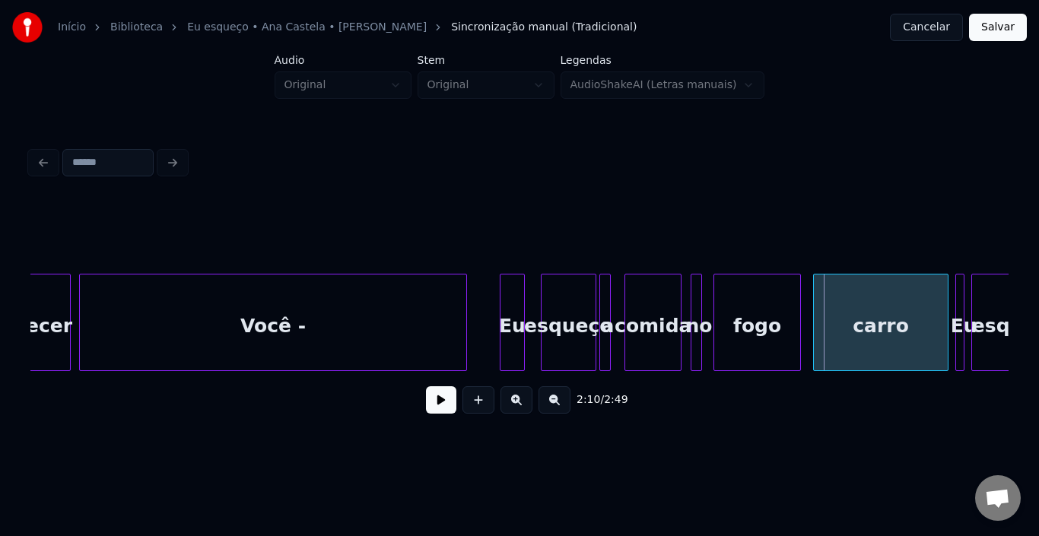
click at [795, 315] on div at bounding box center [797, 322] width 5 height 96
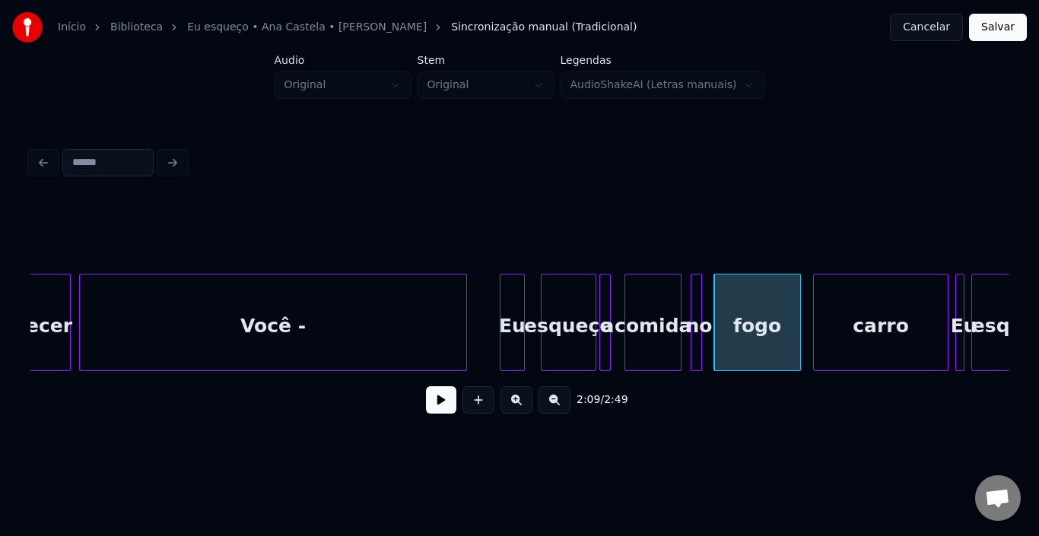
click at [856, 332] on div "carro" at bounding box center [881, 325] width 134 height 103
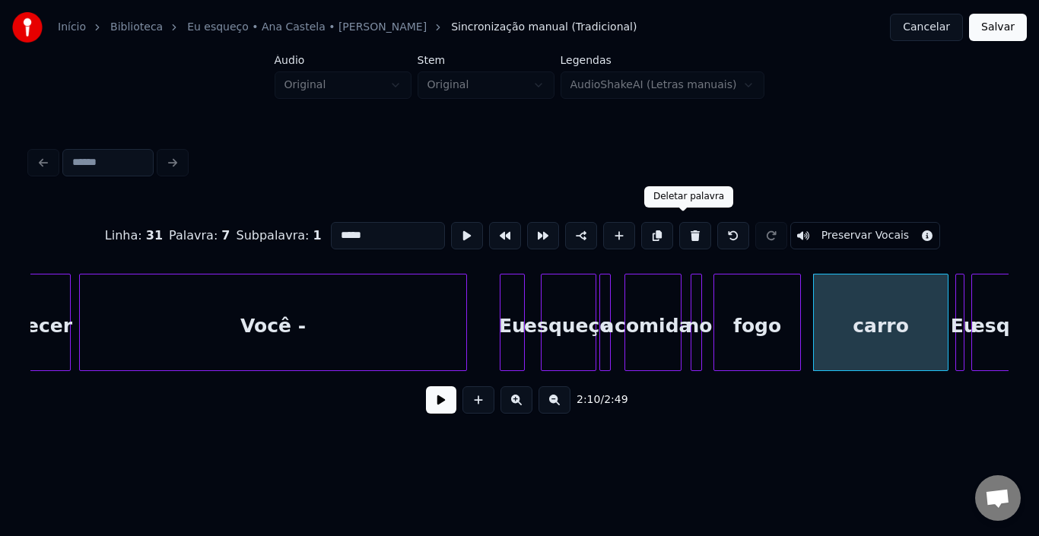
click at [684, 234] on button at bounding box center [695, 235] width 32 height 27
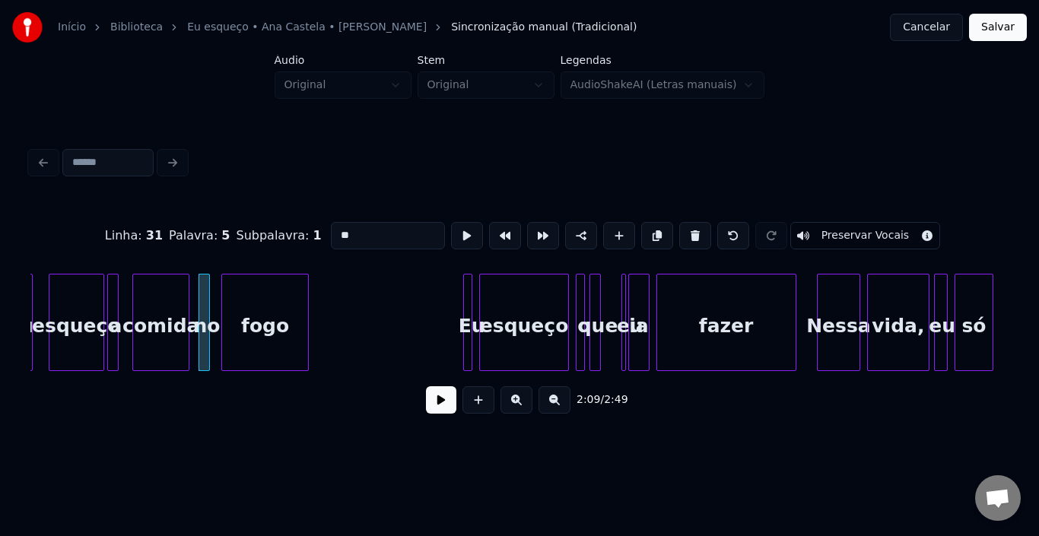
scroll to position [0, 14500]
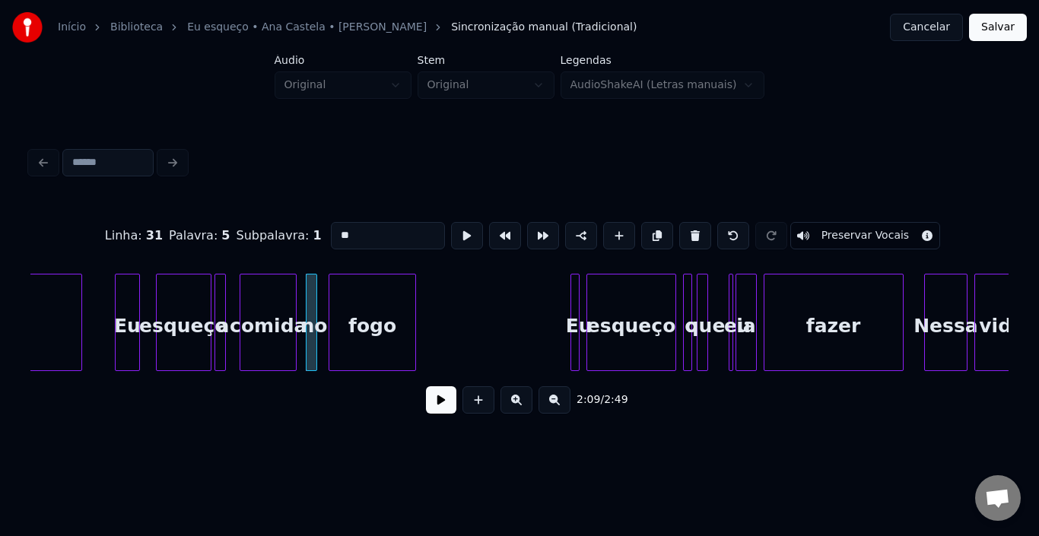
click at [338, 307] on div "fogo" at bounding box center [372, 325] width 86 height 103
type input "**"
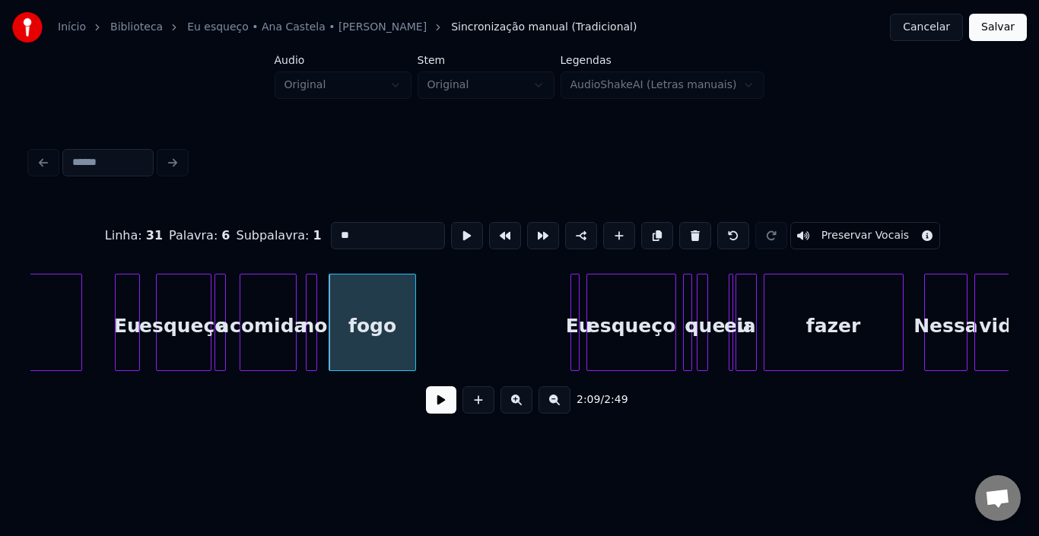
click at [439, 403] on button at bounding box center [441, 399] width 30 height 27
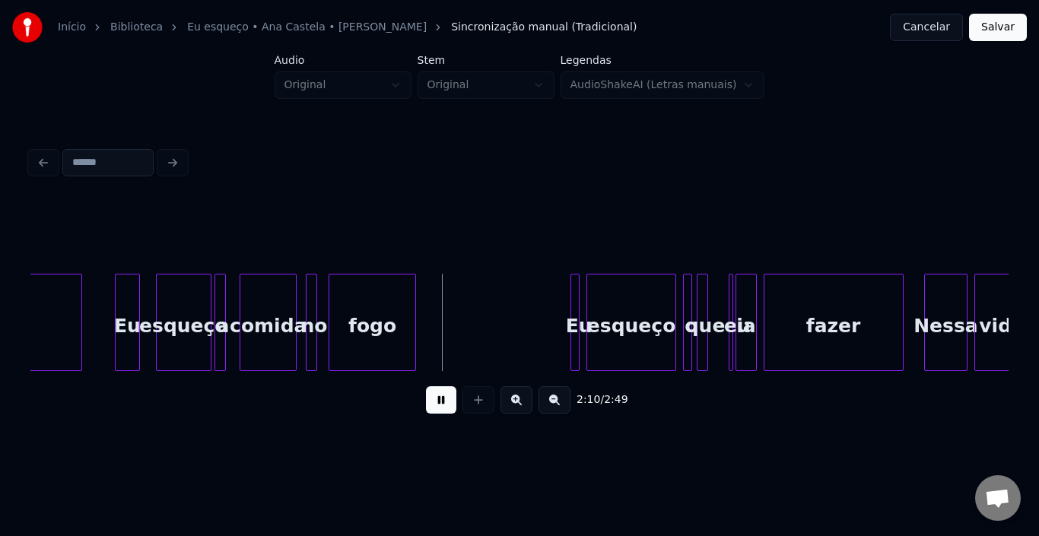
click at [439, 403] on button at bounding box center [441, 399] width 30 height 27
click at [463, 310] on div at bounding box center [464, 322] width 5 height 96
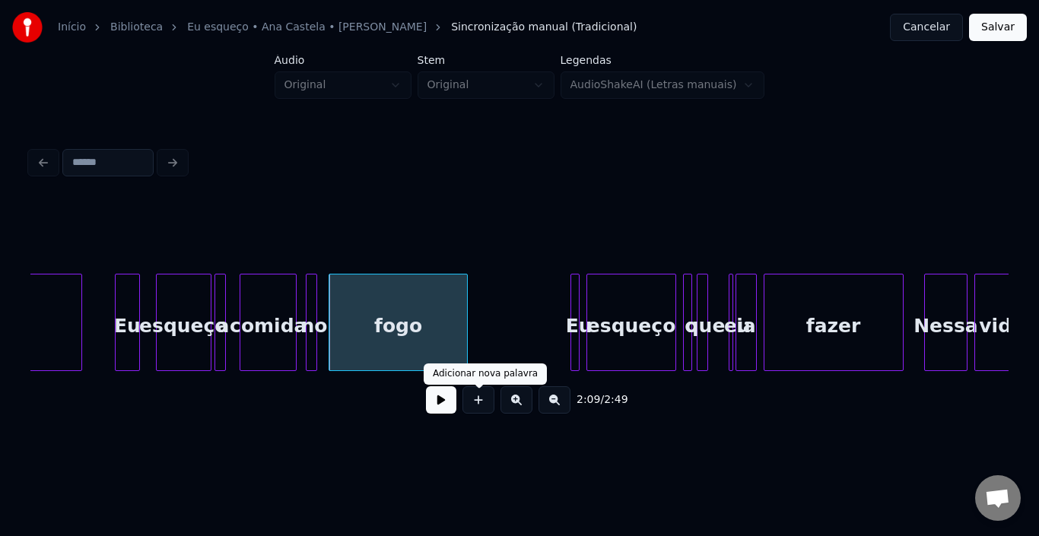
click at [442, 401] on button at bounding box center [441, 399] width 30 height 27
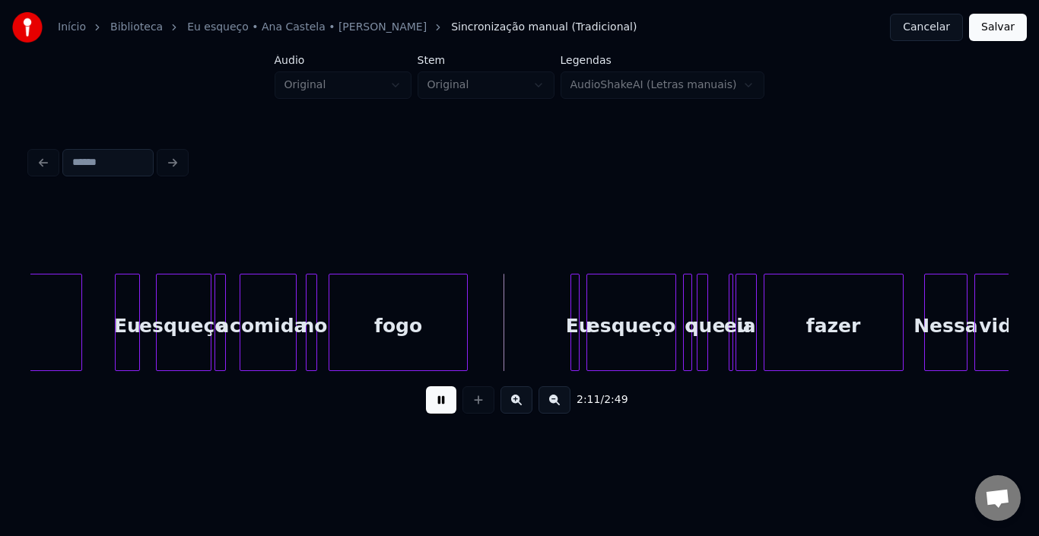
click at [442, 401] on button at bounding box center [441, 399] width 30 height 27
click at [574, 298] on div at bounding box center [576, 322] width 5 height 96
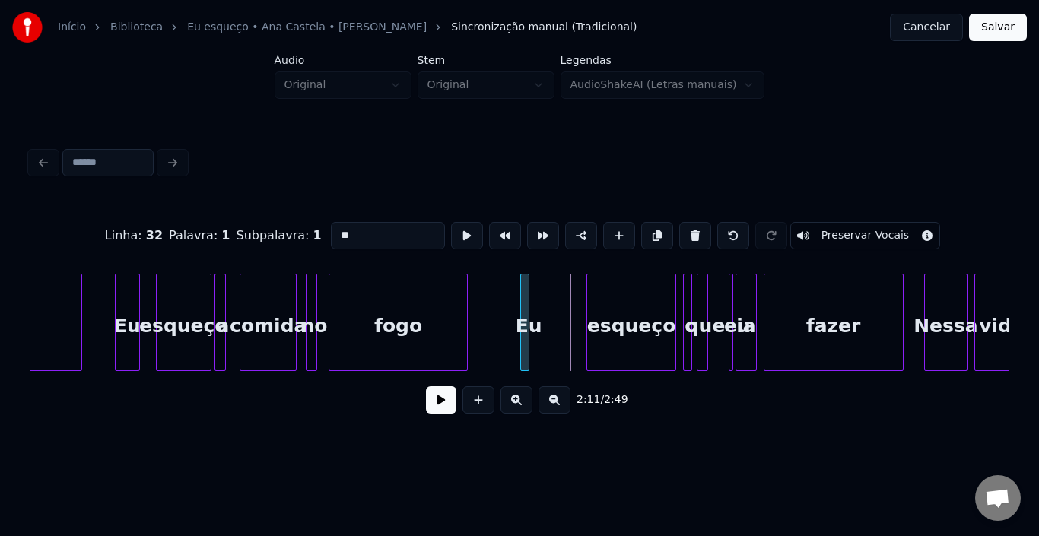
click at [521, 315] on div "Eu" at bounding box center [528, 325] width 15 height 103
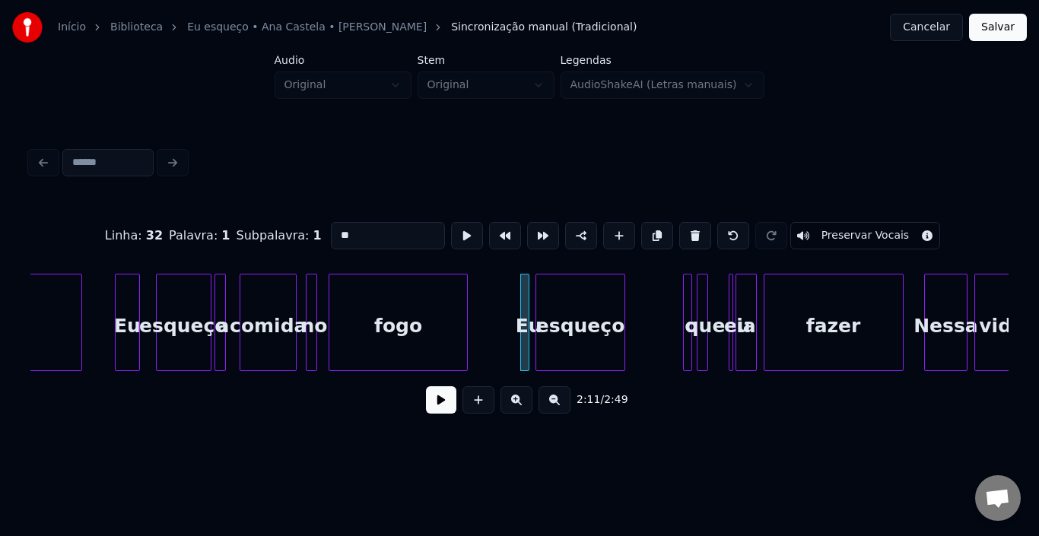
click at [559, 306] on div "esqueço" at bounding box center [580, 325] width 88 height 103
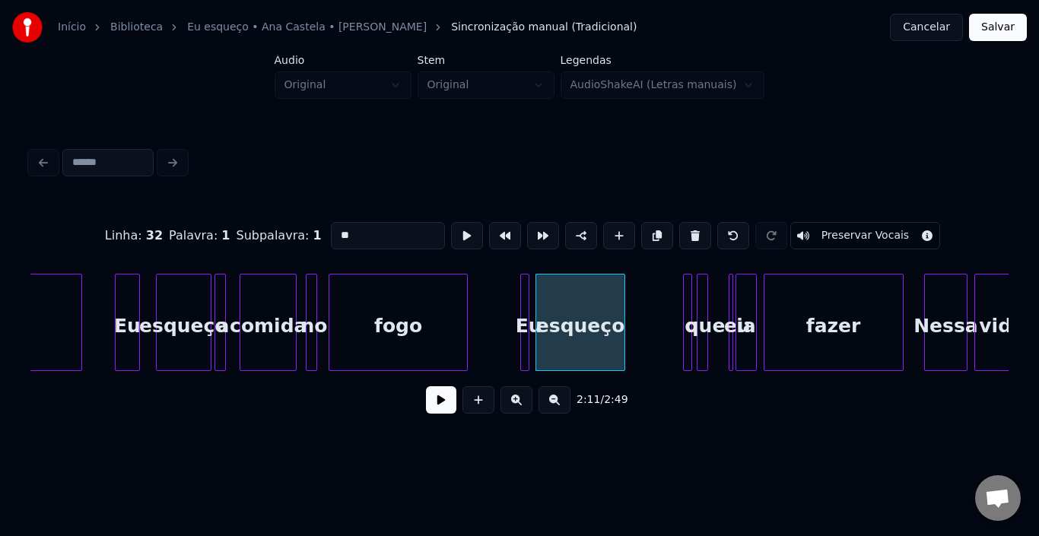
click at [689, 318] on div at bounding box center [689, 322] width 5 height 96
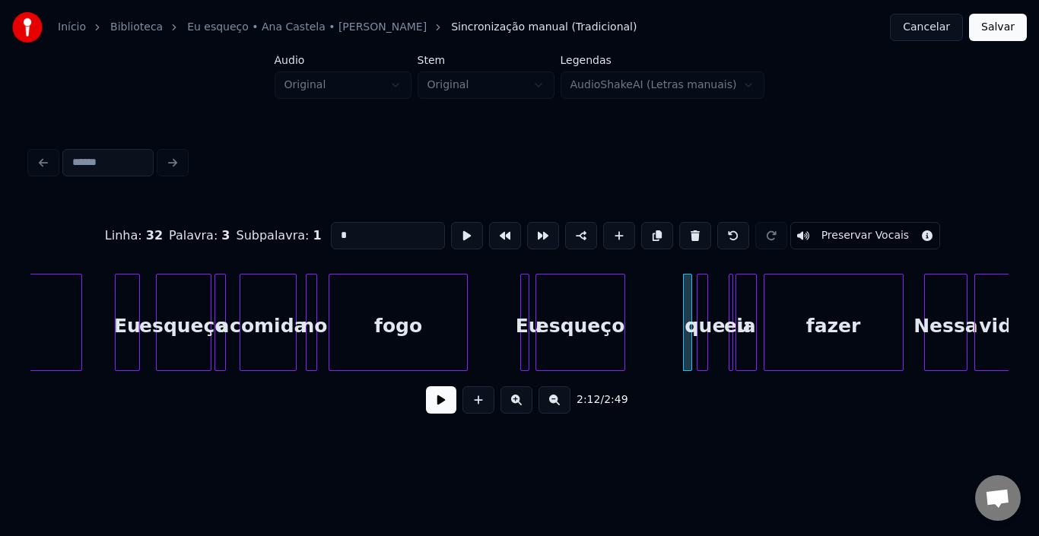
drag, startPoint x: 255, startPoint y: 231, endPoint x: 98, endPoint y: 231, distance: 157.4
click at [99, 231] on div "Linha : 32 [GEOGRAPHIC_DATA] : 3 Subpalavra : 1 * Preservar Vocais" at bounding box center [519, 236] width 978 height 76
click at [650, 312] on div at bounding box center [651, 322] width 5 height 96
click at [642, 308] on div "ligada" at bounding box center [654, 325] width 42 height 103
click at [705, 303] on div at bounding box center [705, 322] width 5 height 96
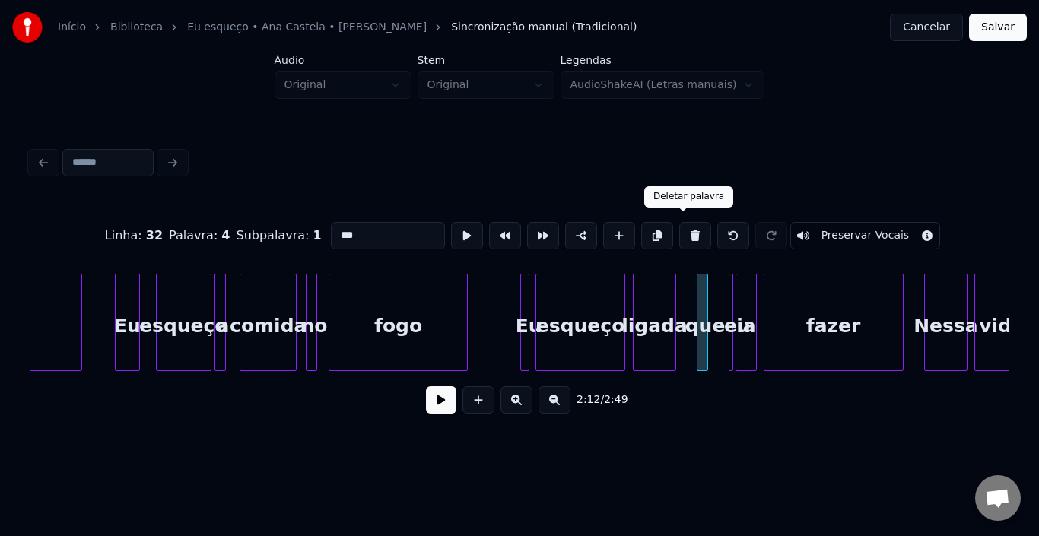
click at [688, 230] on button at bounding box center [695, 235] width 32 height 27
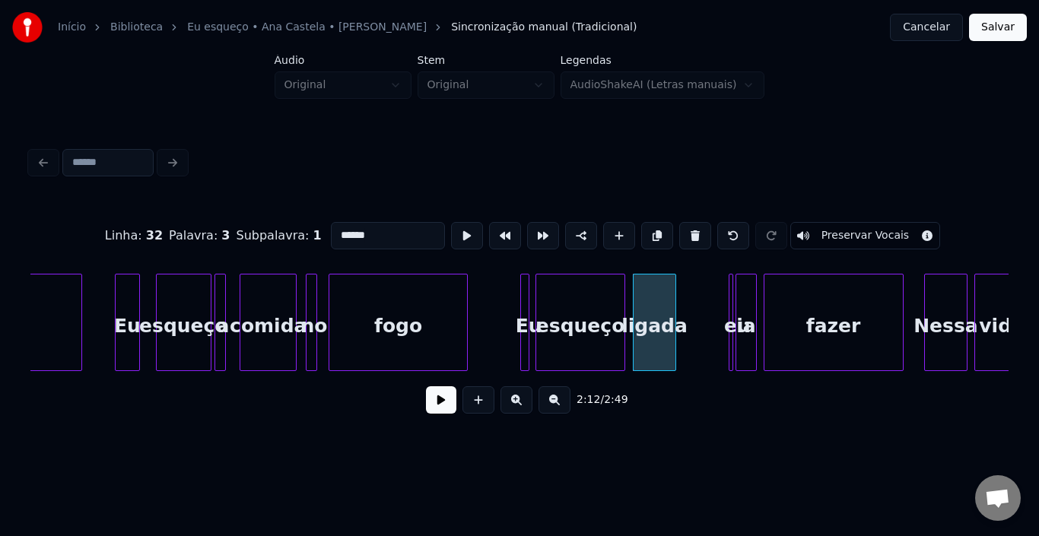
click at [728, 333] on div at bounding box center [730, 322] width 5 height 96
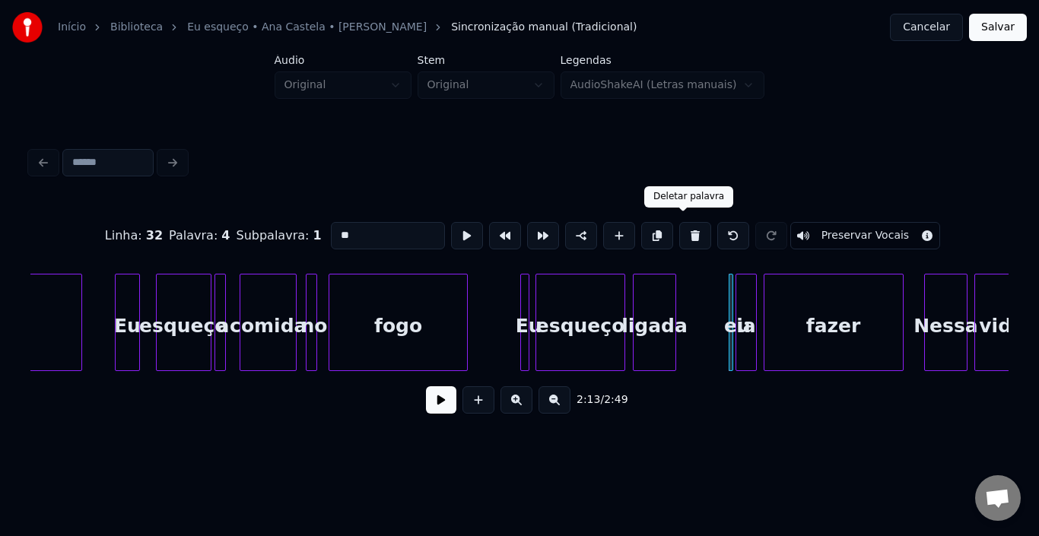
click at [681, 228] on button at bounding box center [695, 235] width 32 height 27
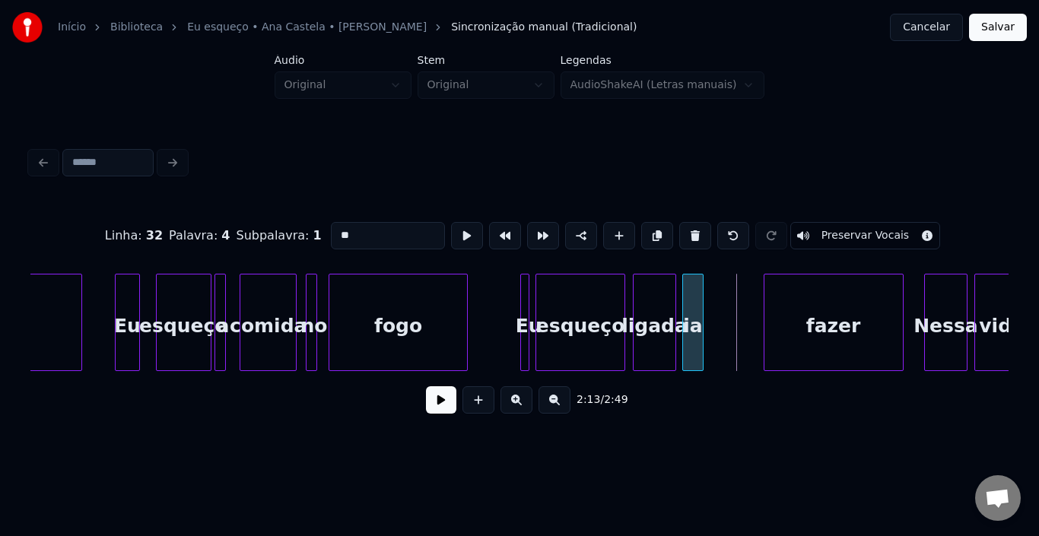
click at [690, 309] on div "ia" at bounding box center [692, 325] width 19 height 103
click at [332, 231] on input "**" at bounding box center [388, 235] width 114 height 27
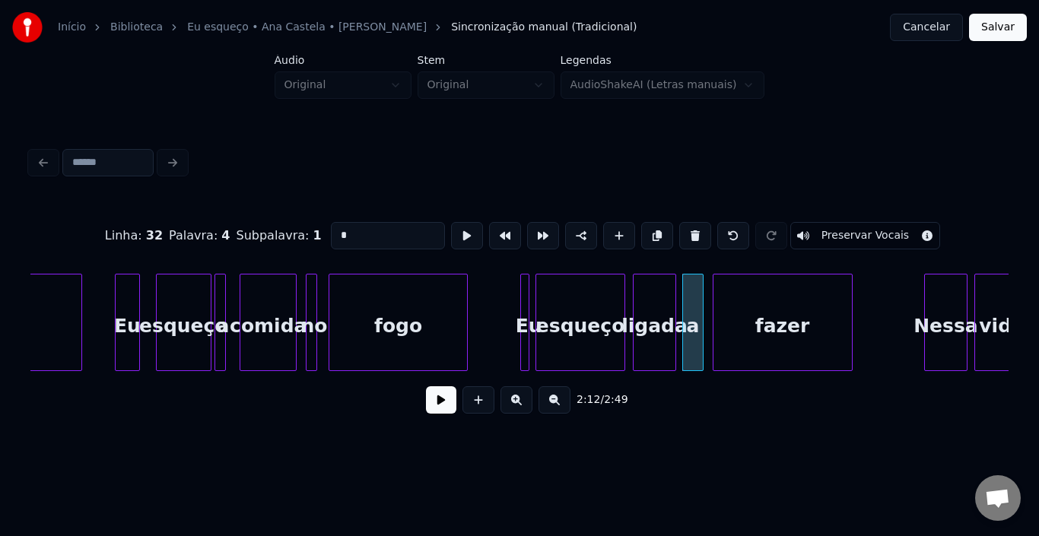
click at [763, 321] on div "fazer" at bounding box center [782, 325] width 138 height 103
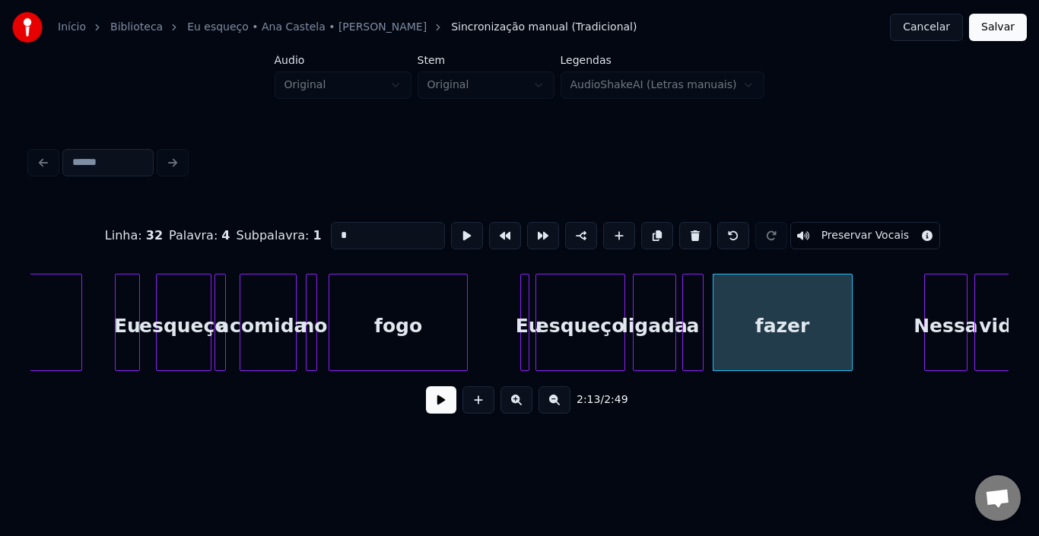
drag, startPoint x: 393, startPoint y: 236, endPoint x: 121, endPoint y: 236, distance: 272.2
click at [123, 236] on div "Linha : 32 [GEOGRAPHIC_DATA] : 4 Subpalavra : 1 * Preservar Vocais" at bounding box center [519, 236] width 978 height 76
click at [755, 298] on div "fazer" at bounding box center [782, 325] width 138 height 103
drag, startPoint x: 374, startPoint y: 231, endPoint x: 98, endPoint y: 231, distance: 276.0
click at [98, 231] on div "Linha : 32 [GEOGRAPHIC_DATA] : 5 Subpalavra : 1 ***** Preservar Vocais" at bounding box center [519, 236] width 978 height 76
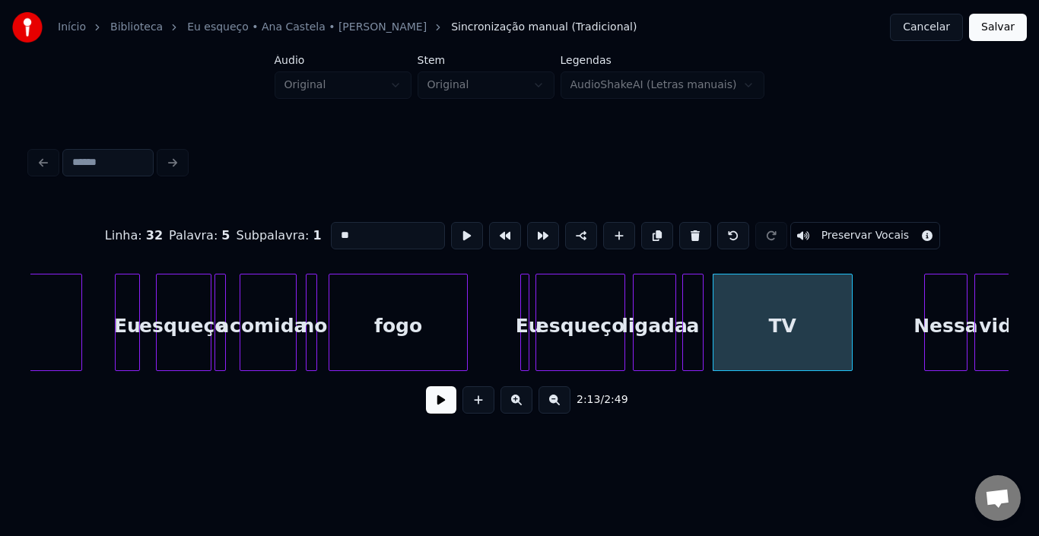
type input "**"
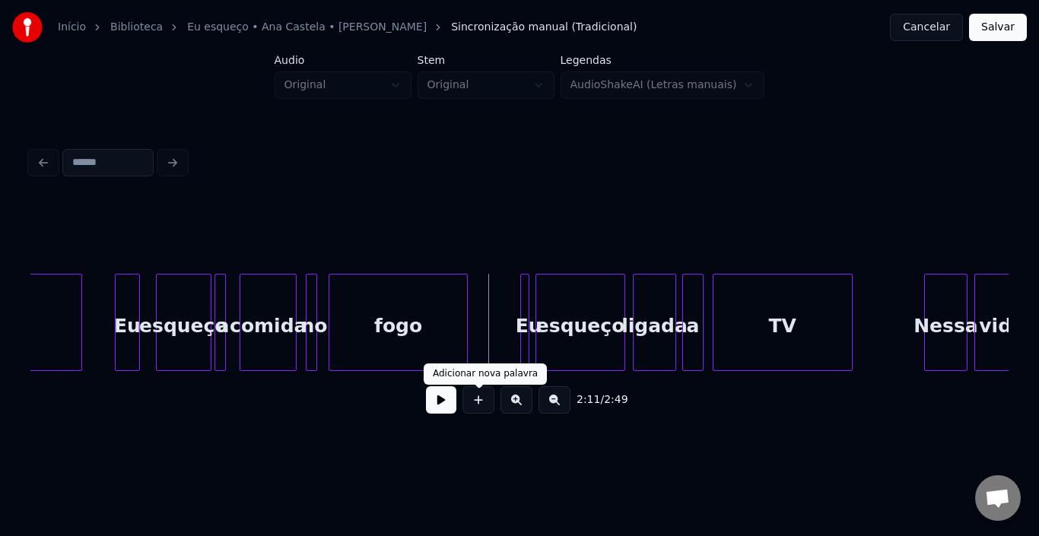
click at [443, 405] on button at bounding box center [441, 399] width 30 height 27
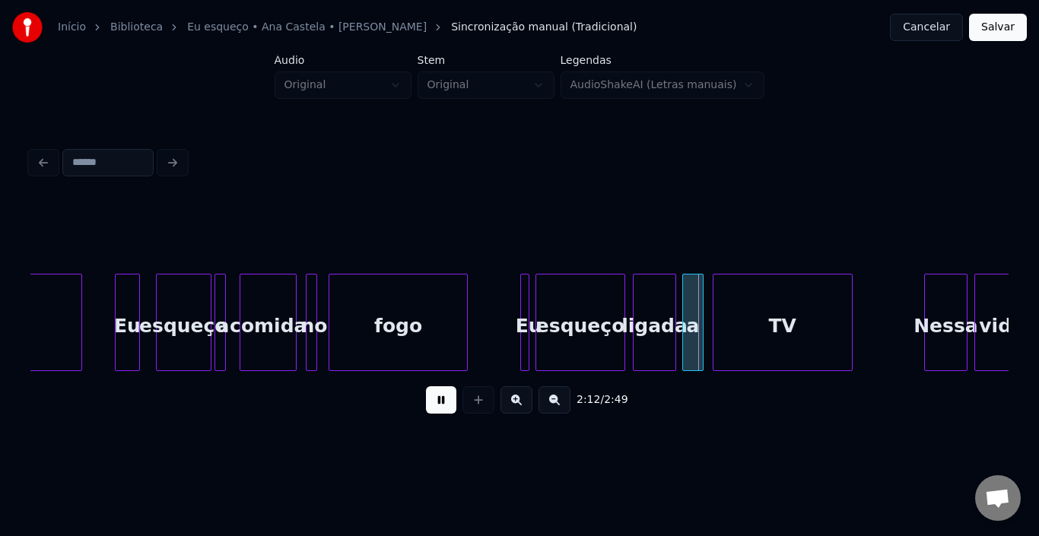
click at [443, 405] on button at bounding box center [441, 399] width 30 height 27
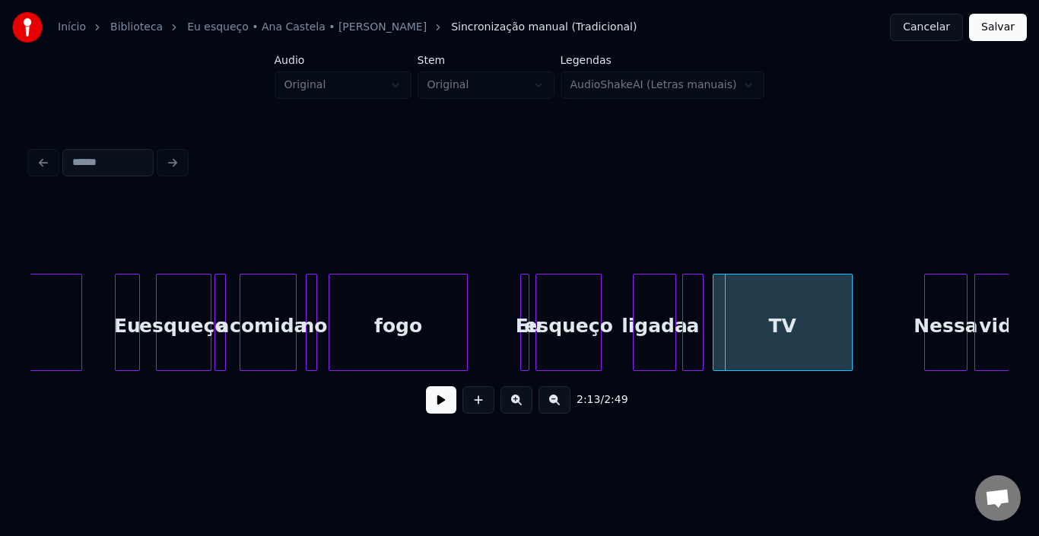
click at [598, 309] on div at bounding box center [598, 322] width 5 height 96
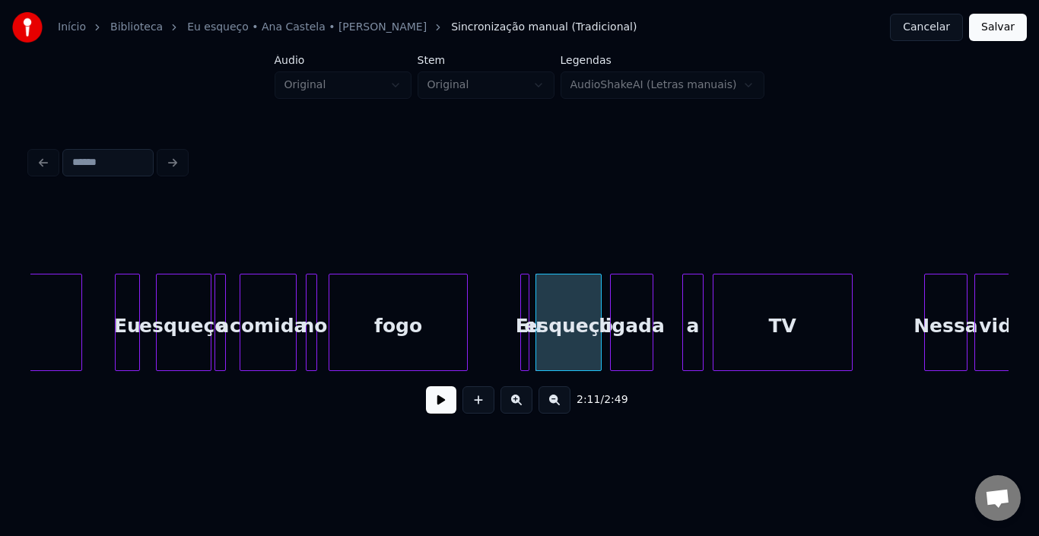
click at [621, 309] on div "ligada" at bounding box center [632, 325] width 42 height 103
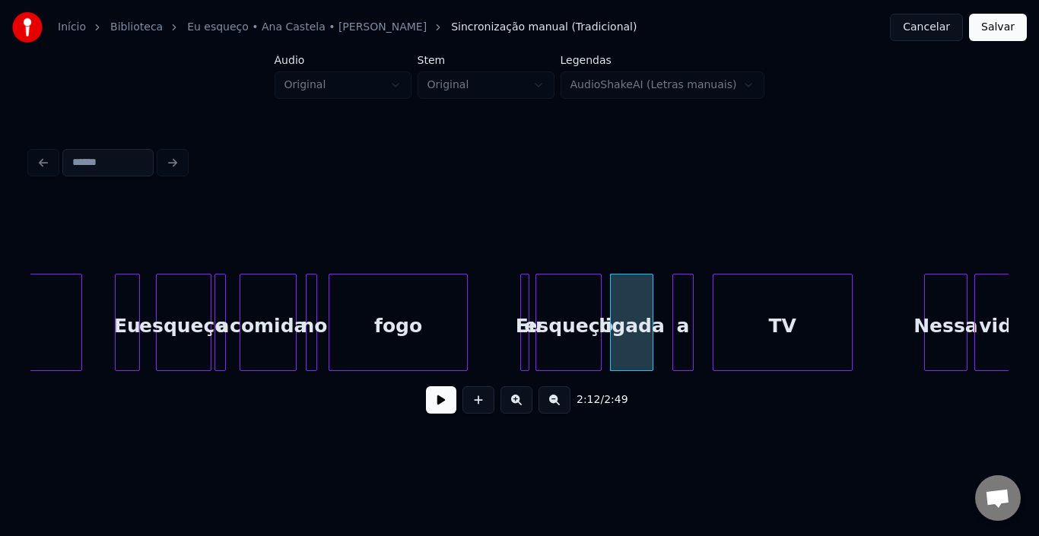
click at [683, 309] on div "a" at bounding box center [682, 325] width 19 height 103
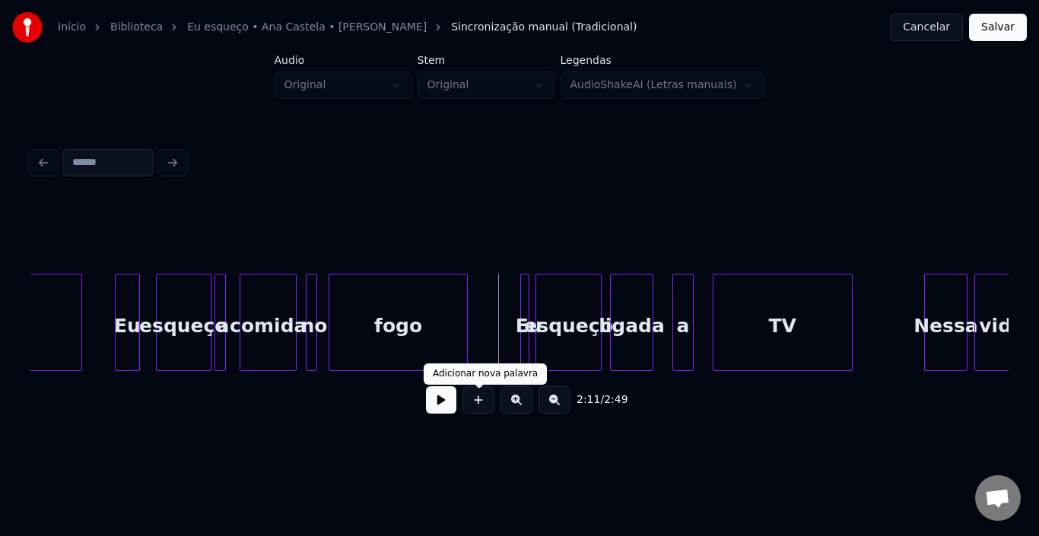
click at [438, 410] on button at bounding box center [441, 399] width 30 height 27
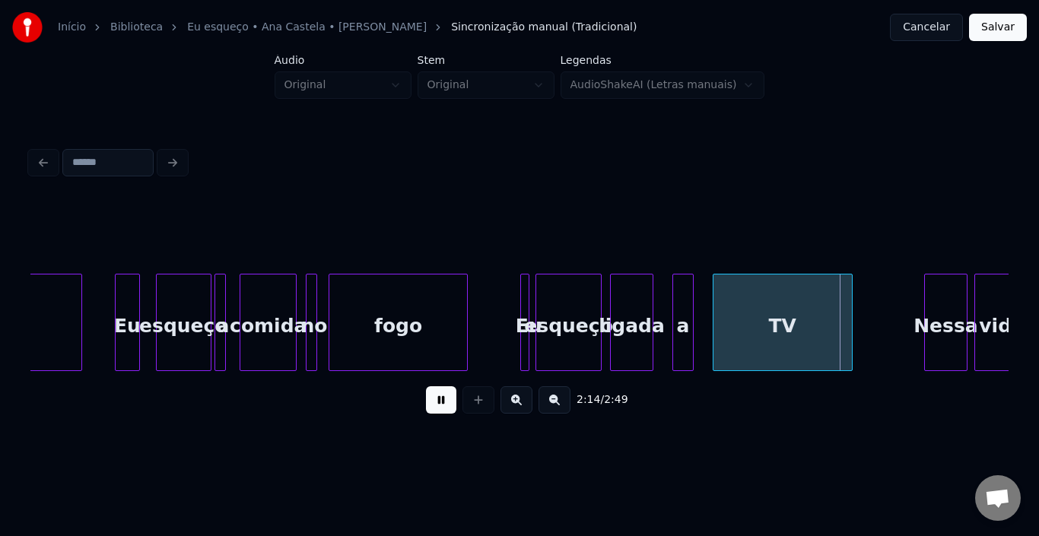
click at [438, 410] on button at bounding box center [441, 399] width 30 height 27
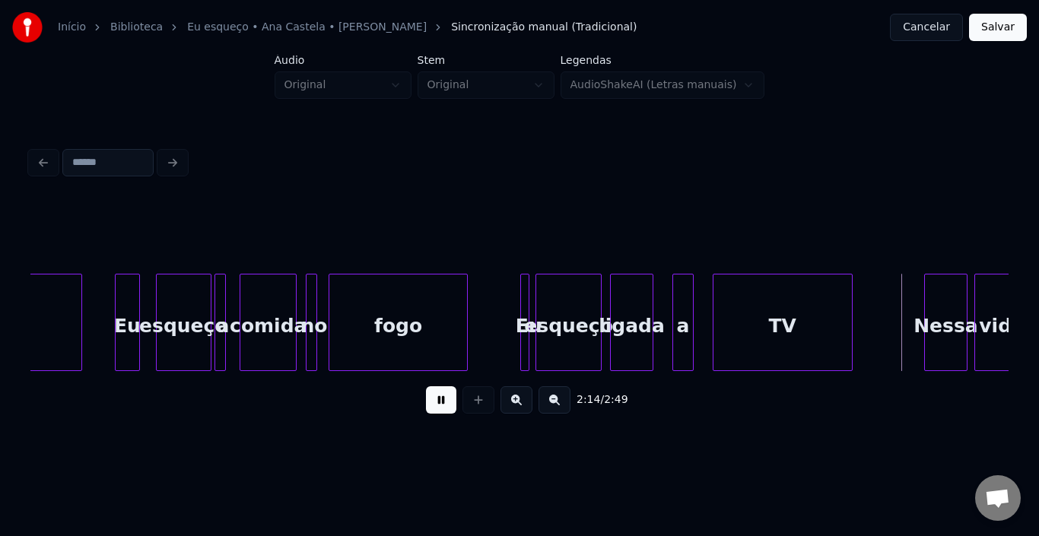
click at [438, 410] on button at bounding box center [441, 399] width 30 height 27
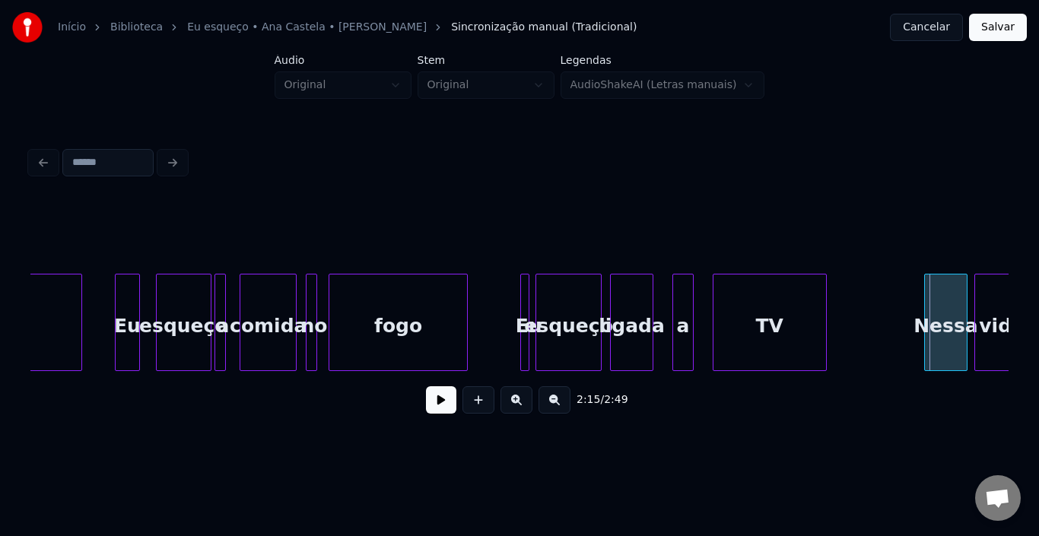
click at [823, 312] on div at bounding box center [823, 322] width 5 height 96
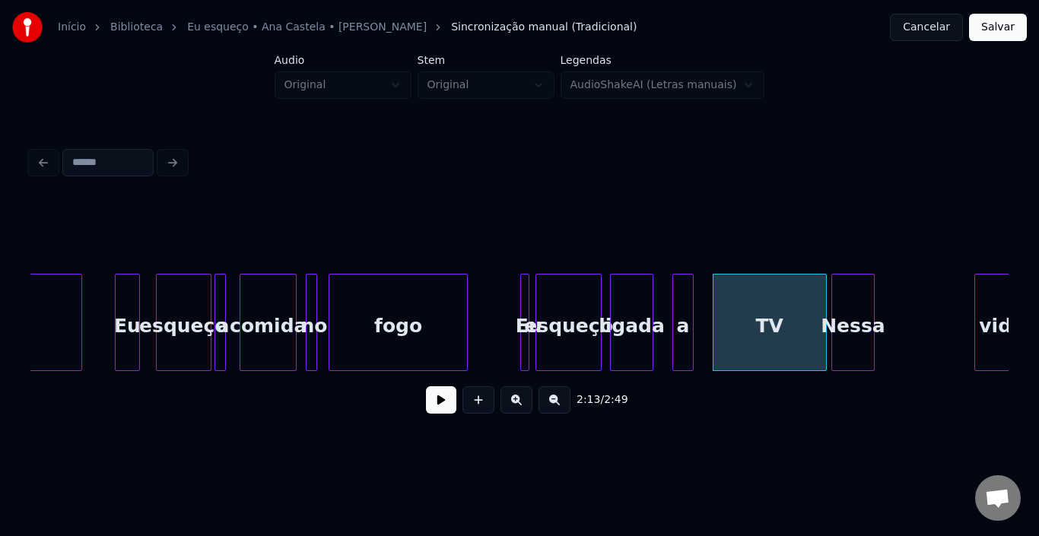
click at [845, 312] on div "Nessa" at bounding box center [853, 325] width 42 height 103
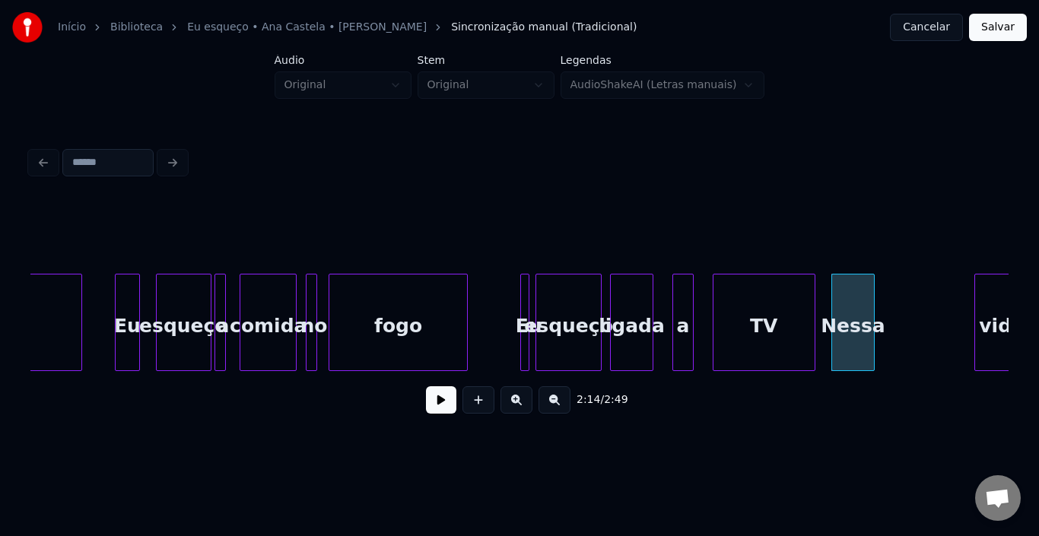
click at [812, 316] on div at bounding box center [812, 322] width 5 height 96
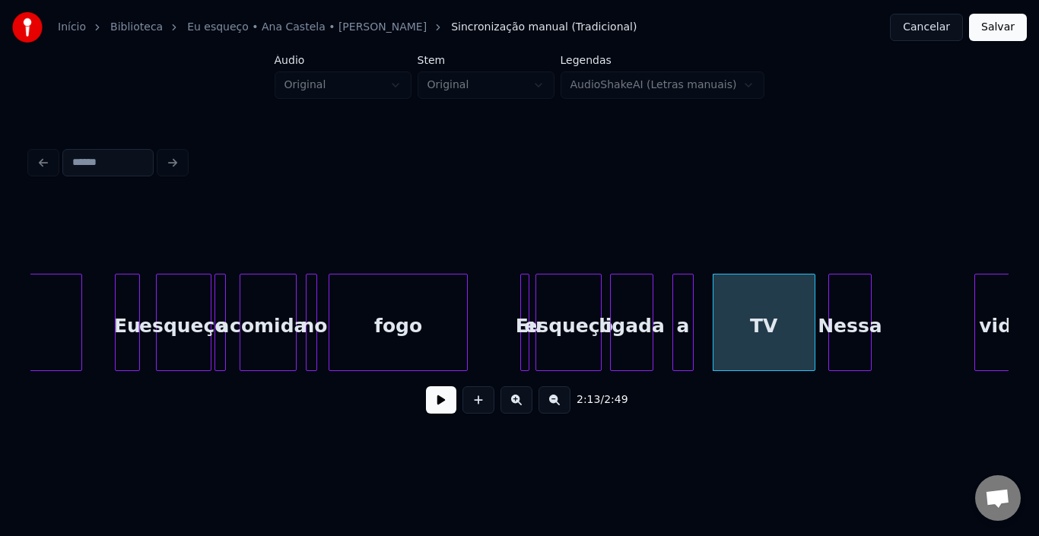
click at [852, 306] on div "Nessa" at bounding box center [850, 325] width 42 height 103
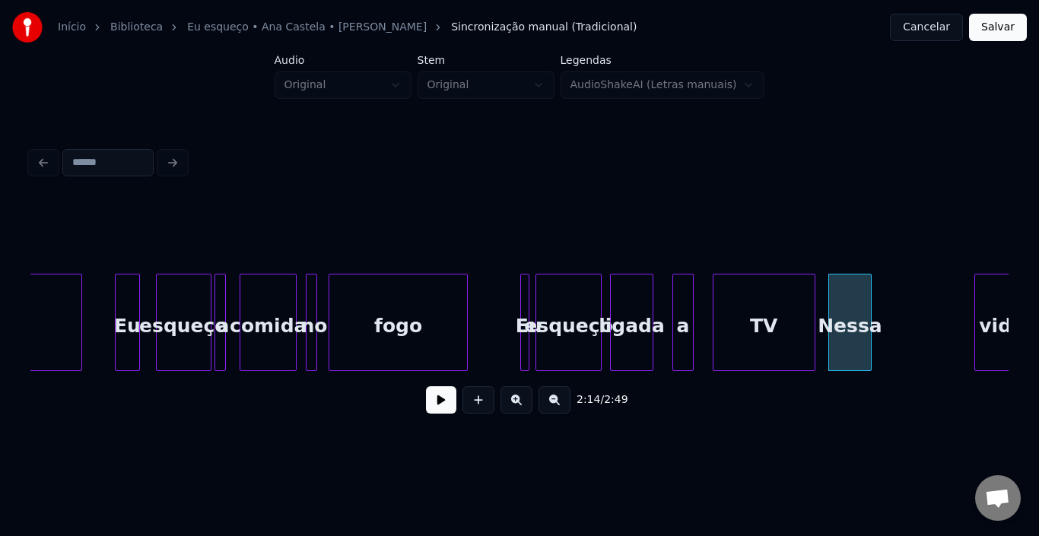
scroll to position [0, 14522]
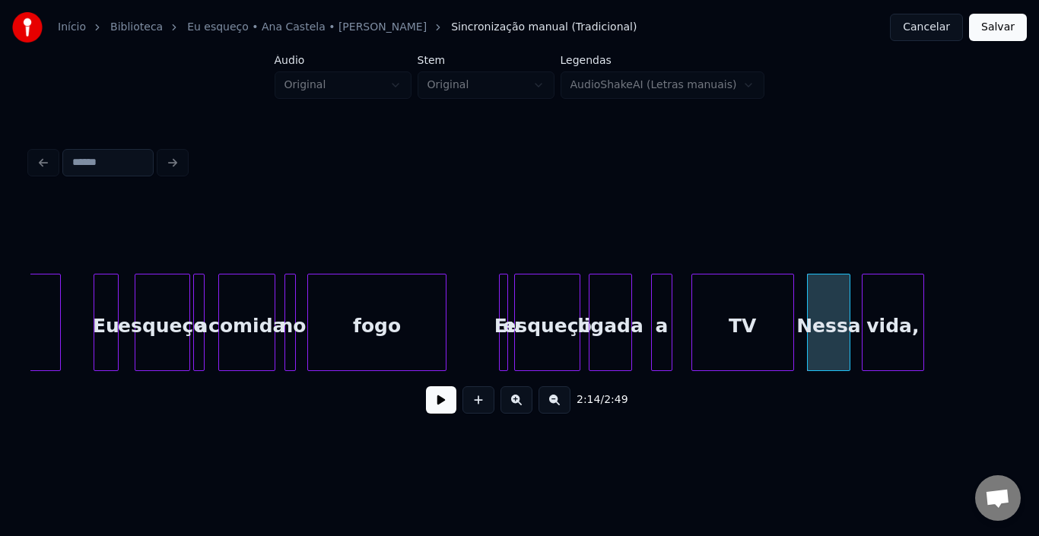
click at [899, 306] on div "vida," at bounding box center [892, 325] width 60 height 103
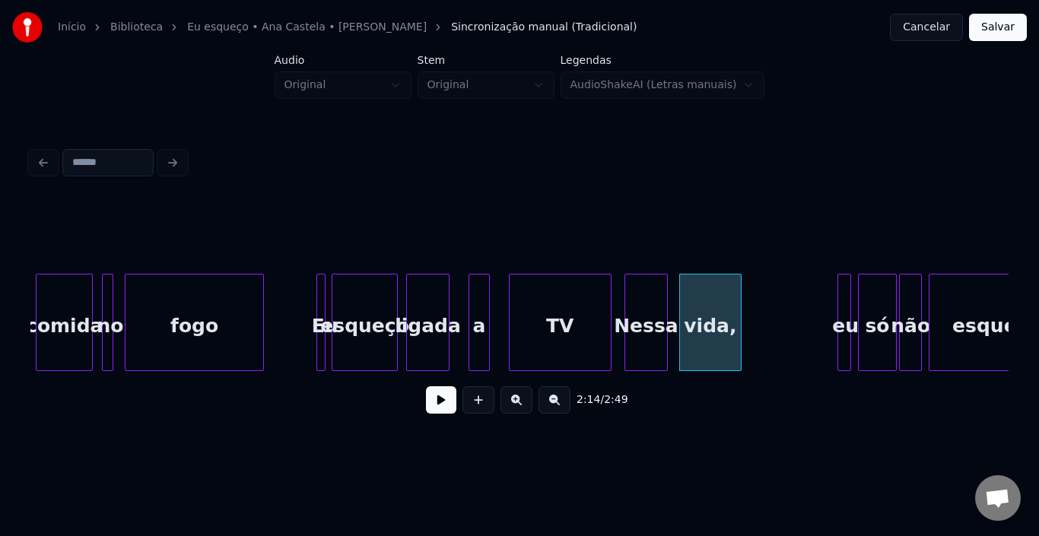
scroll to position [0, 14795]
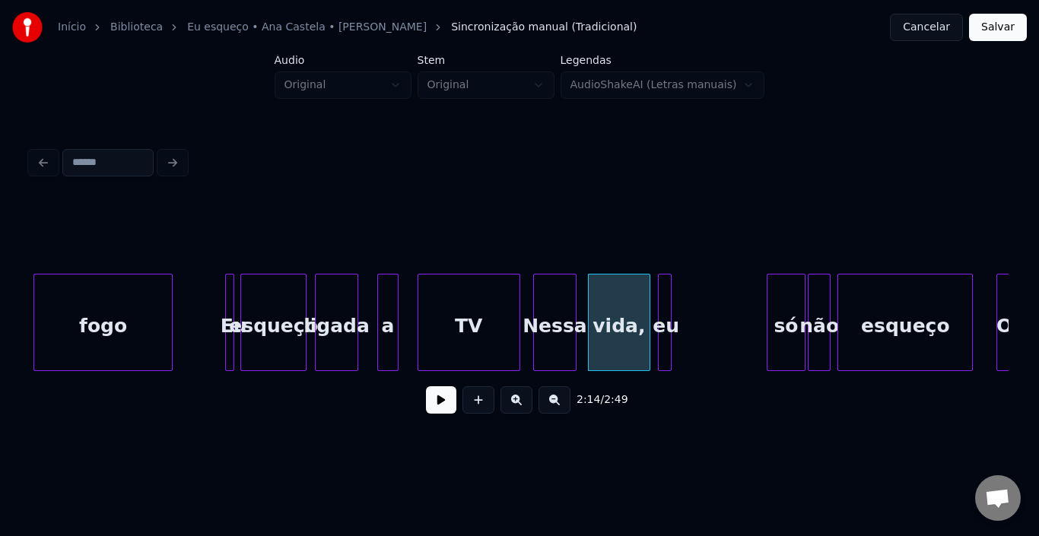
click at [663, 309] on div "eu" at bounding box center [665, 325] width 15 height 103
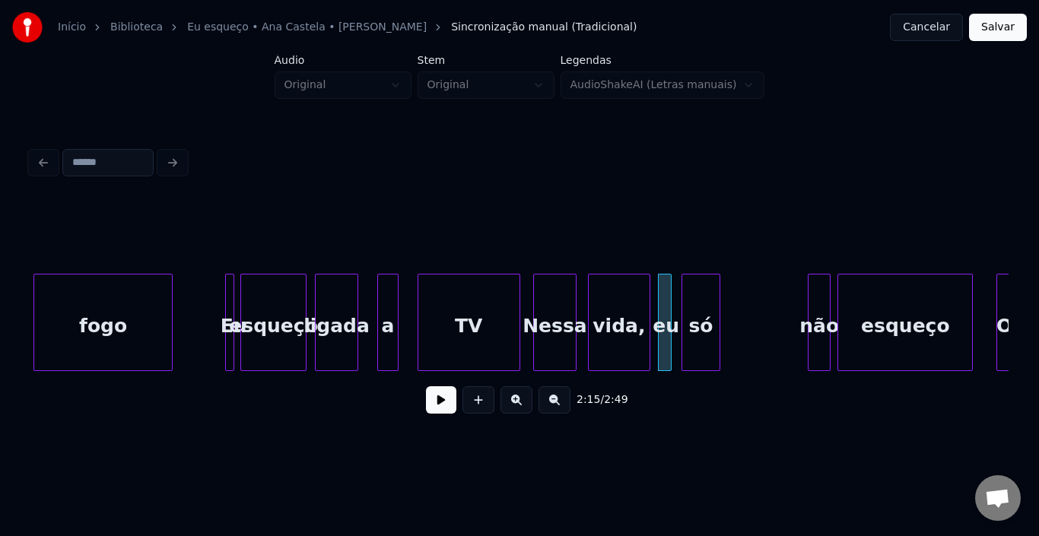
click at [696, 315] on div "só" at bounding box center [700, 325] width 37 height 103
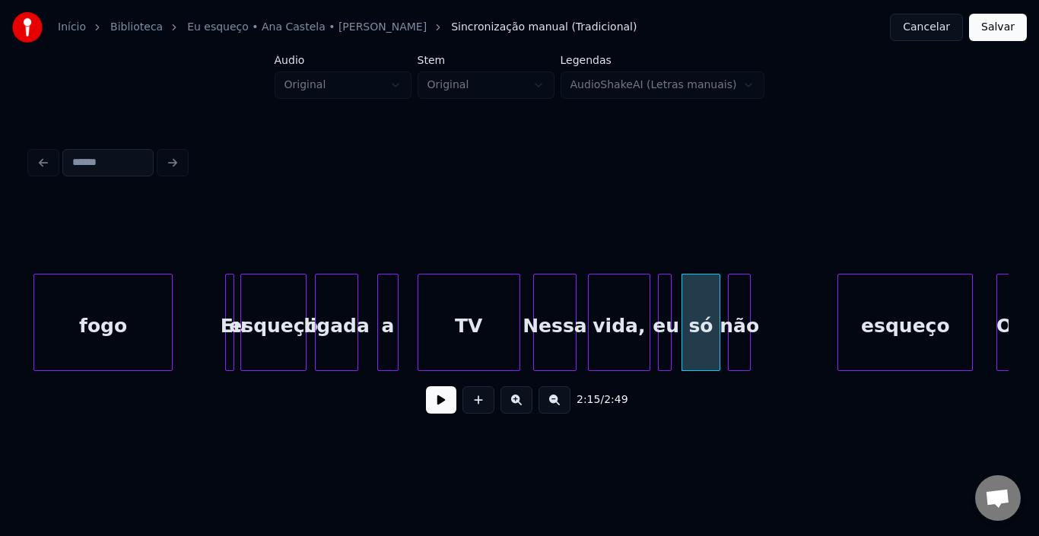
click at [738, 316] on div "não" at bounding box center [738, 325] width 21 height 103
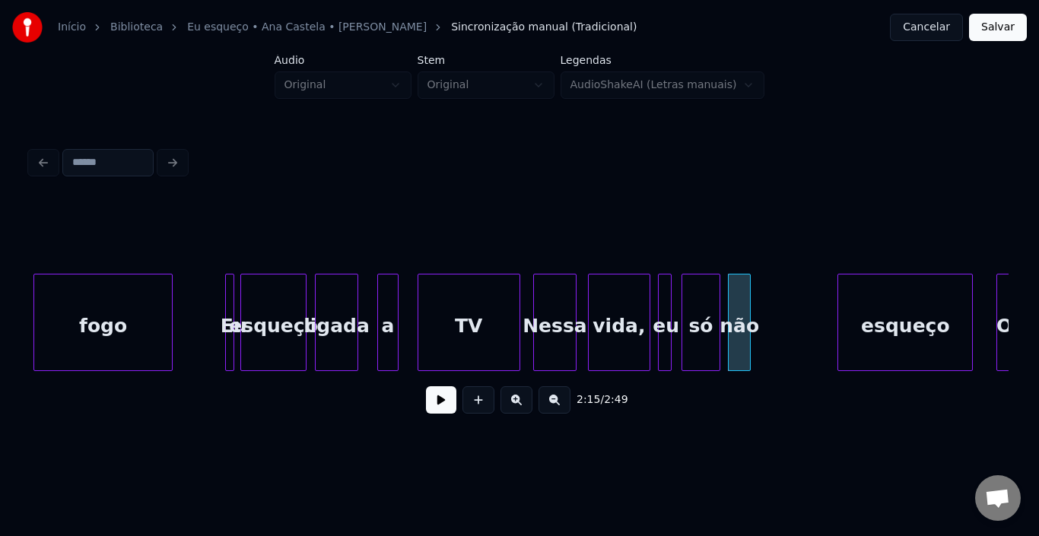
click at [418, 325] on div at bounding box center [420, 322] width 5 height 96
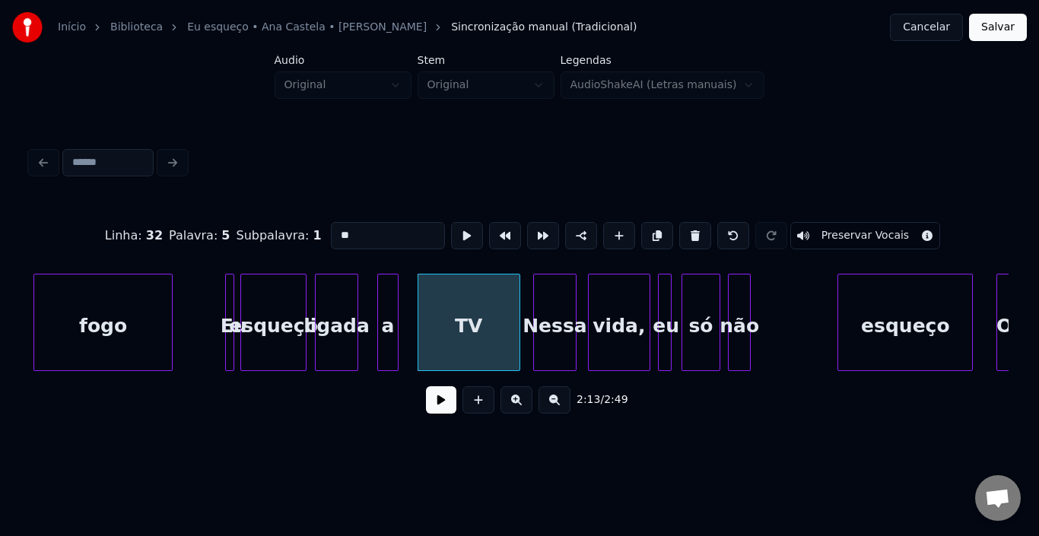
click at [432, 414] on button at bounding box center [441, 399] width 30 height 27
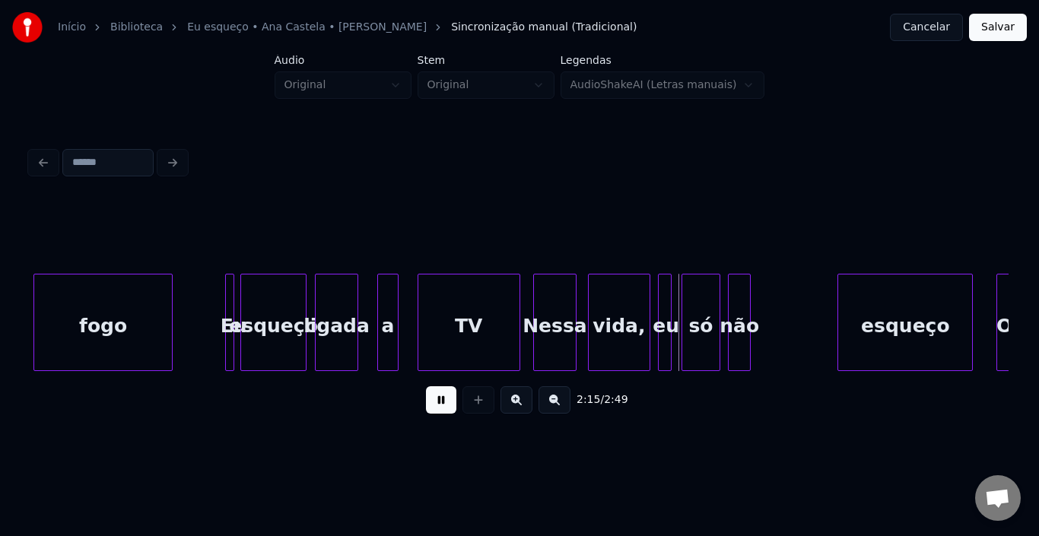
click at [432, 414] on button at bounding box center [441, 399] width 30 height 27
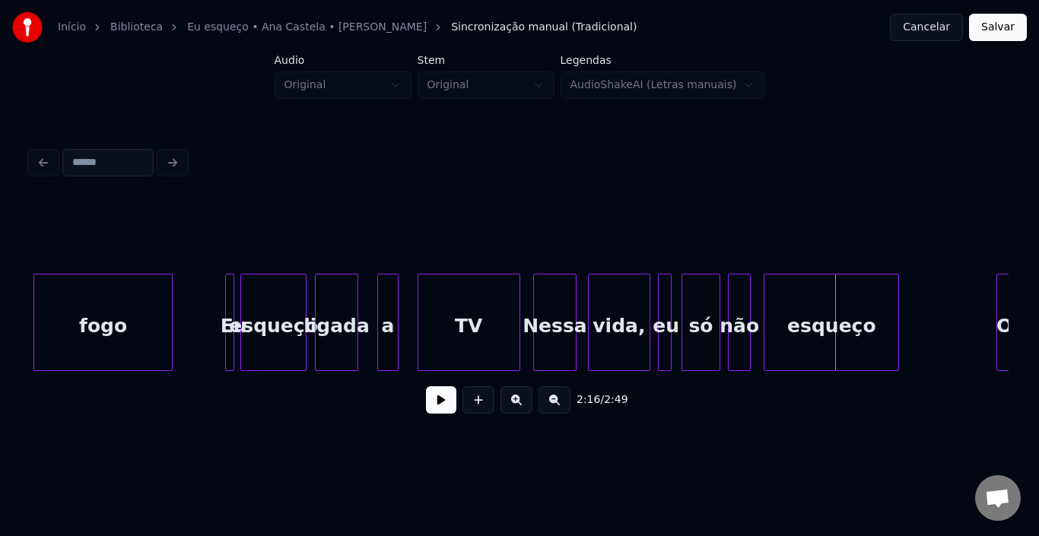
click at [803, 328] on div "esqueço" at bounding box center [831, 325] width 134 height 103
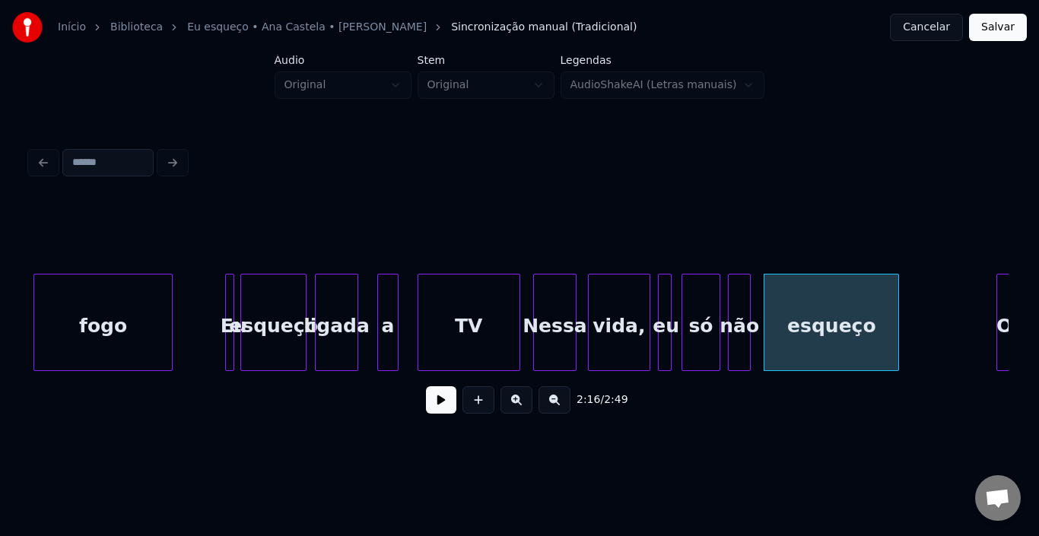
click at [431, 406] on button at bounding box center [441, 399] width 30 height 27
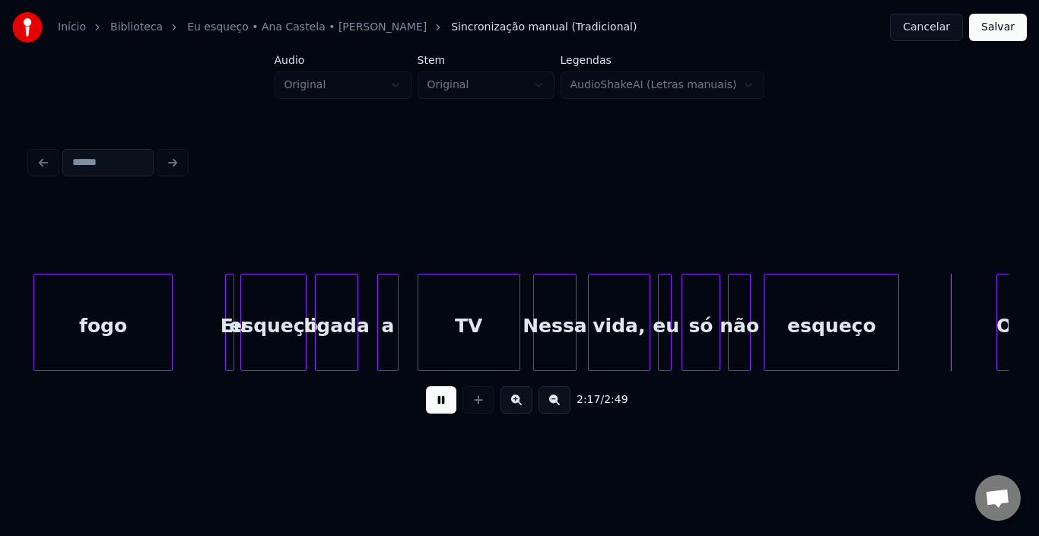
click at [437, 407] on button at bounding box center [441, 399] width 30 height 27
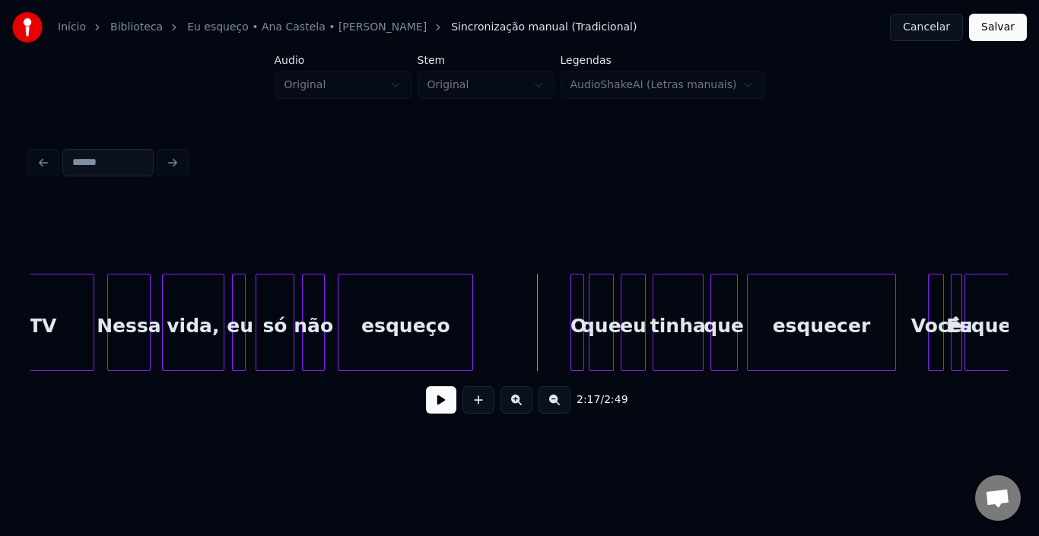
scroll to position [0, 15312]
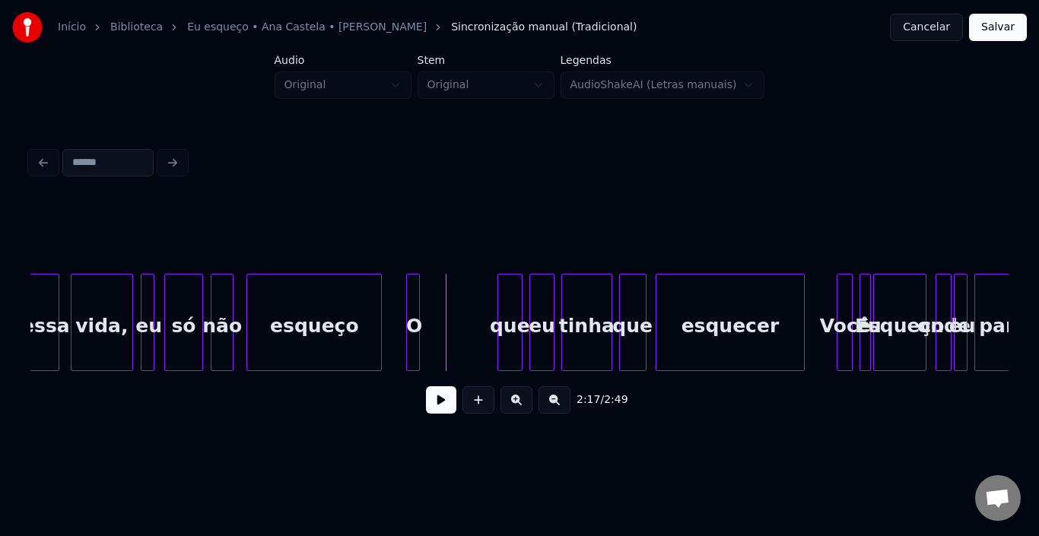
click at [412, 293] on div "O" at bounding box center [414, 325] width 15 height 103
click at [500, 301] on div at bounding box center [500, 322] width 5 height 96
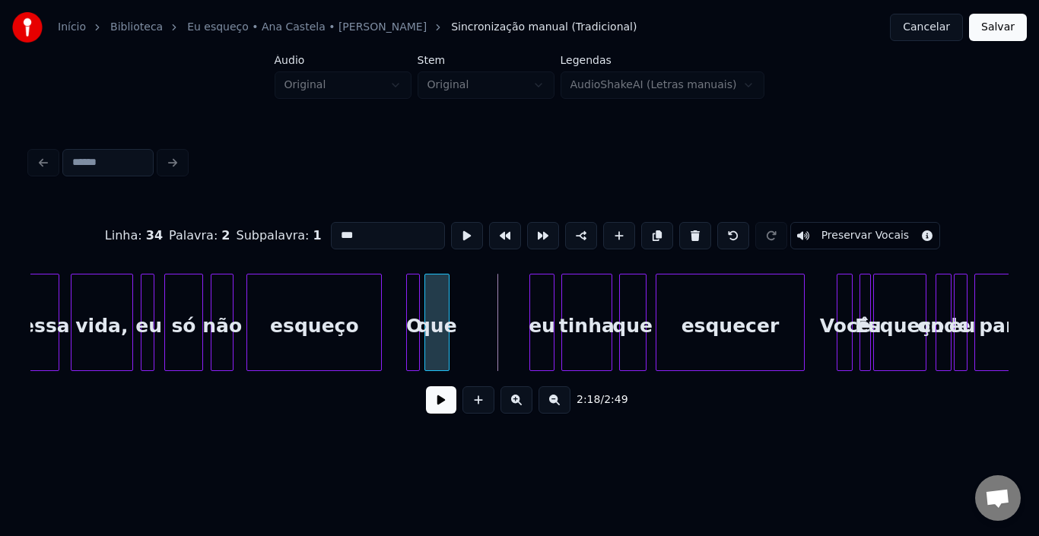
click at [434, 297] on div "que" at bounding box center [437, 325] width 24 height 103
click at [476, 297] on div "eu" at bounding box center [477, 325] width 24 height 103
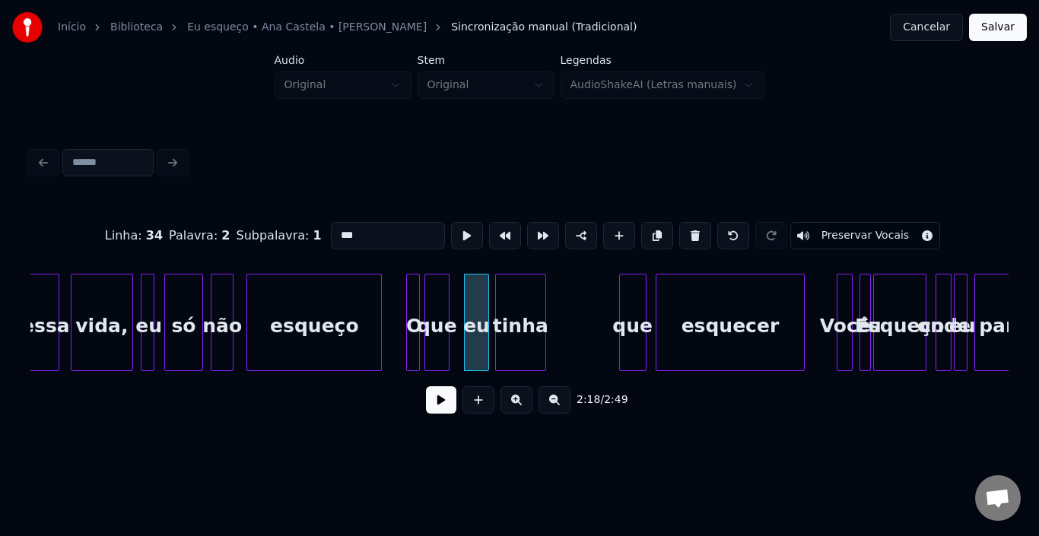
click at [511, 303] on div "tinha" at bounding box center [520, 325] width 49 height 103
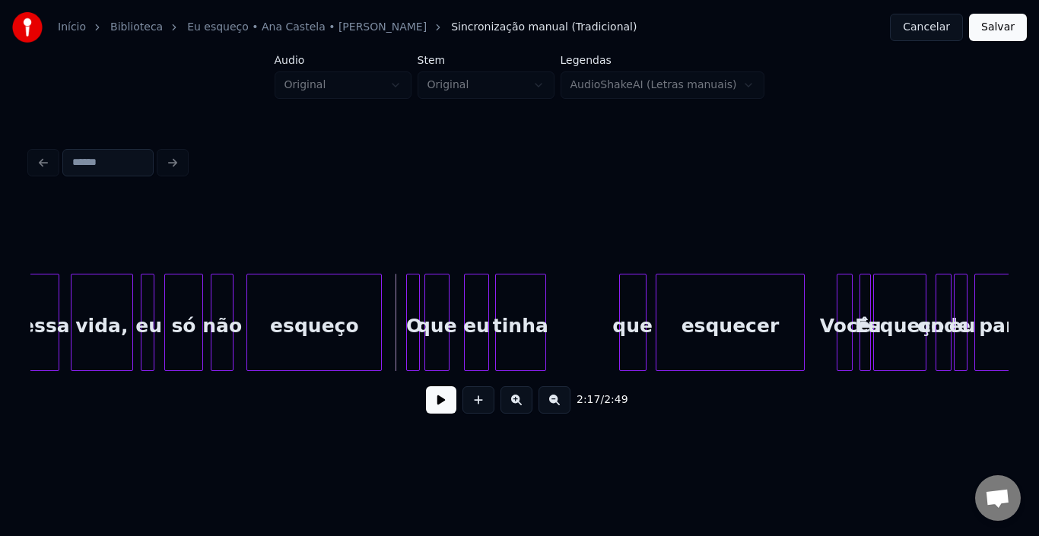
click at [443, 407] on button at bounding box center [441, 399] width 30 height 27
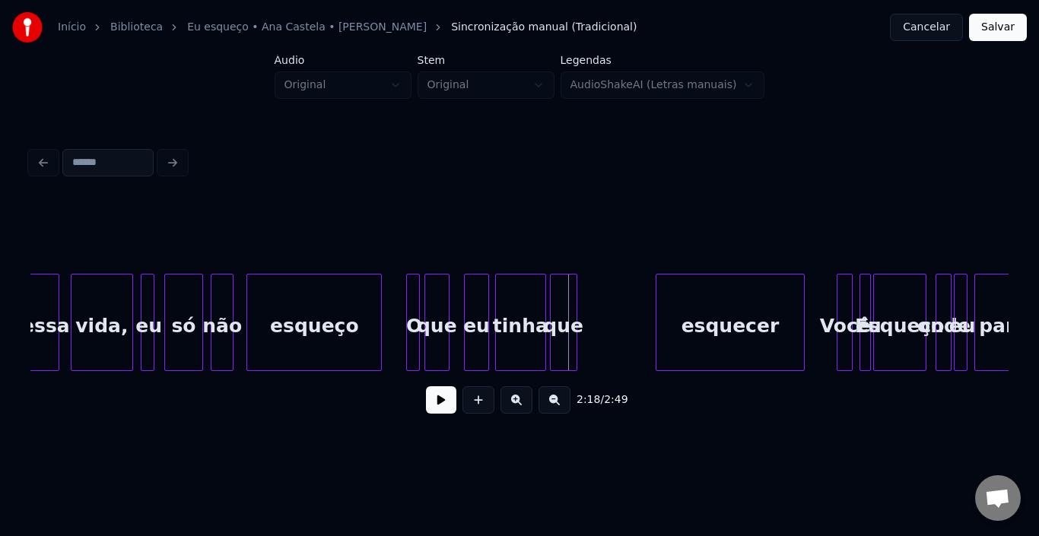
click at [562, 309] on div "que" at bounding box center [563, 325] width 26 height 103
click at [520, 316] on div at bounding box center [519, 322] width 5 height 96
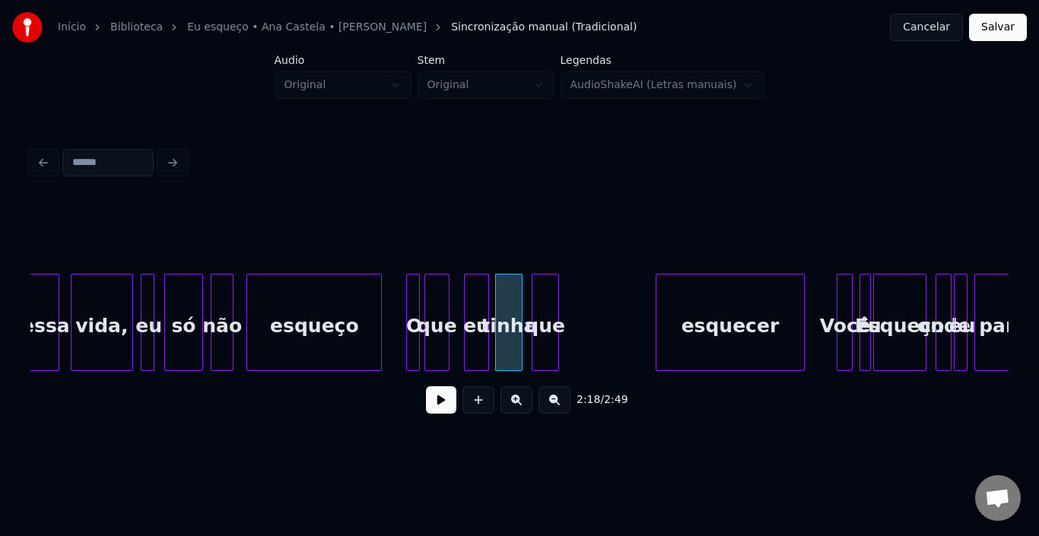
click at [545, 306] on div "que" at bounding box center [545, 325] width 26 height 103
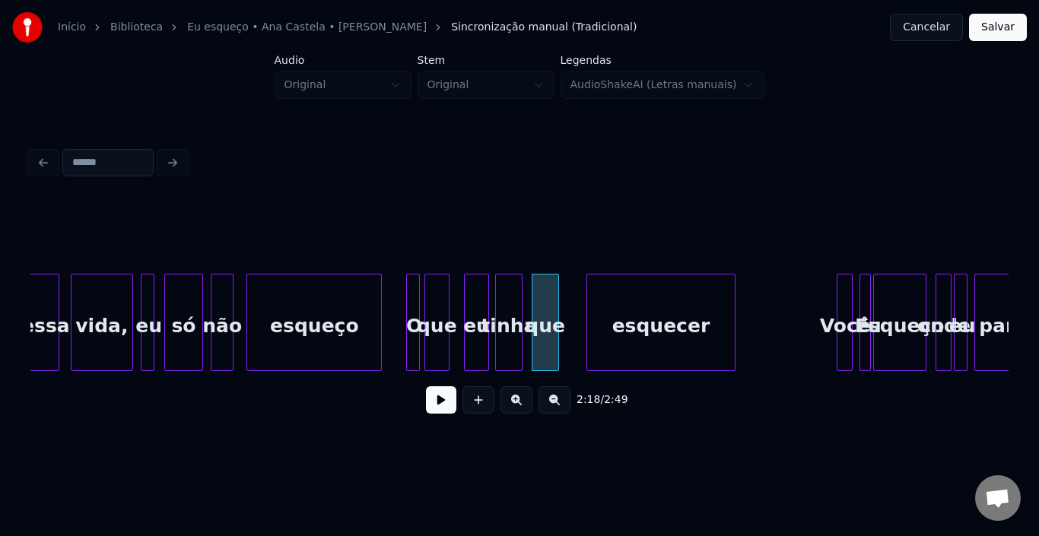
click at [646, 310] on div "esquecer" at bounding box center [661, 325] width 148 height 103
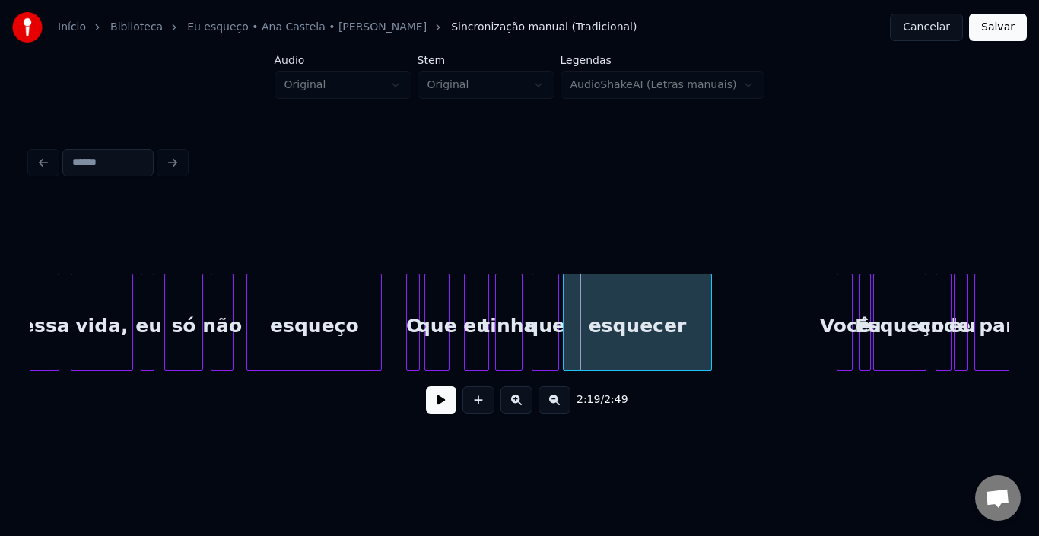
click at [619, 312] on div "esquecer" at bounding box center [637, 325] width 148 height 103
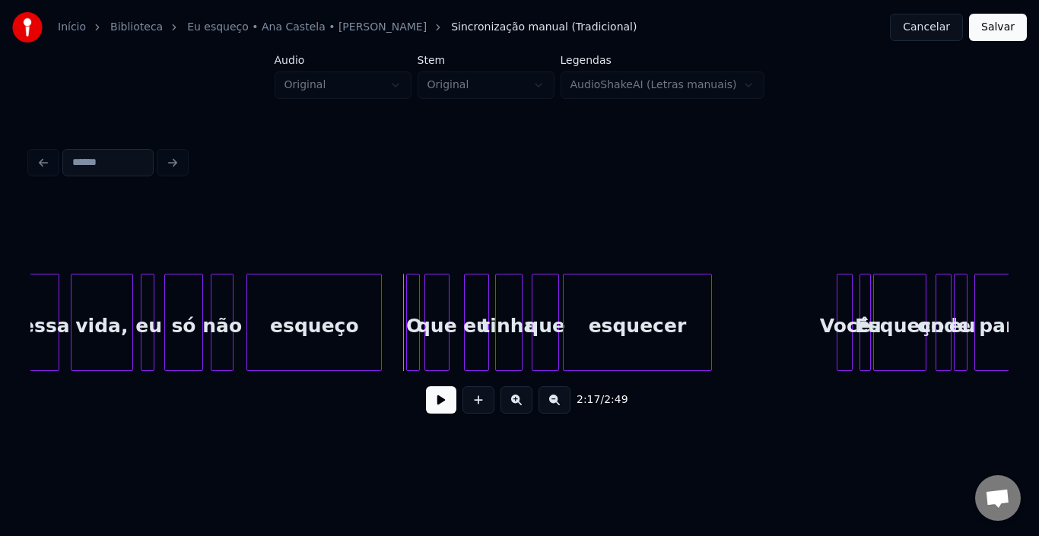
click at [444, 409] on button at bounding box center [441, 399] width 30 height 27
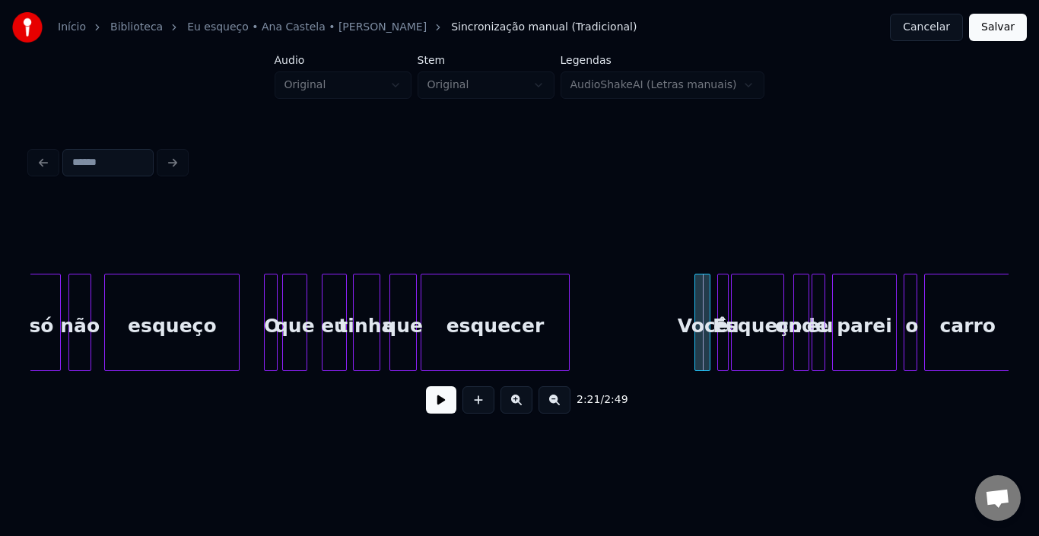
scroll to position [0, 15470]
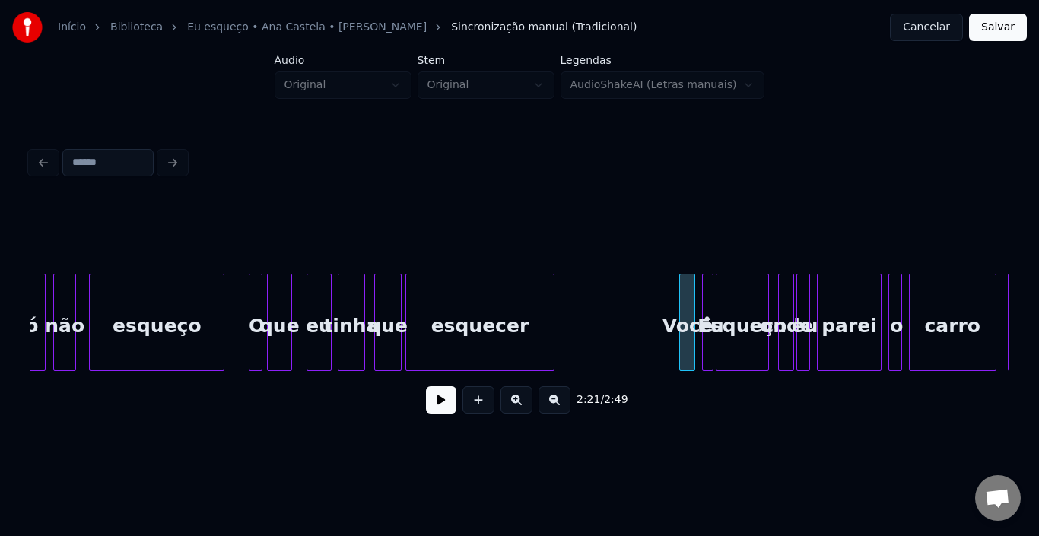
click at [695, 291] on div "Você" at bounding box center [687, 325] width 15 height 103
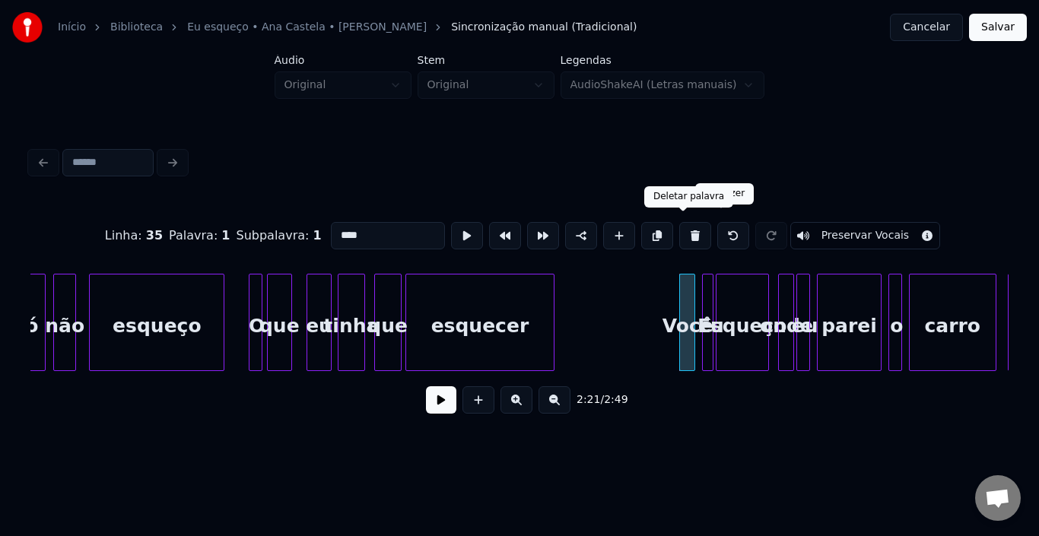
click at [682, 230] on button at bounding box center [695, 235] width 32 height 27
type input "**"
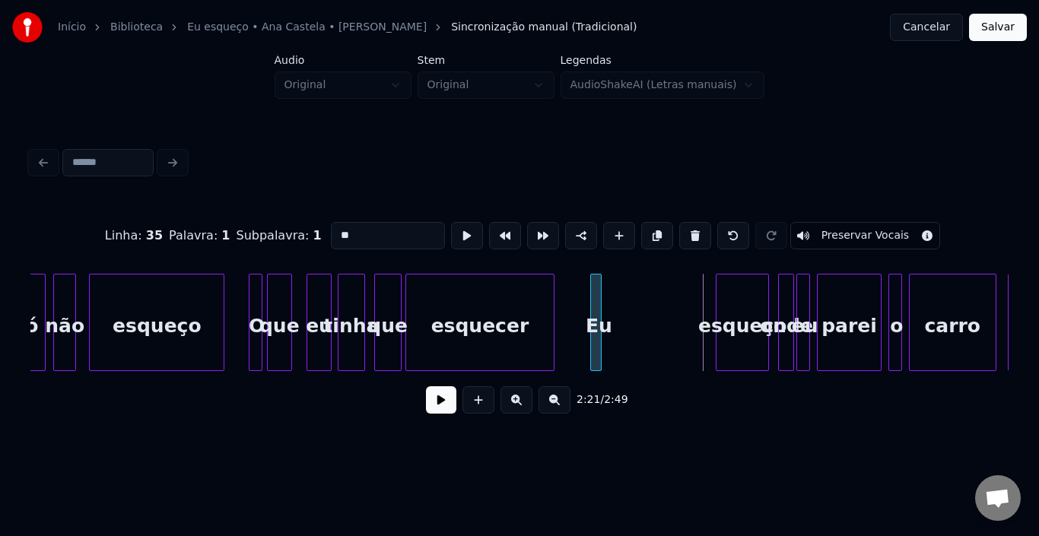
click at [603, 335] on div "Eu" at bounding box center [598, 325] width 15 height 103
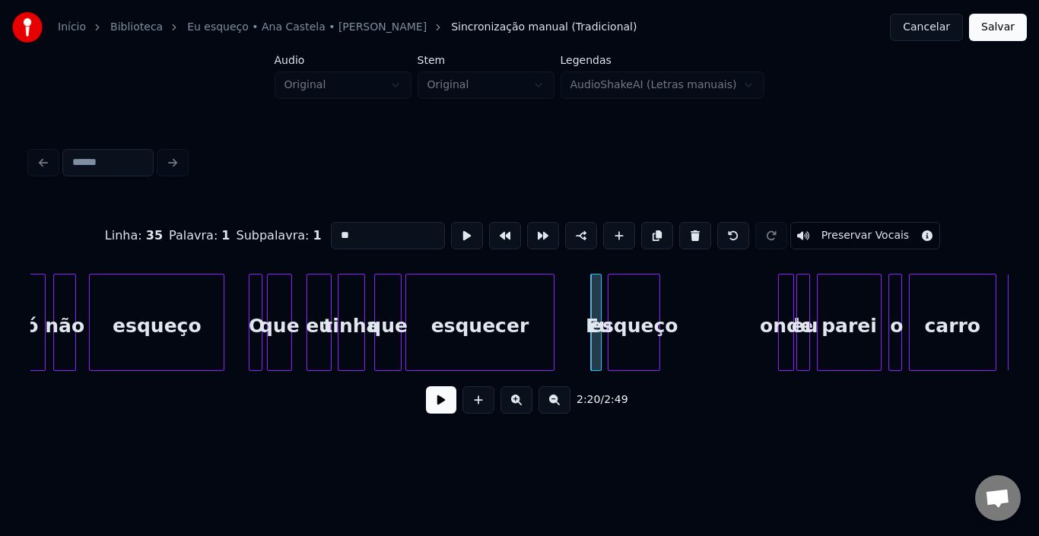
click at [623, 303] on div "esqueço" at bounding box center [633, 325] width 51 height 103
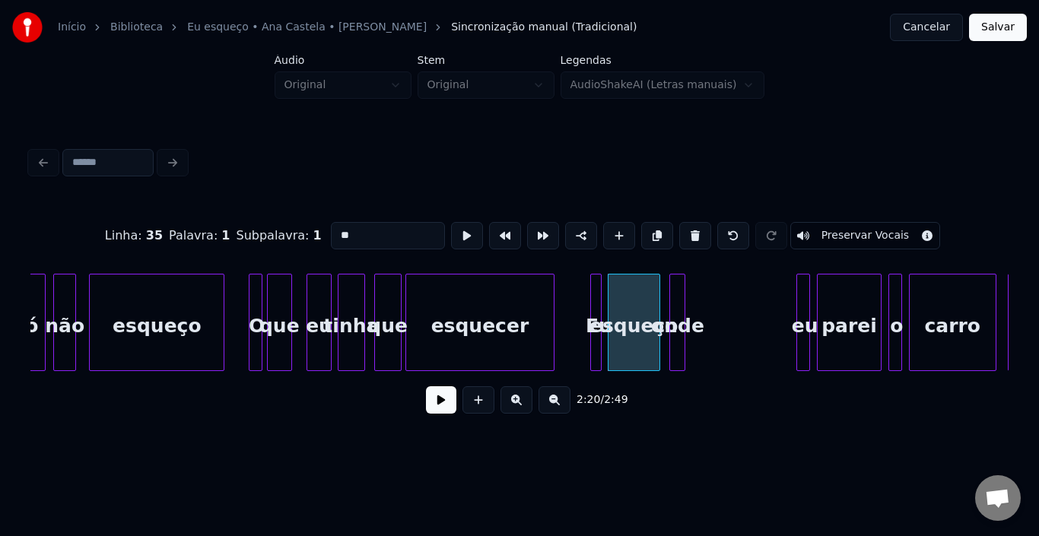
click at [675, 287] on div "onde" at bounding box center [677, 325] width 15 height 103
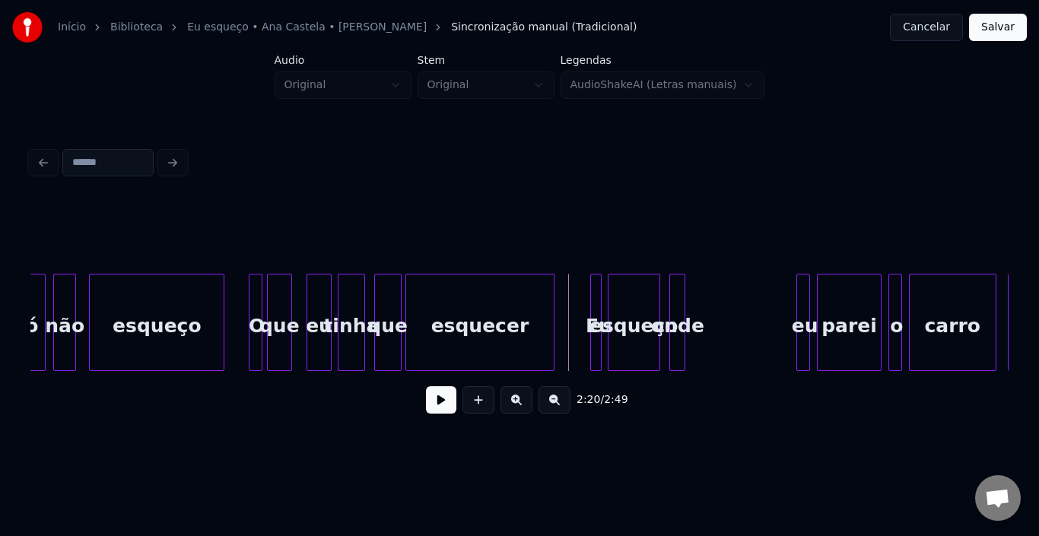
click at [439, 408] on button at bounding box center [441, 399] width 30 height 27
click at [700, 314] on div "eu" at bounding box center [703, 325] width 15 height 103
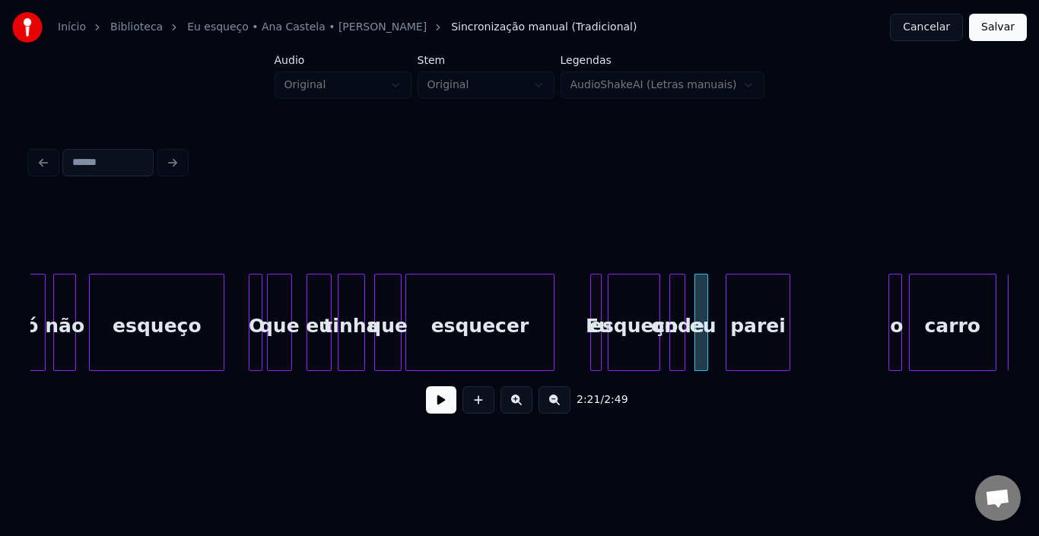
click at [756, 318] on div "parei" at bounding box center [757, 325] width 62 height 103
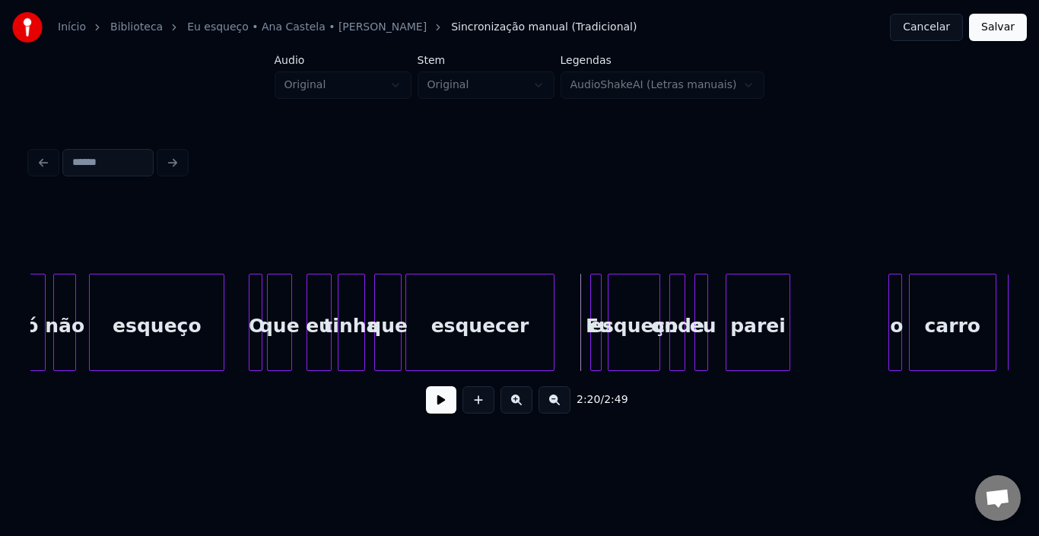
click at [436, 404] on button at bounding box center [441, 399] width 30 height 27
click at [813, 323] on div "o" at bounding box center [807, 325] width 15 height 103
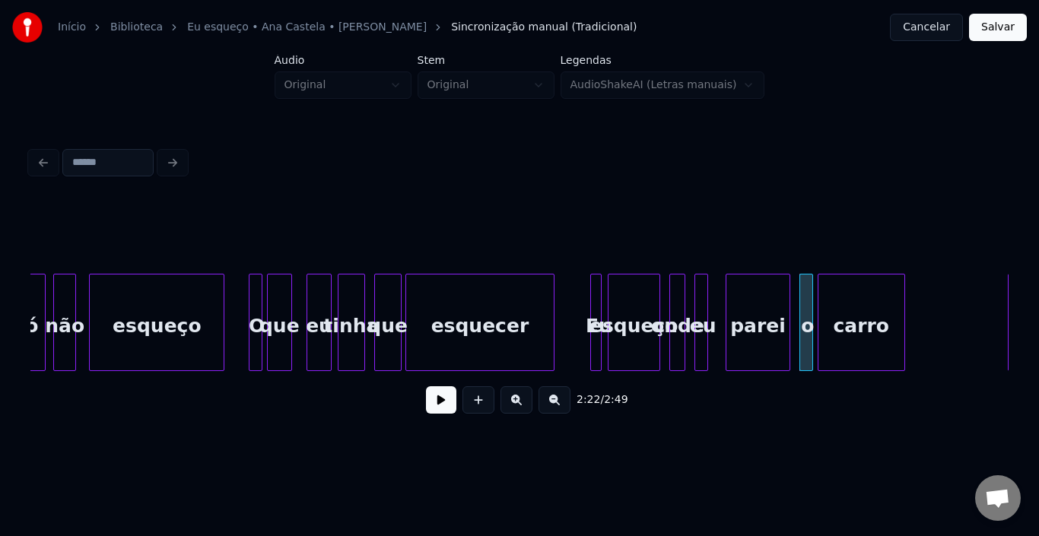
click at [867, 316] on div "carro" at bounding box center [861, 325] width 86 height 103
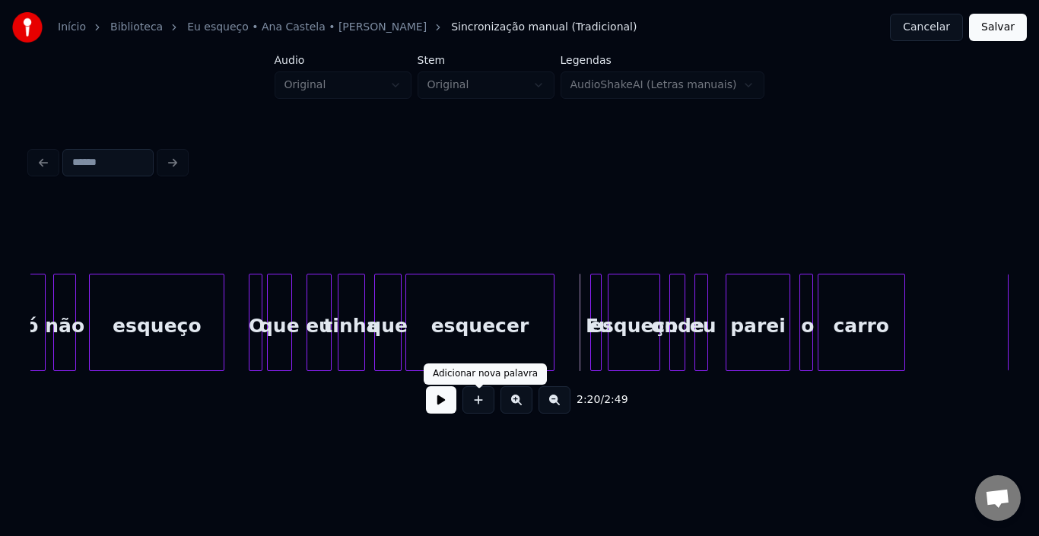
click at [438, 411] on button at bounding box center [441, 399] width 30 height 27
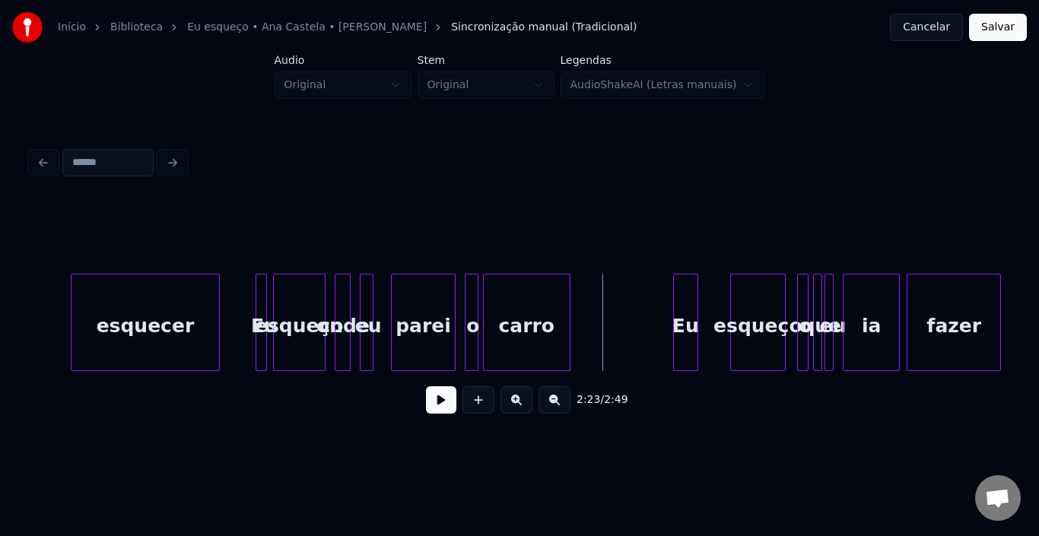
scroll to position [0, 15896]
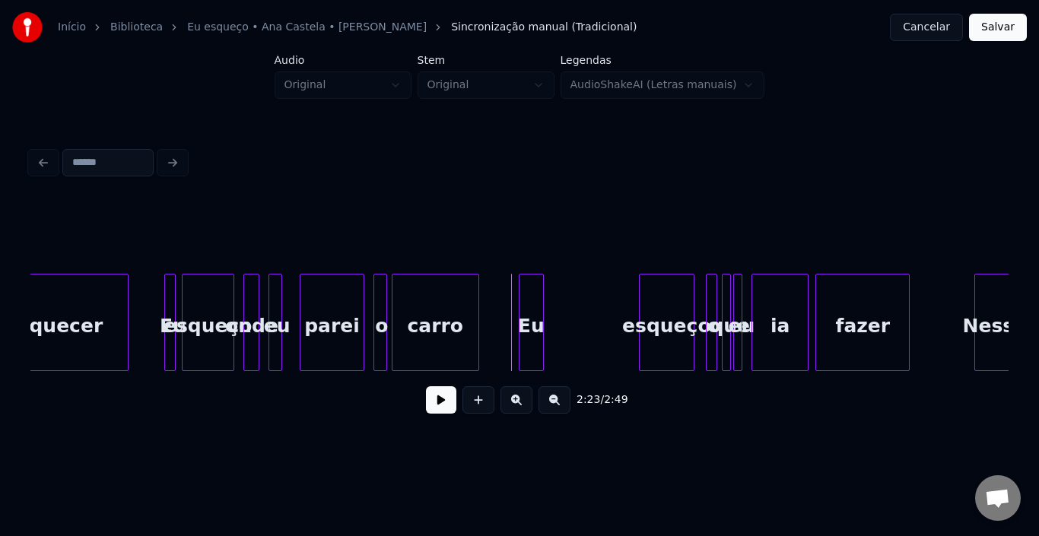
click at [531, 309] on div "Eu" at bounding box center [531, 325] width 24 height 103
click at [446, 400] on button at bounding box center [441, 399] width 30 height 27
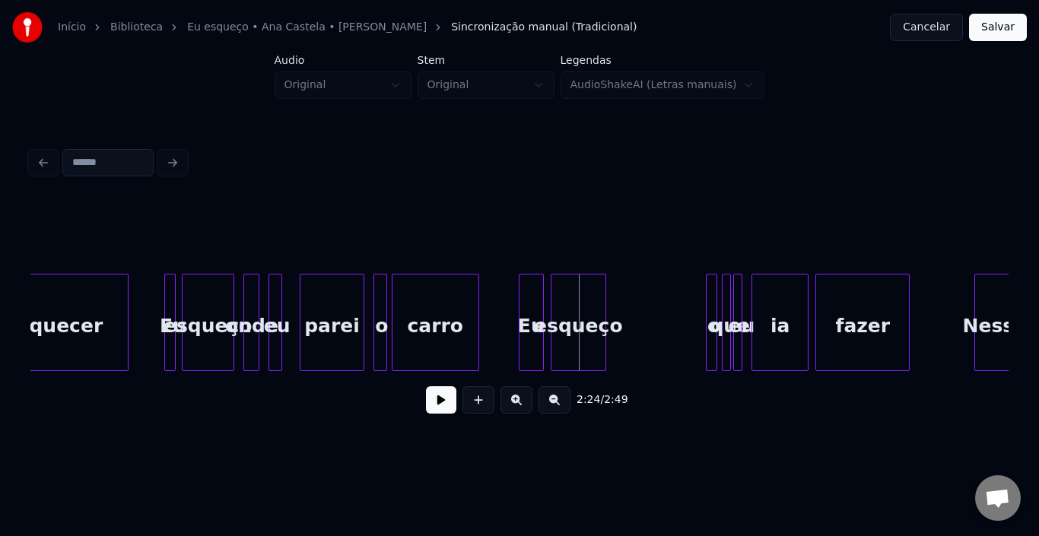
click at [582, 303] on div "esqueço" at bounding box center [577, 325] width 53 height 103
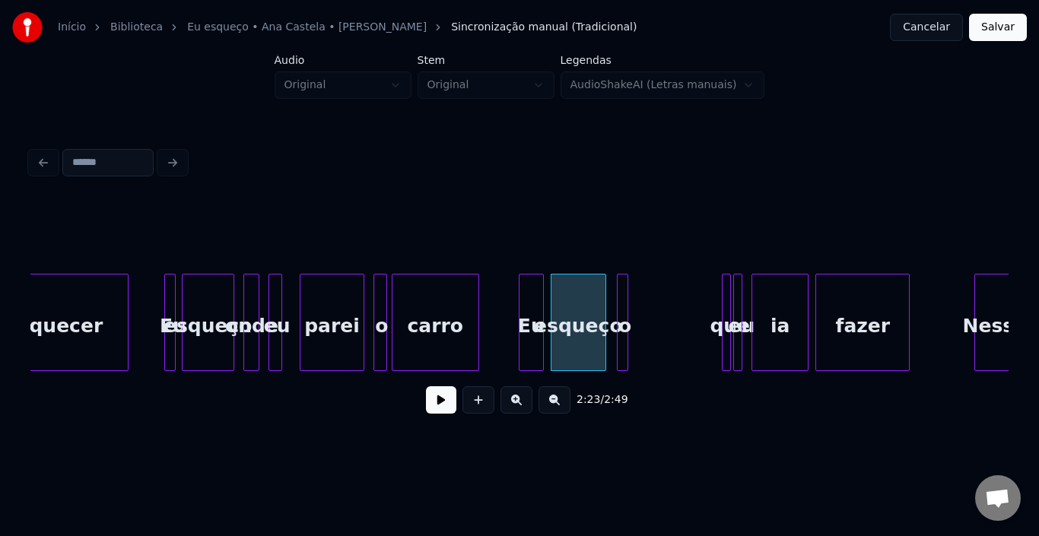
click at [629, 295] on div "o" at bounding box center [624, 325] width 15 height 103
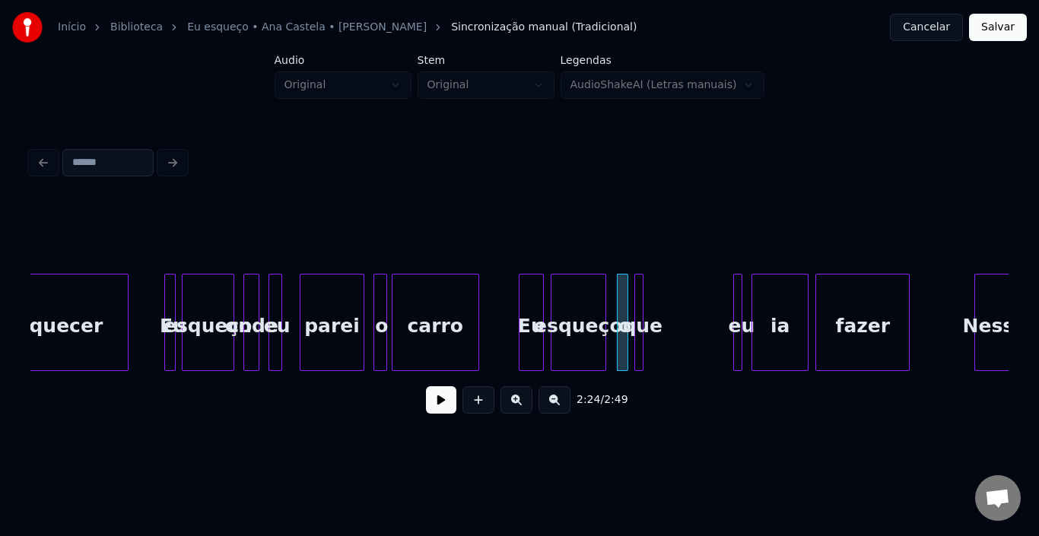
click at [644, 295] on div "que" at bounding box center [642, 325] width 15 height 103
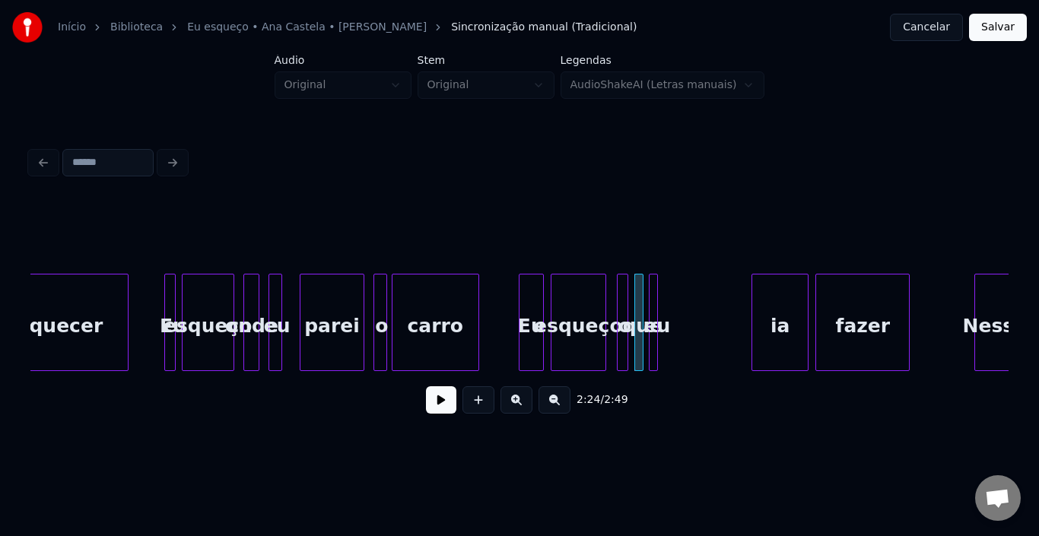
click at [658, 301] on div "eu" at bounding box center [656, 325] width 15 height 103
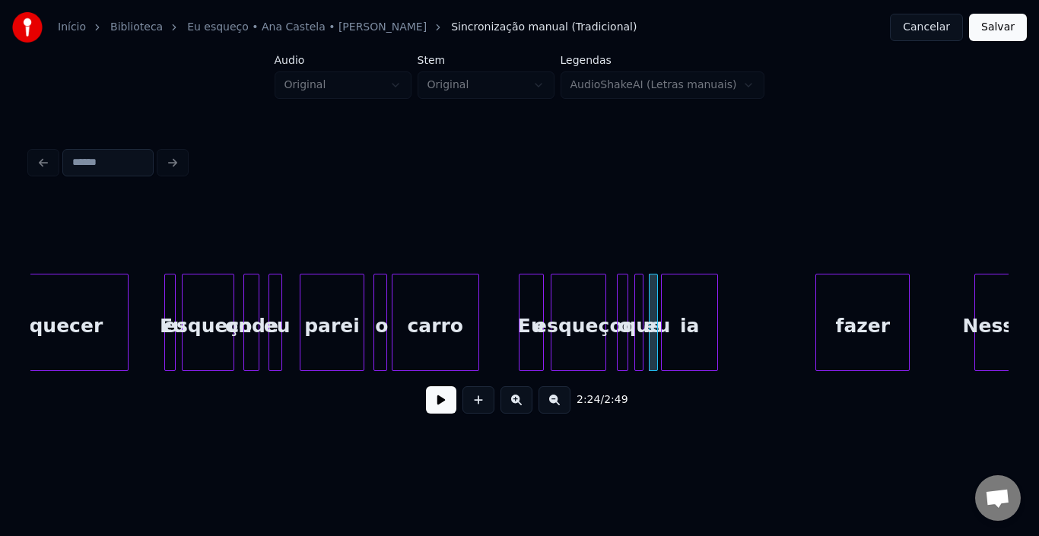
click at [684, 298] on div "ia" at bounding box center [689, 325] width 56 height 103
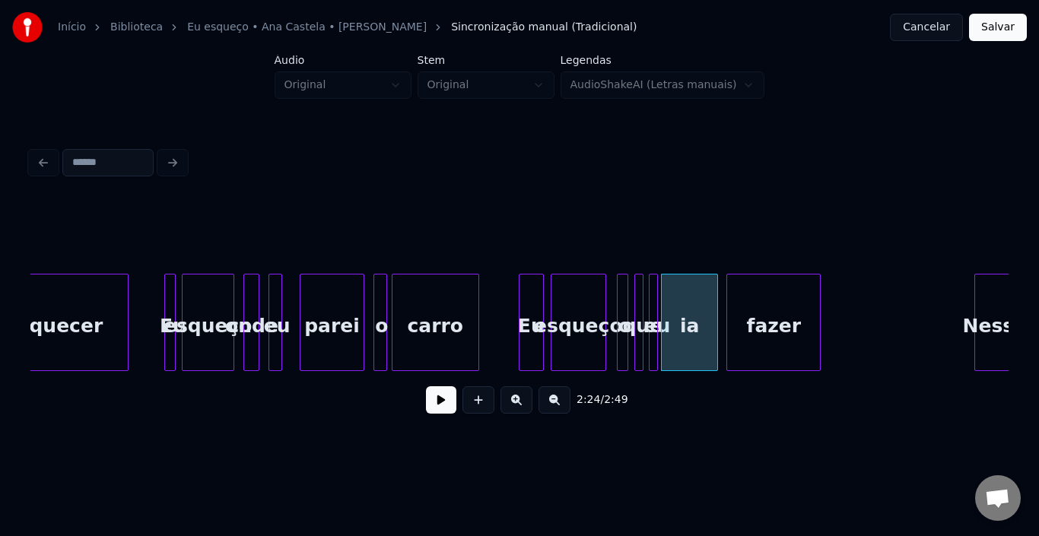
click at [748, 290] on div "fazer" at bounding box center [773, 325] width 93 height 103
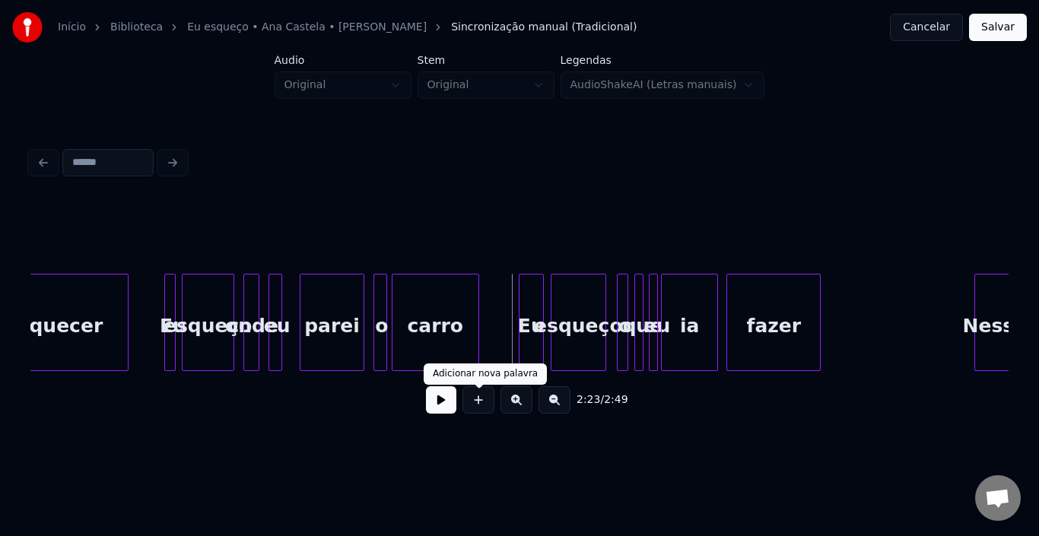
click at [436, 404] on button at bounding box center [441, 399] width 30 height 27
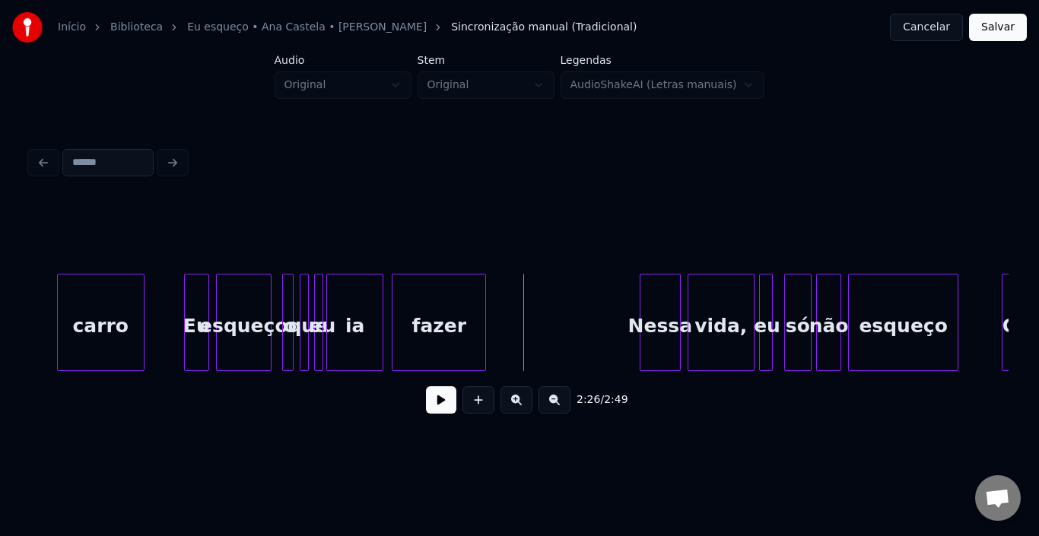
scroll to position [0, 16352]
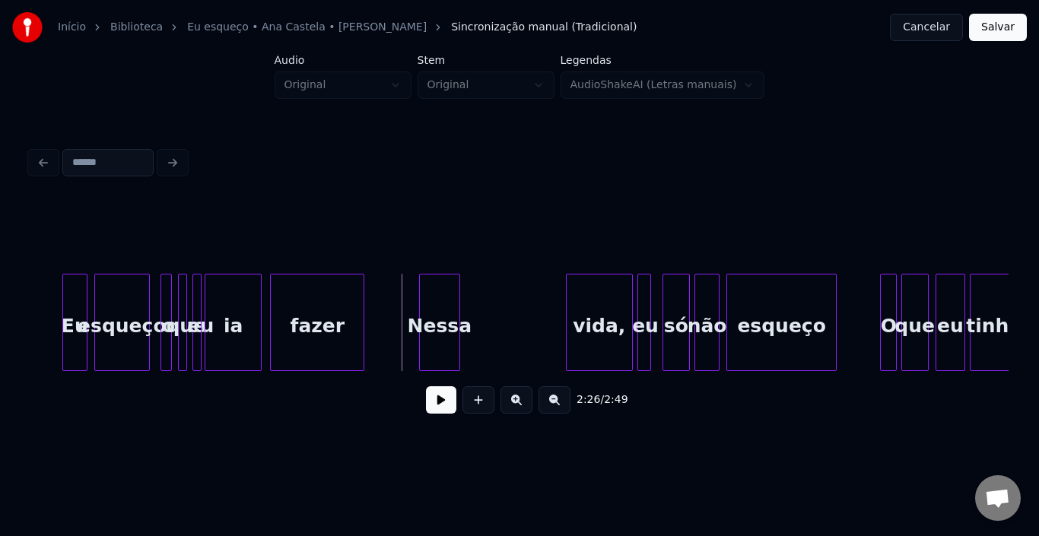
click at [435, 300] on div "Nessa" at bounding box center [440, 325] width 40 height 103
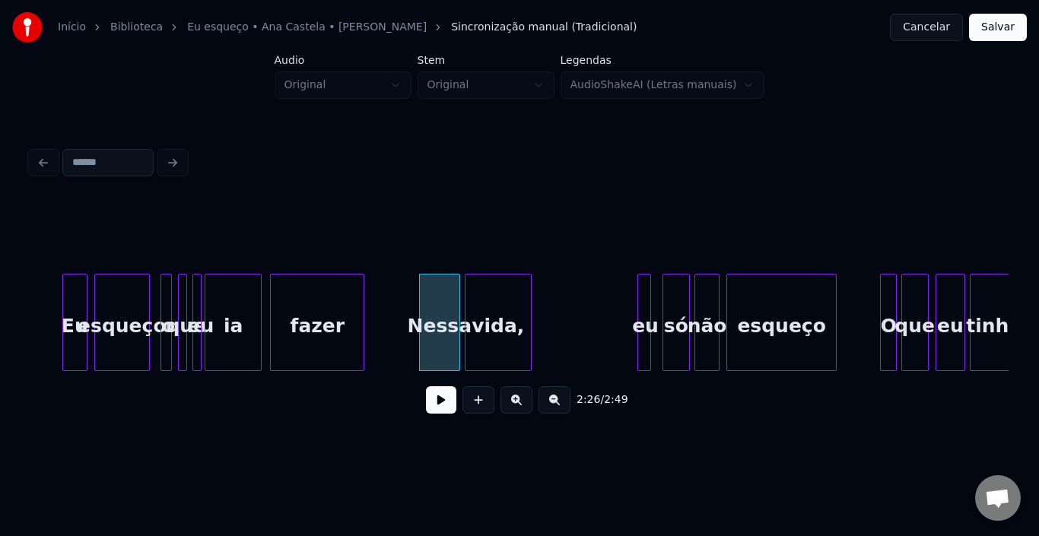
click at [476, 300] on div "vida," at bounding box center [497, 325] width 65 height 103
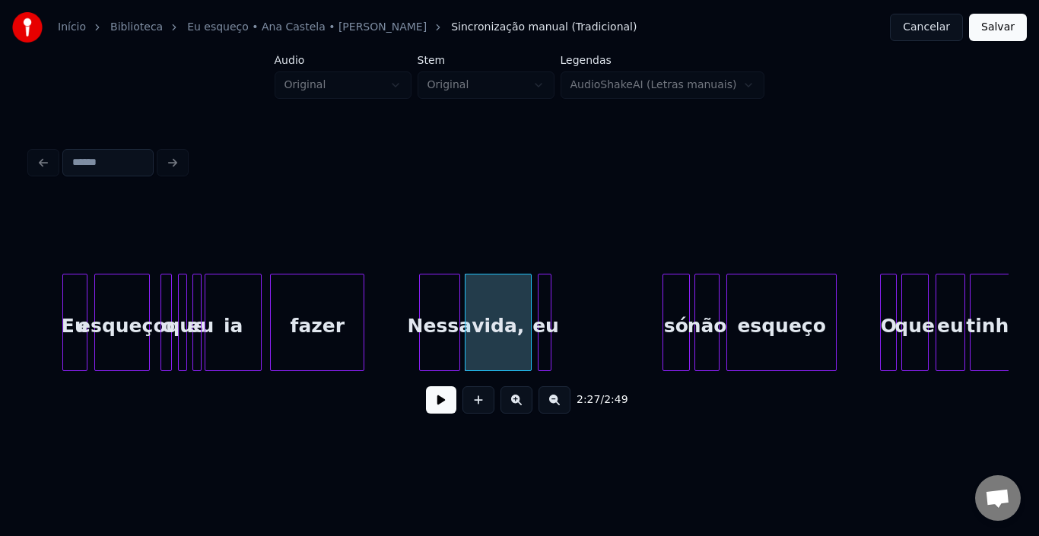
click at [544, 294] on div "eu" at bounding box center [545, 325] width 15 height 103
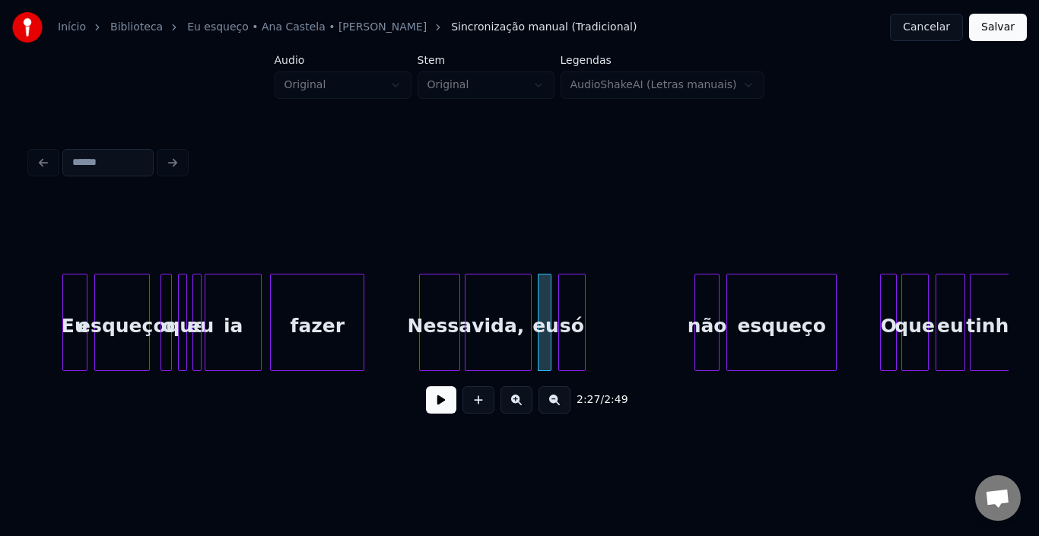
click at [576, 293] on div "só" at bounding box center [572, 325] width 26 height 103
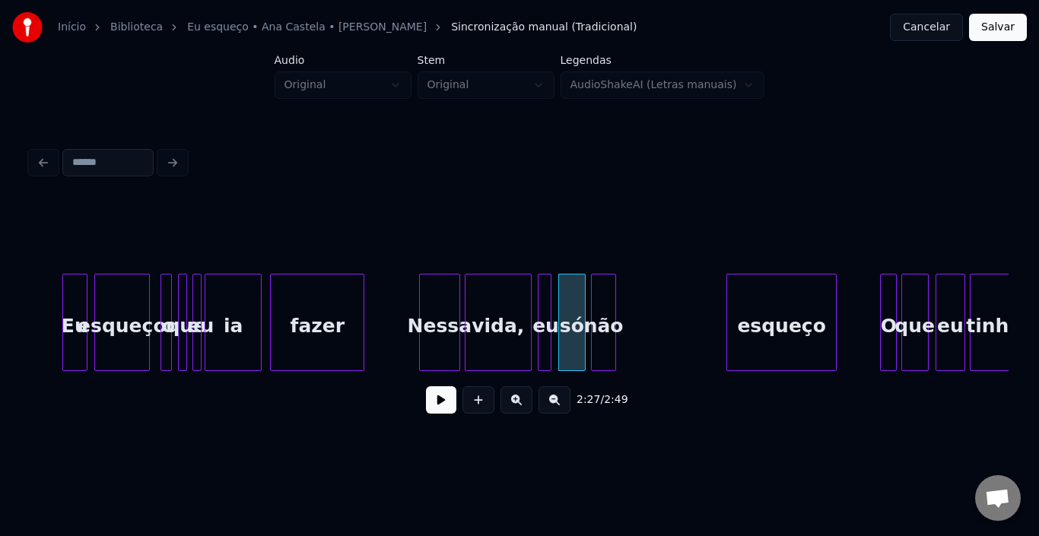
click at [599, 300] on div "não" at bounding box center [604, 325] width 24 height 103
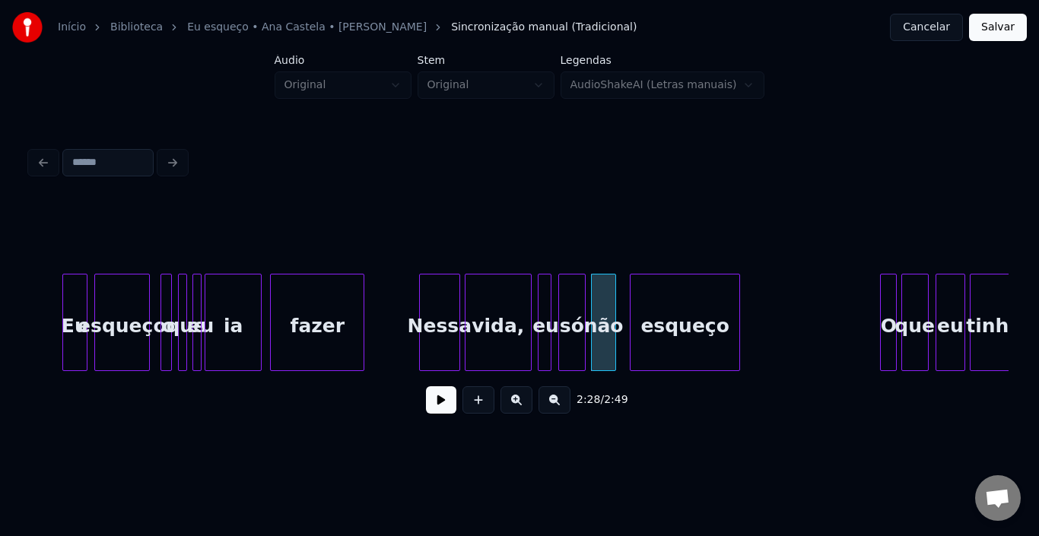
click at [655, 309] on div "esqueço" at bounding box center [684, 325] width 109 height 103
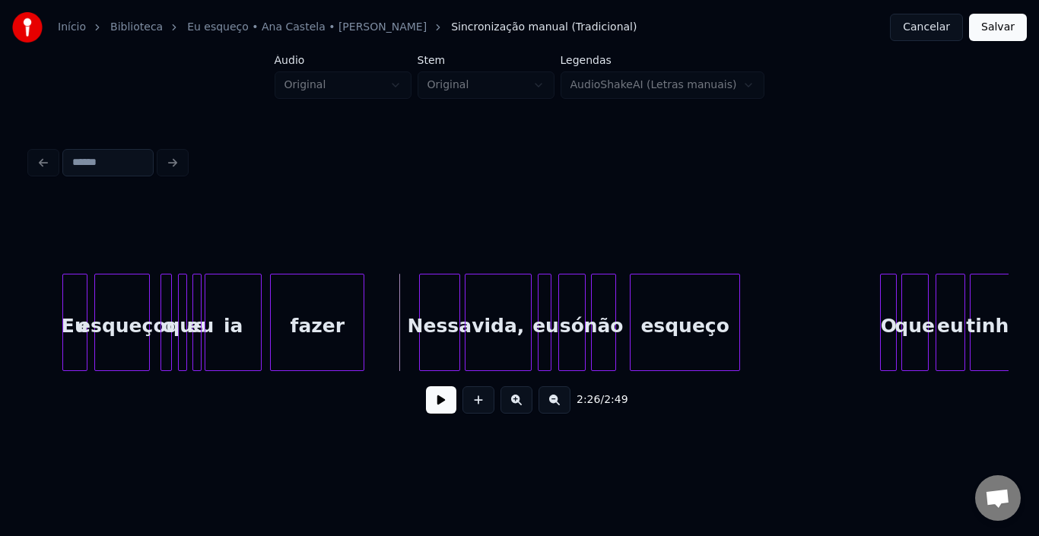
click at [451, 412] on button at bounding box center [441, 399] width 30 height 27
click at [795, 307] on div "O" at bounding box center [794, 325] width 15 height 103
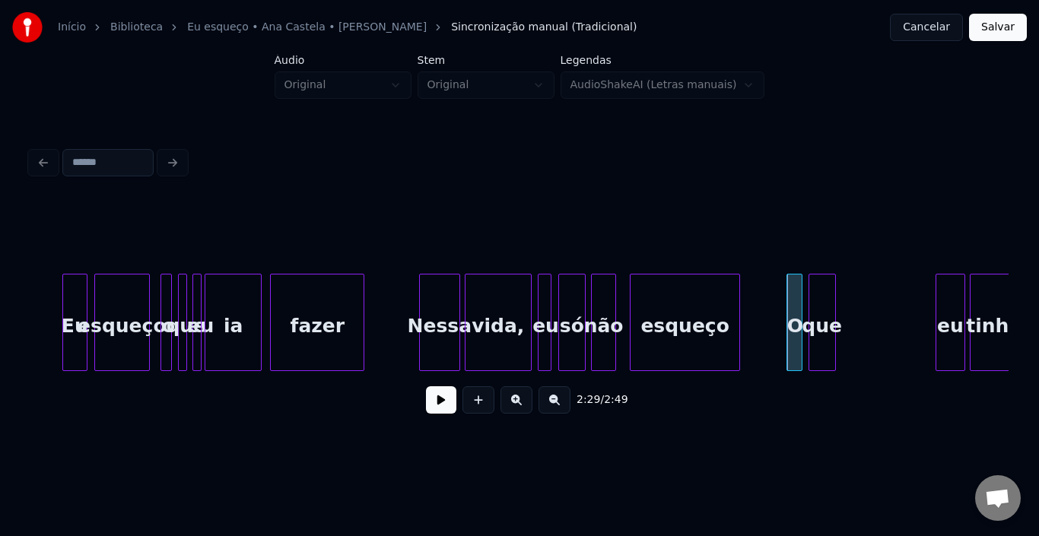
click at [819, 293] on div "que" at bounding box center [822, 325] width 26 height 103
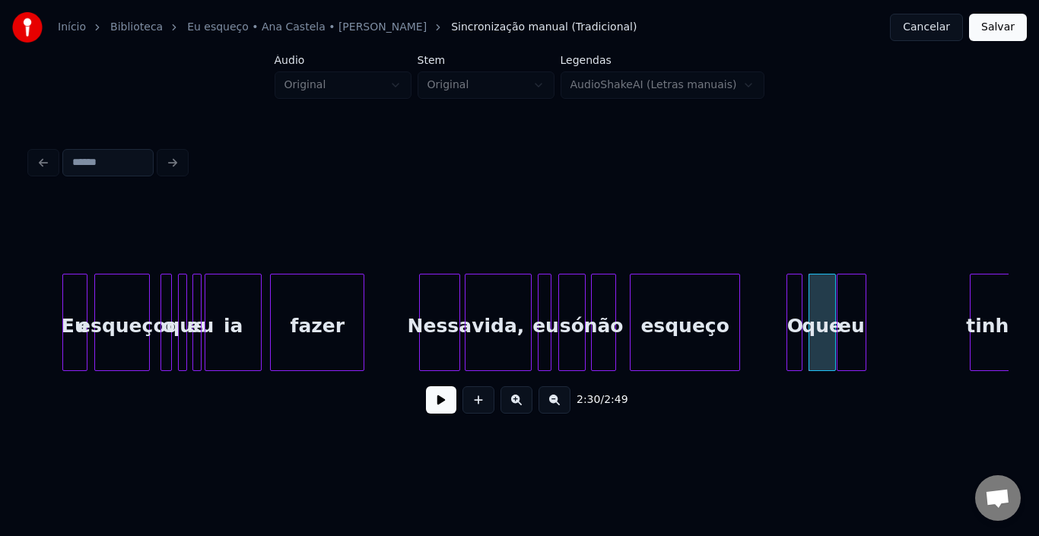
click at [851, 300] on div "eu" at bounding box center [851, 325] width 28 height 103
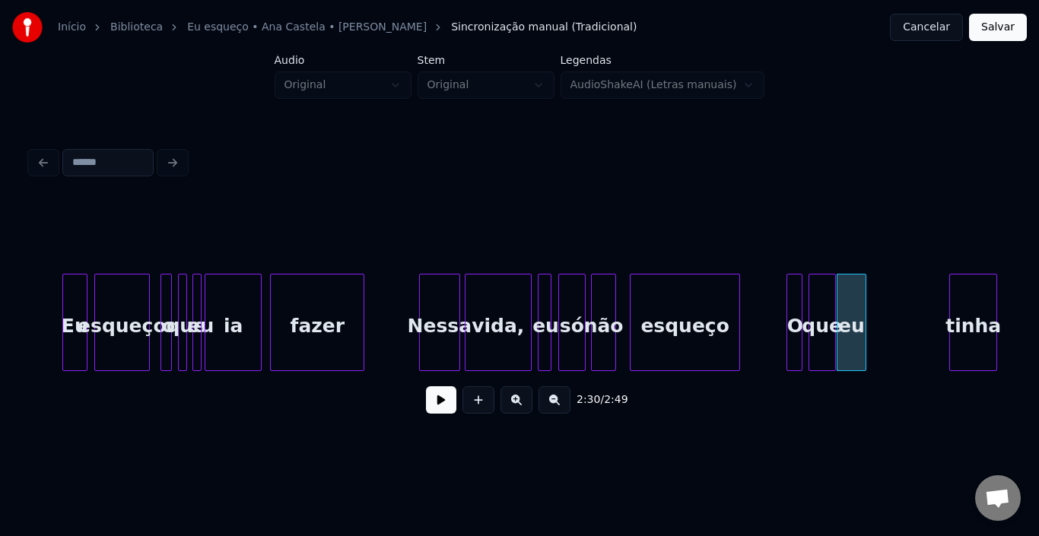
scroll to position [0, 16356]
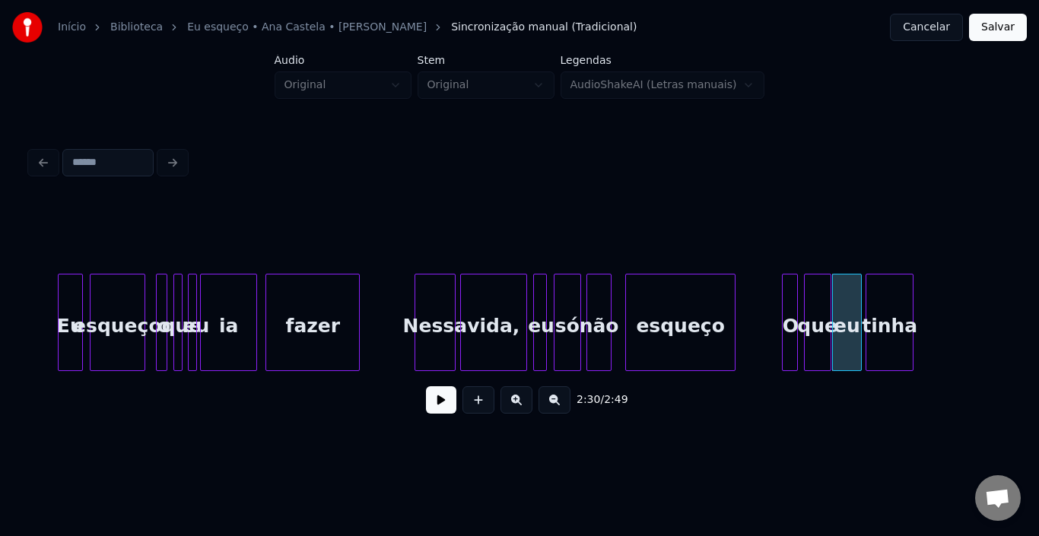
click at [880, 305] on div "tinha" at bounding box center [889, 325] width 46 height 103
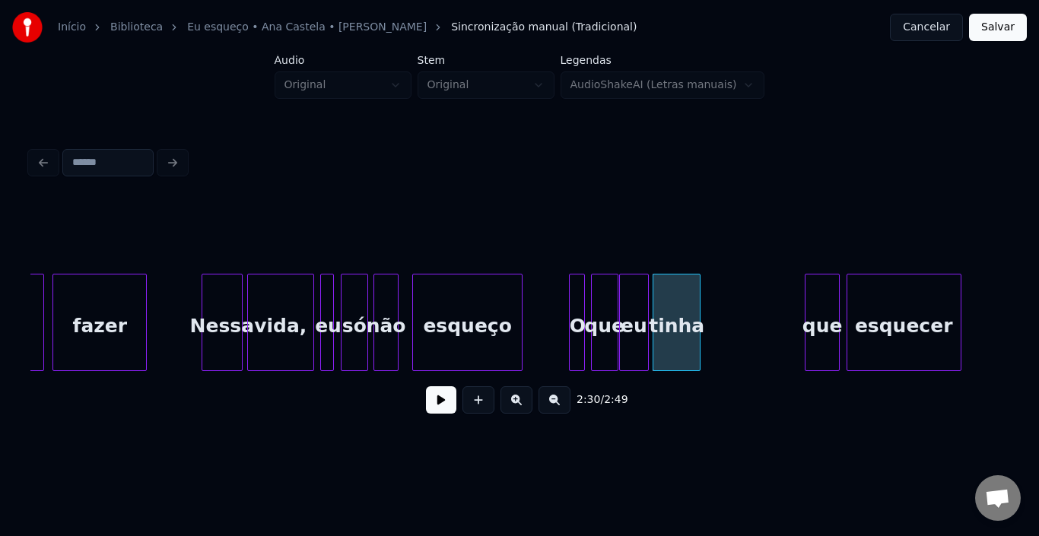
scroll to position [0, 16661]
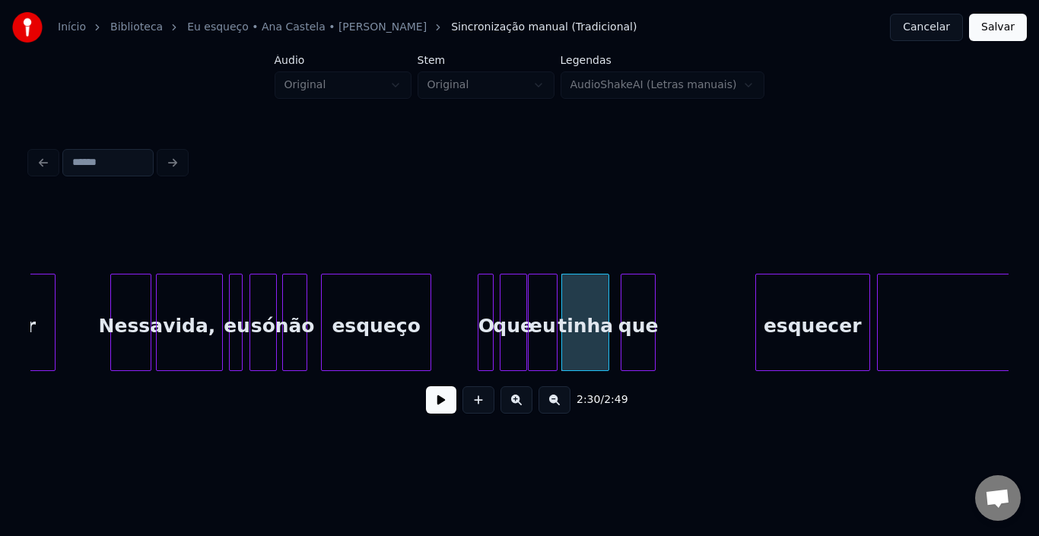
click at [635, 301] on div "que" at bounding box center [637, 325] width 33 height 103
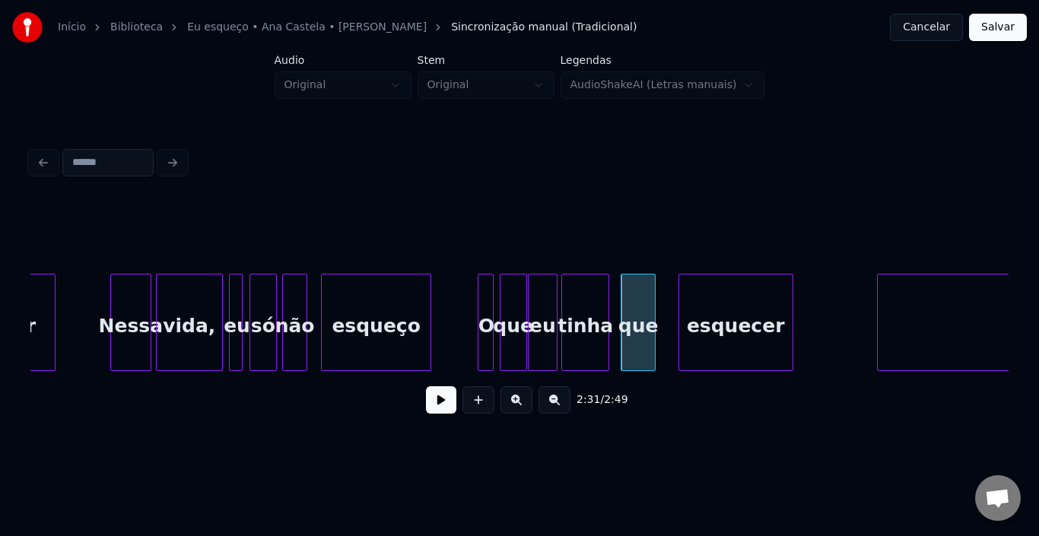
click at [744, 306] on div "esquecer" at bounding box center [735, 325] width 113 height 103
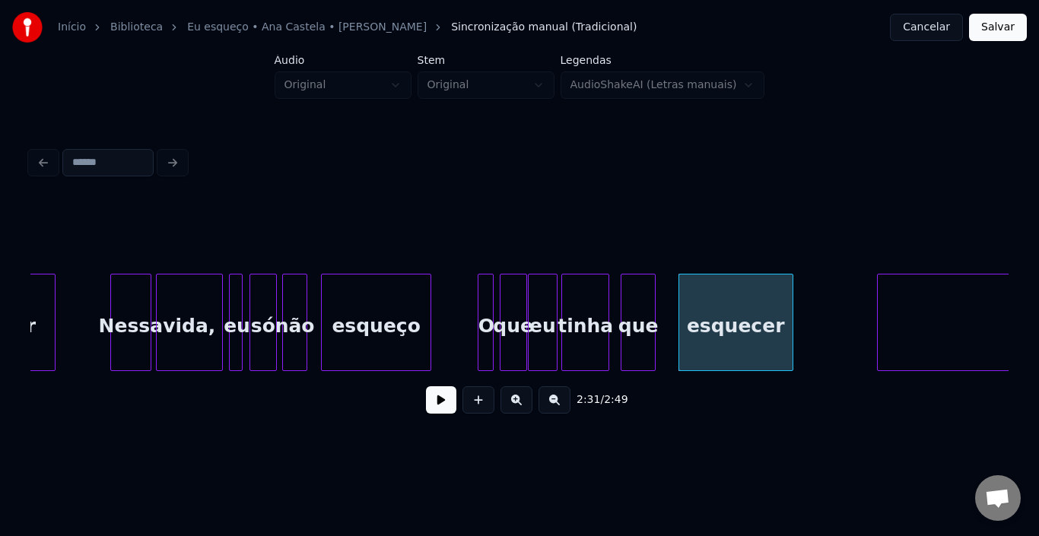
click at [370, 312] on div "esqueço" at bounding box center [376, 325] width 109 height 103
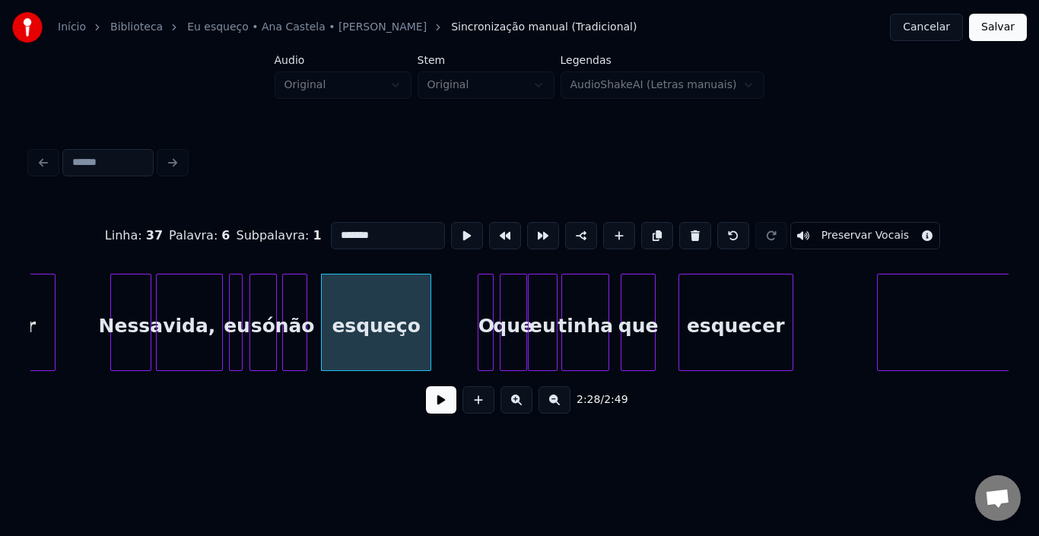
click at [449, 405] on button at bounding box center [441, 399] width 30 height 27
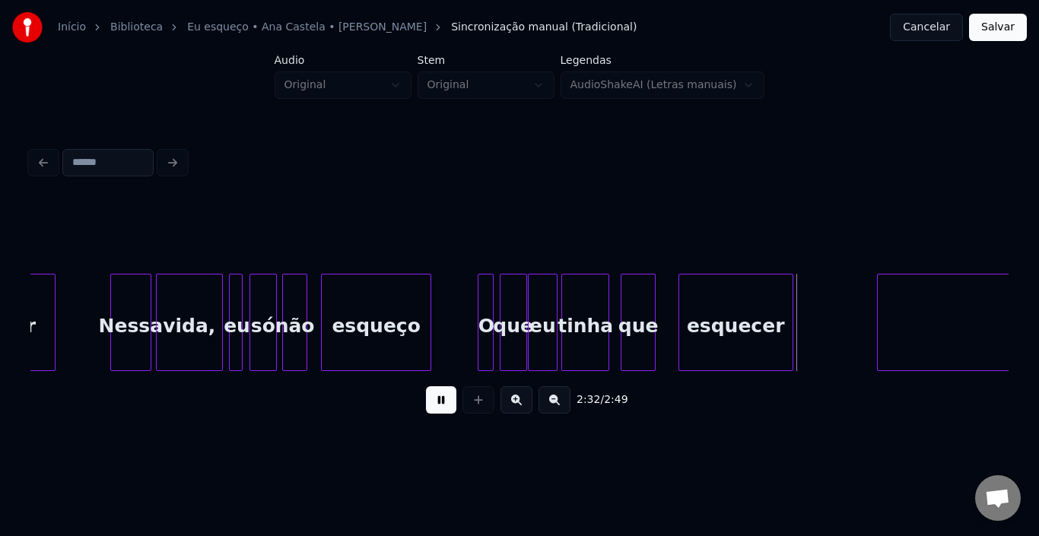
click at [449, 405] on button at bounding box center [441, 399] width 30 height 27
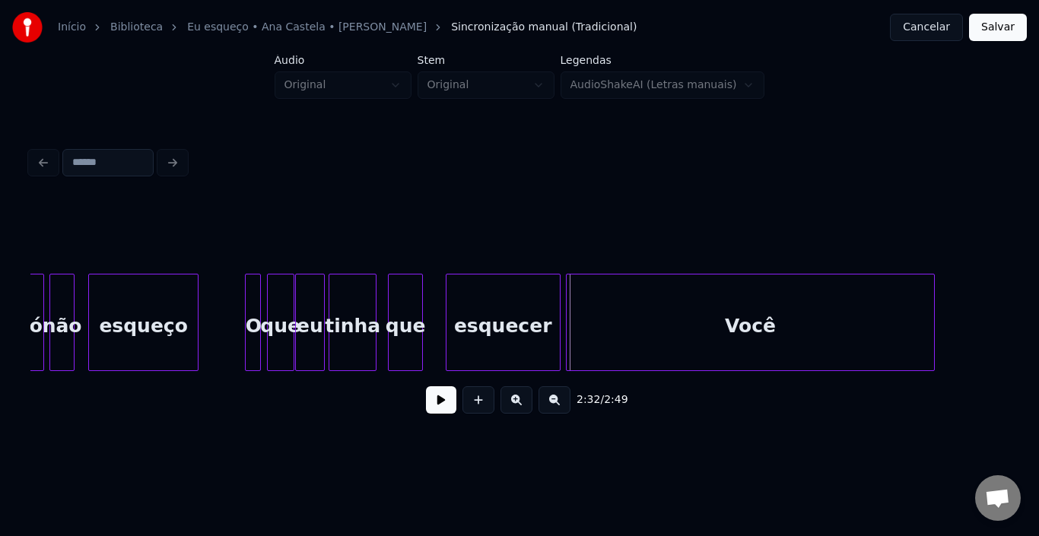
click at [852, 318] on div "Você" at bounding box center [750, 325] width 368 height 103
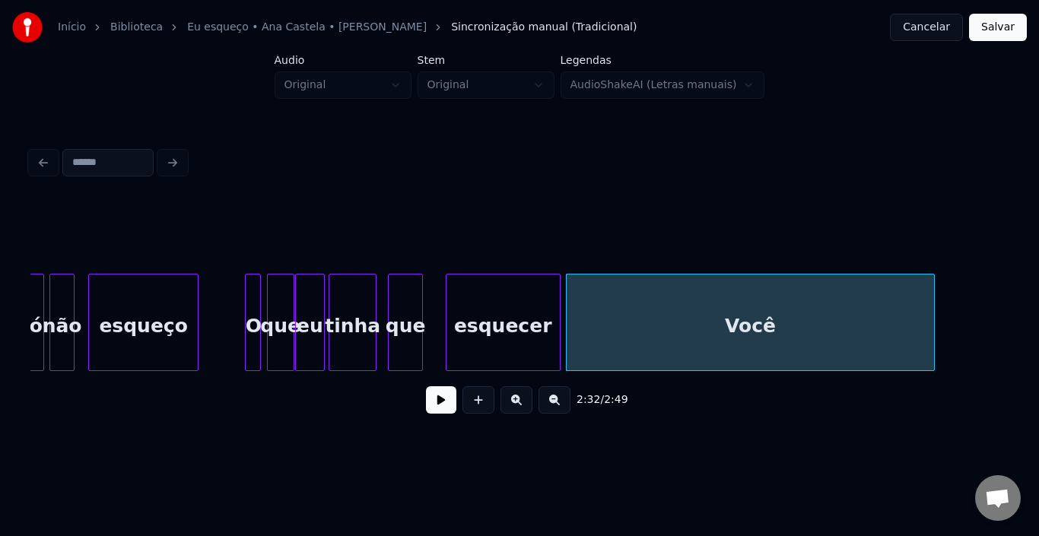
click at [524, 325] on div "esquecer" at bounding box center [502, 325] width 113 height 103
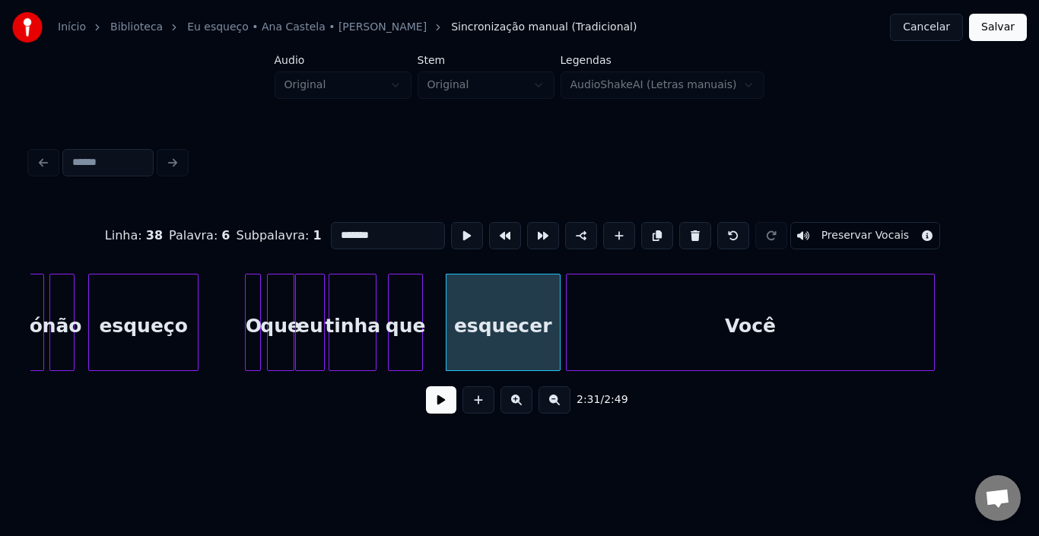
type input "********"
click at [530, 323] on div at bounding box center [530, 322] width 5 height 96
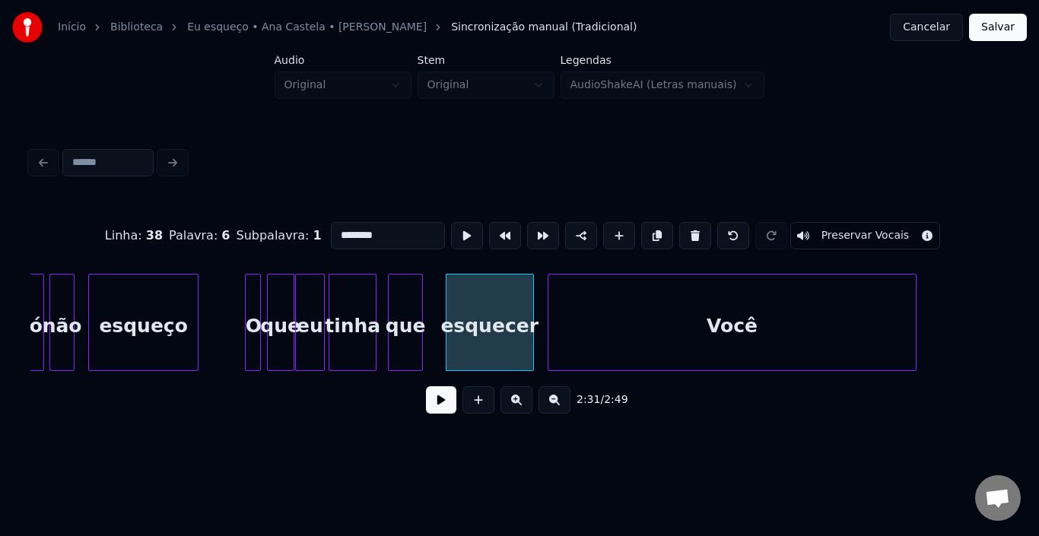
click at [585, 320] on div "Você" at bounding box center [732, 325] width 368 height 103
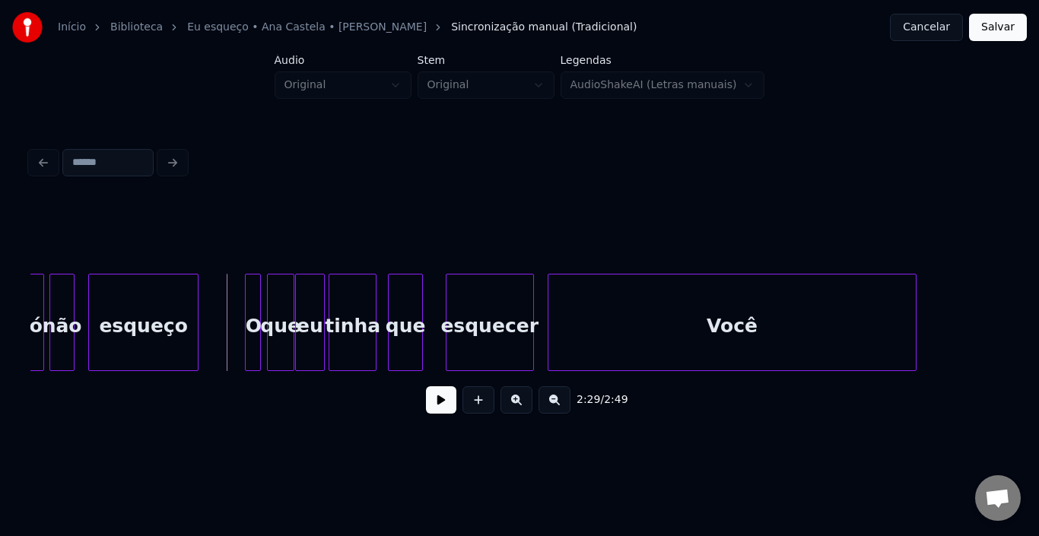
click at [437, 410] on button at bounding box center [441, 399] width 30 height 27
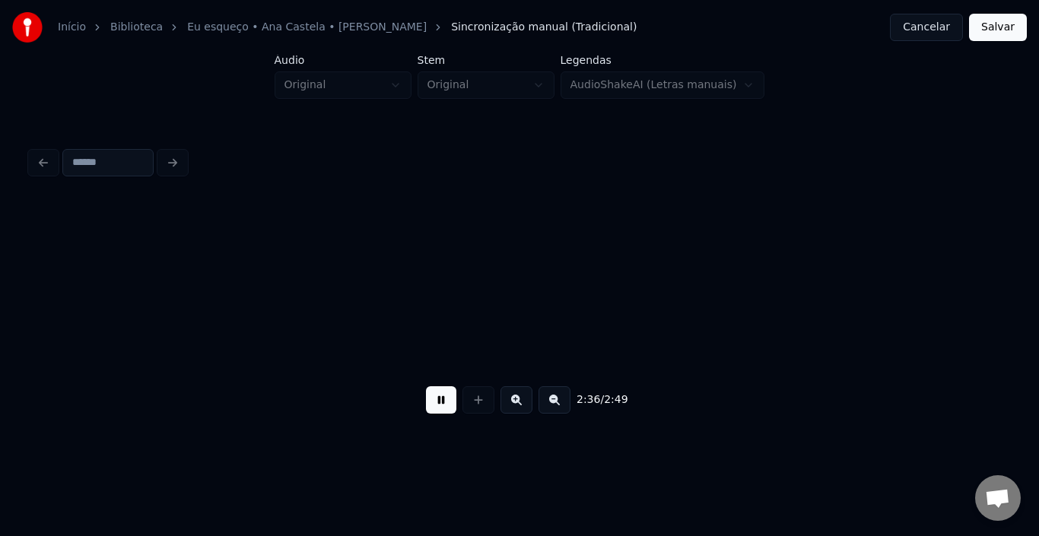
scroll to position [0, 17875]
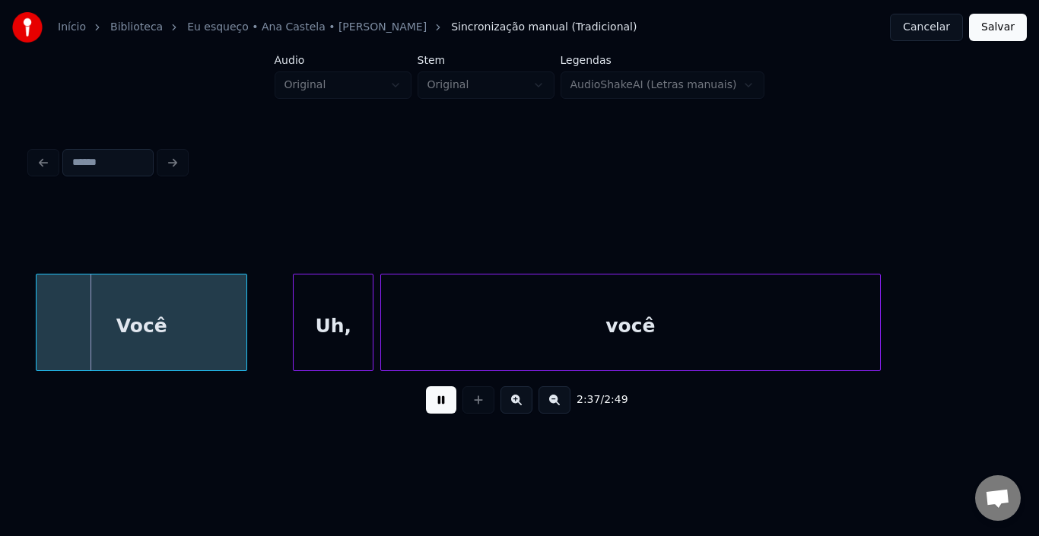
click at [452, 411] on button at bounding box center [441, 399] width 30 height 27
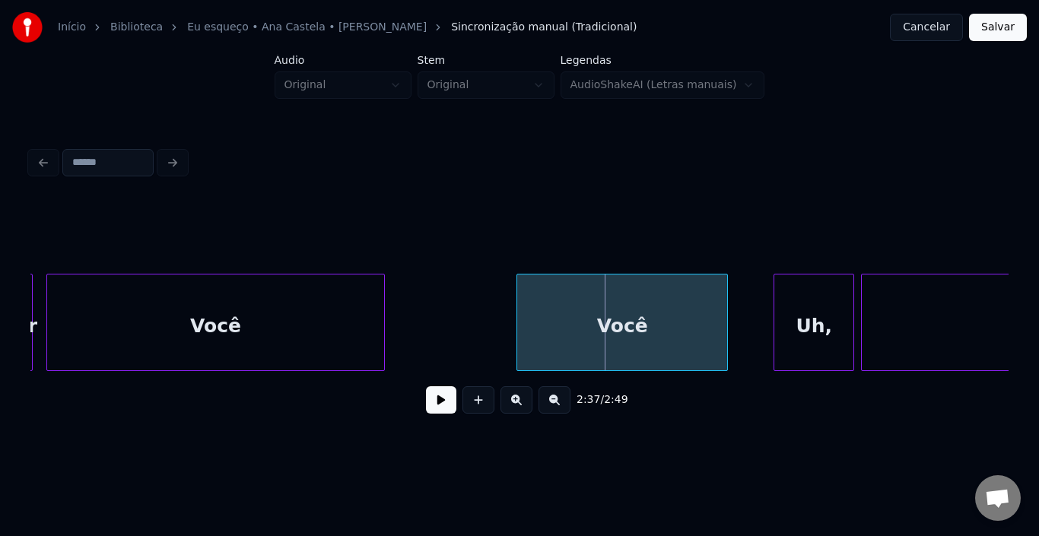
click at [382, 322] on div at bounding box center [381, 322] width 5 height 96
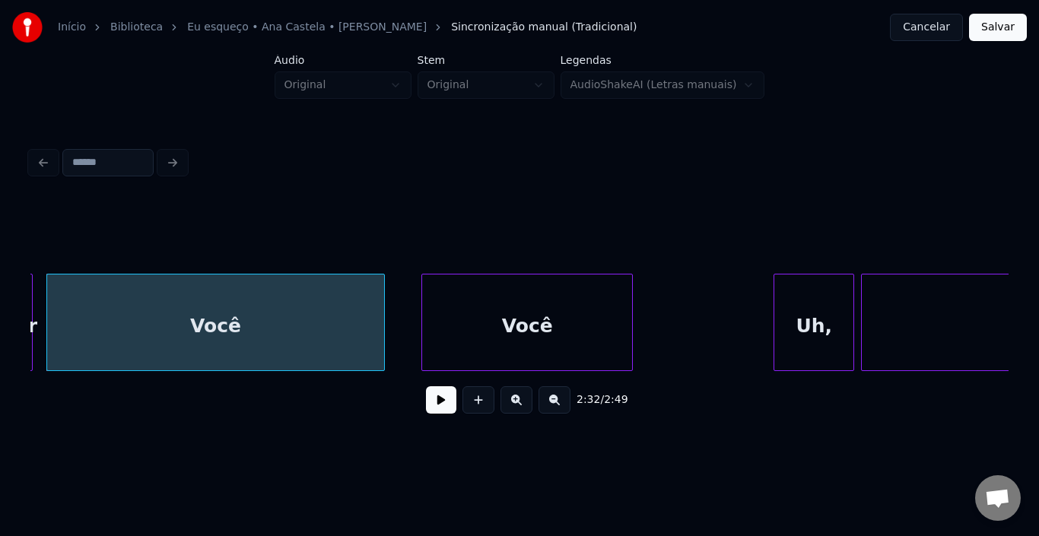
click at [449, 328] on div "Você" at bounding box center [527, 325] width 210 height 103
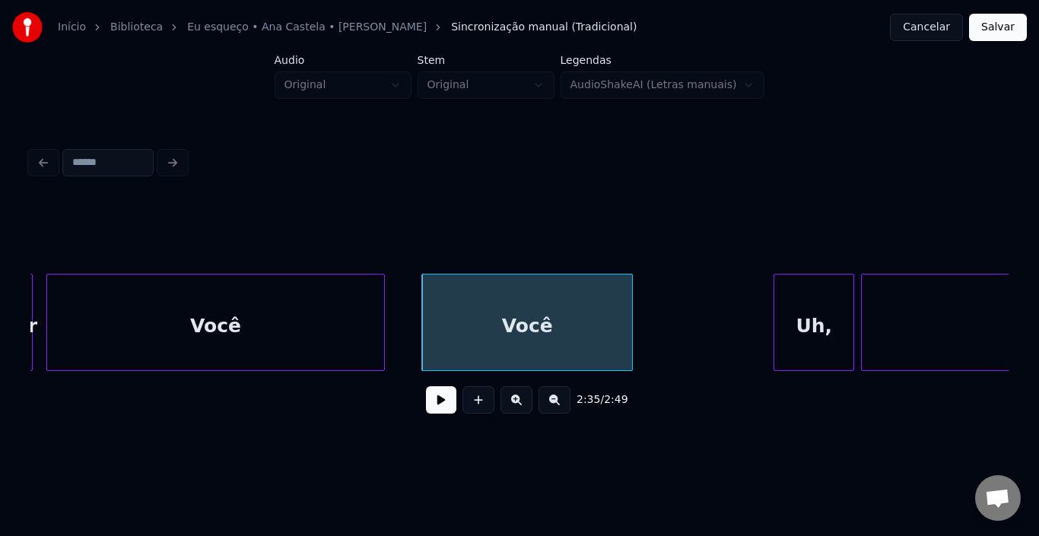
click at [240, 325] on div "Você" at bounding box center [216, 325] width 338 height 103
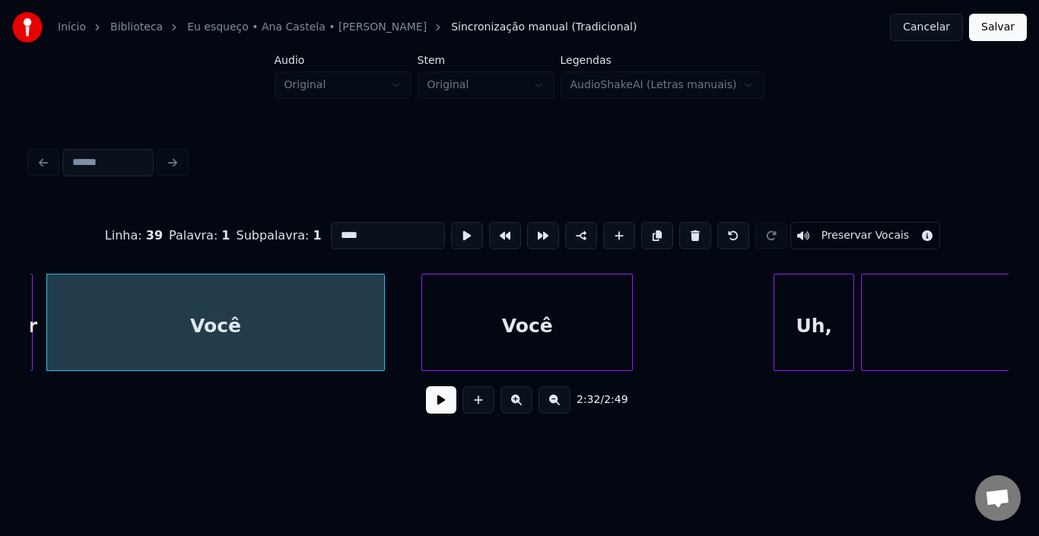
click at [436, 407] on button at bounding box center [441, 399] width 30 height 27
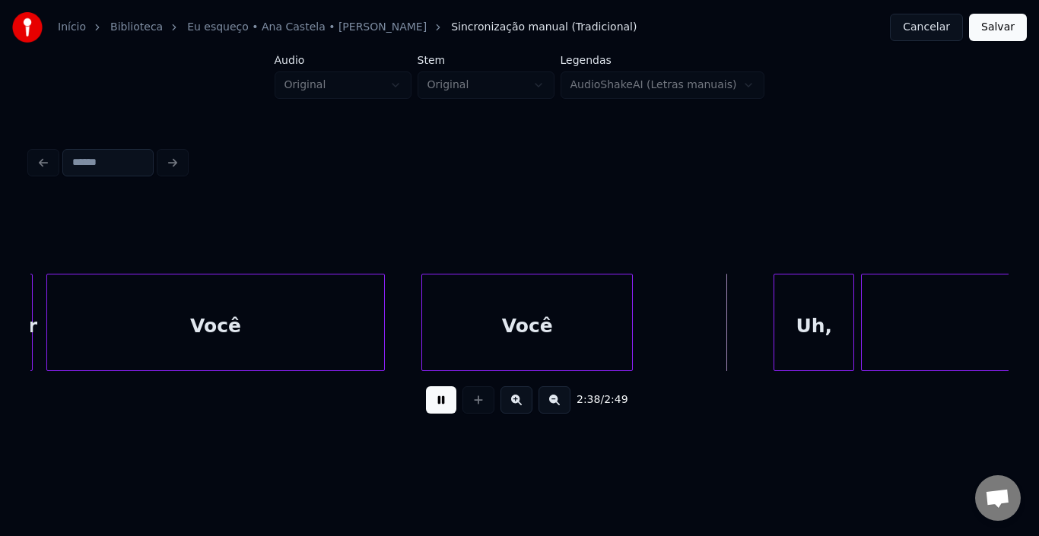
click at [436, 407] on button at bounding box center [441, 399] width 30 height 27
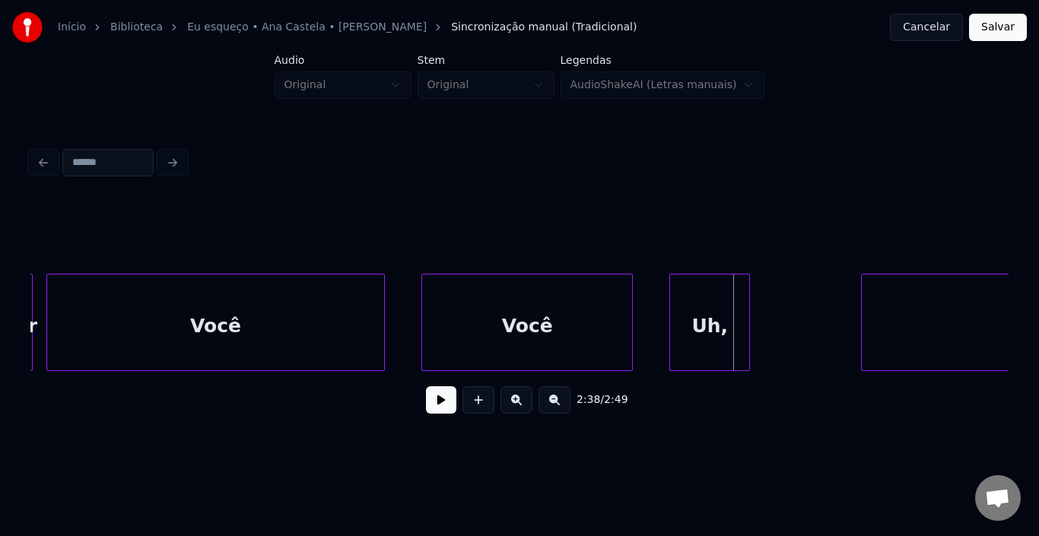
click at [711, 322] on div "Uh," at bounding box center [709, 325] width 79 height 103
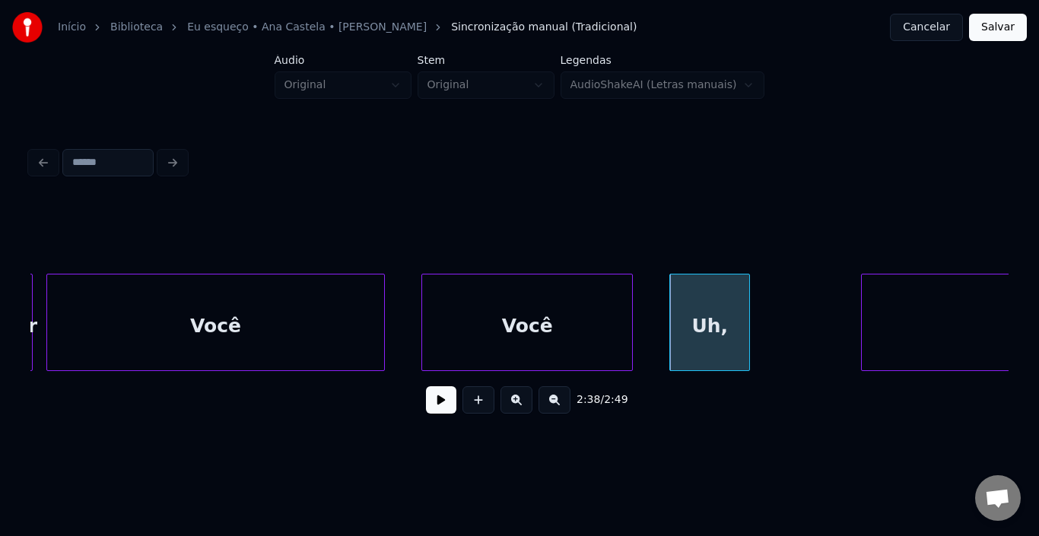
scroll to position [0, 17743]
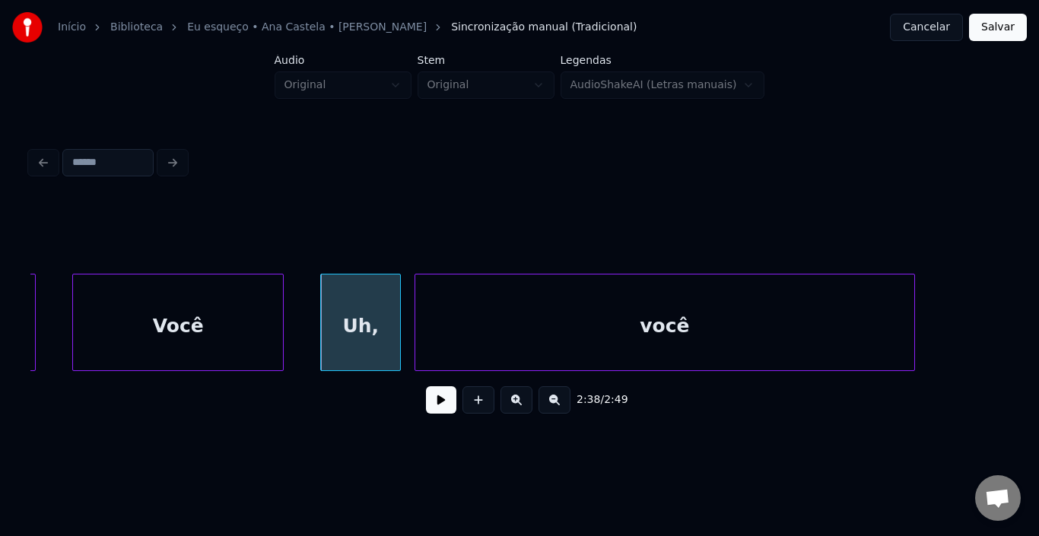
click at [820, 335] on div "você" at bounding box center [664, 325] width 499 height 103
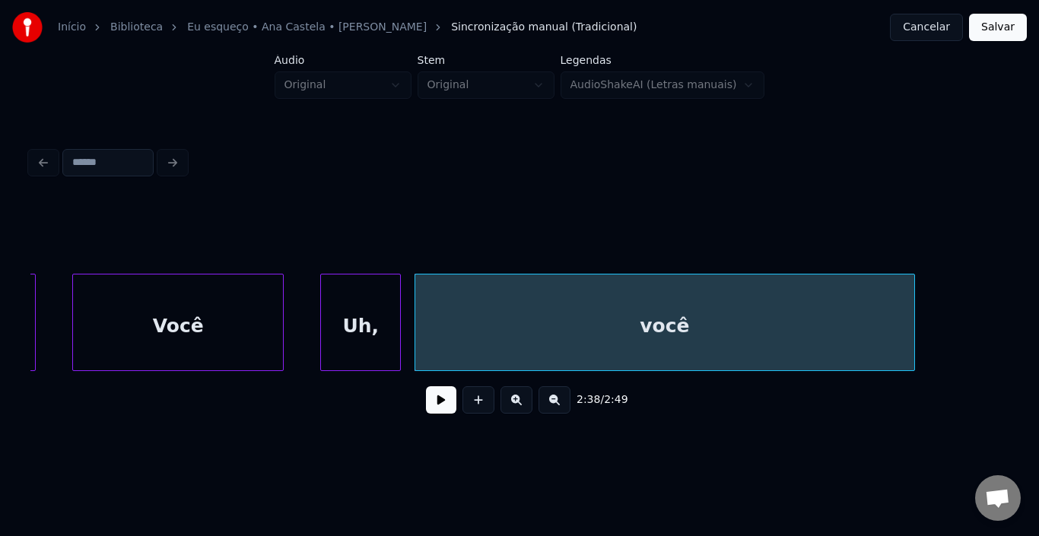
click at [357, 324] on div "Uh," at bounding box center [360, 325] width 79 height 103
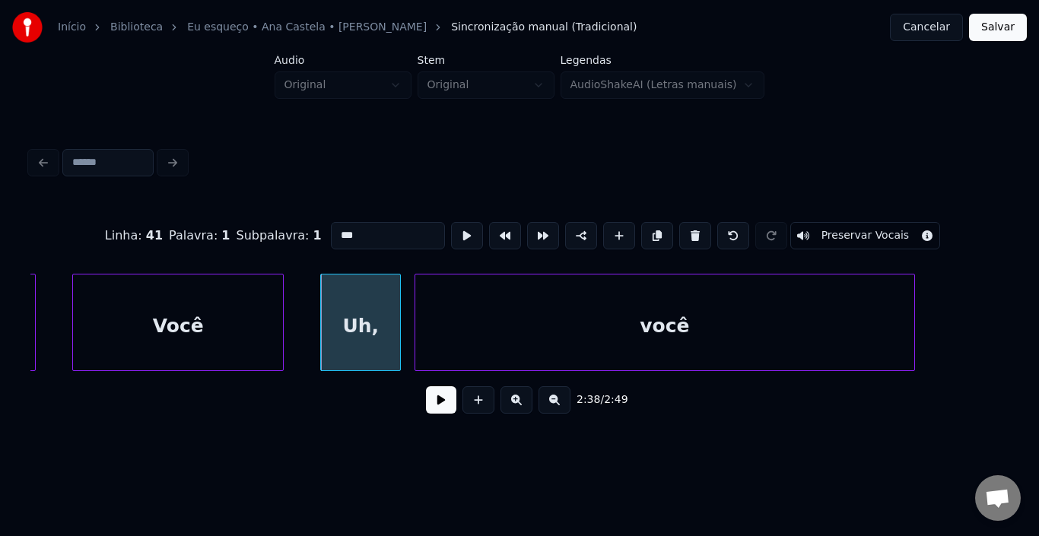
click at [444, 411] on button at bounding box center [441, 399] width 30 height 27
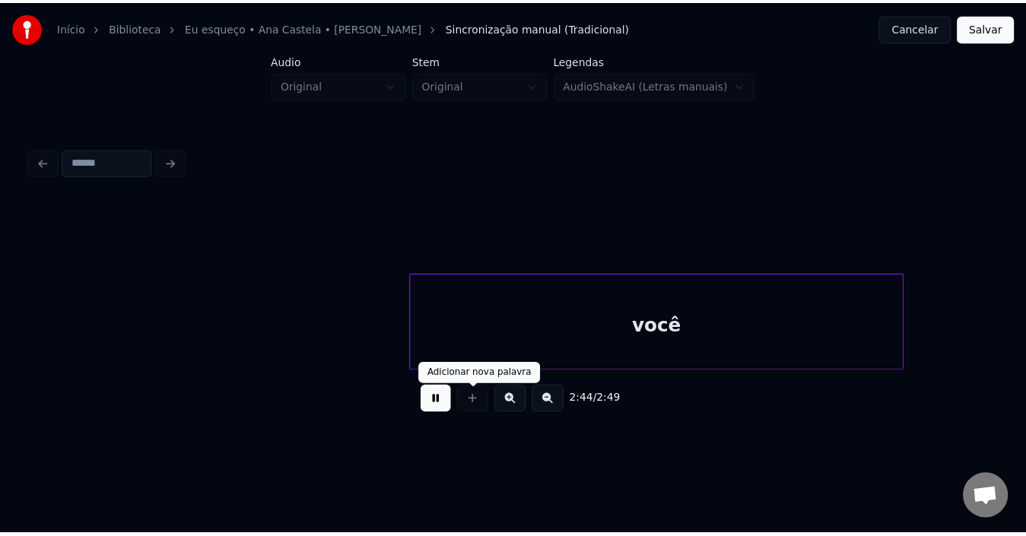
scroll to position [0, 18302]
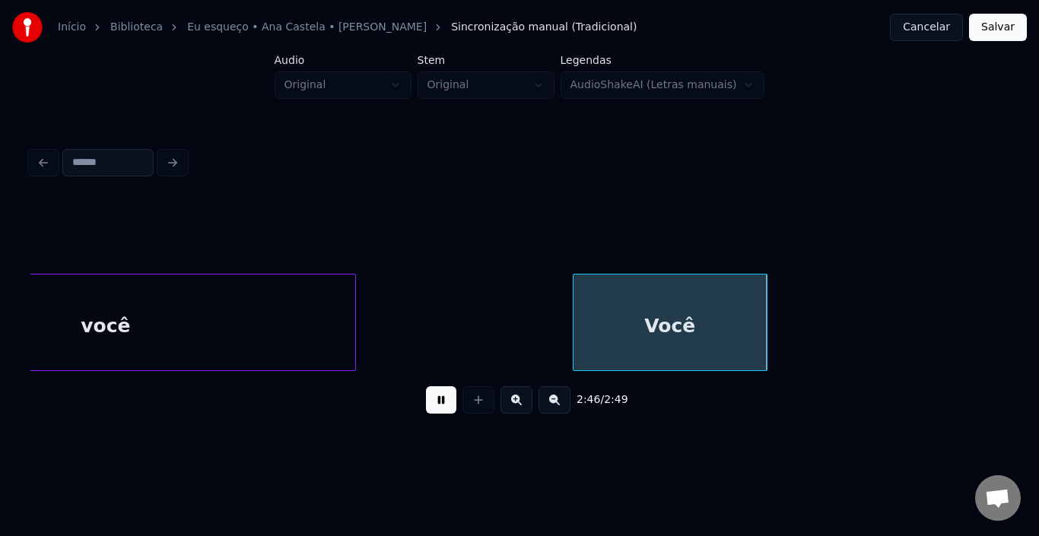
click at [693, 312] on div "Você" at bounding box center [669, 325] width 193 height 103
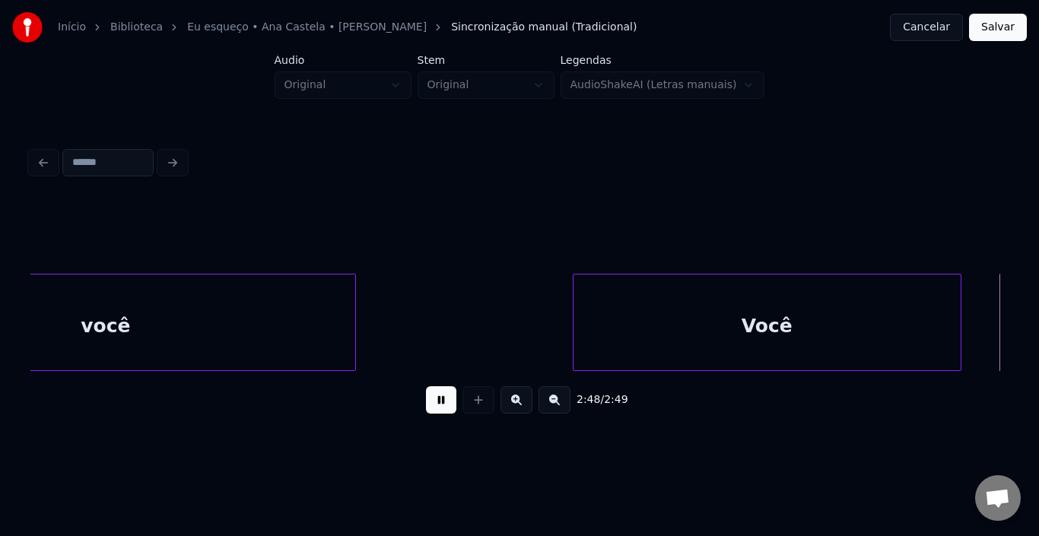
click at [959, 310] on div at bounding box center [958, 322] width 5 height 96
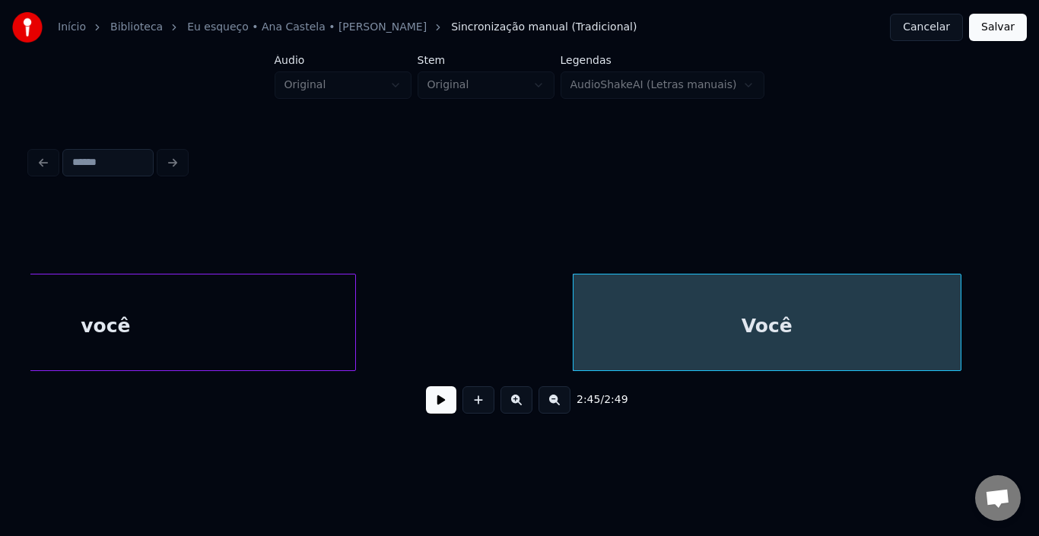
click at [1008, 28] on button "Salvar" at bounding box center [998, 27] width 58 height 27
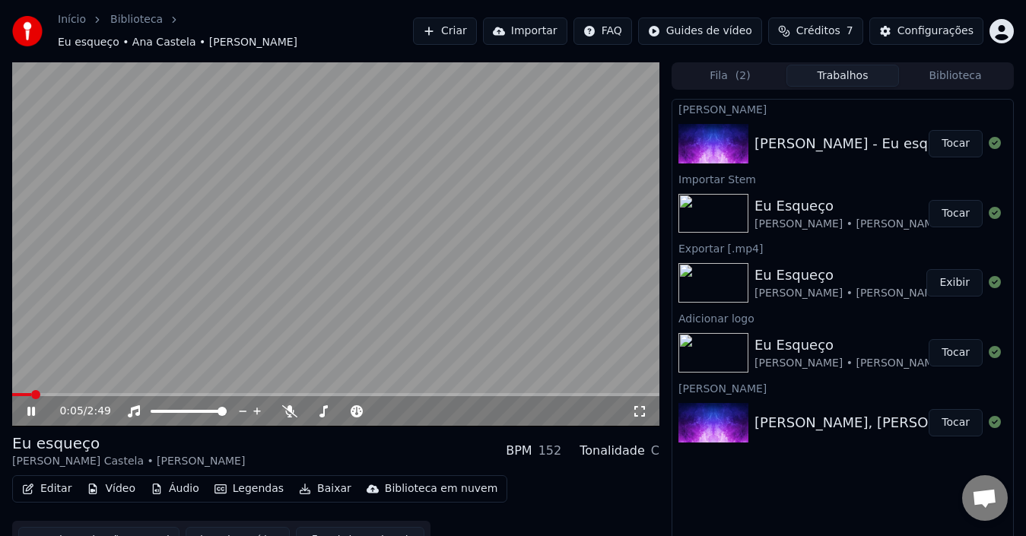
click at [242, 533] on button "Baixar vídeo" at bounding box center [238, 540] width 104 height 27
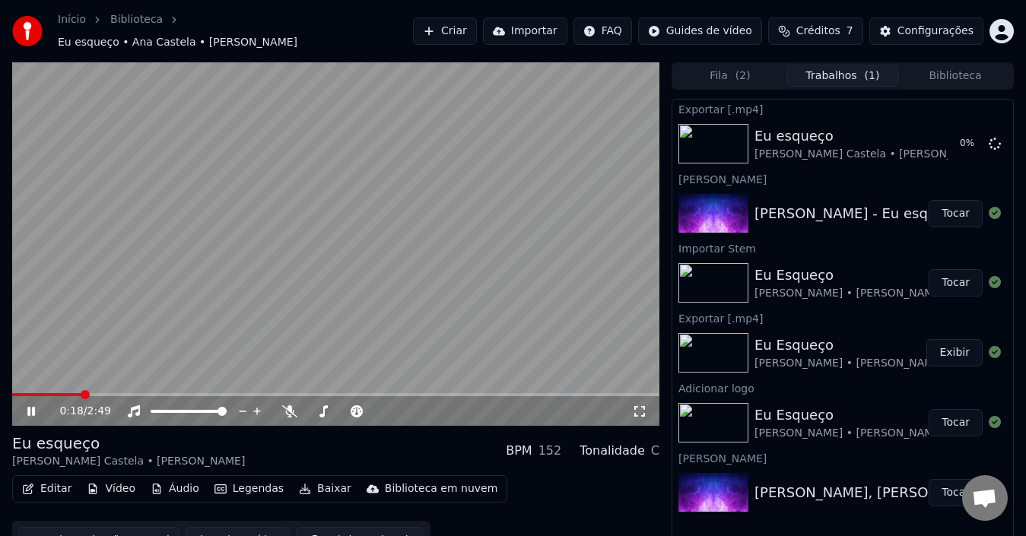
click at [31, 406] on icon at bounding box center [41, 411] width 35 height 12
